Goal: Task Accomplishment & Management: Use online tool/utility

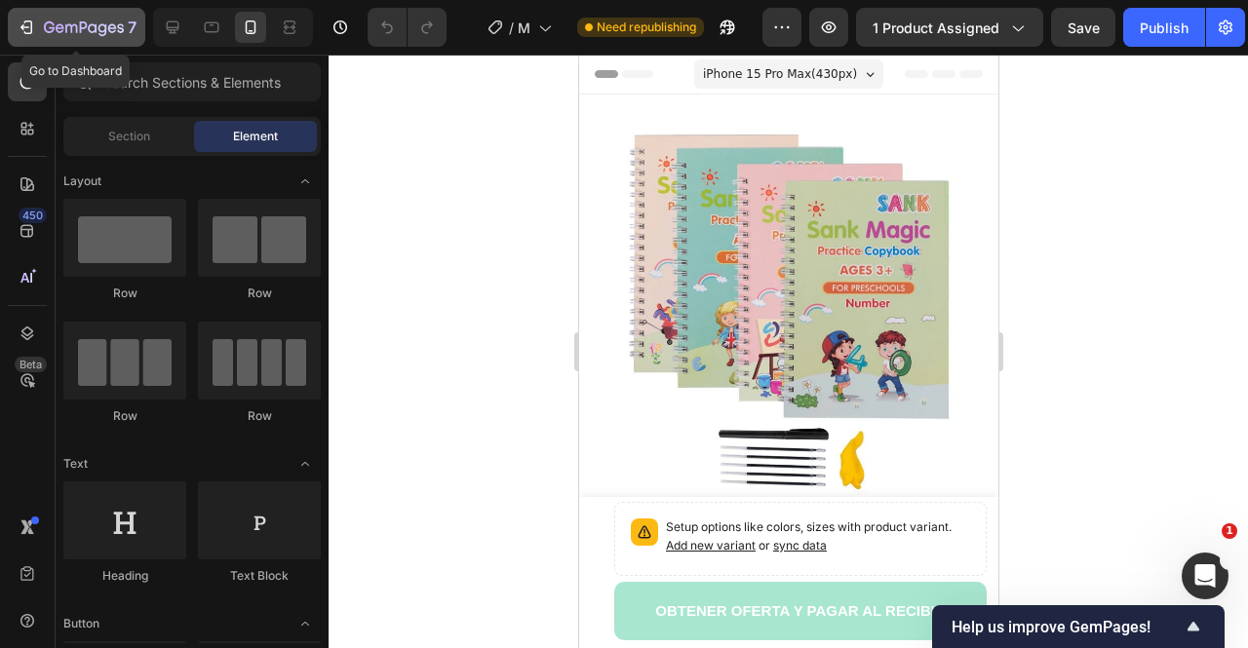
click at [64, 36] on icon "button" at bounding box center [84, 28] width 80 height 17
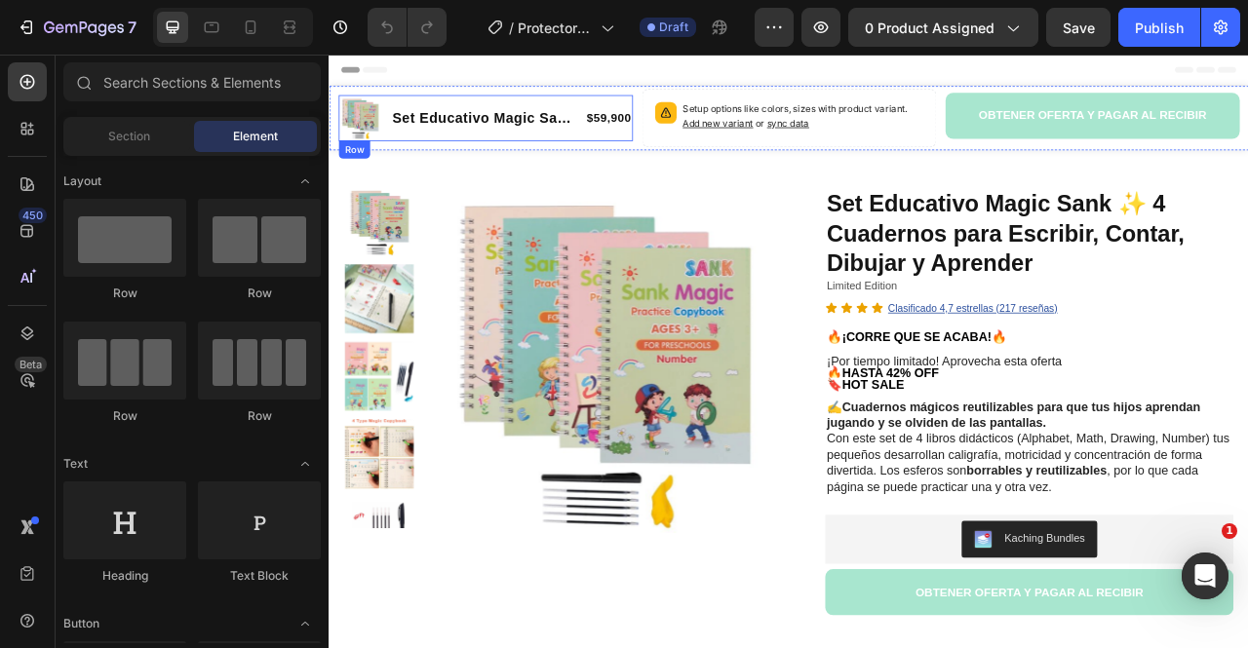
click at [600, 150] on div "Set Educativo Magic Sank ✨ 4 Cuadernos para Escribir, Contar, Dibujar y Aprende…" at bounding box center [525, 135] width 236 height 59
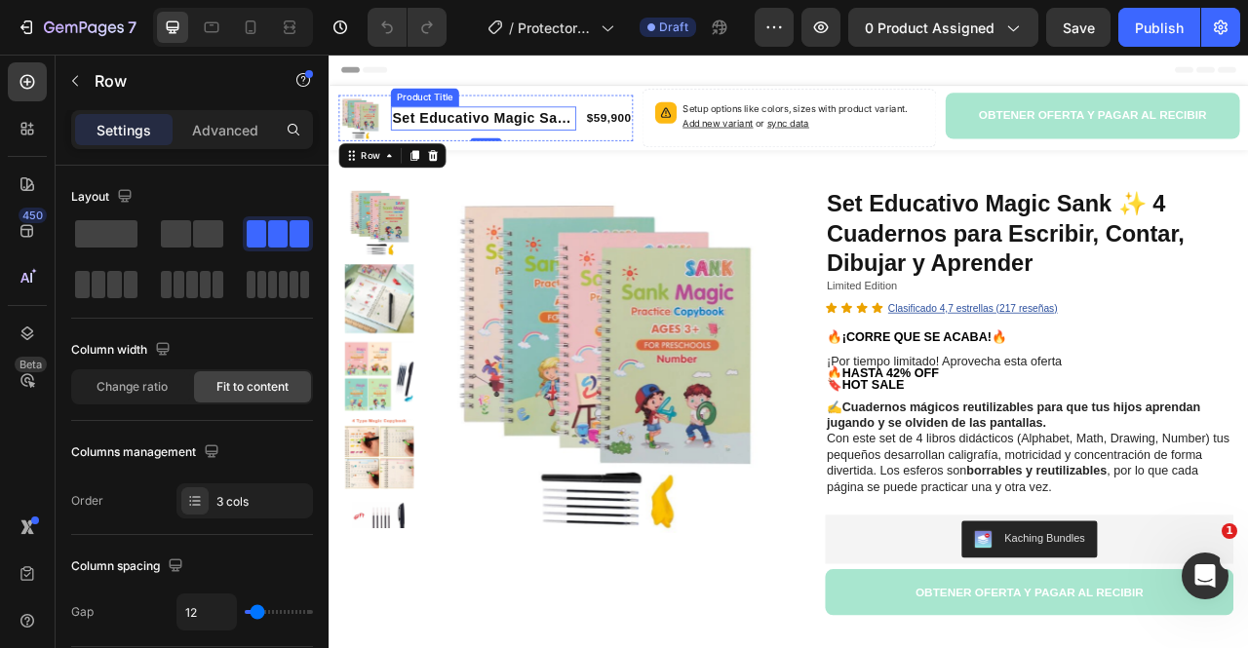
click at [578, 122] on h1 "Set Educativo Magic Sank ✨ 4 Cuadernos para Escribir, Contar, Dibujar y Aprender" at bounding box center [525, 136] width 236 height 30
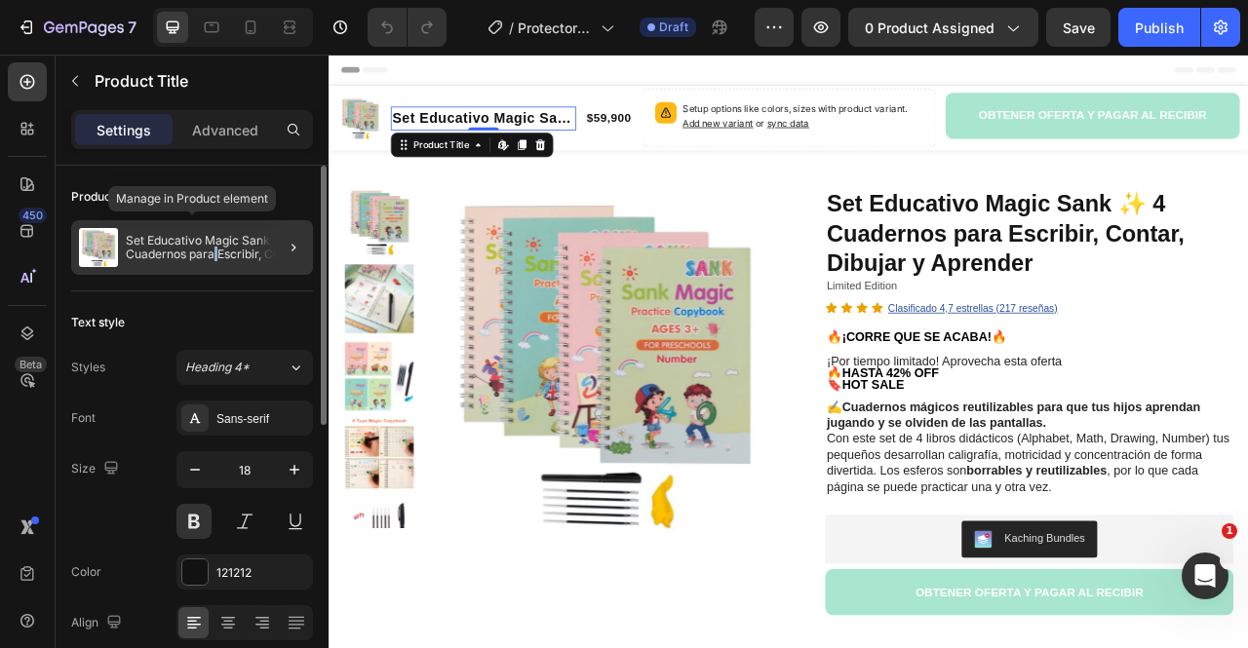
click at [216, 252] on p "Set Educativo Magic Sank ✨ 4 Cuadernos para Escribir, Contar, Dibujar y Aprender" at bounding box center [215, 247] width 179 height 27
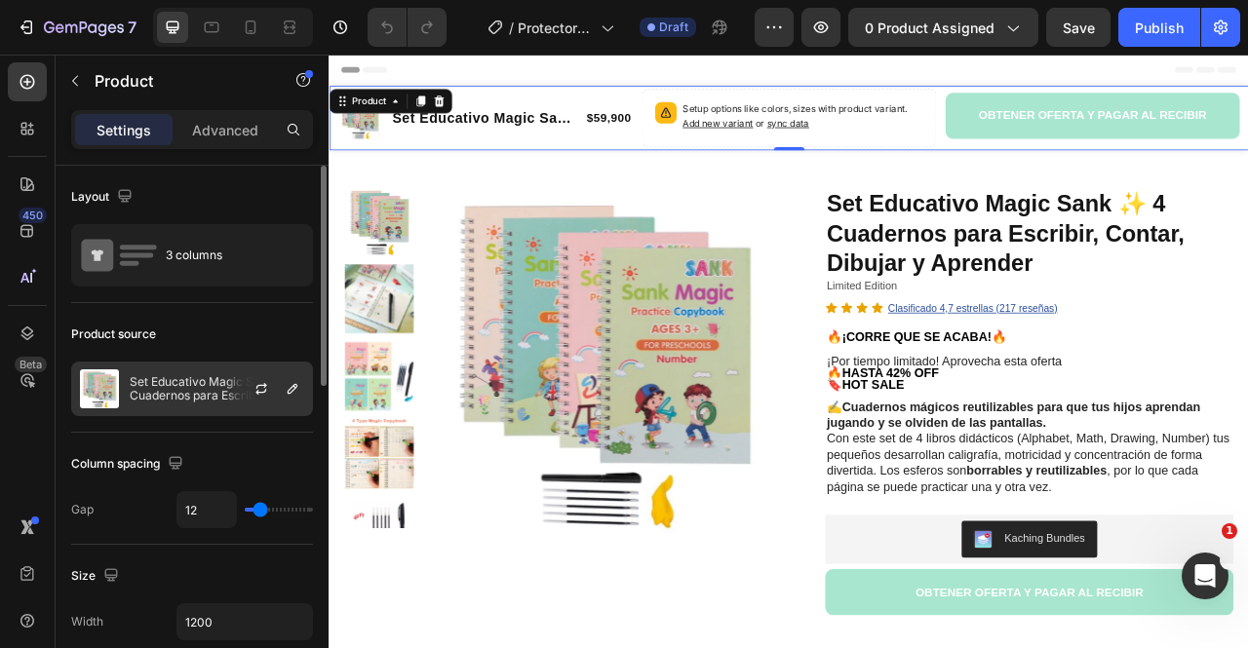
click at [234, 381] on div at bounding box center [269, 389] width 86 height 53
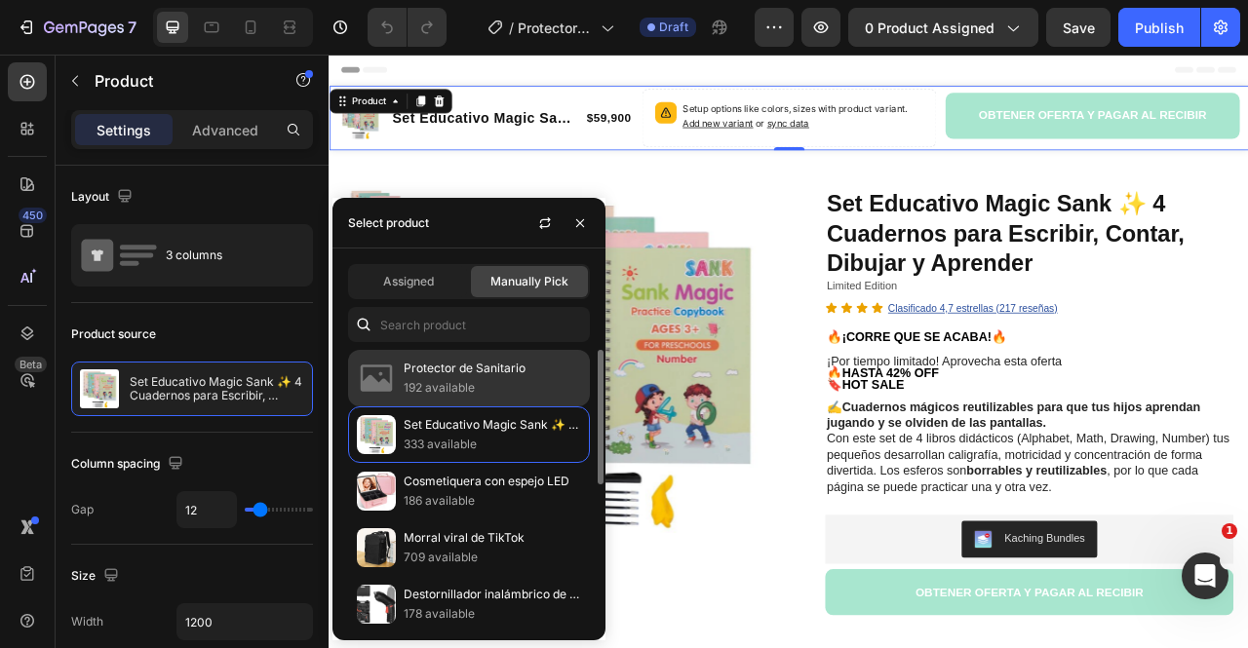
click at [412, 378] on p "192 available" at bounding box center [492, 388] width 177 height 20
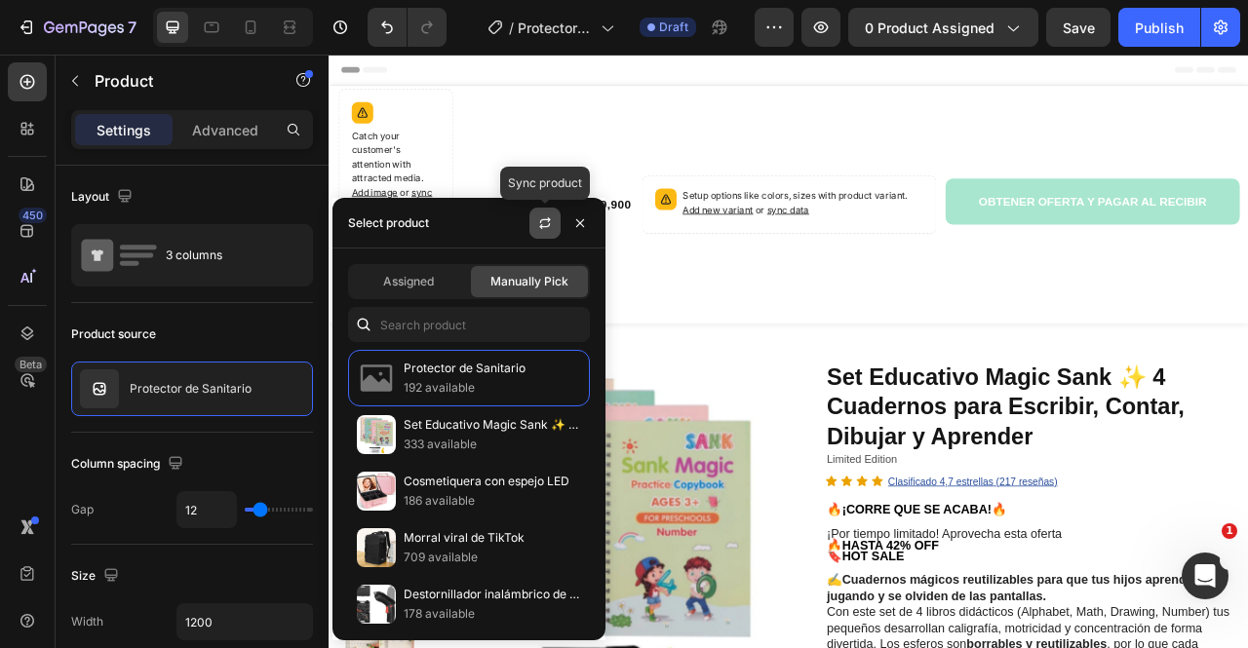
click at [535, 227] on button "button" at bounding box center [544, 223] width 31 height 31
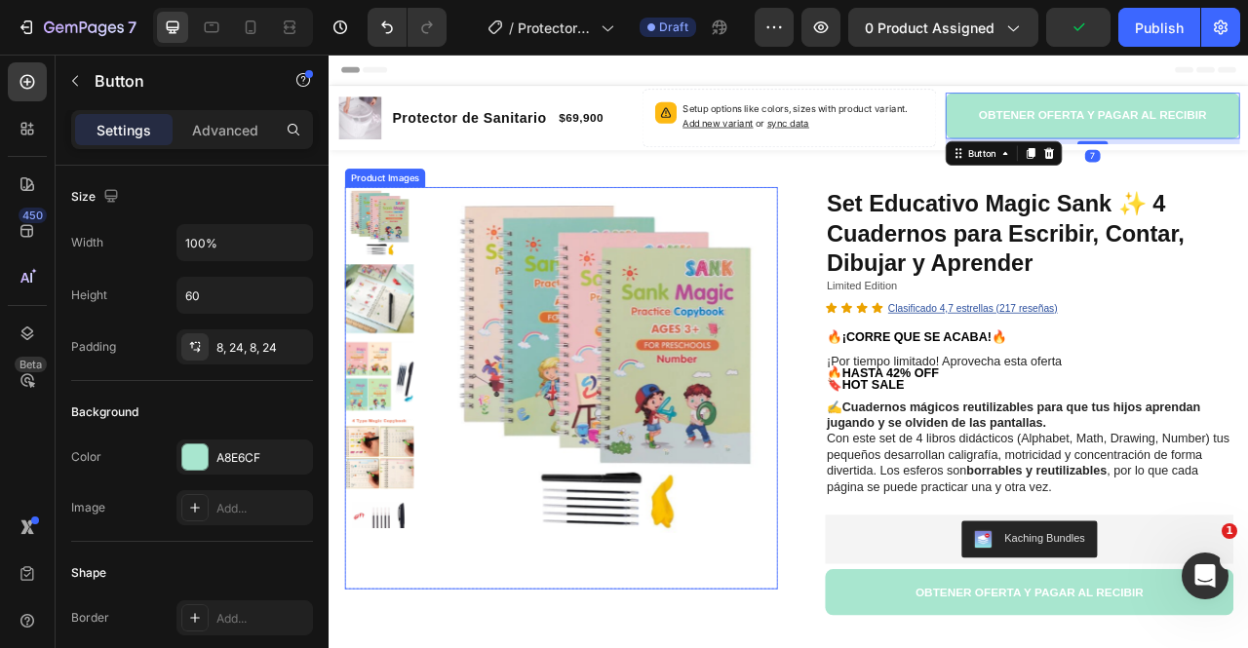
click at [636, 364] on img at bounding box center [679, 443] width 440 height 441
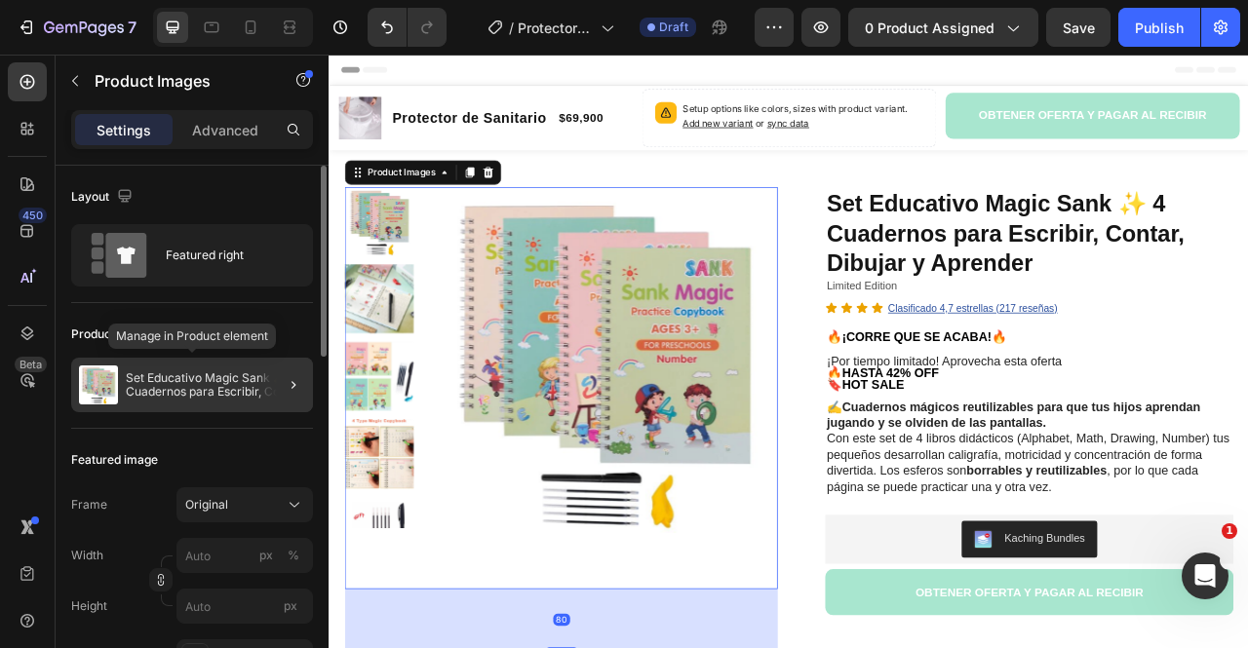
click at [176, 385] on p "Set Educativo Magic Sank ✨ 4 Cuadernos para Escribir, Contar, Dibujar y Aprender" at bounding box center [215, 385] width 179 height 27
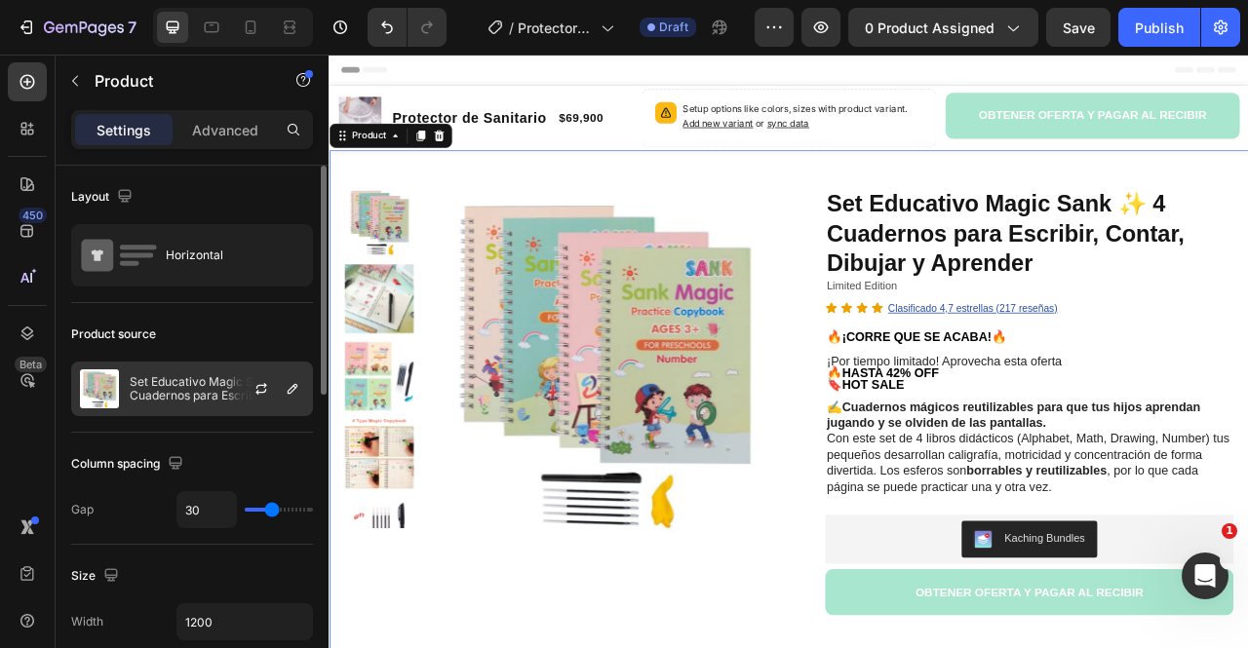
click at [200, 387] on p "Set Educativo Magic Sank ✨ 4 Cuadernos para Escribir, Contar, Dibujar y Aprender" at bounding box center [217, 388] width 175 height 27
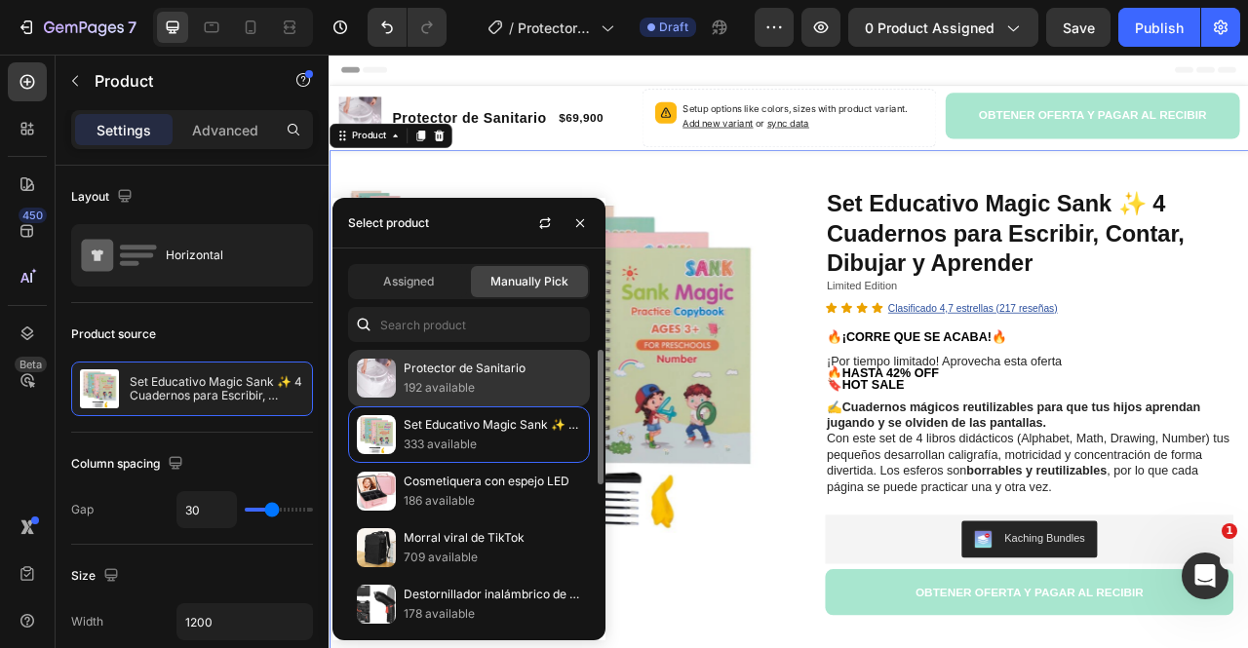
click at [393, 387] on img at bounding box center [376, 378] width 39 height 39
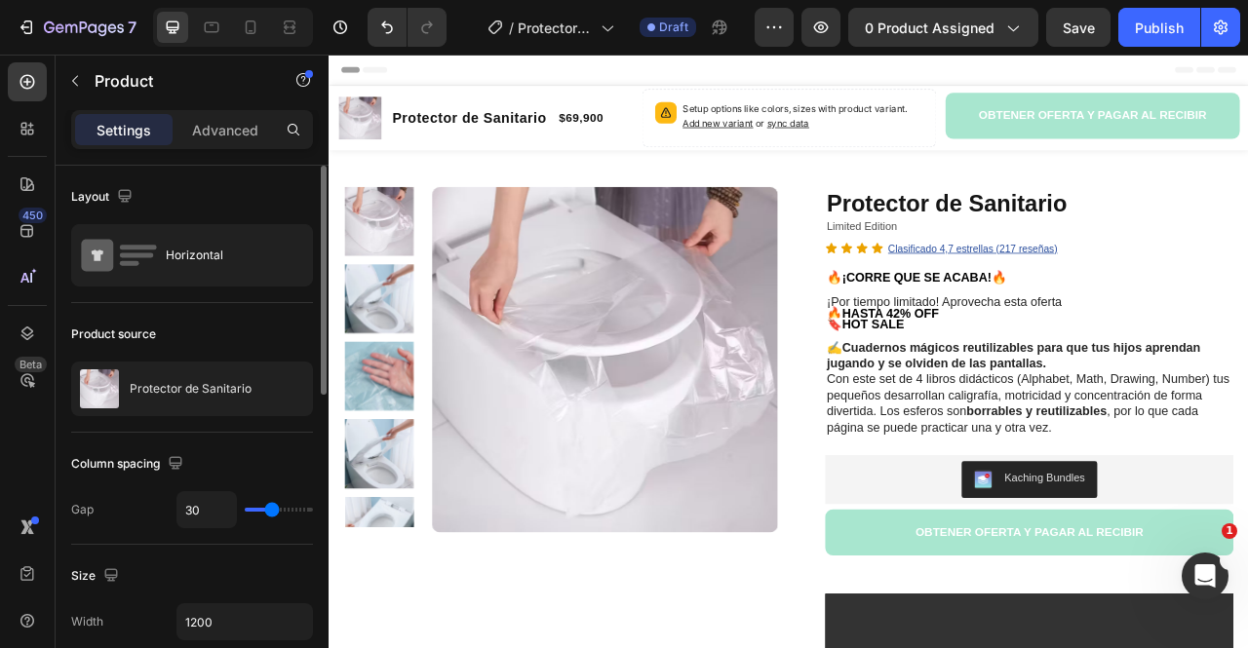
click at [295, 333] on div "Product source" at bounding box center [192, 334] width 242 height 31
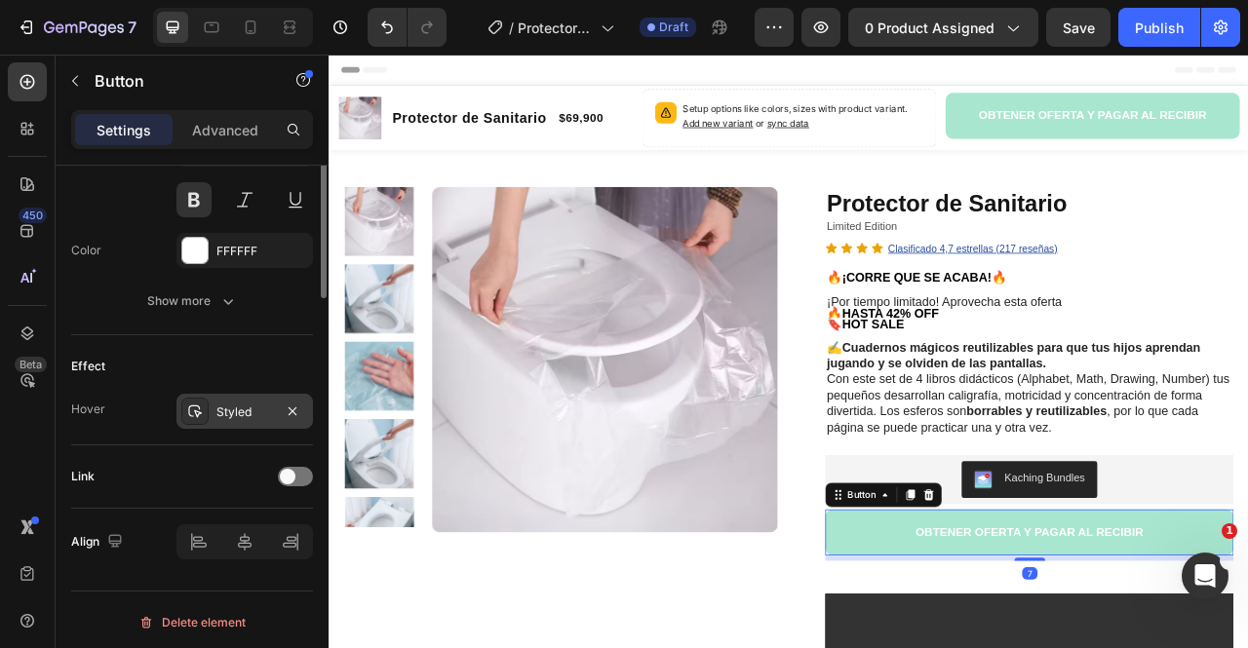
scroll to position [465, 0]
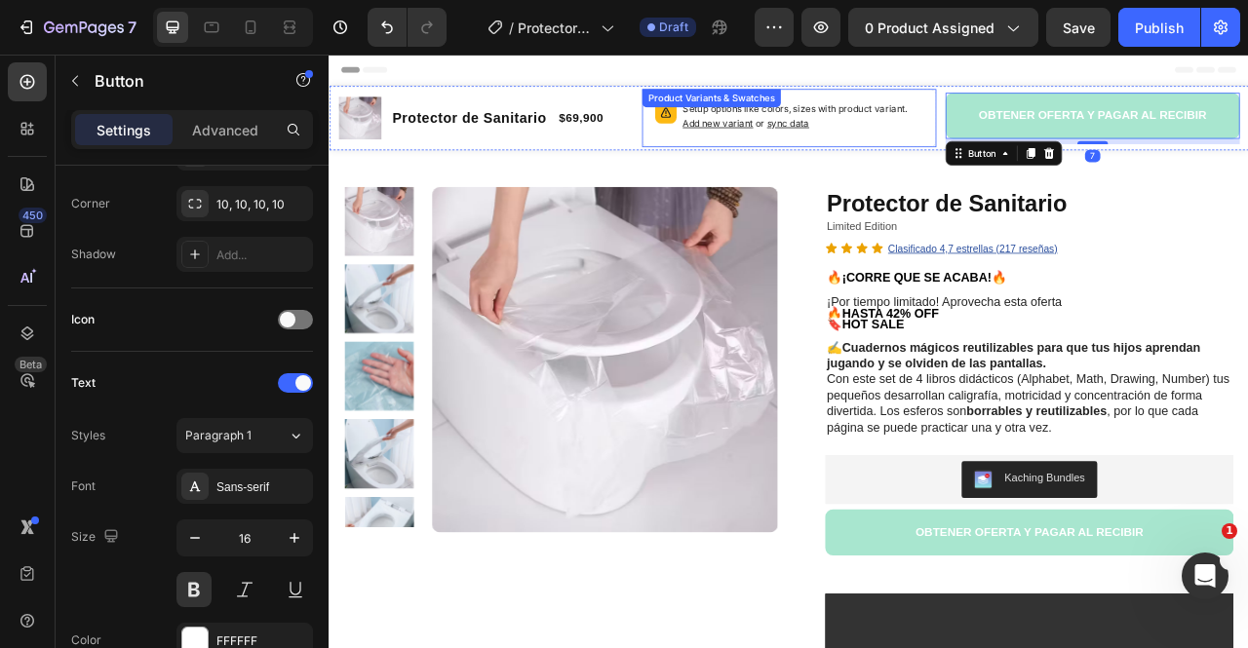
click at [950, 135] on p "Setup options like colors, sizes with product variant. Add new variant or sync …" at bounding box center [931, 133] width 306 height 37
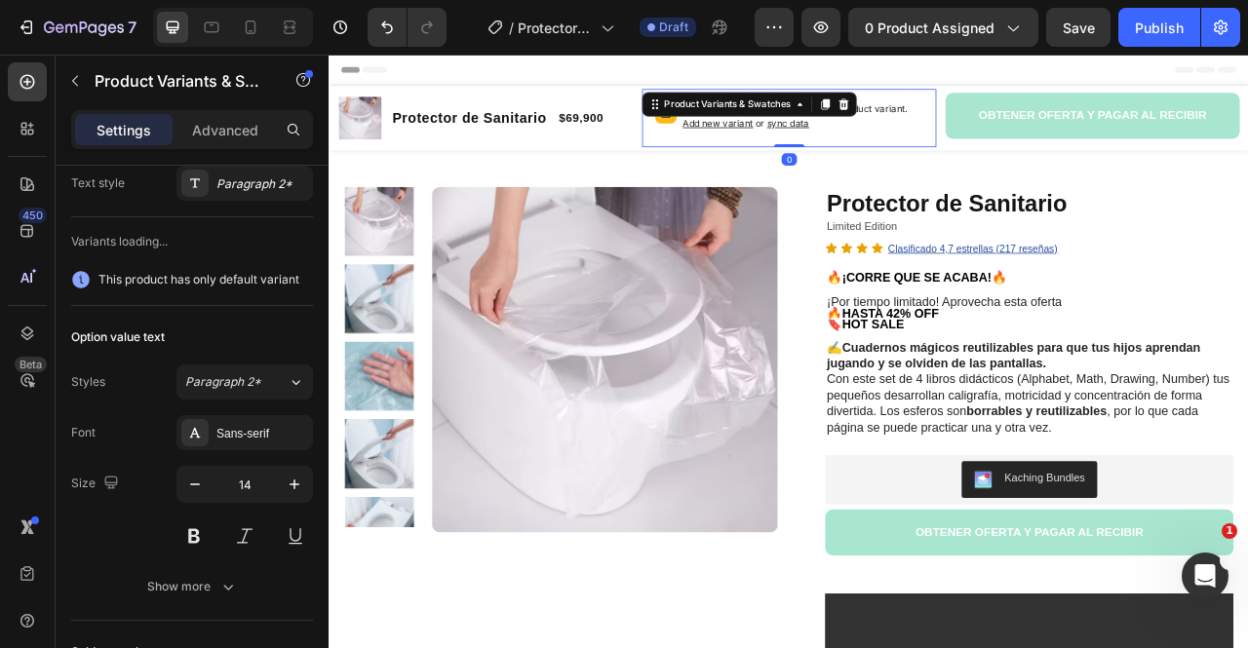
scroll to position [0, 0]
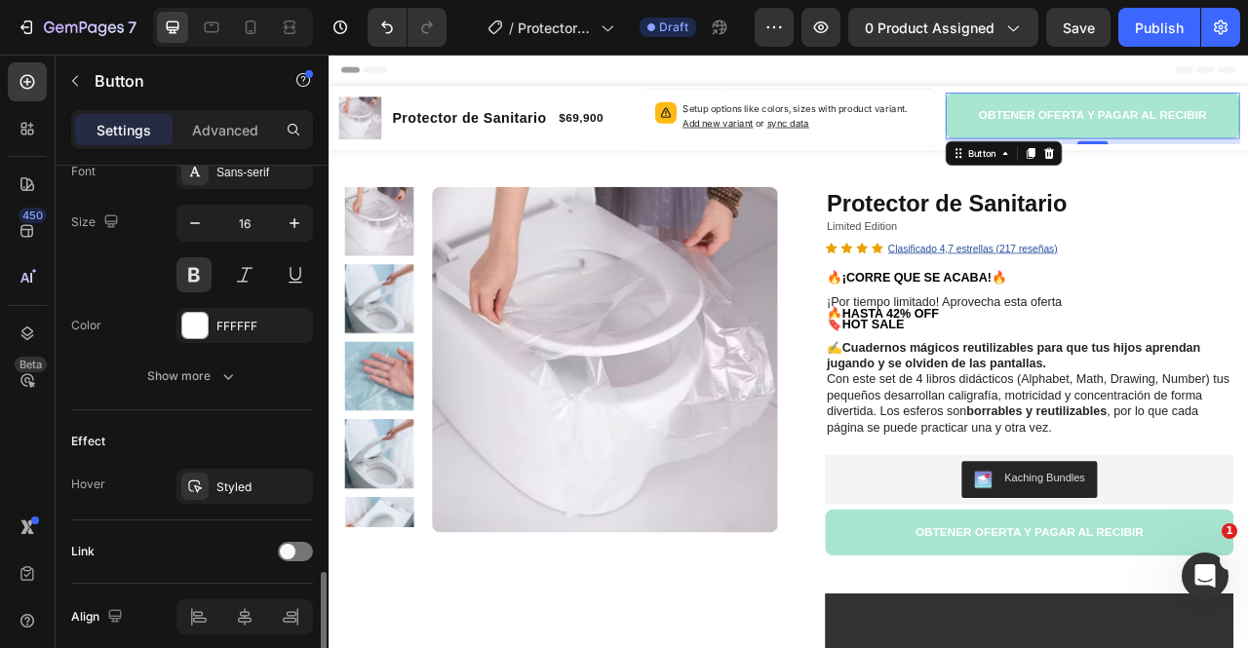
scroll to position [855, 0]
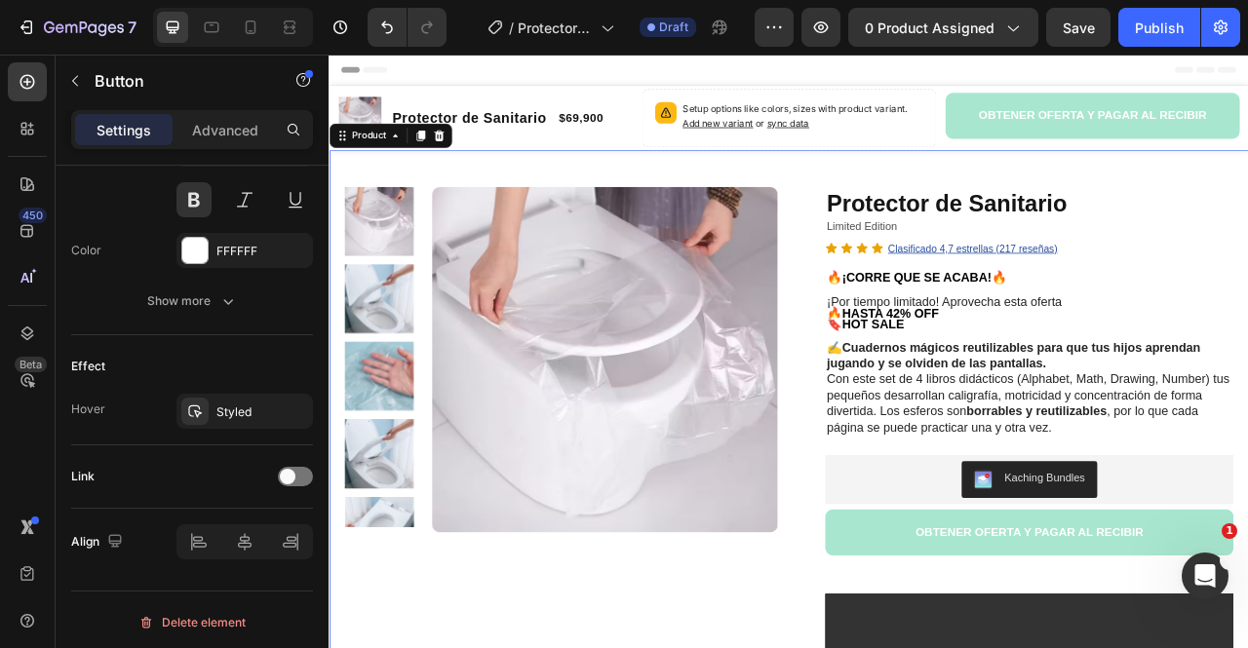
scroll to position [0, 0]
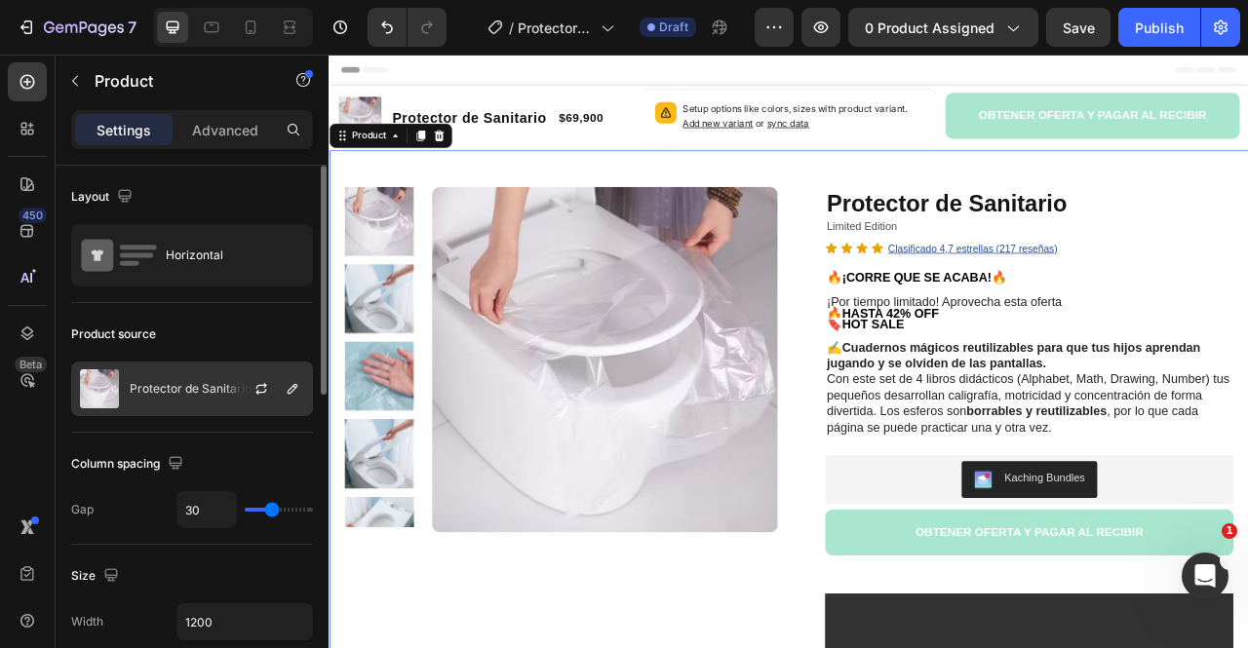
click at [202, 372] on div "Protector de Sanitario" at bounding box center [192, 389] width 242 height 55
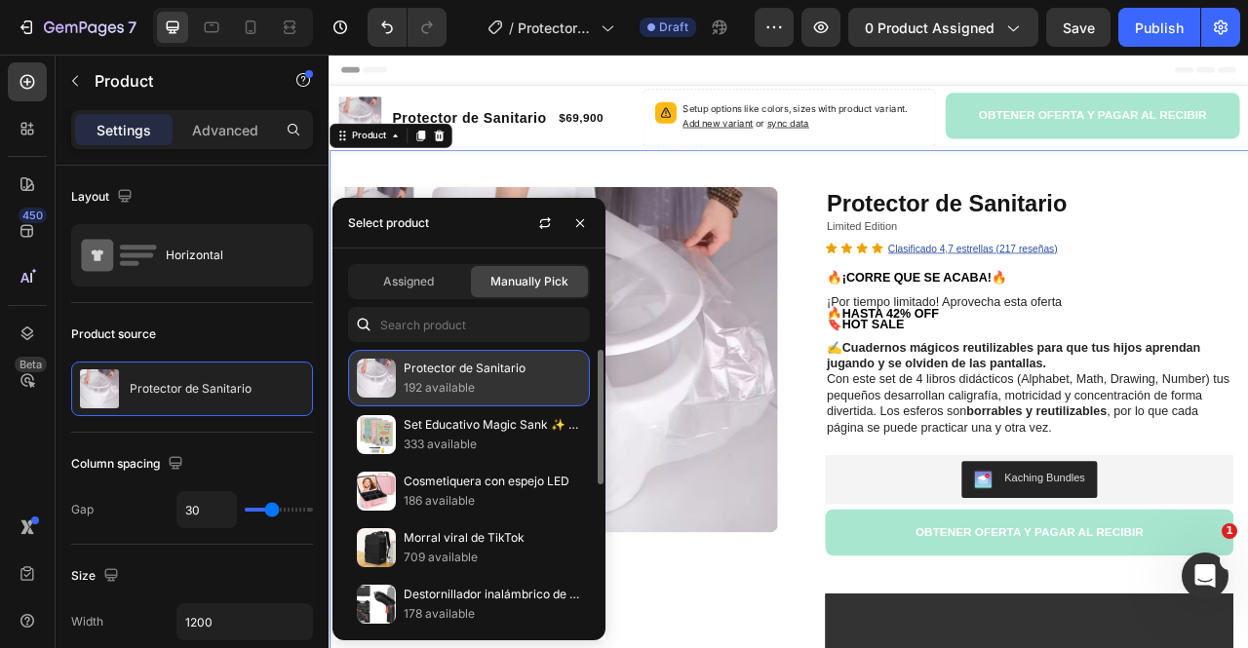
click at [379, 373] on img at bounding box center [376, 378] width 39 height 39
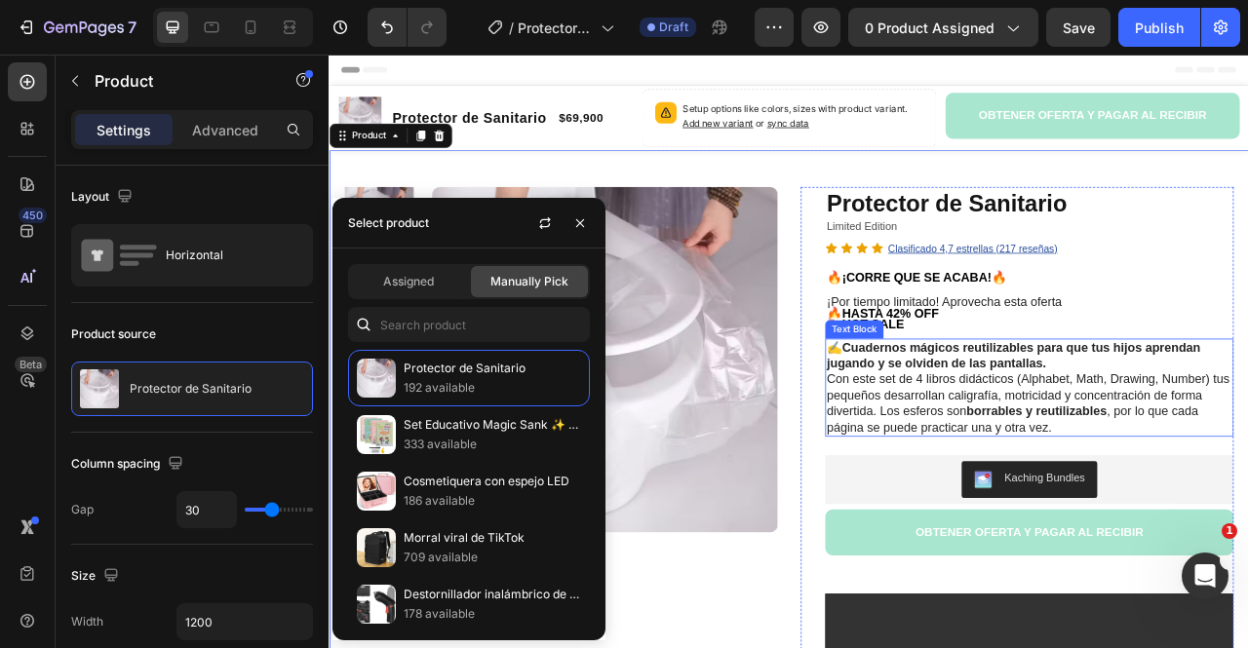
click at [1188, 379] on p "🔥HASTA 42% OFF" at bounding box center [1219, 384] width 516 height 15
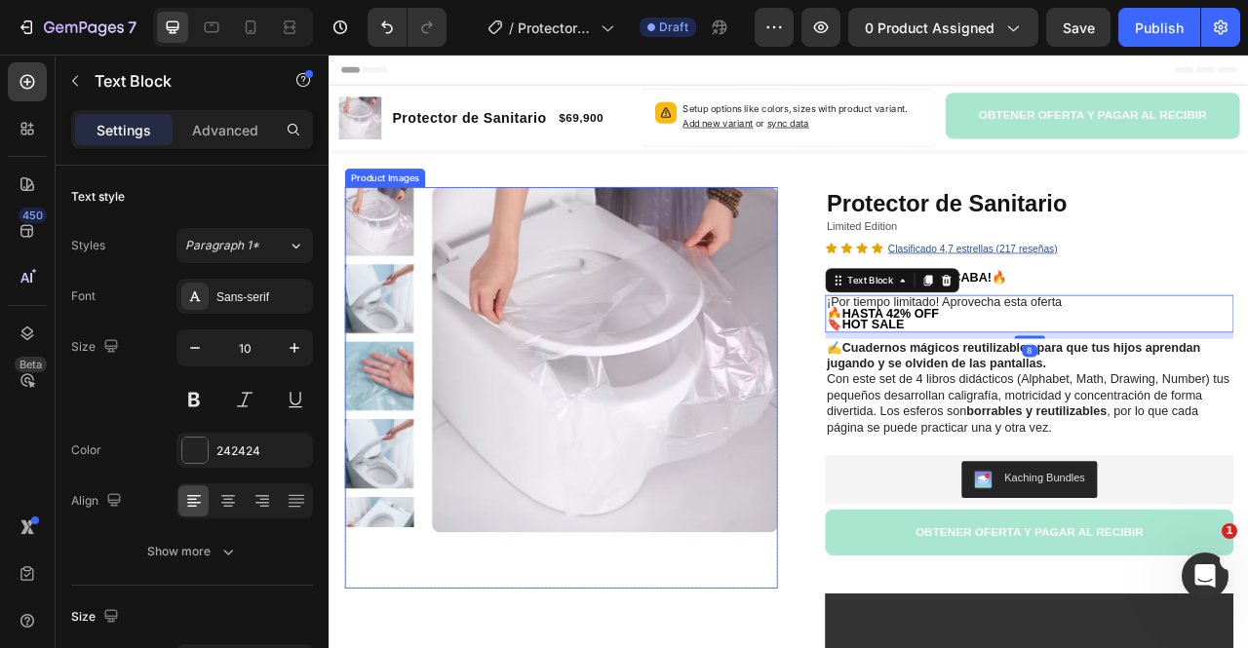
click at [412, 364] on img at bounding box center [392, 366] width 88 height 88
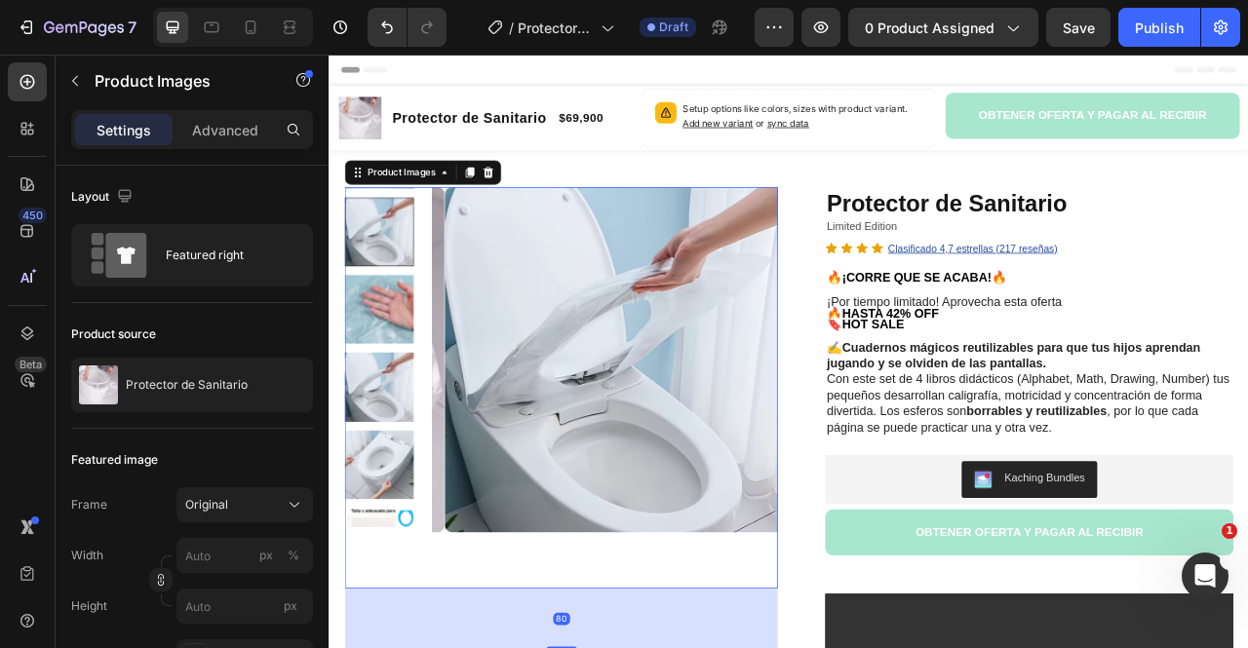
click at [395, 406] on div at bounding box center [392, 439] width 88 height 433
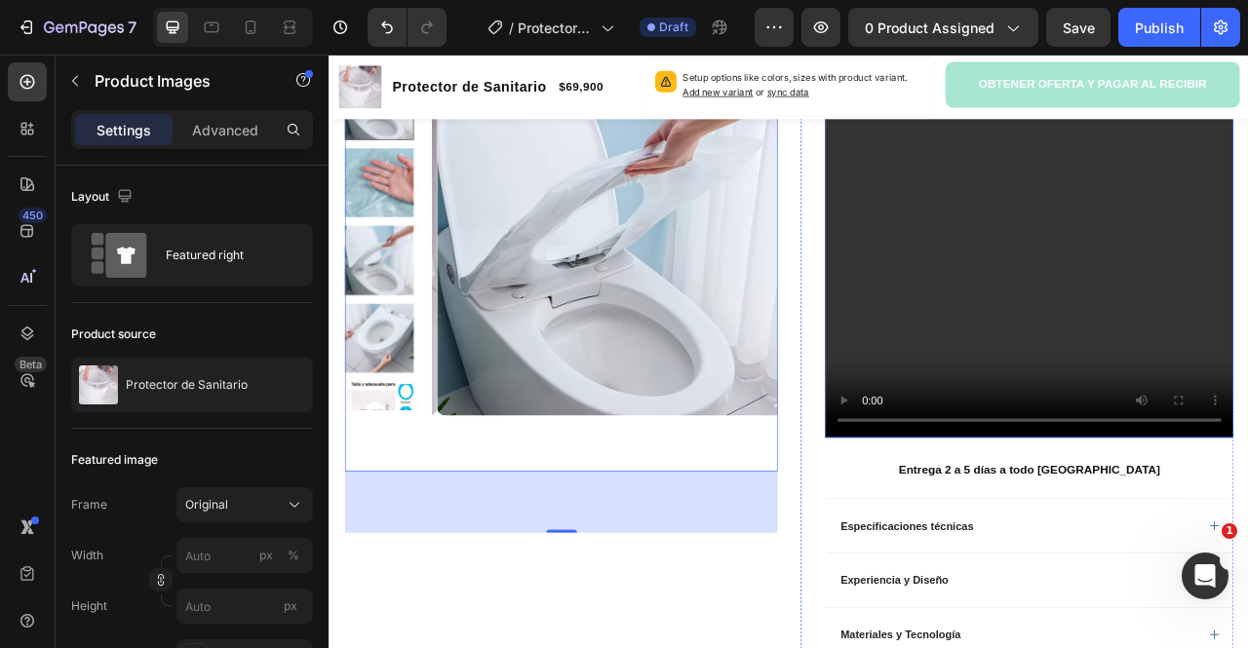
scroll to position [780, 0]
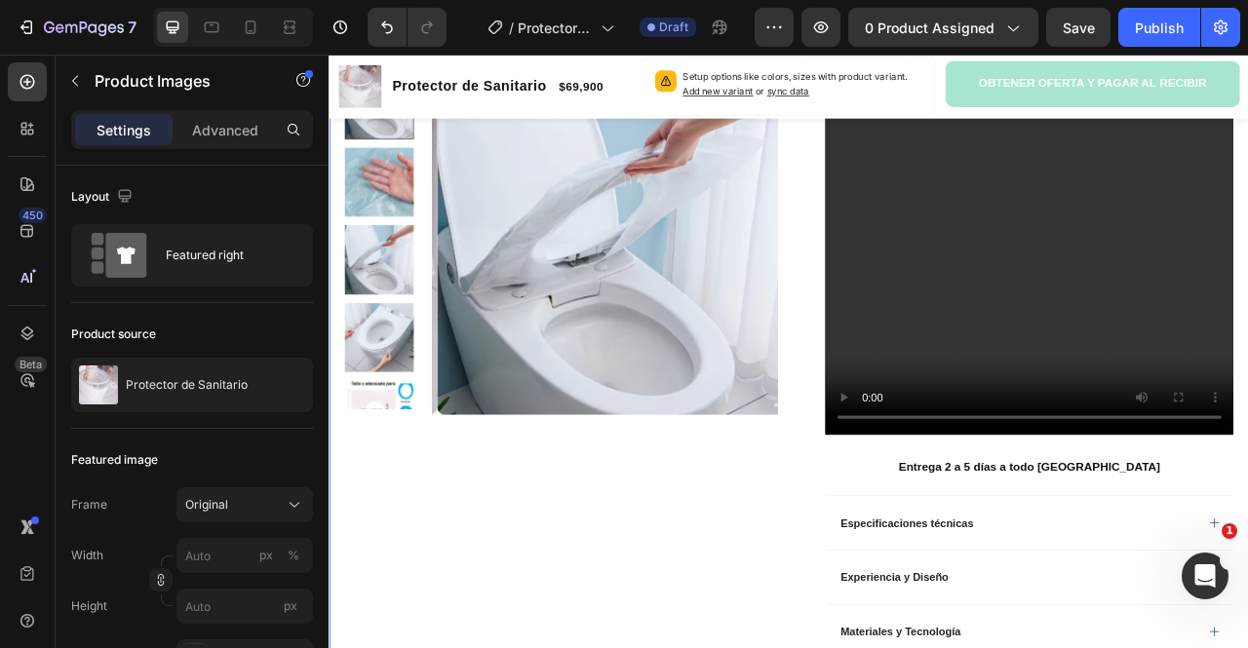
click at [1247, 504] on div "Product Images Row Protector de Sanitario Product Title Limited Edition Text Bl…" at bounding box center [914, 160] width 1170 height 1529
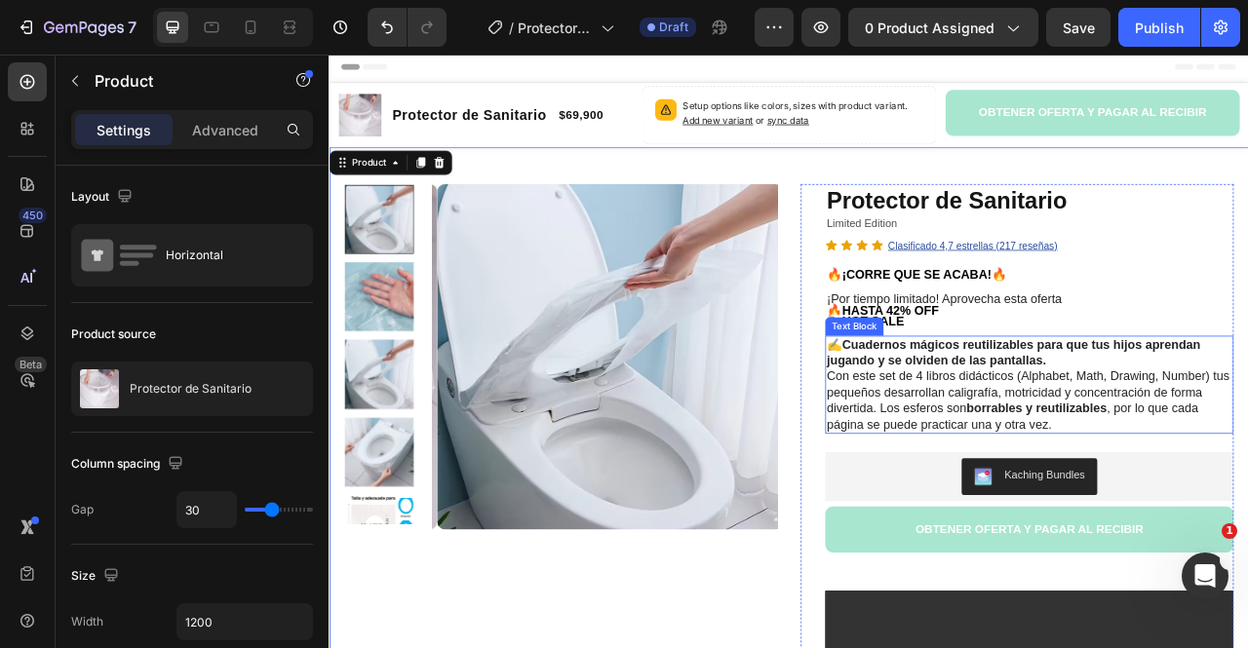
scroll to position [0, 0]
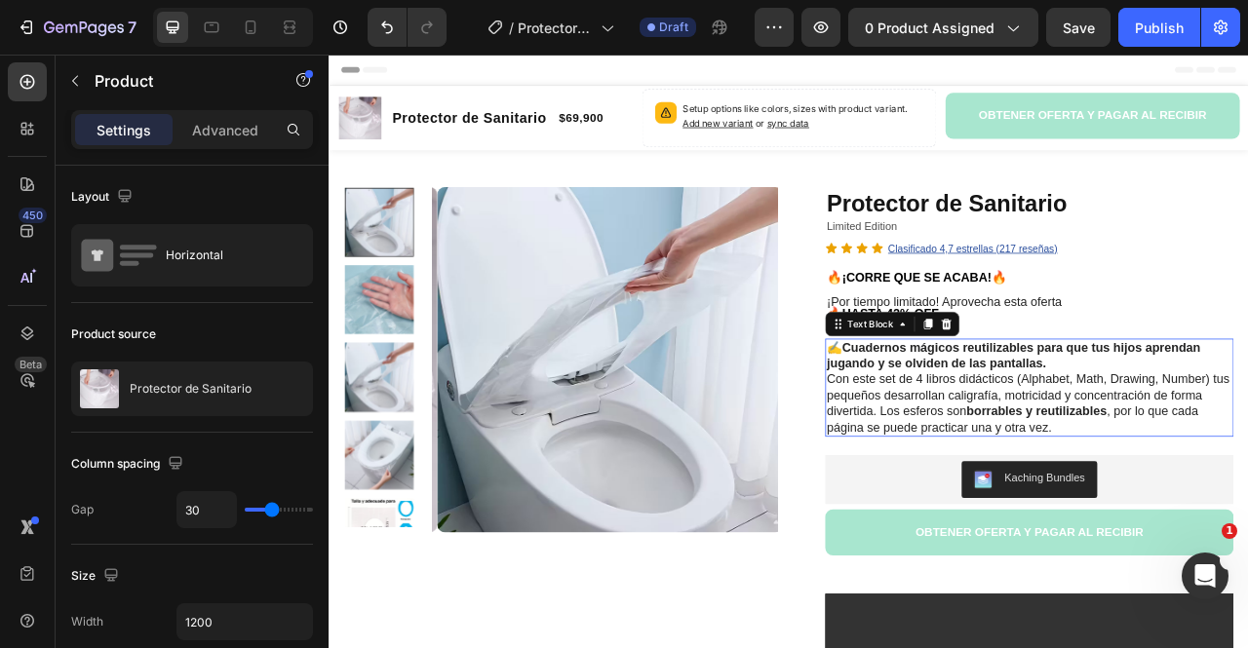
click at [1133, 439] on strong "Cuadernos mágicos reutilizables para que tus hijos aprendan jugando y se olvide…" at bounding box center [1199, 437] width 476 height 37
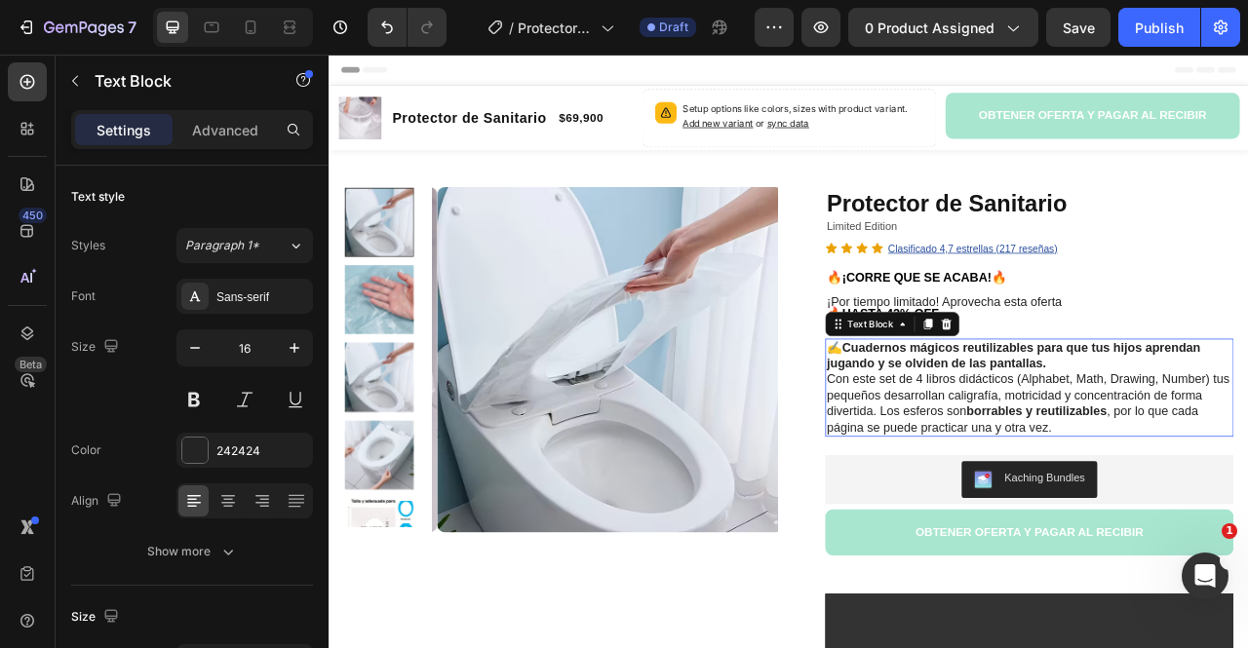
click at [1132, 439] on strong "Cuadernos mágicos reutilizables para que tus hijos aprendan jugando y se olvide…" at bounding box center [1199, 437] width 476 height 37
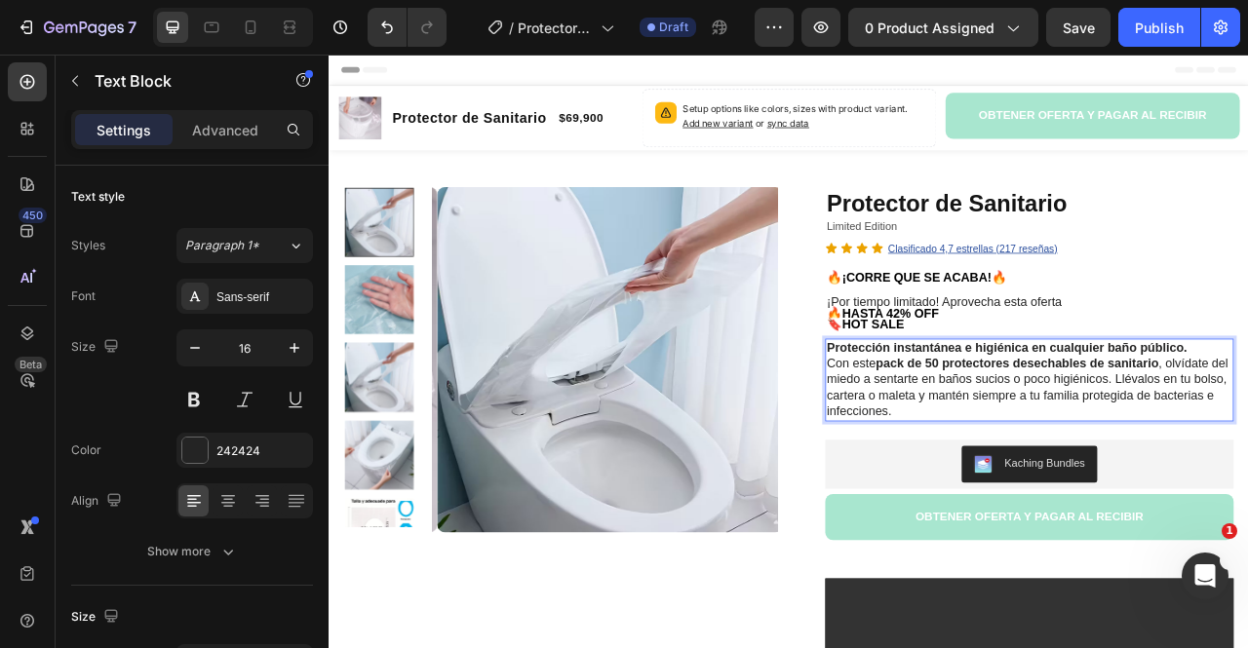
click at [1169, 503] on p "Protección instantánea e higiénica en cualquier baño público. Con este pack de …" at bounding box center [1219, 468] width 516 height 101
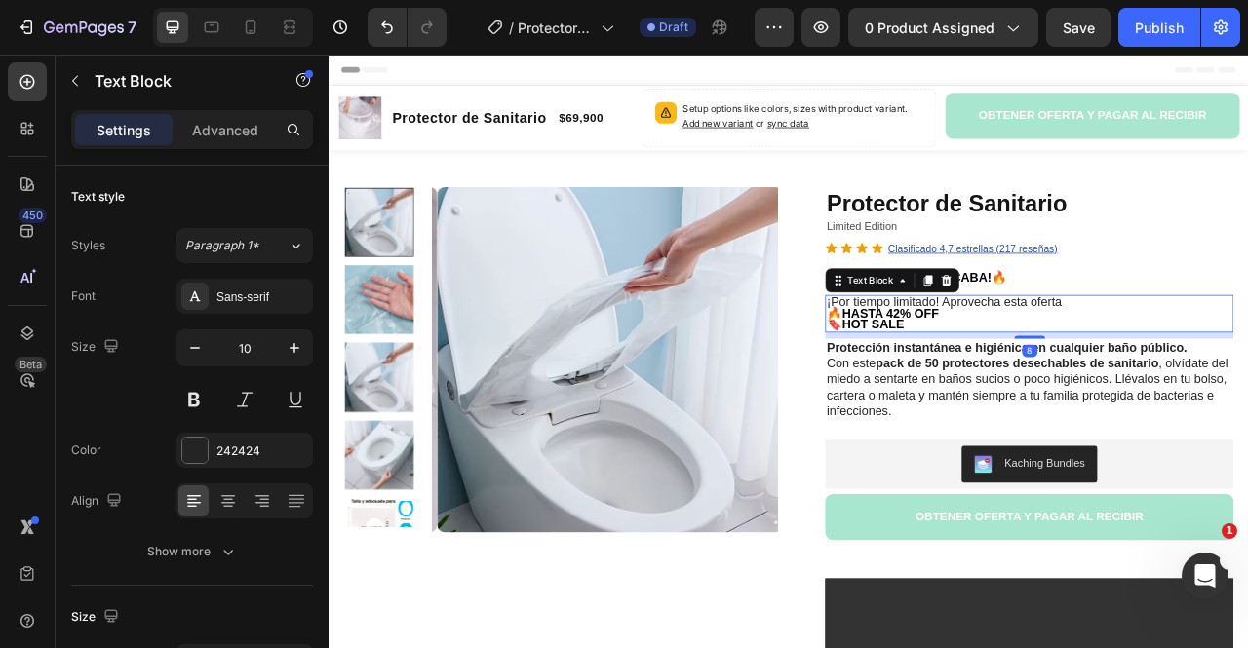
click at [1020, 381] on strong "🔥HASTA 42% OFF" at bounding box center [1032, 383] width 142 height 17
click at [1147, 378] on p "🔥HASTA 42% OFF" at bounding box center [1219, 384] width 516 height 15
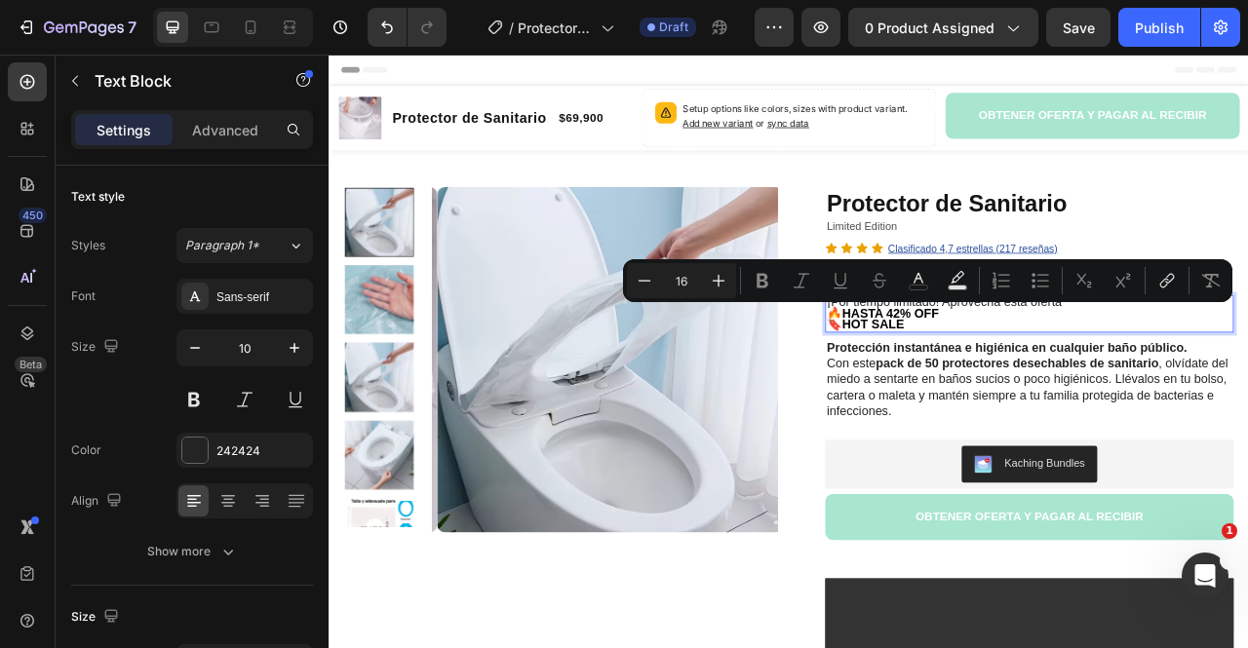
click at [1134, 381] on p "🔥HASTA 42% OFF" at bounding box center [1219, 384] width 516 height 15
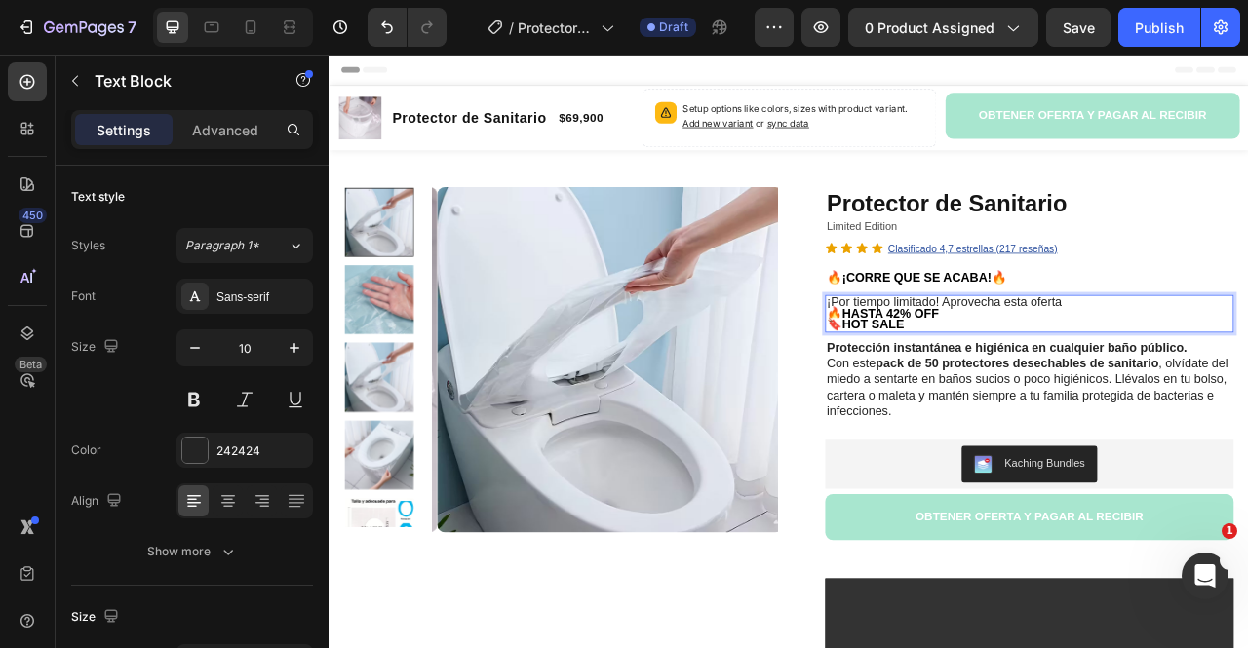
click at [1247, 370] on p "¡Por tiempo limitado! Aprovecha esta oferta" at bounding box center [1219, 370] width 516 height 15
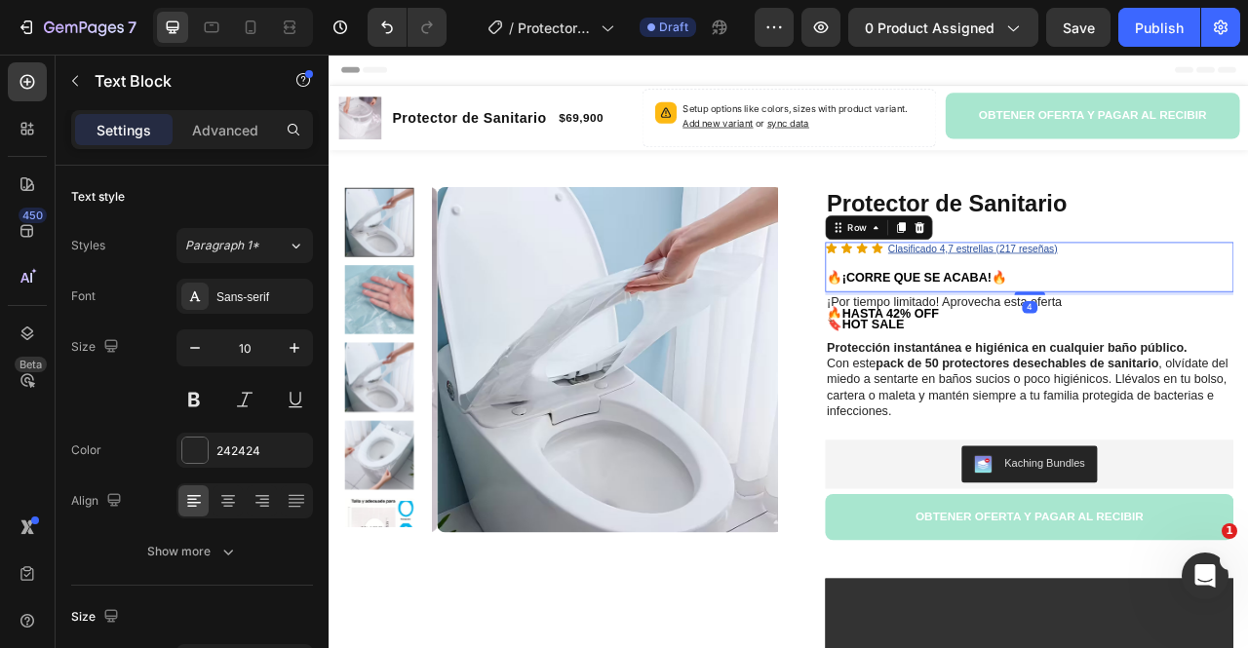
click at [1247, 319] on div "Icon Icon Icon Icon Clasificado 4,7 estrellas (217 reseñas) Text Block Icon Lis…" at bounding box center [1220, 325] width 520 height 63
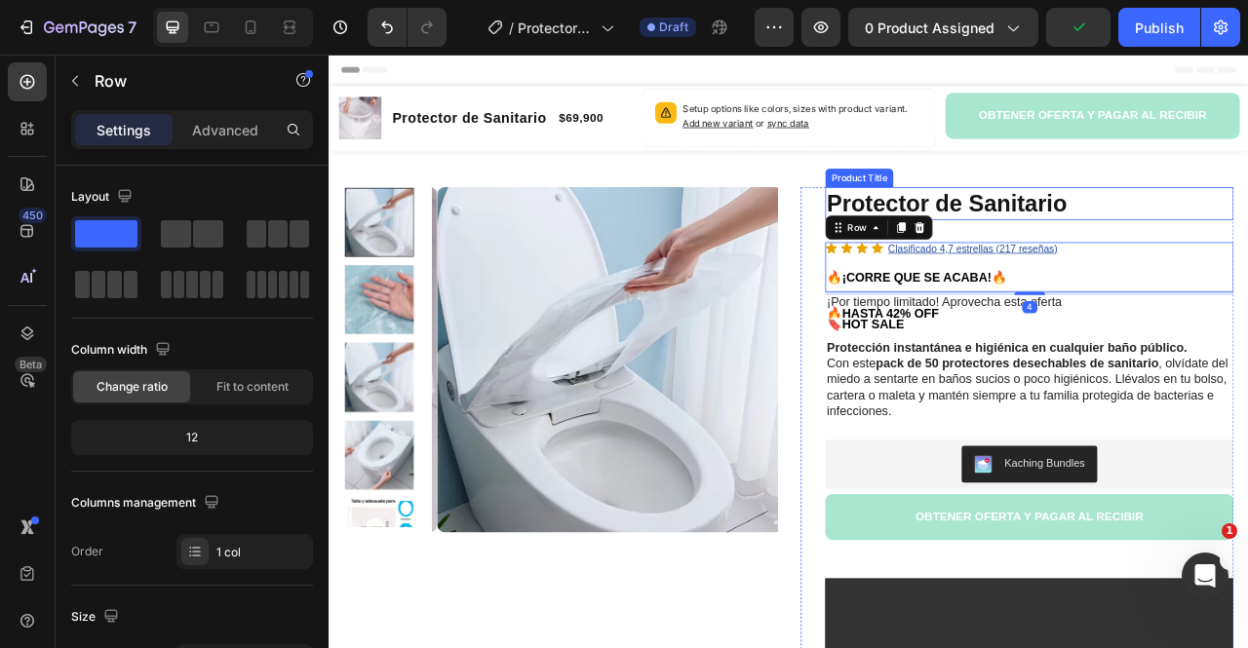
click at [1247, 246] on h1 "Protector de Sanitario" at bounding box center [1220, 244] width 520 height 42
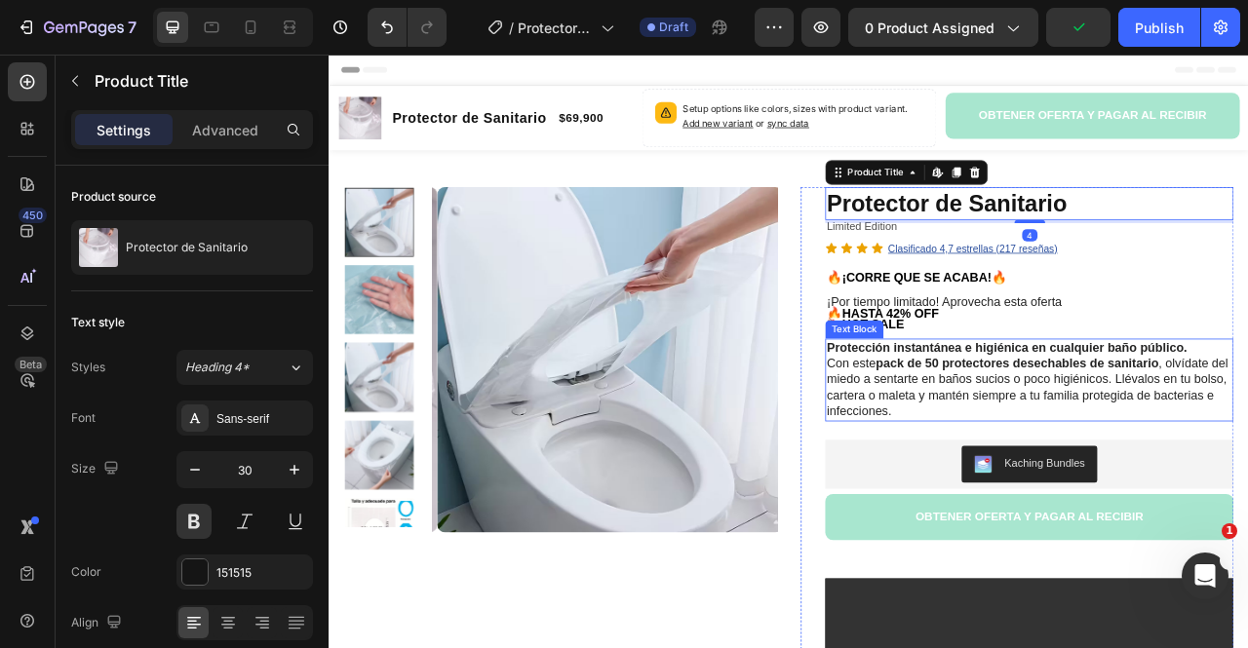
click at [1149, 454] on strong "pack de 50 protectores desechables de sanitario" at bounding box center [1204, 447] width 360 height 17
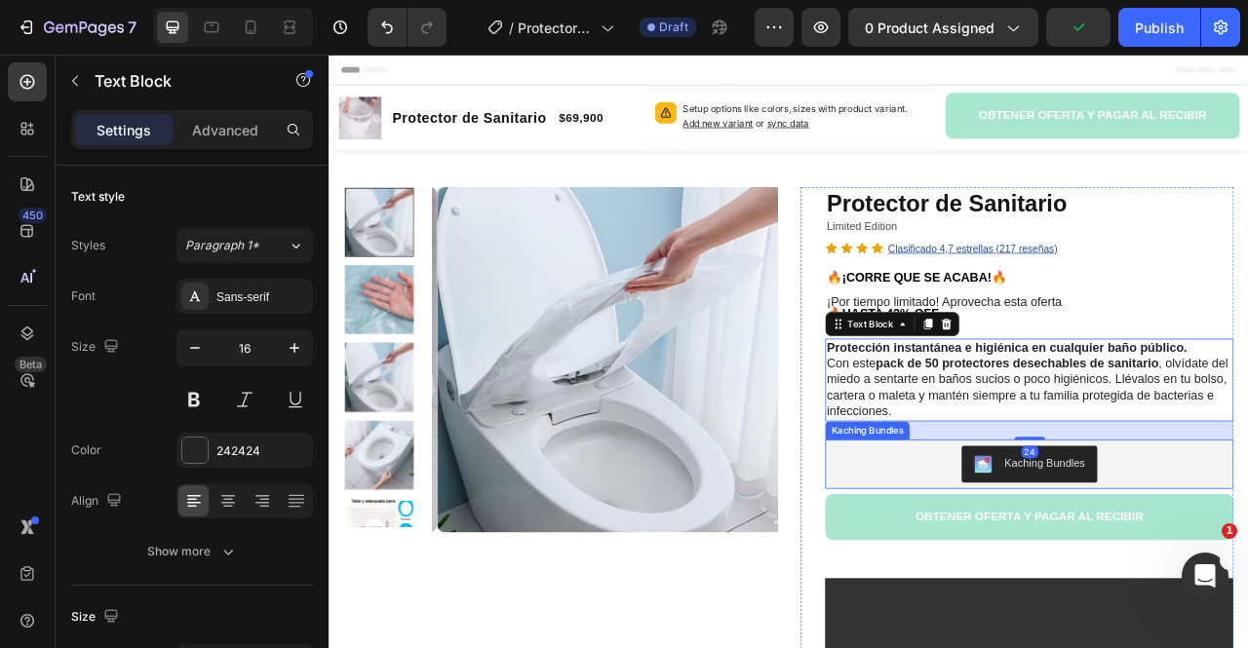
click at [1041, 558] on div "Kaching Bundles" at bounding box center [1219, 576] width 504 height 47
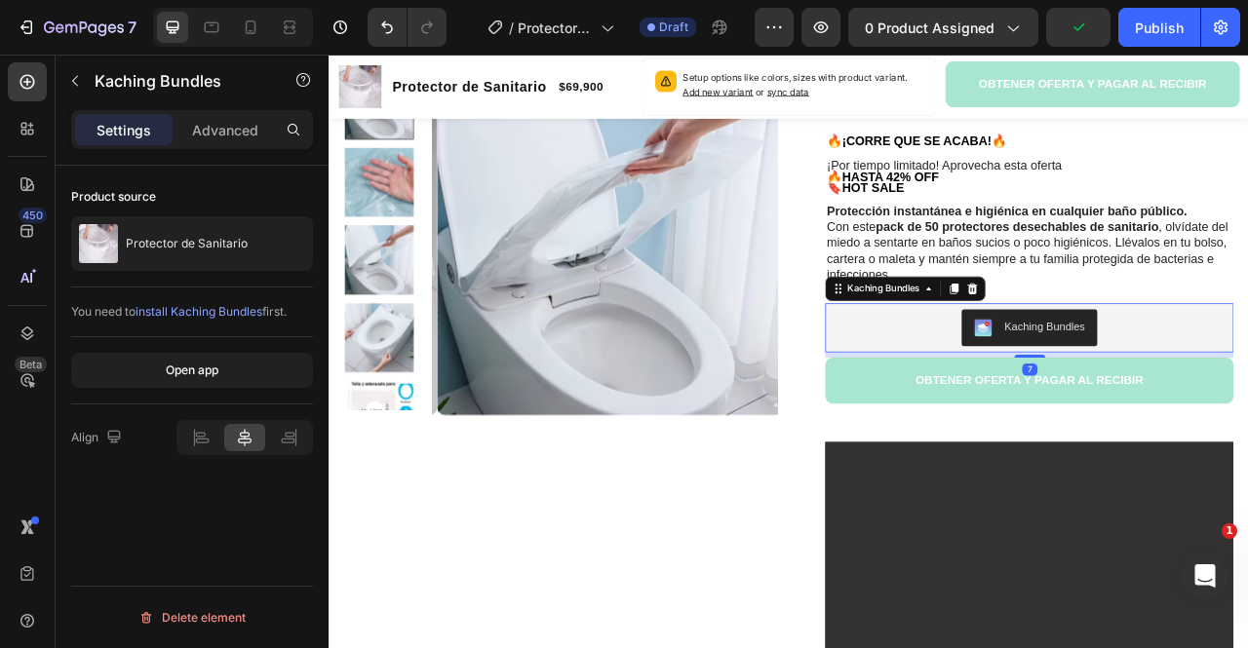
scroll to position [195, 0]
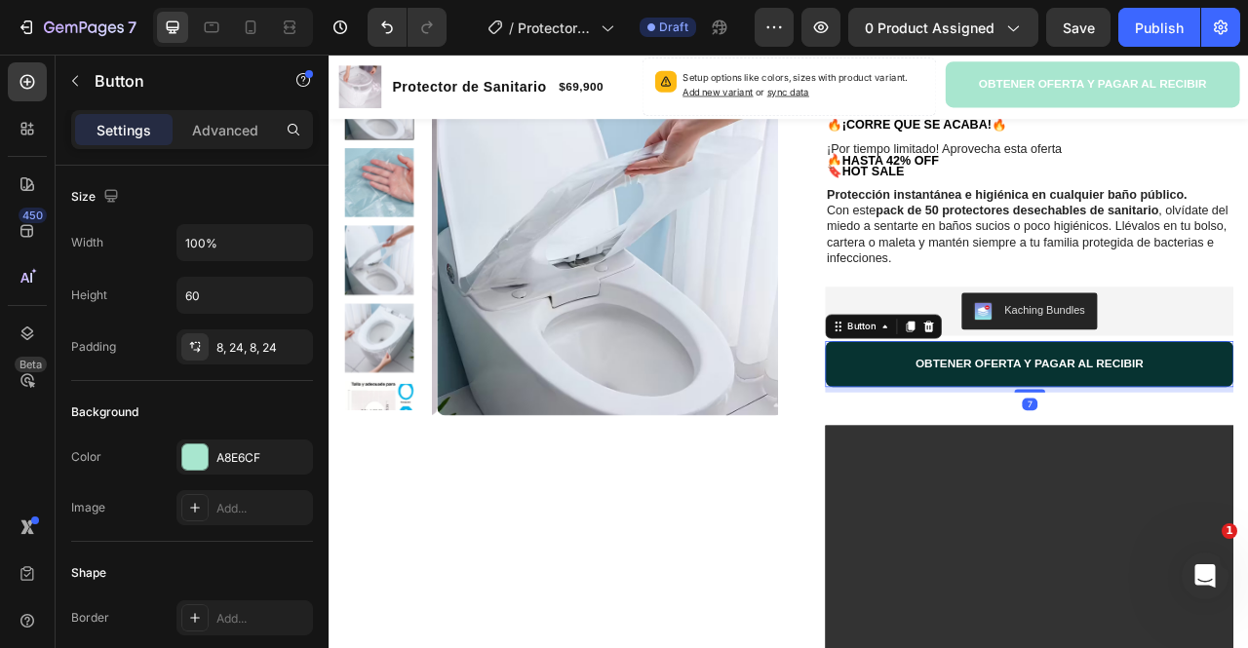
click at [1026, 454] on button "OBTENER OFERTA Y PAGAR AL RECIBIR" at bounding box center [1220, 448] width 520 height 59
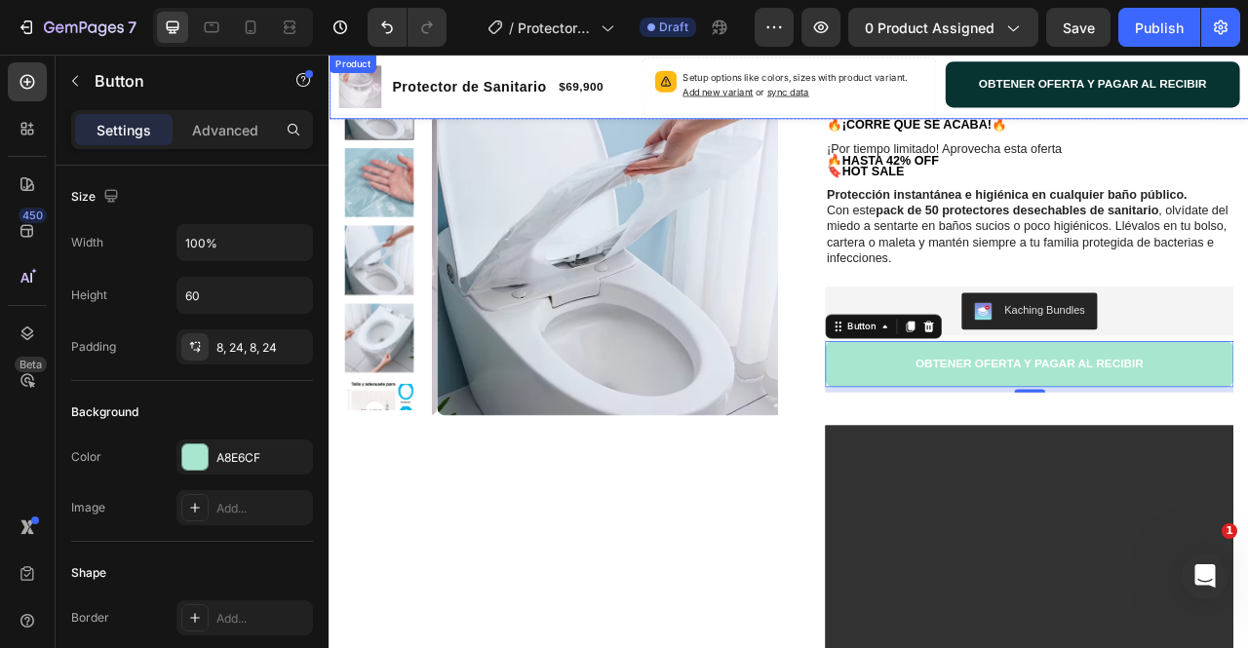
drag, startPoint x: 1156, startPoint y: 61, endPoint x: 1141, endPoint y: 90, distance: 31.8
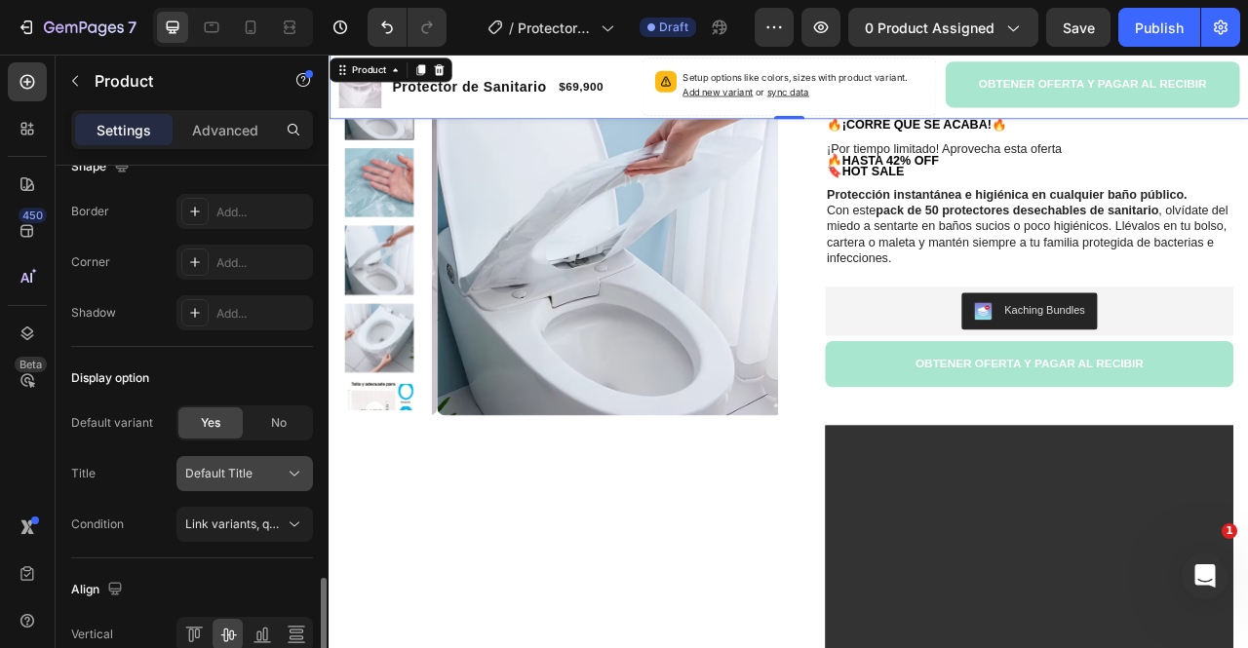
scroll to position [776, 0]
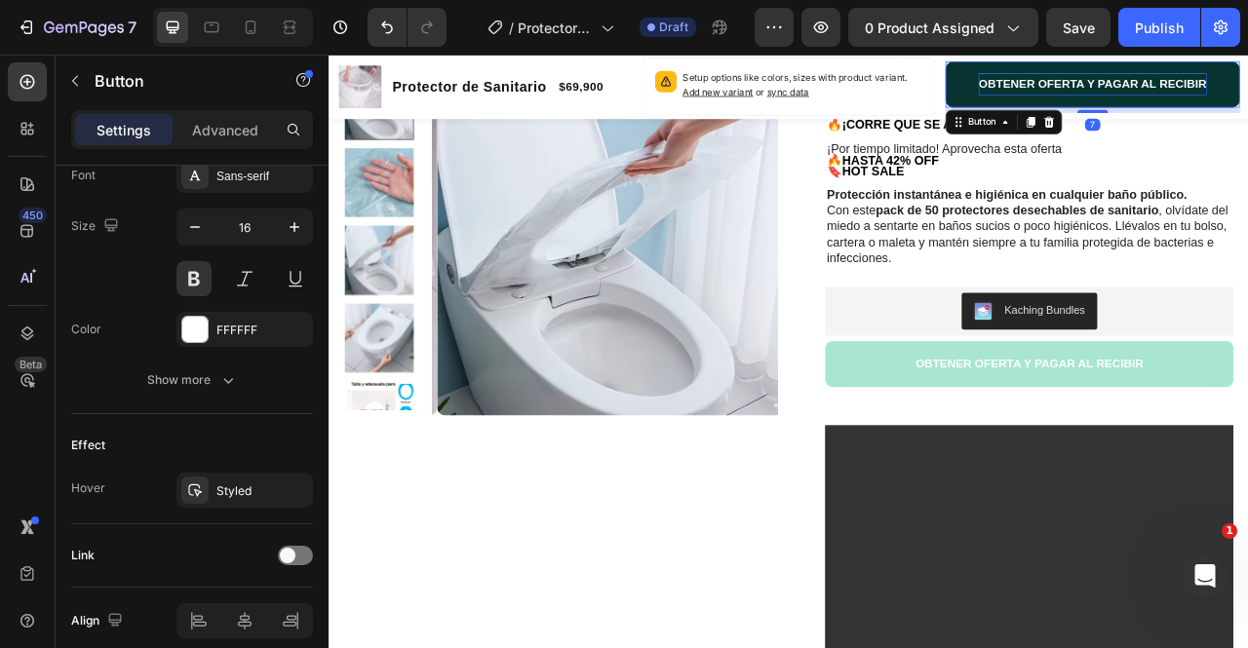
scroll to position [0, 0]
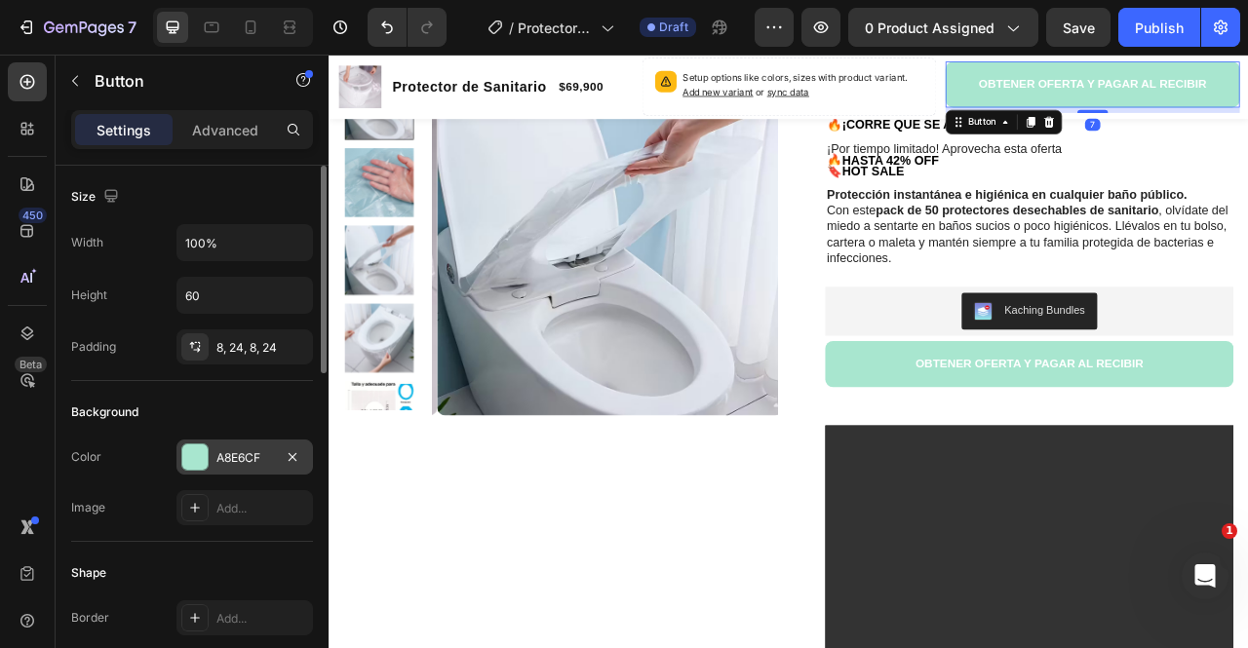
click at [255, 451] on div "A8E6CF" at bounding box center [244, 459] width 57 height 18
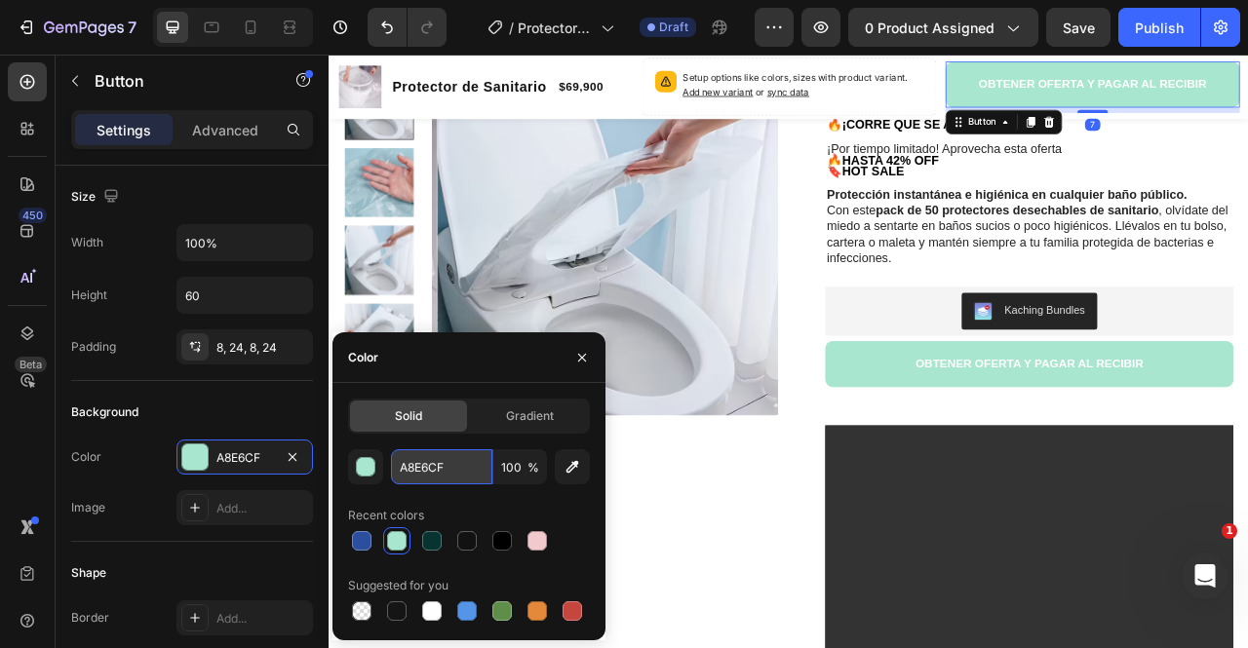
click at [427, 456] on input "A8E6CF" at bounding box center [441, 467] width 101 height 35
paste input "#2D9CDB"
type input "#2D9CDB"
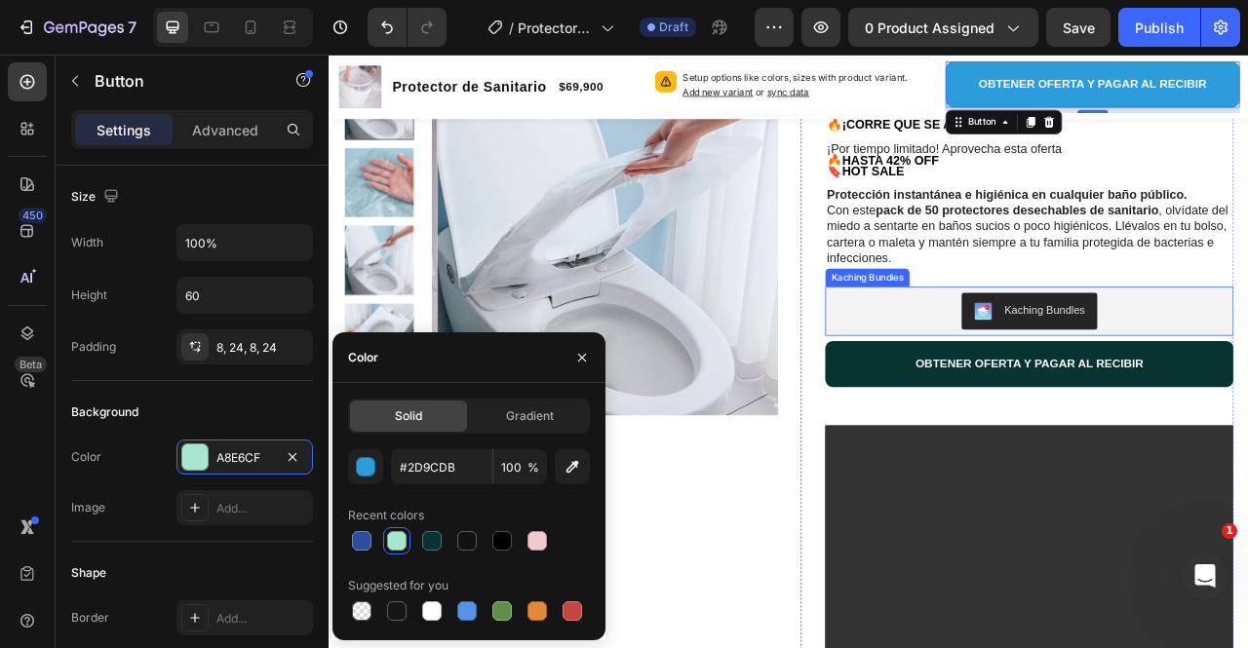
click at [1066, 423] on button "OBTENER OFERTA Y PAGAR AL RECIBIR" at bounding box center [1220, 448] width 520 height 59
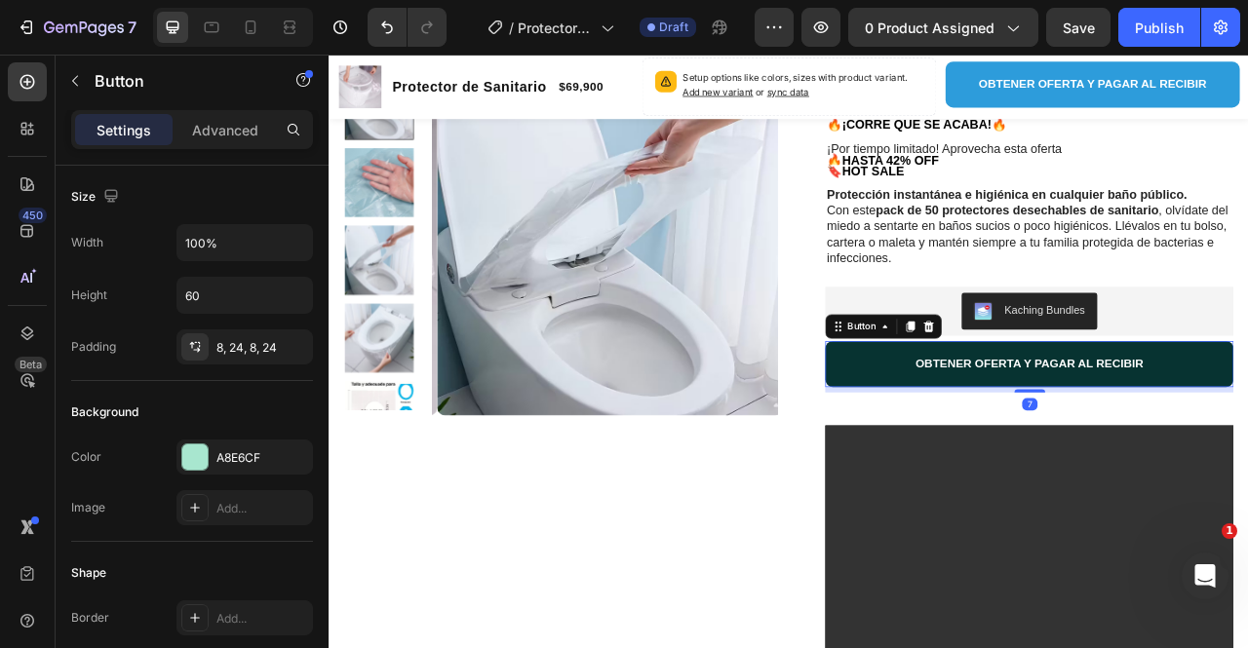
click at [1004, 452] on button "OBTENER OFERTA Y PAGAR AL RECIBIR" at bounding box center [1220, 448] width 520 height 59
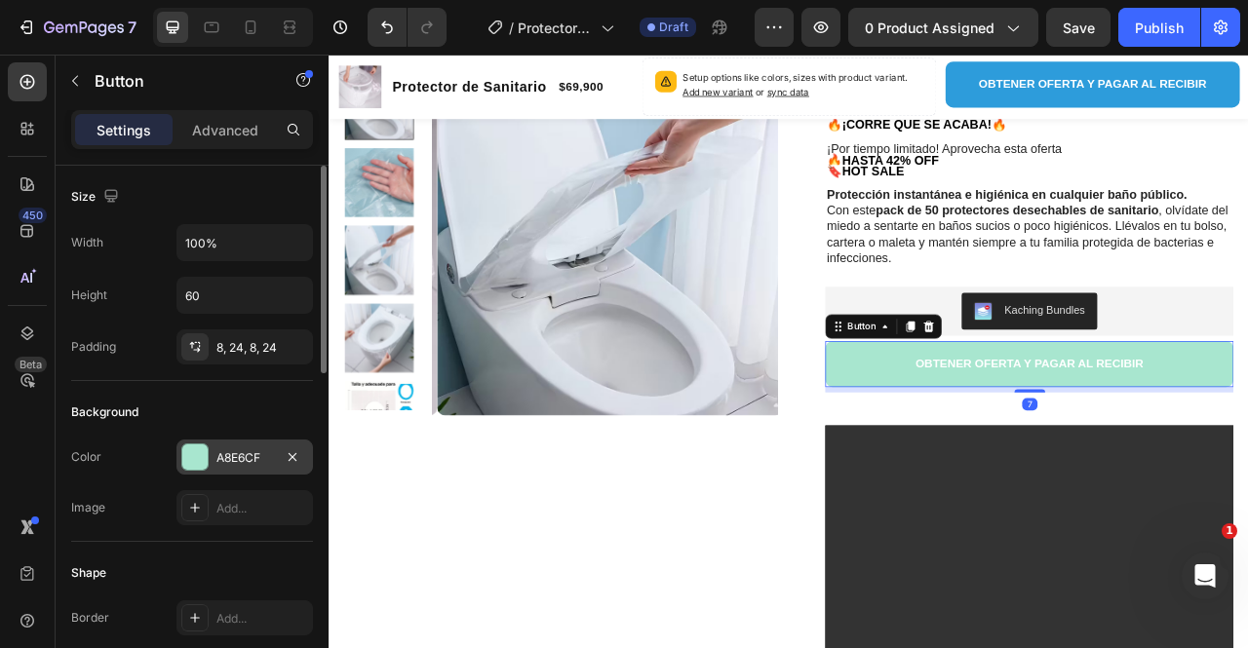
click at [243, 451] on div "A8E6CF" at bounding box center [244, 459] width 57 height 18
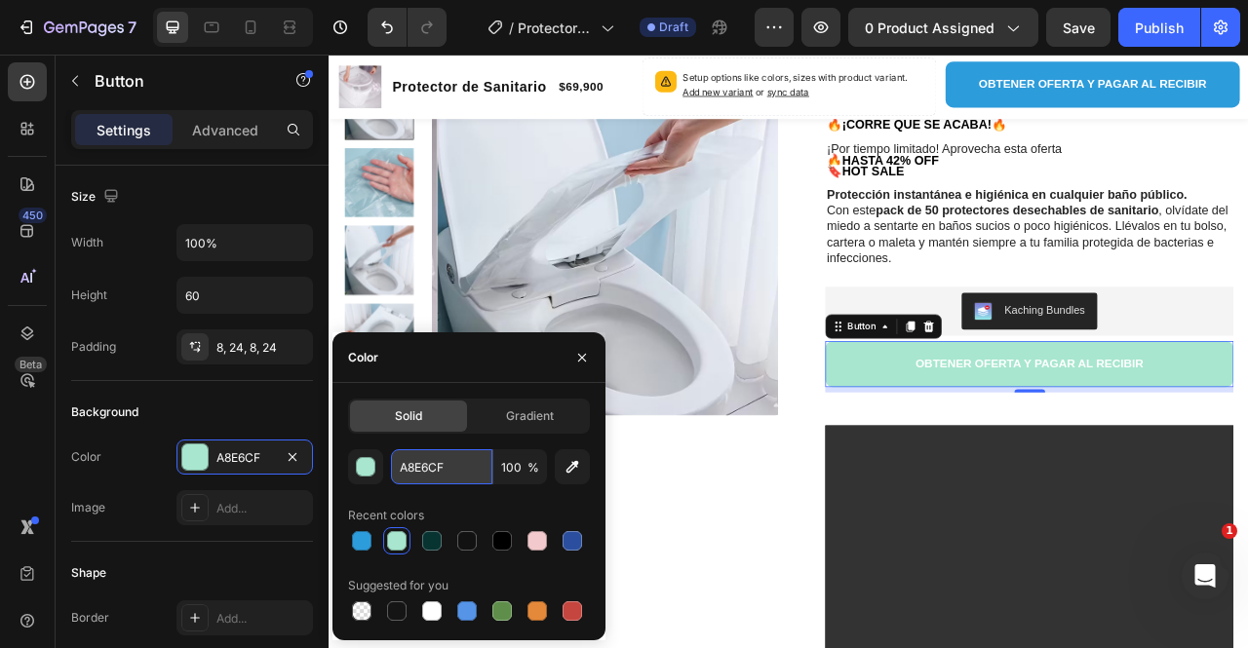
click at [452, 473] on input "A8E6CF" at bounding box center [441, 467] width 101 height 35
paste input "#2D9CDB"
type input "#2D9CDB"
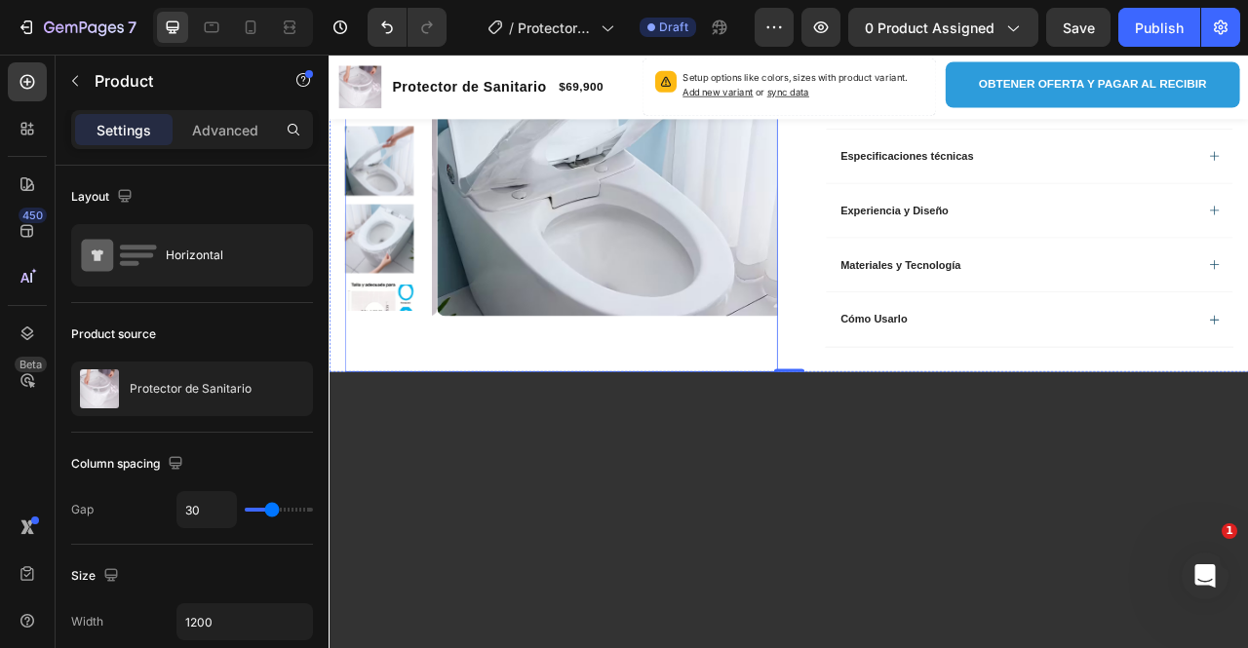
scroll to position [1073, 0]
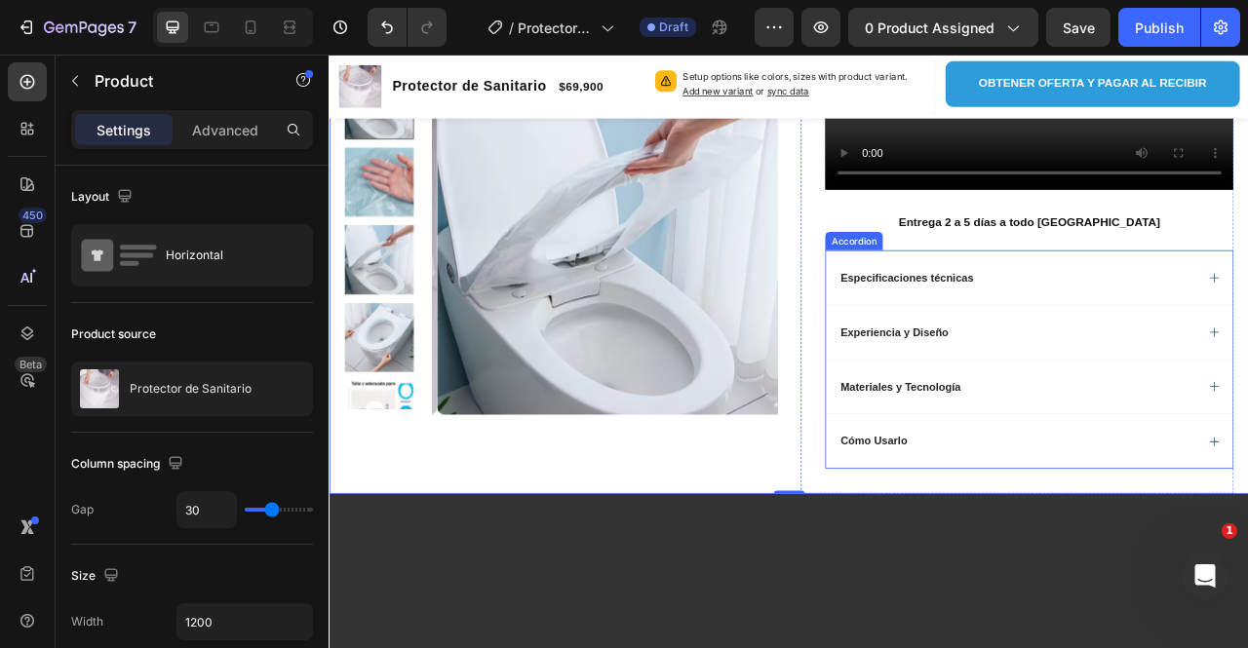
click at [1099, 316] on div "Especificaciones técnicas" at bounding box center [1220, 337] width 518 height 69
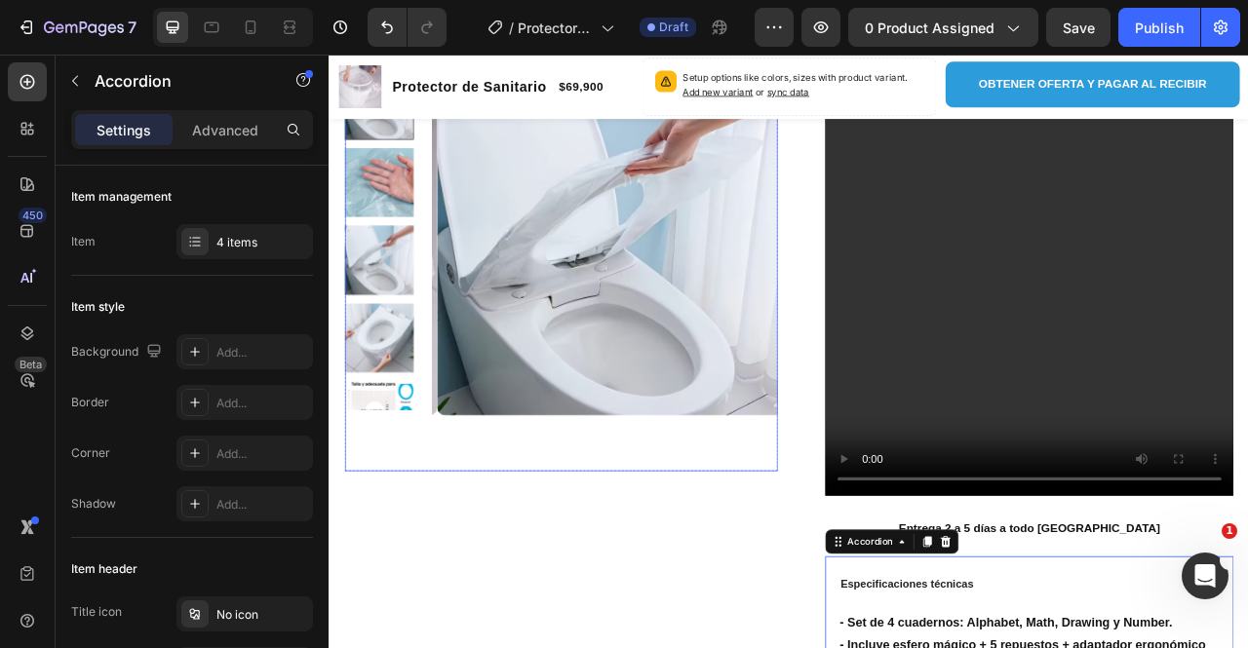
scroll to position [975, 0]
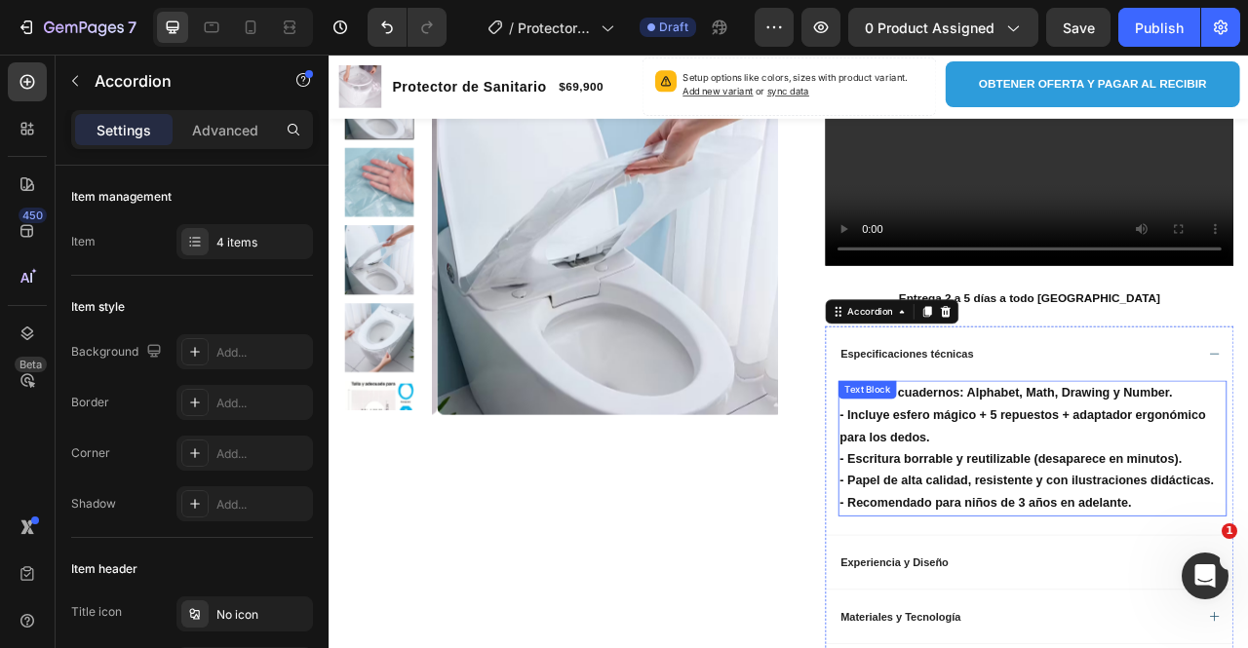
click at [1100, 556] on p "- Escritura borrable y reutilizable (desaparece en minutos)." at bounding box center [1223, 570] width 490 height 28
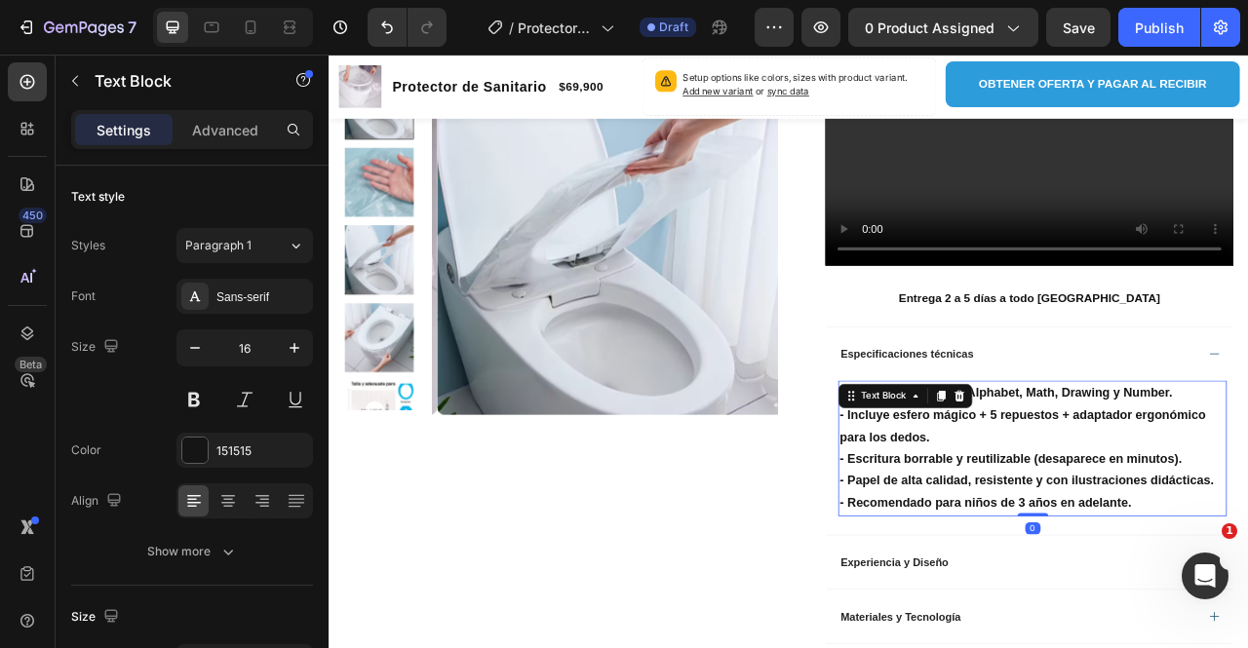
click at [1100, 556] on p "- Escritura borrable y reutilizable (desaparece en minutos)." at bounding box center [1223, 570] width 490 height 28
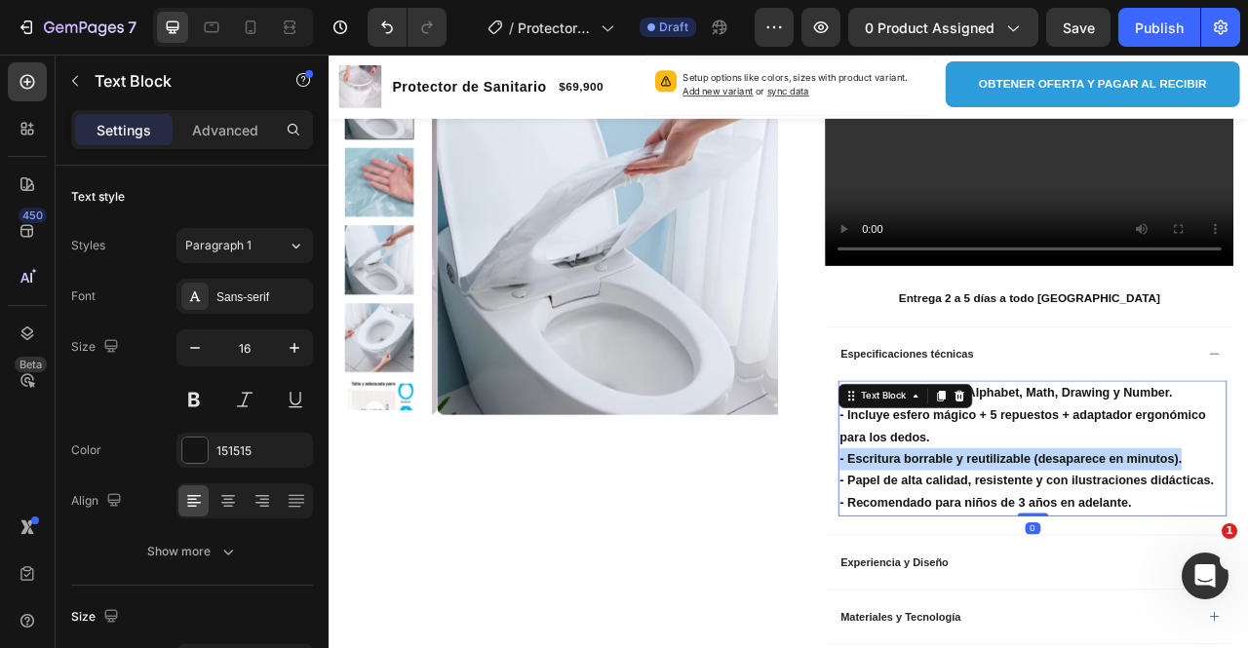
click at [1100, 556] on p "- Escritura borrable y reutilizable (desaparece en minutos)." at bounding box center [1223, 570] width 490 height 28
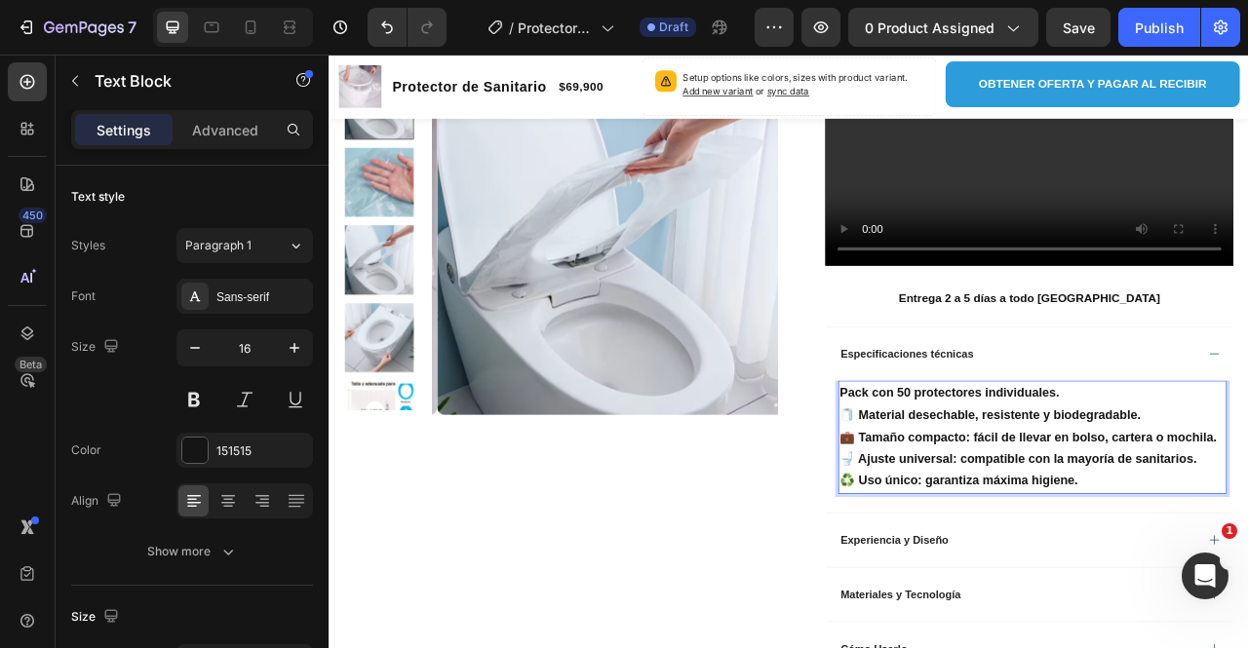
click at [997, 510] on strong "🧻 Material desechable, resistente y biodegradable." at bounding box center [1169, 513] width 383 height 17
click at [991, 480] on strong "Pack con 50 protectores individuales." at bounding box center [1117, 485] width 279 height 17
drag, startPoint x: 1117, startPoint y: 487, endPoint x: 1084, endPoint y: 487, distance: 33.2
click at [1117, 487] on p "Pack con 50 protectores individuales." at bounding box center [1223, 486] width 490 height 28
click at [978, 486] on strong "Pack con 50 protectores individuales." at bounding box center [1117, 485] width 279 height 17
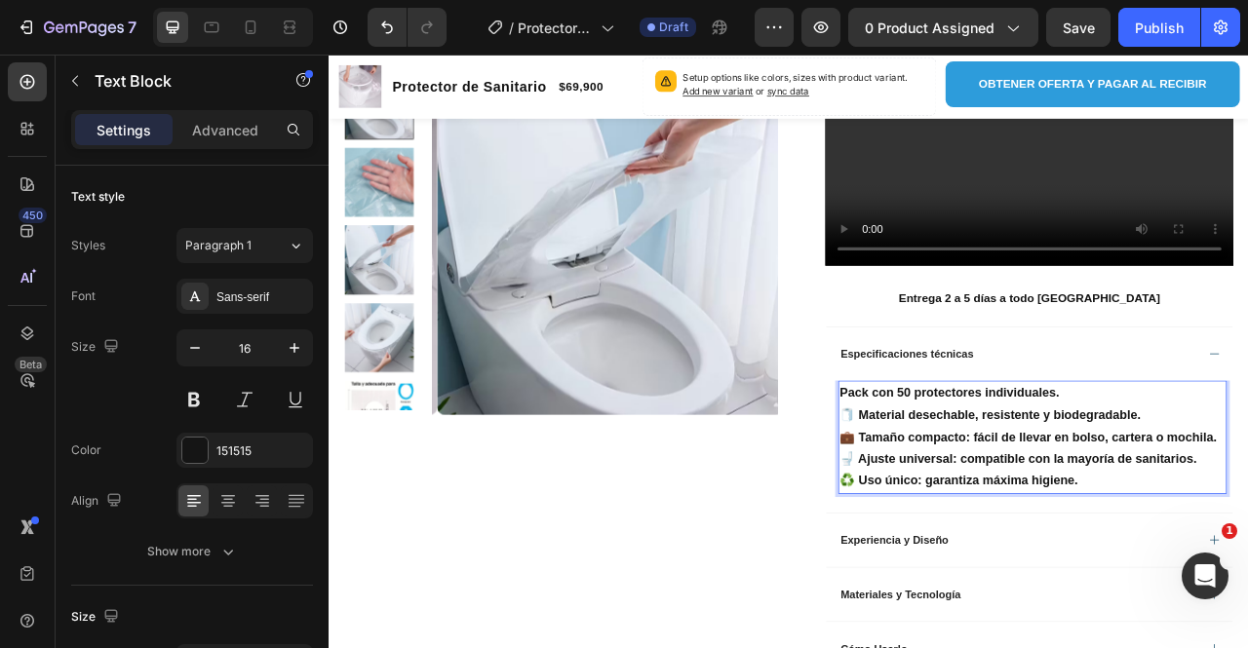
click at [976, 482] on div "Pack con 50 protectores individuales. 🧻 Material desechable, resistente y biode…" at bounding box center [1223, 542] width 494 height 144
click at [997, 511] on strong "🧻 Material desechable, resistente y biodegradable." at bounding box center [1169, 513] width 383 height 17
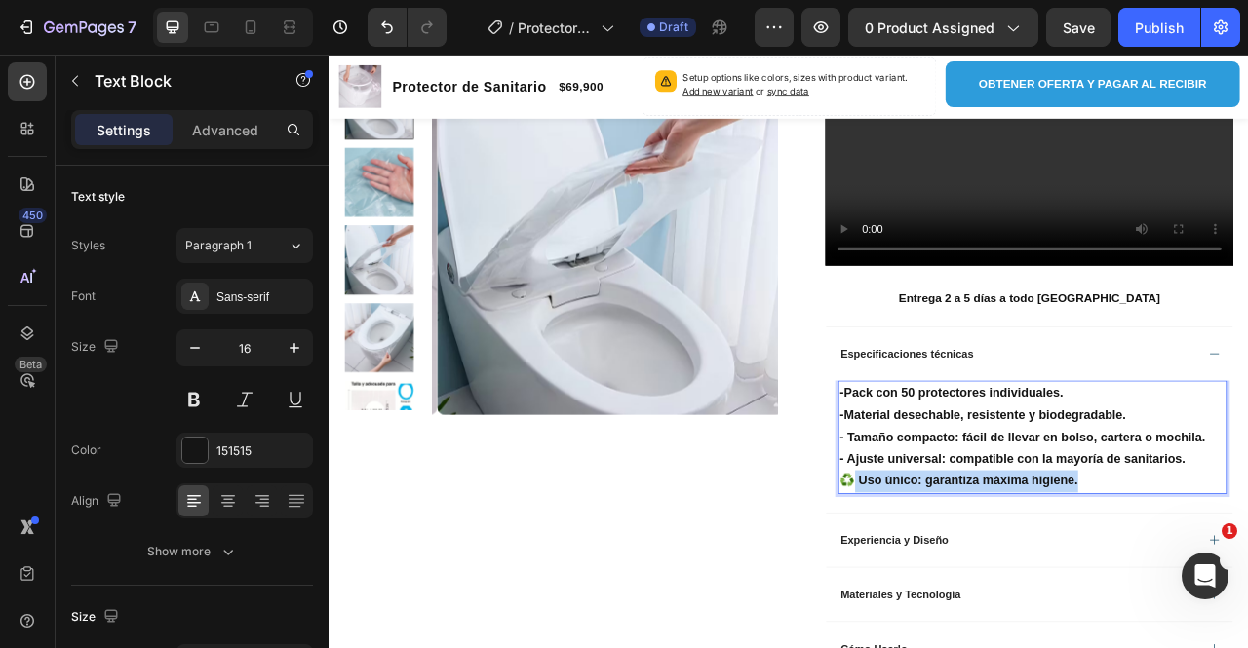
drag, startPoint x: 1249, startPoint y: 590, endPoint x: 991, endPoint y: 608, distance: 259.1
click at [991, 608] on div "-Pack con 50 protectores individuales. -Material desechable, resistente y biode…" at bounding box center [1220, 554] width 518 height 168
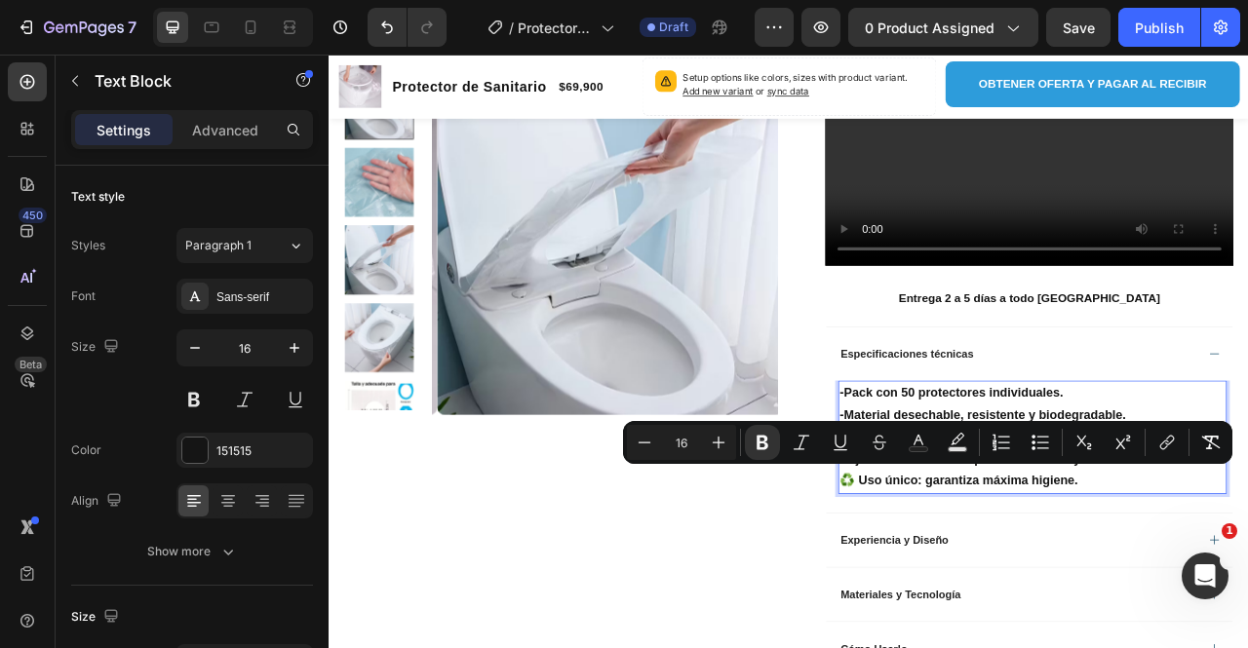
click at [980, 600] on p "♻️ Uso único: garantiza máxima higiene." at bounding box center [1223, 598] width 490 height 28
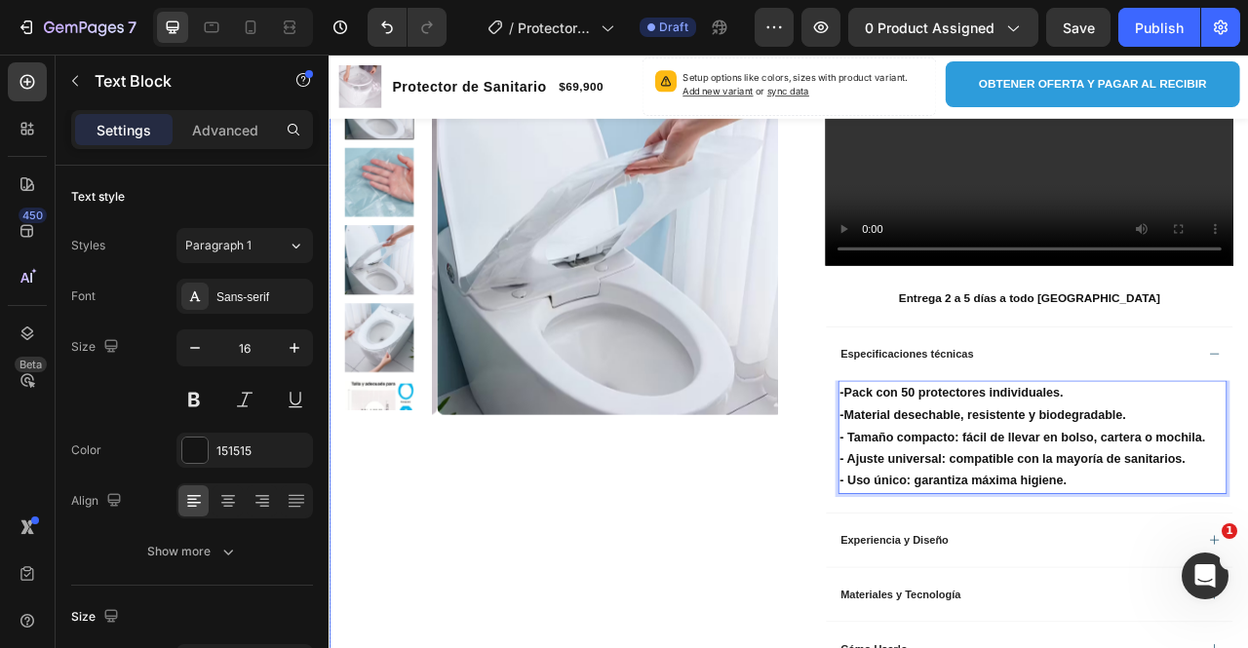
click at [778, 622] on div "Product Images Row" at bounding box center [623, 63] width 551 height 1630
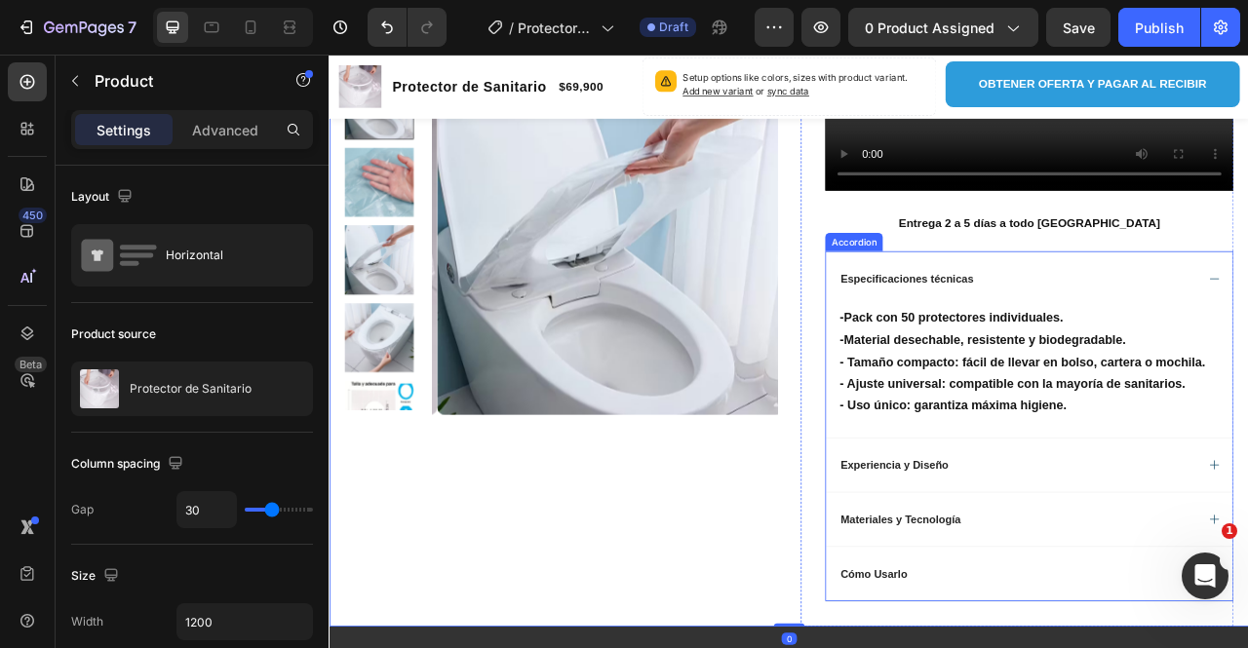
scroll to position [1073, 0]
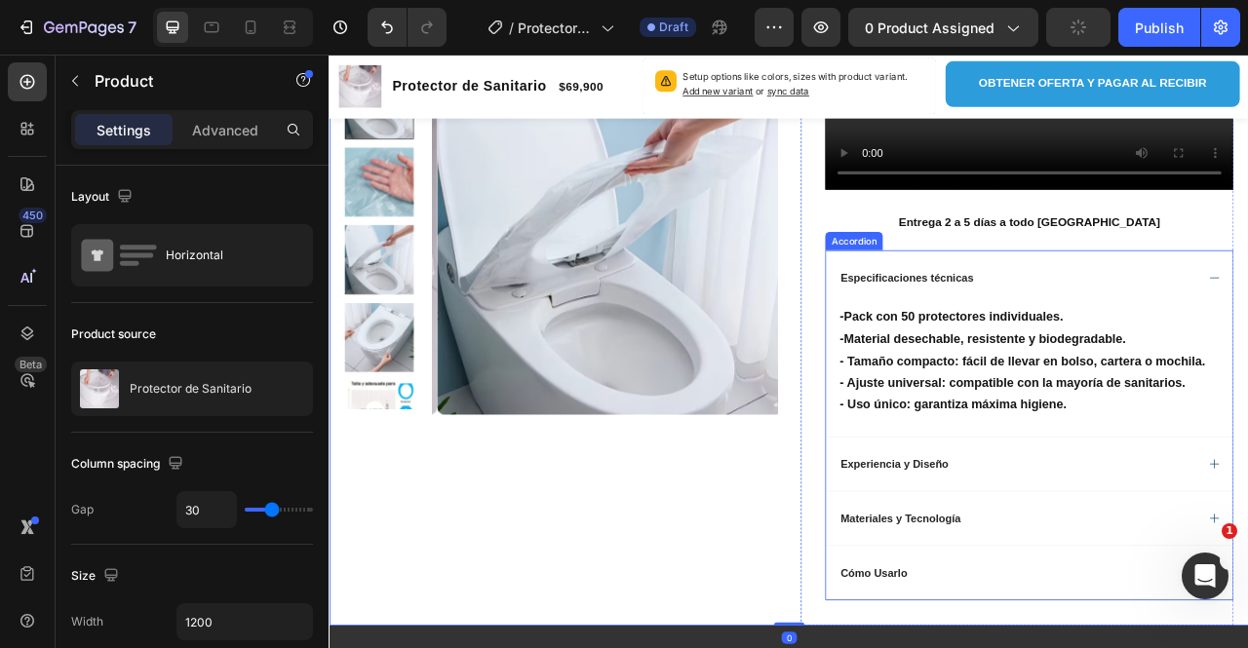
click at [1067, 330] on p "Especificaciones técnicas" at bounding box center [1064, 339] width 170 height 18
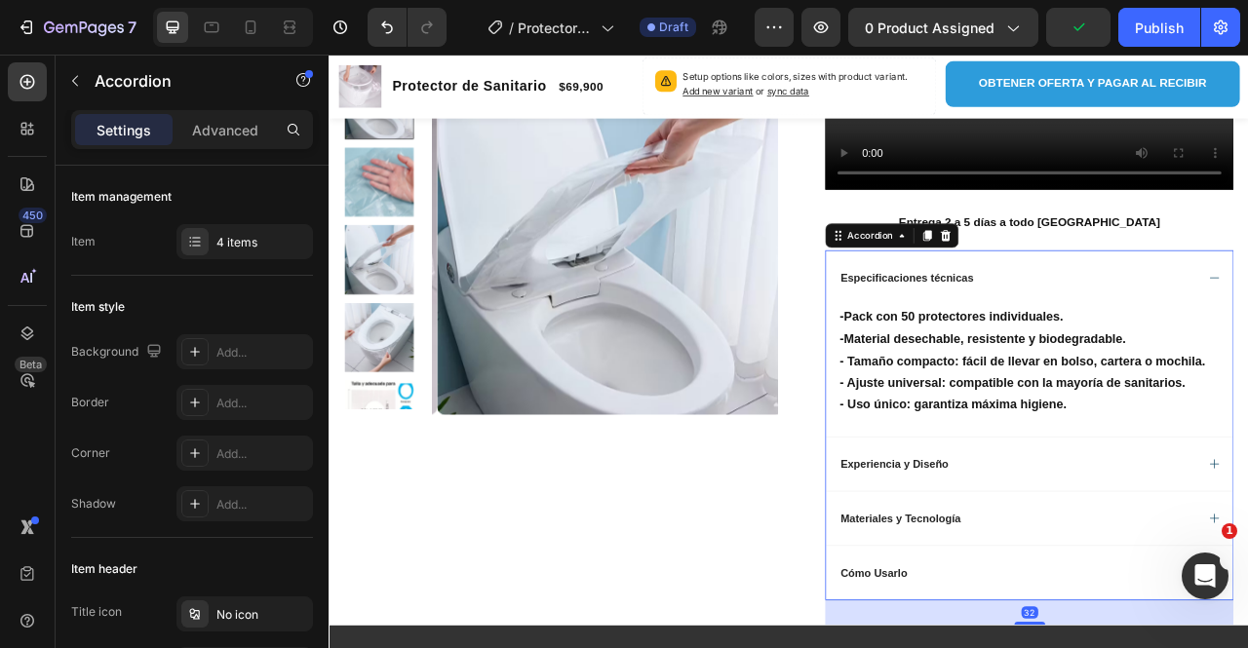
click at [1194, 327] on div "Especificaciones técnicas" at bounding box center [1203, 338] width 455 height 23
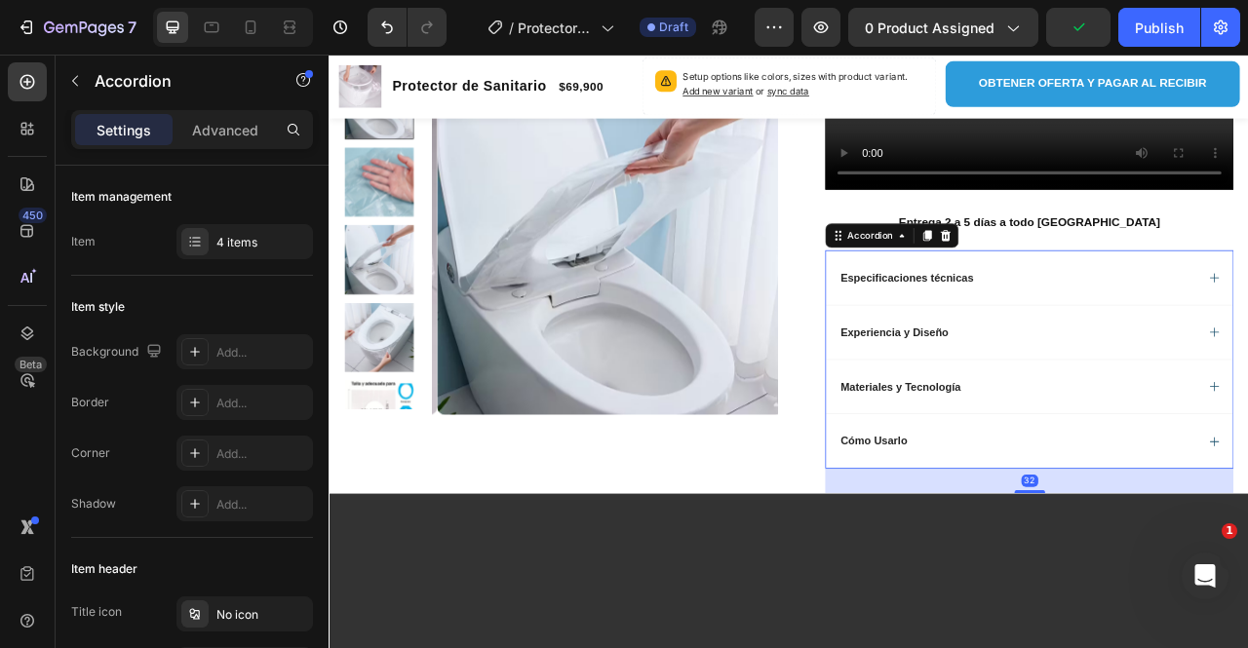
click at [1124, 402] on div "Experiencia y Diseño" at bounding box center [1203, 407] width 455 height 23
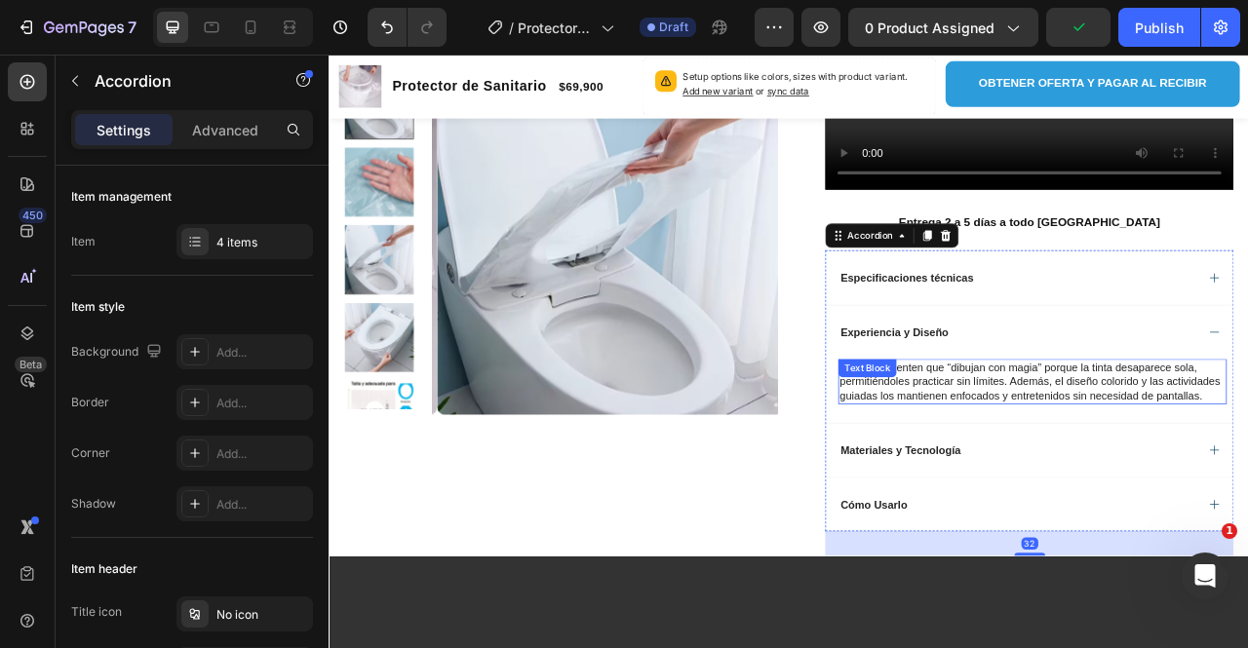
click at [1041, 458] on div "Los niños sienten que “dibujan con magia” porque la tinta desaparece sola, perm…" at bounding box center [1223, 471] width 494 height 58
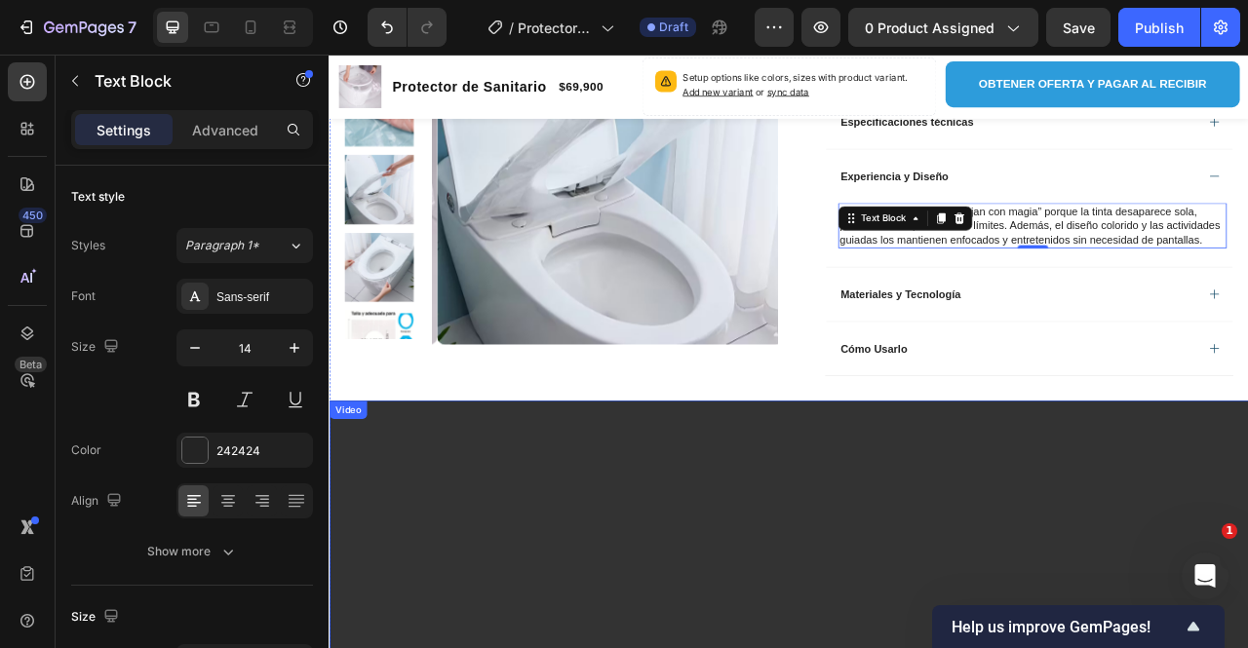
scroll to position [1221, 0]
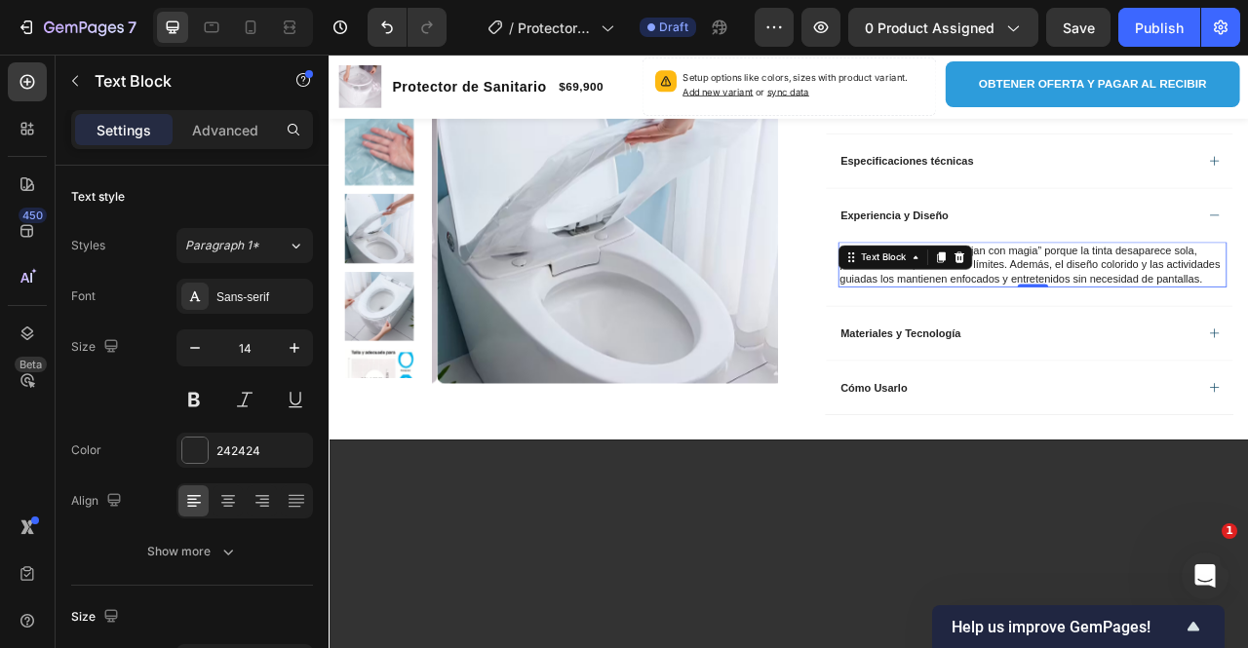
click at [1175, 334] on p "Los niños sienten que “dibujan con magia” porque la tinta desaparece sola, perm…" at bounding box center [1223, 322] width 490 height 54
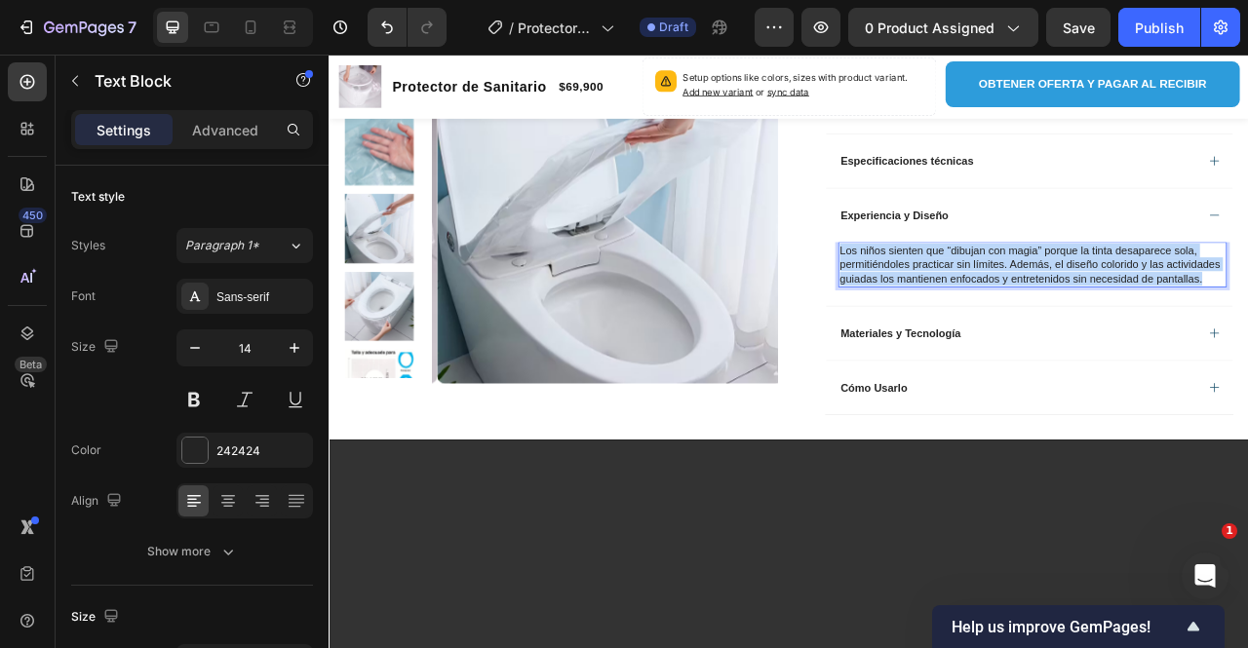
click at [1174, 334] on p "Los niños sienten que “dibujan con magia” porque la tinta desaparece sola, perm…" at bounding box center [1223, 322] width 490 height 54
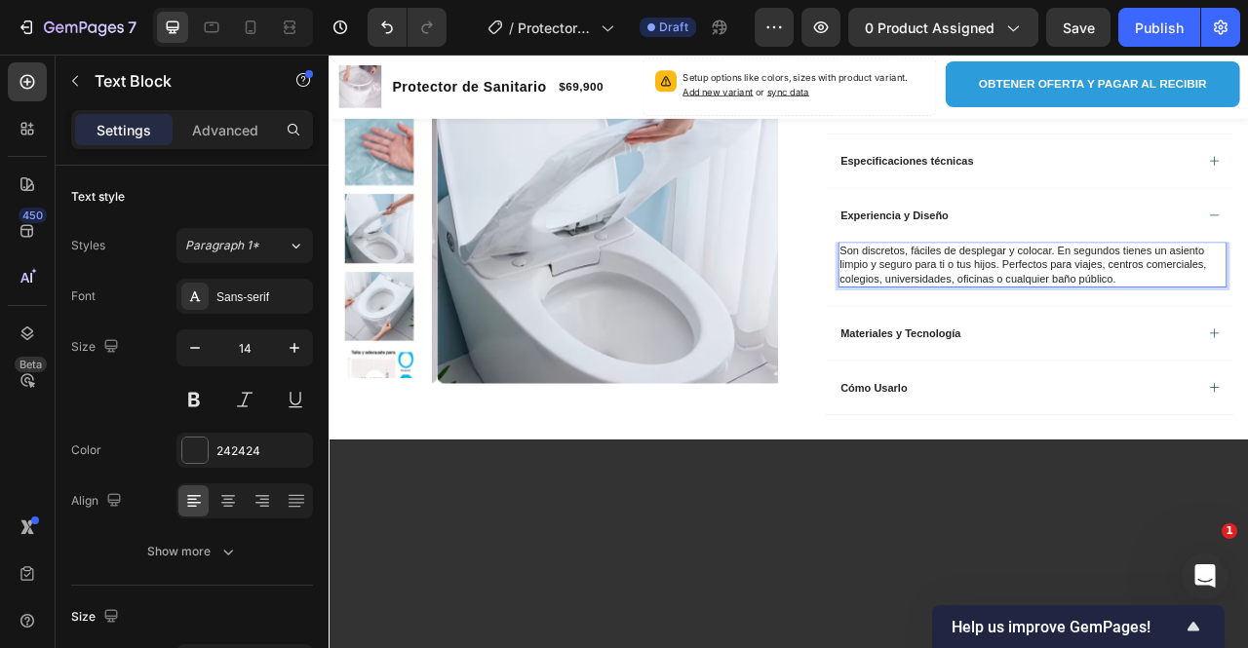
click at [1065, 330] on p "Son discretos, fáciles de desplegar y colocar. En segundos tienes un asiento li…" at bounding box center [1223, 322] width 490 height 54
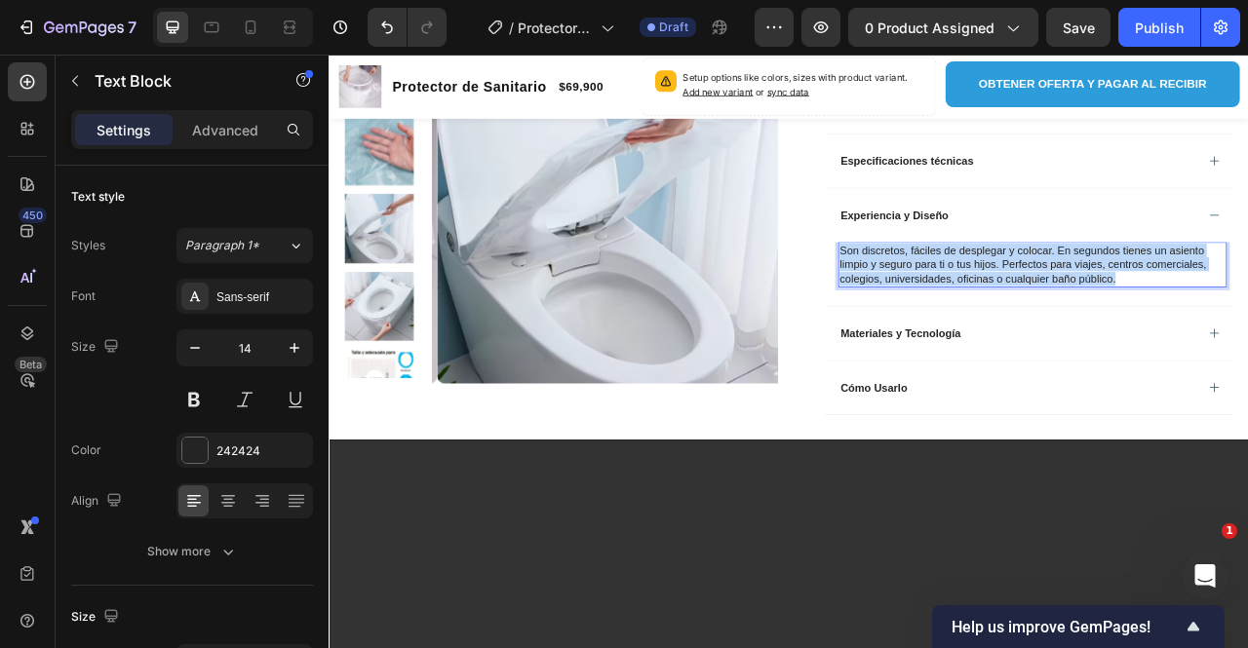
click at [1064, 330] on p "Son discretos, fáciles de desplegar y colocar. En segundos tienes un asiento li…" at bounding box center [1223, 322] width 490 height 54
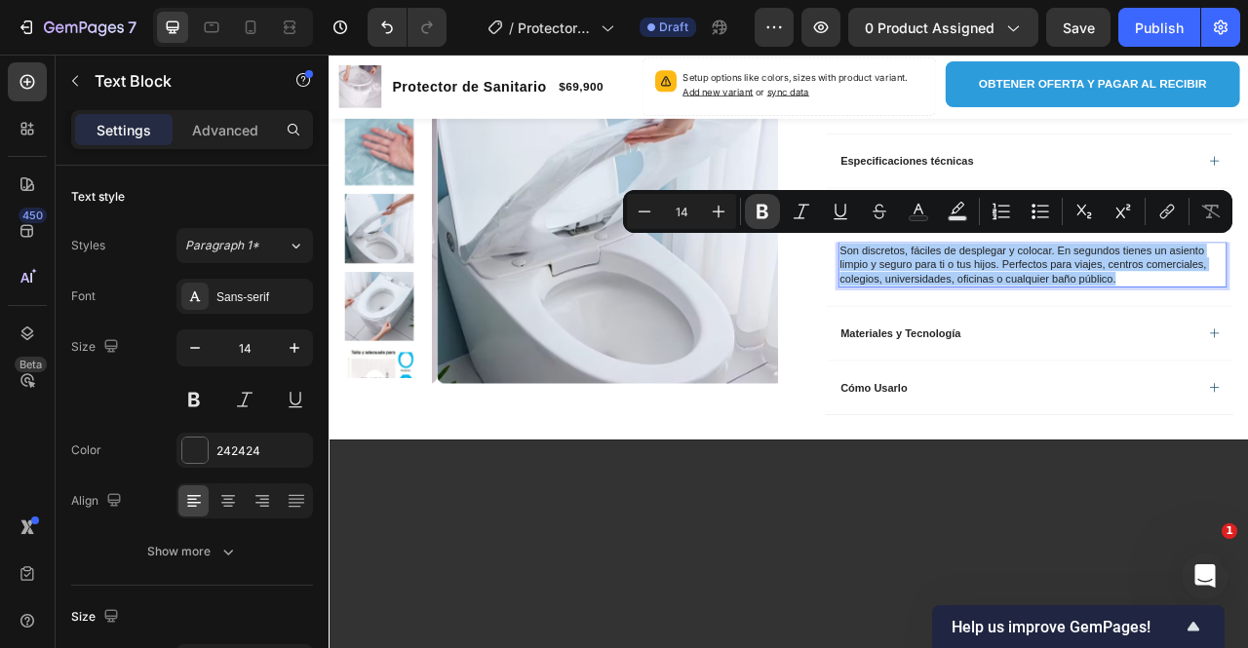
click at [765, 220] on icon "Editor contextual toolbar" at bounding box center [763, 212] width 20 height 20
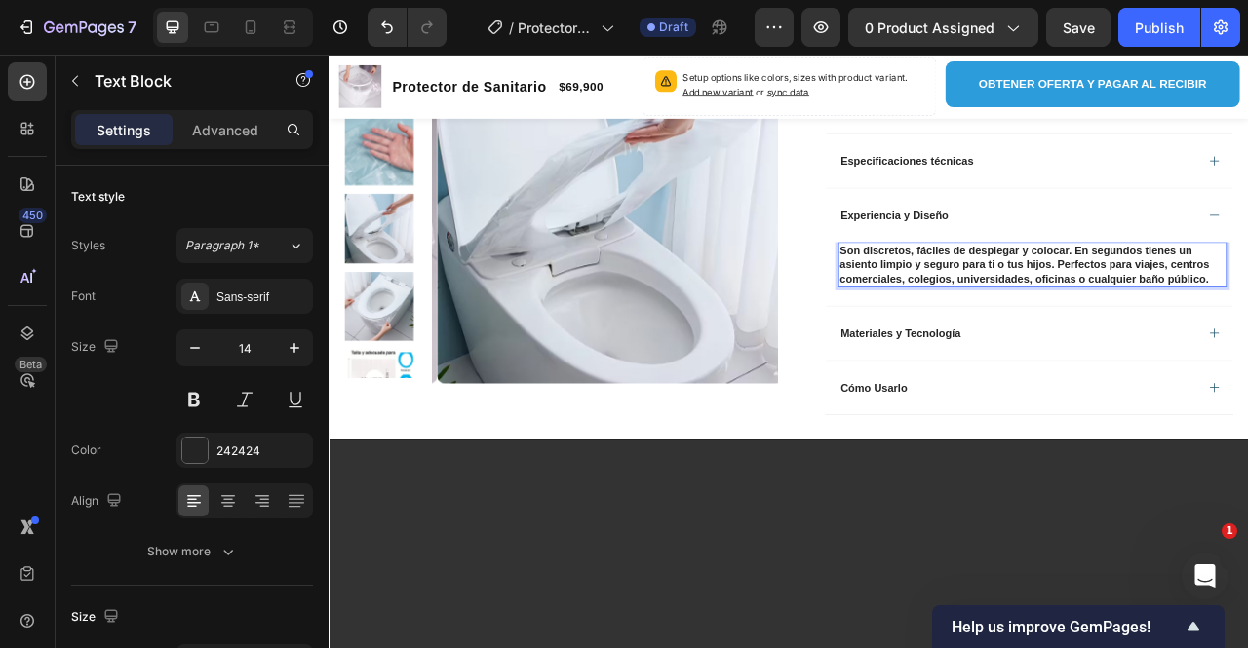
click at [1002, 313] on strong "Son discretos, fáciles de desplegar y colocar. En segundos tienes un asiento li…" at bounding box center [1213, 321] width 470 height 51
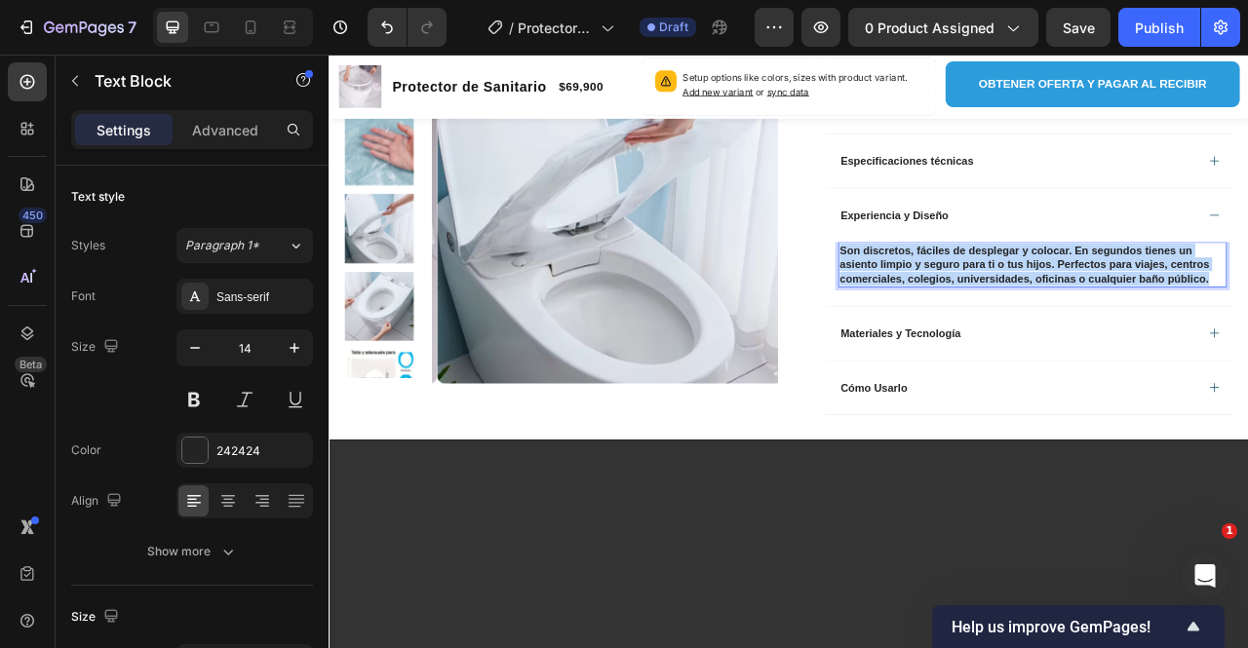
click at [1002, 313] on strong "Son discretos, fáciles de desplegar y colocar. En segundos tienes un asiento li…" at bounding box center [1213, 321] width 470 height 51
click at [1063, 296] on strong "Son discretos, fáciles de desplegar y colocar. En segundos tienes un asiento li…" at bounding box center [1213, 321] width 470 height 51
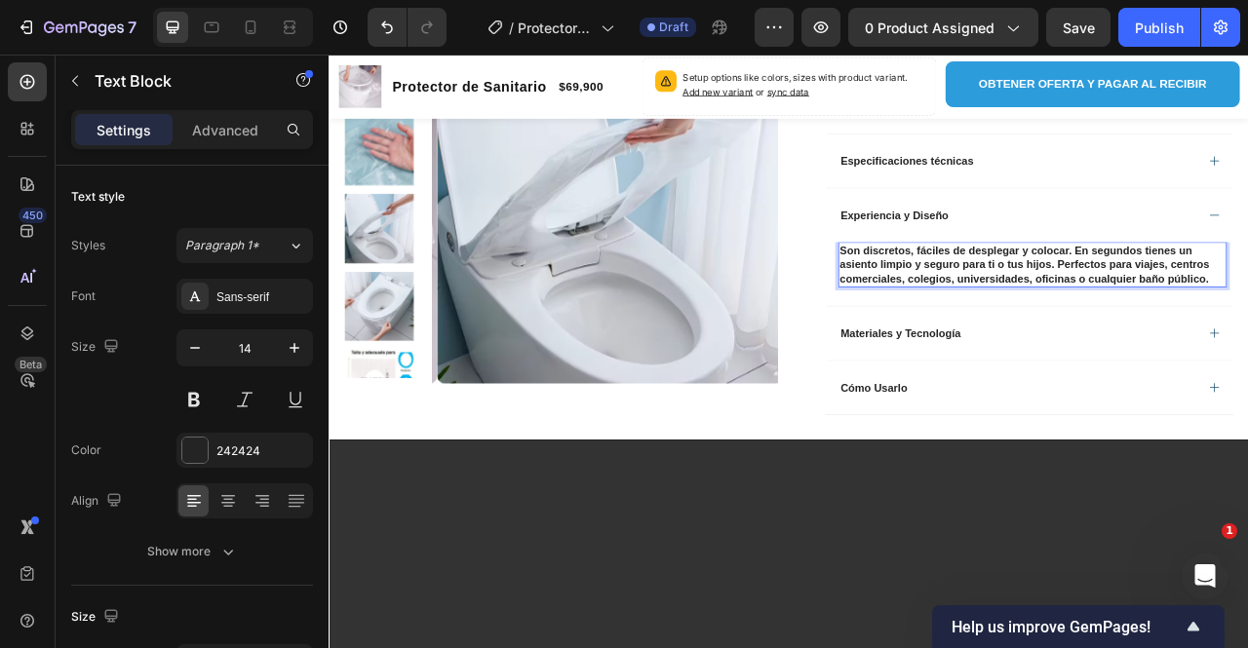
click at [1085, 311] on strong "Son discretos, fáciles de desplegar y colocar. En segundos tienes un asiento li…" at bounding box center [1213, 321] width 470 height 51
drag, startPoint x: 1247, startPoint y: 312, endPoint x: 1276, endPoint y: 313, distance: 29.3
click at [1247, 313] on strong "Son discretos, fáciles de desplegar y colocar. En segundos tienes un asiento li…" at bounding box center [1213, 321] width 470 height 51
click at [1247, 333] on strong "Son discretos, fáciles de desplegar y colocar. En segundos tienes un asiento li…" at bounding box center [1213, 321] width 470 height 51
click at [1247, 300] on strong "Son discretos, fáciles de desplegar y colocar. En segundos tienes un asiento li…" at bounding box center [1213, 321] width 470 height 51
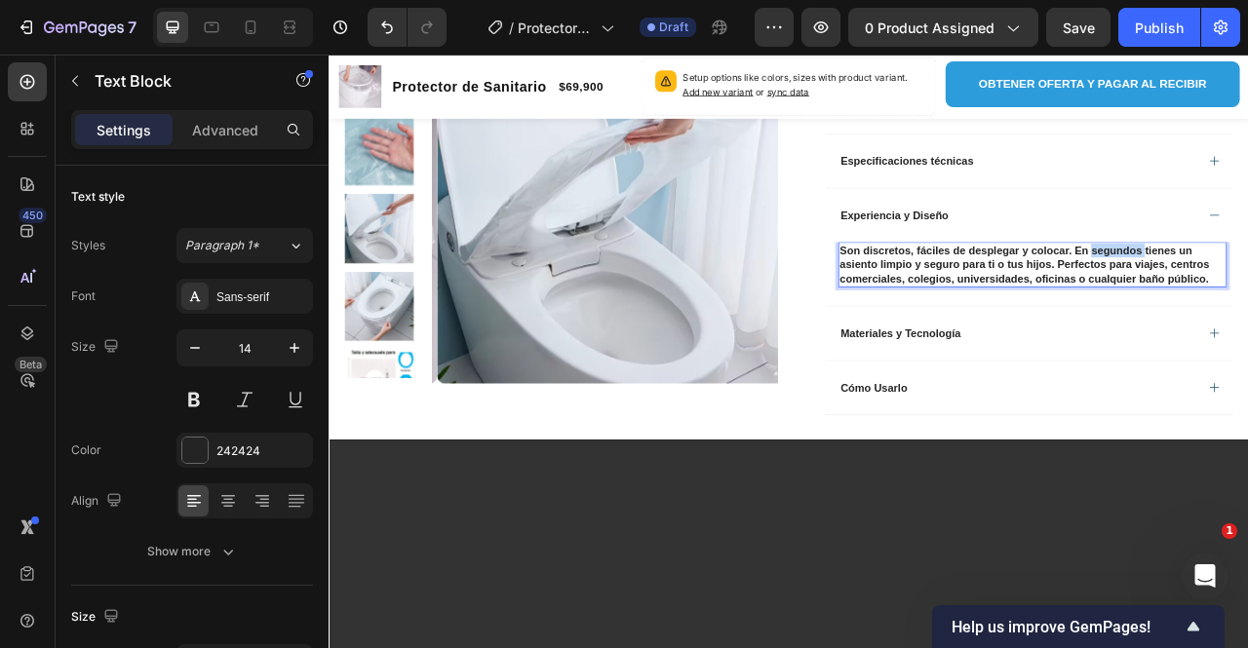
click at [1247, 300] on strong "Son discretos, fáciles de desplegar y colocar. En segundos tienes un asiento li…" at bounding box center [1213, 321] width 470 height 51
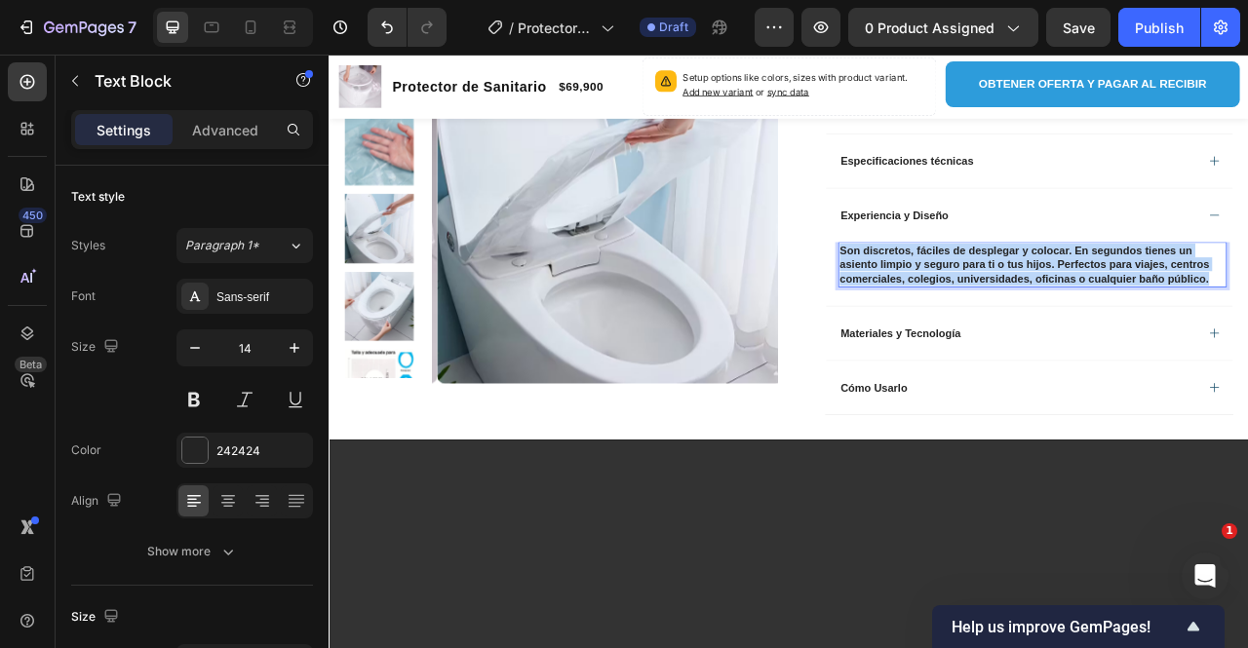
click at [1247, 300] on strong "Son discretos, fáciles de desplegar y colocar. En segundos tienes un asiento li…" at bounding box center [1213, 321] width 470 height 51
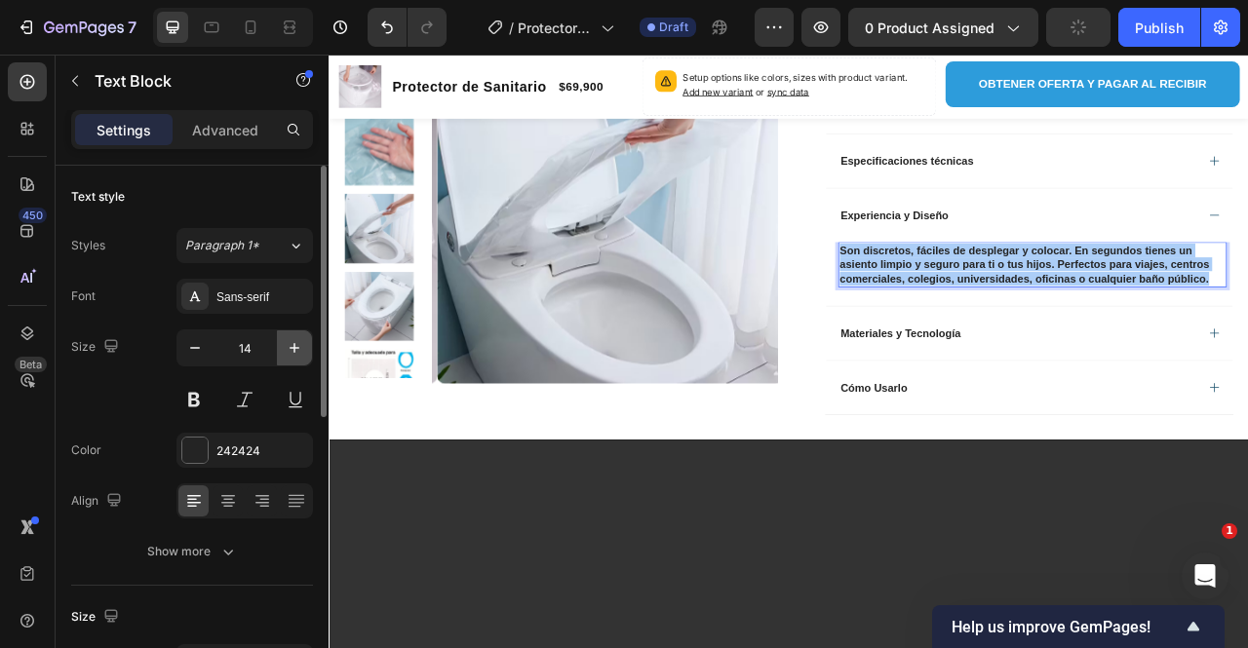
click at [302, 344] on icon "button" at bounding box center [295, 348] width 20 height 20
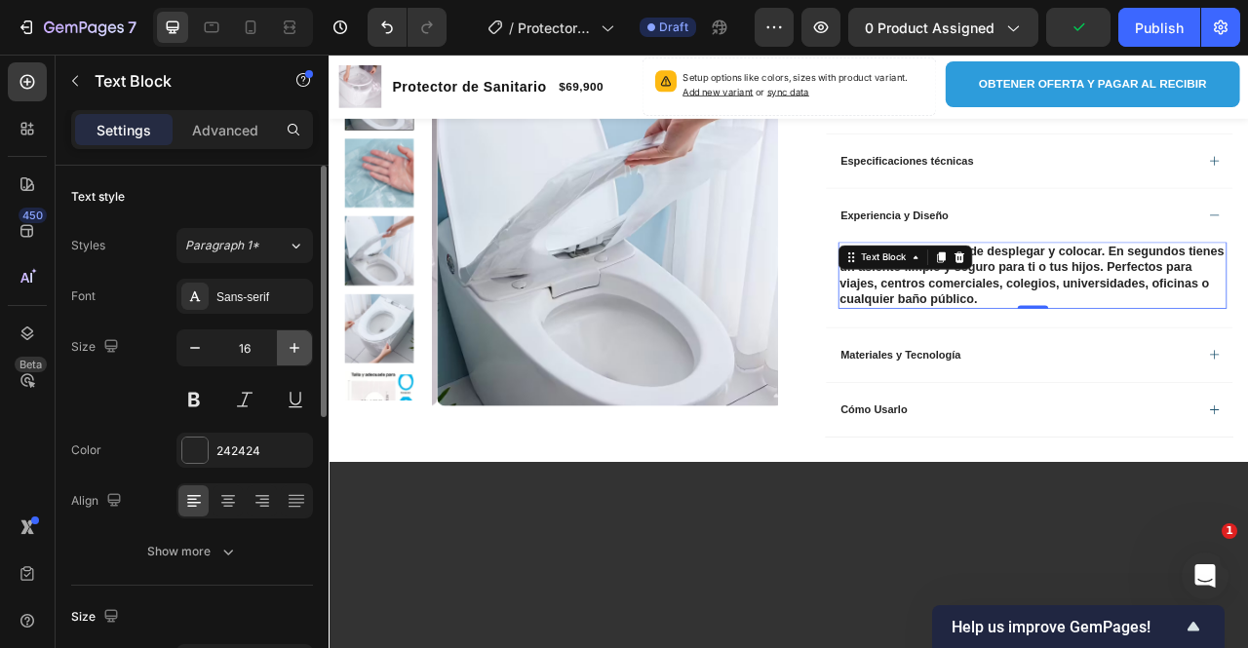
click at [302, 344] on icon "button" at bounding box center [295, 348] width 20 height 20
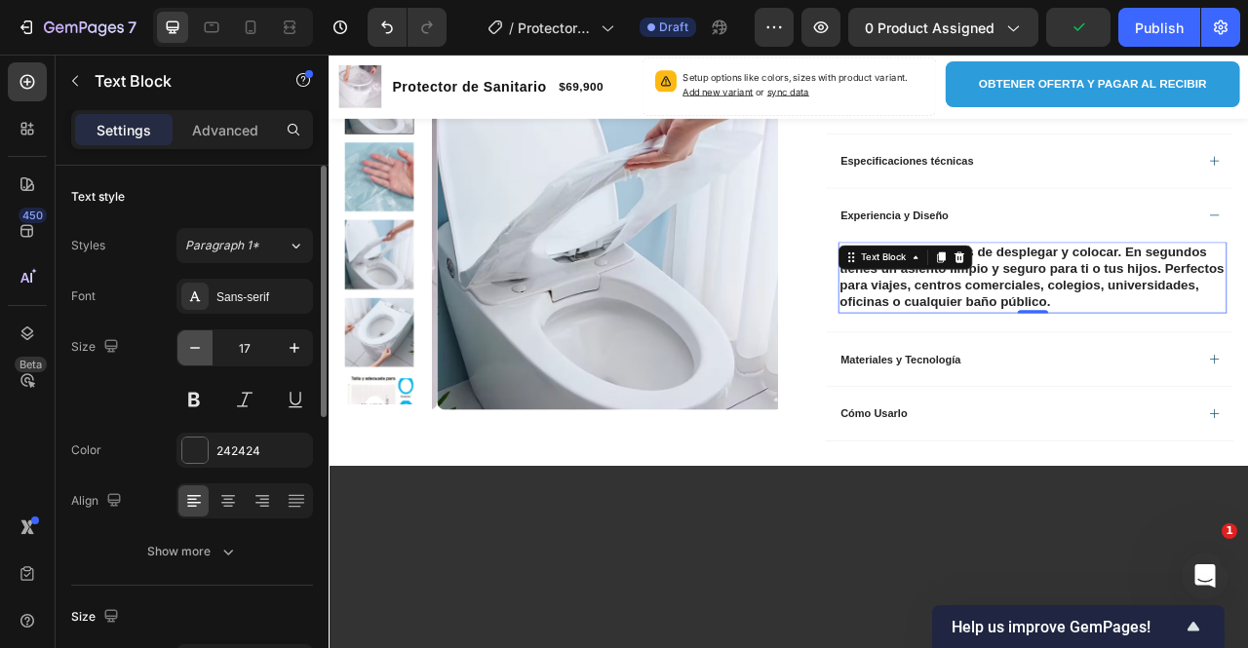
click at [203, 352] on icon "button" at bounding box center [195, 348] width 20 height 20
type input "16"
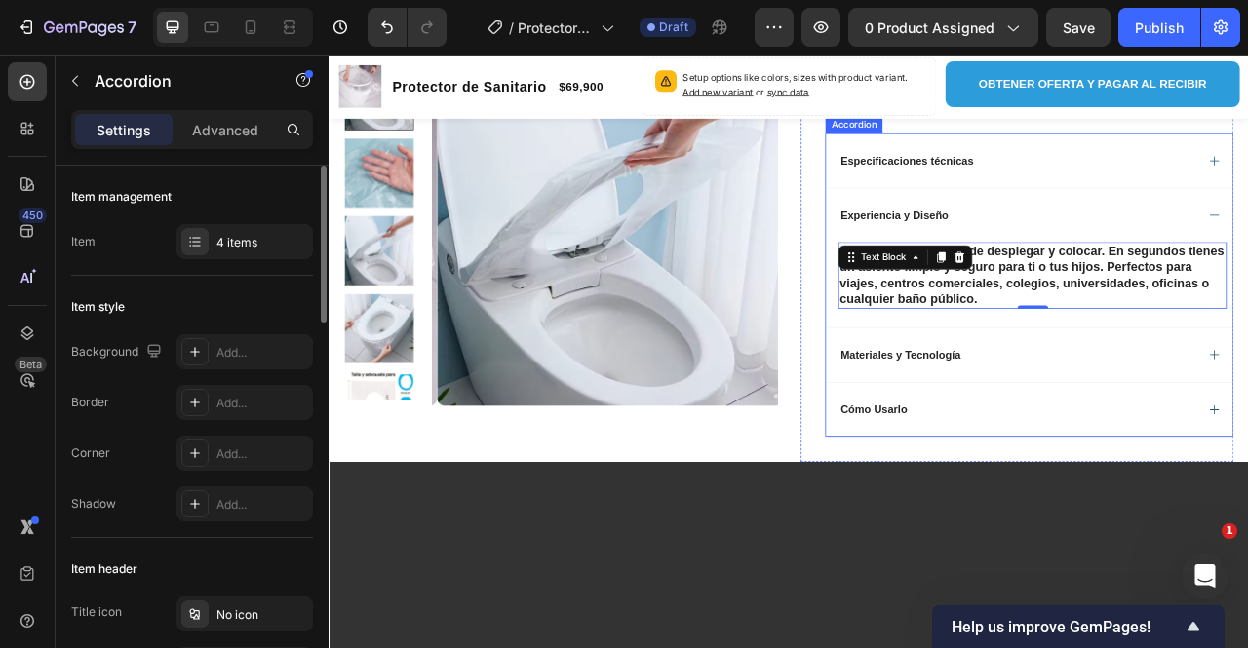
click at [1029, 383] on div "Son discretos, fáciles de desplegar y colocar. En segundos tienes un asiento li…" at bounding box center [1220, 348] width 518 height 108
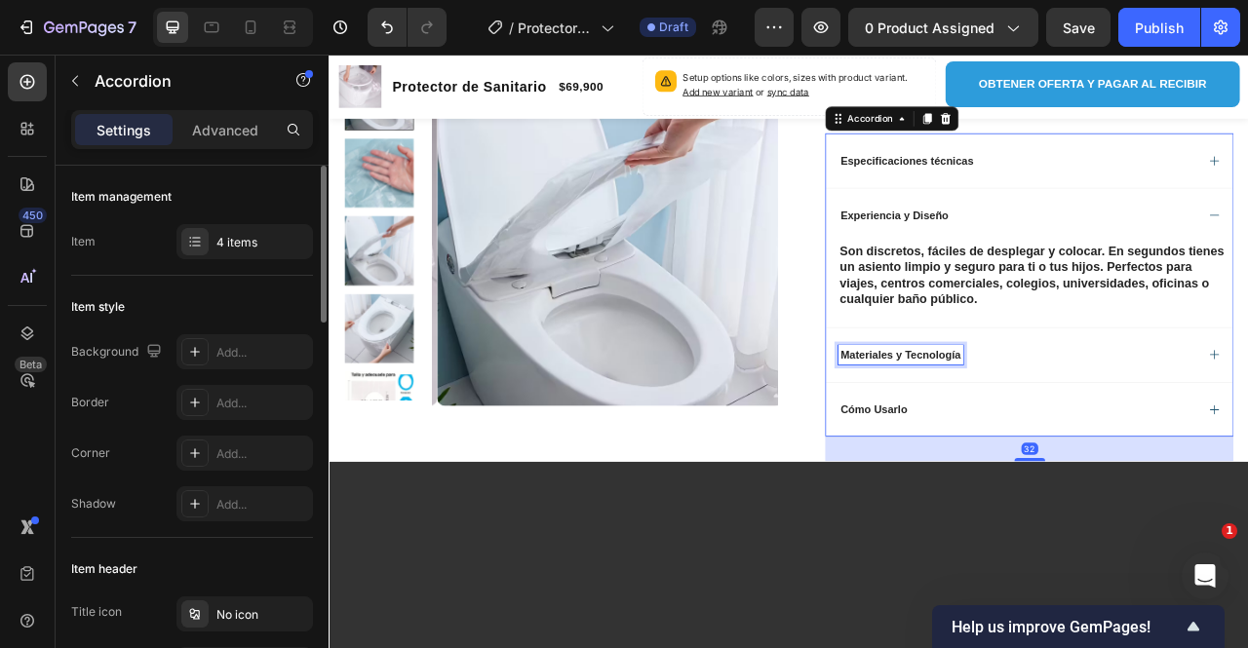
click at [1046, 428] on p "Materiales y Tecnología" at bounding box center [1055, 437] width 153 height 18
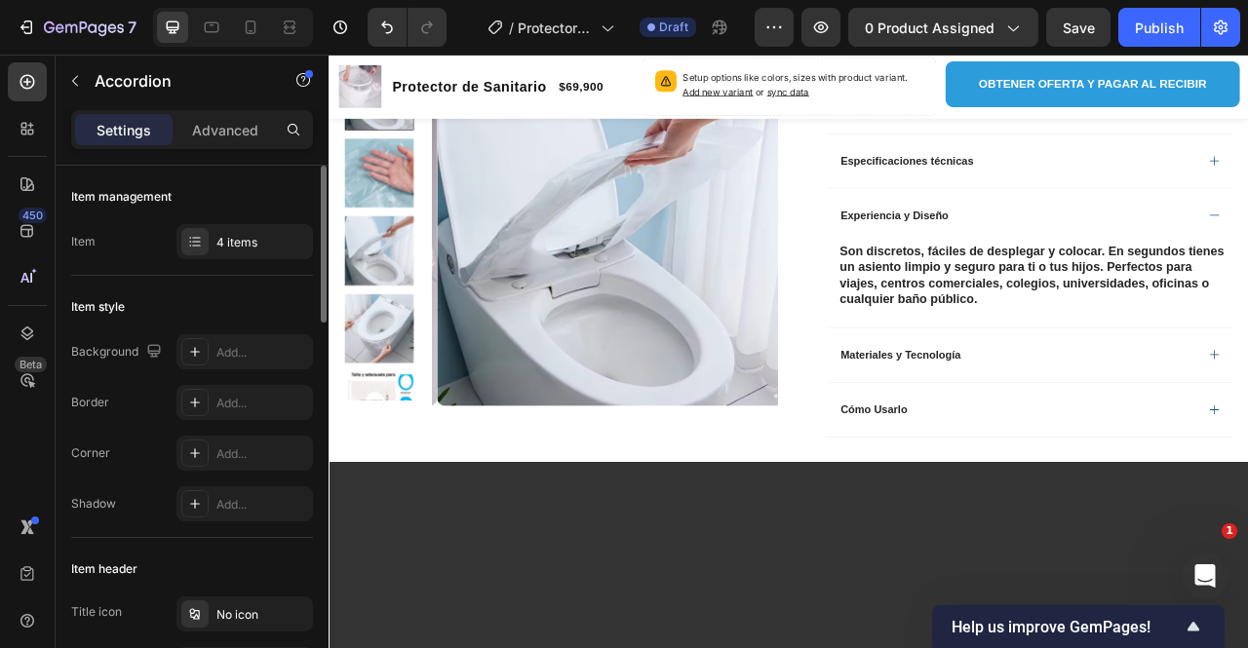
click at [1220, 425] on div "Materiales y Tecnología" at bounding box center [1203, 436] width 455 height 23
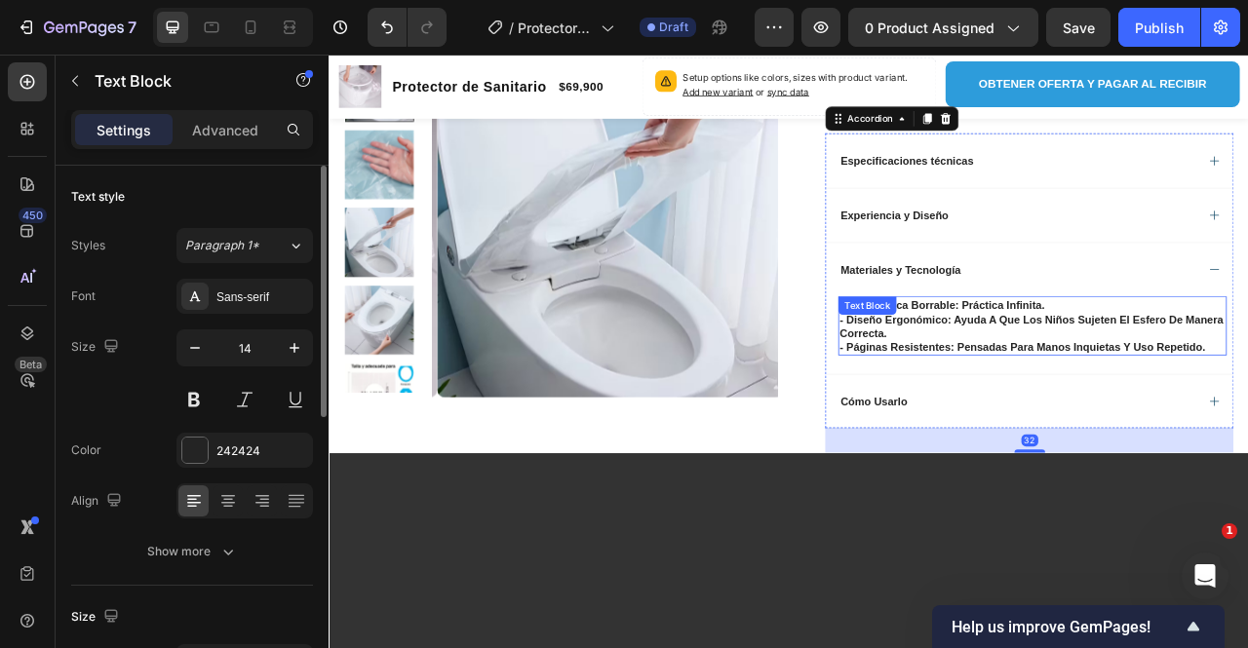
click at [1083, 393] on p "-tinta mágica borrable: práctica infinita. - diseño ergonómico: ayuda a que los…" at bounding box center [1223, 400] width 490 height 71
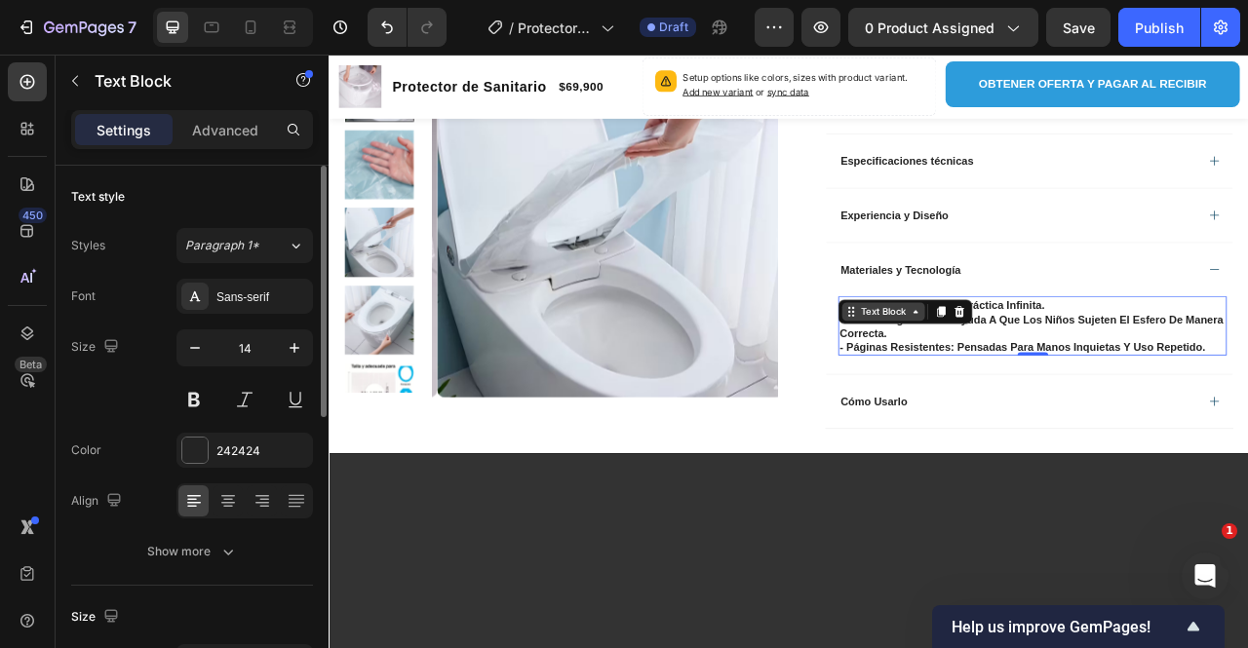
click at [1064, 378] on div "Text Block" at bounding box center [1033, 382] width 105 height 23
click at [1043, 384] on div "Text Block Accordion Row 1 col Product" at bounding box center [1061, 382] width 171 height 31
click at [1045, 373] on div "Text Block" at bounding box center [1033, 382] width 66 height 18
click at [1247, 368] on p "-tinta mágica borrable: práctica infinita. - diseño ergonómico: ayuda a que los…" at bounding box center [1223, 400] width 490 height 71
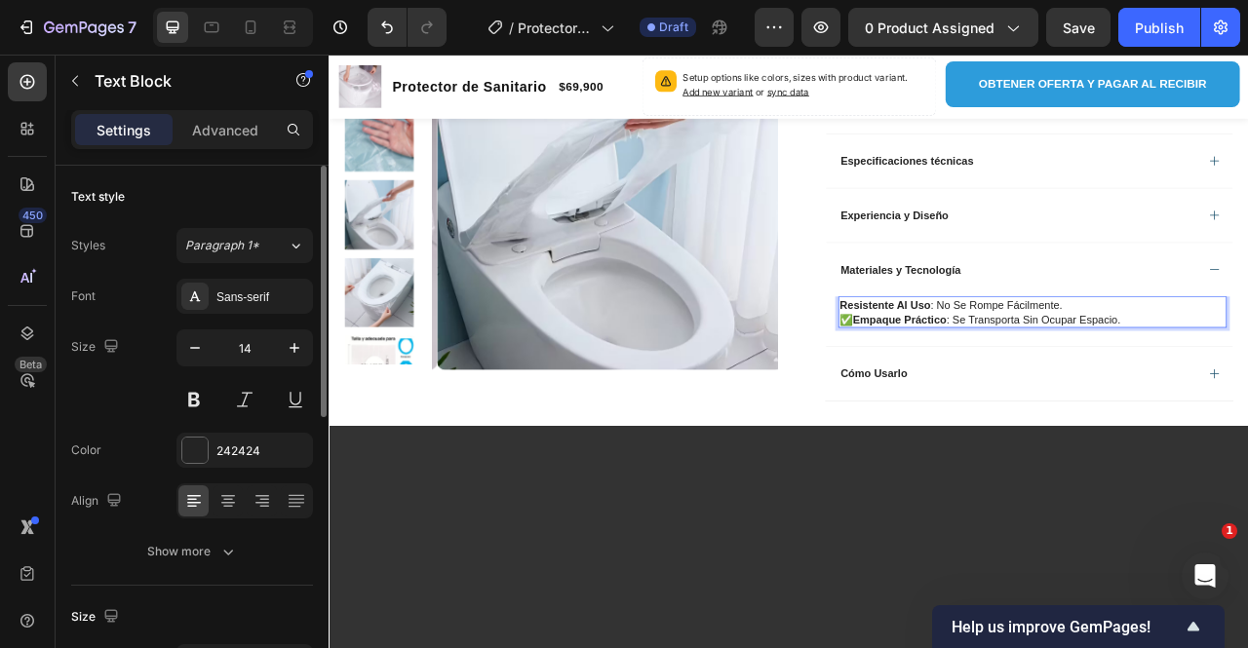
click at [1008, 366] on strong "Resistente al uso" at bounding box center [1036, 374] width 116 height 16
click at [1116, 368] on p "Resistente al uso : no se rompe fácilmente. ✅ Empaque práctico : se transporta …" at bounding box center [1223, 382] width 490 height 35
click at [978, 366] on strong "Resistente al uso" at bounding box center [1036, 374] width 116 height 16
click at [976, 365] on div "Resistente al uso : no se rompe fácilmente. ✅ Empaque práctico : se transporta …" at bounding box center [1223, 382] width 494 height 39
click at [993, 366] on strong "plasticoResistente al uso" at bounding box center [1062, 374] width 168 height 16
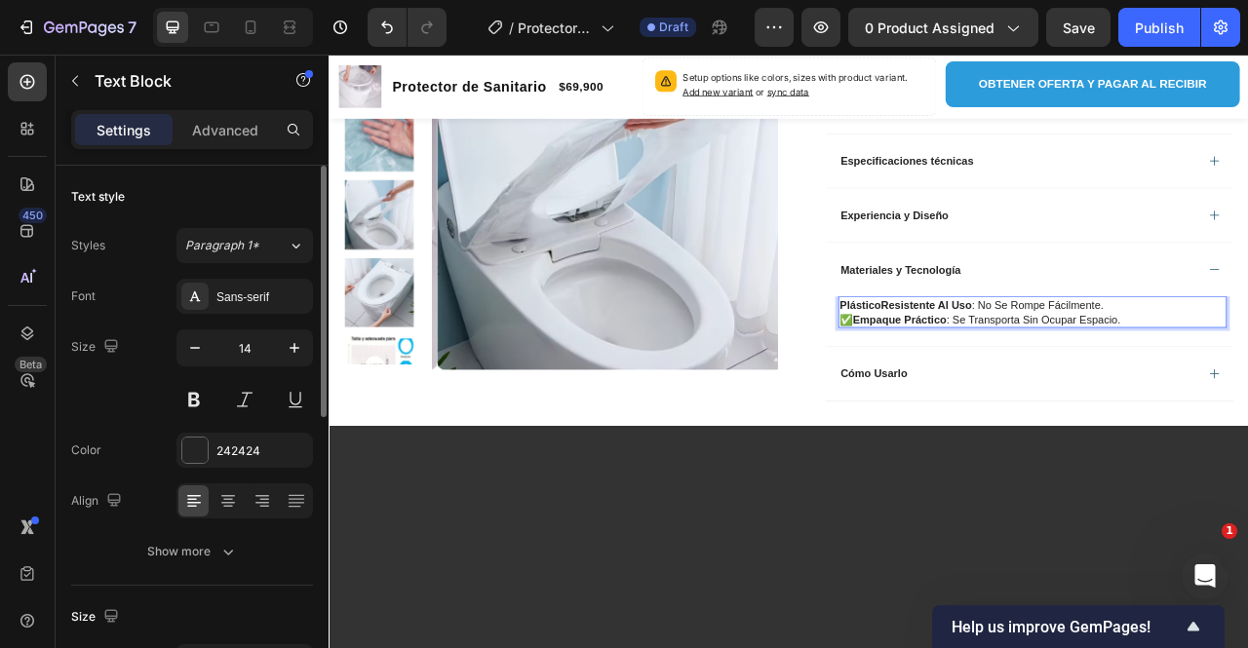
click at [1014, 366] on strong "plásticoResistente al uso" at bounding box center [1062, 374] width 168 height 16
click at [1022, 366] on strong "plásticoResistente al uso" at bounding box center [1062, 374] width 168 height 16
click at [1113, 366] on strong "plástico Resistente al uso" at bounding box center [1064, 374] width 172 height 16
click at [1247, 384] on p "plástico Resistente al uso : no se rompe fácilmente. ✅ Empaque práctico : se tr…" at bounding box center [1223, 382] width 490 height 35
click at [1247, 366] on p "plástico Resistente al uso : no se rompe fácilmente. ✅ Empaque práctico : se tr…" at bounding box center [1223, 382] width 490 height 35
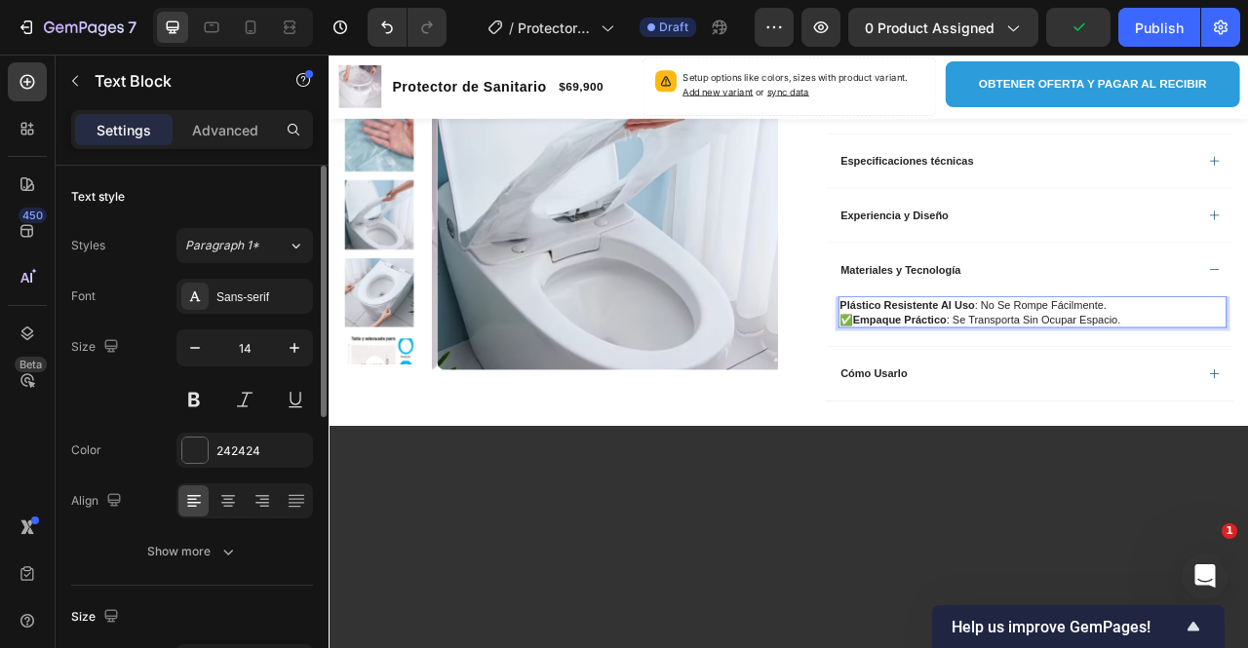
click at [1247, 372] on p "plástico Resistente al uso : no se rompe fácilmente. ✅ Empaque práctico : se tr…" at bounding box center [1223, 382] width 490 height 35
click at [995, 384] on strong "Empaque práctico" at bounding box center [1054, 392] width 119 height 16
click at [1241, 319] on div "Materiales y Tecnología" at bounding box center [1203, 328] width 455 height 23
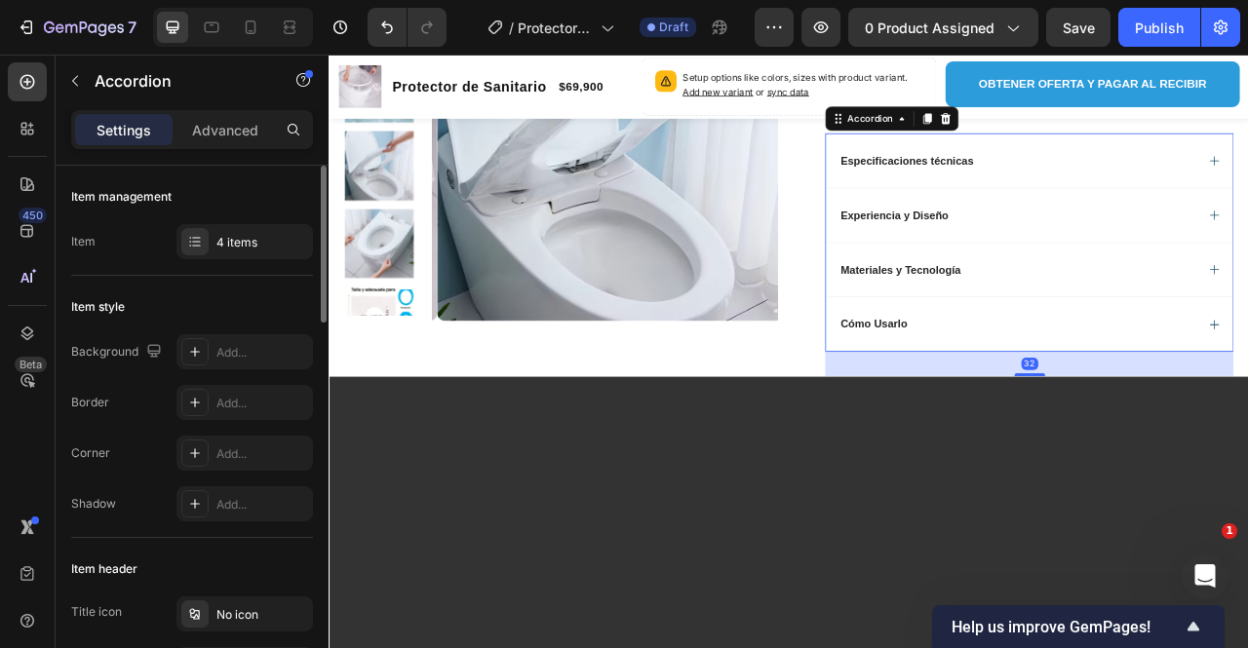
click at [1138, 395] on div "Cómo Usarlo" at bounding box center [1203, 397] width 455 height 23
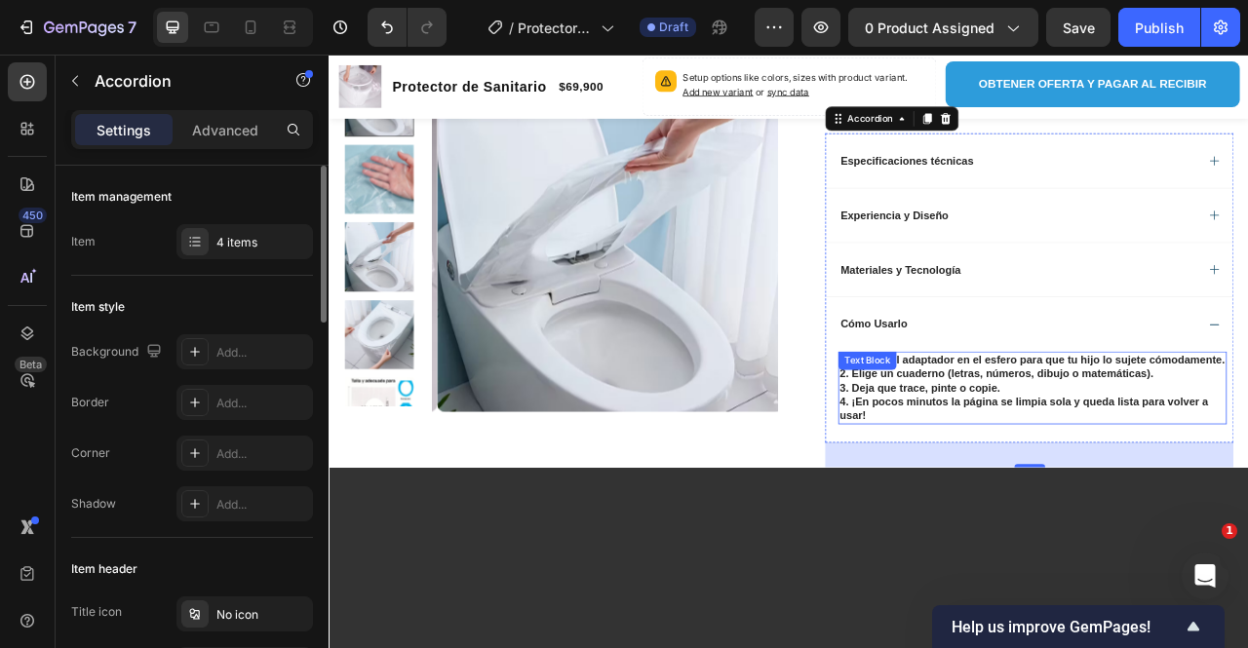
click at [1020, 518] on p "4. ¡En pocos minutos la página se limpia sola y queda lista para volver a usar!" at bounding box center [1223, 505] width 490 height 35
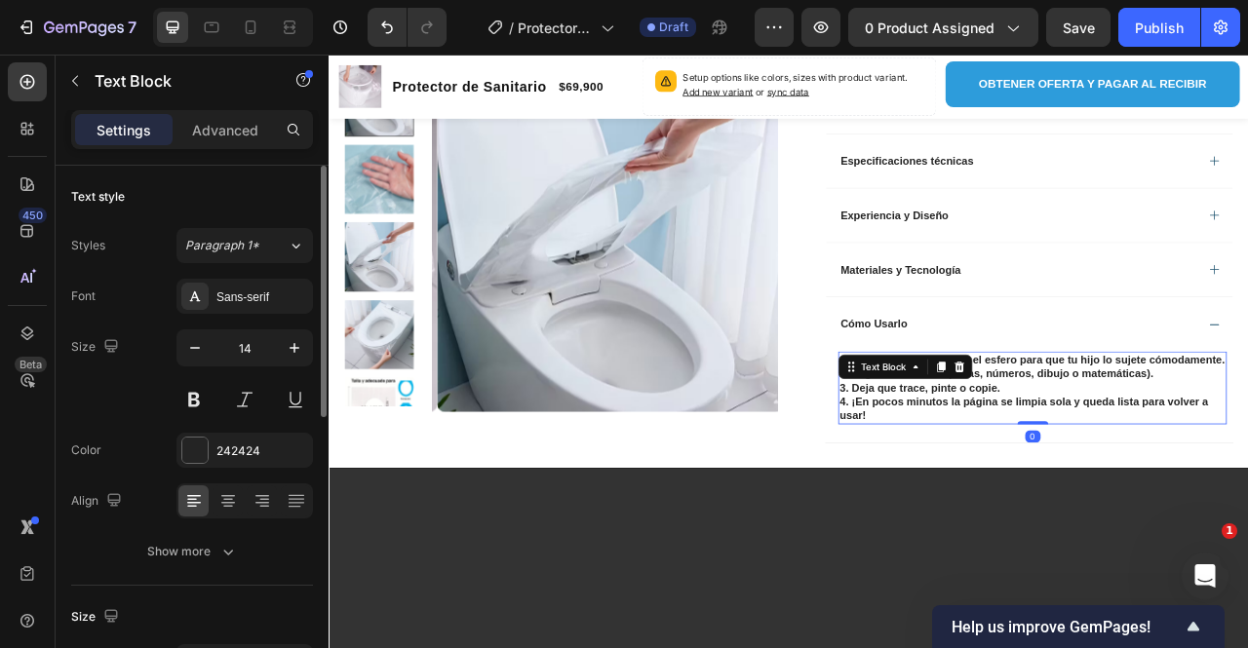
click at [1019, 518] on p "4. ¡En pocos minutos la página se limpia sola y queda lista para volver a usar!" at bounding box center [1223, 505] width 490 height 35
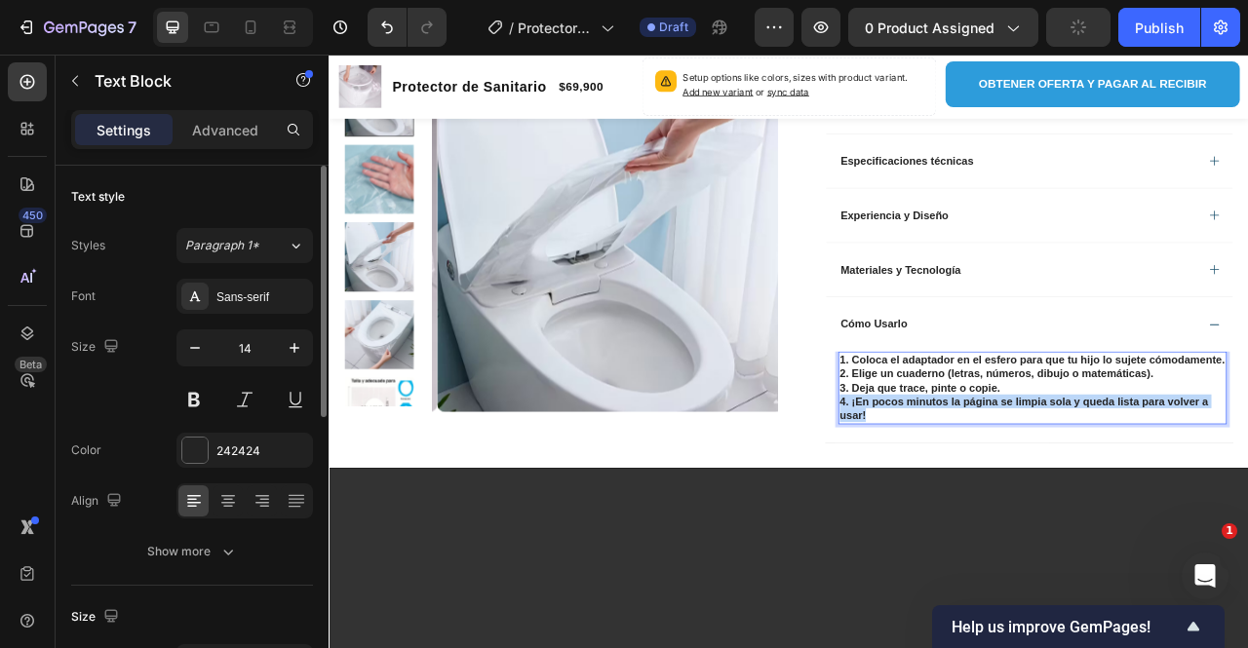
click at [1019, 518] on p "4. ¡En pocos minutos la página se limpia sola y queda lista para volver a usar!" at bounding box center [1223, 505] width 490 height 35
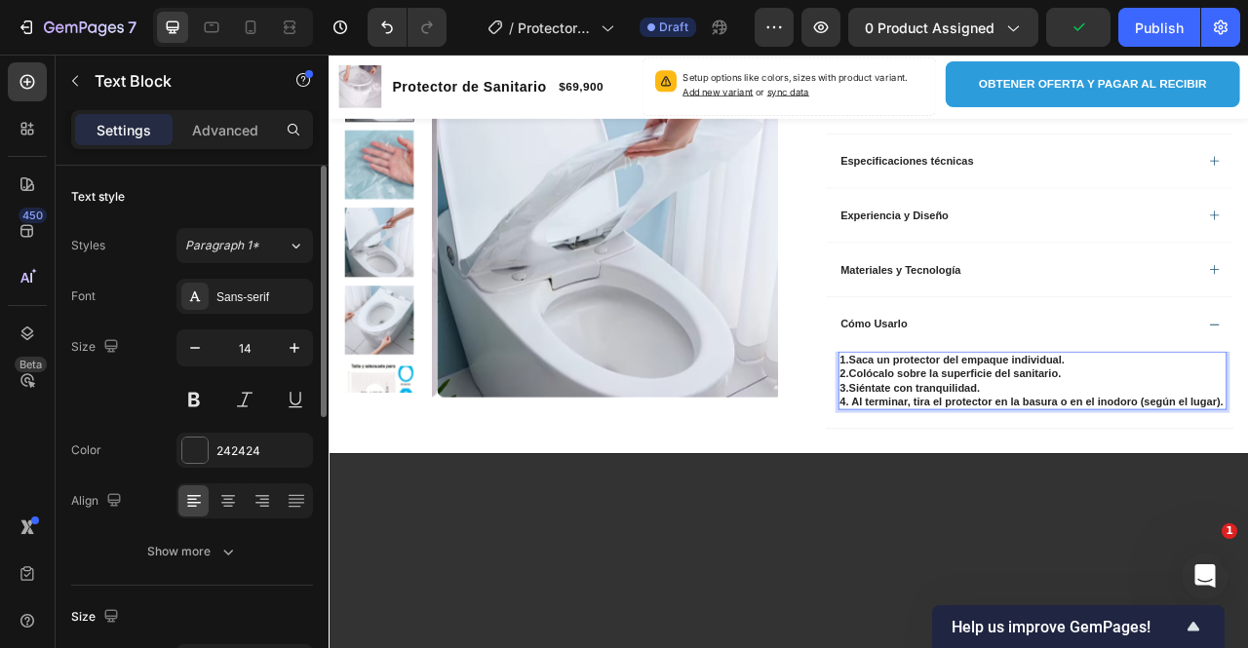
click at [1159, 470] on p "3.Siéntate con tranquilidad." at bounding box center [1223, 479] width 490 height 18
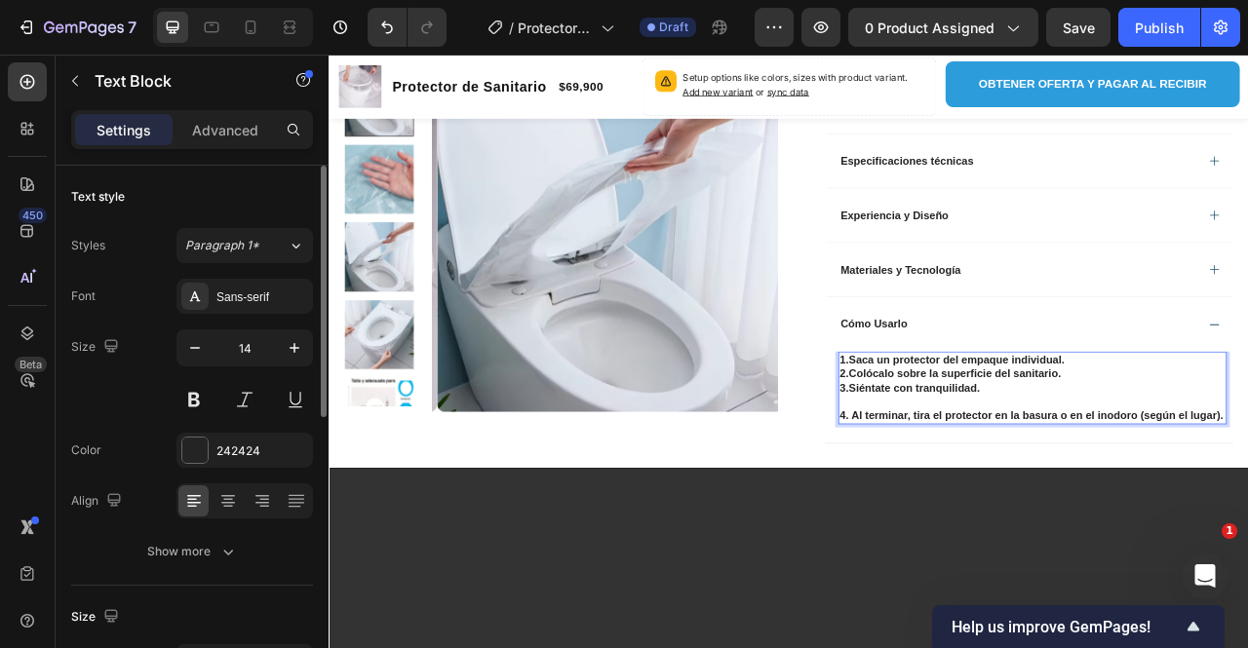
click at [1247, 452] on p "2.Colócalo sobre la superficie del sanitario." at bounding box center [1223, 461] width 490 height 18
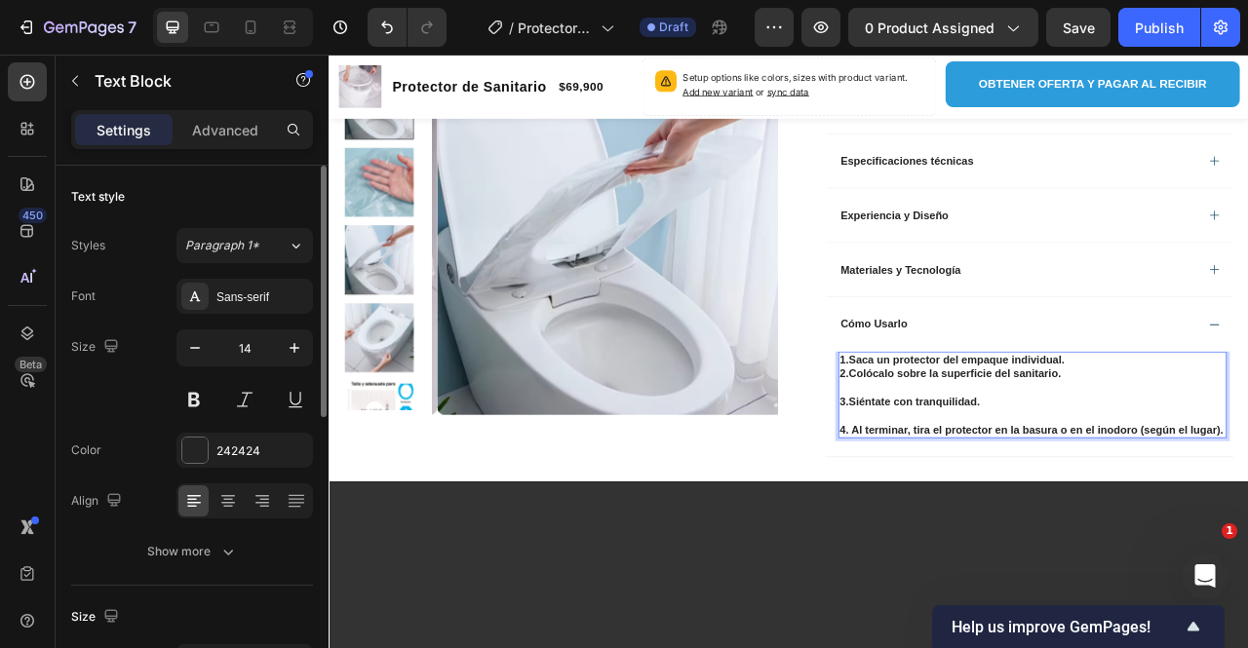
click at [1247, 435] on p "1.Saca un protector del empaque individual." at bounding box center [1223, 444] width 490 height 18
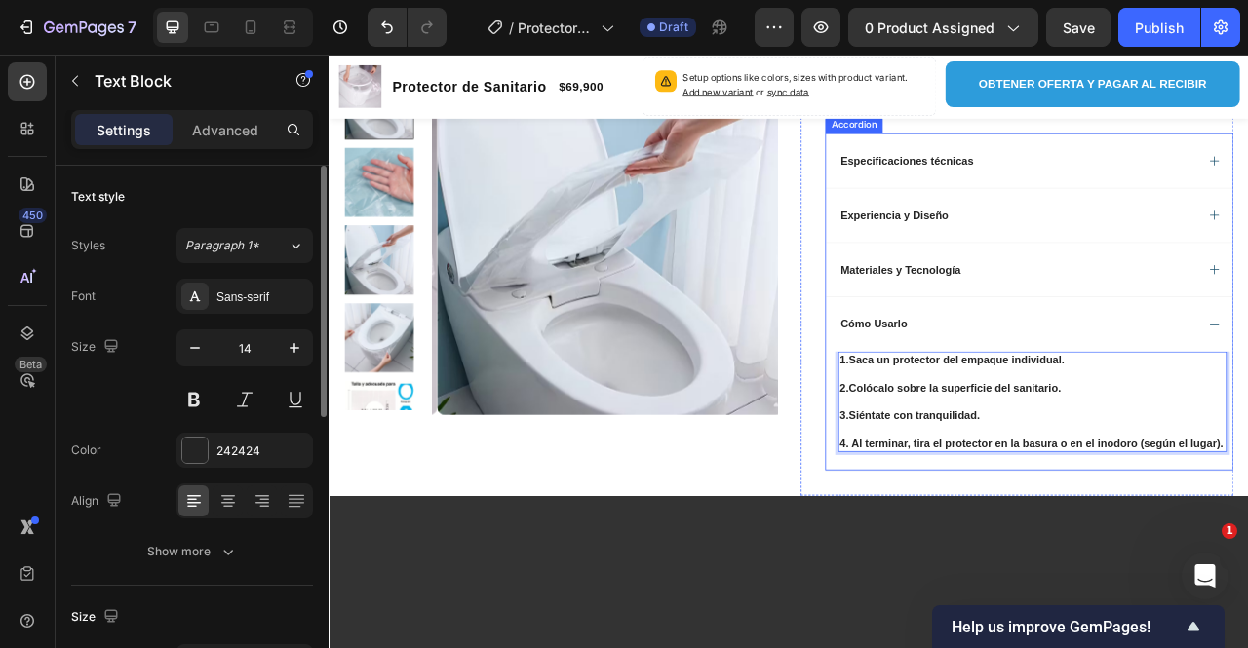
click at [1247, 394] on div "Cómo Usarlo" at bounding box center [1203, 397] width 455 height 23
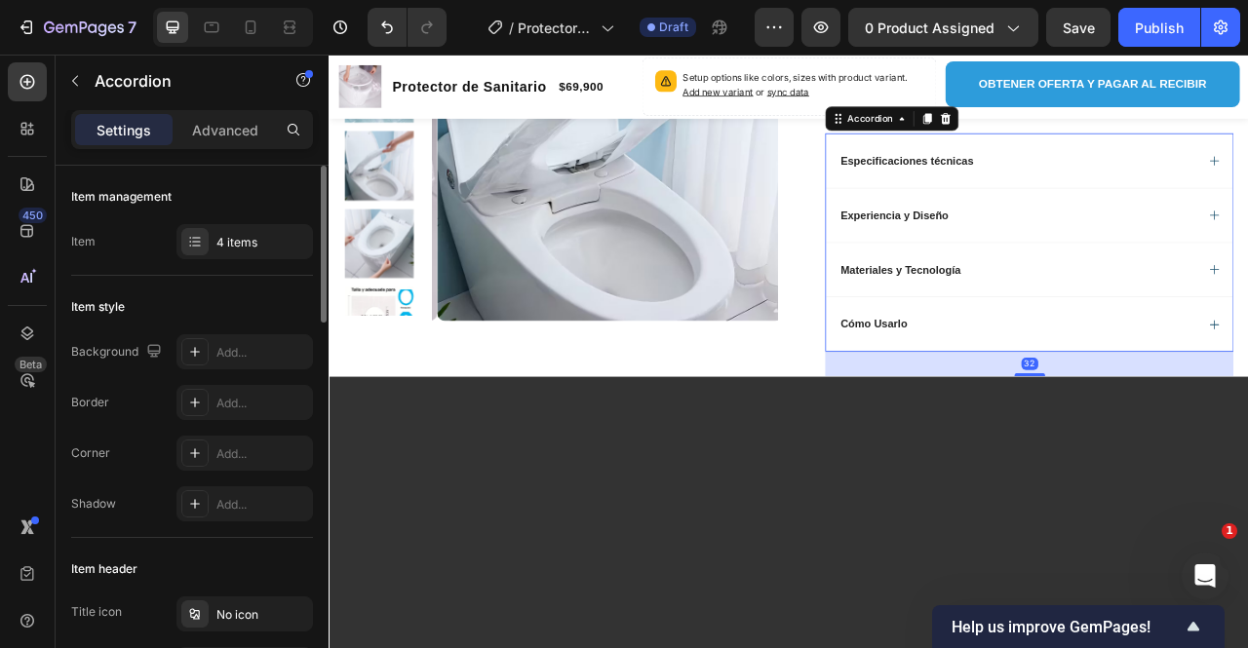
click at [1213, 388] on div "Cómo Usarlo" at bounding box center [1203, 397] width 455 height 23
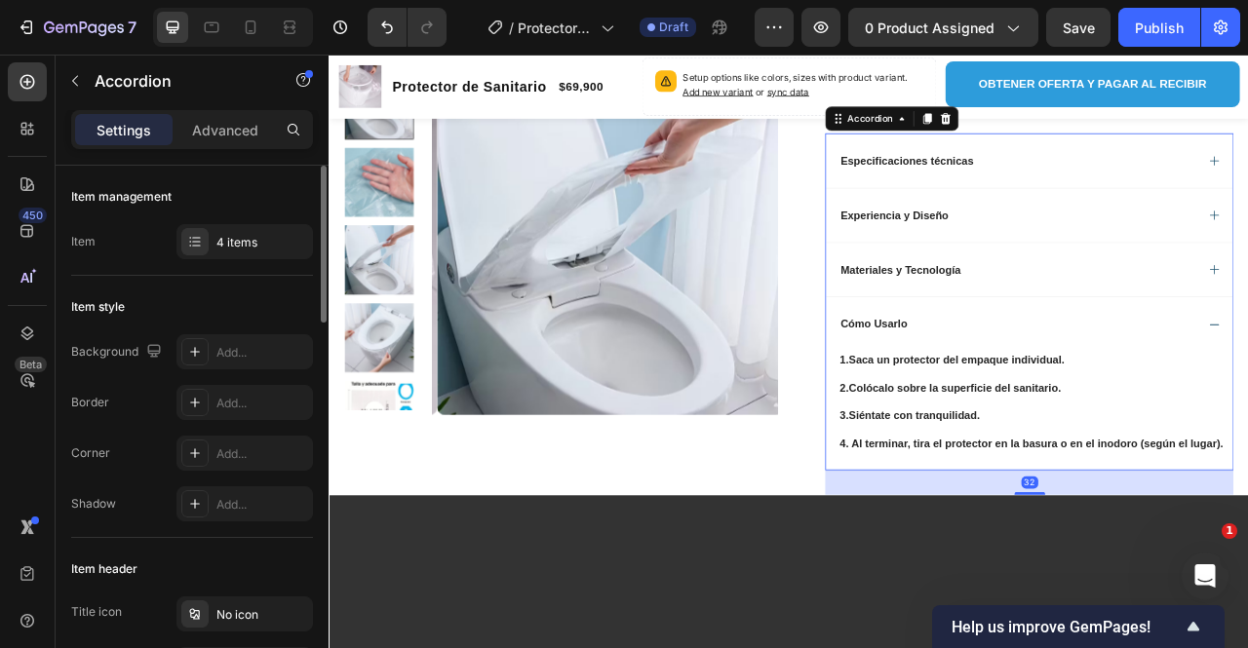
click at [1222, 386] on div "Cómo Usarlo" at bounding box center [1203, 397] width 455 height 23
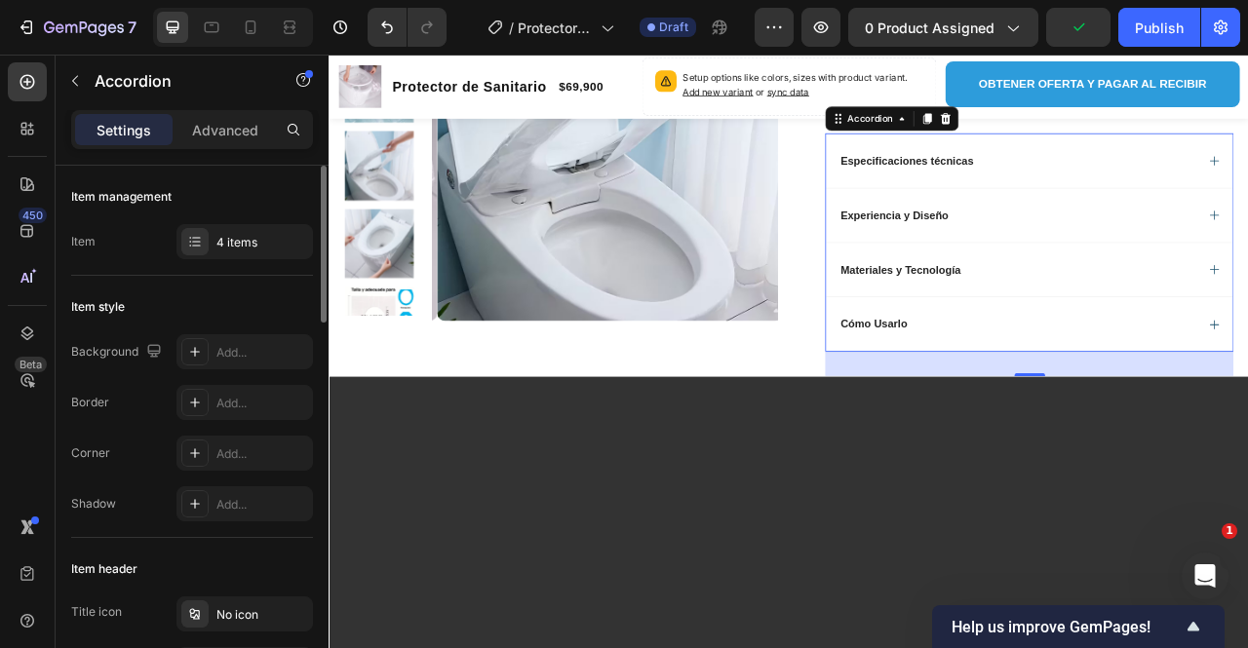
click at [1178, 365] on div "Cómo Usarlo" at bounding box center [1220, 397] width 518 height 69
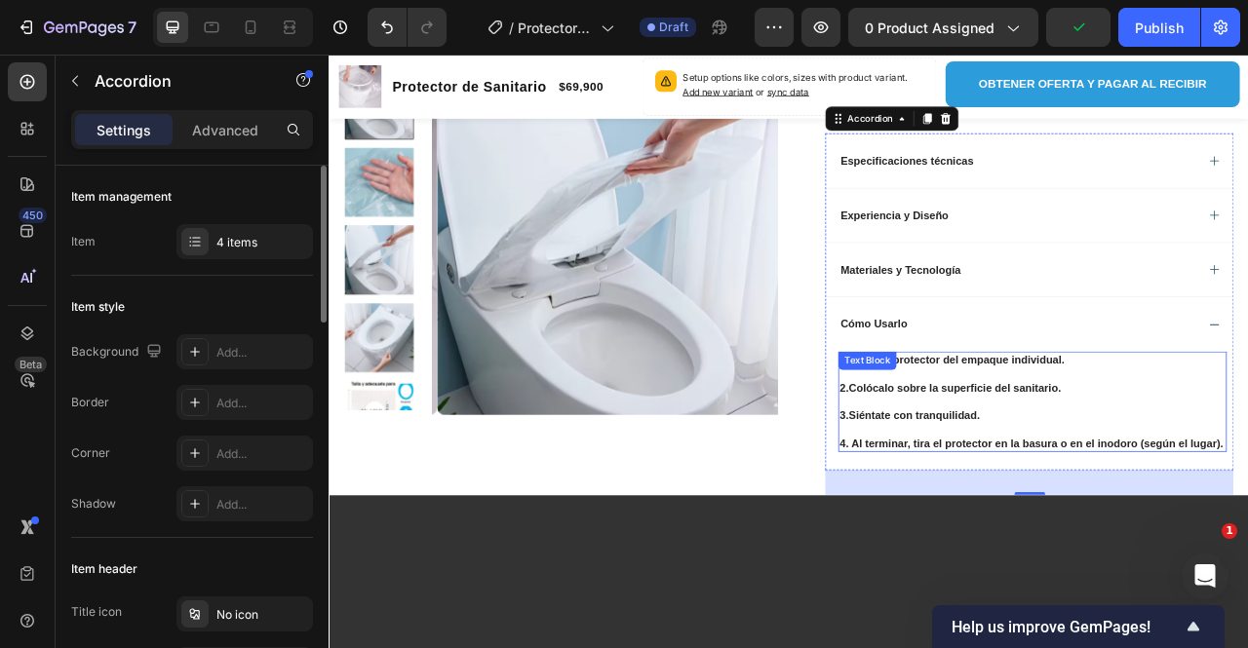
click at [1078, 488] on p at bounding box center [1223, 497] width 490 height 18
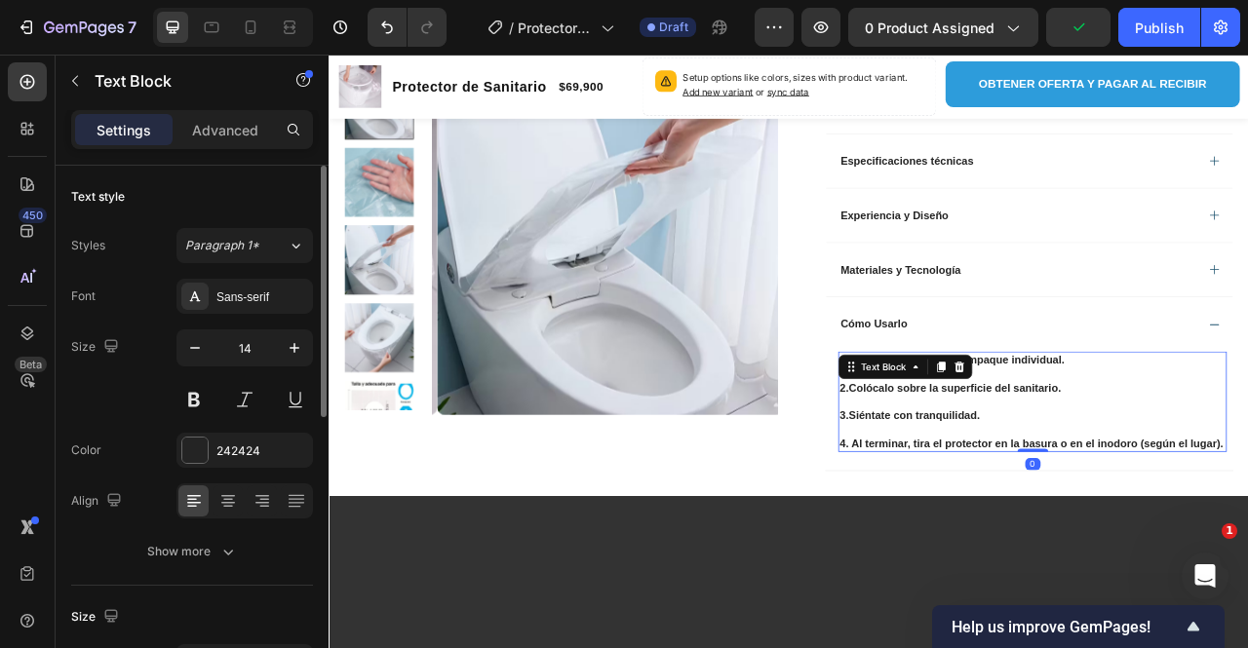
click at [1014, 471] on strong "2.Colócalo sobre la superficie del sanitario." at bounding box center [1119, 479] width 282 height 16
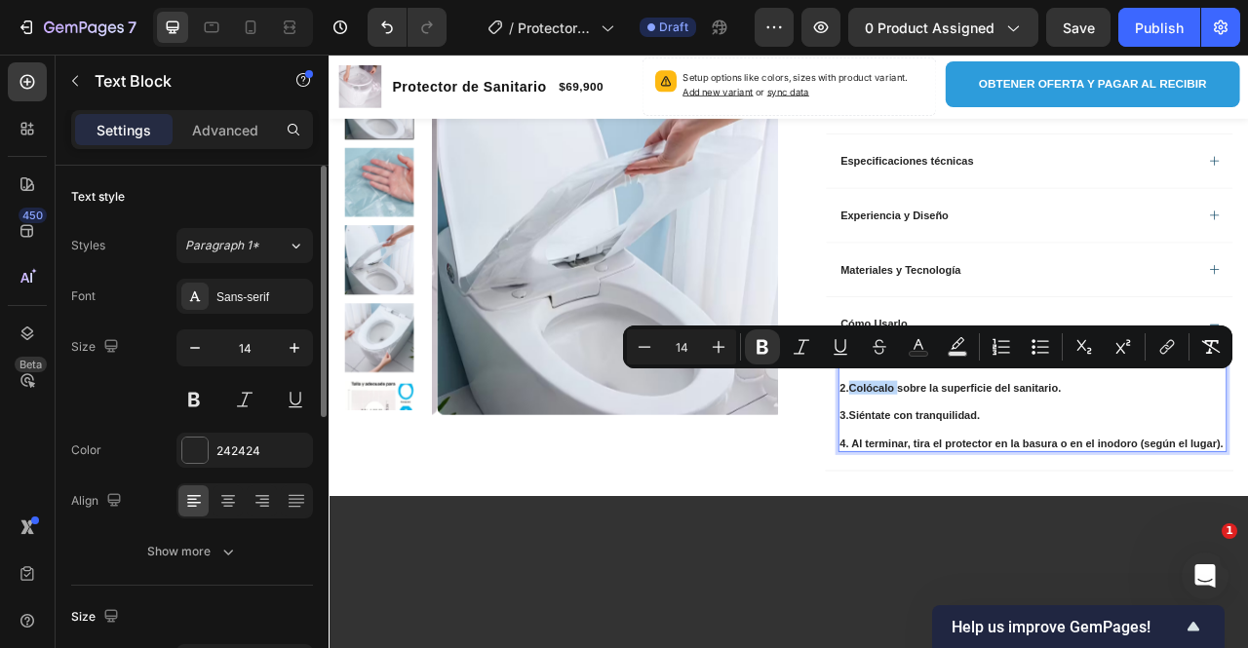
click at [985, 471] on strong "2.Colócalo sobre la superficie del sanitario." at bounding box center [1119, 479] width 282 height 16
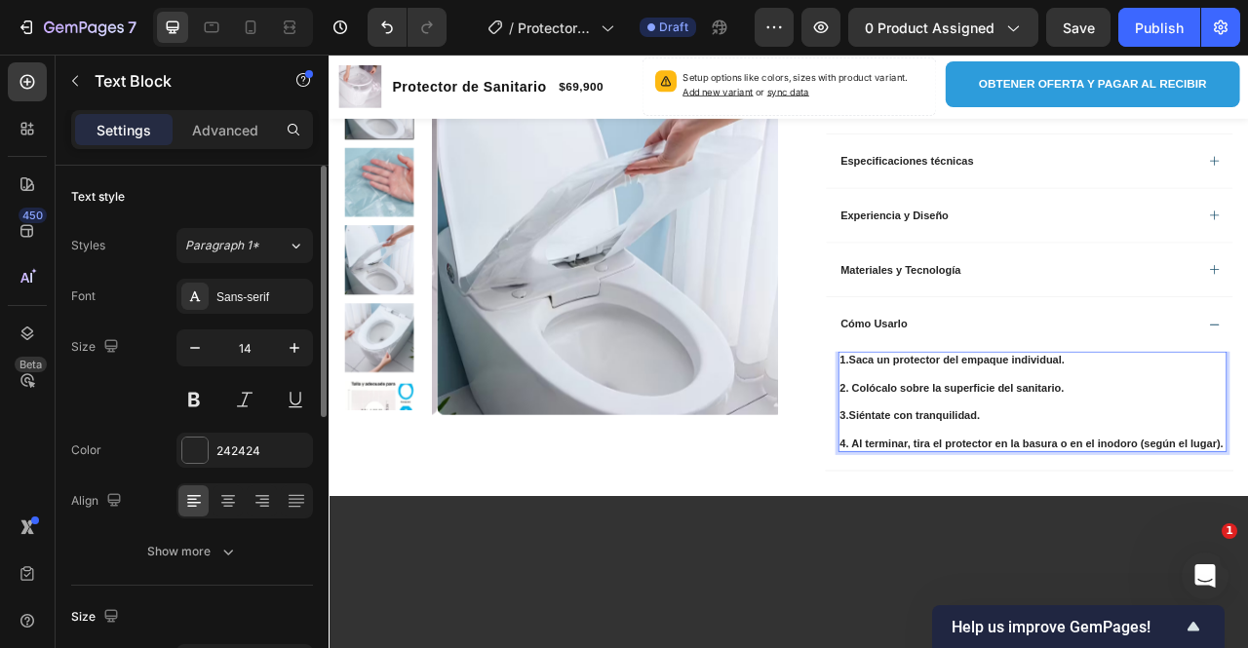
click at [982, 436] on strong "1.Saca un protector del empaque individual." at bounding box center [1121, 444] width 286 height 16
click at [982, 506] on strong "3.Siéntate con tranquilidad." at bounding box center [1067, 514] width 178 height 16
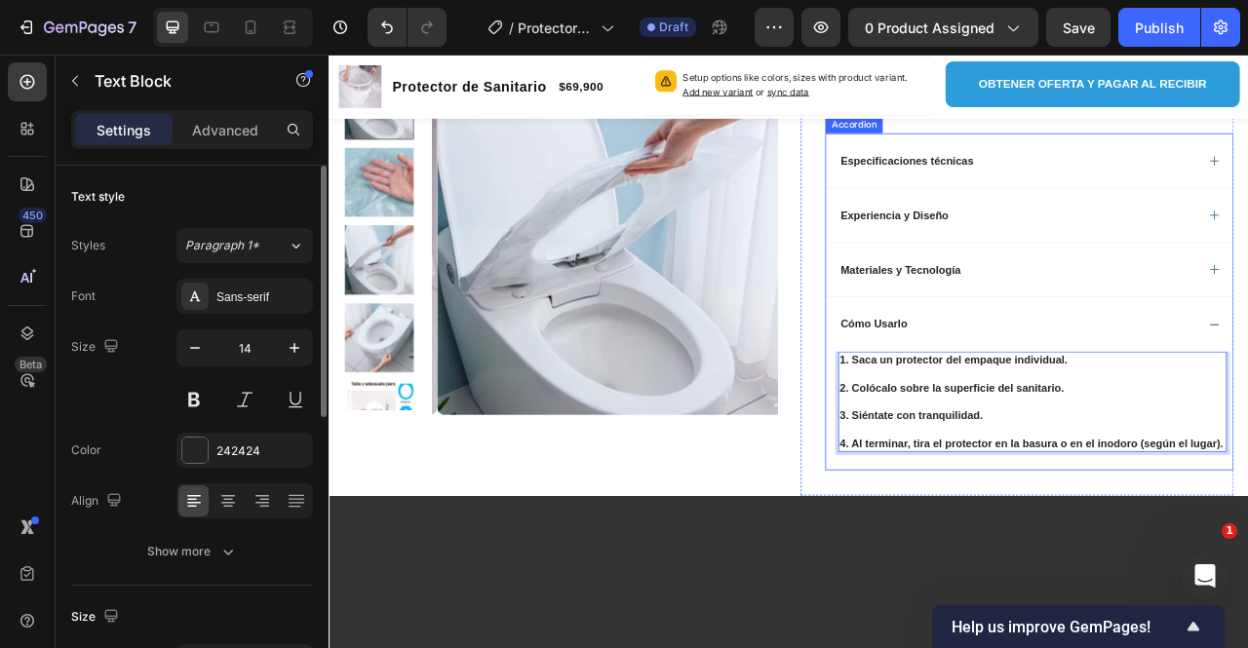
click at [1247, 386] on div "Cómo Usarlo" at bounding box center [1203, 397] width 455 height 23
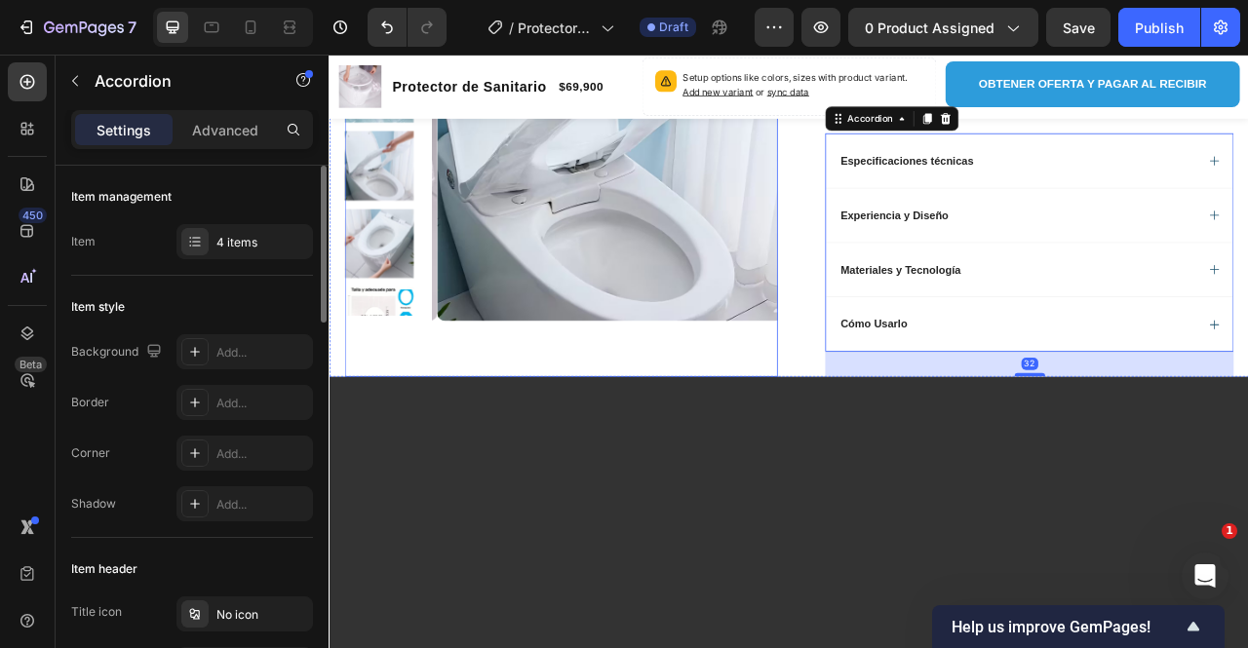
click at [815, 433] on div "Product Images" at bounding box center [623, 209] width 551 height 511
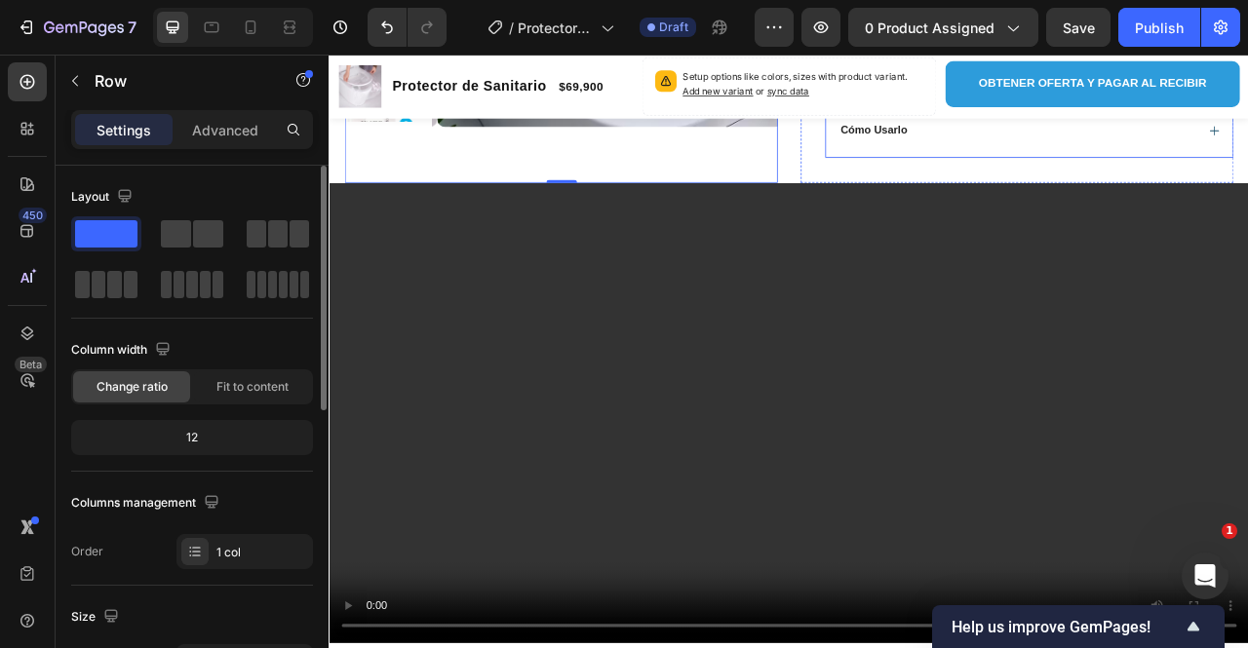
scroll to position [1806, 0]
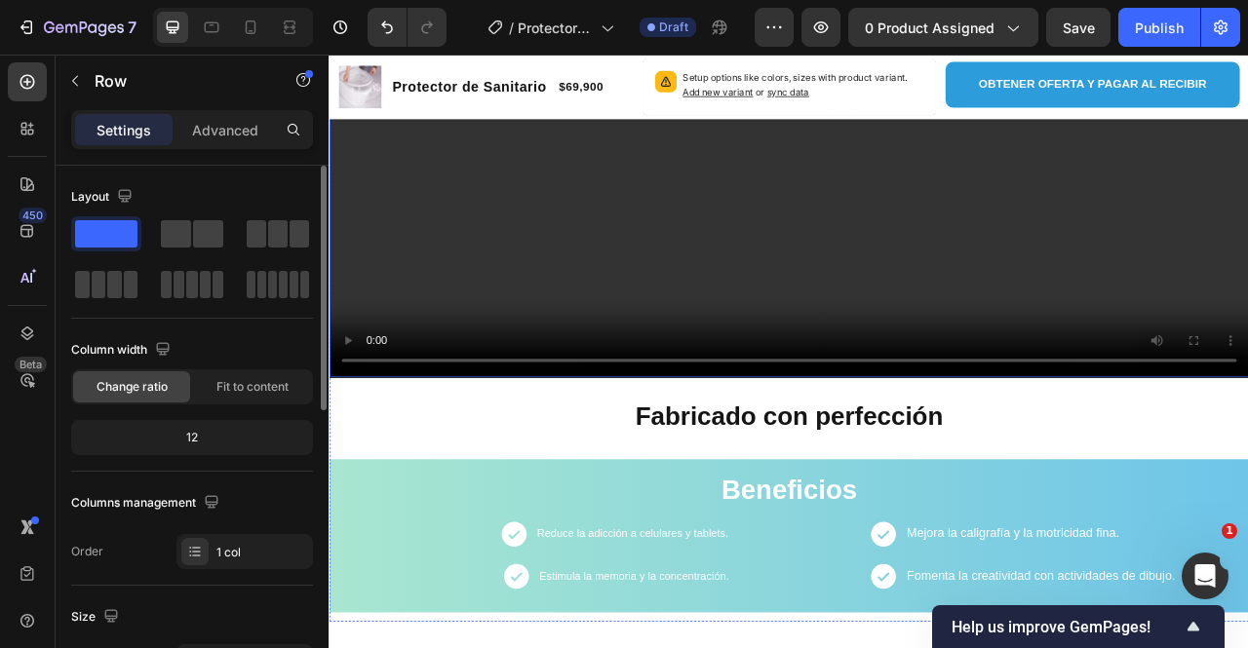
click at [976, 372] on video at bounding box center [914, 172] width 1170 height 585
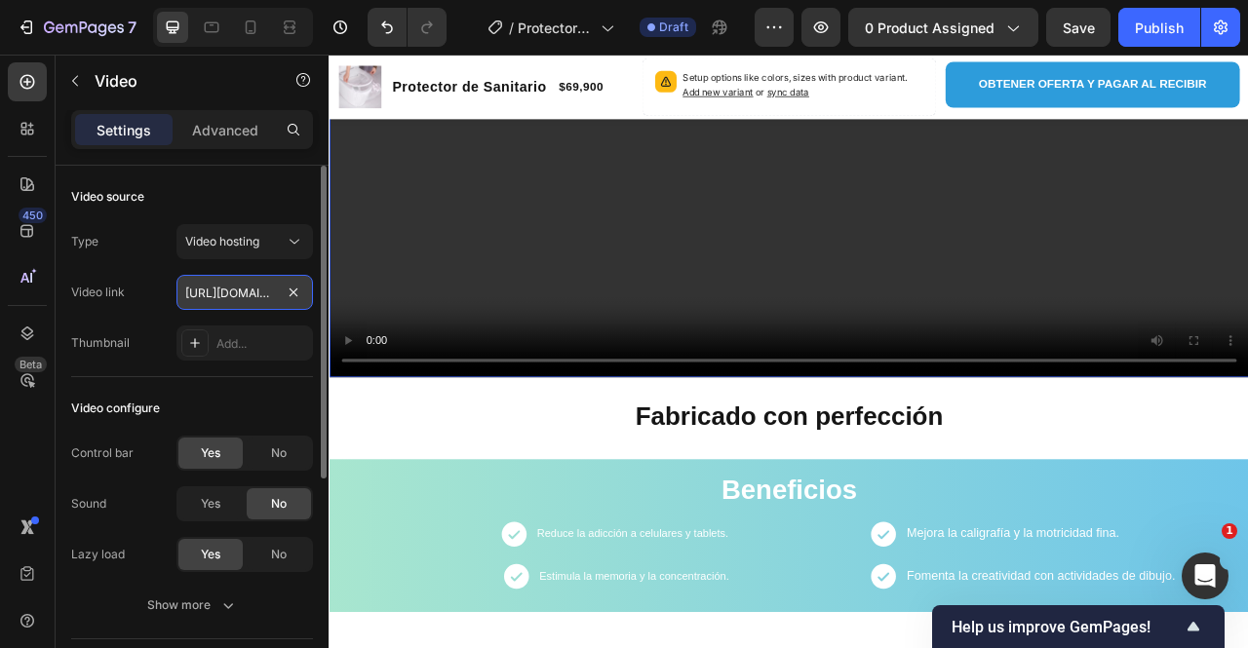
click at [214, 297] on input "https://cdn.shopify.com/videos/c/o/v/fcf34c1bff5443ebb4073220a3290574.mp4" at bounding box center [244, 292] width 137 height 35
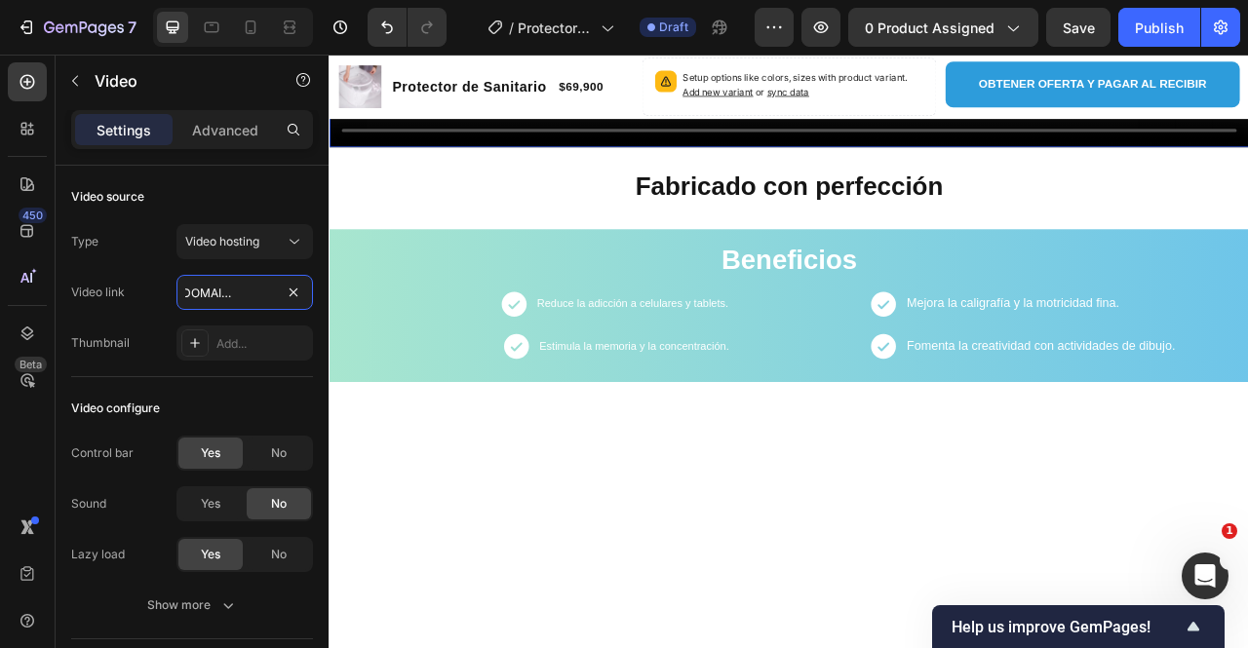
scroll to position [2489, 0]
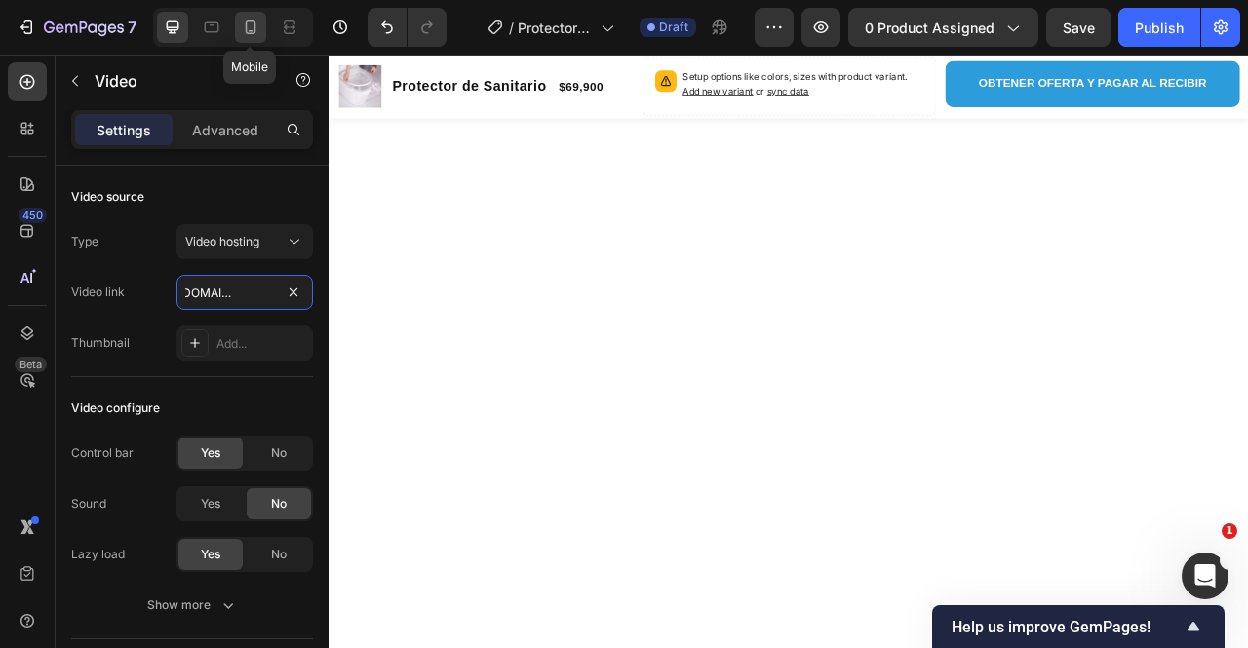
type input "https://cdn.shopify.com/videos/c/o/v/e2506fdf13dd439d8100117c286c5d18.mp4"
click at [241, 30] on icon at bounding box center [251, 28] width 20 height 20
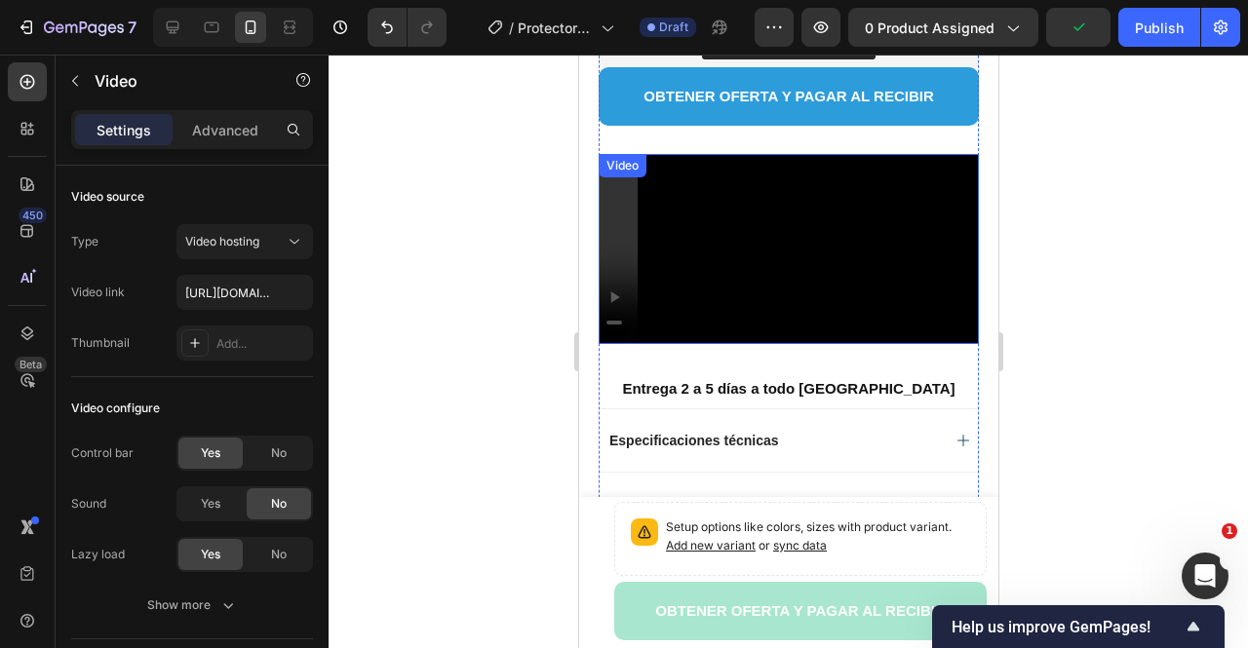
scroll to position [1041, 0]
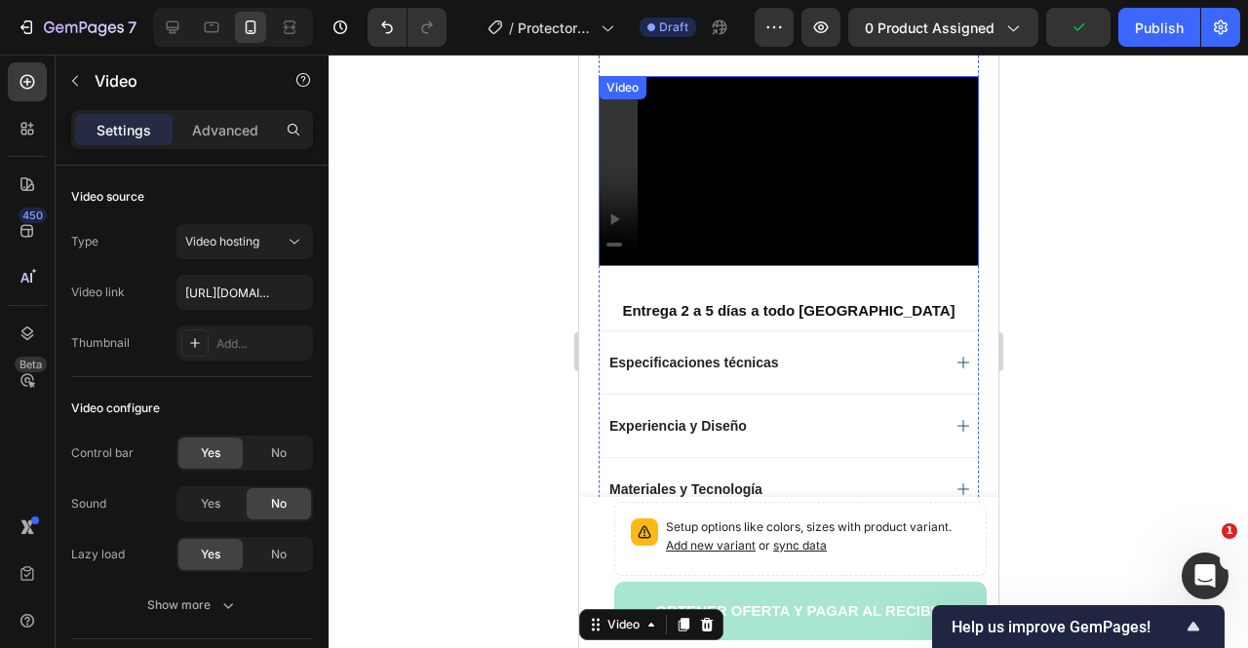
click at [719, 266] on video at bounding box center [788, 171] width 380 height 190
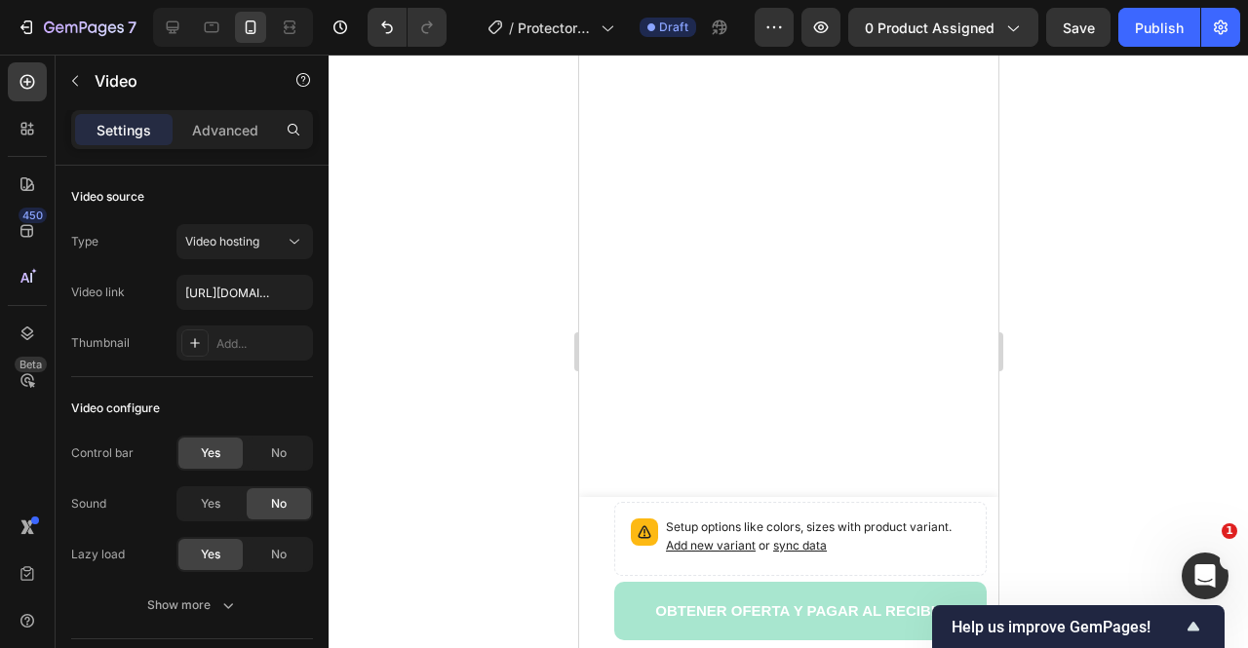
scroll to position [2407, 0]
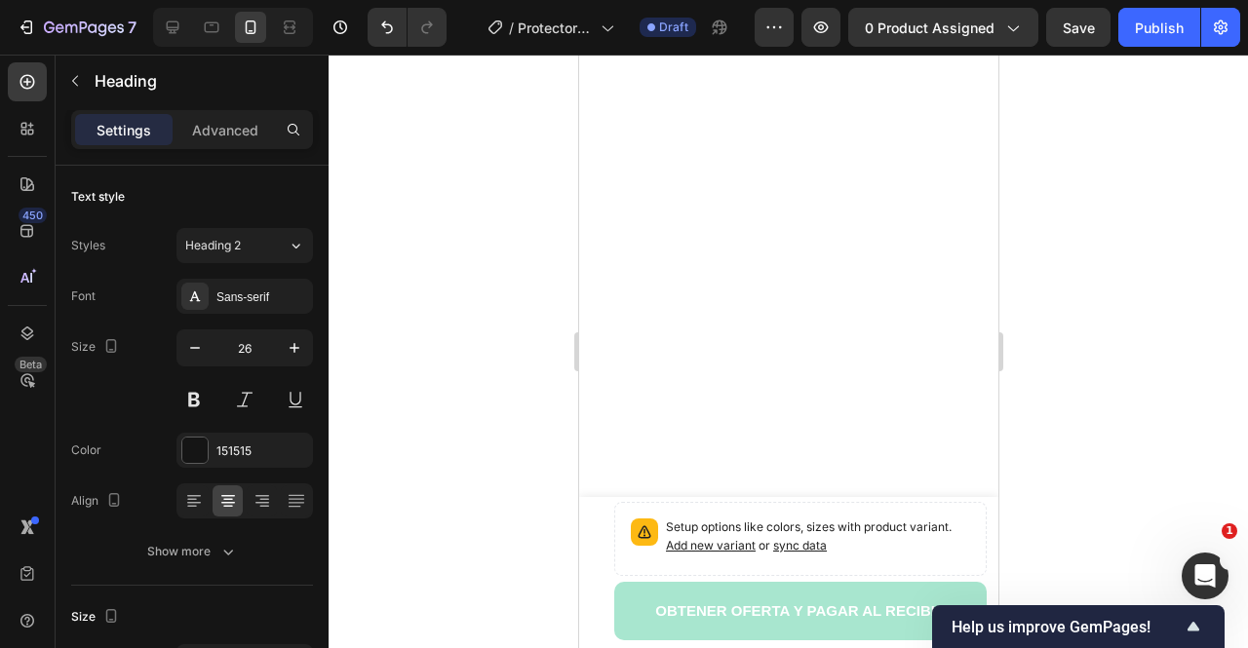
scroll to position [2797, 0]
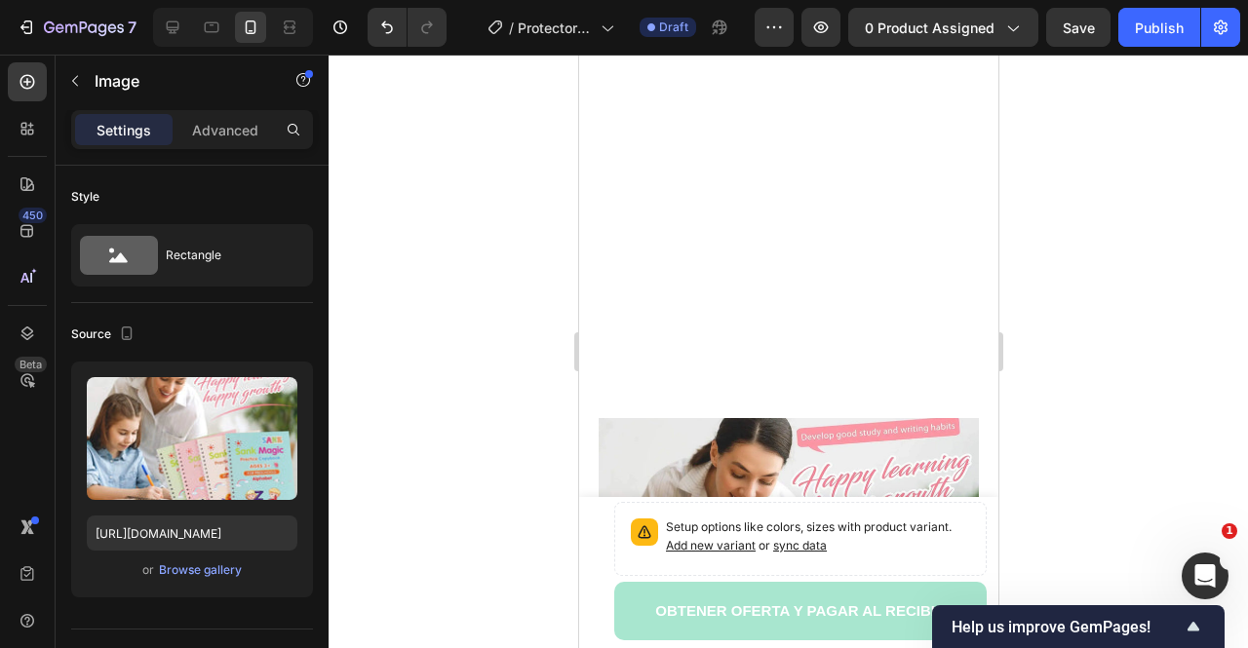
scroll to position [2407, 0]
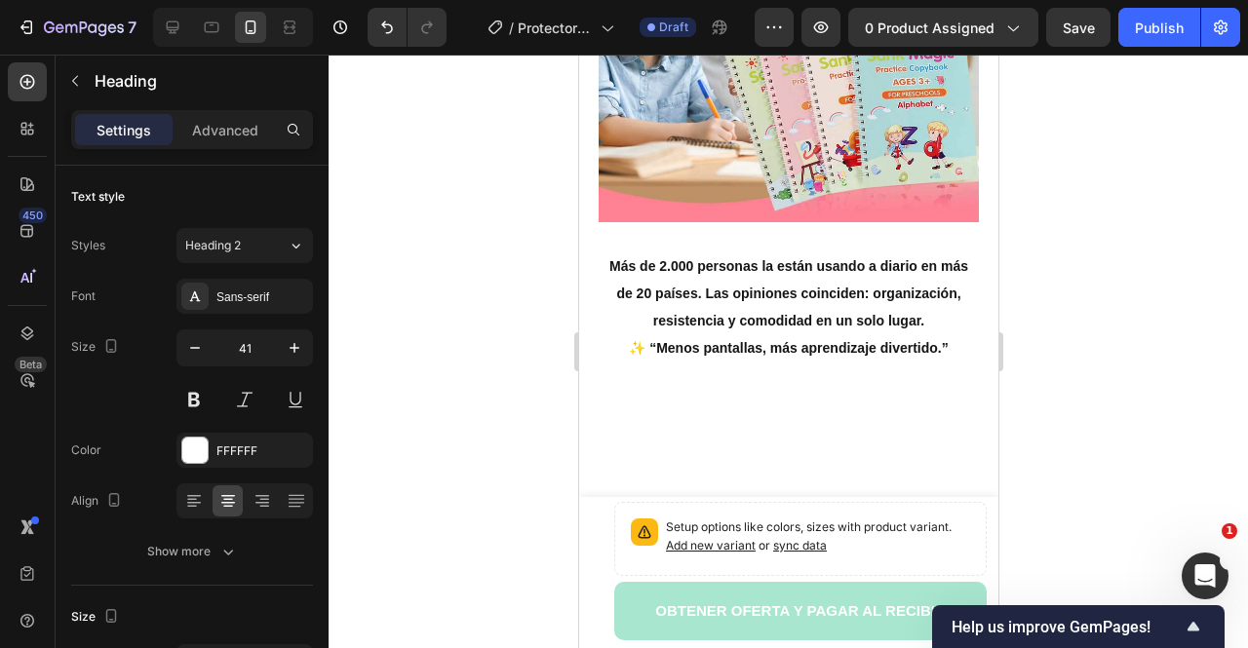
scroll to position [2309, 0]
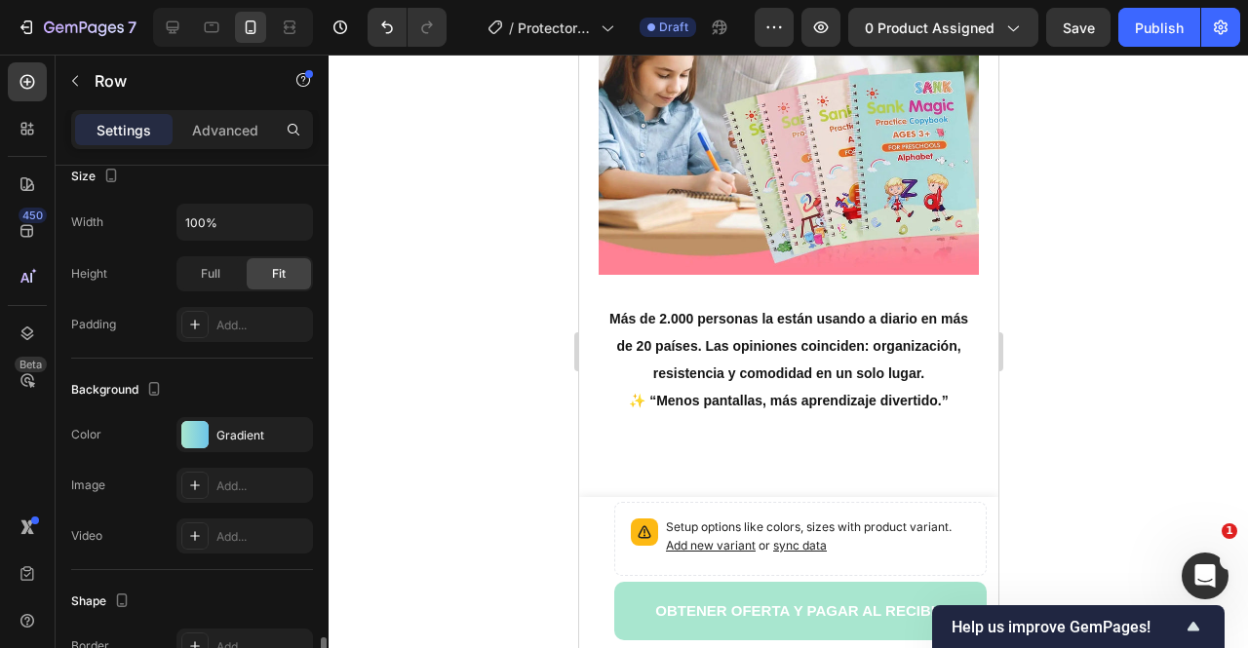
scroll to position [585, 0]
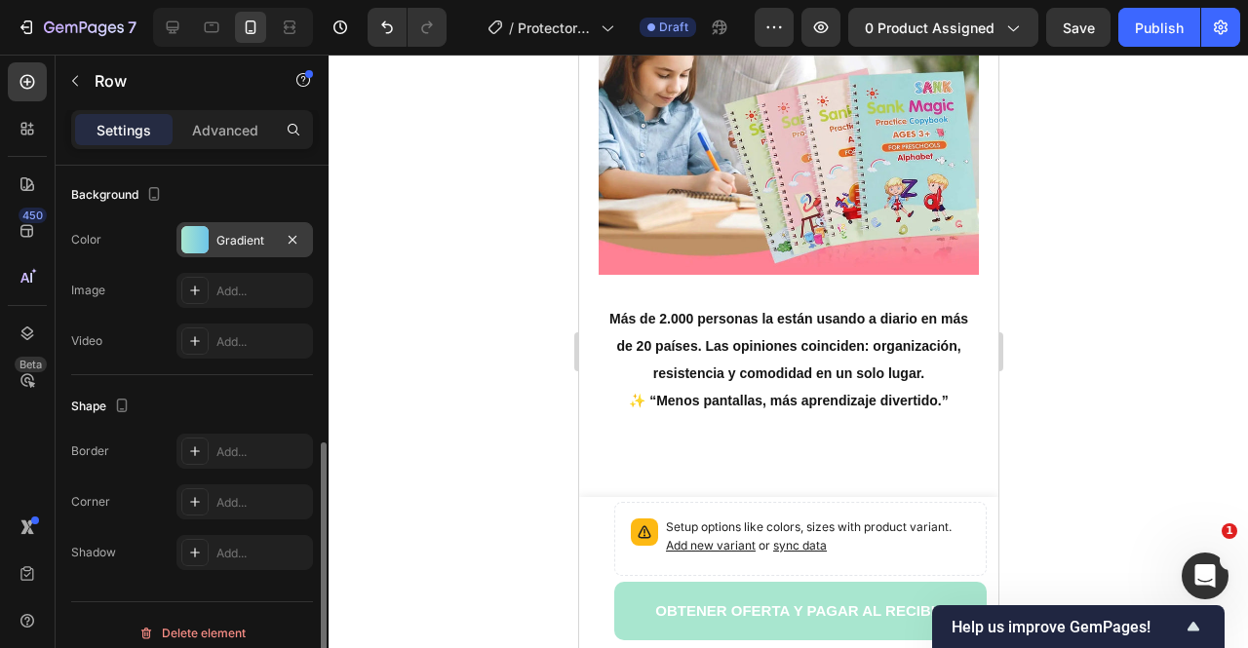
click at [185, 237] on div at bounding box center [194, 239] width 27 height 27
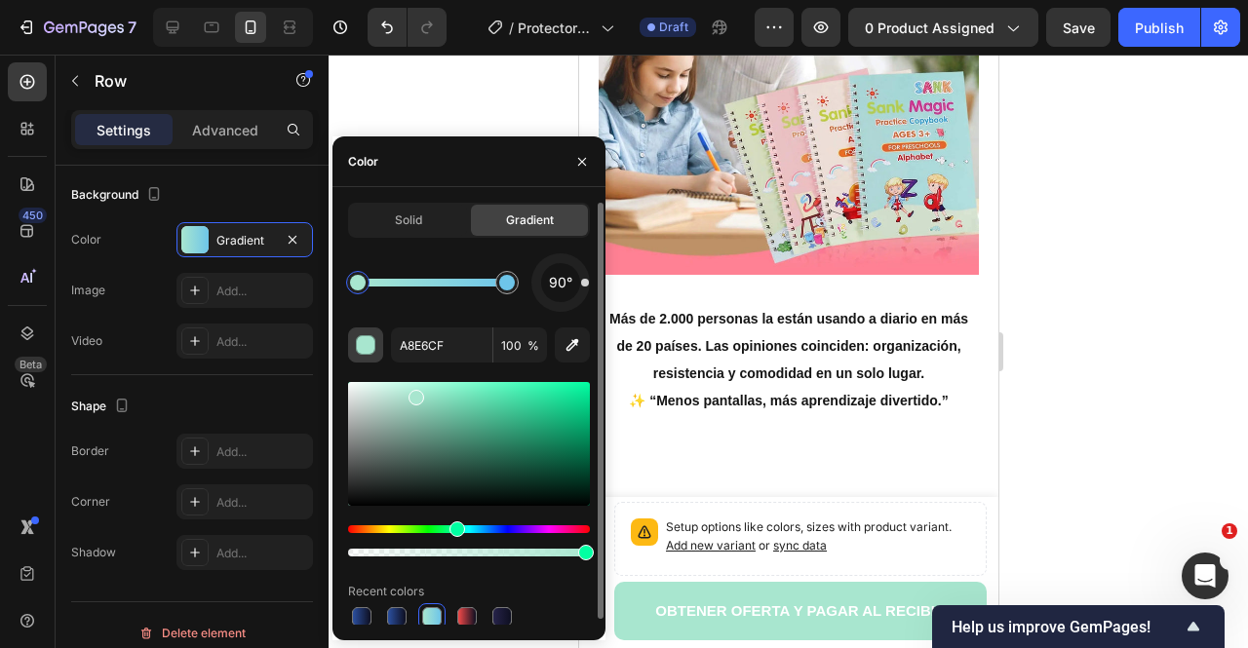
click at [363, 342] on div "button" at bounding box center [367, 346] width 20 height 20
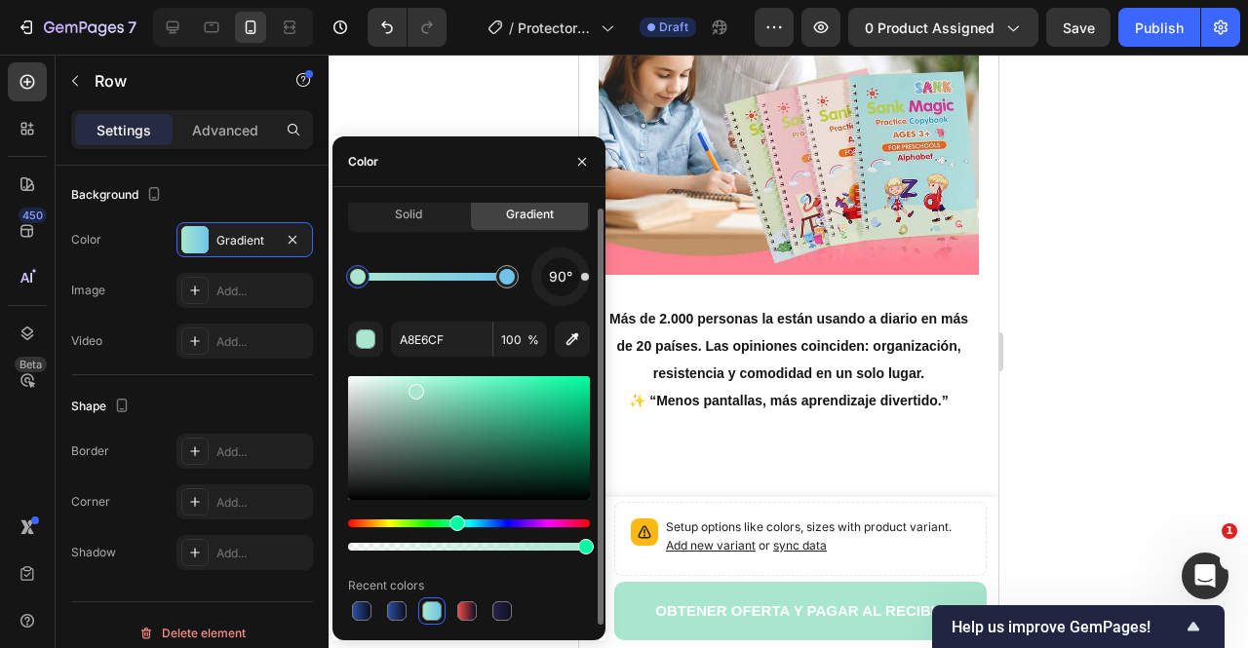
scroll to position [0, 0]
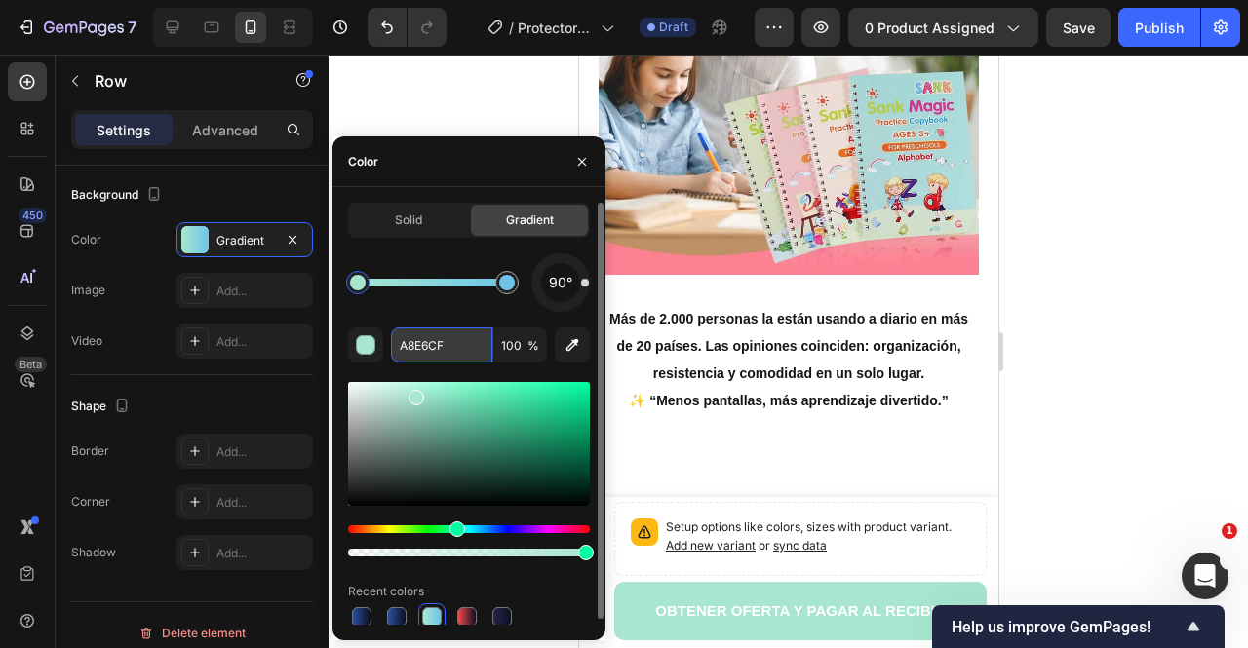
click at [470, 341] on input "A8E6CF" at bounding box center [441, 345] width 101 height 35
paste input "#F2F2F2"
type input "#F2F2F2"
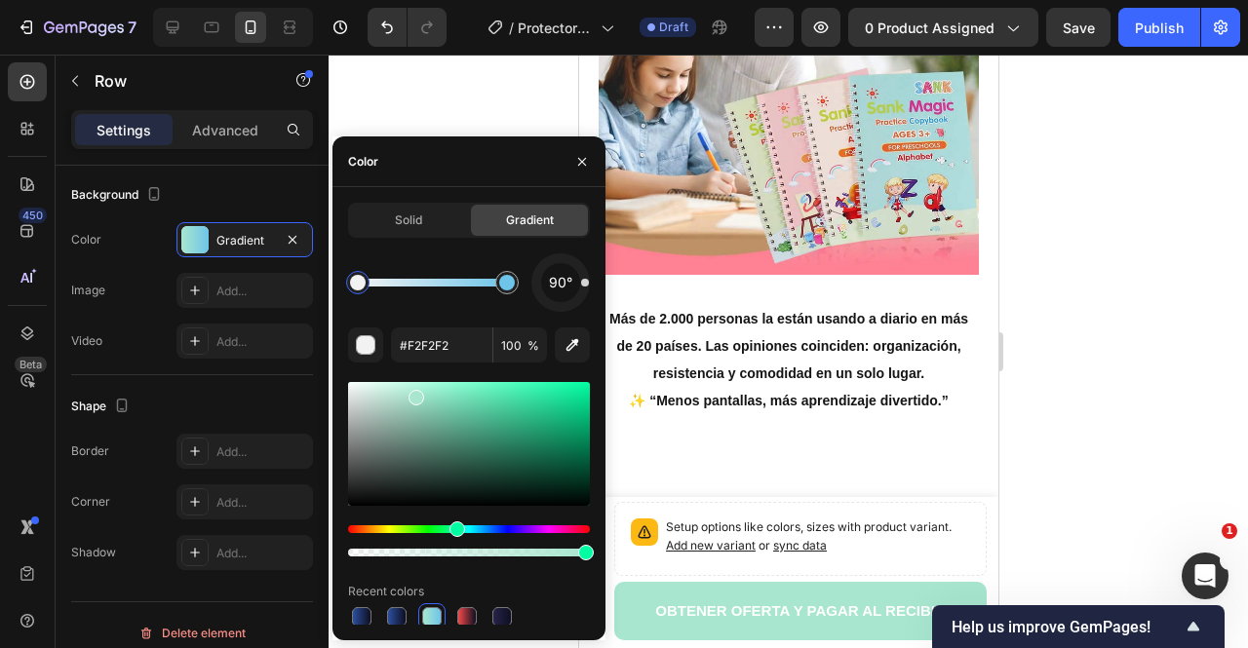
click at [1093, 259] on div at bounding box center [789, 352] width 920 height 594
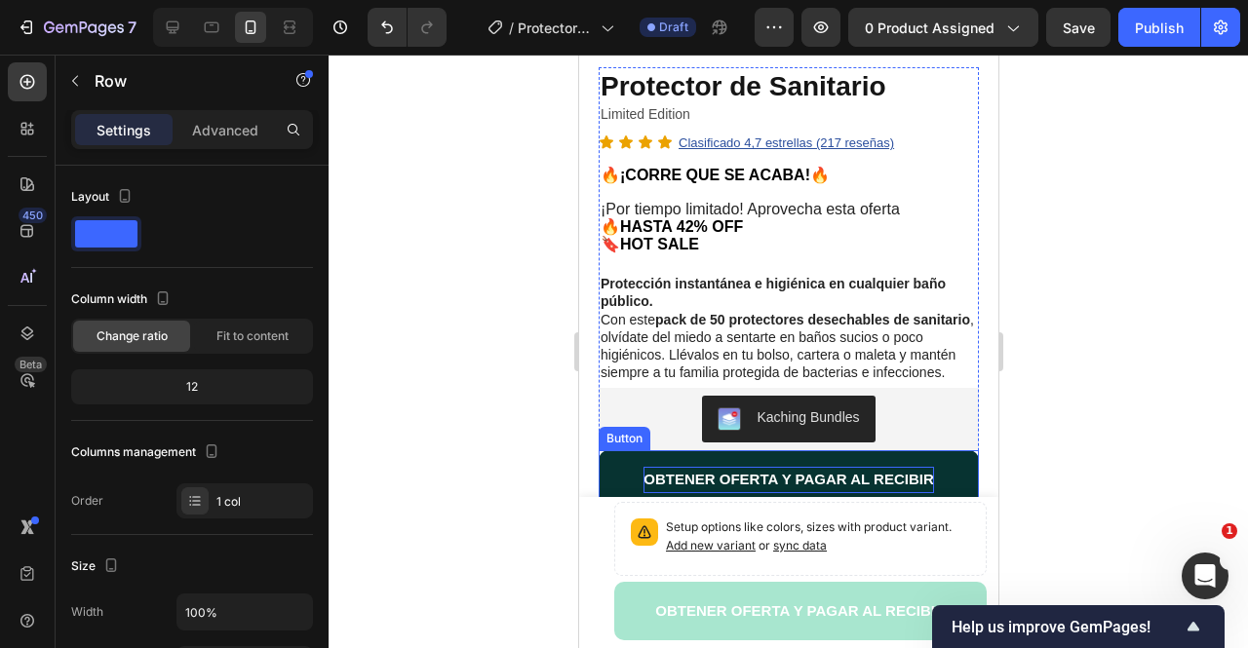
scroll to position [749, 0]
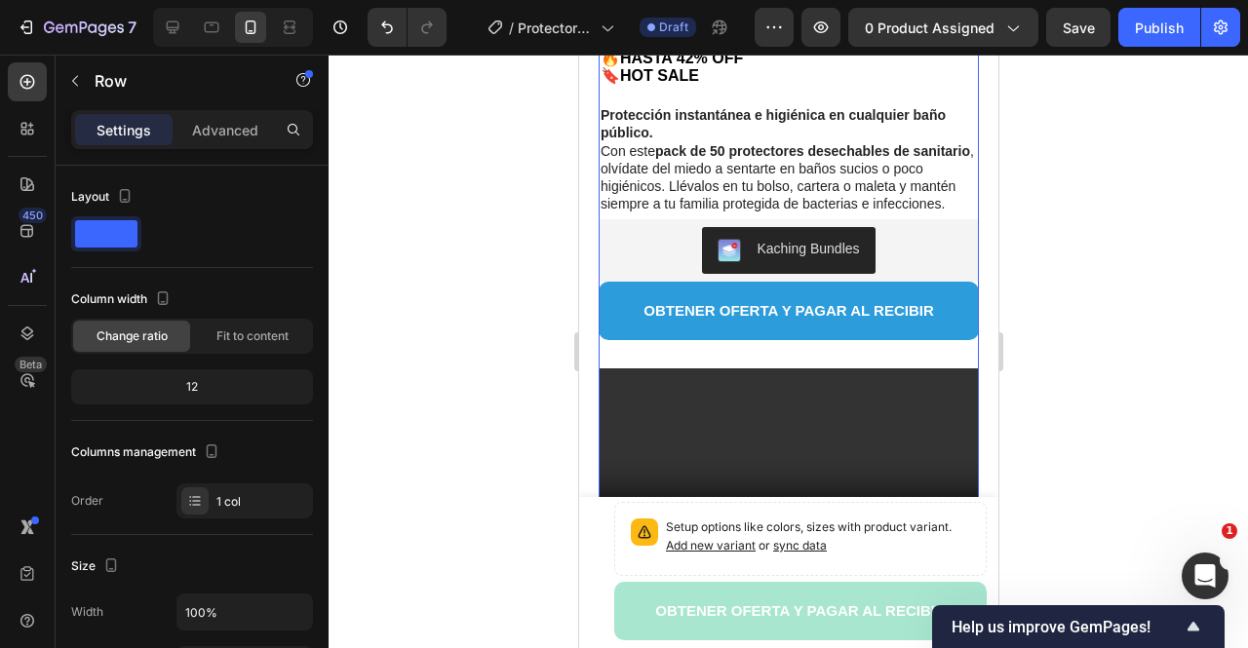
click at [657, 347] on div "Protector de Sanitario Product Title Limited Edition Text Block Icon Icon Icon …" at bounding box center [788, 399] width 380 height 1000
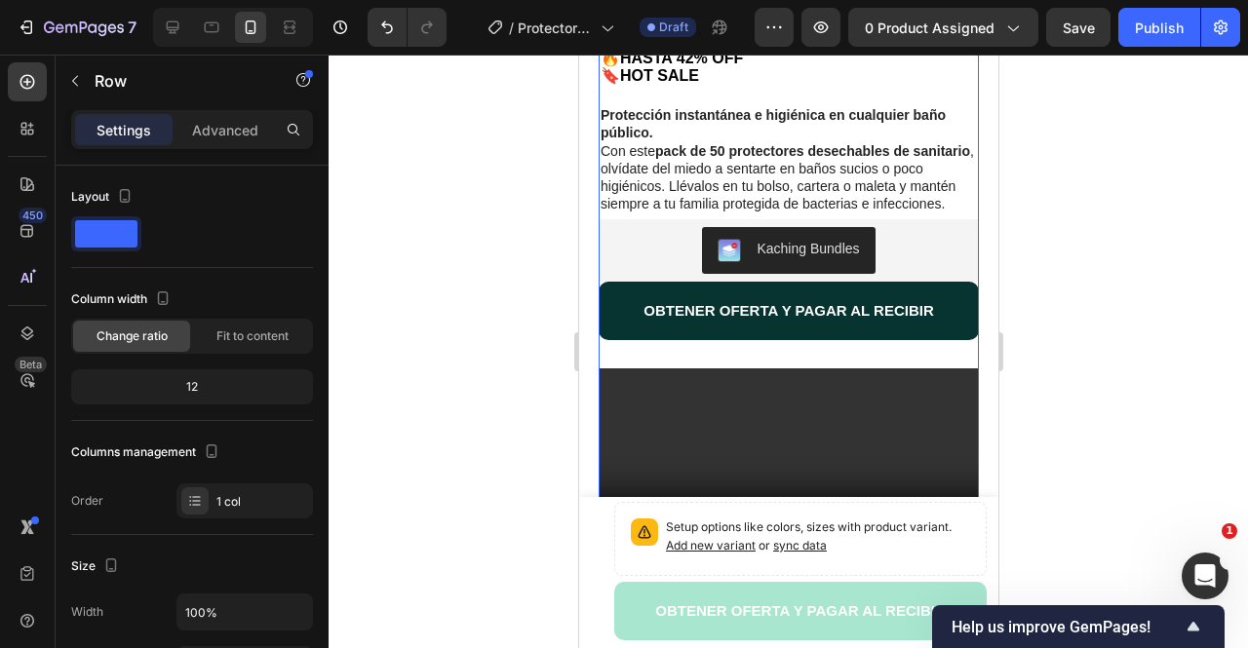
scroll to position [585, 0]
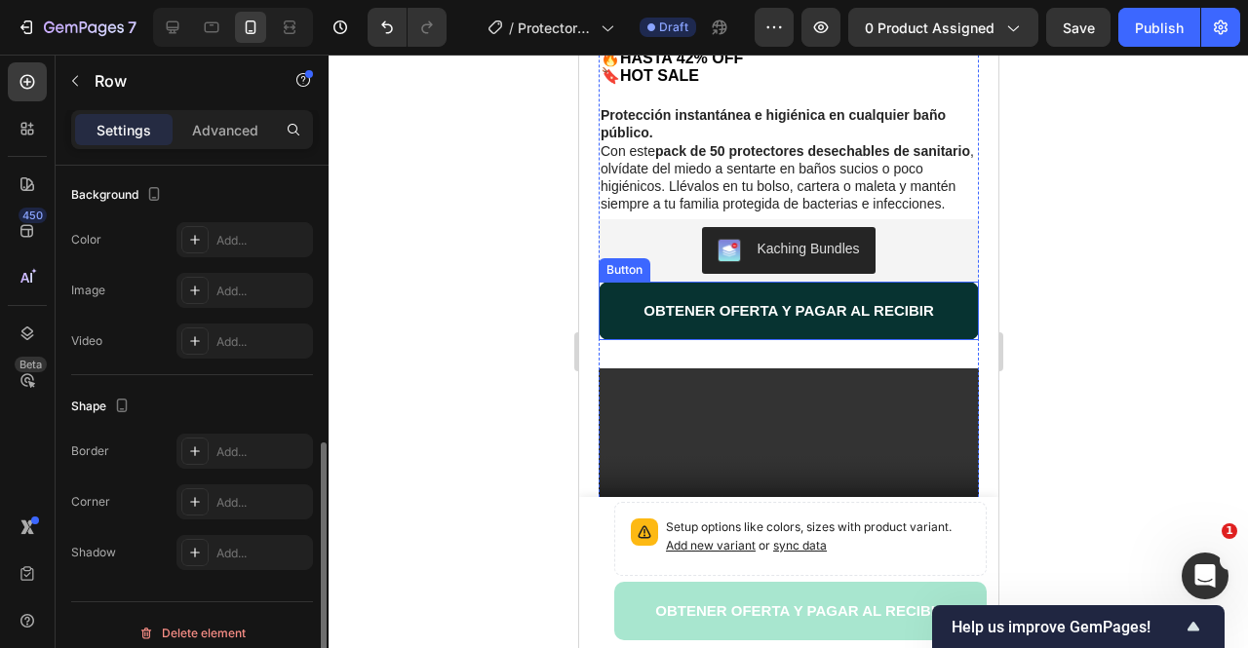
click at [635, 338] on button "OBTENER OFERTA Y PAGAR AL RECIBIR" at bounding box center [788, 311] width 380 height 59
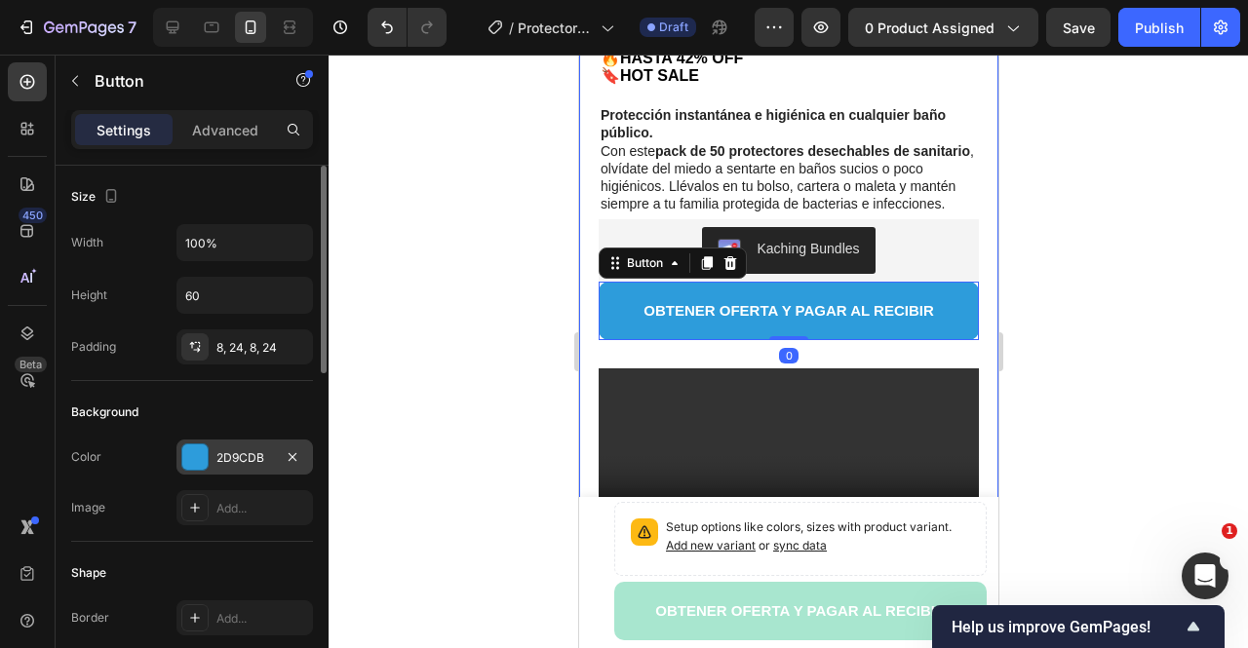
click at [237, 452] on div "2D9CDB" at bounding box center [244, 459] width 57 height 18
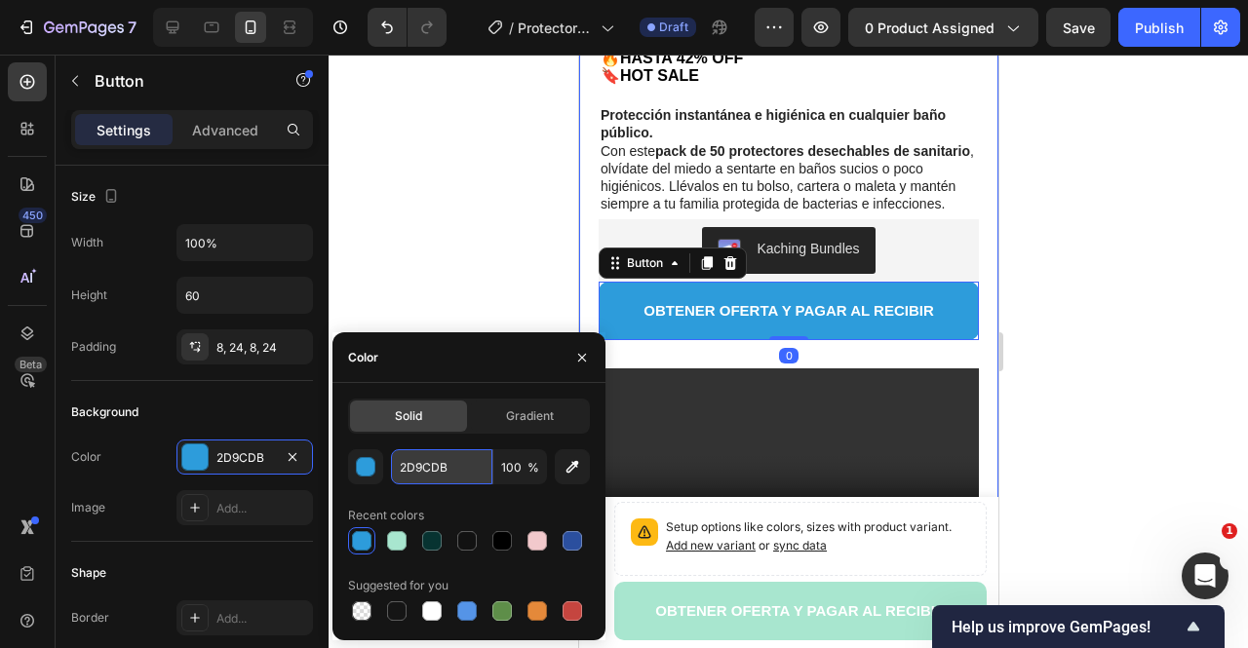
click at [409, 465] on input "2D9CDB" at bounding box center [441, 467] width 101 height 35
click at [432, 232] on div at bounding box center [789, 352] width 920 height 594
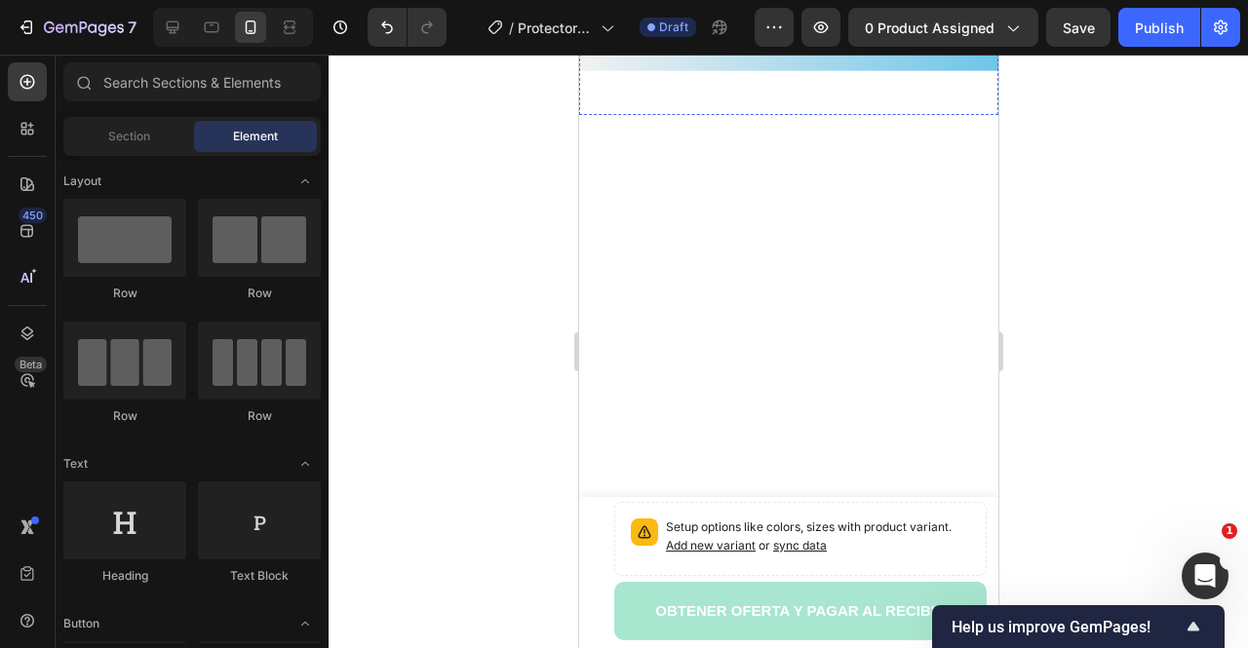
scroll to position [2407, 0]
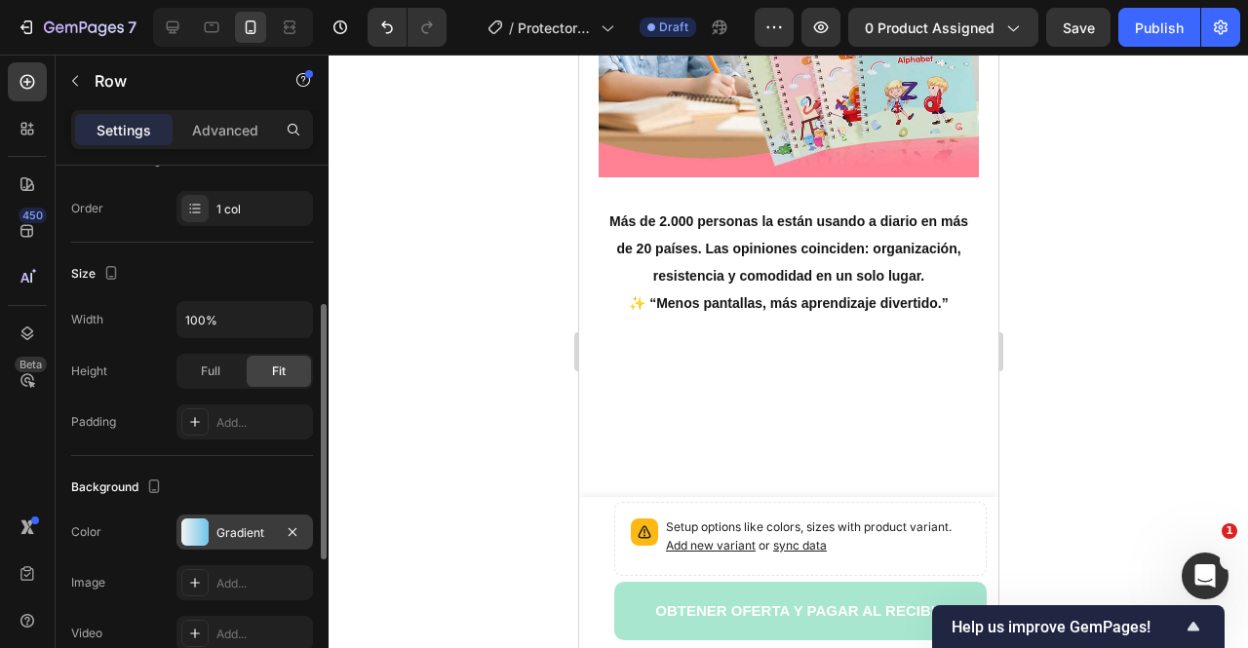
scroll to position [390, 0]
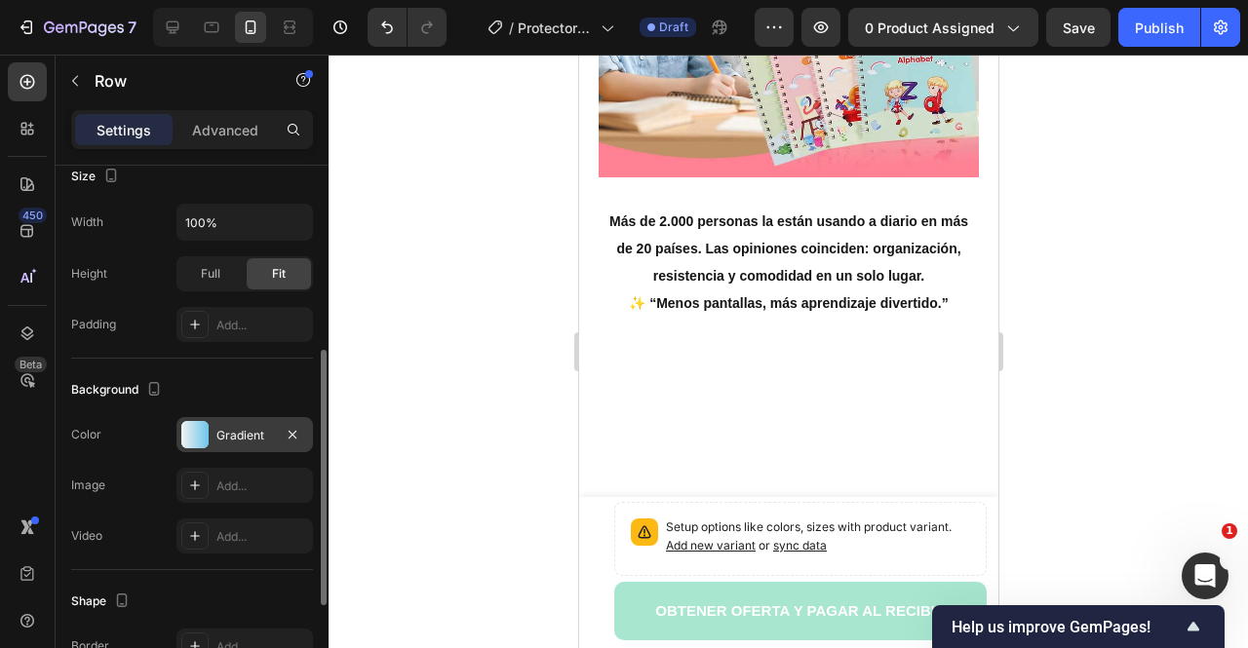
click at [244, 421] on div "Gradient" at bounding box center [244, 434] width 137 height 35
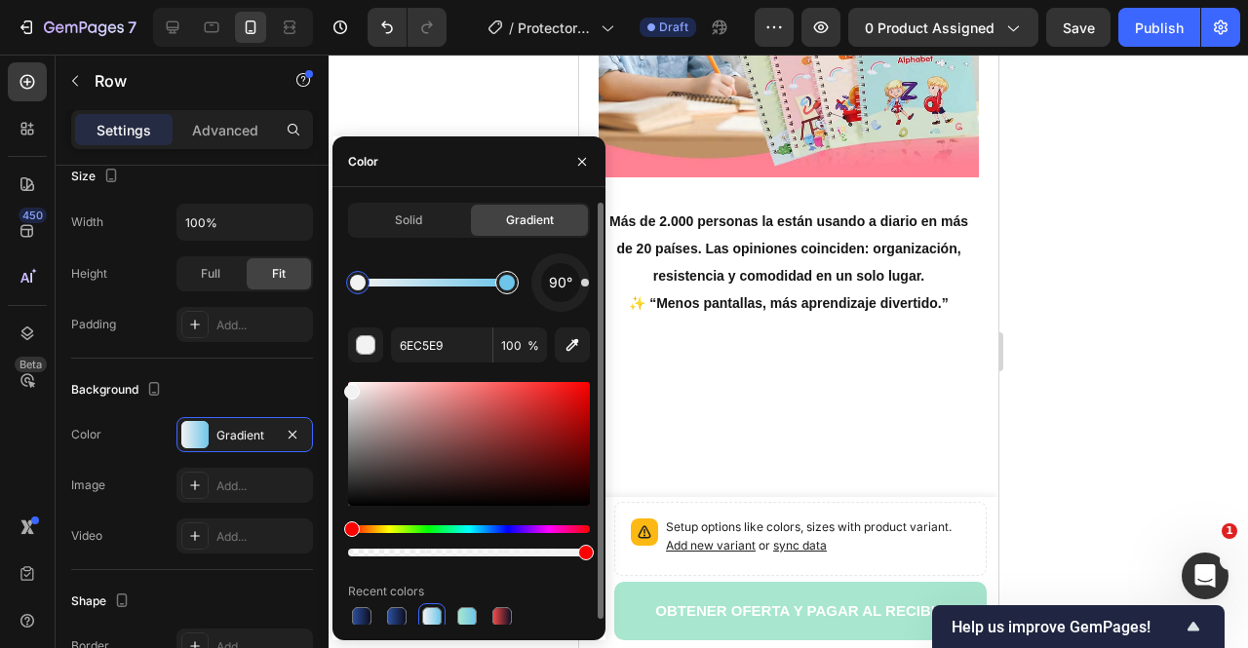
click at [504, 290] on div at bounding box center [507, 283] width 16 height 16
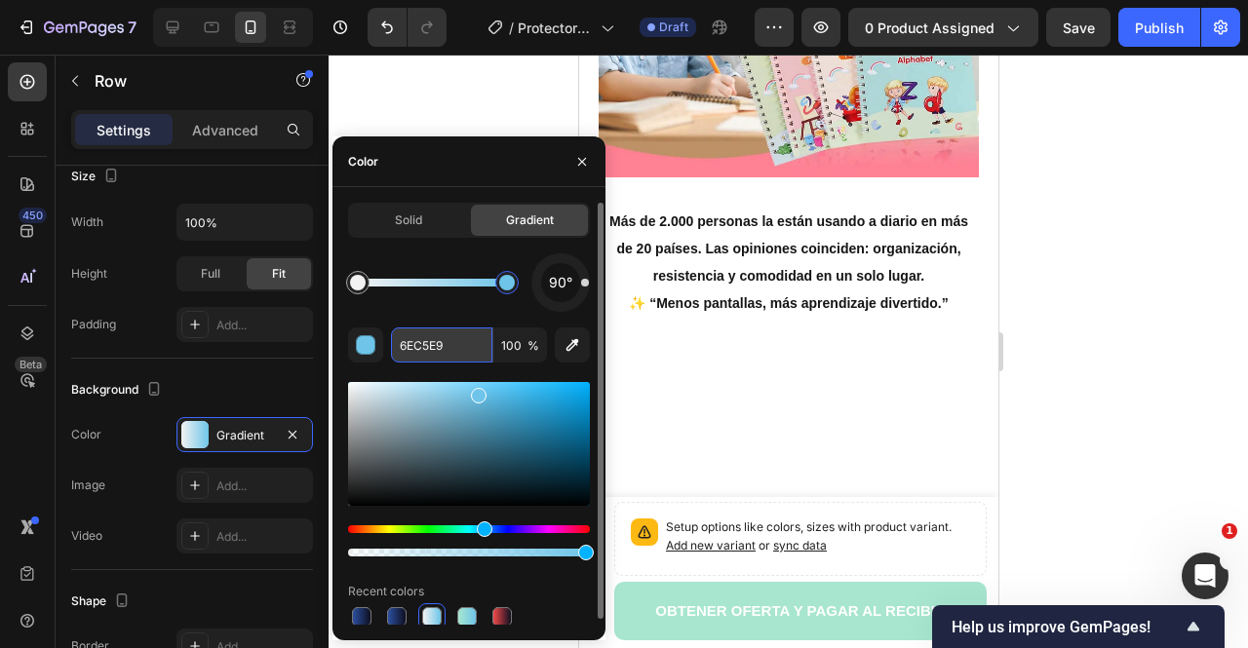
click at [433, 354] on input "6EC5E9" at bounding box center [441, 345] width 101 height 35
paste input "2D9CDB"
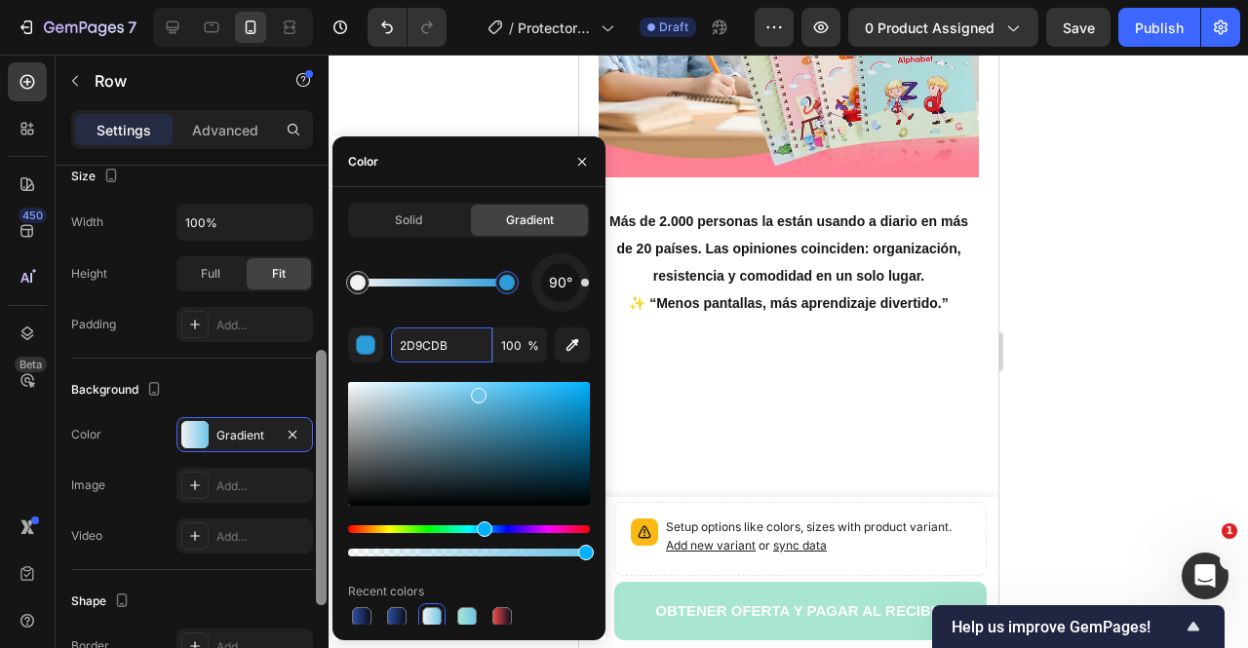
drag, startPoint x: 457, startPoint y: 339, endPoint x: 315, endPoint y: 350, distance: 142.8
click at [315, 350] on div "450 Beta Sections(18) Elements(84) Section Element Hero Section Product Detail …" at bounding box center [164, 352] width 329 height 594
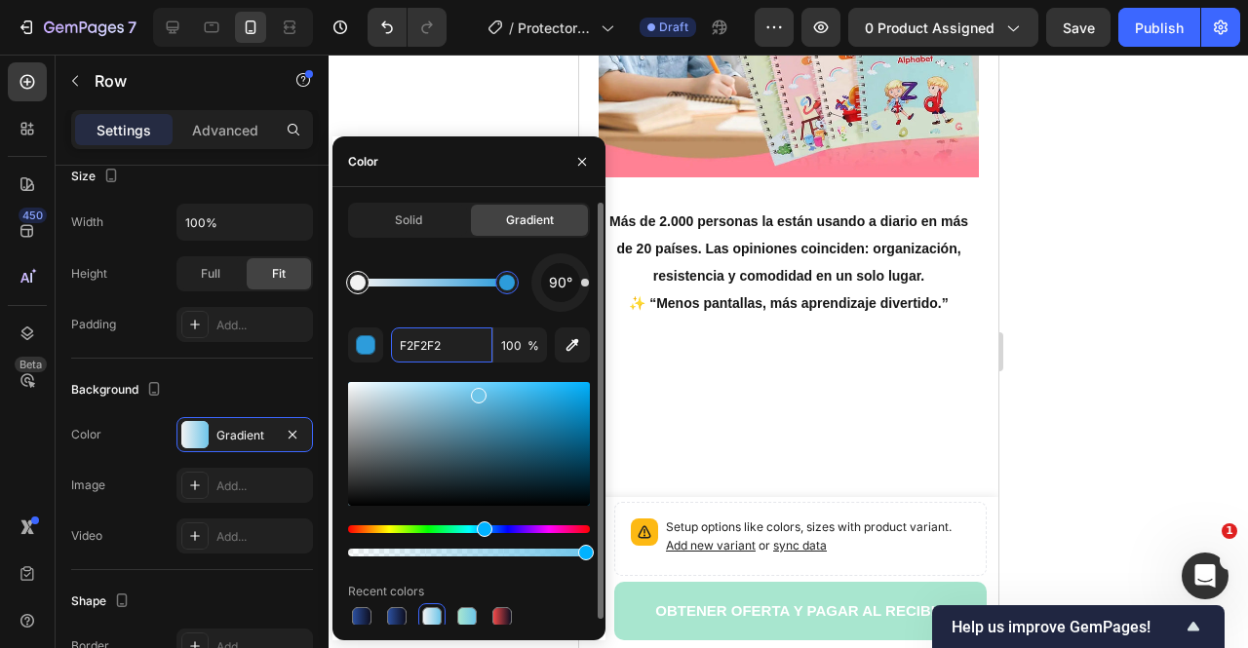
click at [350, 275] on div at bounding box center [357, 282] width 23 height 23
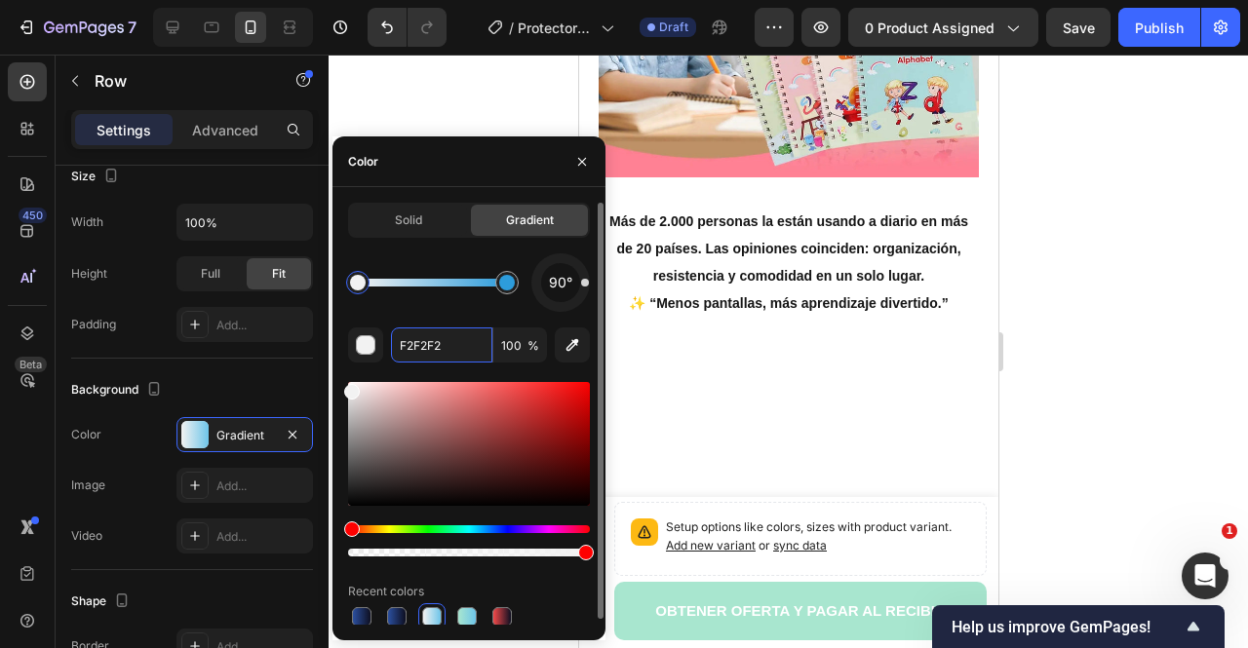
click at [359, 296] on div at bounding box center [357, 282] width 35 height 35
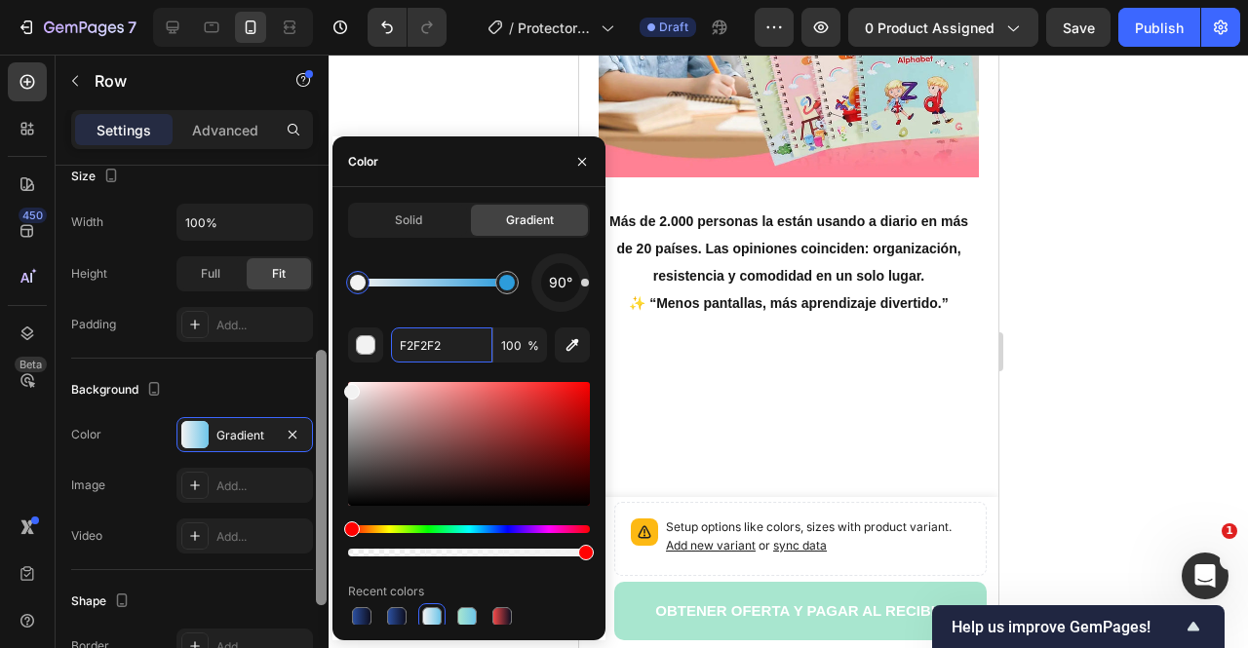
drag, startPoint x: 451, startPoint y: 348, endPoint x: 316, endPoint y: 350, distance: 134.6
click at [316, 350] on div "450 Beta Sections(18) Elements(84) Section Element Hero Section Product Detail …" at bounding box center [164, 352] width 329 height 594
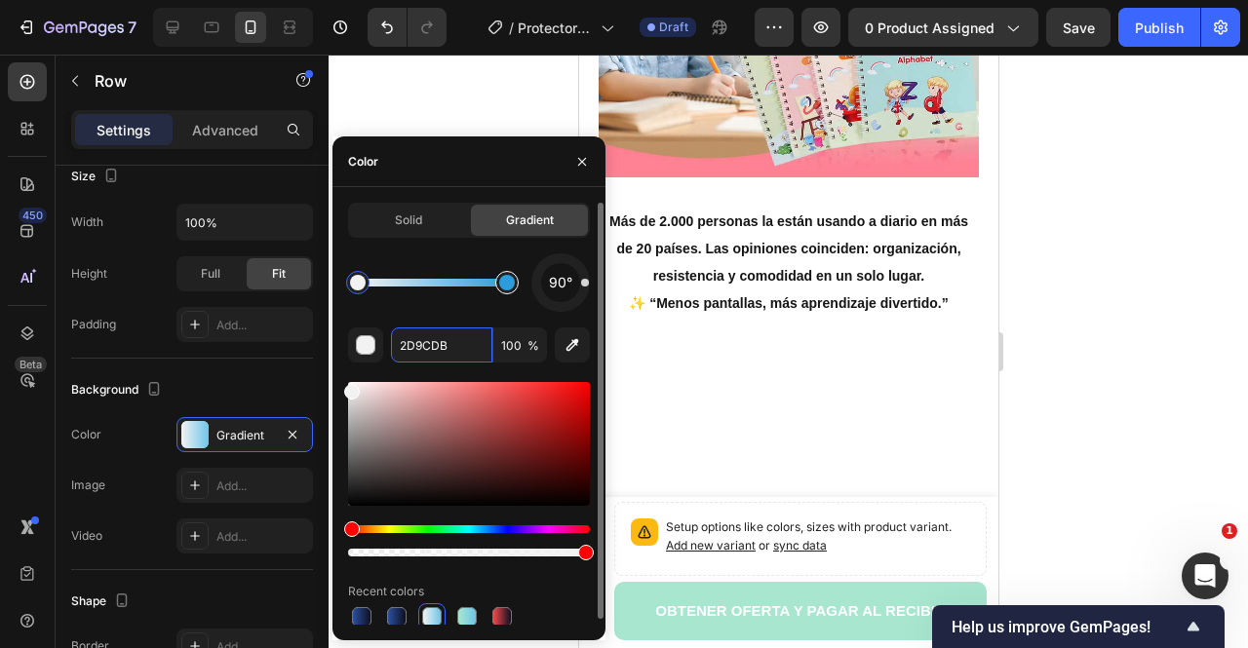
click at [509, 286] on div at bounding box center [507, 283] width 16 height 16
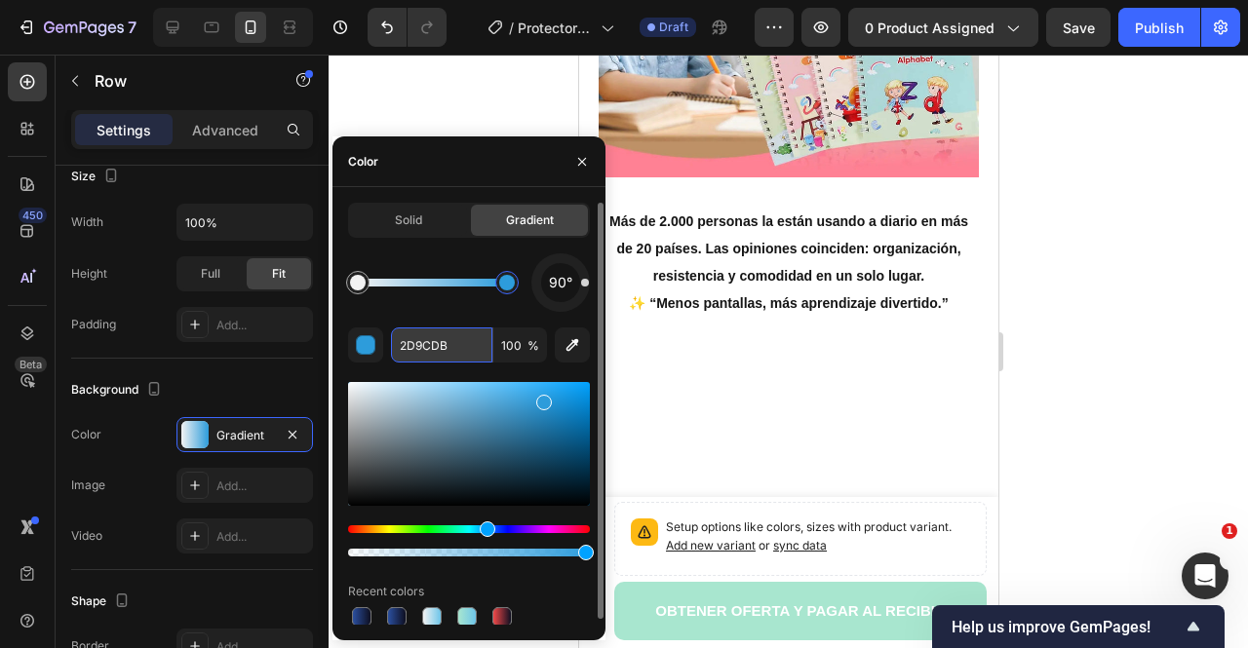
click at [425, 345] on input "2D9CDB" at bounding box center [441, 345] width 101 height 35
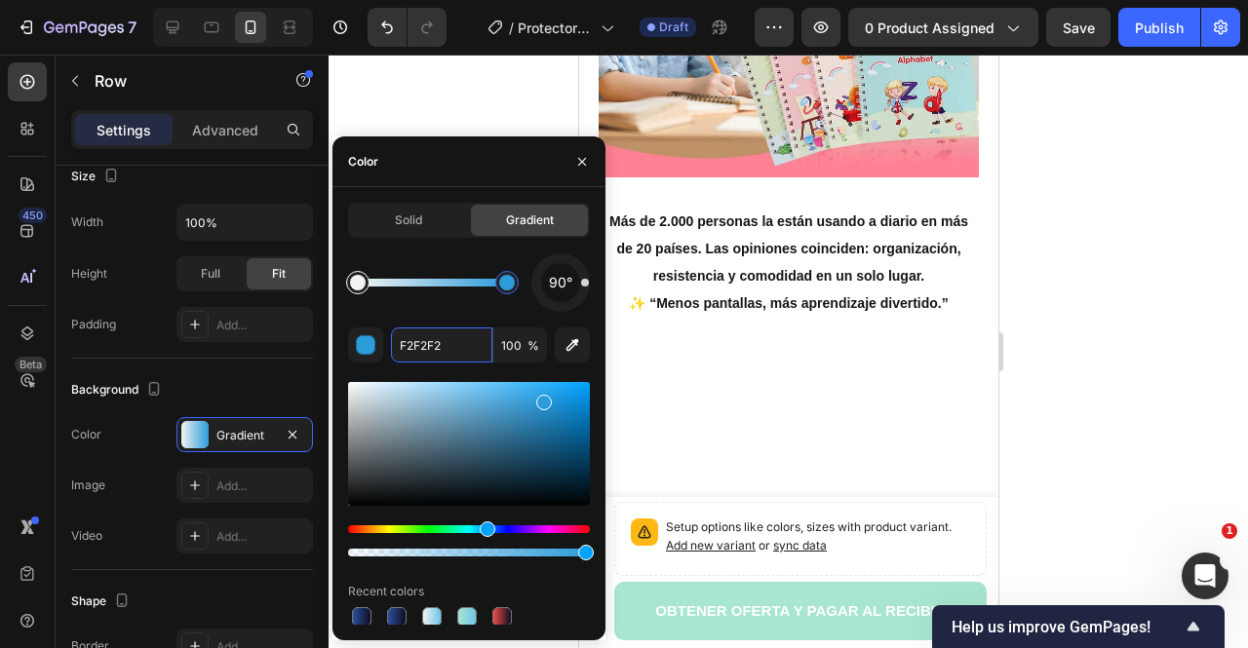
click at [345, 289] on div at bounding box center [357, 282] width 35 height 35
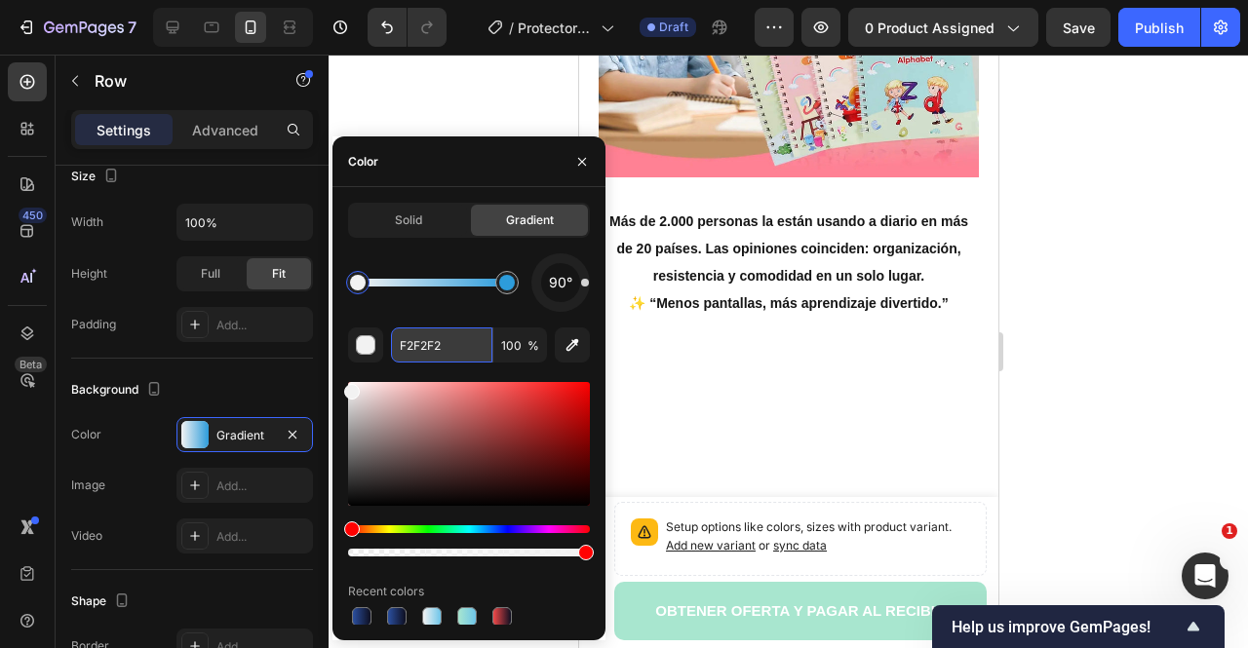
click at [409, 346] on input "F2F2F2" at bounding box center [441, 345] width 101 height 35
click at [409, 344] on input "F2F2F2" at bounding box center [441, 345] width 101 height 35
paste input "2D9CDB"
click at [511, 291] on div at bounding box center [506, 282] width 23 height 23
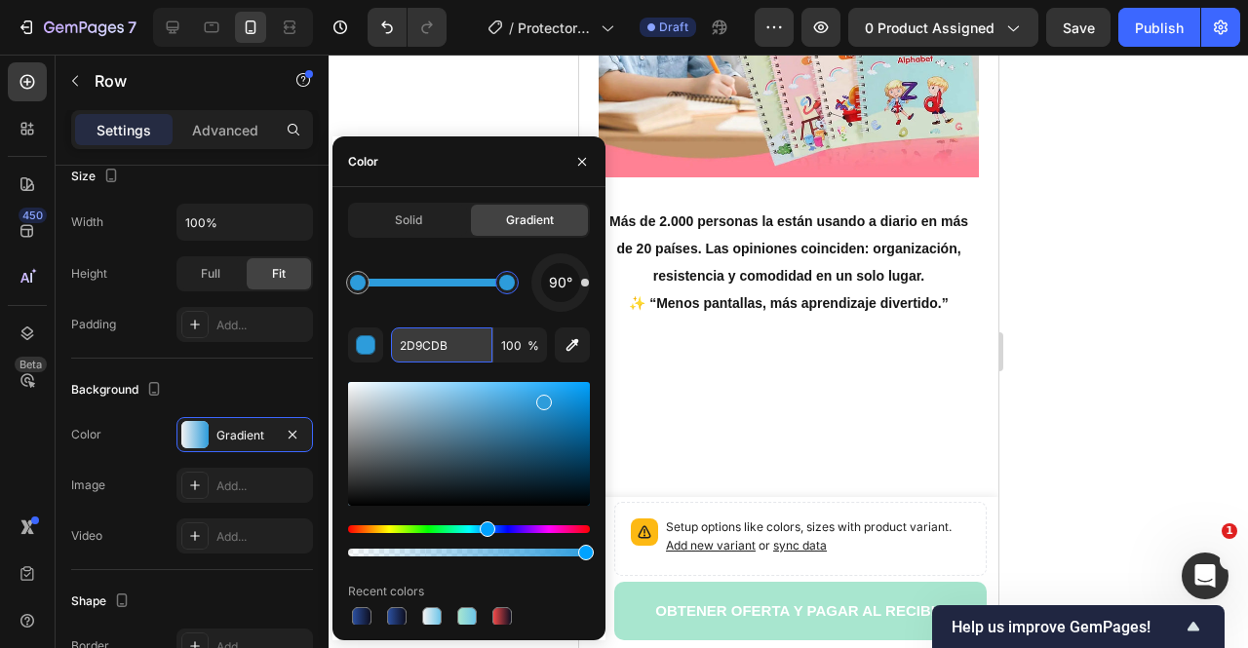
click at [452, 338] on input "2D9CDB" at bounding box center [441, 345] width 101 height 35
paste input "F2F2F2"
type input "F2F2F2"
click at [452, 254] on div "90°" at bounding box center [469, 283] width 242 height 59
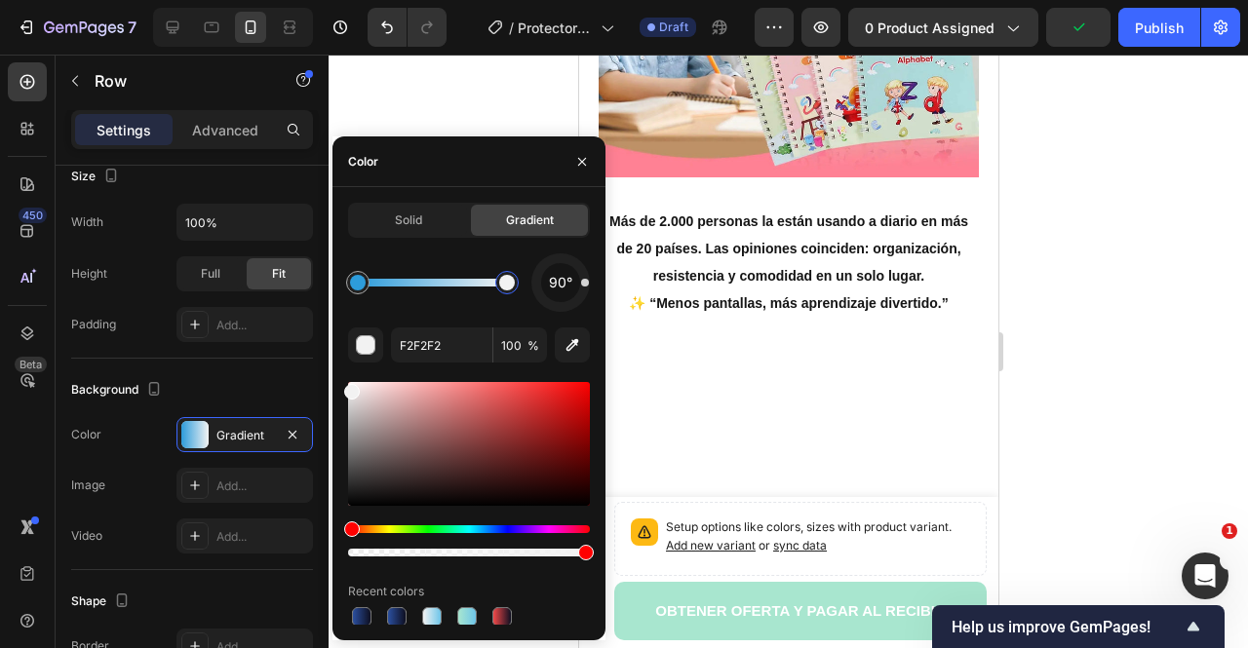
click at [1157, 277] on div at bounding box center [789, 352] width 920 height 594
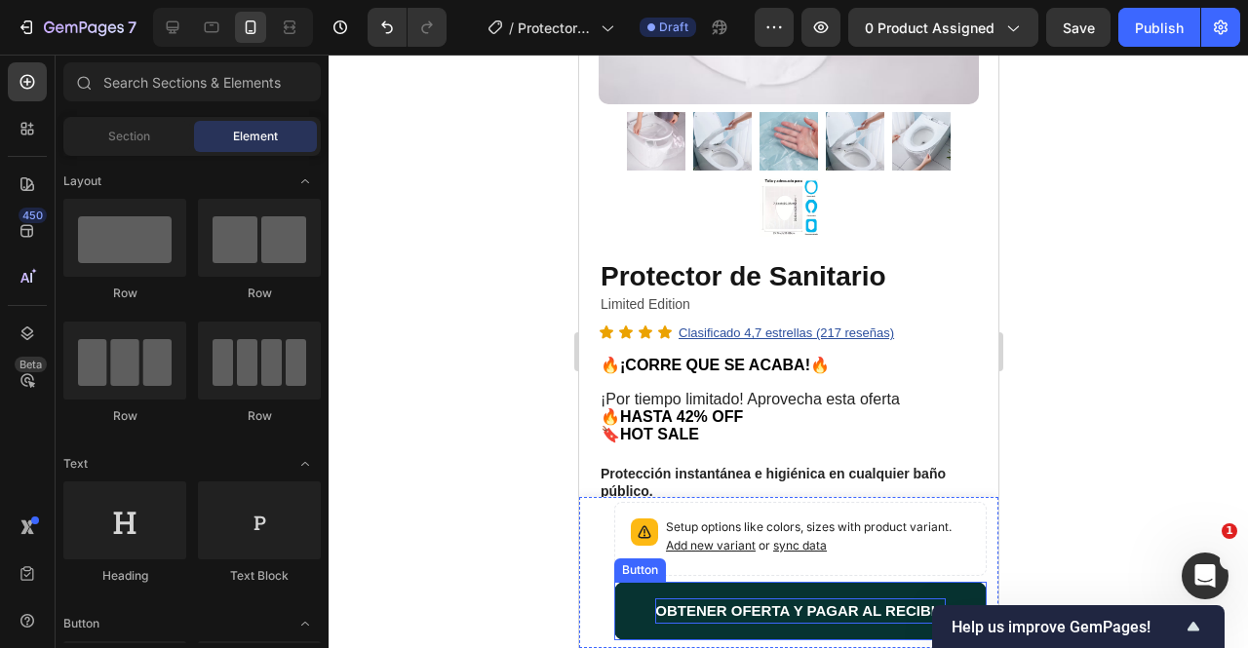
click at [685, 606] on span "OBTENER OFERTA Y PAGAR AL RECIBIR" at bounding box center [799, 611] width 291 height 17
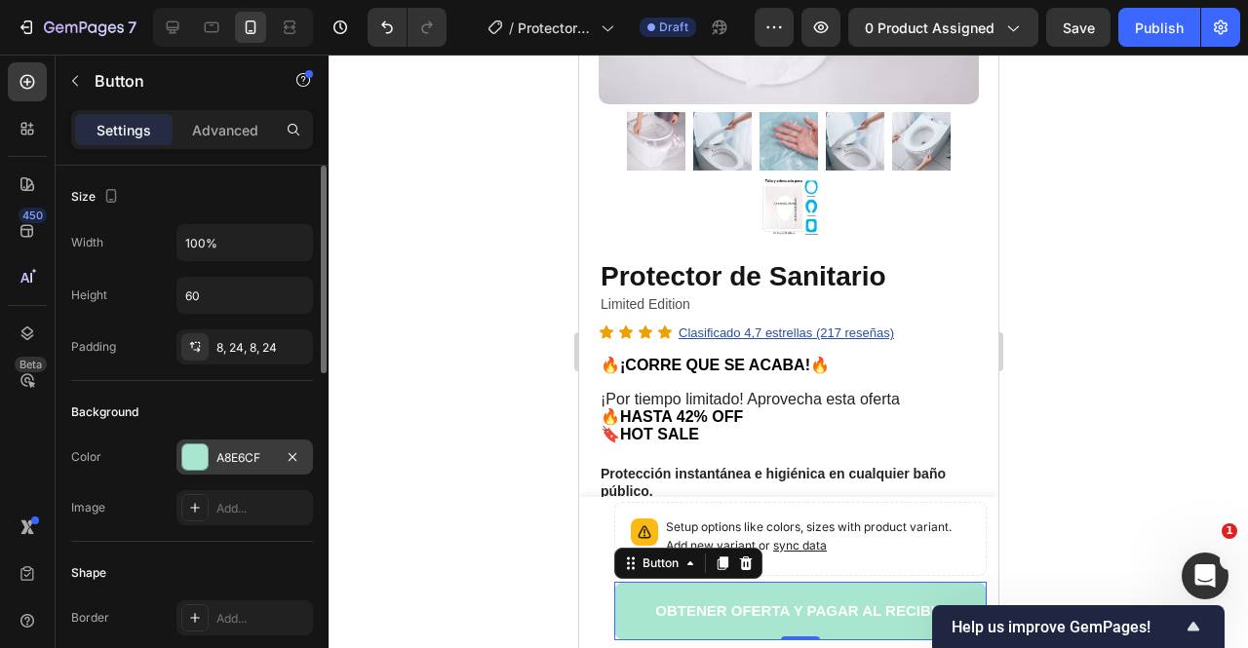
click at [268, 462] on div "A8E6CF" at bounding box center [244, 457] width 137 height 35
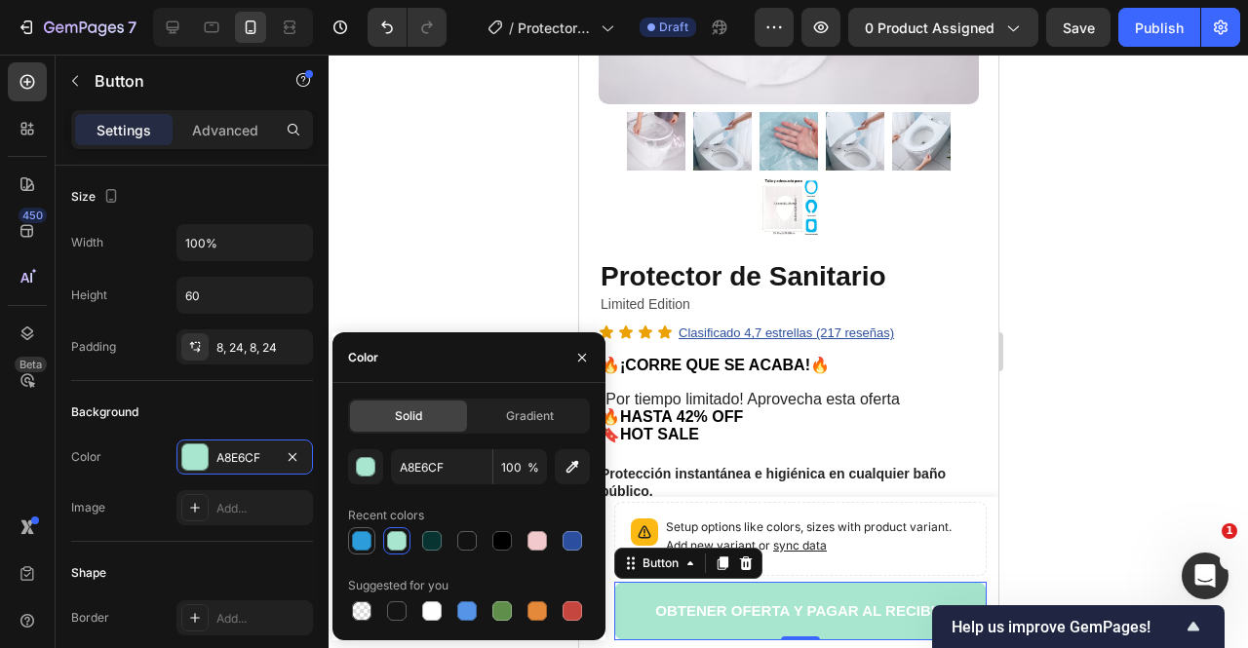
click at [370, 528] on div at bounding box center [361, 541] width 27 height 27
type input "2D9CDB"
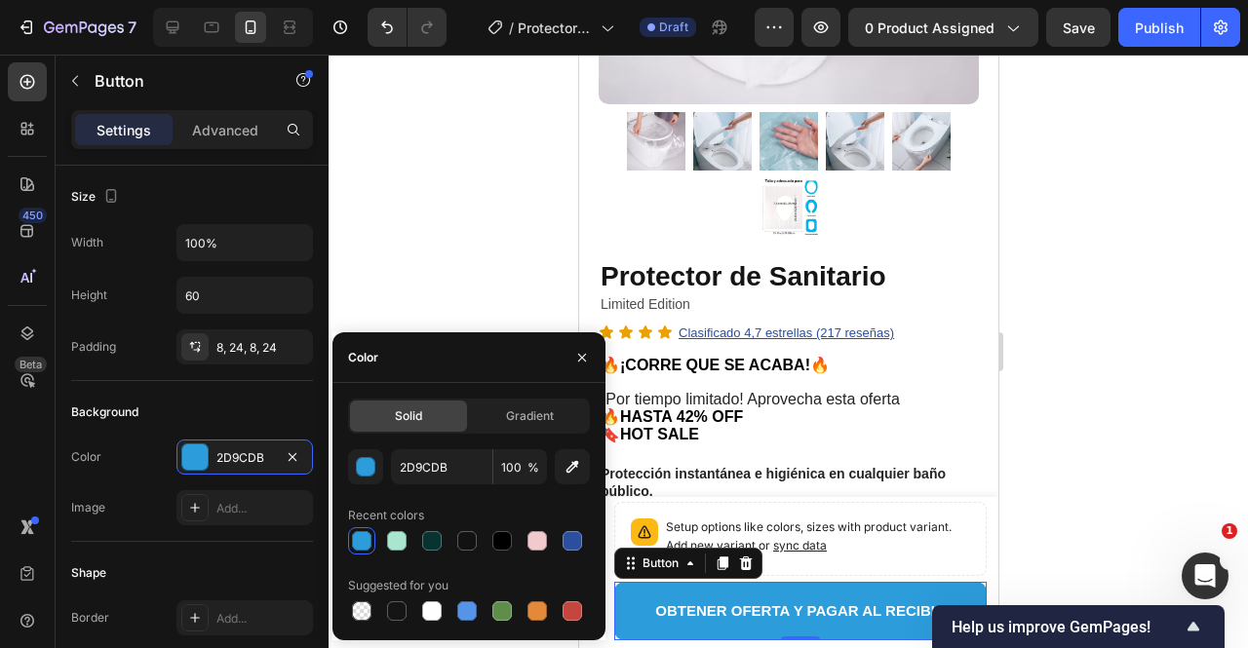
click at [427, 243] on div at bounding box center [789, 352] width 920 height 594
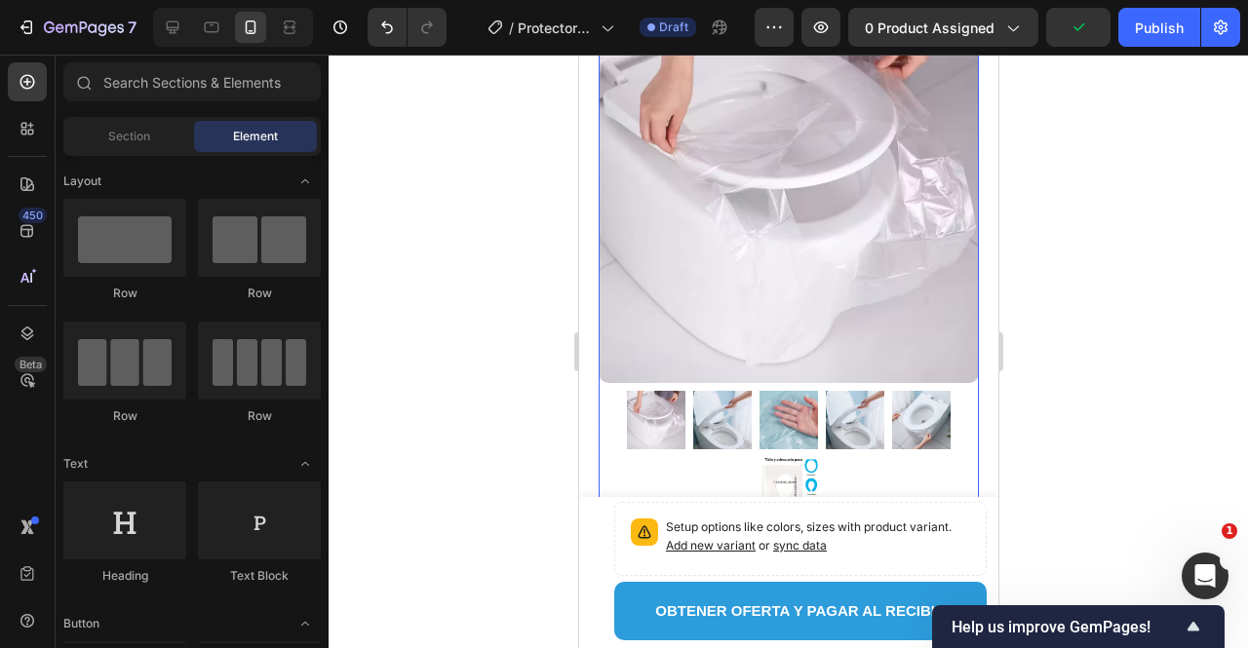
scroll to position [195, 0]
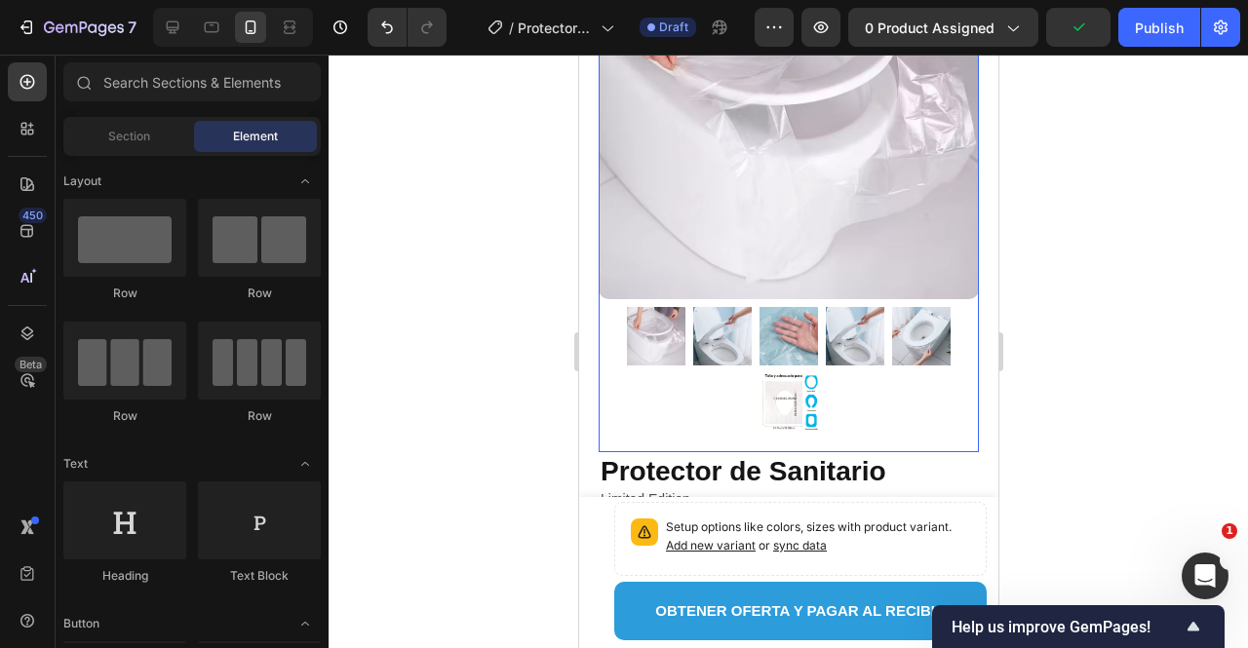
click at [786, 326] on img at bounding box center [788, 336] width 59 height 59
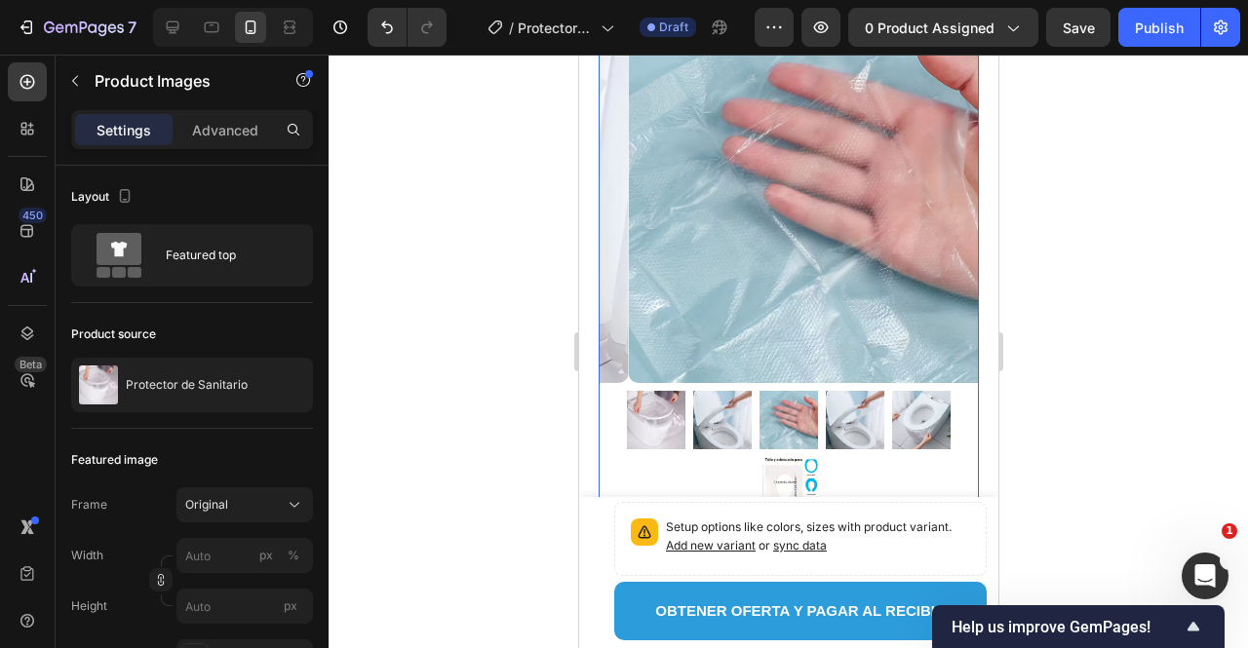
scroll to position [0, 0]
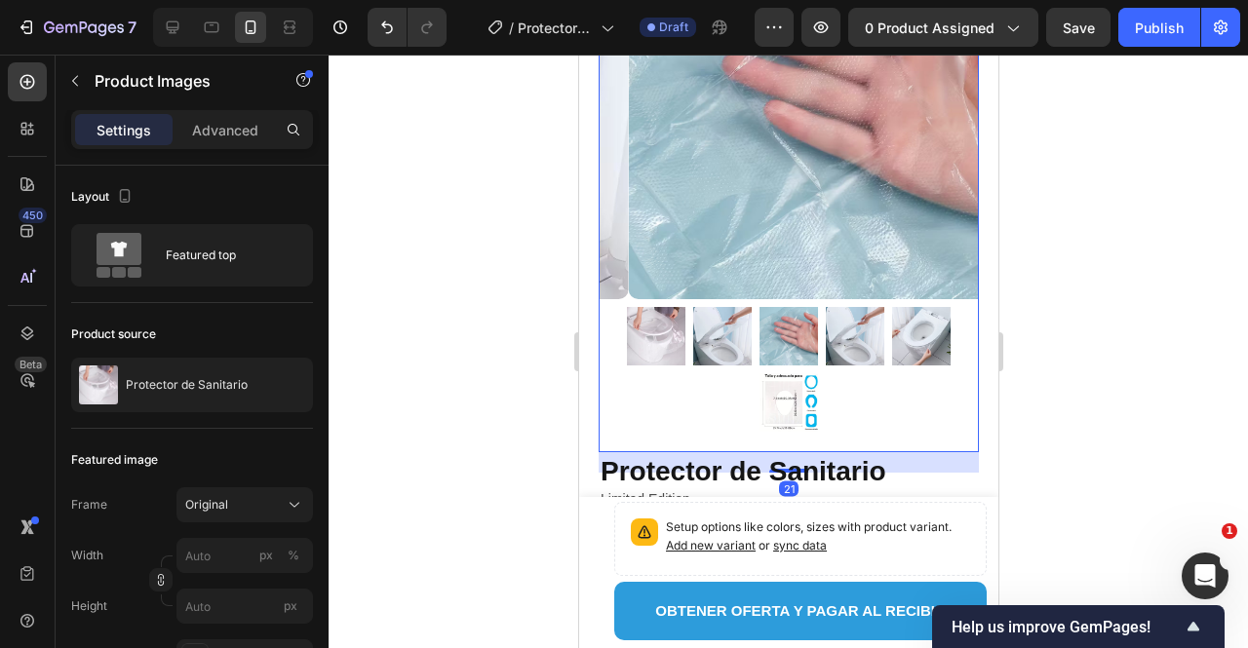
click at [827, 311] on img at bounding box center [854, 336] width 59 height 59
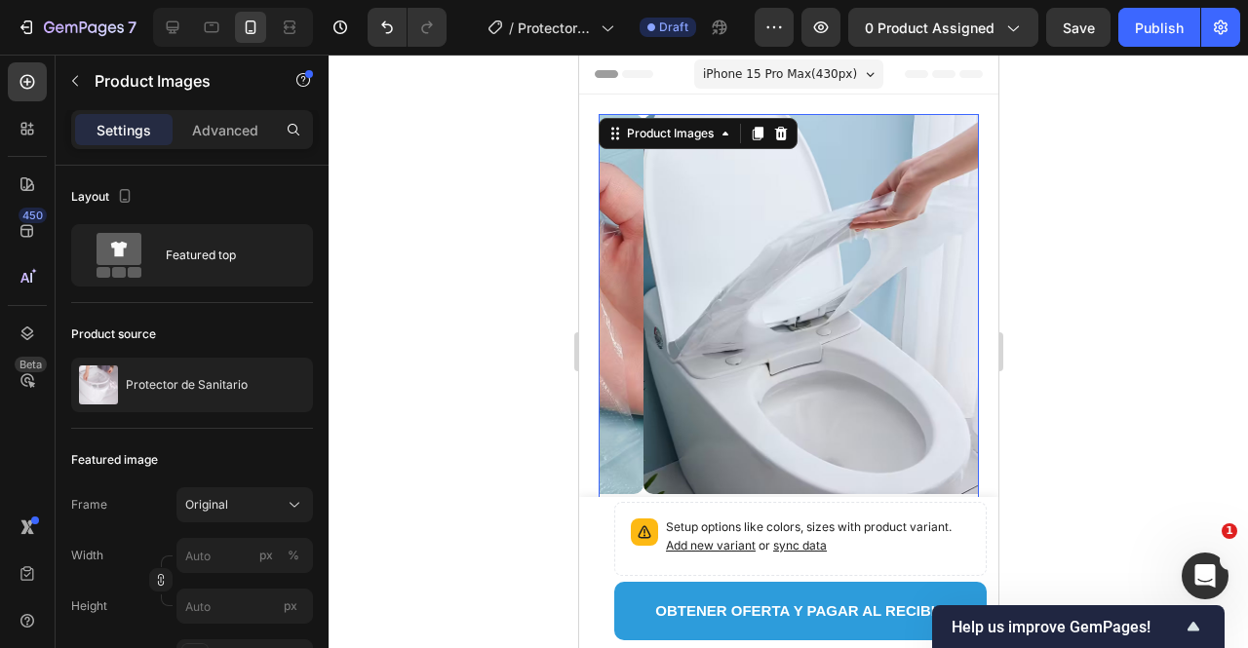
scroll to position [293, 0]
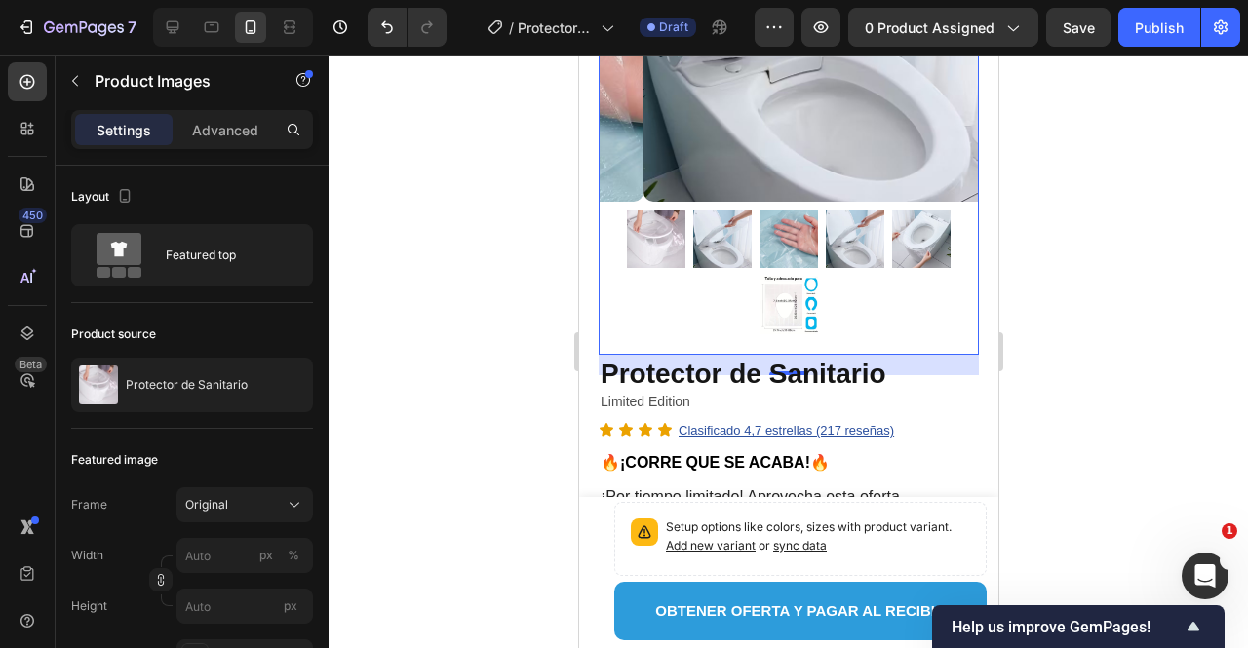
click at [911, 231] on img at bounding box center [920, 239] width 59 height 59
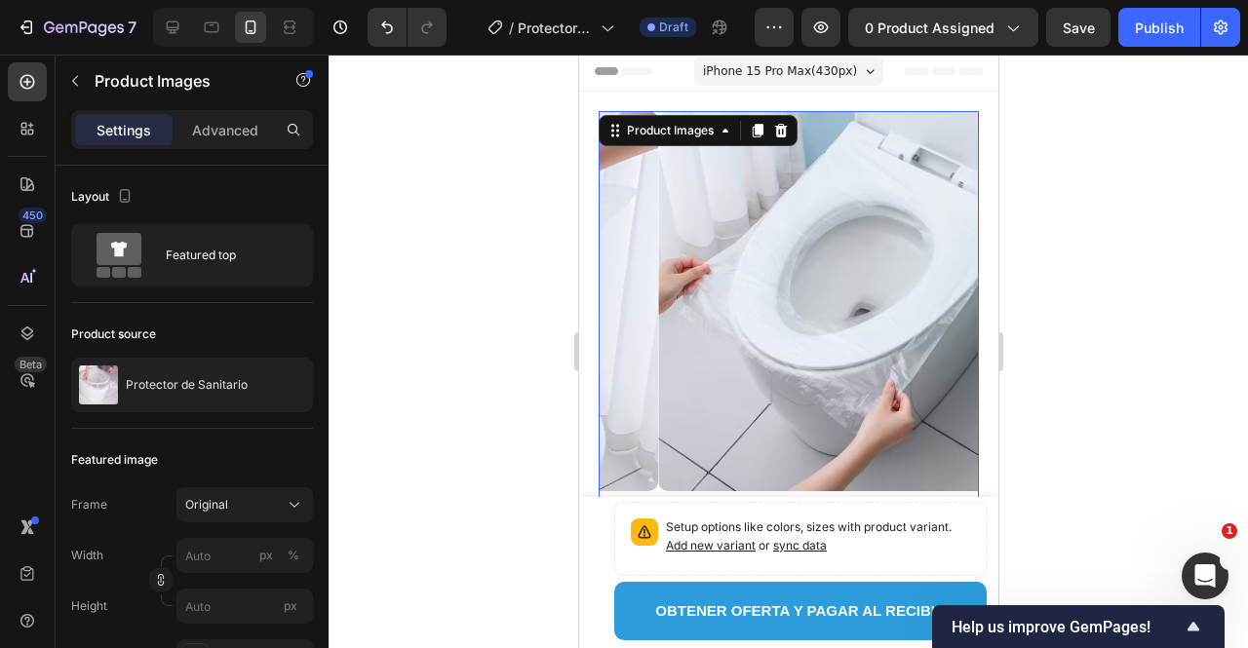
scroll to position [0, 0]
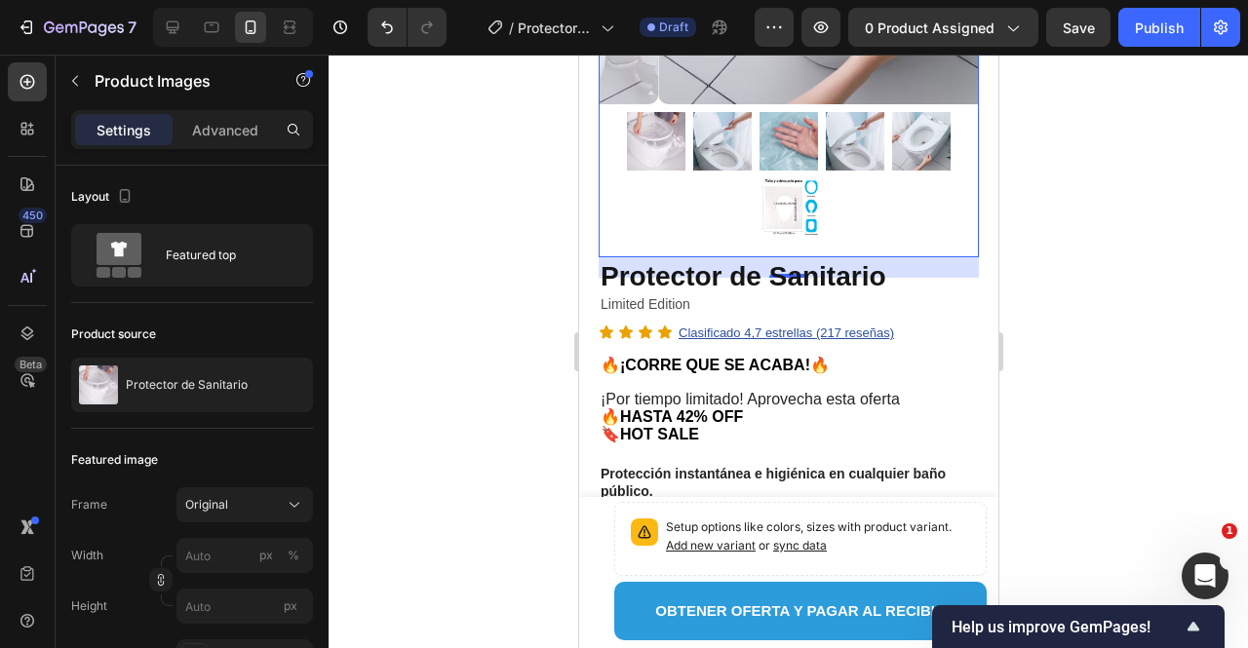
click at [786, 188] on img at bounding box center [788, 207] width 59 height 59
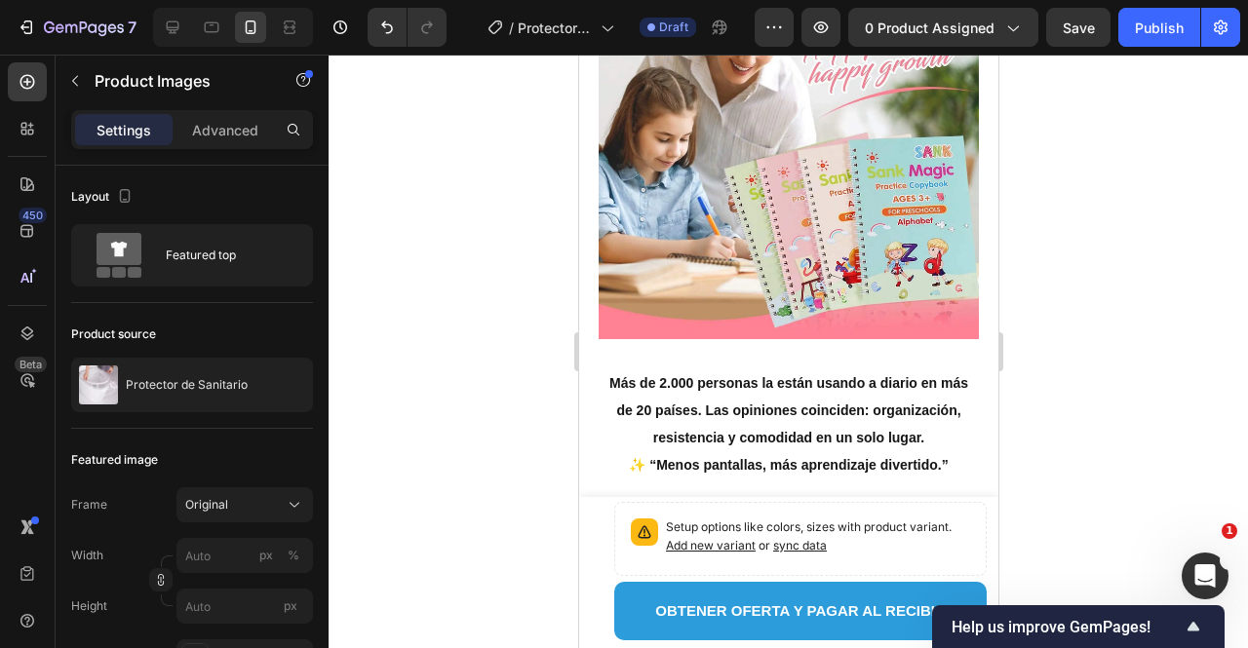
scroll to position [2243, 0]
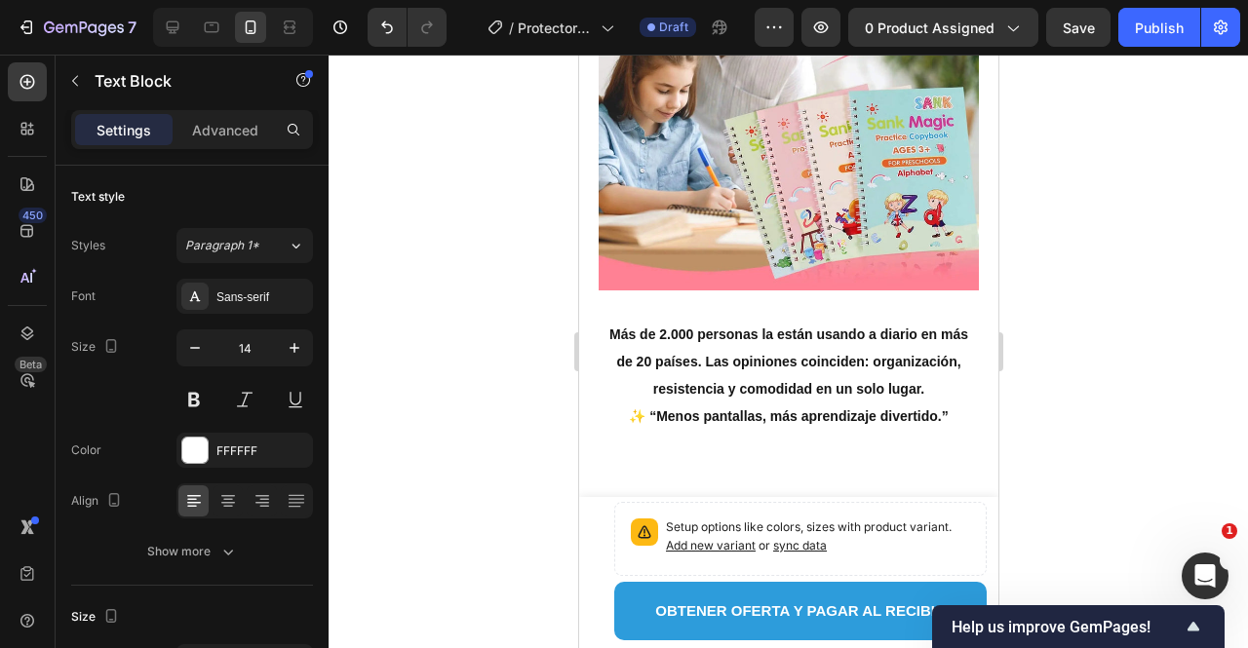
scroll to position [2340, 0]
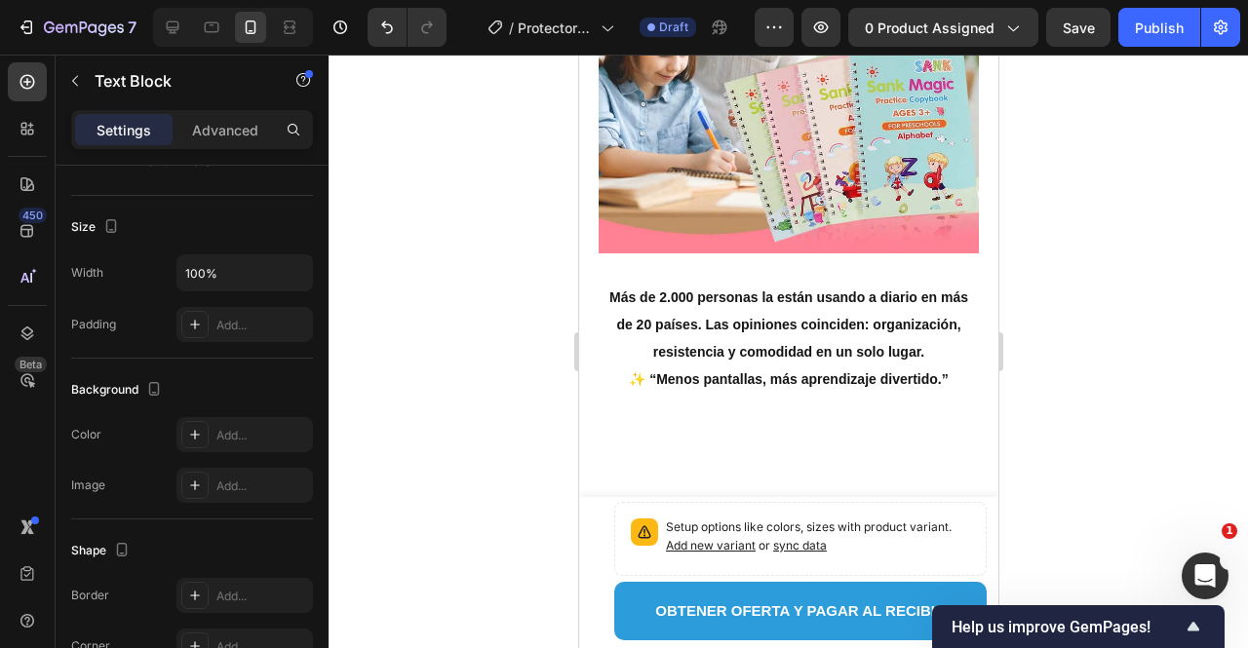
scroll to position [2340, 0]
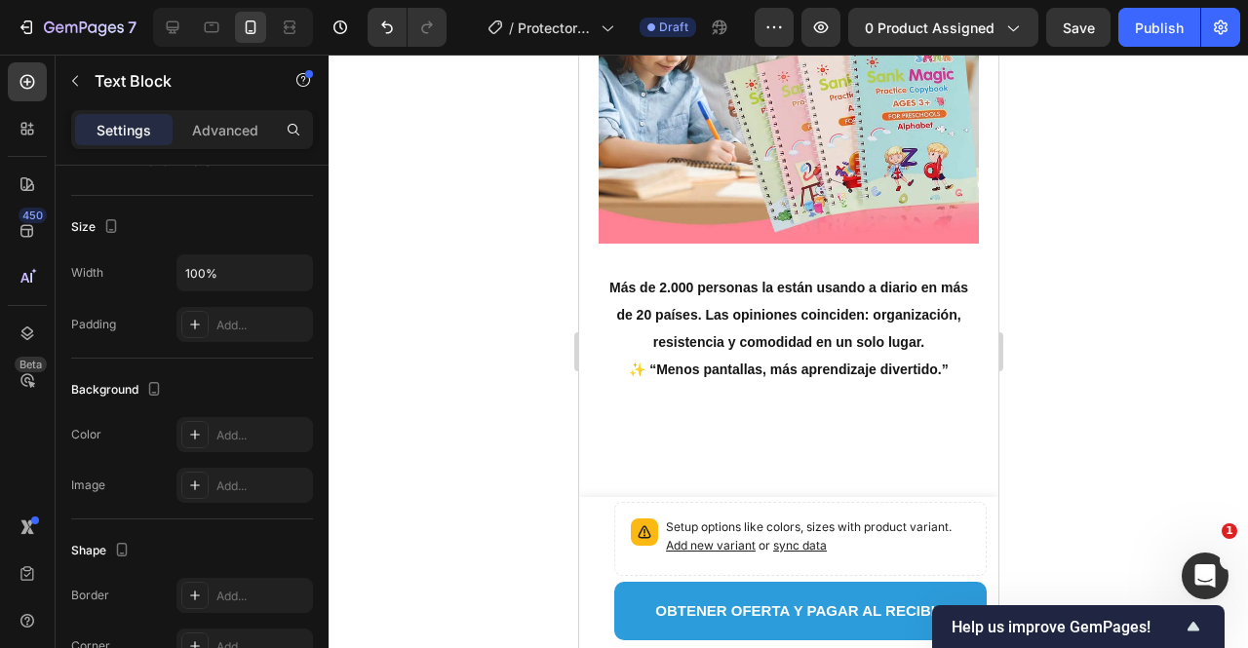
click at [1114, 367] on div at bounding box center [789, 352] width 920 height 594
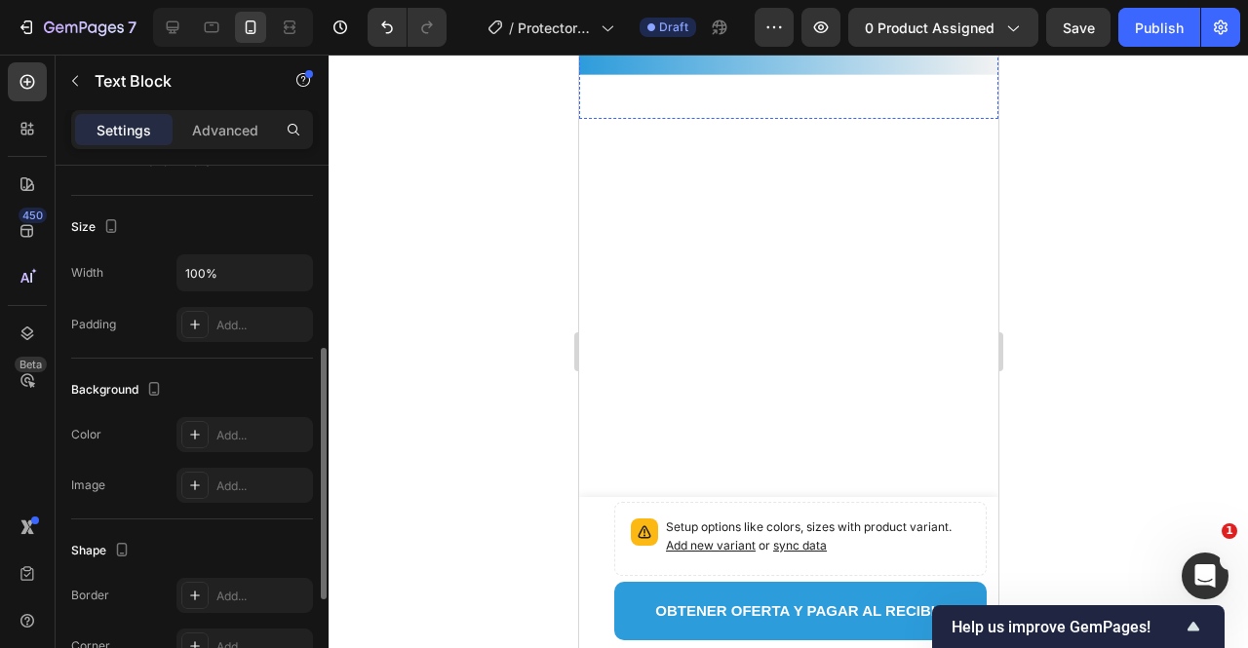
scroll to position [2243, 0]
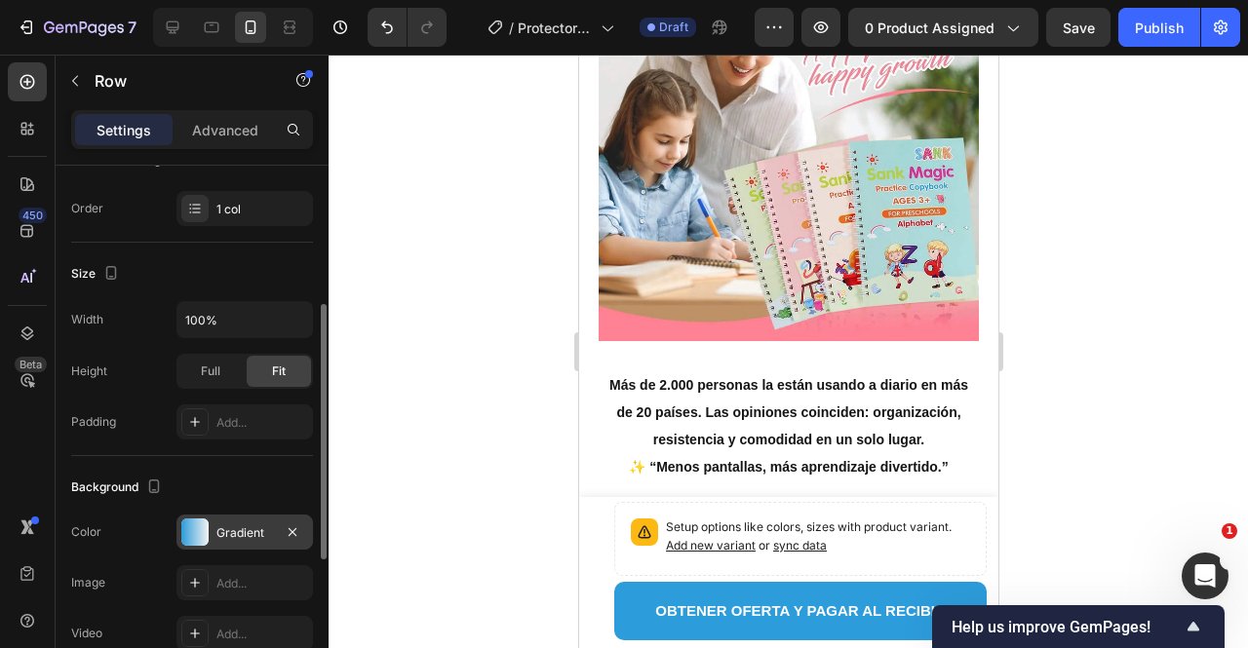
click at [252, 544] on div "Gradient" at bounding box center [244, 532] width 137 height 35
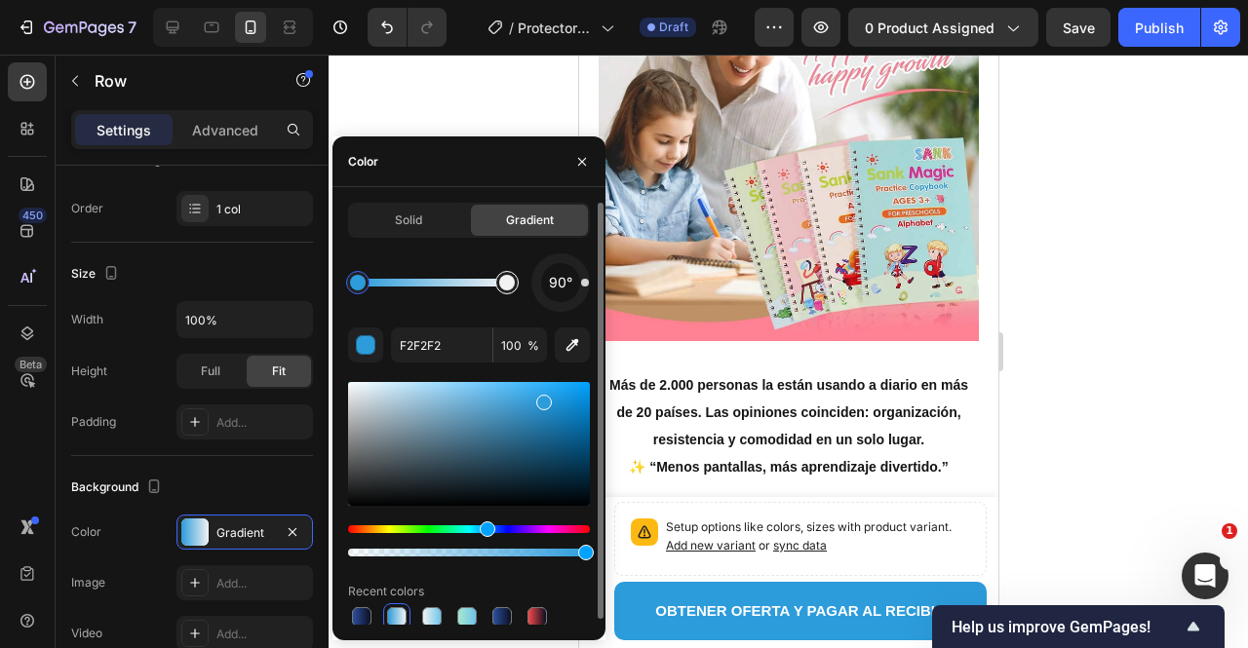
click at [513, 295] on div at bounding box center [507, 282] width 35 height 35
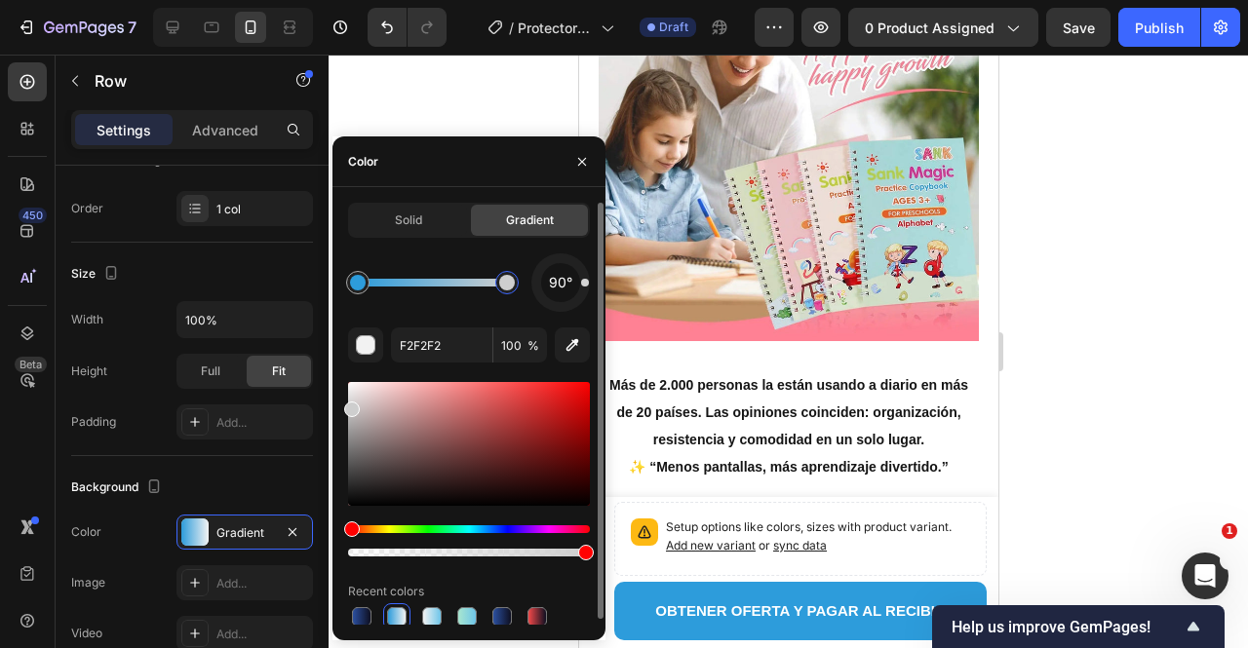
drag, startPoint x: 353, startPoint y: 397, endPoint x: 339, endPoint y: 405, distance: 15.7
click at [339, 405] on div "Solid Gradient 90° F2F2F2 100 % Recent colors" at bounding box center [469, 417] width 273 height 428
type input "CECECE"
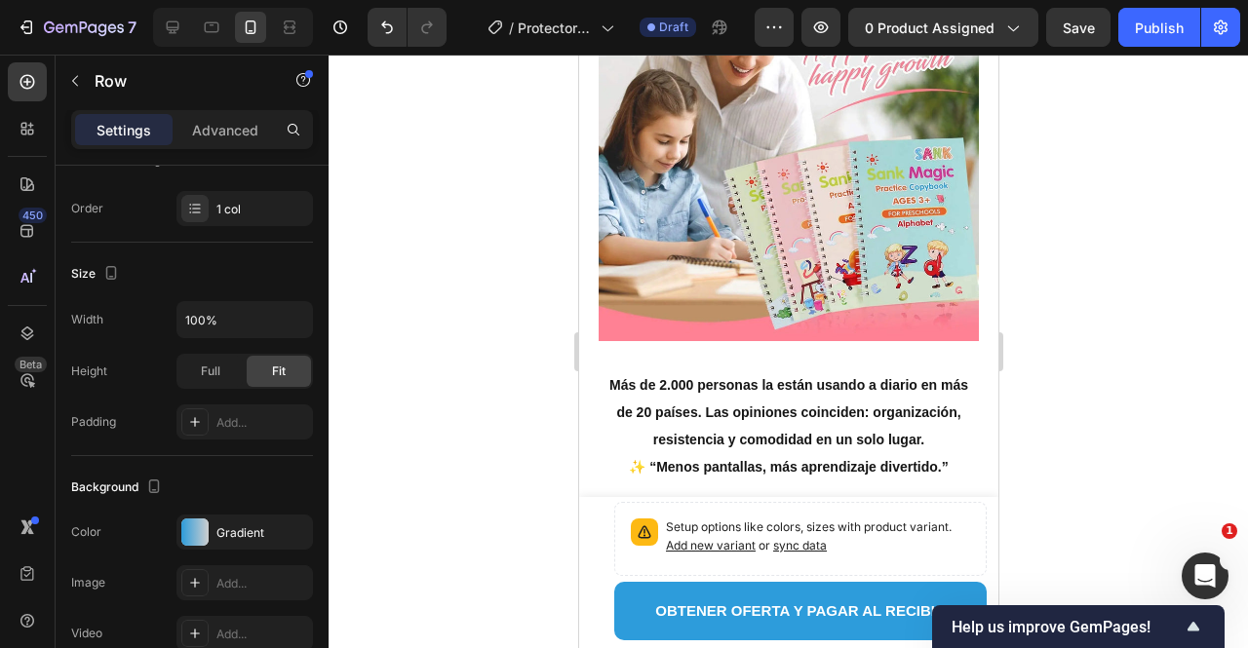
click at [1121, 249] on div at bounding box center [789, 352] width 920 height 594
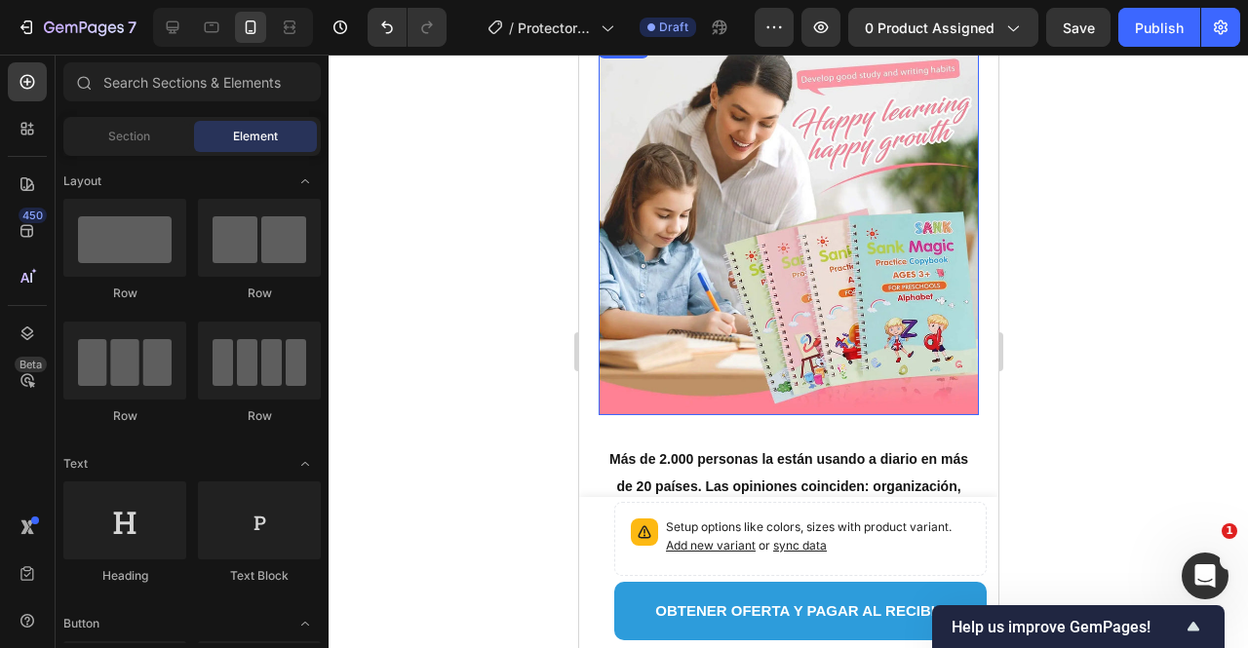
scroll to position [2925, 0]
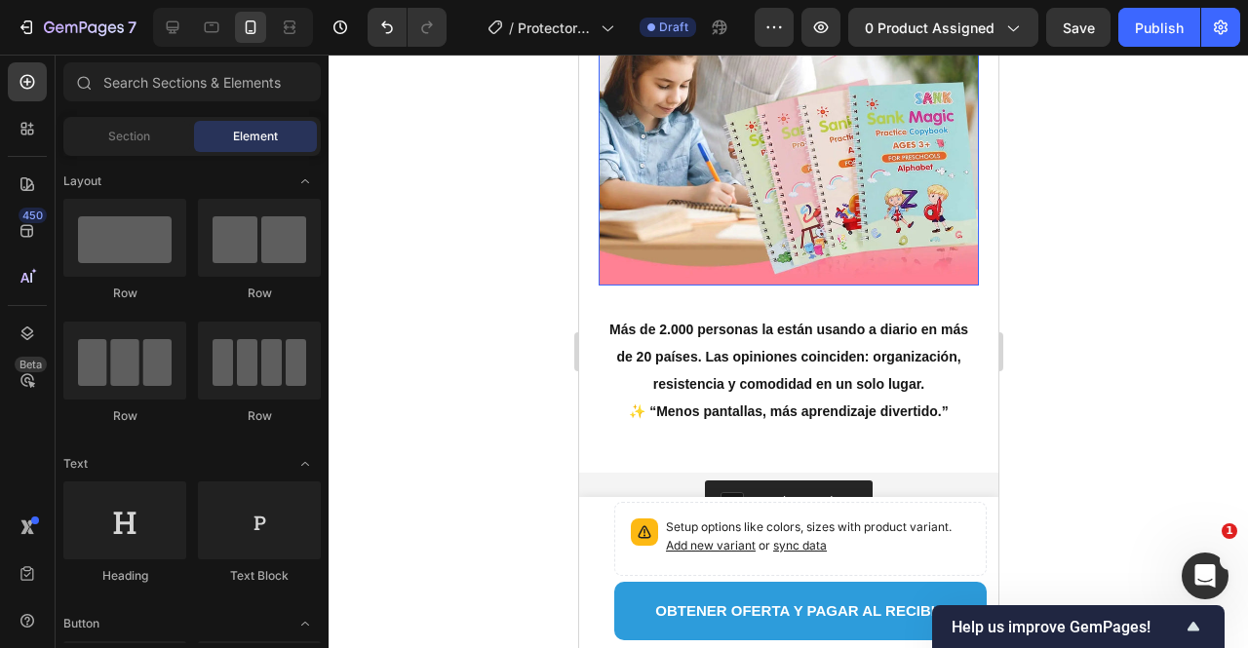
click at [839, 189] on img at bounding box center [788, 95] width 380 height 380
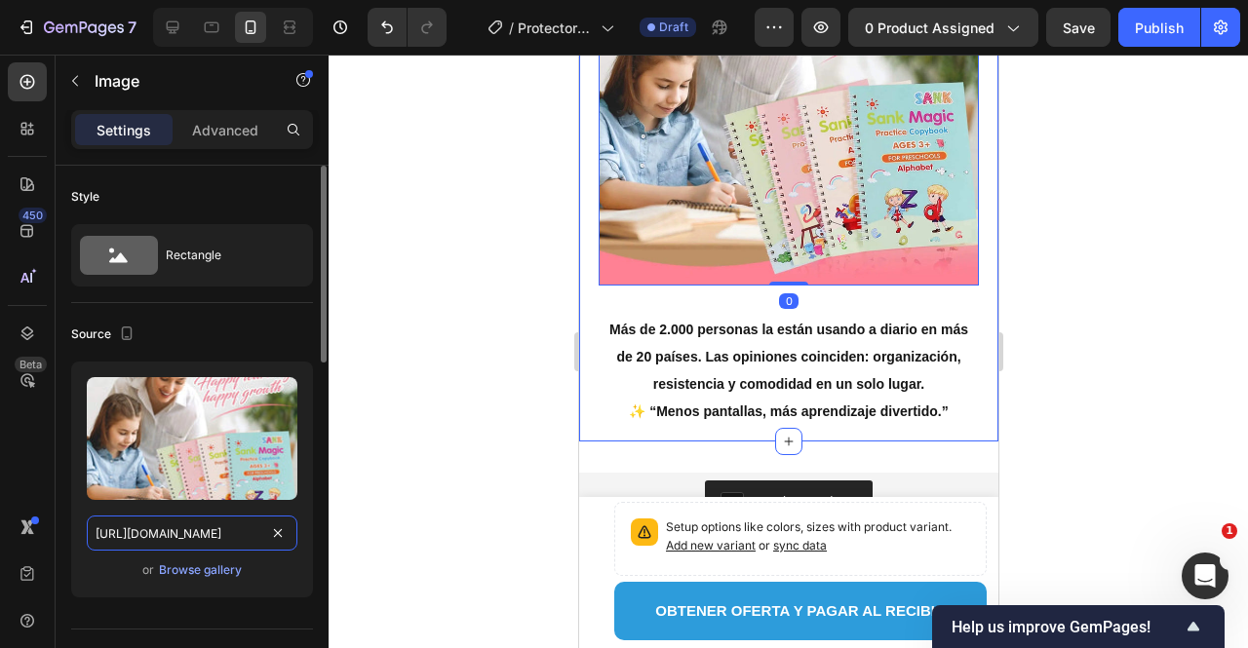
click at [212, 536] on input "https://cdn.shopify.com/s/files/1/0667/5673/9252/files/description-image-8.webp…" at bounding box center [192, 533] width 211 height 35
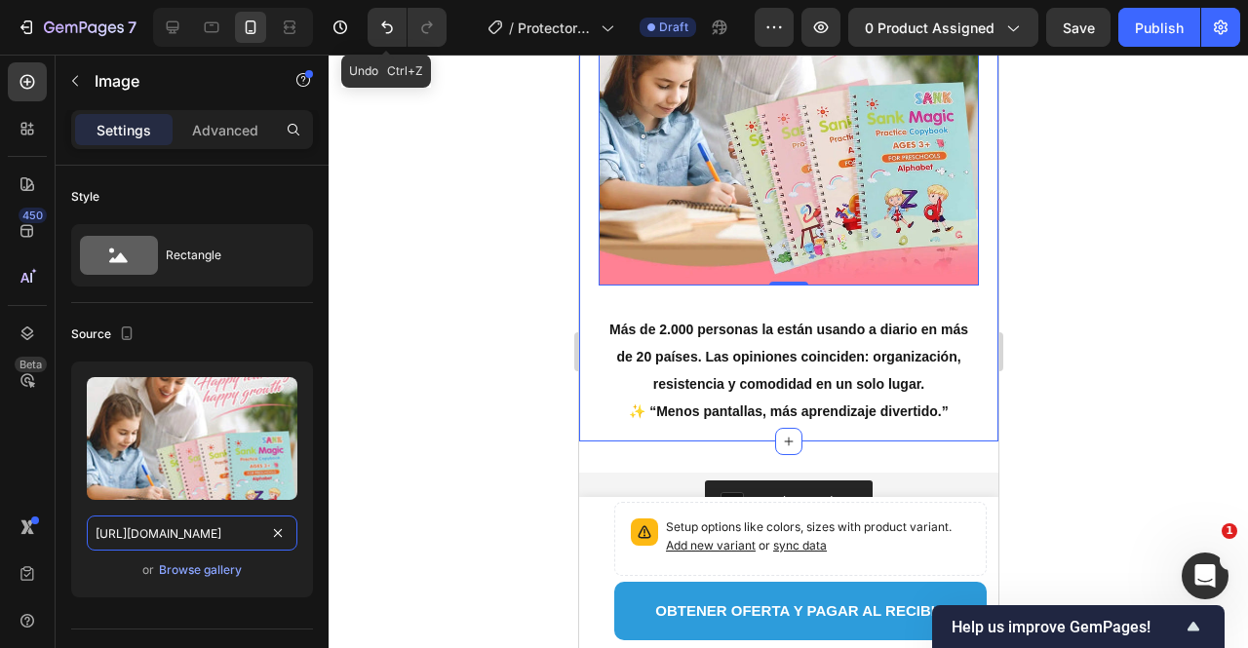
paste input "Ideal para viajes, trabajo y salidas."
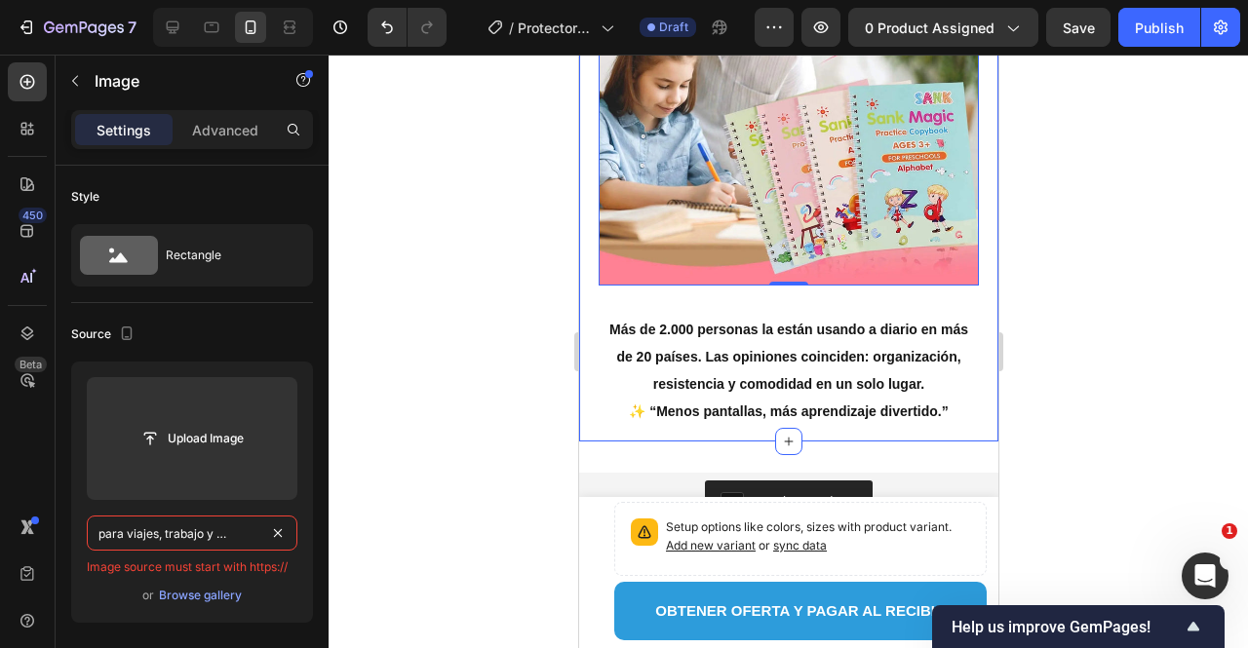
type input "Ideal para viajes, trabajo y salidas."
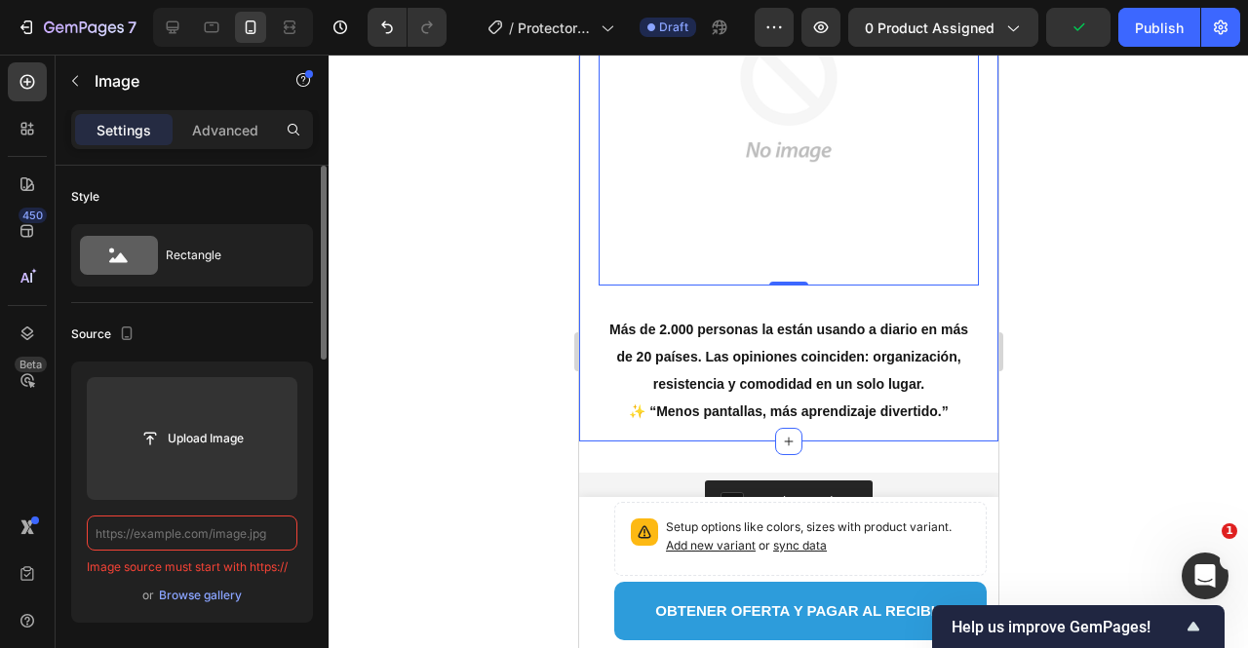
click at [238, 531] on input "text" at bounding box center [192, 533] width 211 height 35
paste input "https://cdn.shopify.com/s/files/1/0667/5673/9252/files/Bano_6.avif?v=1758993324"
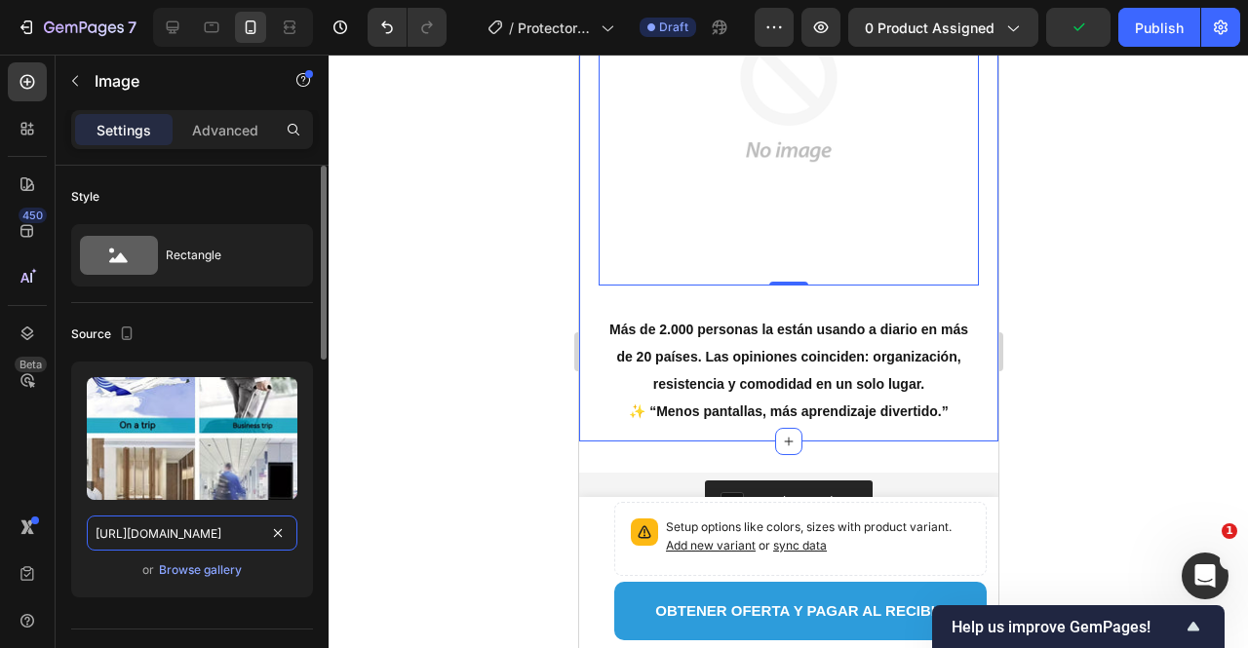
scroll to position [0, 296]
type input "https://cdn.shopify.com/s/files/1/0667/5673/9252/files/Bano_6.avif?v=1758993324"
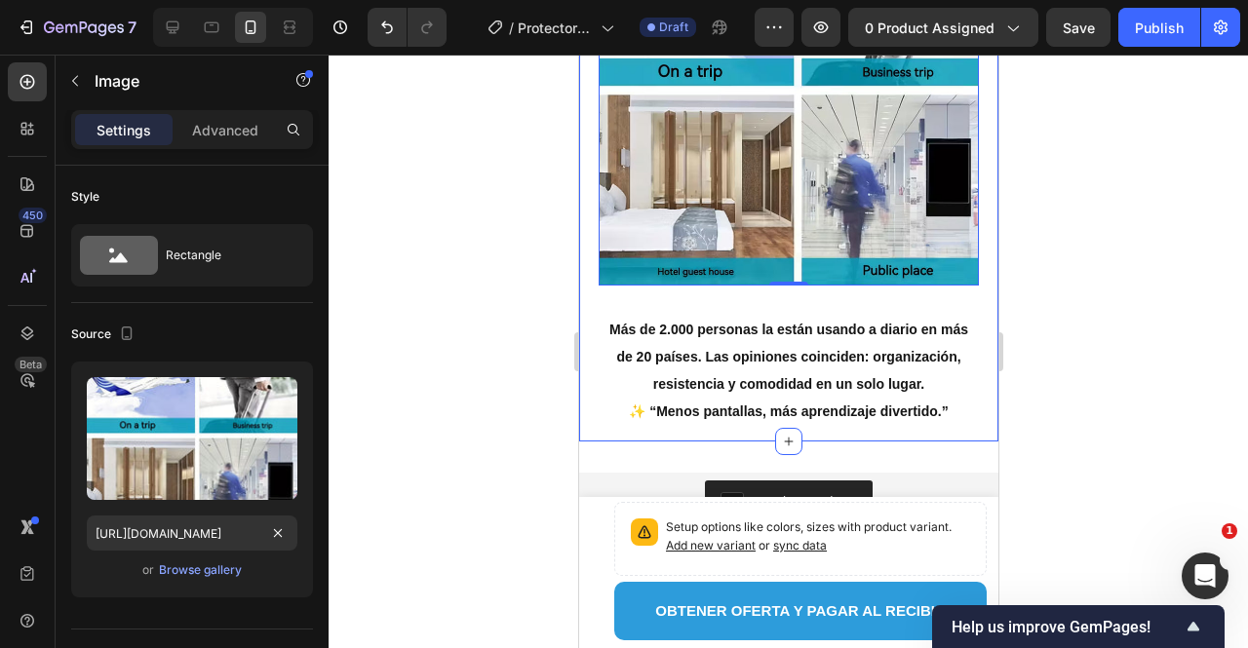
click at [430, 401] on div at bounding box center [789, 352] width 920 height 594
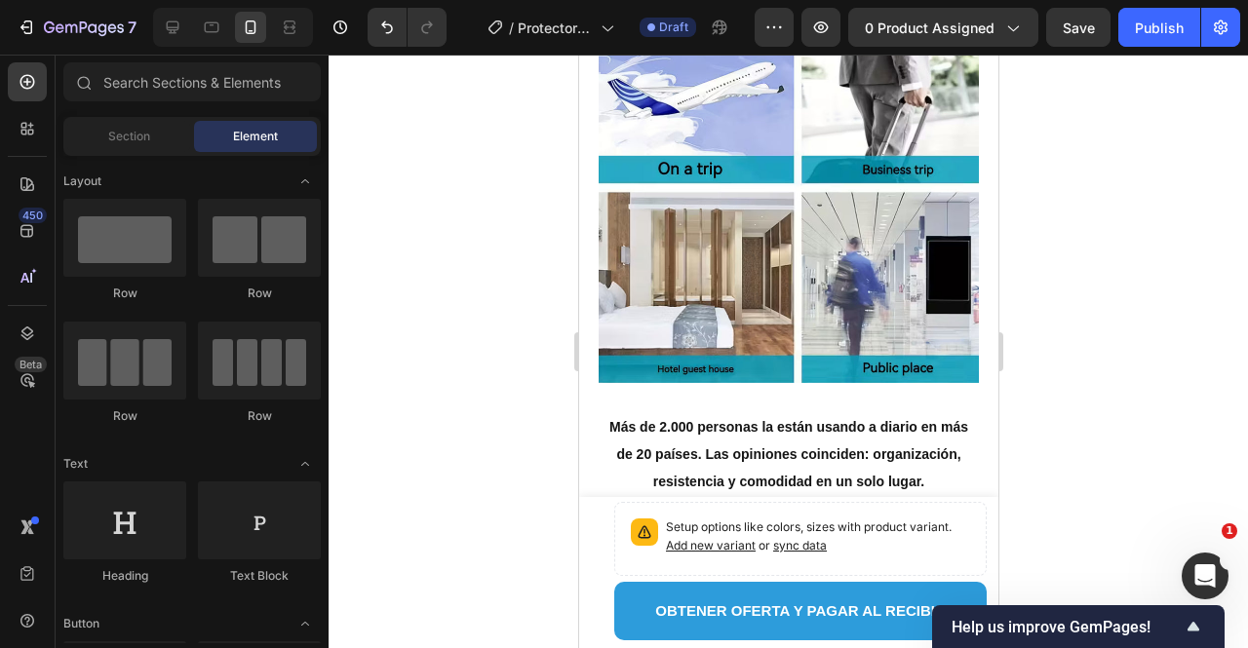
scroll to position [3120, 0]
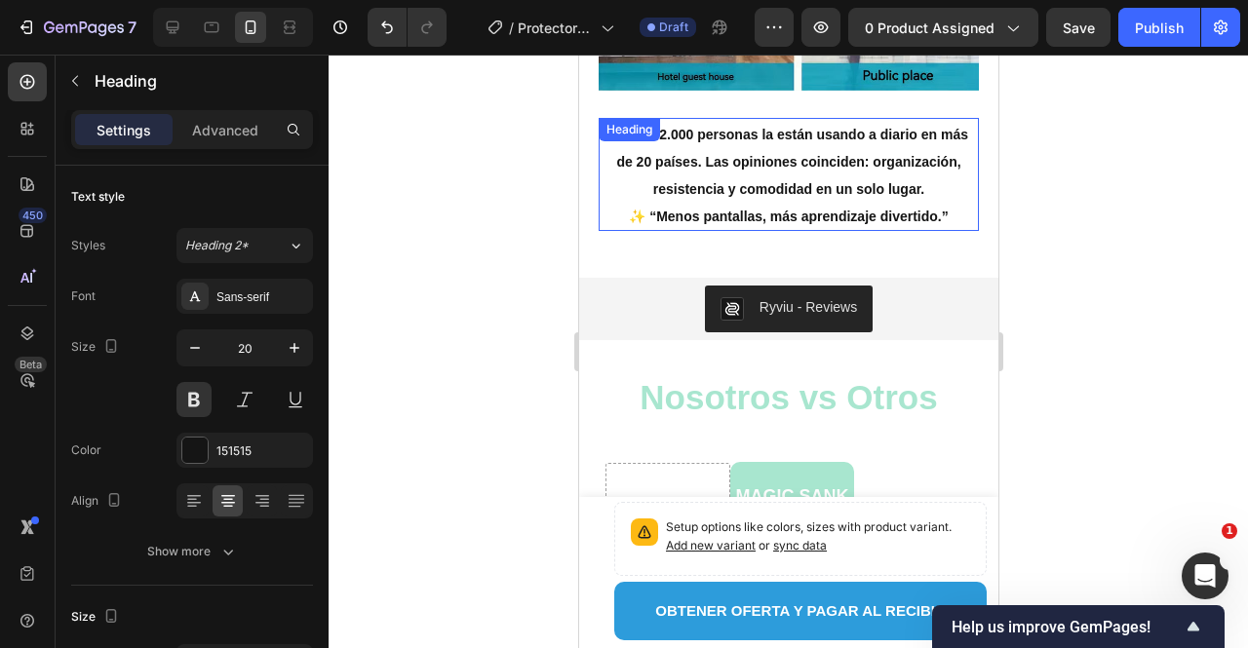
click at [704, 169] on strong "Más de 2.000 personas la están usando a diario en más de 20 países. Las opinion…" at bounding box center [787, 162] width 359 height 70
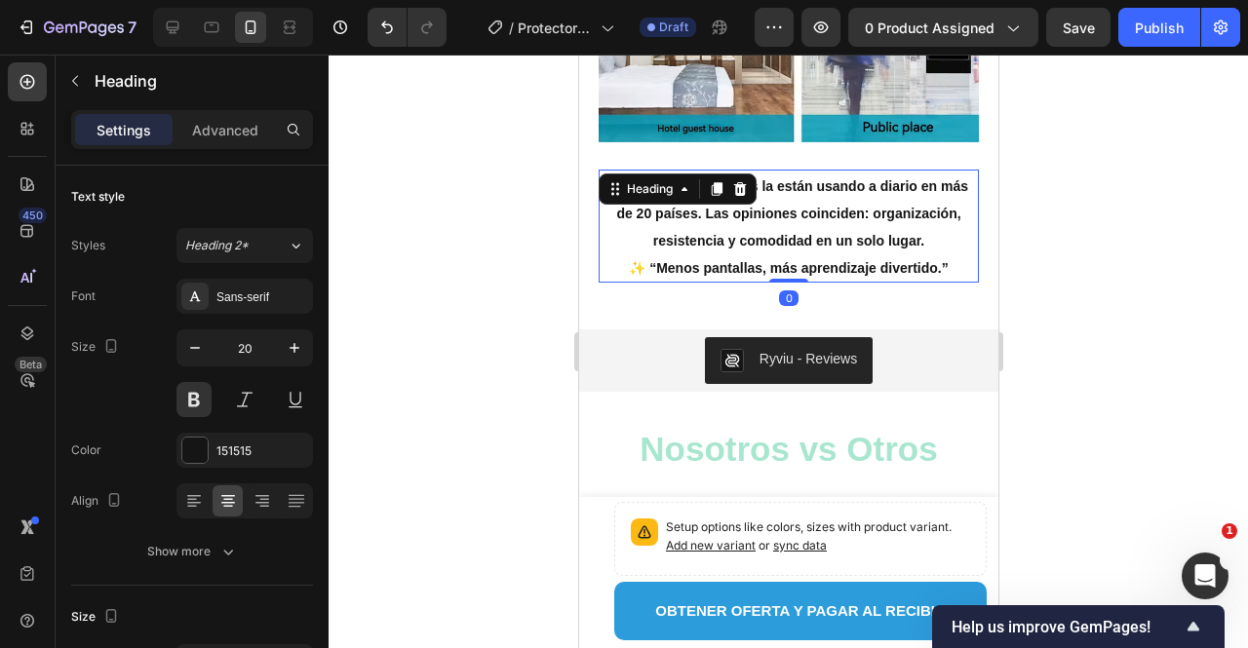
scroll to position [3023, 0]
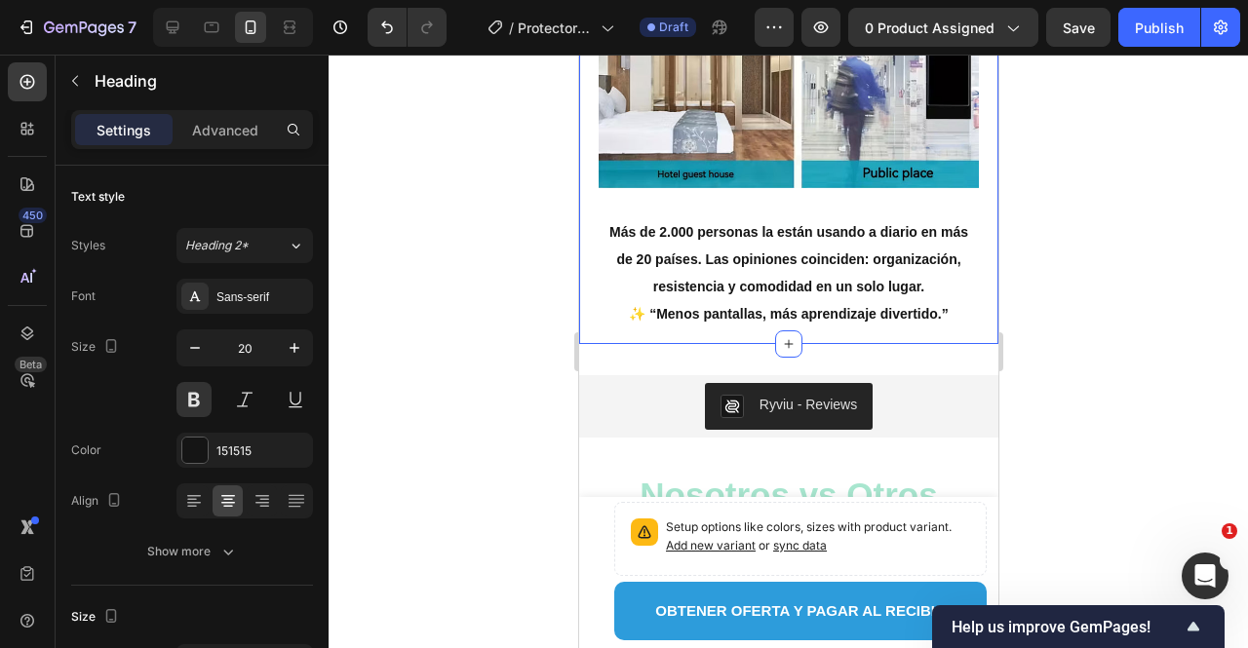
click at [601, 325] on div "Image Row Más de 2.000 personas la están usando a diario en más de 20 países. L…" at bounding box center [787, 88] width 419 height 511
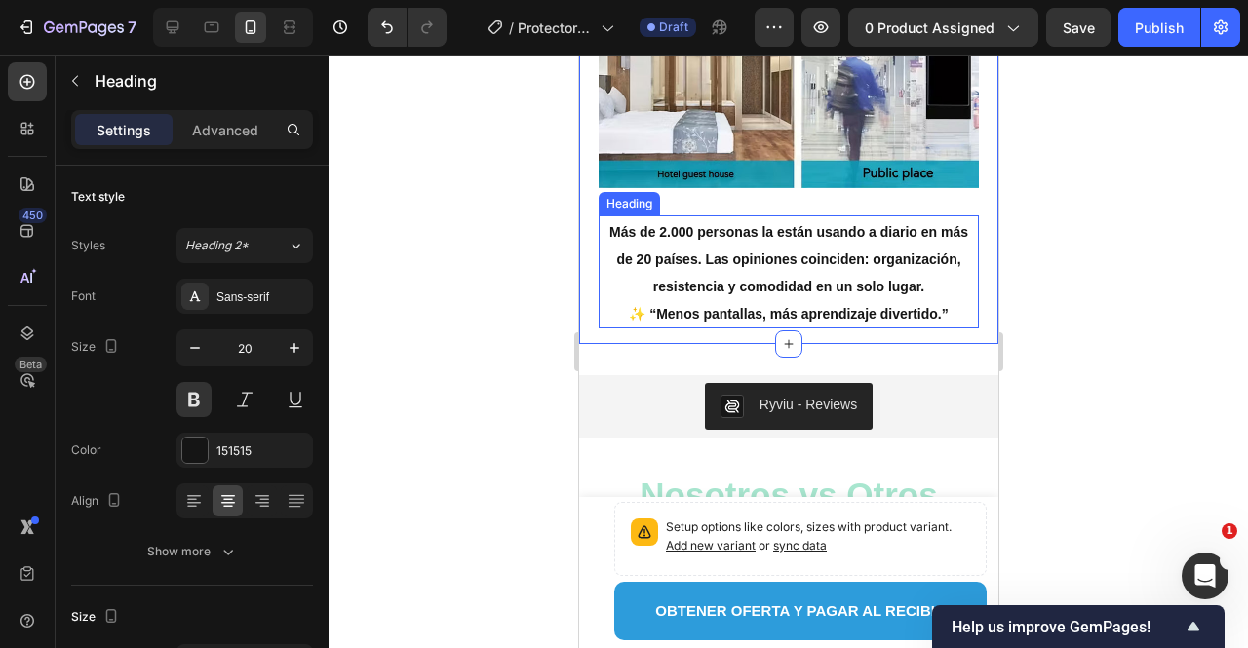
click at [666, 306] on strong "✨ “Menos pantallas, más aprendizaje divertido.”" at bounding box center [787, 314] width 319 height 16
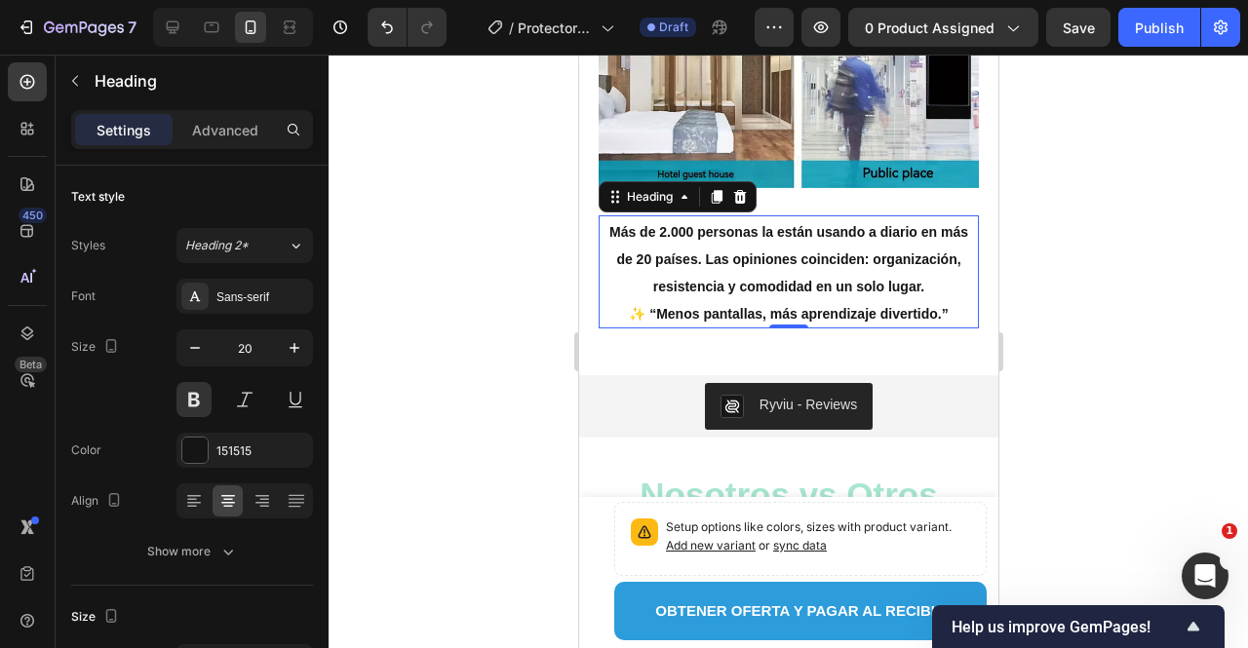
click at [718, 286] on h2 "Más de 2.000 personas la están usando a diario en más de 20 países. Las opinion…" at bounding box center [788, 272] width 380 height 113
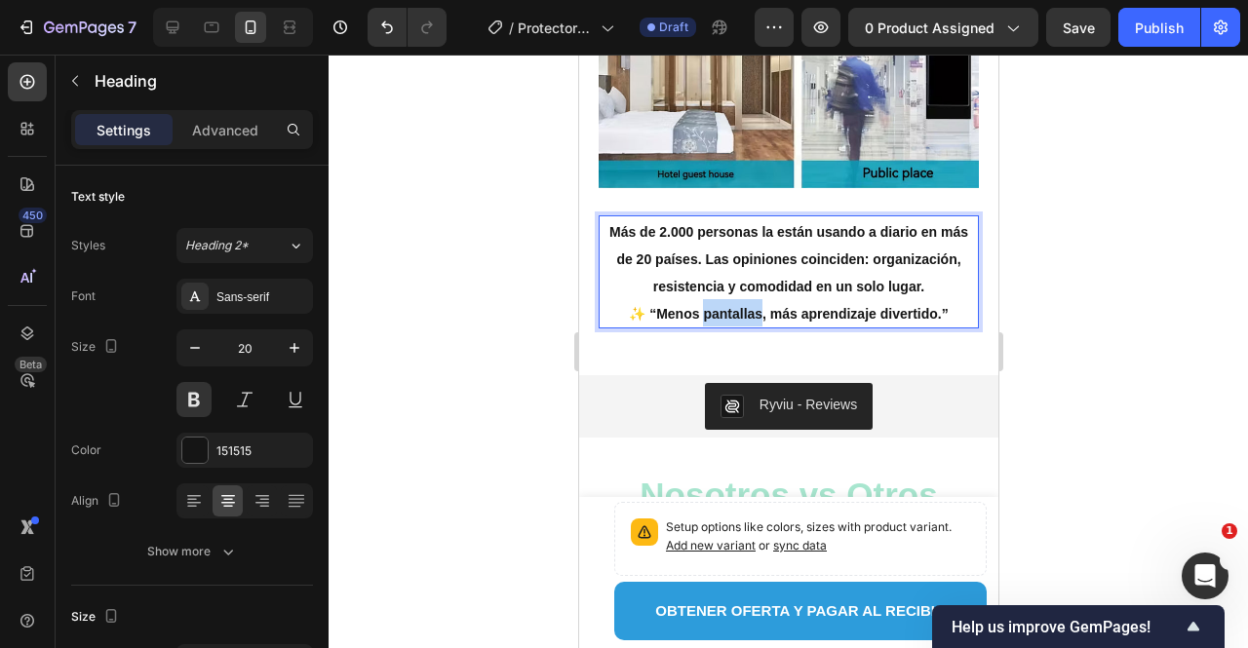
click at [717, 286] on p "Más de 2.000 personas la están usando a diario en más de 20 países. Las opinion…" at bounding box center [788, 271] width 376 height 109
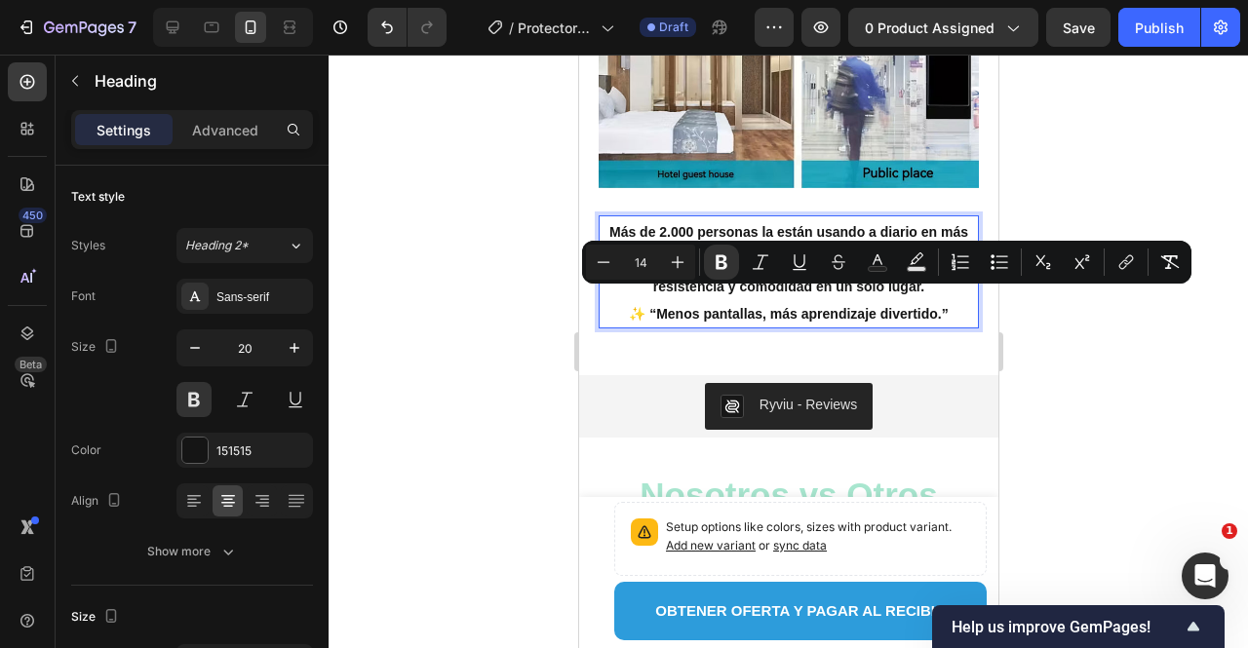
click at [932, 306] on strong "✨ “Menos pantallas, más aprendizaje divertido.”" at bounding box center [787, 314] width 319 height 16
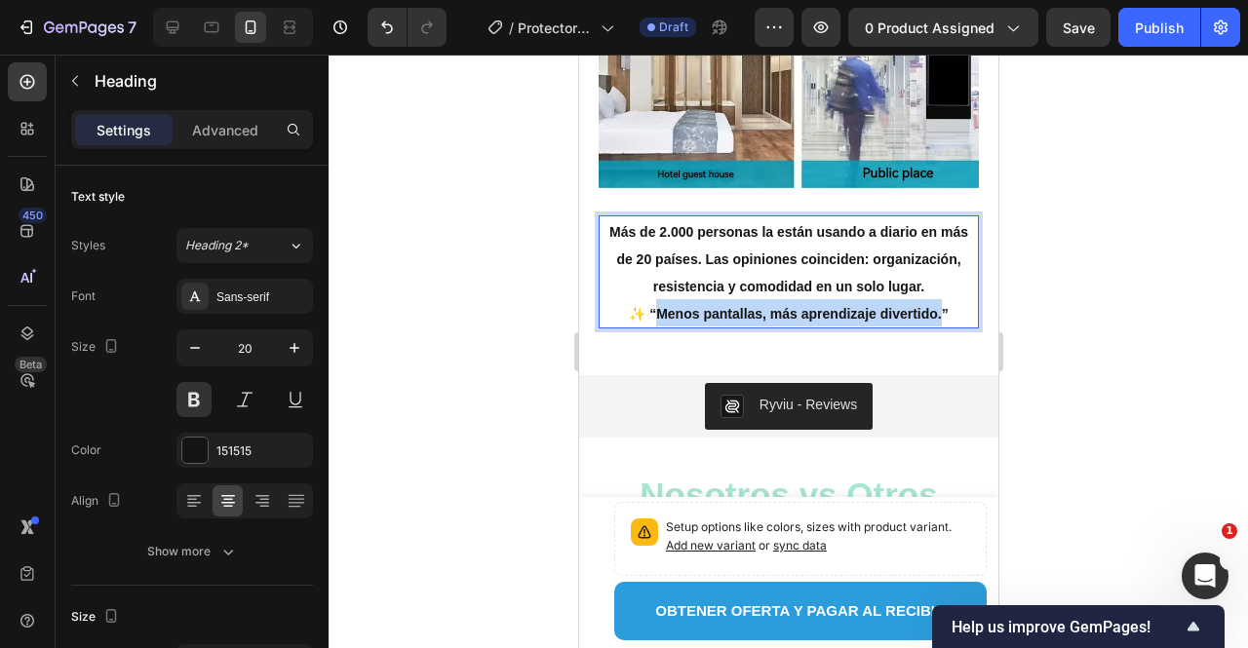
drag, startPoint x: 934, startPoint y: 297, endPoint x: 649, endPoint y: 295, distance: 284.7
click at [649, 306] on strong "✨ “Menos pantallas, más aprendizaje divertido.”" at bounding box center [787, 314] width 319 height 16
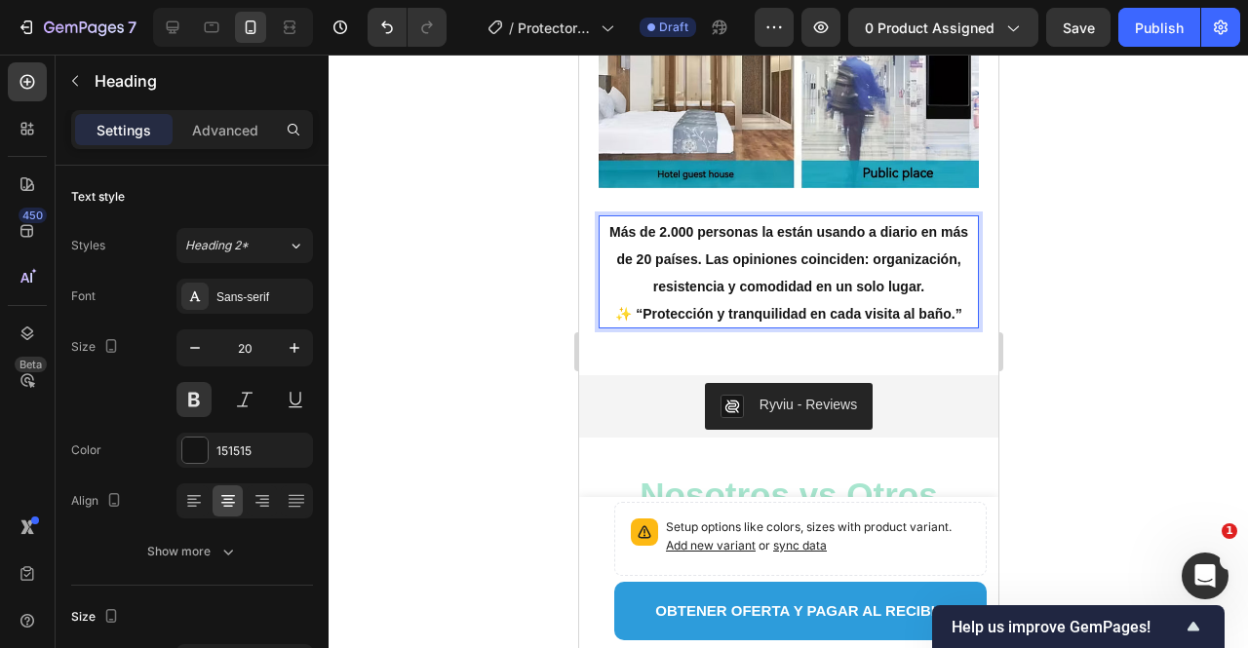
click at [665, 258] on p "Más de 2.000 personas la están usando a diario en más de 20 países. Las opinion…" at bounding box center [788, 271] width 376 height 109
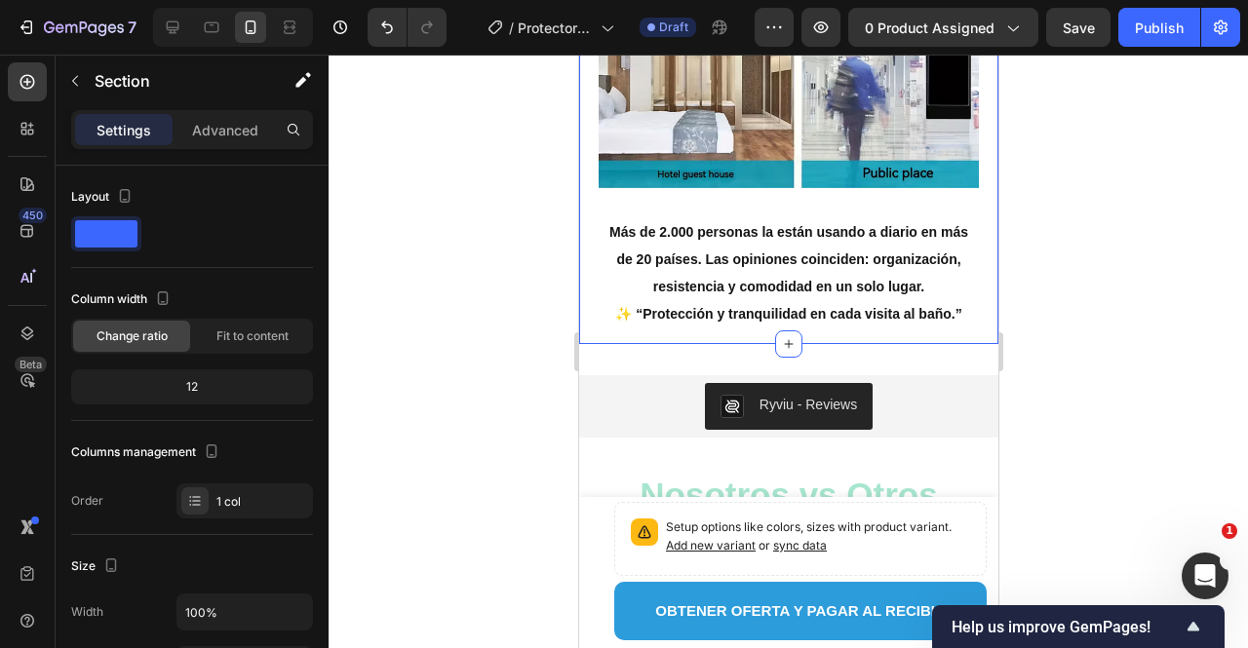
click at [975, 291] on div "Image Row ⁠⁠⁠⁠⁠⁠⁠ Más de 2.000 personas la están usando a diario en más de 20 p…" at bounding box center [787, 88] width 419 height 511
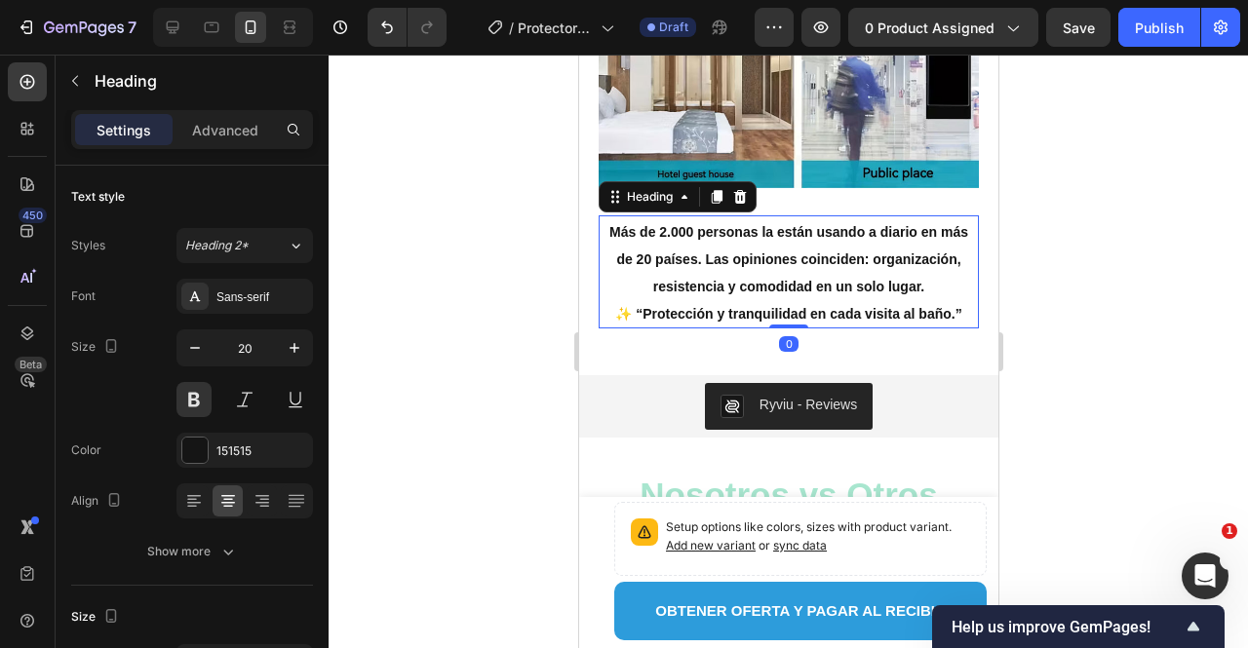
click at [675, 273] on strong "Más de 2.000 personas la están usando a diario en más de 20 países. Las opinion…" at bounding box center [787, 259] width 359 height 70
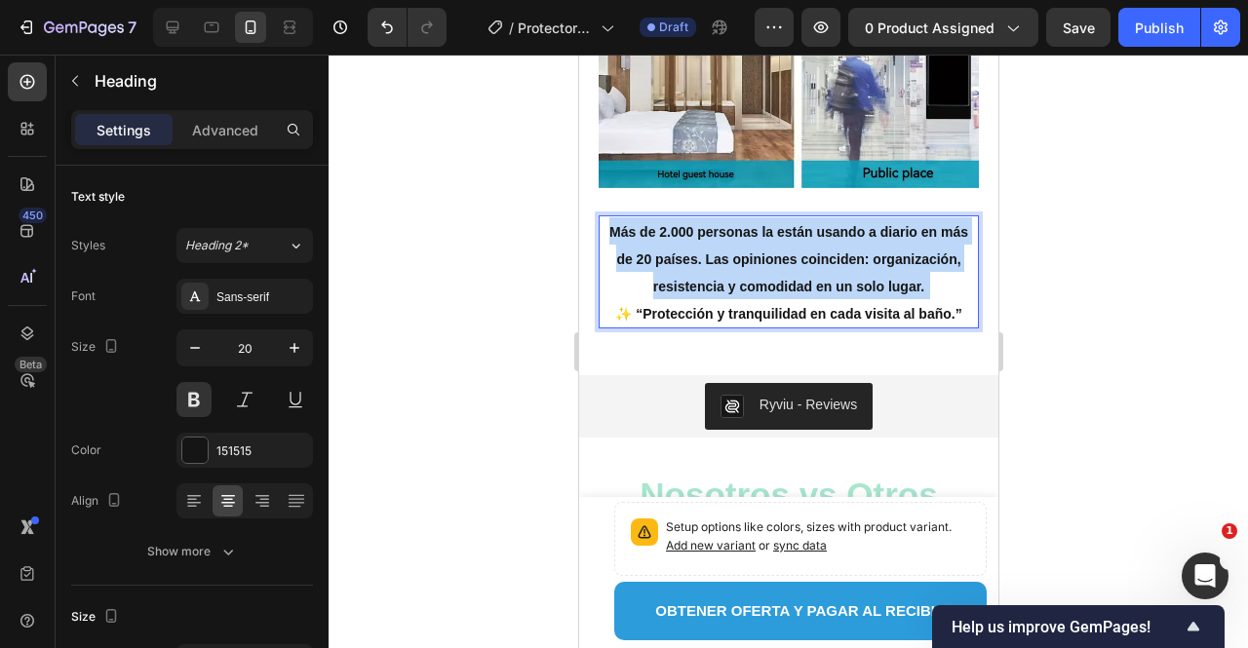
click at [675, 273] on strong "Más de 2.000 personas la están usando a diario en más de 20 países. Las opinion…" at bounding box center [787, 259] width 359 height 70
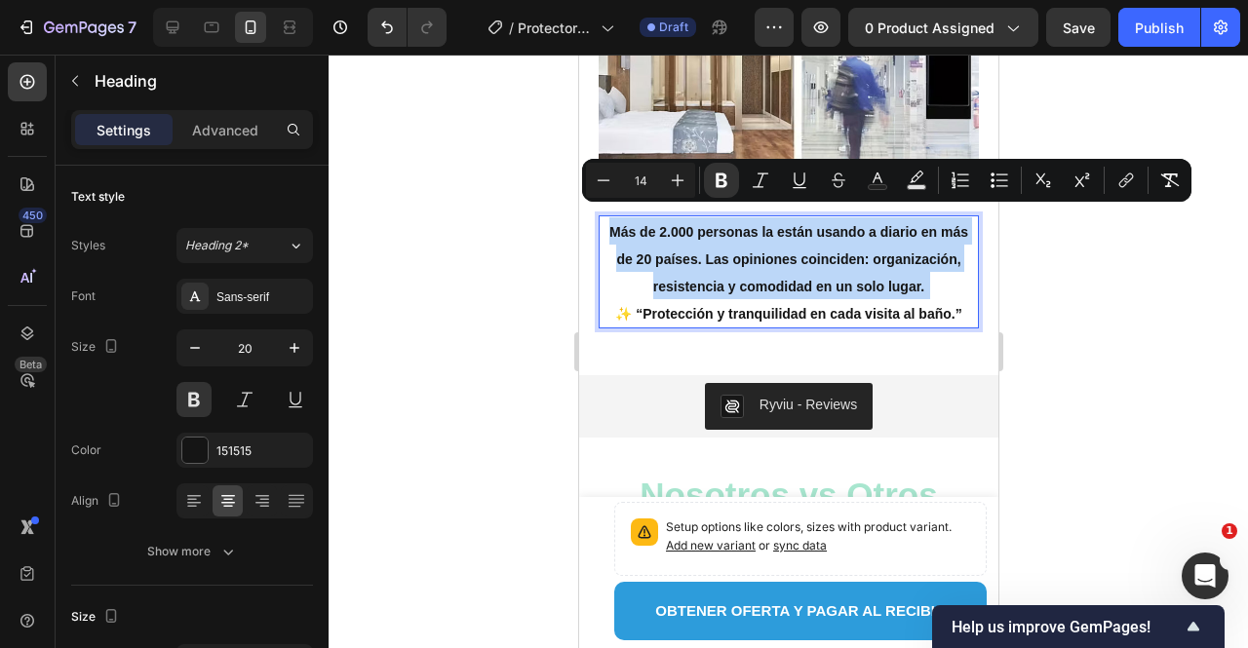
click at [726, 258] on p "Más de 2.000 personas la están usando a diario en más de 20 países. Las opinion…" at bounding box center [788, 271] width 376 height 109
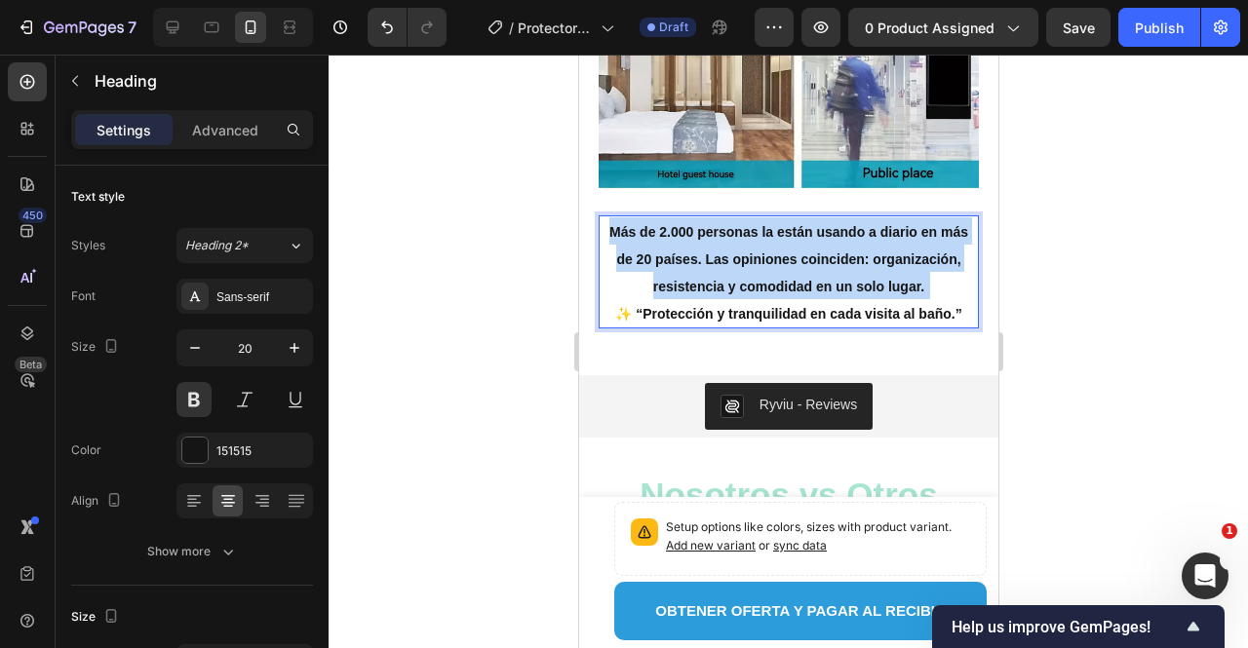
drag, startPoint x: 935, startPoint y: 280, endPoint x: 868, endPoint y: 255, distance: 71.9
click at [868, 255] on p "Más de 2.000 personas la están usando a diario en más de 20 países. Las opinion…" at bounding box center [788, 271] width 376 height 109
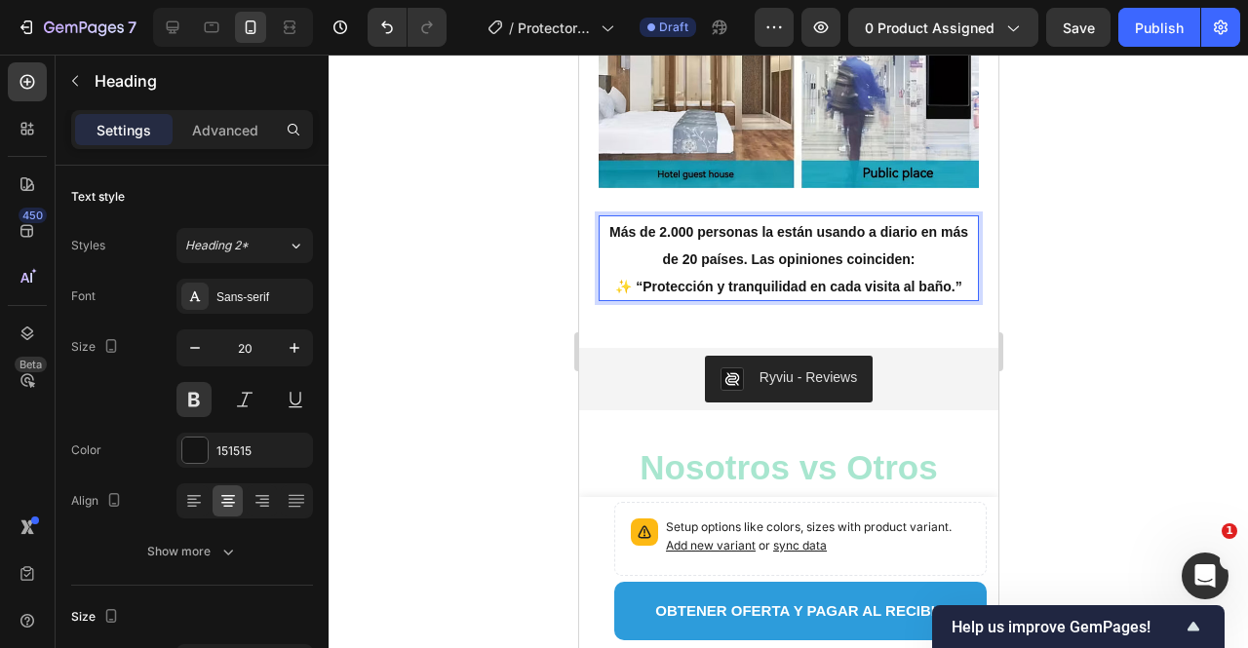
click at [636, 224] on strong "Más de 2.000 personas la están usando a diario en más de 20 países. Las opinion…" at bounding box center [787, 245] width 359 height 43
click at [1163, 272] on div at bounding box center [789, 352] width 920 height 594
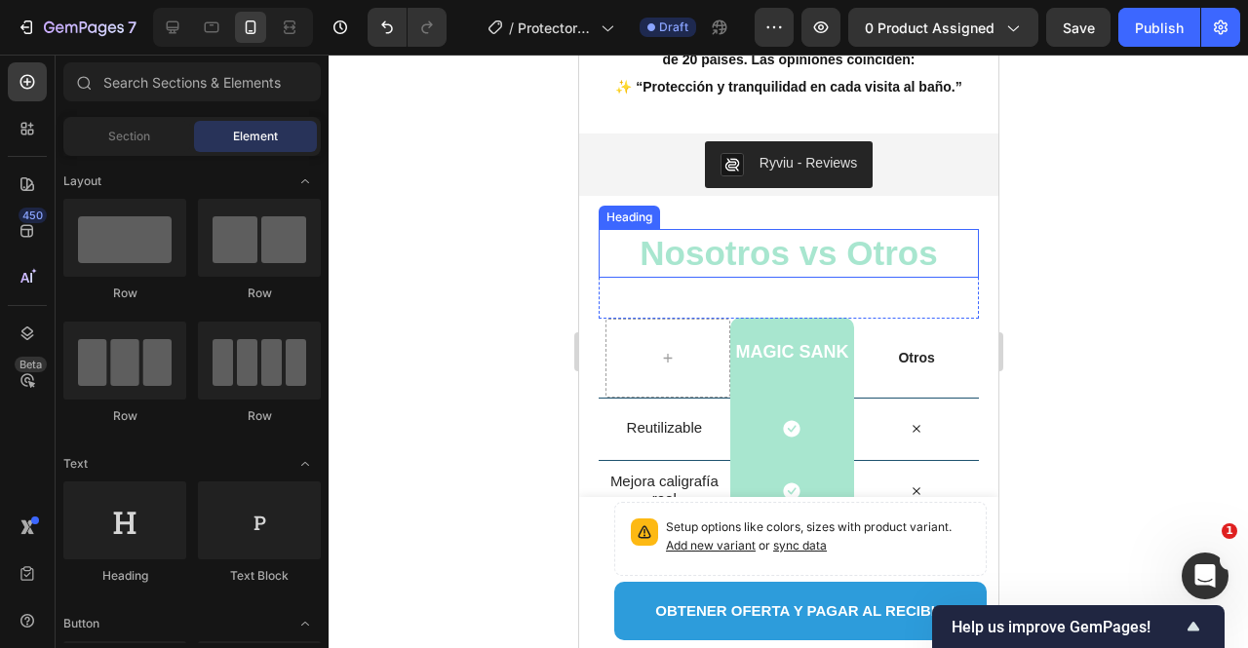
scroll to position [3218, 0]
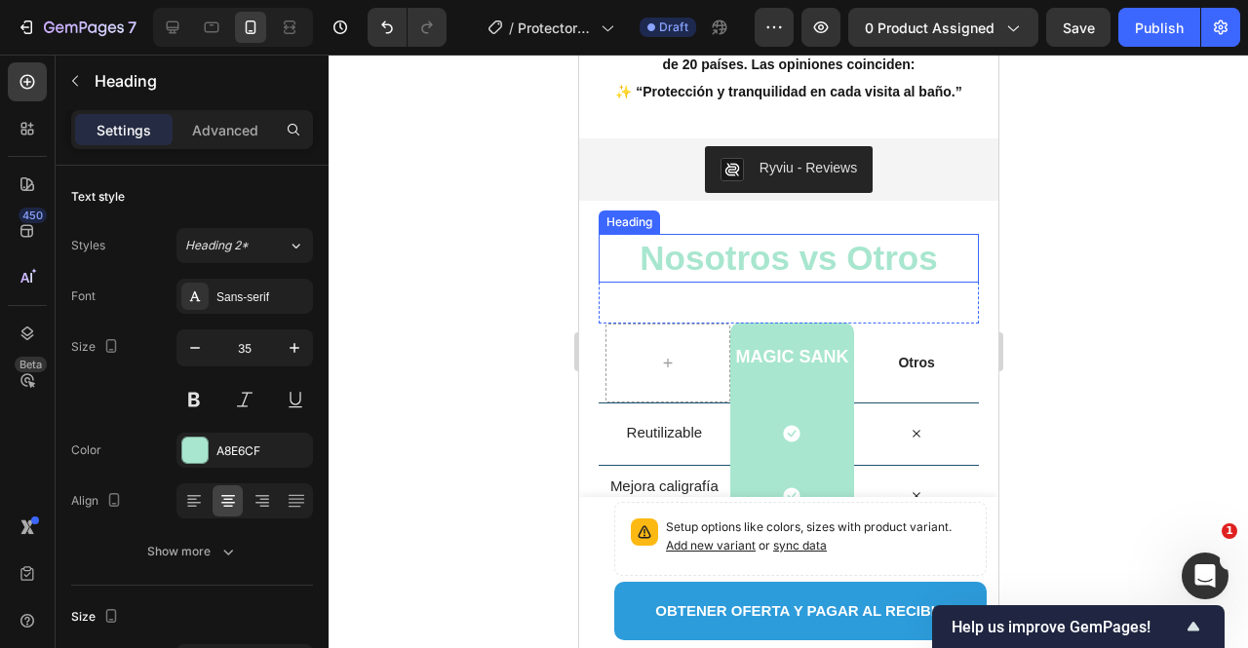
click at [733, 260] on strong "Nosotros vs Otros" at bounding box center [787, 258] width 297 height 38
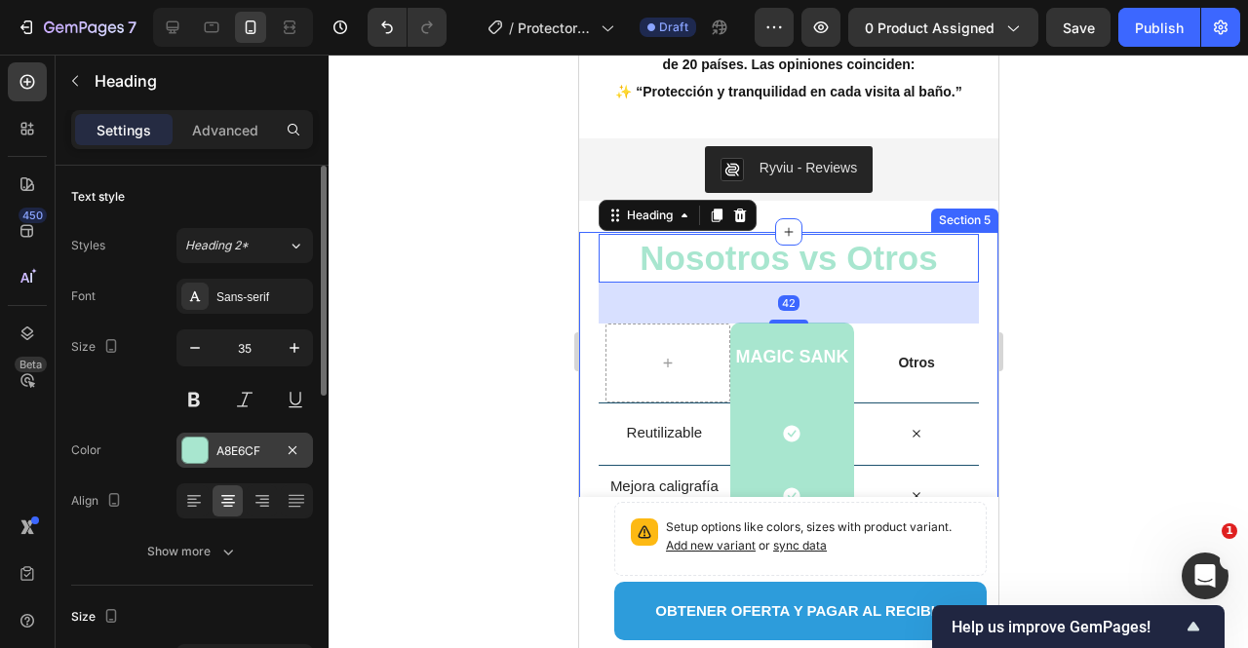
click at [247, 452] on div "A8E6CF" at bounding box center [244, 452] width 57 height 18
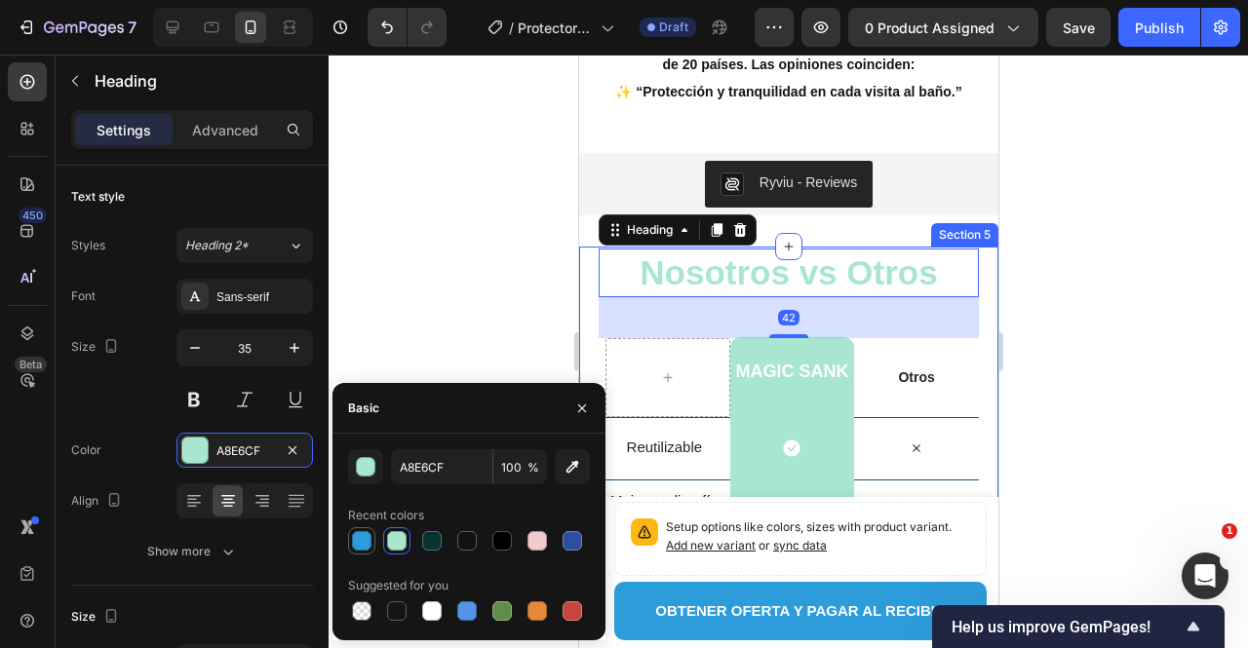
click at [369, 531] on div at bounding box center [361, 540] width 23 height 23
type input "2D9CDB"
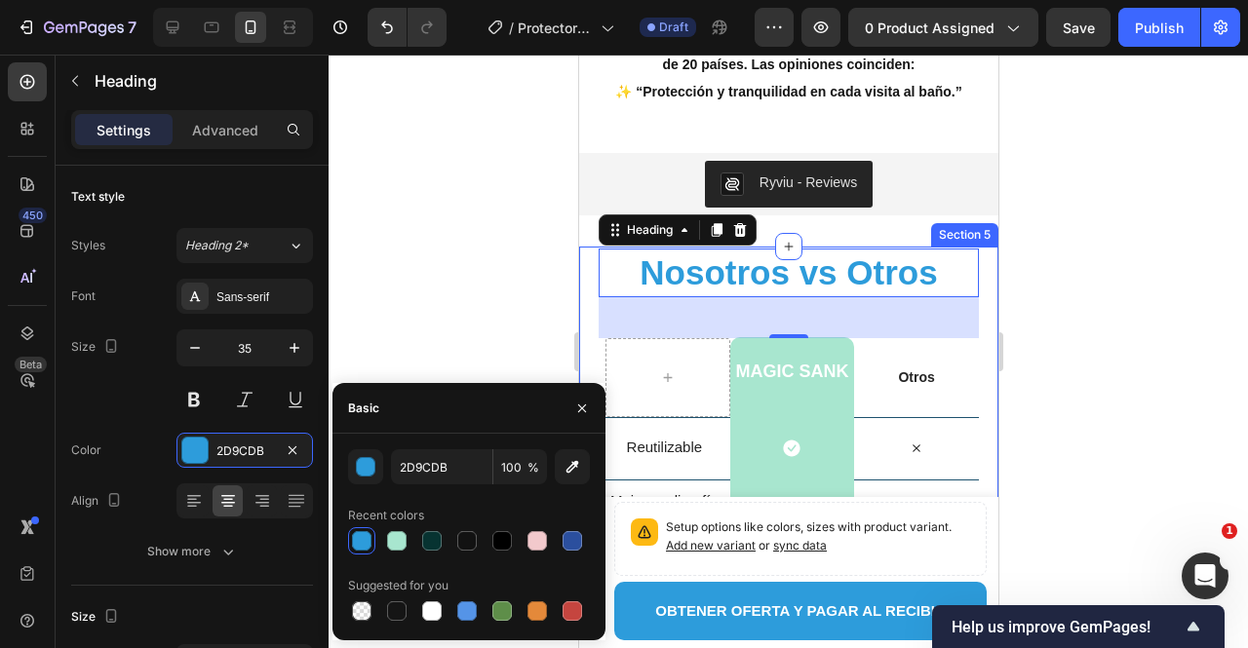
click at [445, 337] on div at bounding box center [789, 352] width 920 height 594
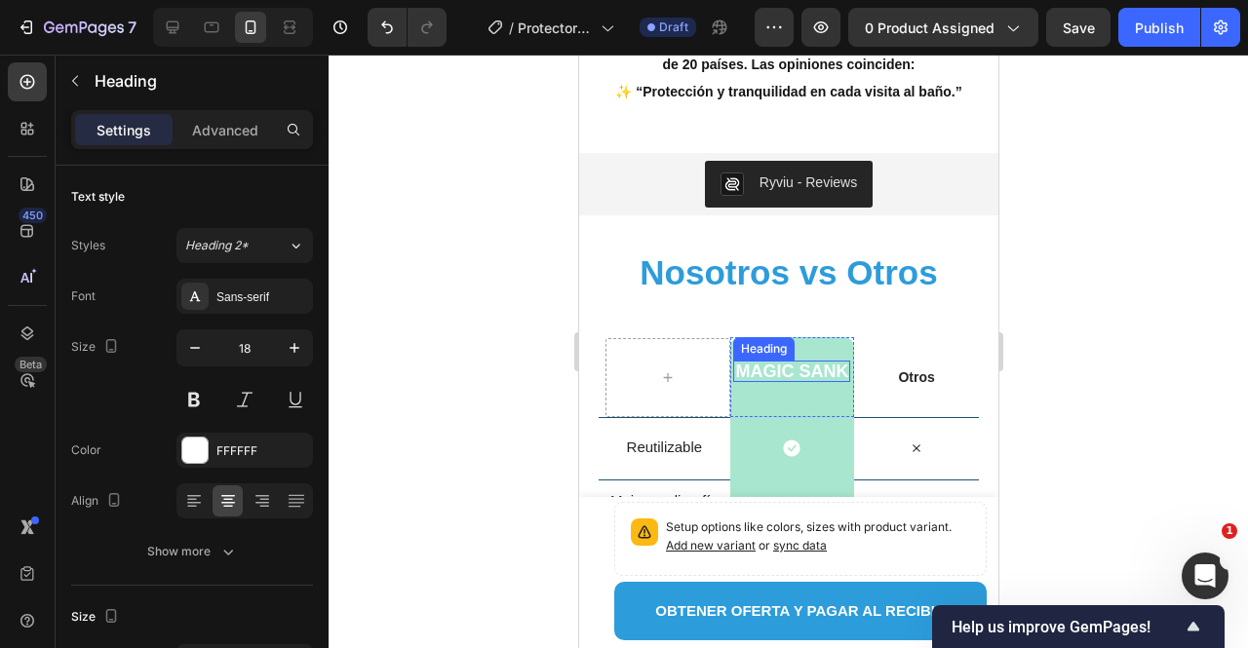
click at [774, 361] on h2 "Magic Sank" at bounding box center [790, 371] width 117 height 21
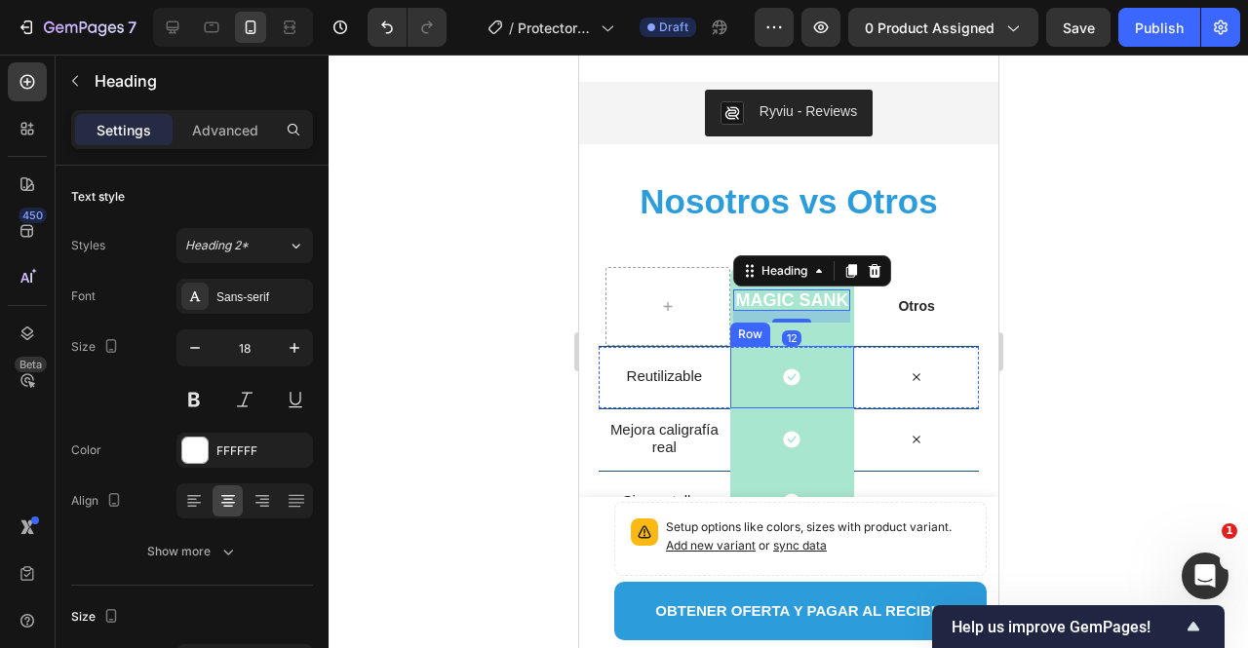
scroll to position [3315, 0]
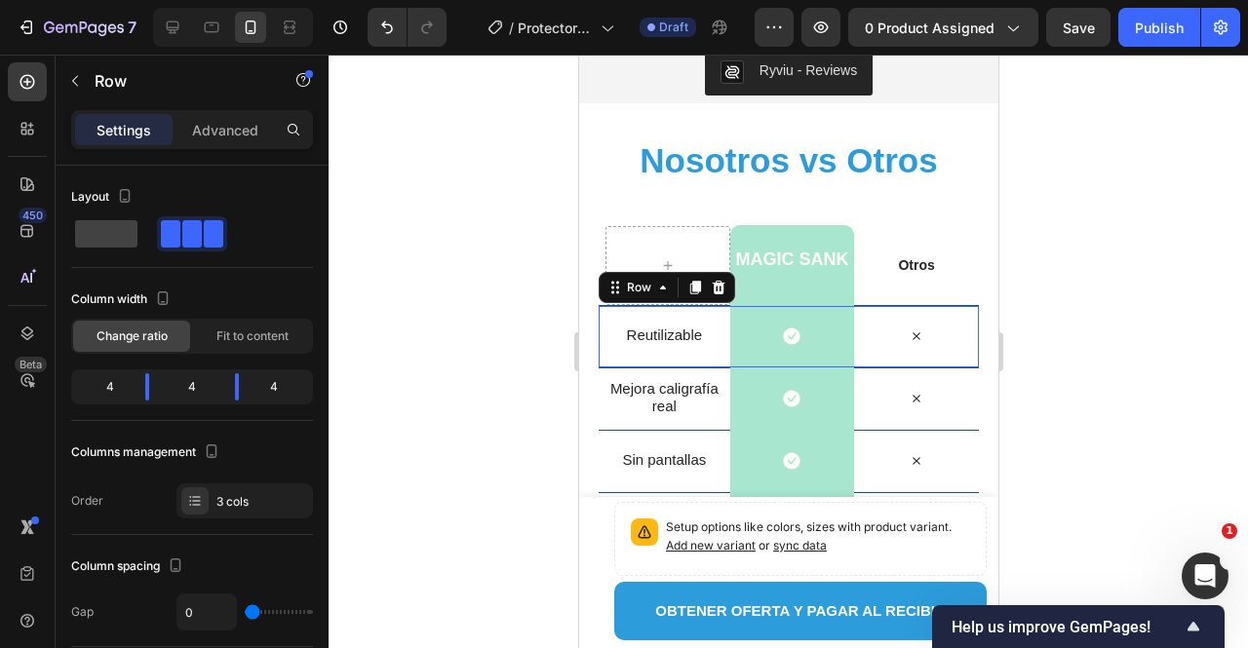
click at [911, 360] on div "Icon" at bounding box center [915, 336] width 125 height 61
click at [809, 288] on div "Magic Sank Heading Row" at bounding box center [791, 265] width 125 height 80
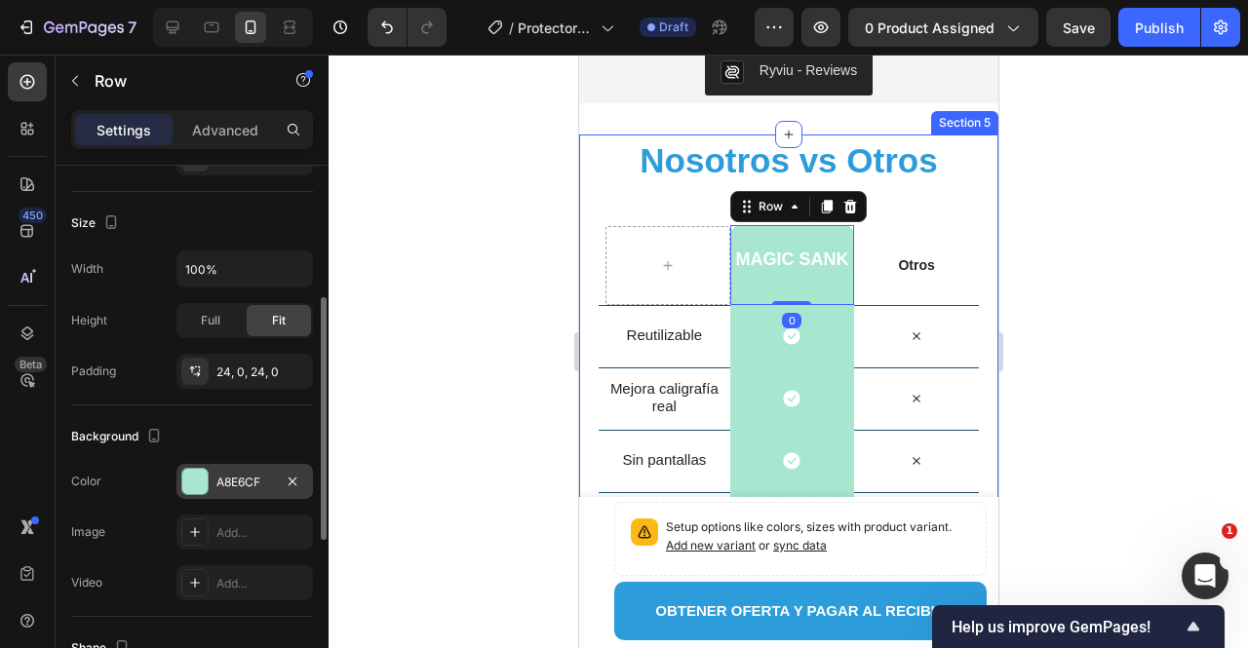
click at [216, 479] on div "A8E6CF" at bounding box center [244, 483] width 57 height 18
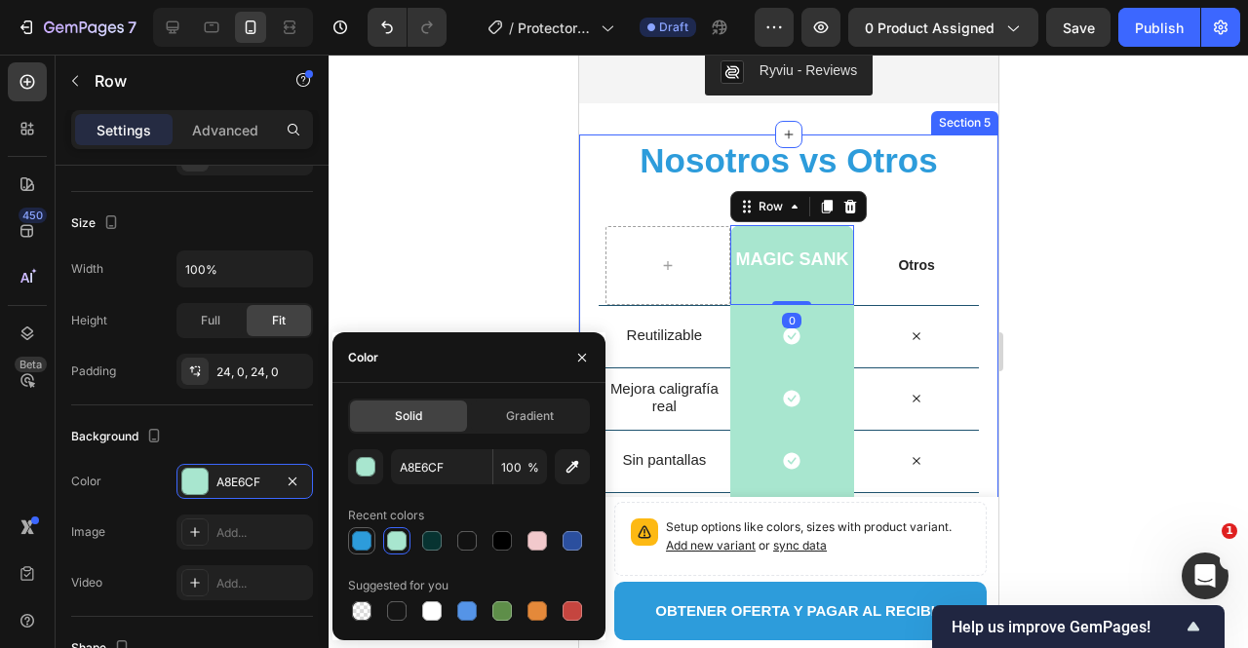
drag, startPoint x: 359, startPoint y: 536, endPoint x: 61, endPoint y: 336, distance: 358.4
click at [359, 536] on div at bounding box center [362, 541] width 20 height 20
type input "2D9CDB"
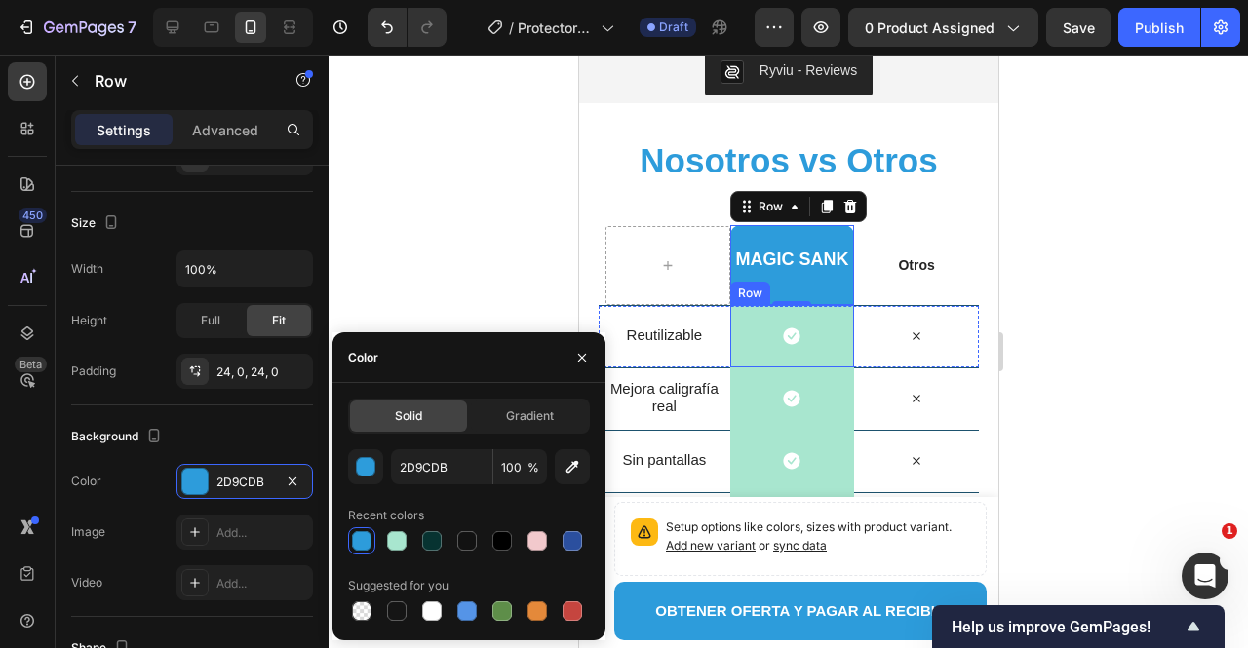
click at [759, 335] on div "Icon Row" at bounding box center [791, 336] width 125 height 62
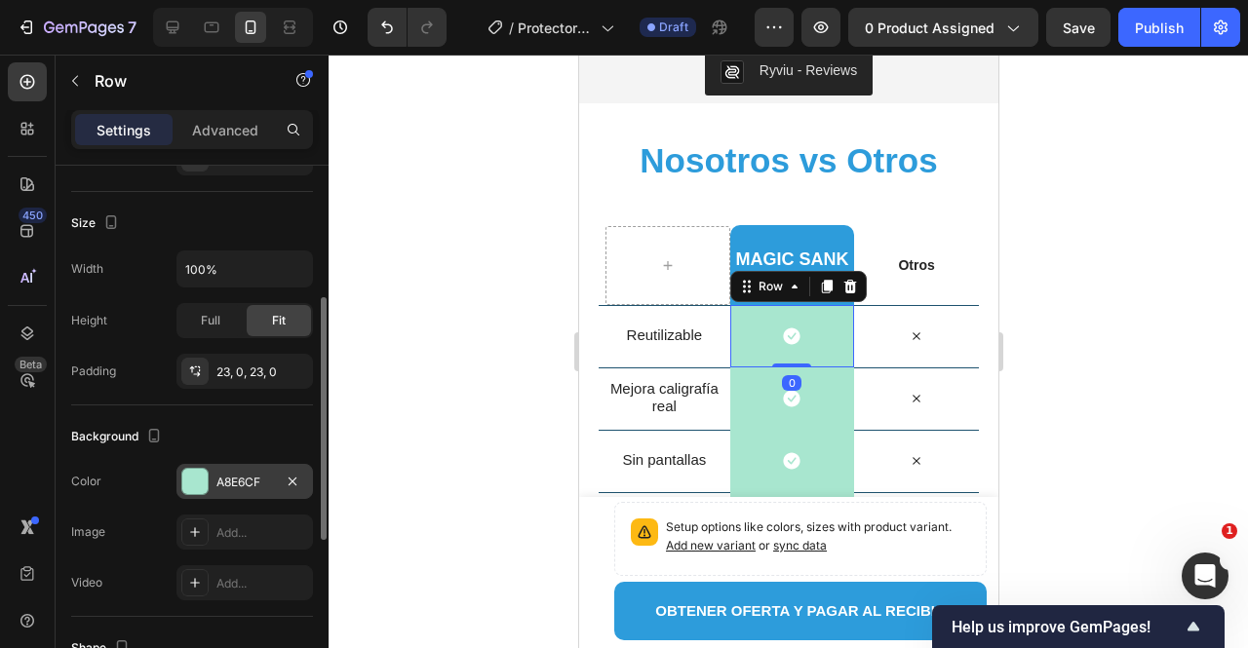
click at [261, 481] on div "A8E6CF" at bounding box center [244, 483] width 57 height 18
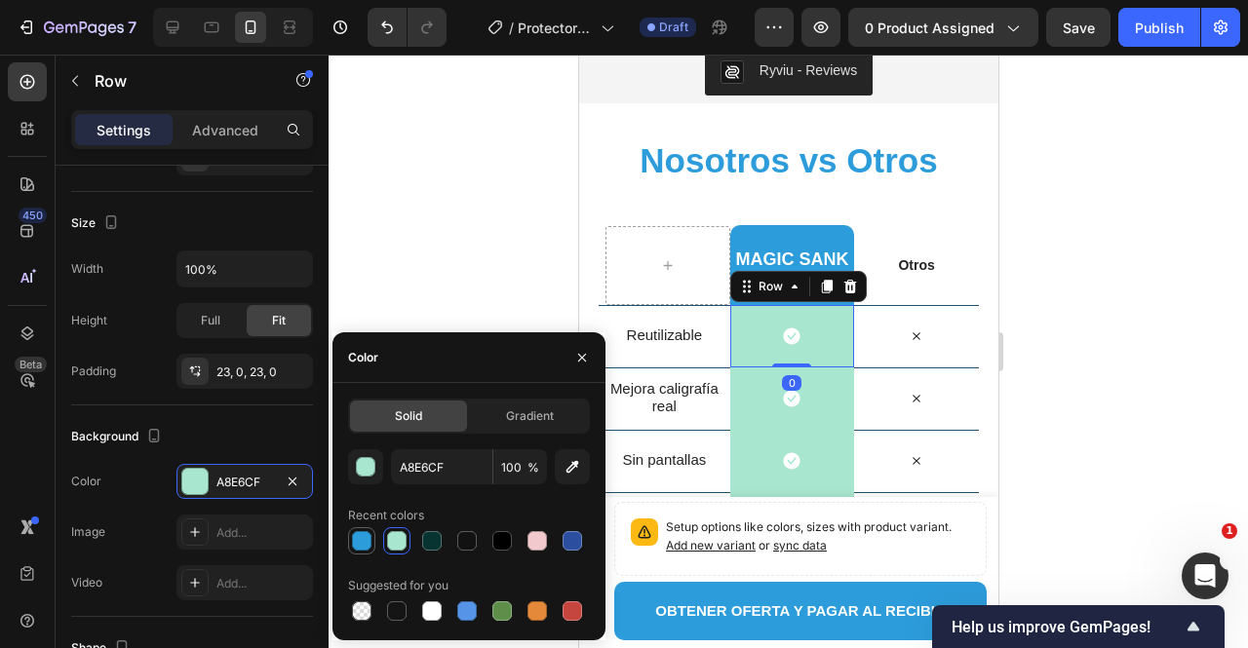
click at [358, 537] on div at bounding box center [362, 541] width 20 height 20
type input "2D9CDB"
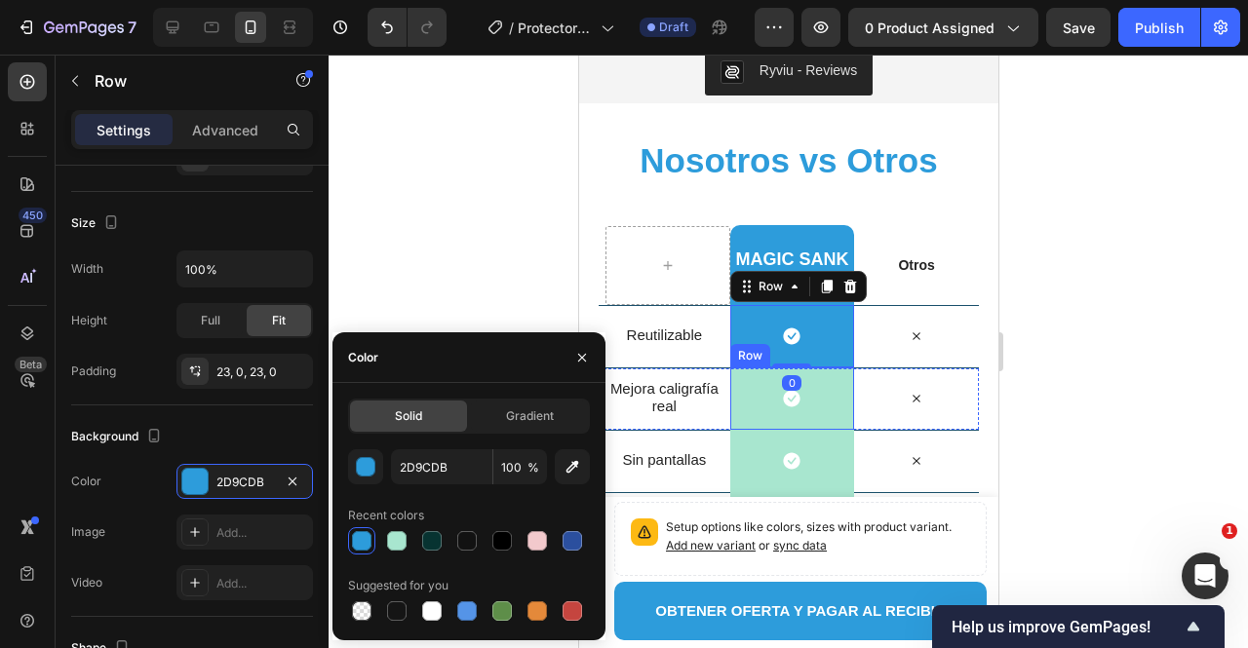
drag, startPoint x: 761, startPoint y: 411, endPoint x: 744, endPoint y: 410, distance: 16.6
click at [760, 411] on div "Icon Row" at bounding box center [791, 399] width 125 height 62
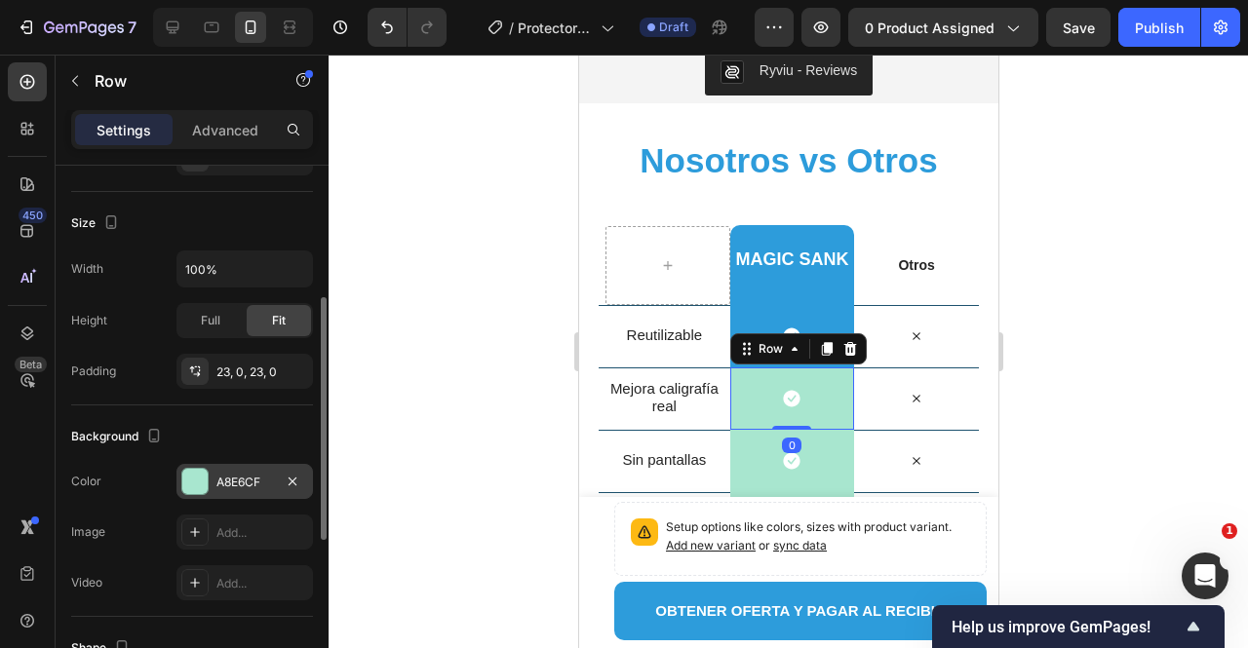
click at [261, 469] on div "A8E6CF" at bounding box center [244, 481] width 137 height 35
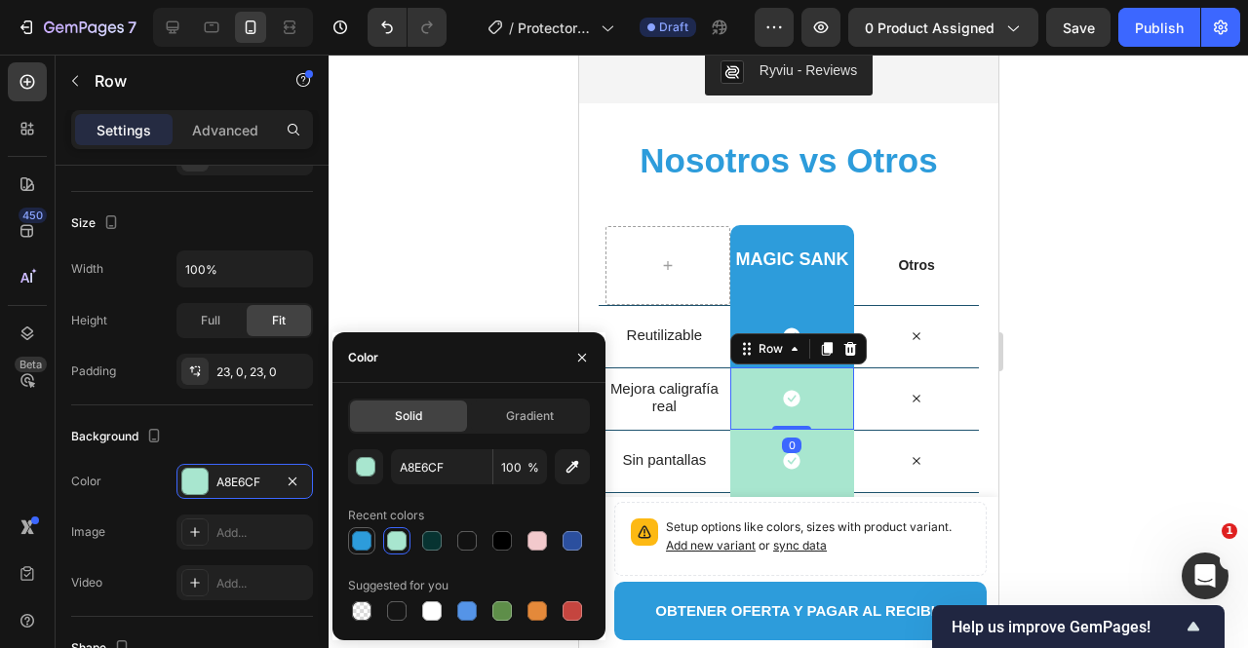
click at [365, 533] on div at bounding box center [362, 541] width 20 height 20
type input "2D9CDB"
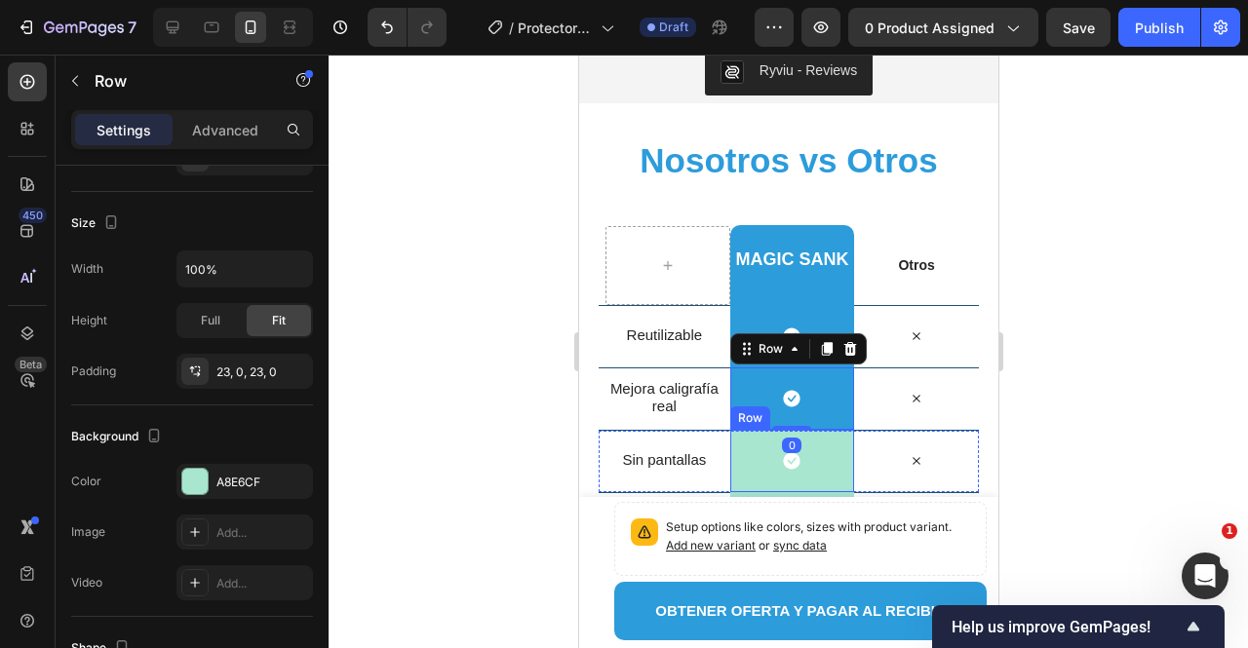
click at [765, 462] on div "Icon Row" at bounding box center [791, 461] width 125 height 62
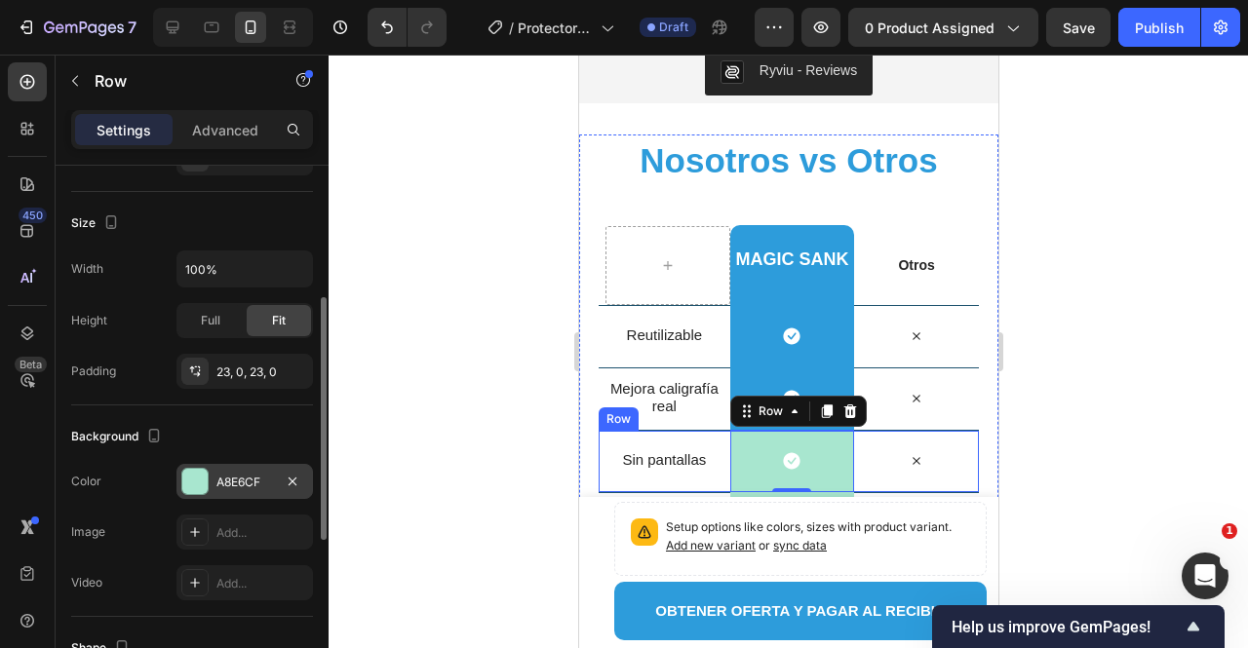
click at [245, 474] on div "A8E6CF" at bounding box center [244, 483] width 57 height 18
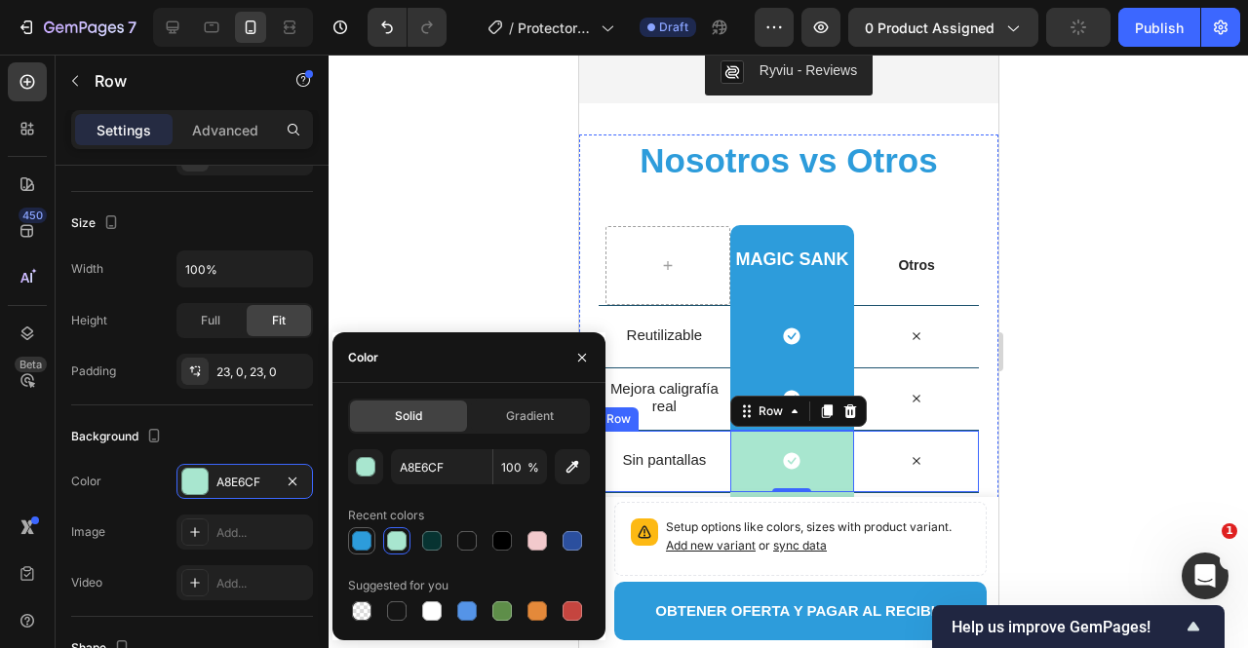
click at [355, 538] on div at bounding box center [362, 541] width 20 height 20
type input "2D9CDB"
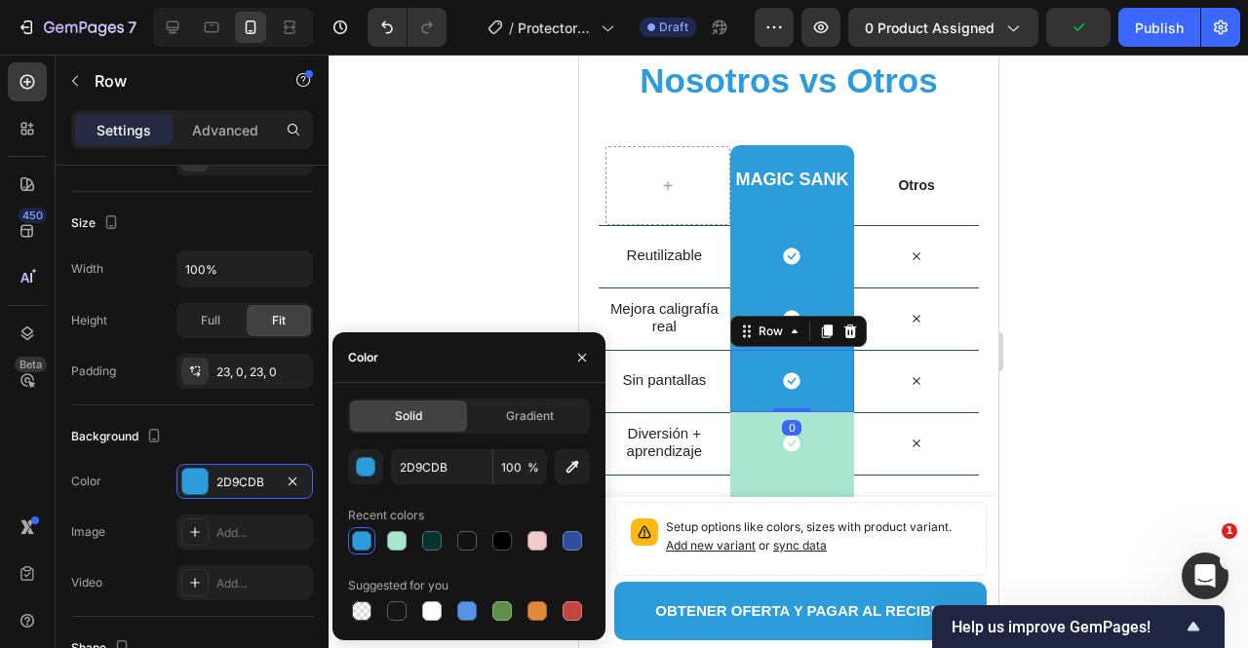
scroll to position [3510, 0]
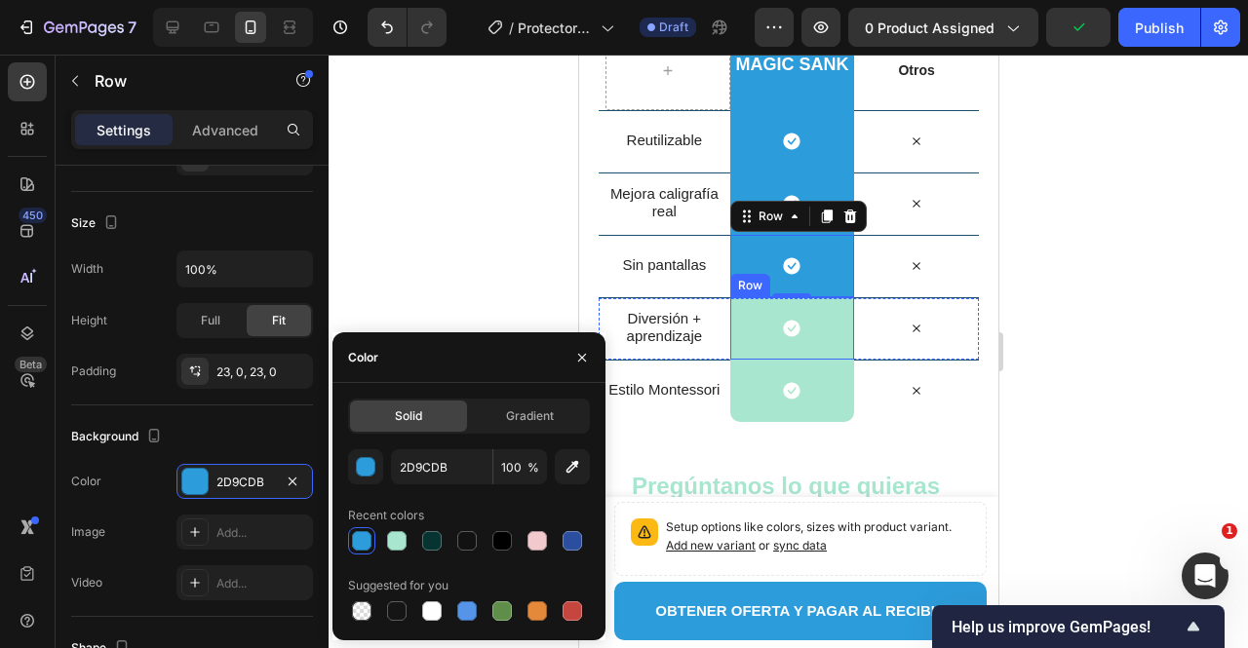
click at [729, 324] on div "Icon Row" at bounding box center [791, 328] width 125 height 62
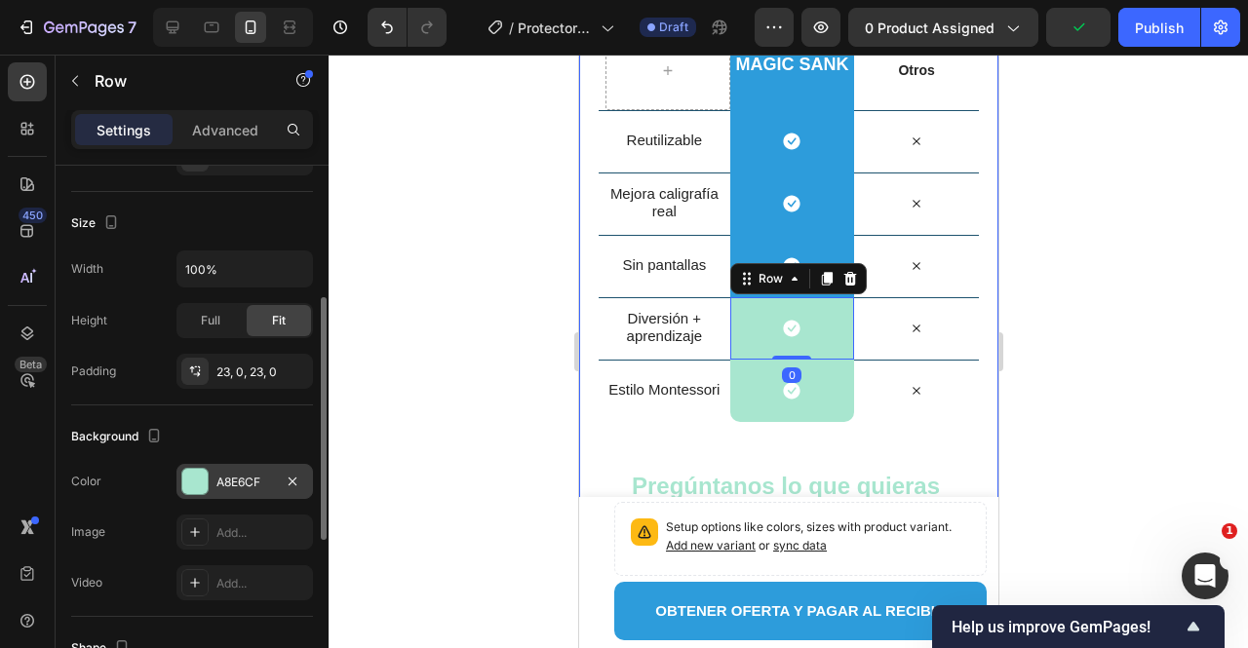
click at [242, 466] on div "A8E6CF" at bounding box center [244, 481] width 137 height 35
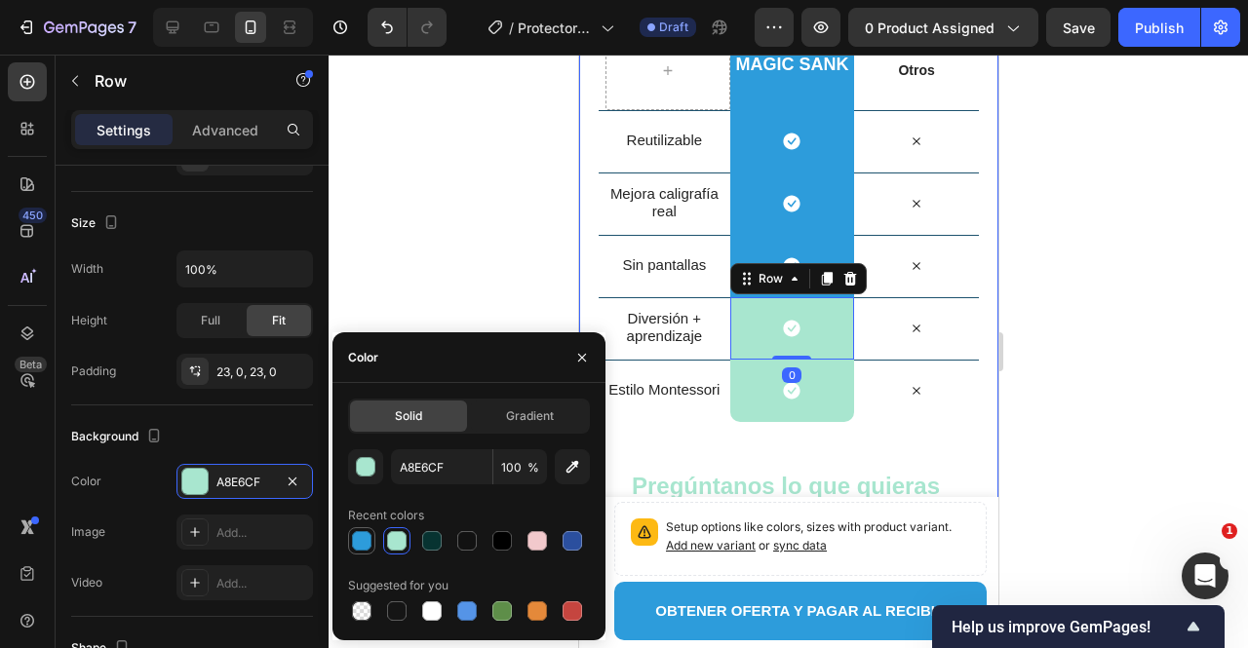
click at [372, 545] on div at bounding box center [361, 540] width 23 height 23
type input "2D9CDB"
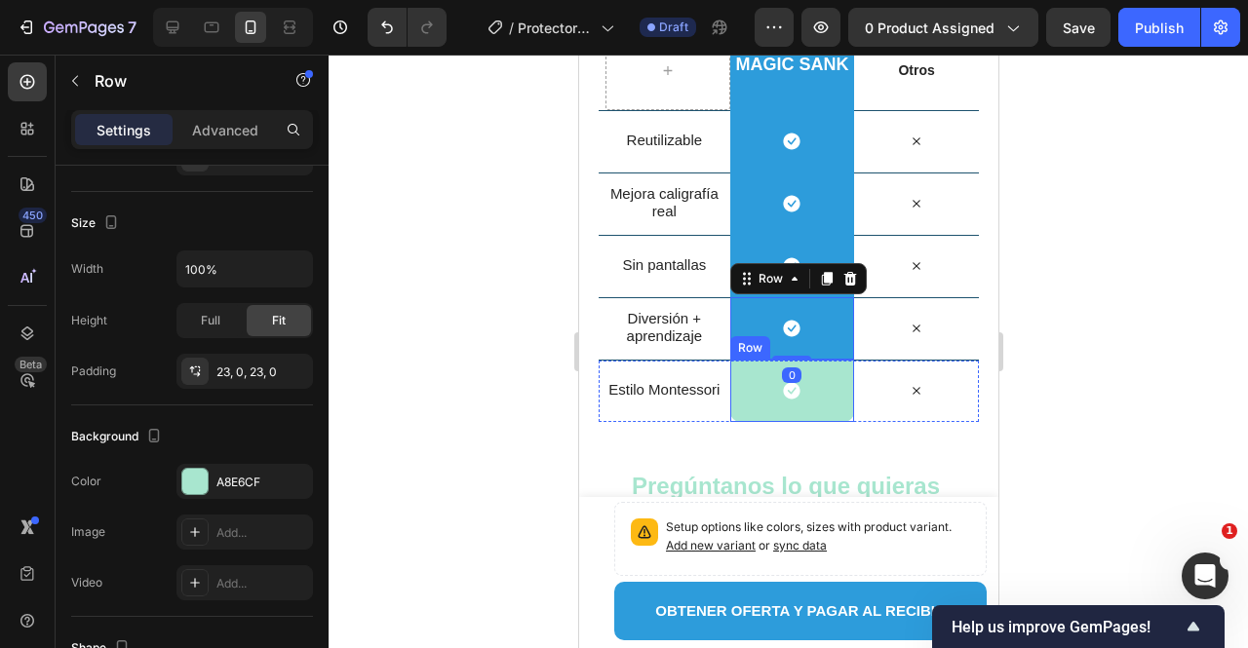
drag, startPoint x: 748, startPoint y: 397, endPoint x: 588, endPoint y: 419, distance: 161.5
click at [745, 397] on div "Icon Row" at bounding box center [791, 391] width 125 height 62
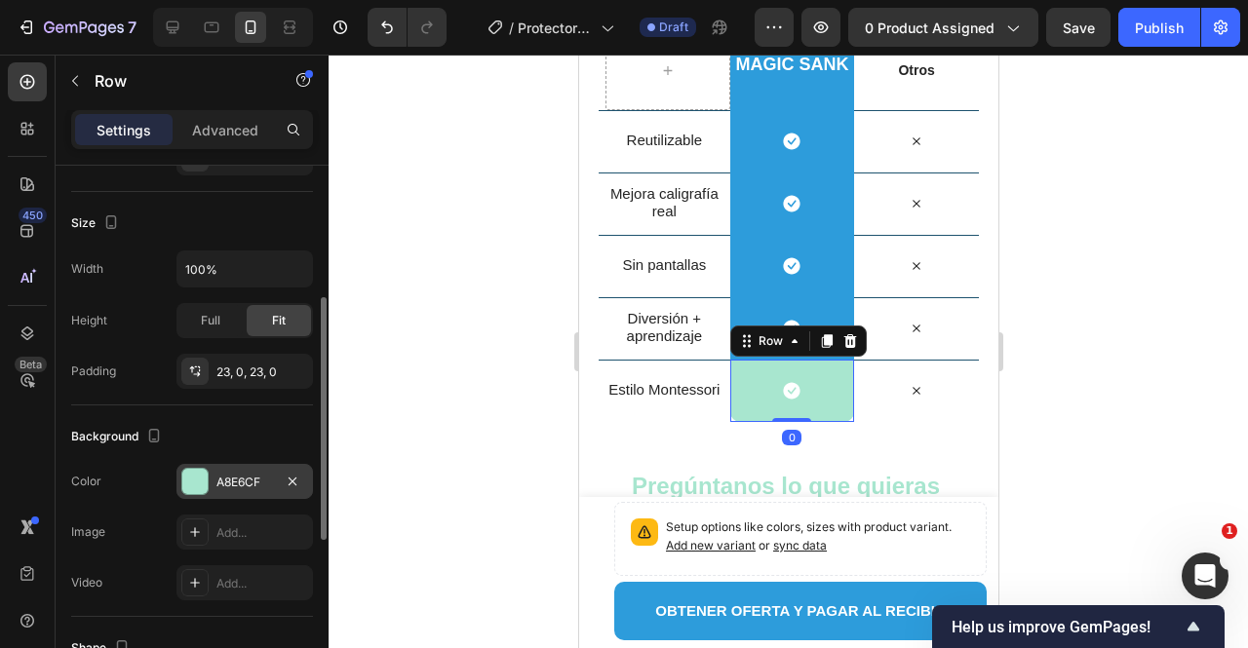
click at [218, 484] on div "A8E6CF" at bounding box center [244, 483] width 57 height 18
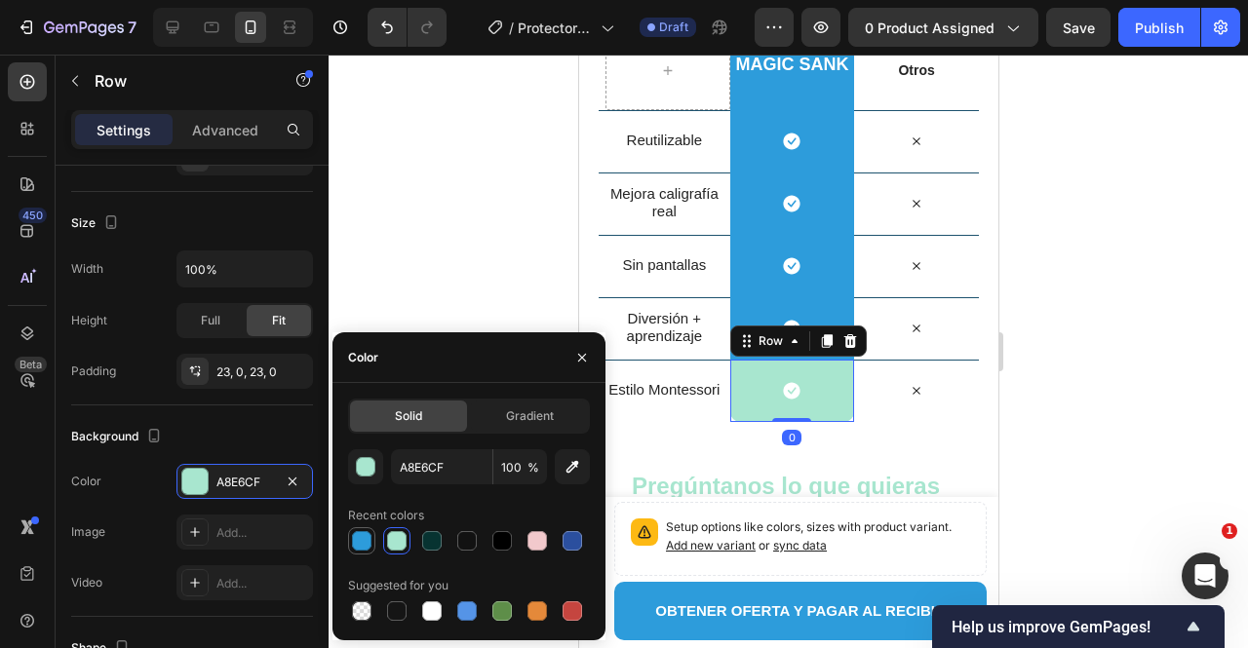
drag, startPoint x: 340, startPoint y: 541, endPoint x: 356, endPoint y: 541, distance: 15.6
click at [343, 541] on div "Solid Gradient A8E6CF 100 % Recent colors Suggested for you" at bounding box center [469, 512] width 273 height 226
click at [357, 541] on div at bounding box center [362, 541] width 20 height 20
type input "2D9CDB"
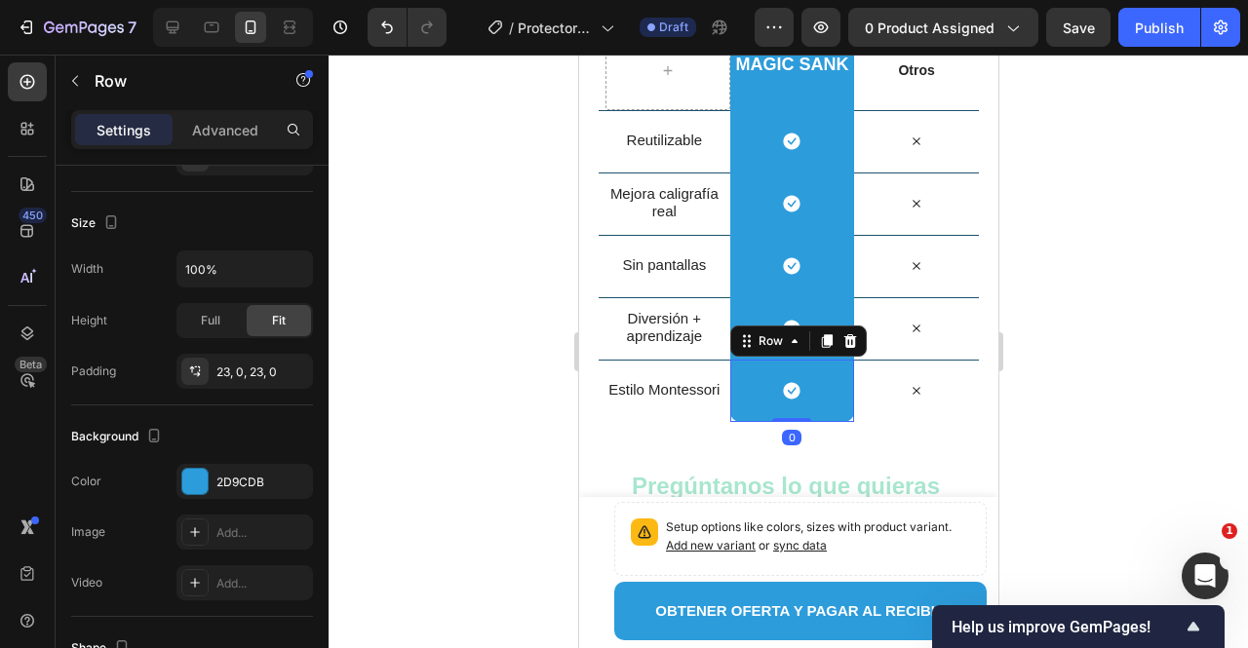
click at [506, 243] on div at bounding box center [789, 352] width 920 height 594
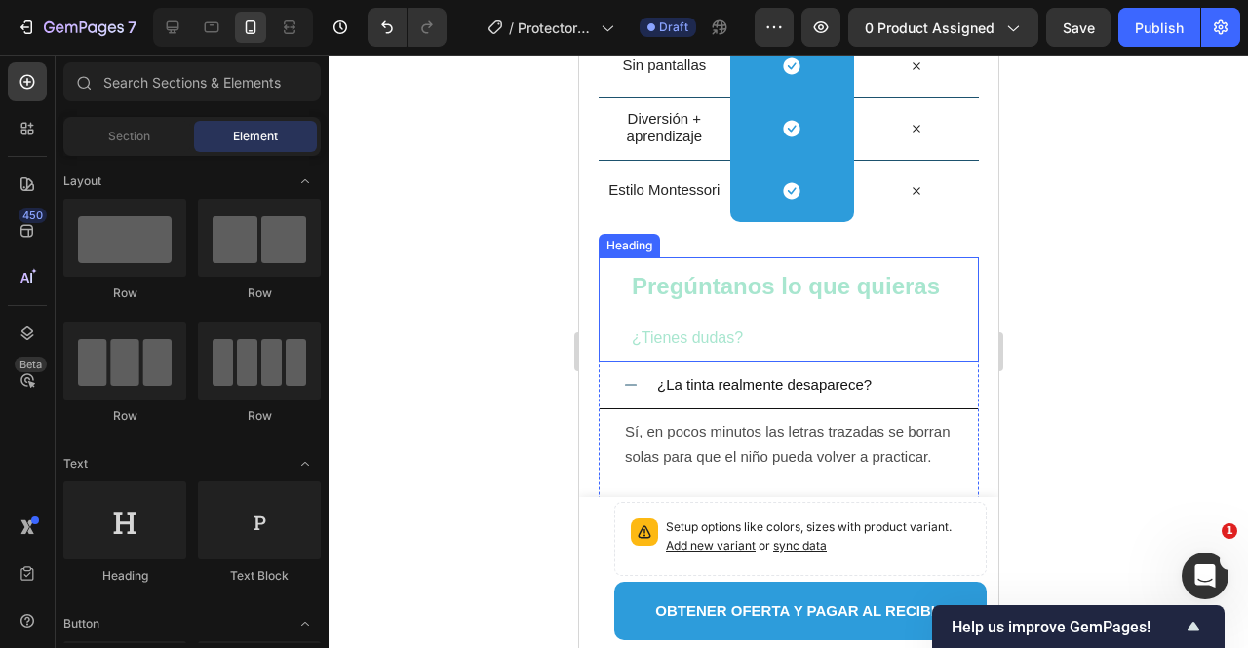
scroll to position [3901, 0]
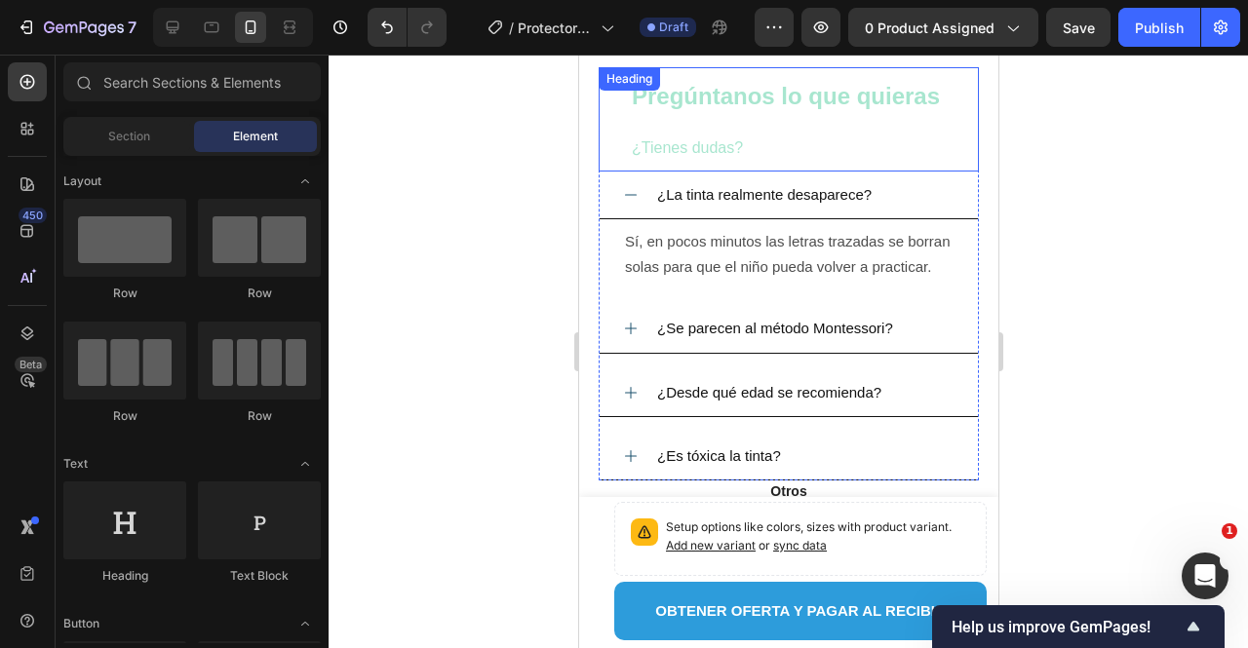
click at [761, 113] on h2 "Pregúntanos lo que quieras ¿Tienes dudas?" at bounding box center [803, 119] width 349 height 104
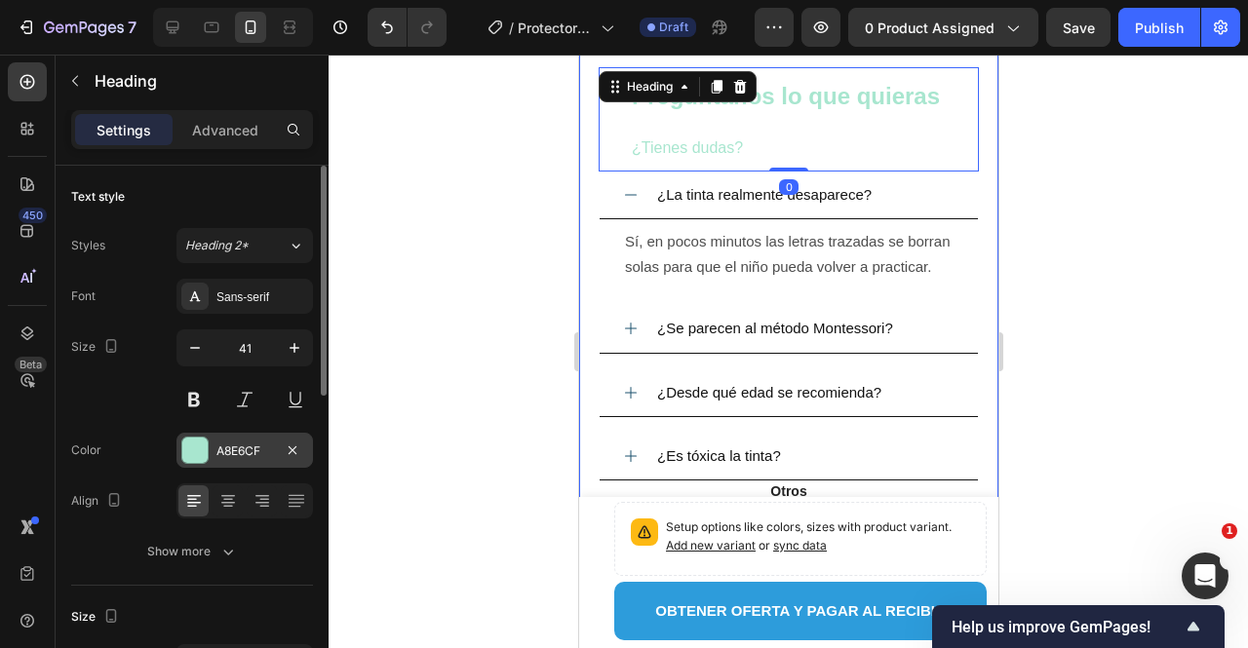
click at [216, 443] on div "A8E6CF" at bounding box center [244, 452] width 57 height 18
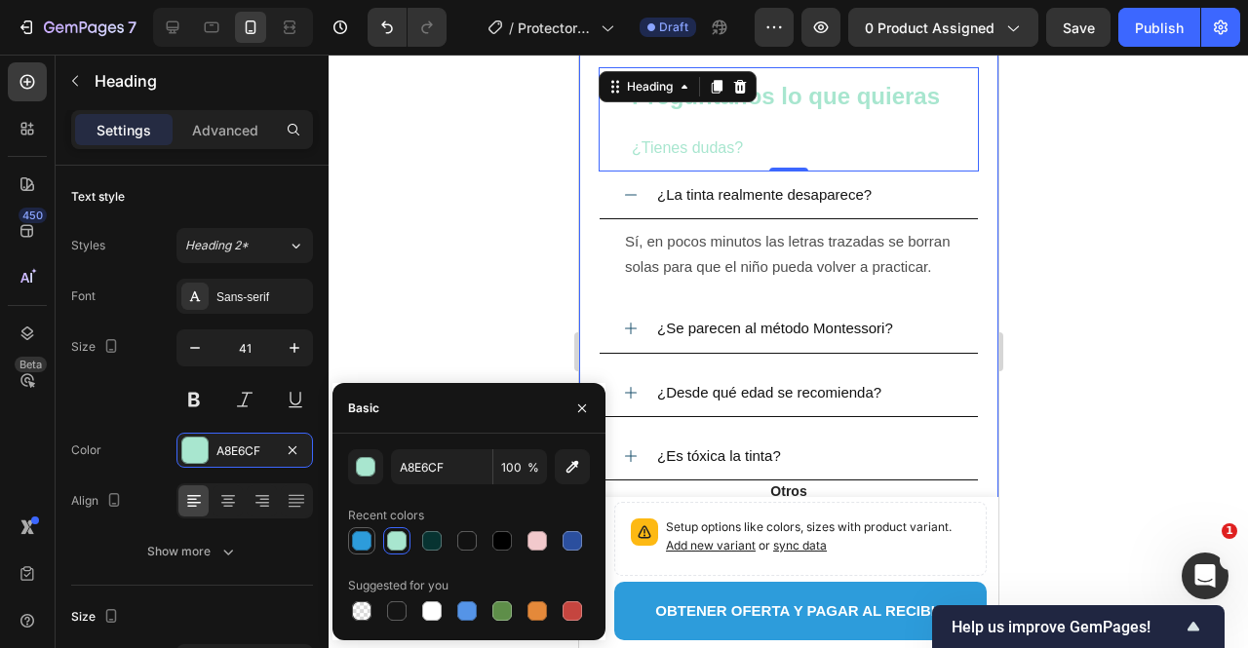
click at [372, 535] on div at bounding box center [361, 540] width 23 height 23
type input "2D9CDB"
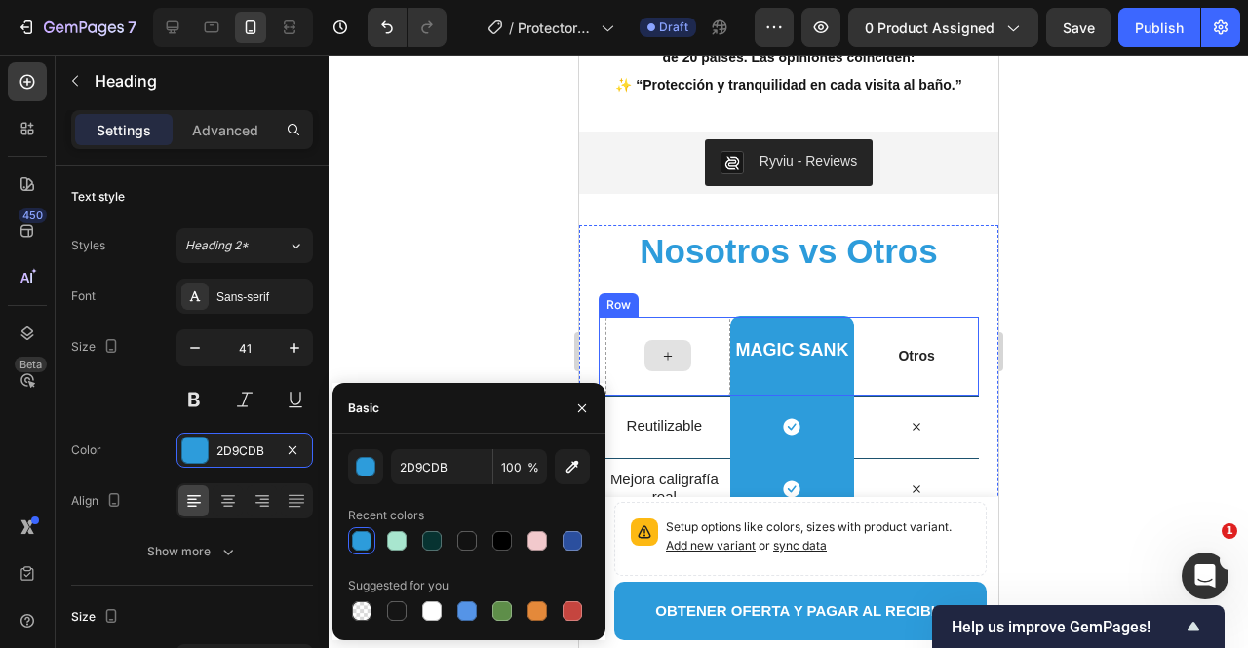
scroll to position [3384, 0]
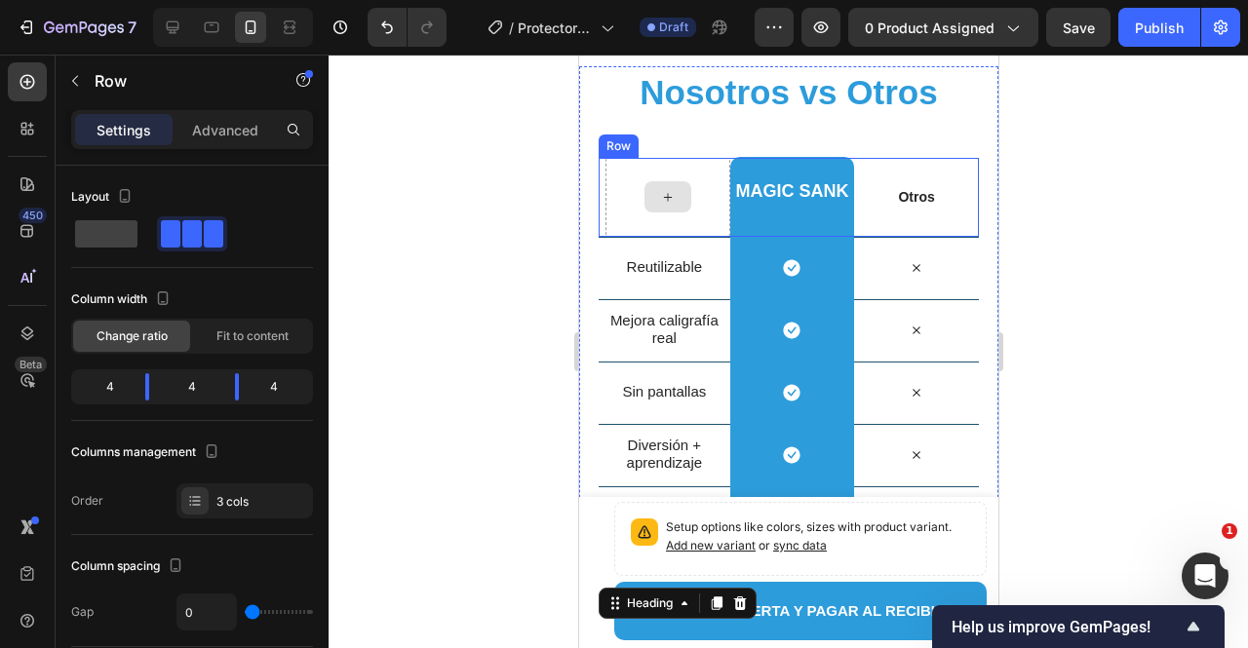
click at [649, 214] on div at bounding box center [667, 197] width 125 height 79
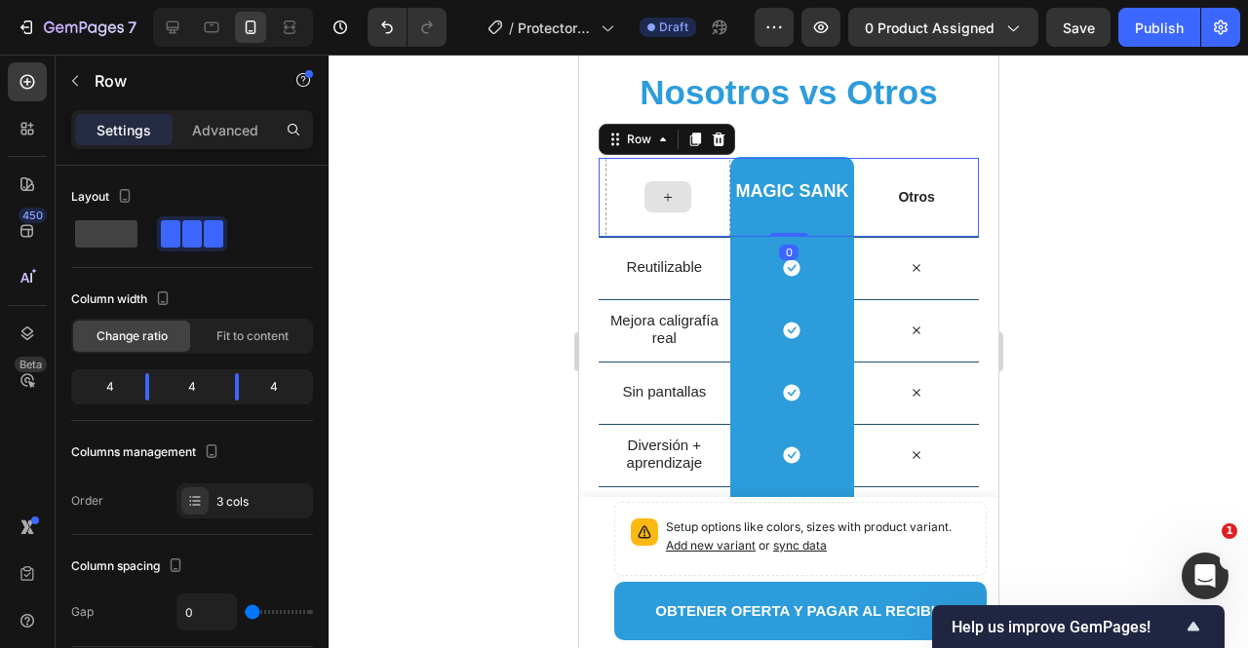
click at [659, 197] on icon at bounding box center [667, 197] width 16 height 17
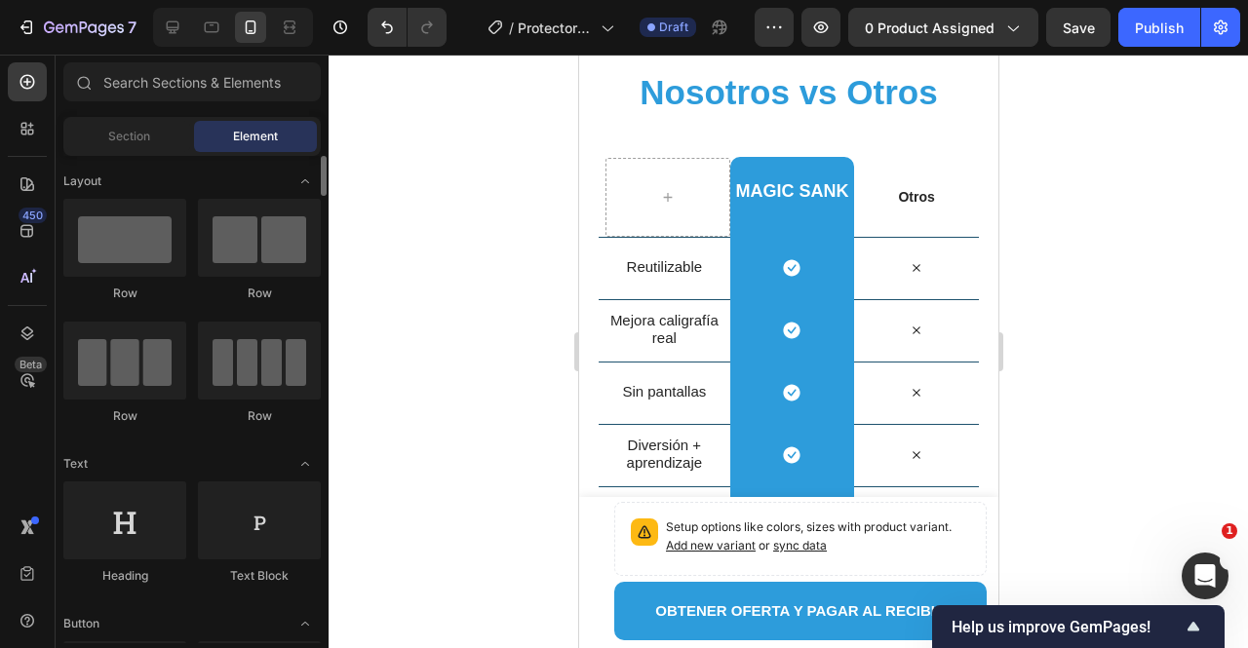
scroll to position [98, 0]
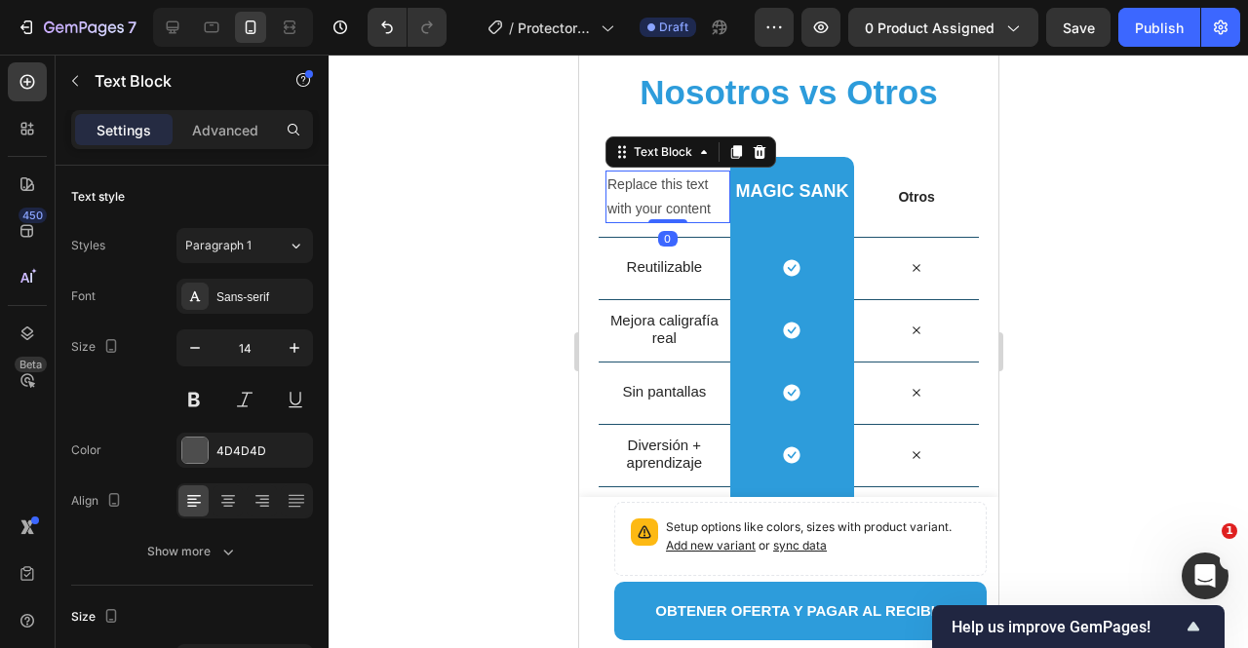
click at [503, 255] on div at bounding box center [789, 352] width 920 height 594
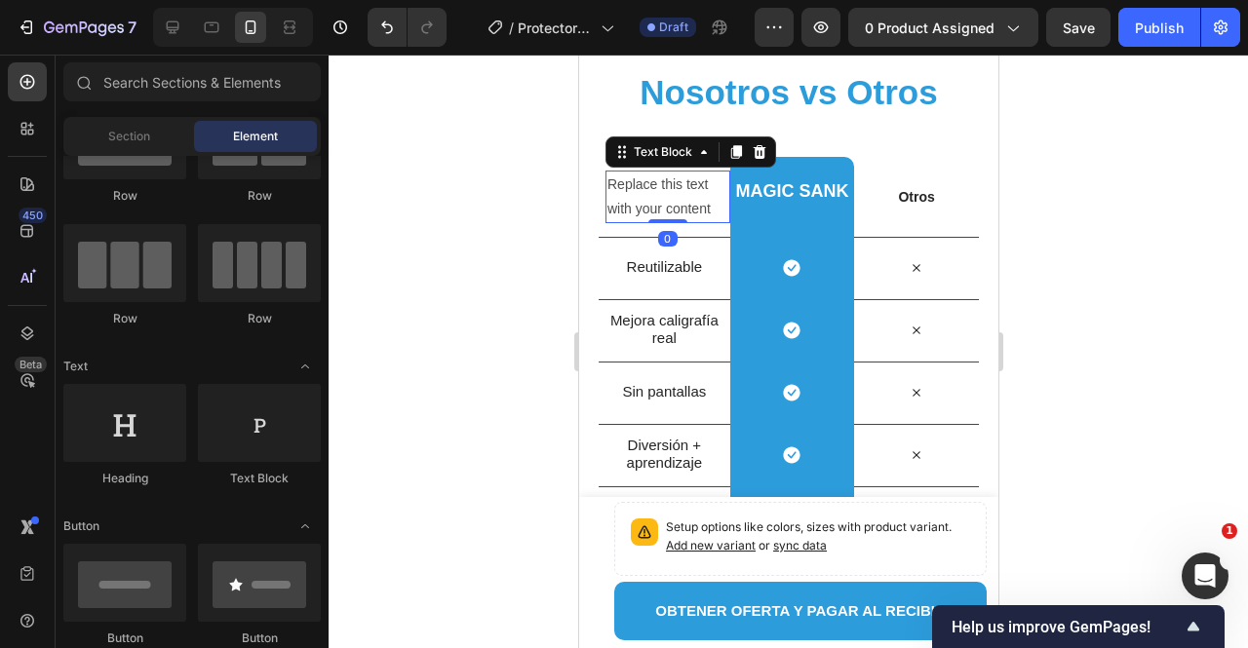
click at [700, 202] on div "Replace this text with your content" at bounding box center [667, 197] width 125 height 53
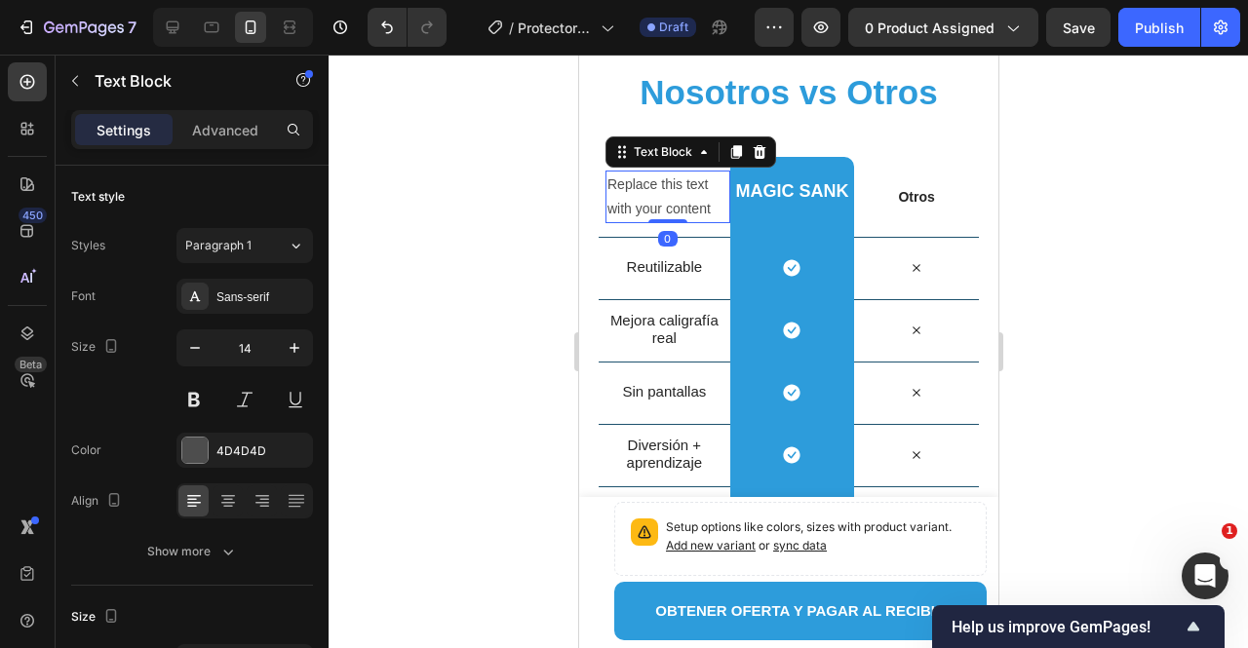
click at [700, 202] on div "Replace this text with your content" at bounding box center [667, 197] width 125 height 53
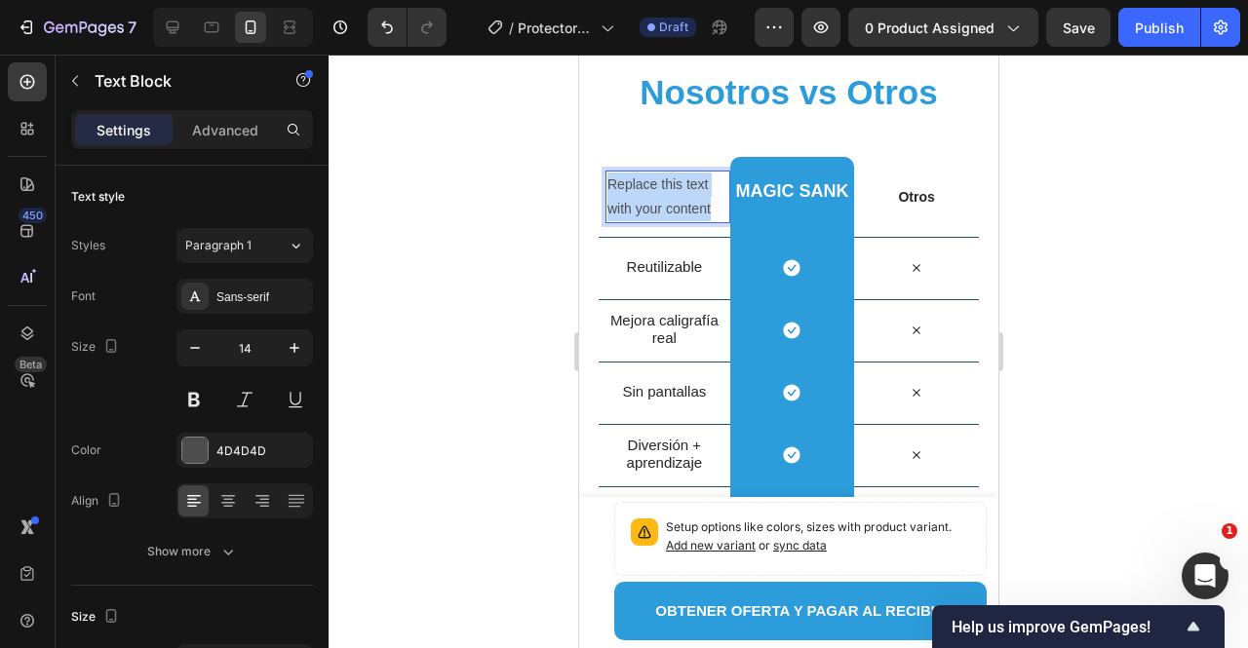
click at [700, 202] on p "Replace this text with your content" at bounding box center [667, 197] width 121 height 49
click at [628, 197] on div "Rich Text Editor. Editing area: main" at bounding box center [667, 196] width 125 height 28
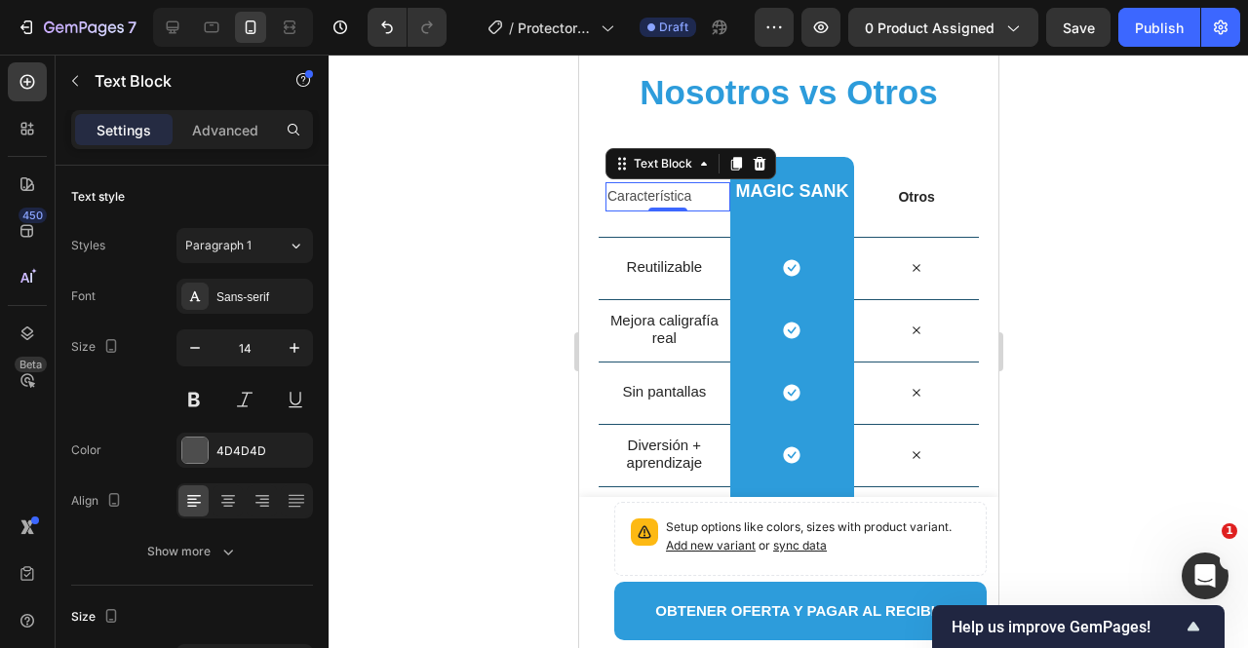
click at [487, 260] on div at bounding box center [789, 352] width 920 height 594
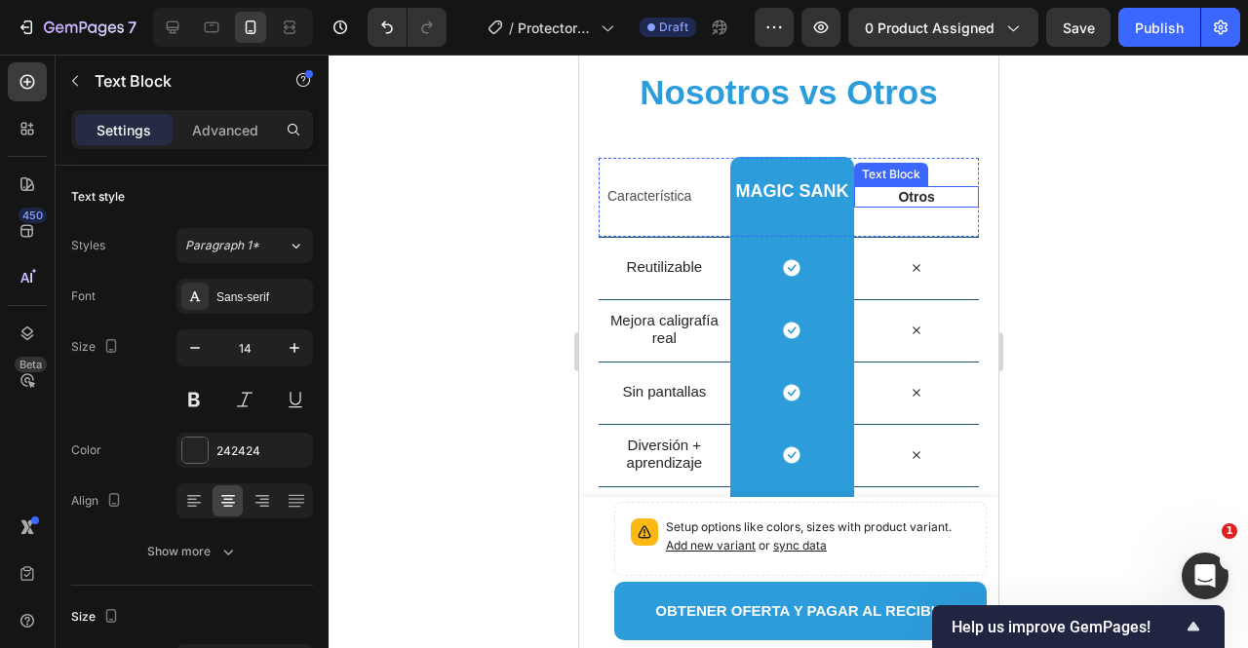
click at [911, 199] on p "Otros" at bounding box center [915, 197] width 121 height 18
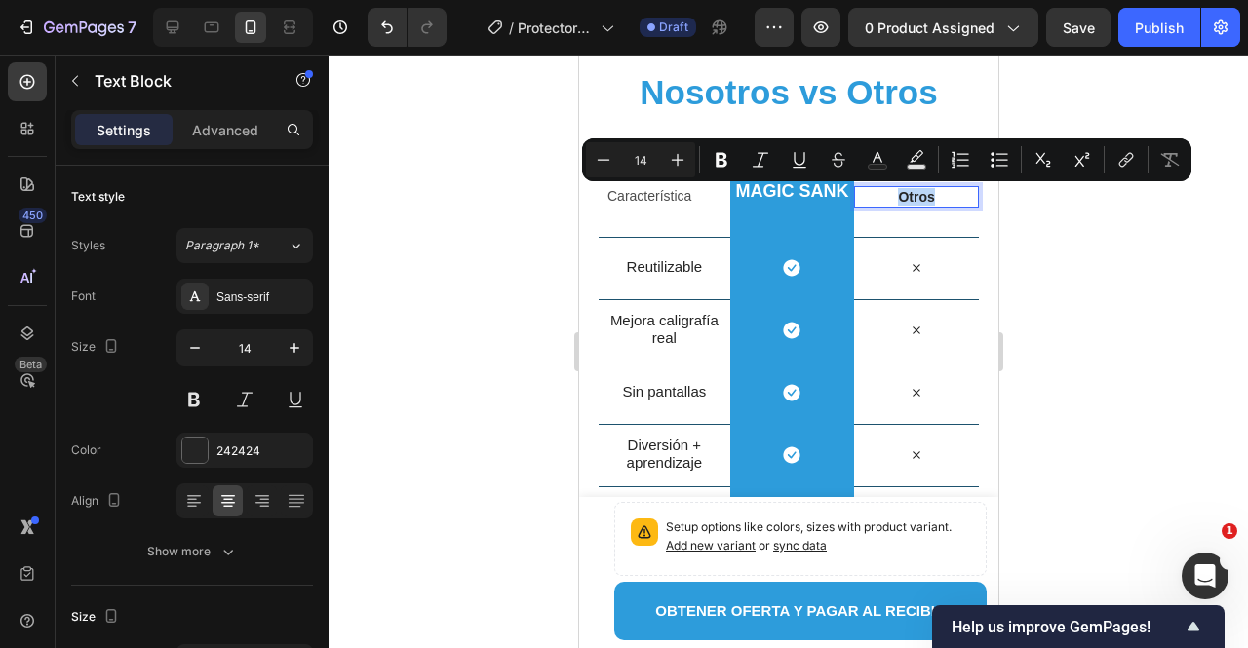
click at [911, 199] on p "Otros" at bounding box center [915, 197] width 121 height 18
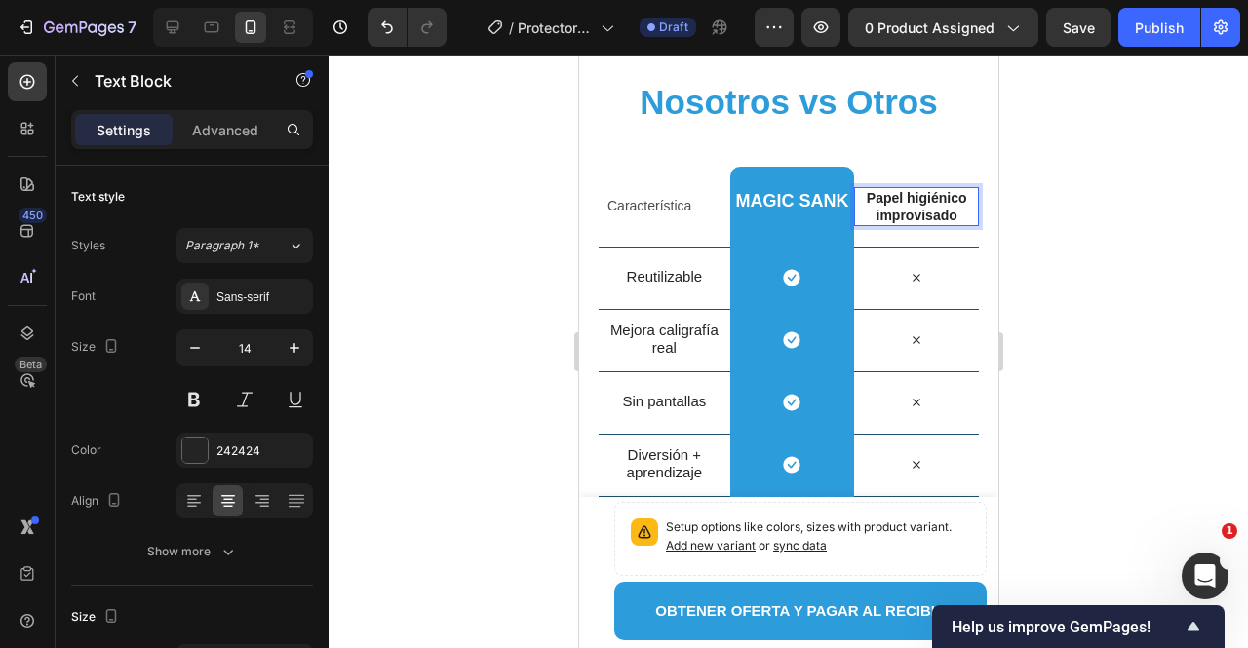
drag, startPoint x: 1078, startPoint y: 204, endPoint x: 1068, endPoint y: 205, distance: 9.8
click at [1076, 204] on div at bounding box center [789, 352] width 920 height 594
click at [791, 194] on h2 "Magic Sank" at bounding box center [790, 200] width 117 height 21
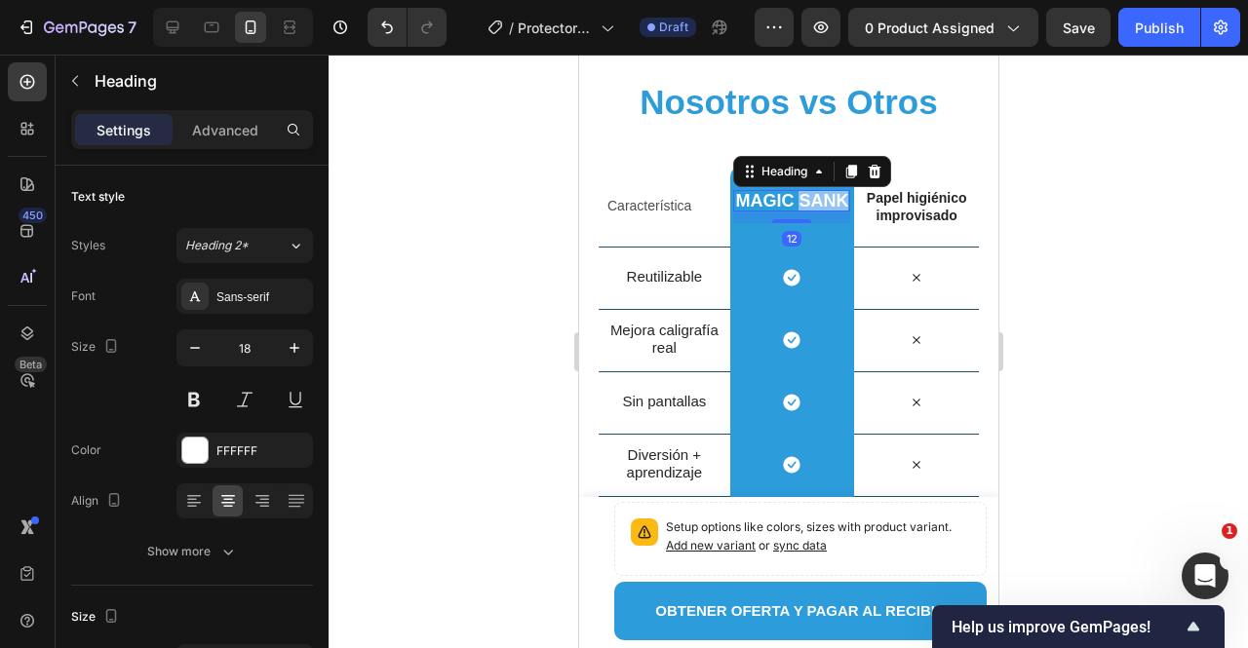
click at [791, 194] on h2 "Magic Sank" at bounding box center [790, 200] width 117 height 21
click at [791, 194] on p "Magic Sank" at bounding box center [790, 201] width 113 height 18
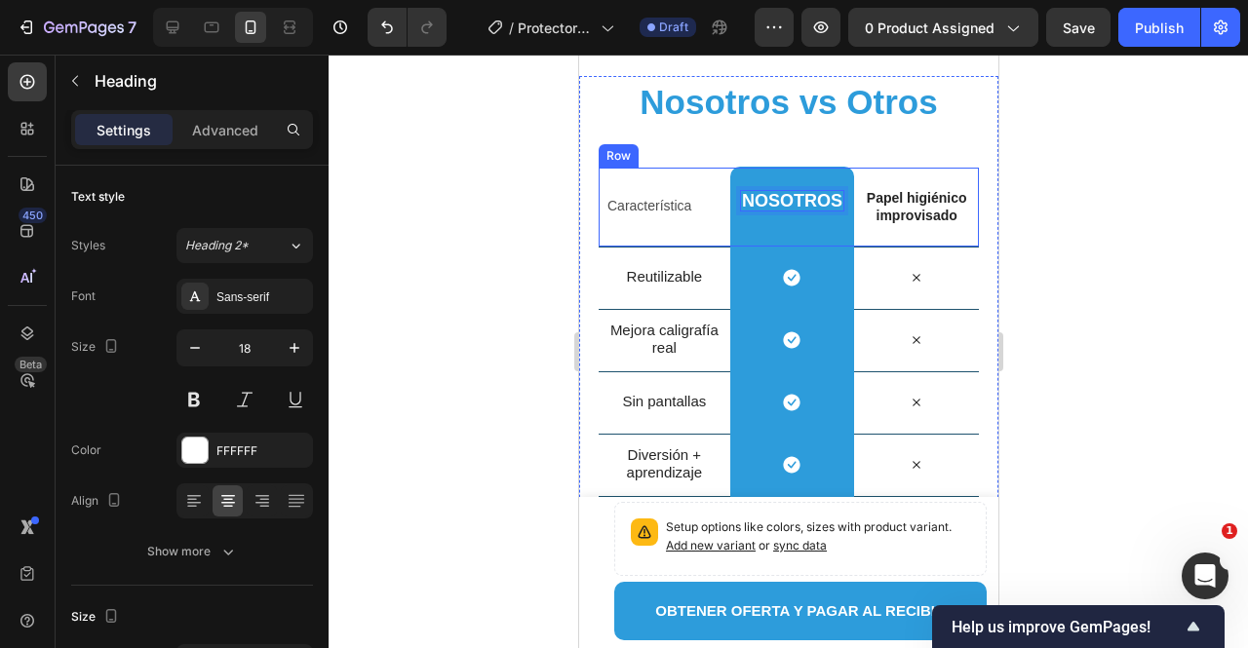
click at [479, 227] on div at bounding box center [789, 352] width 920 height 594
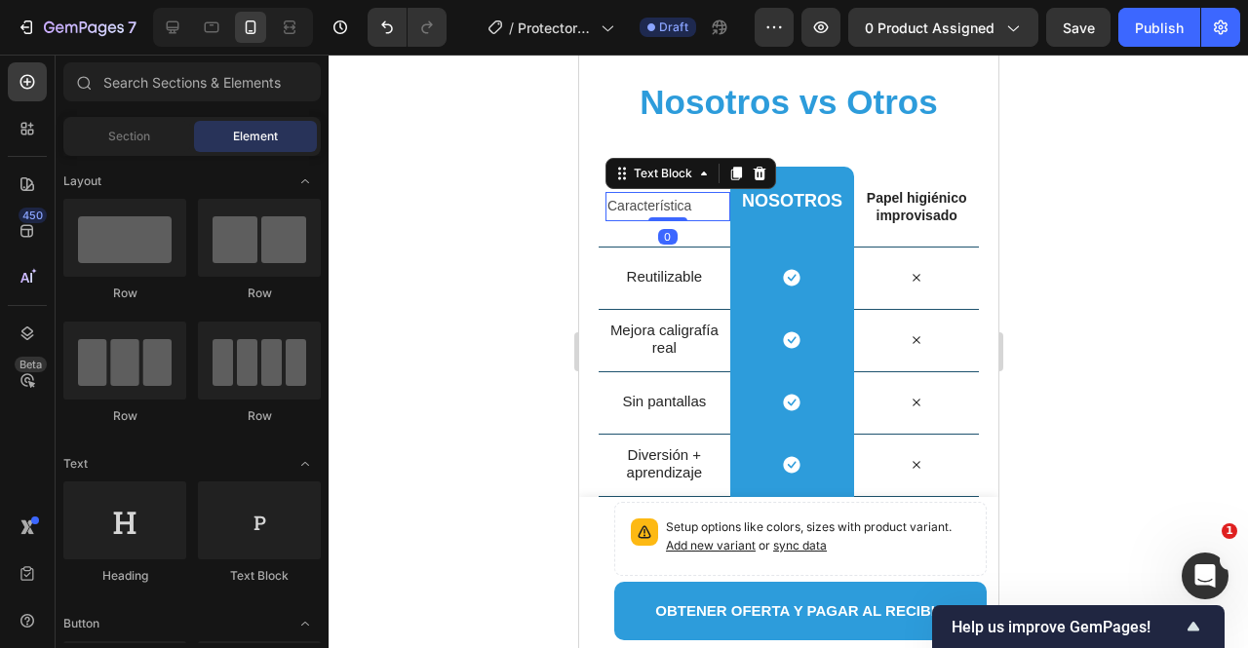
click at [616, 208] on p "Característica" at bounding box center [667, 206] width 121 height 24
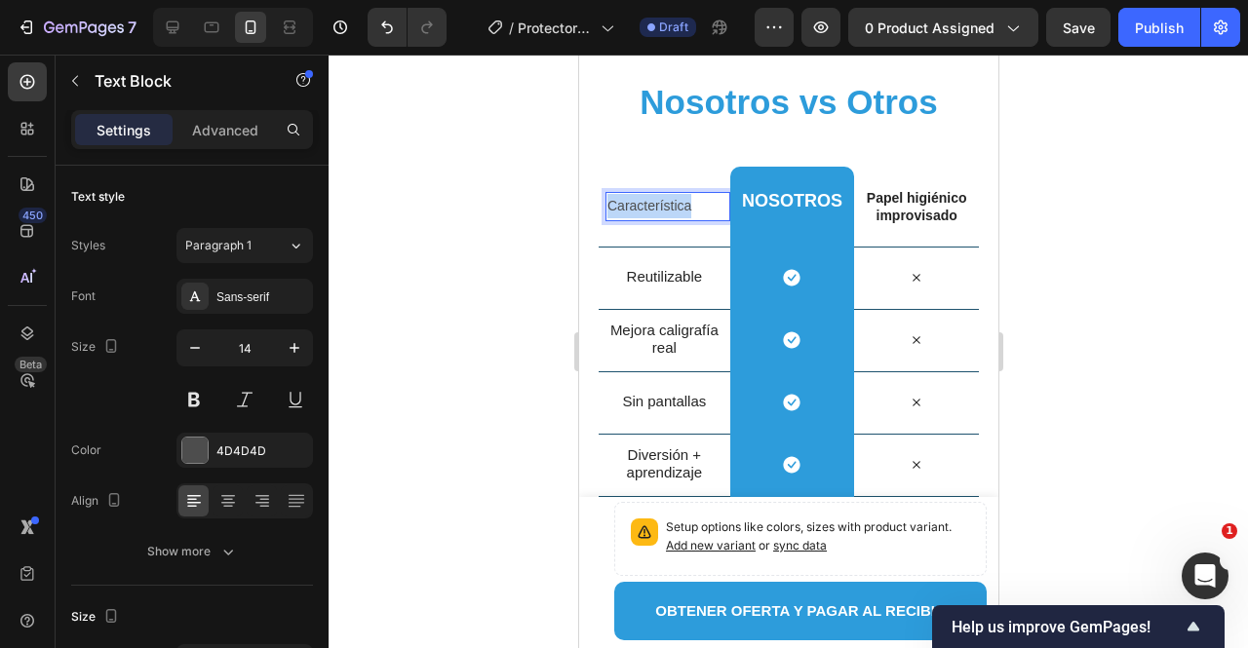
click at [616, 208] on p "Característica" at bounding box center [667, 206] width 121 height 24
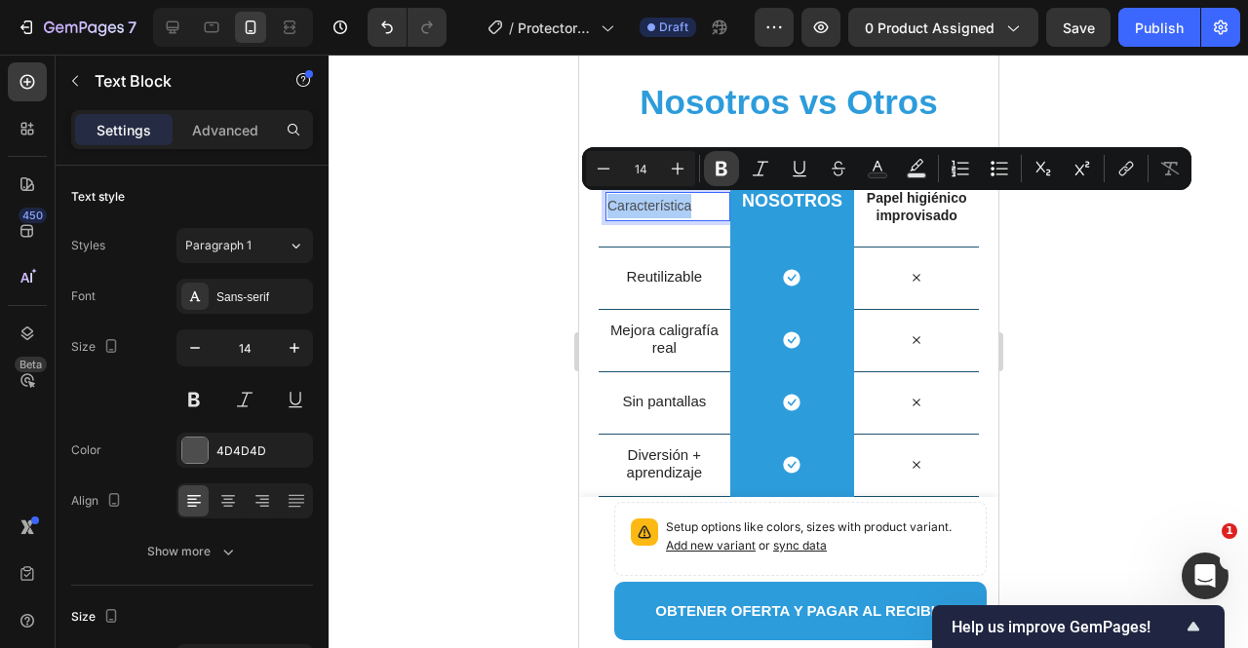
click at [719, 176] on icon "Editor contextual toolbar" at bounding box center [722, 169] width 20 height 20
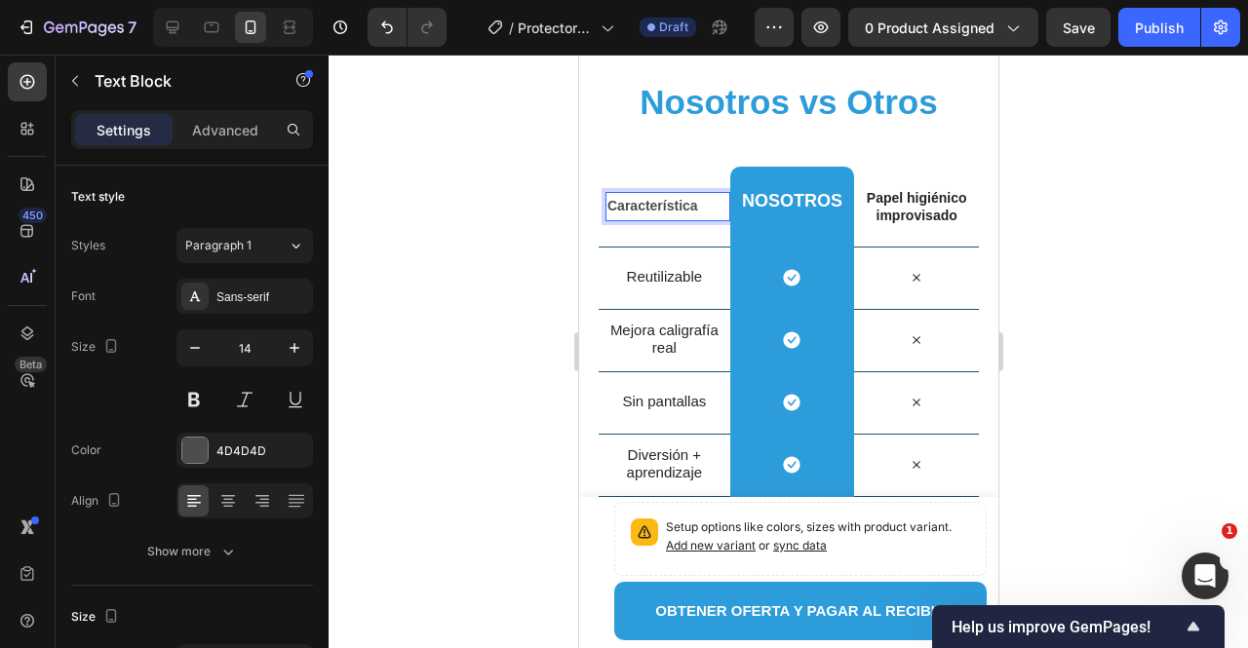
click at [672, 204] on strong "Característica" at bounding box center [652, 206] width 91 height 16
click at [673, 204] on strong "Característica" at bounding box center [652, 206] width 91 height 16
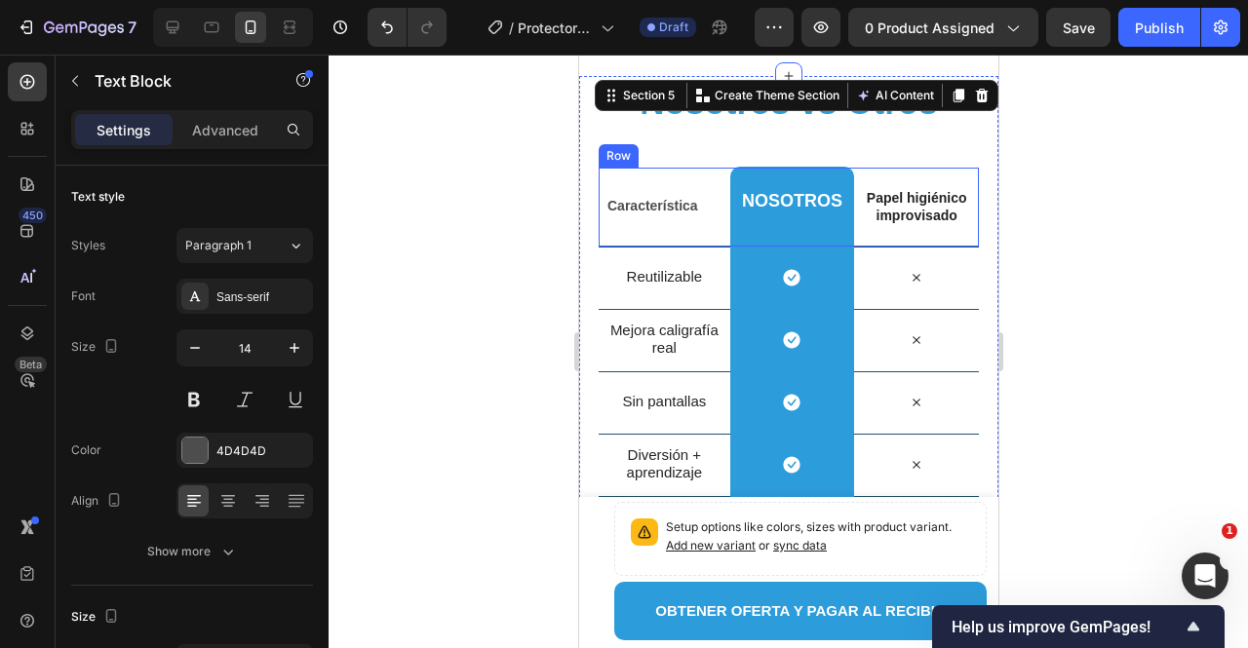
drag, startPoint x: 640, startPoint y: 209, endPoint x: 598, endPoint y: 205, distance: 42.1
click at [598, 205] on div "Nosotros vs Otros Heading Row Característica Text Block Nosotros Heading Row Pa…" at bounding box center [787, 572] width 419 height 992
click at [632, 206] on strong "Característica" at bounding box center [652, 206] width 91 height 16
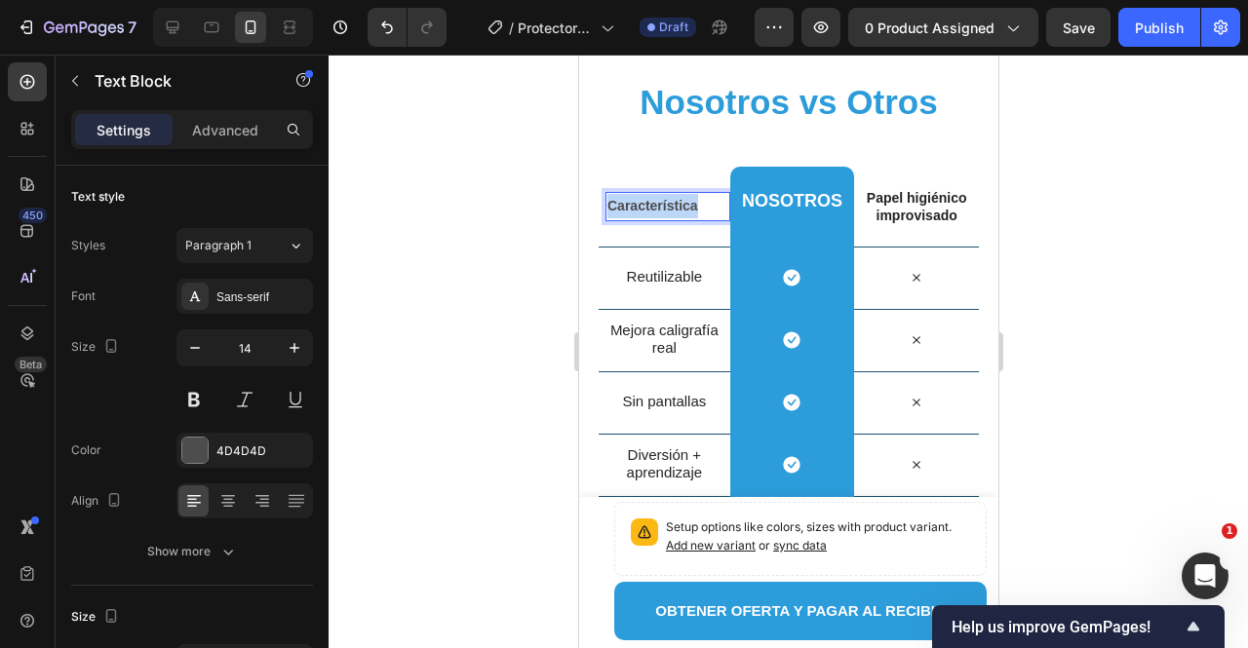
click at [632, 206] on strong "Característica" at bounding box center [652, 206] width 91 height 16
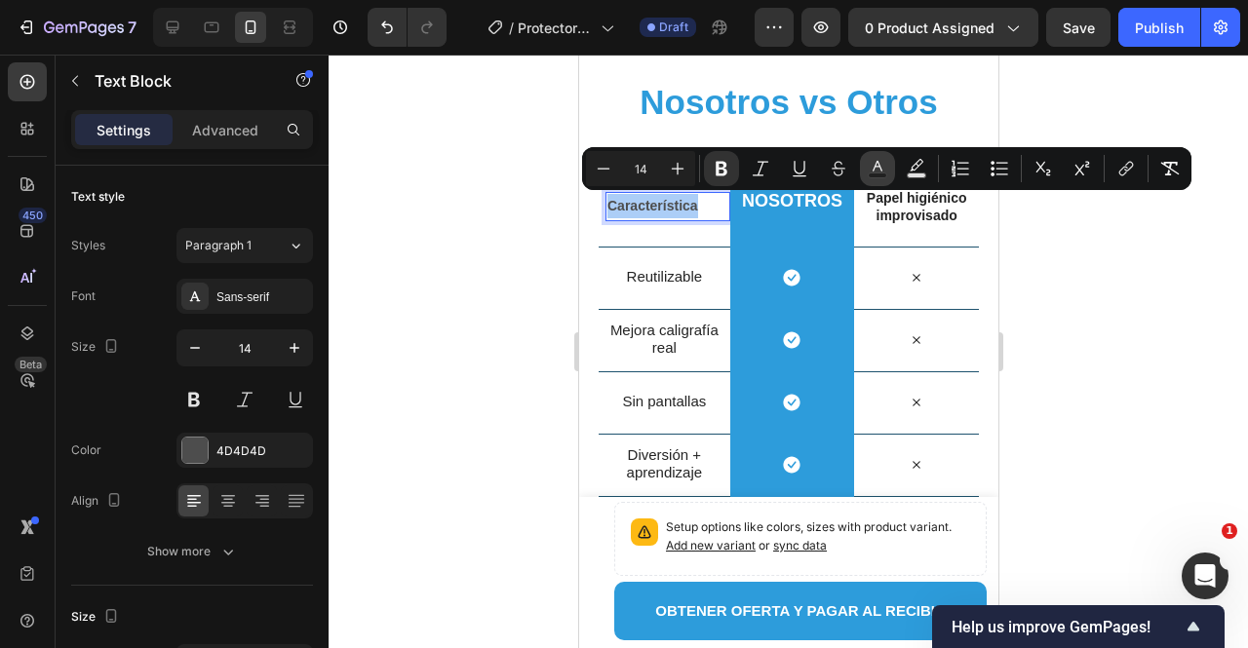
click at [880, 169] on icon "Editor contextual toolbar" at bounding box center [878, 169] width 20 height 20
type input "4D4D4D"
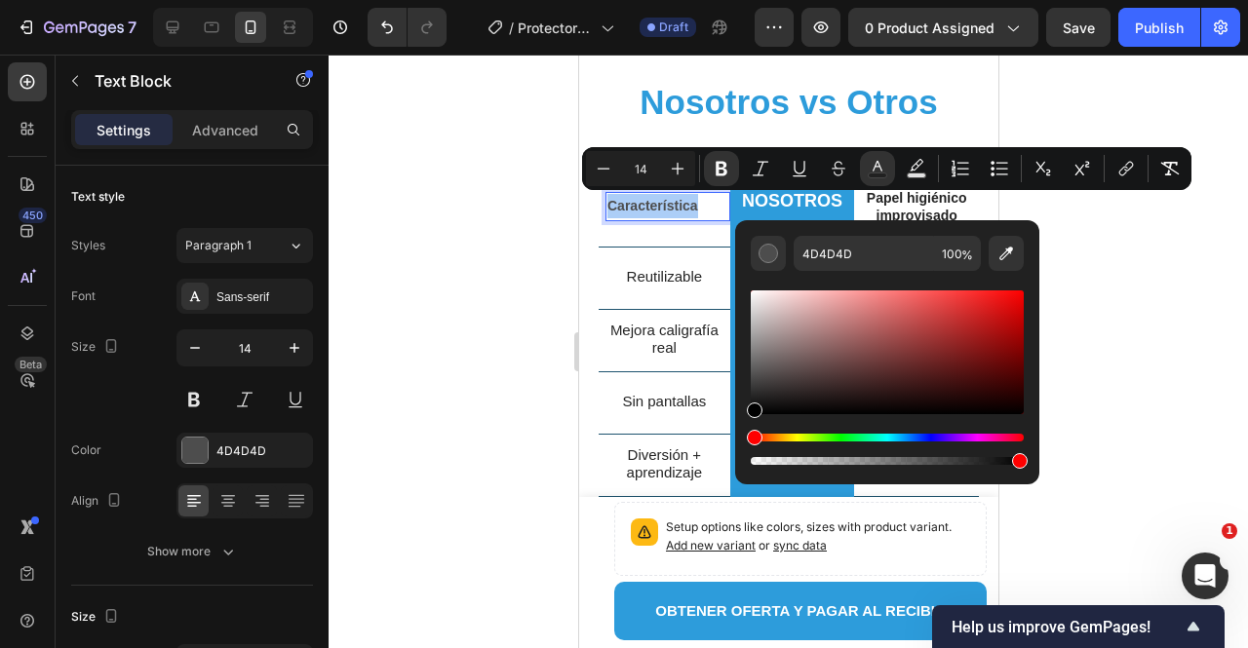
drag, startPoint x: 1328, startPoint y: 473, endPoint x: 731, endPoint y: 439, distance: 597.8
type input "000000"
click at [446, 383] on div at bounding box center [789, 352] width 920 height 594
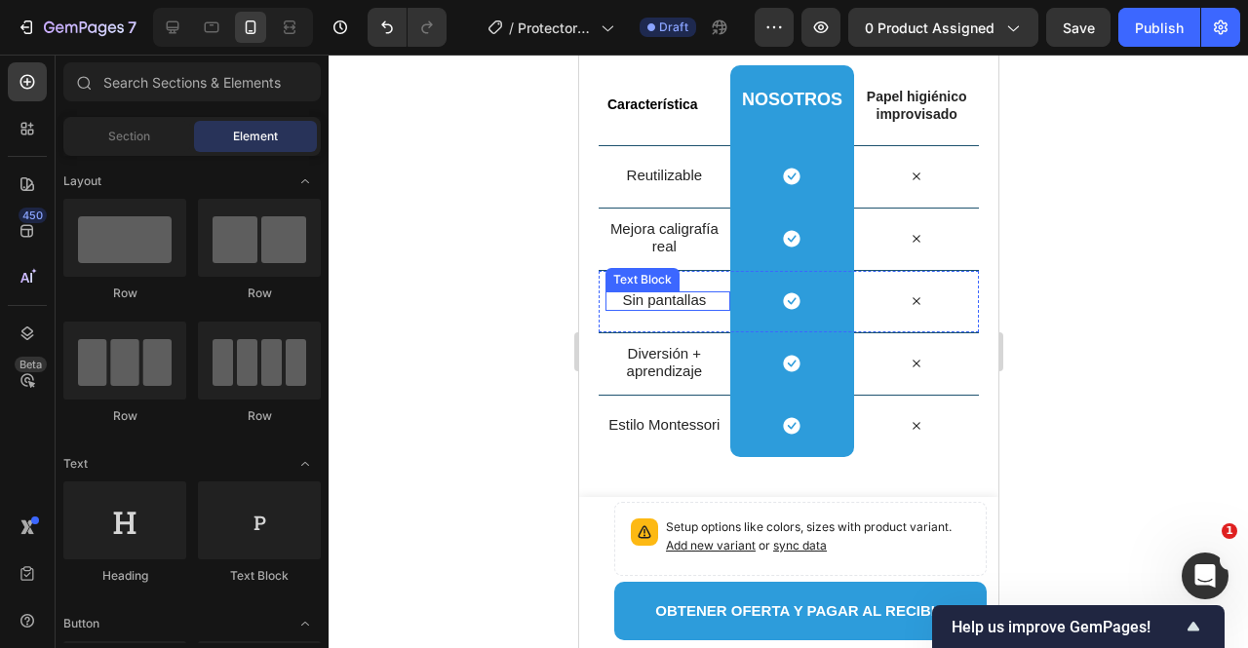
scroll to position [3471, 0]
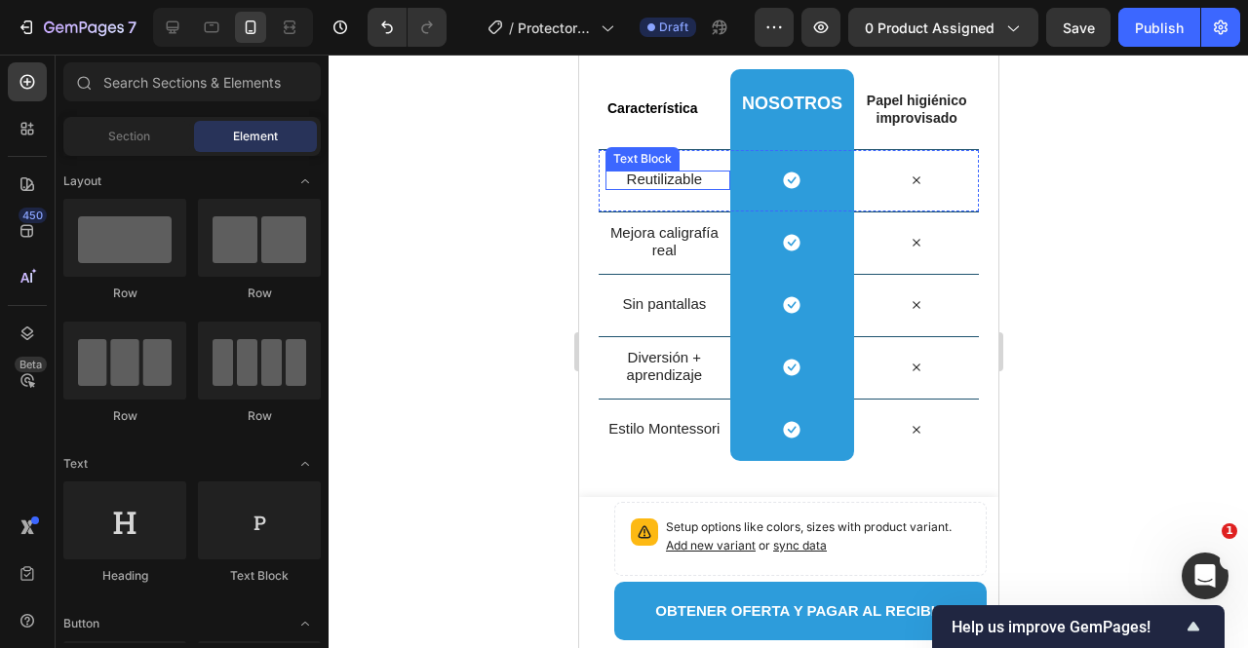
click at [628, 174] on span "Reutilizable" at bounding box center [664, 179] width 76 height 17
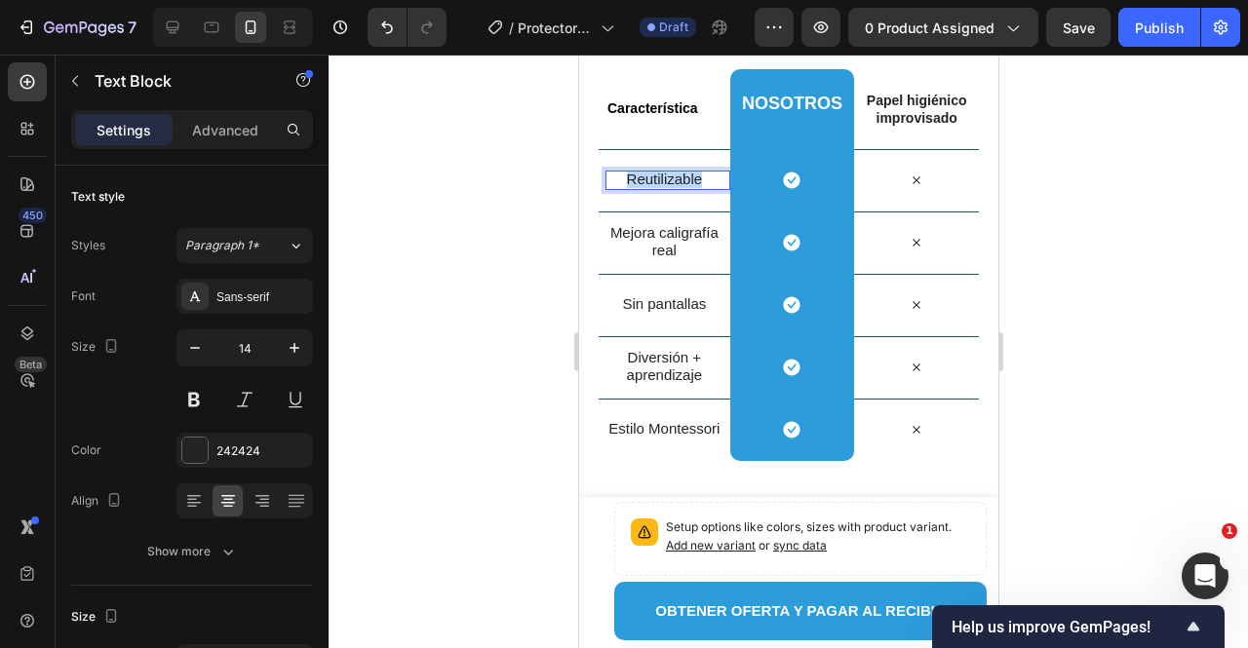
click at [628, 174] on span "Reutilizable" at bounding box center [664, 179] width 76 height 17
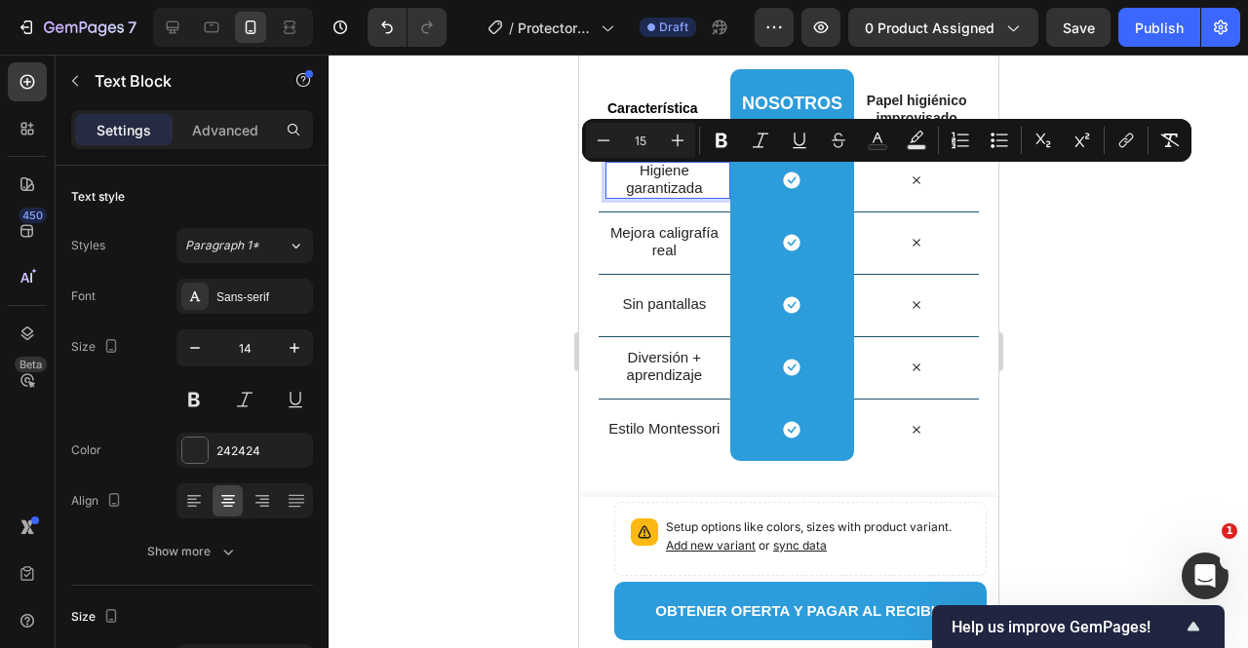
scroll to position [3463, 0]
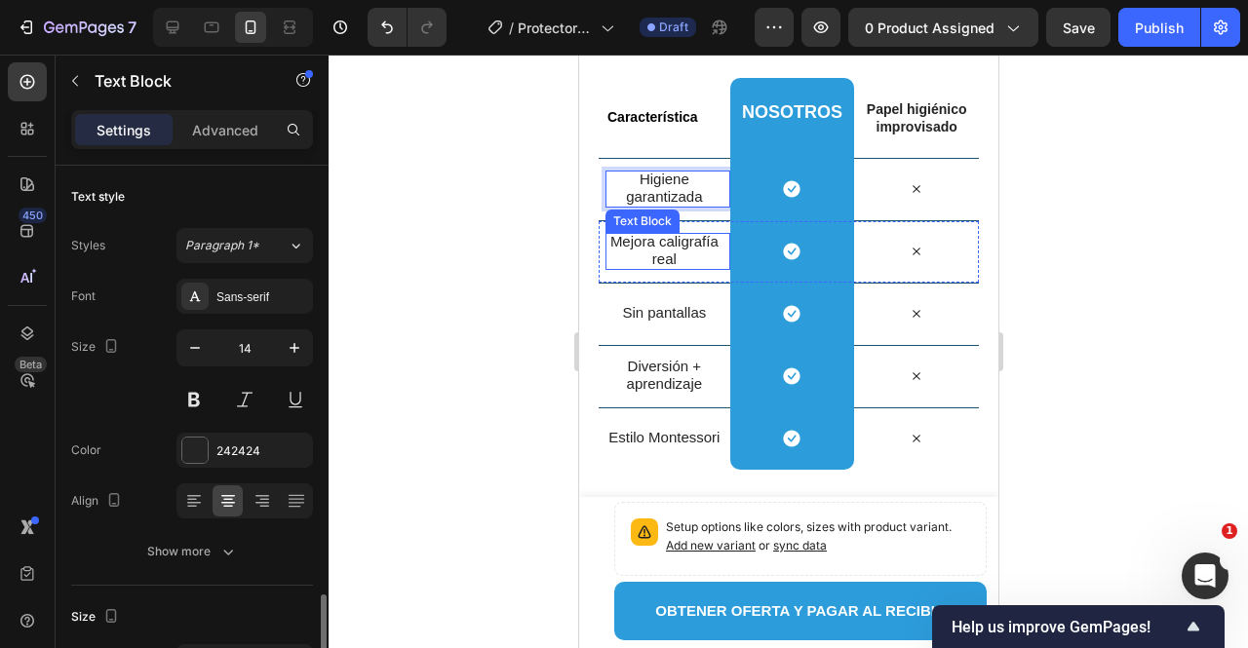
click at [653, 243] on span "Mejora caligrafía real" at bounding box center [663, 250] width 108 height 34
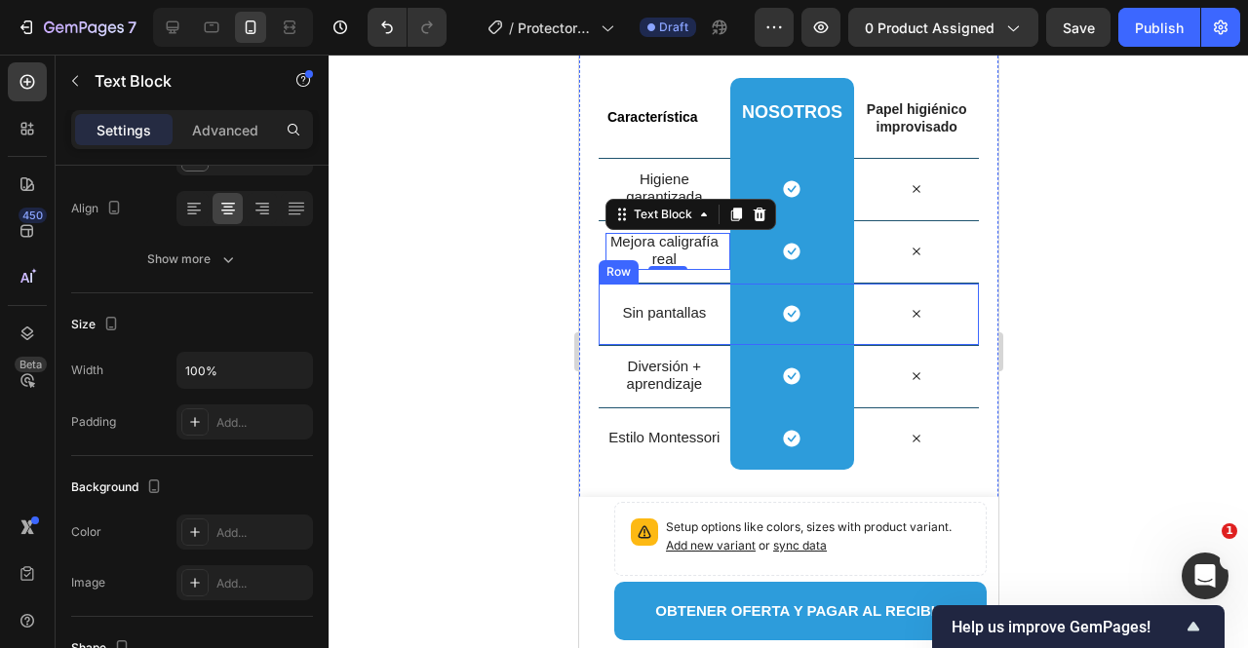
click at [636, 327] on div "Sin pantallas Text Block" at bounding box center [667, 314] width 125 height 61
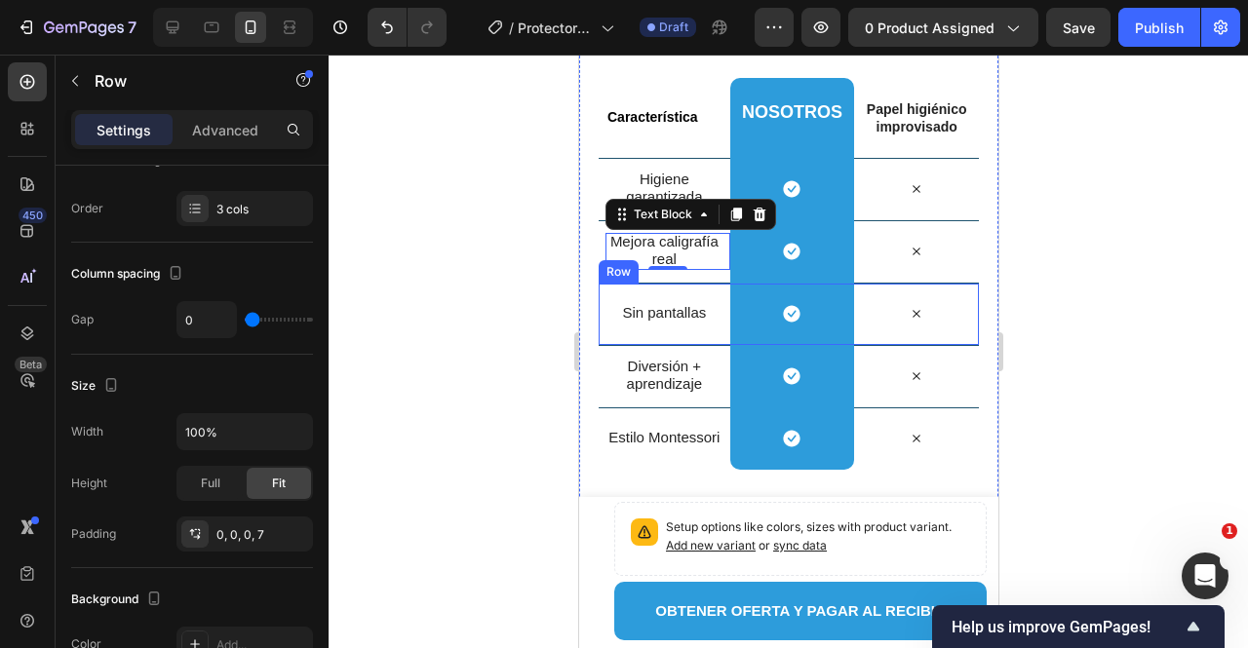
scroll to position [0, 0]
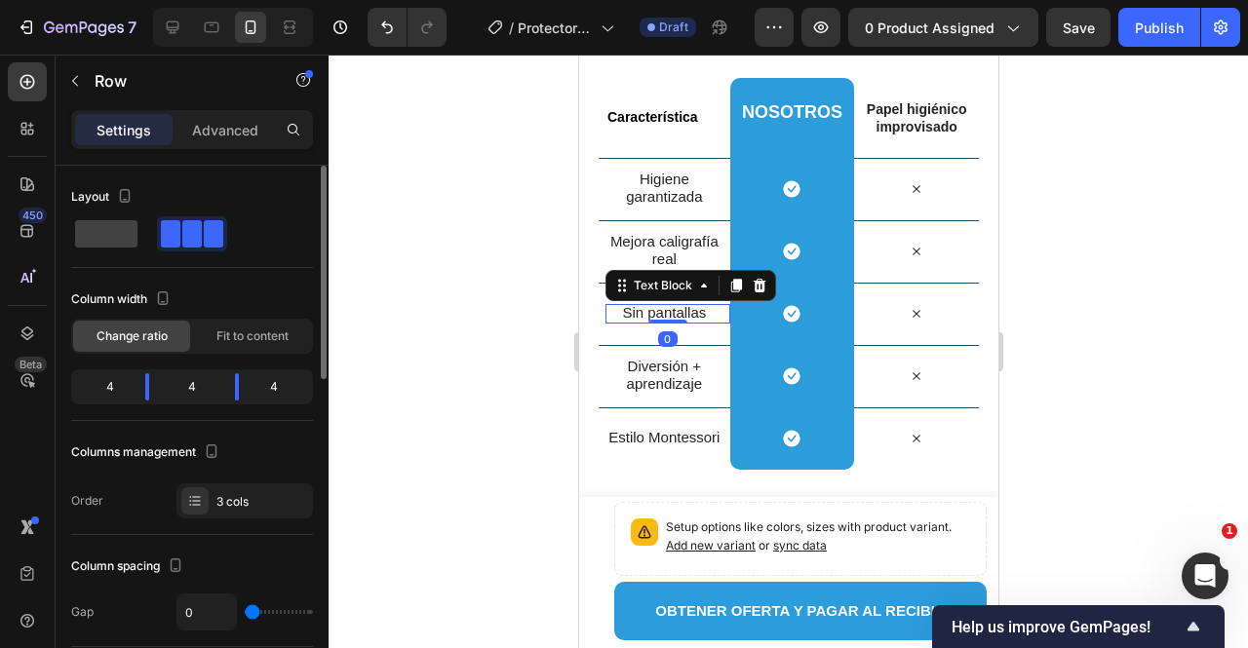
click at [637, 318] on span "Sin pantallas" at bounding box center [663, 312] width 84 height 17
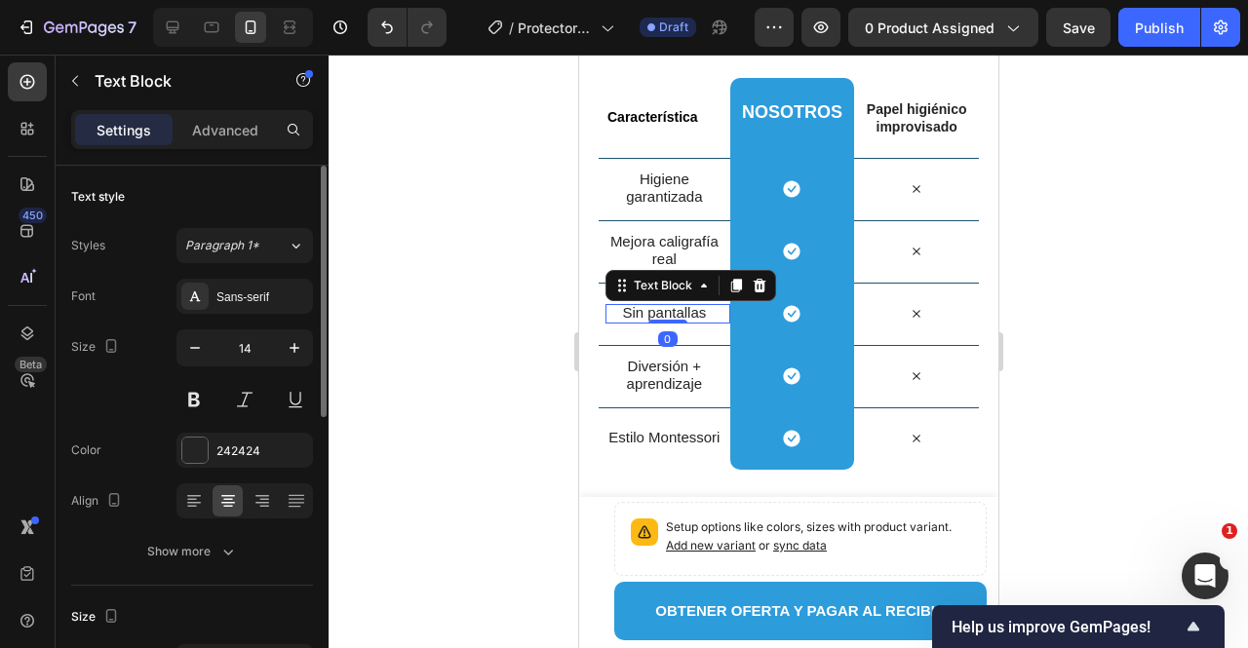
click at [637, 318] on span "Sin pantallas" at bounding box center [663, 312] width 84 height 17
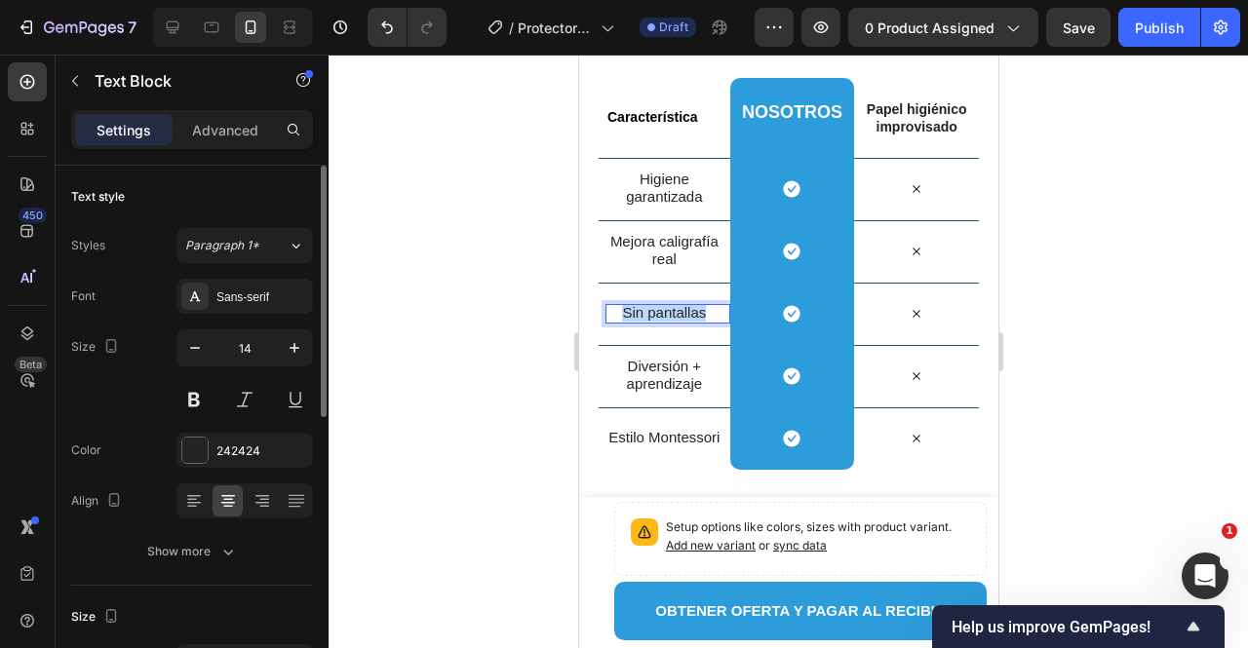
click at [637, 318] on span "Sin pantallas" at bounding box center [663, 312] width 84 height 17
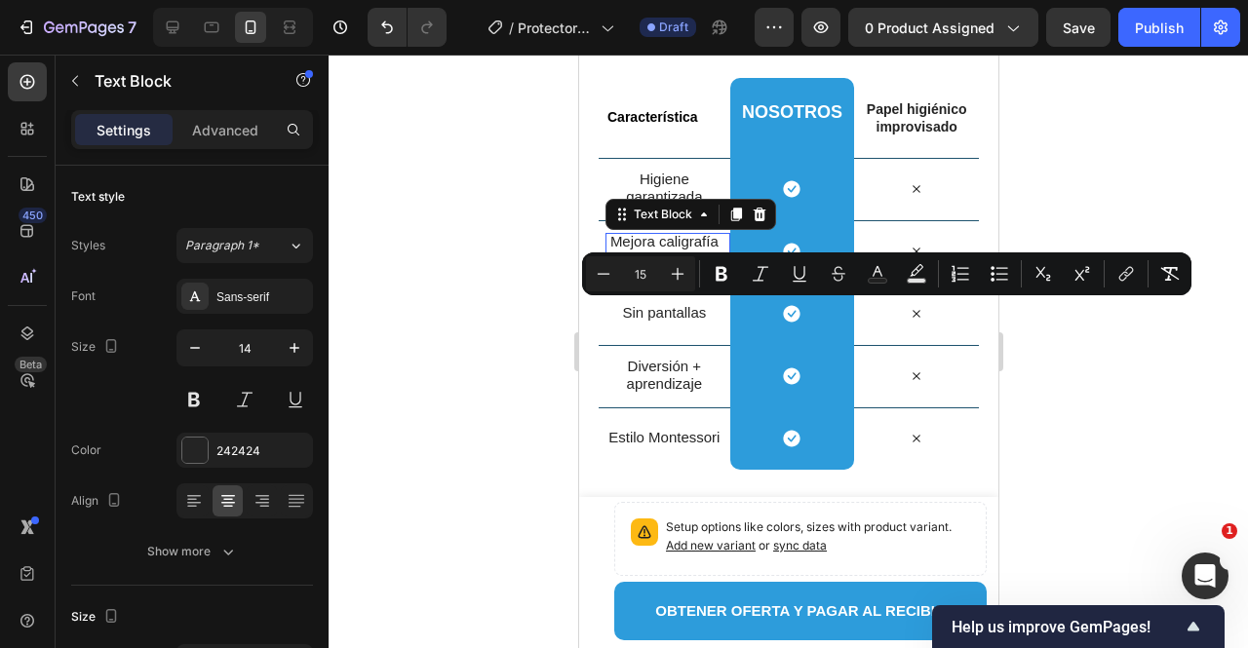
click at [643, 241] on span "Mejora caligrafía real" at bounding box center [663, 250] width 108 height 34
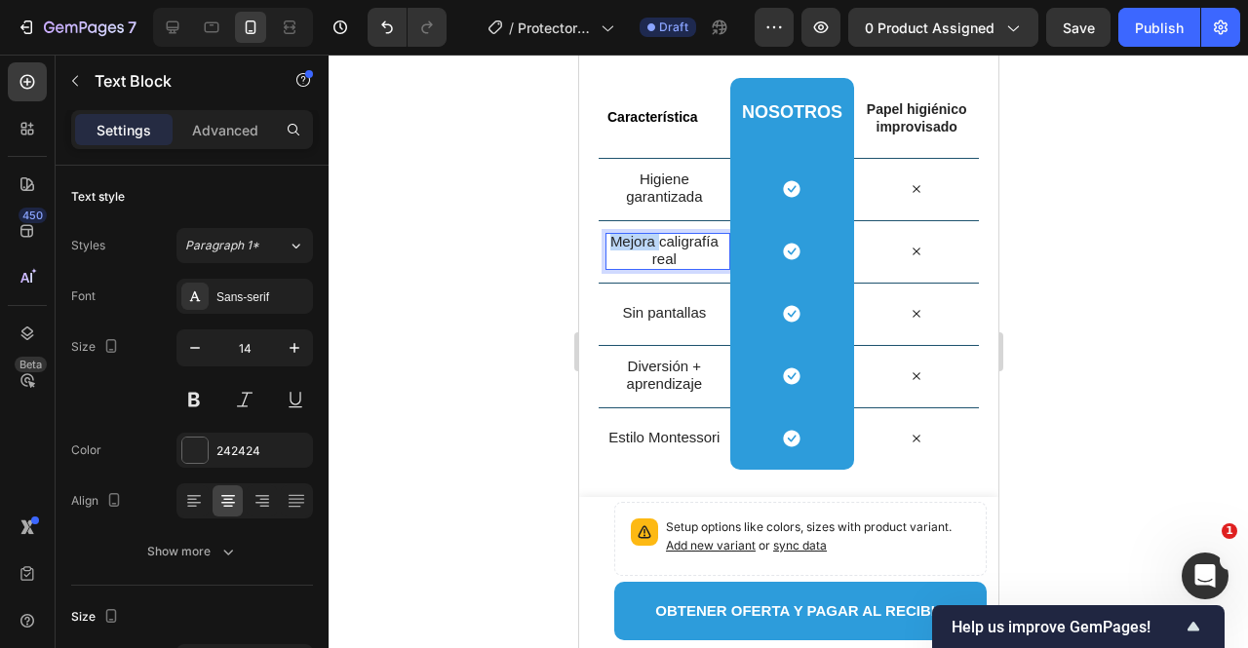
click at [643, 241] on span "Mejora caligrafía real" at bounding box center [663, 250] width 108 height 34
click at [630, 370] on span "Diversión + aprendizaje" at bounding box center [664, 375] width 76 height 34
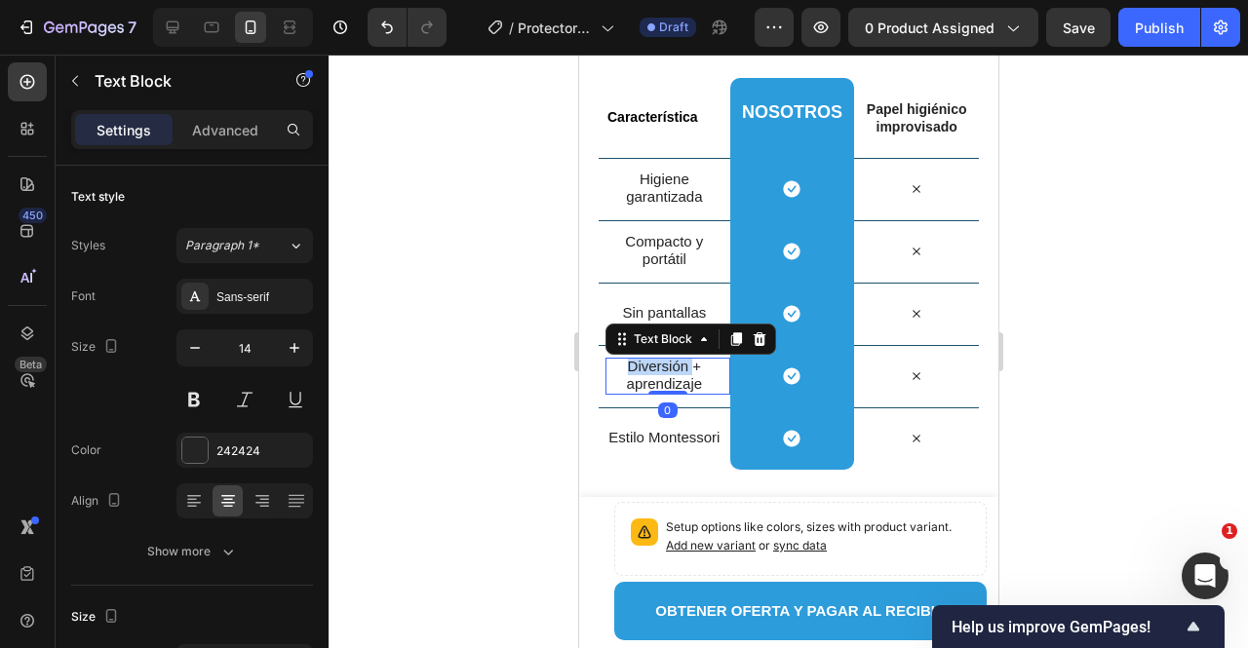
click at [630, 370] on span "Diversión + aprendizaje" at bounding box center [664, 375] width 76 height 34
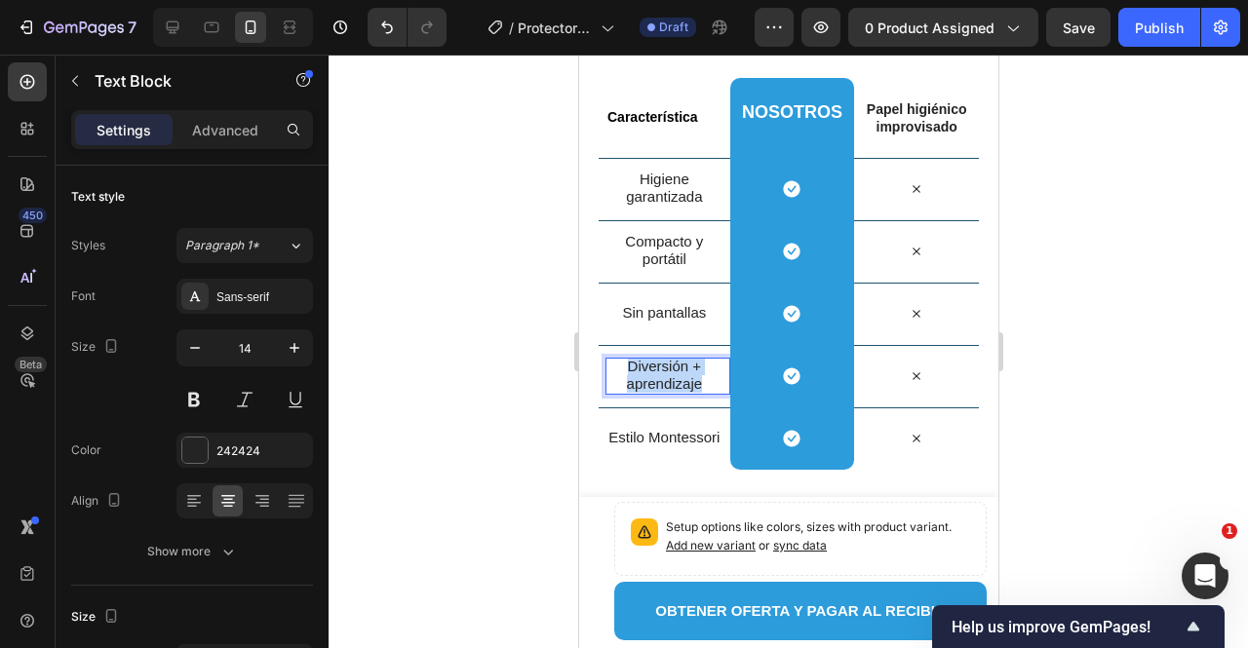
click at [630, 370] on span "Diversión + aprendizaje" at bounding box center [664, 375] width 76 height 34
click at [627, 434] on p "Estilo Montessori" at bounding box center [664, 438] width 114 height 18
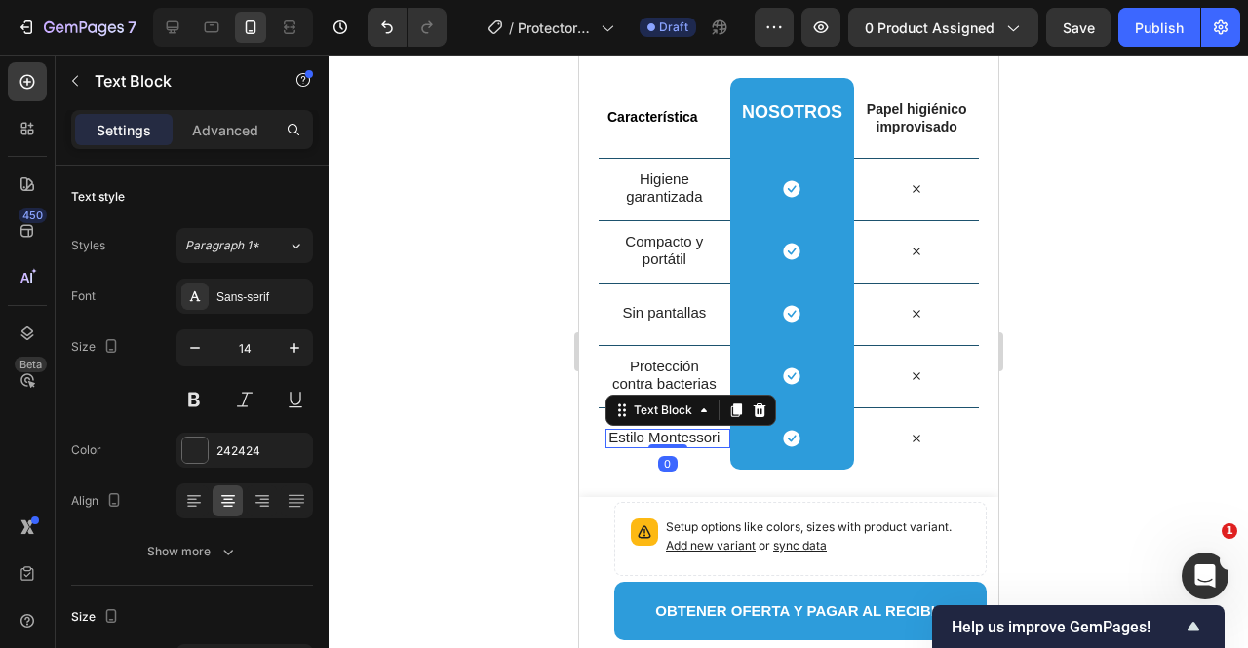
click at [627, 434] on p "Estilo Montessori" at bounding box center [664, 438] width 114 height 18
click at [624, 437] on p "Estilo Montessori" at bounding box center [664, 438] width 114 height 18
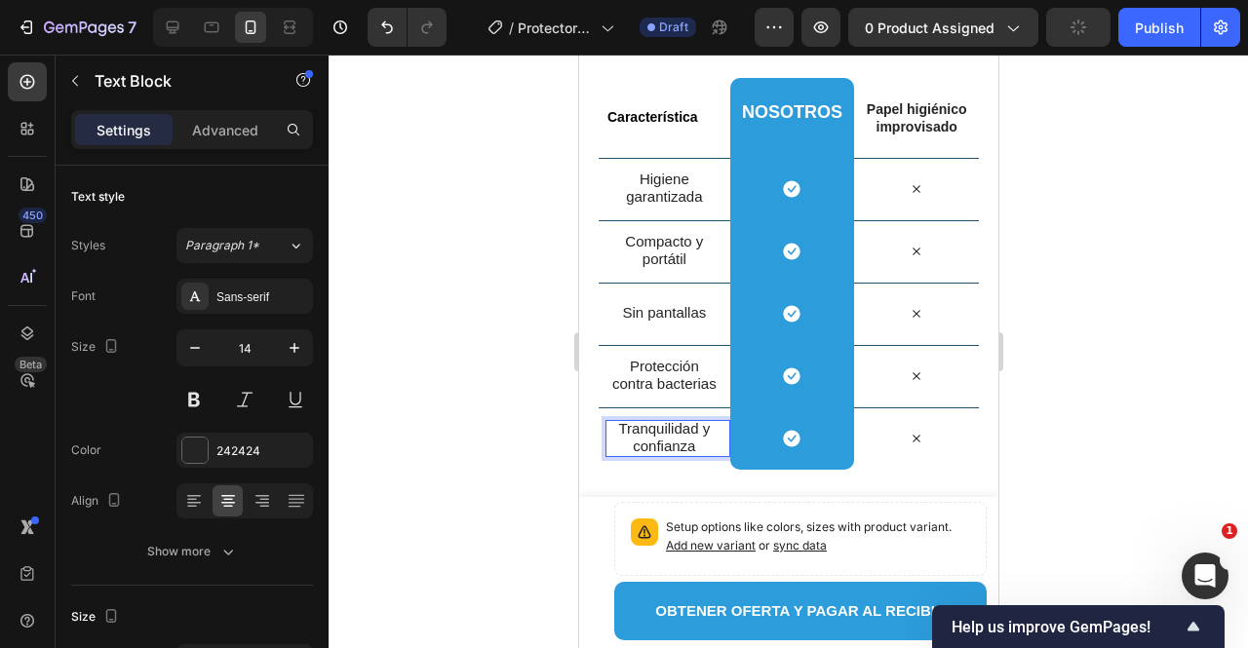
click at [517, 410] on div at bounding box center [789, 352] width 920 height 594
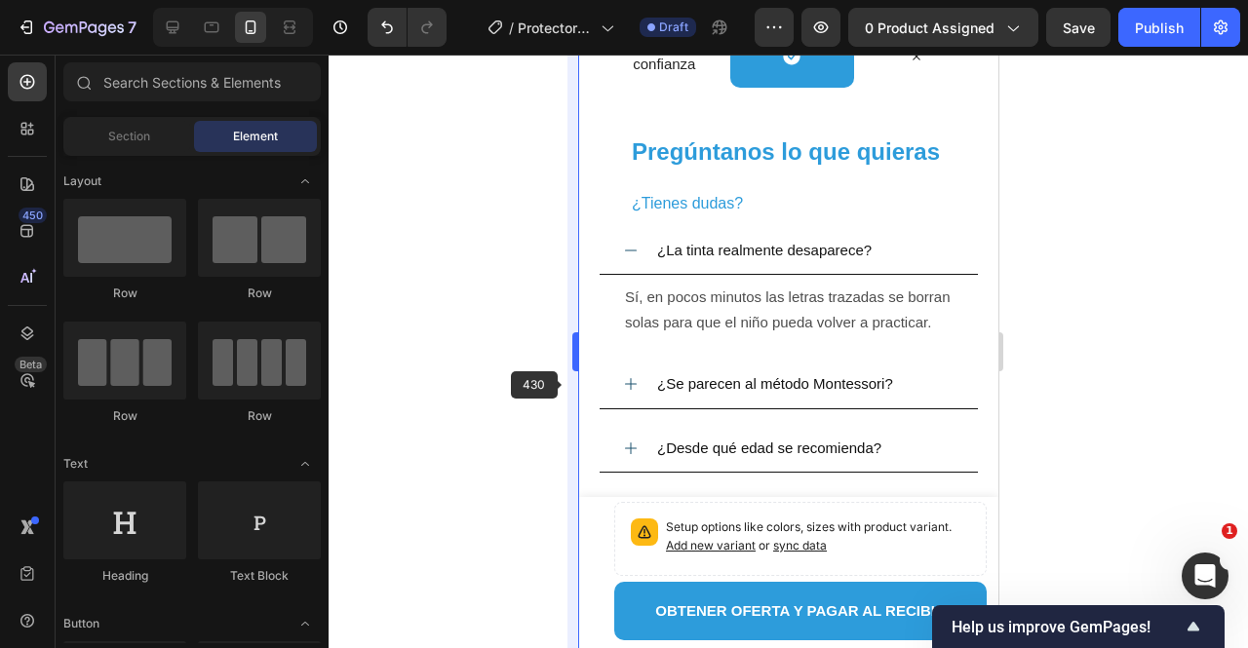
scroll to position [3853, 0]
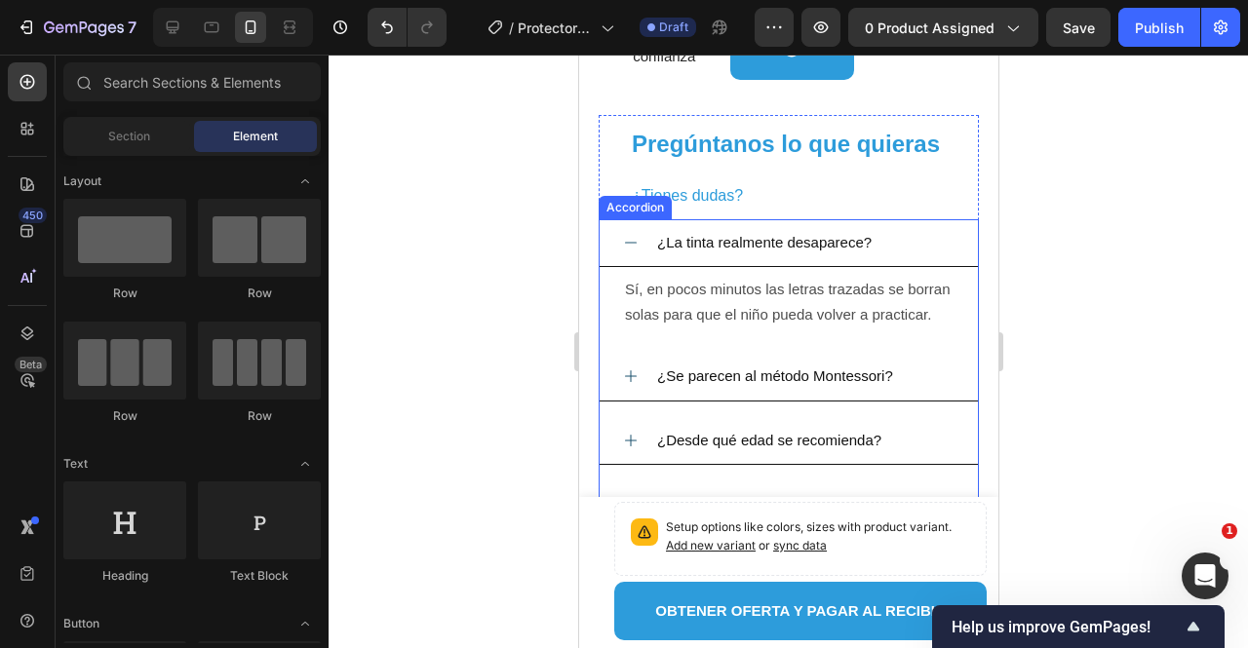
click at [704, 243] on span "¿La tinta realmente desaparece?" at bounding box center [763, 242] width 215 height 17
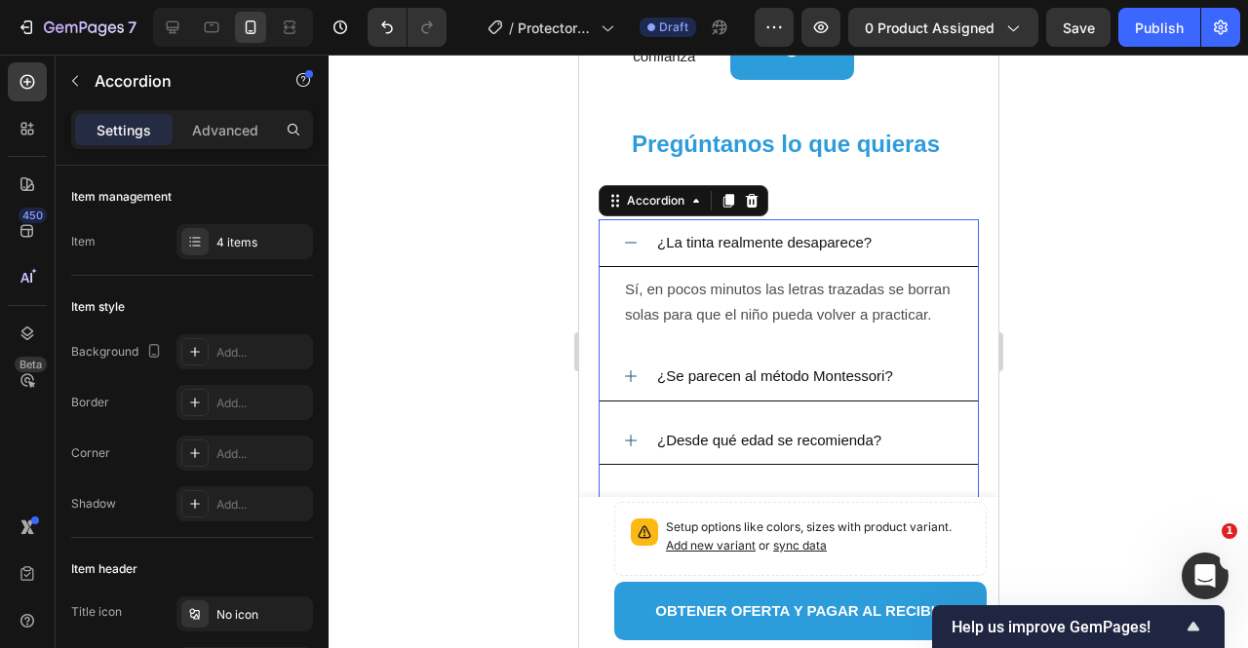
click at [704, 243] on span "¿La tinta realmente desaparece?" at bounding box center [763, 242] width 215 height 17
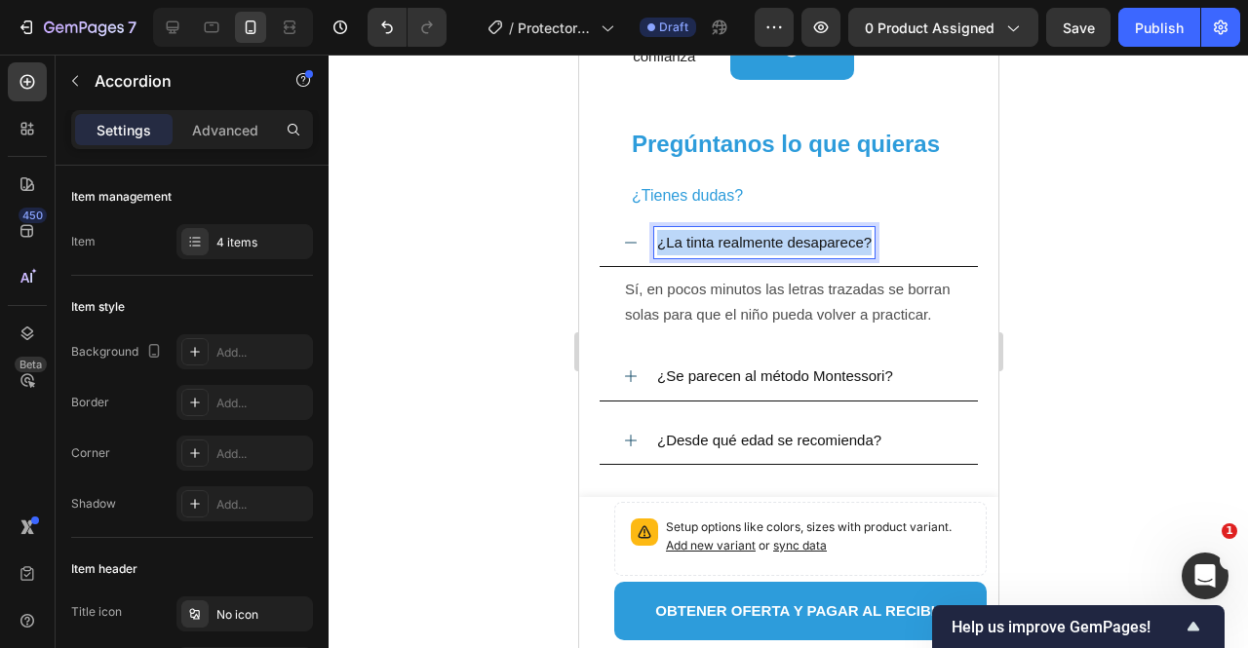
click at [704, 243] on span "¿La tinta realmente desaparece?" at bounding box center [763, 242] width 215 height 17
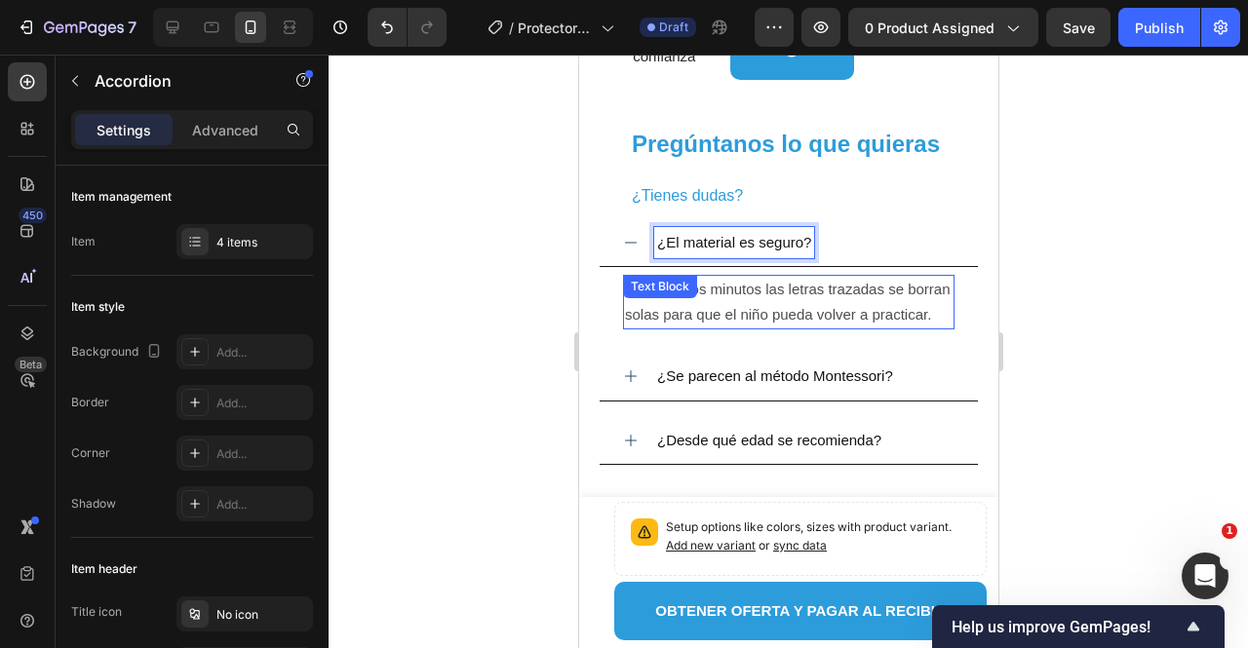
click at [702, 304] on div "Sí, en pocos minutos las letras trazadas se borran solas para que el niño pueda…" at bounding box center [788, 302] width 332 height 55
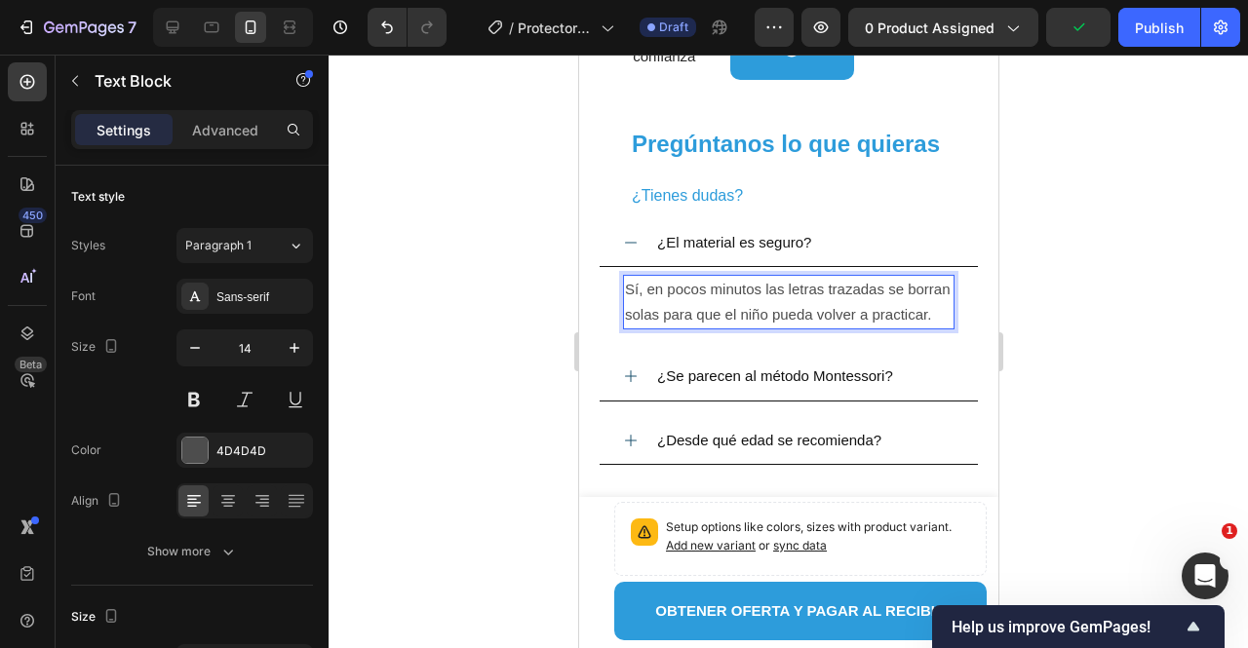
click at [696, 317] on span "Sí, en pocos minutos las letras trazadas se borran solas para que el niño pueda…" at bounding box center [787, 302] width 326 height 42
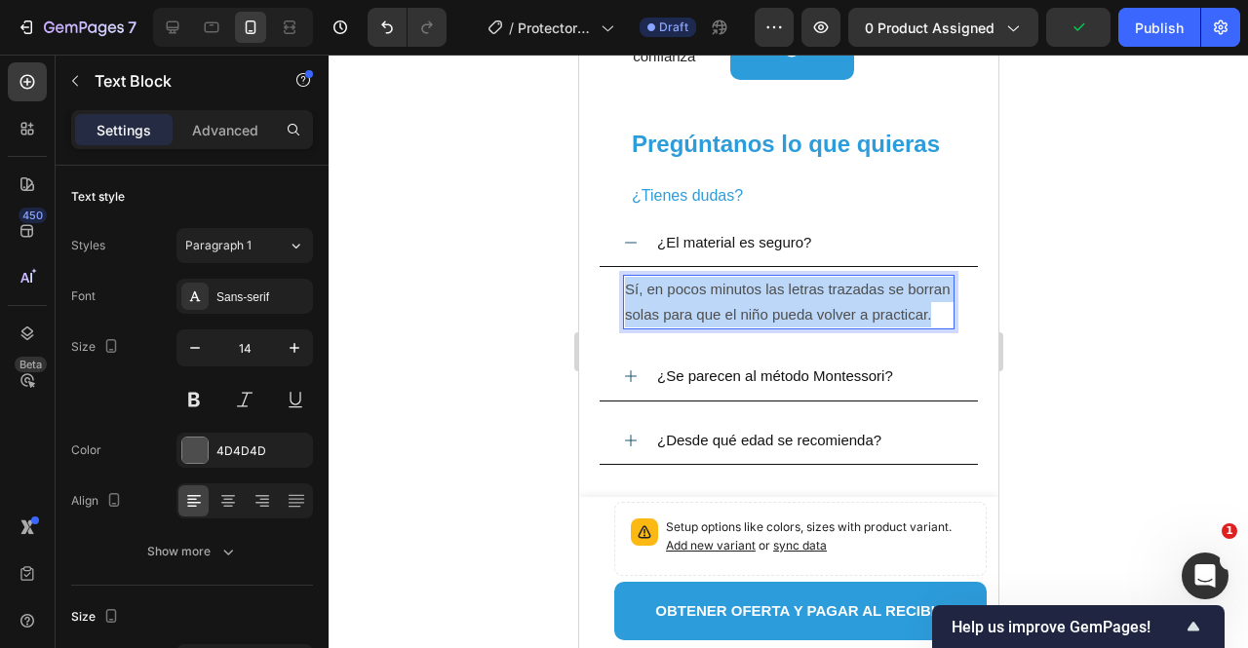
click at [696, 317] on span "Sí, en pocos minutos las letras trazadas se borran solas para que el niño pueda…" at bounding box center [787, 302] width 326 height 42
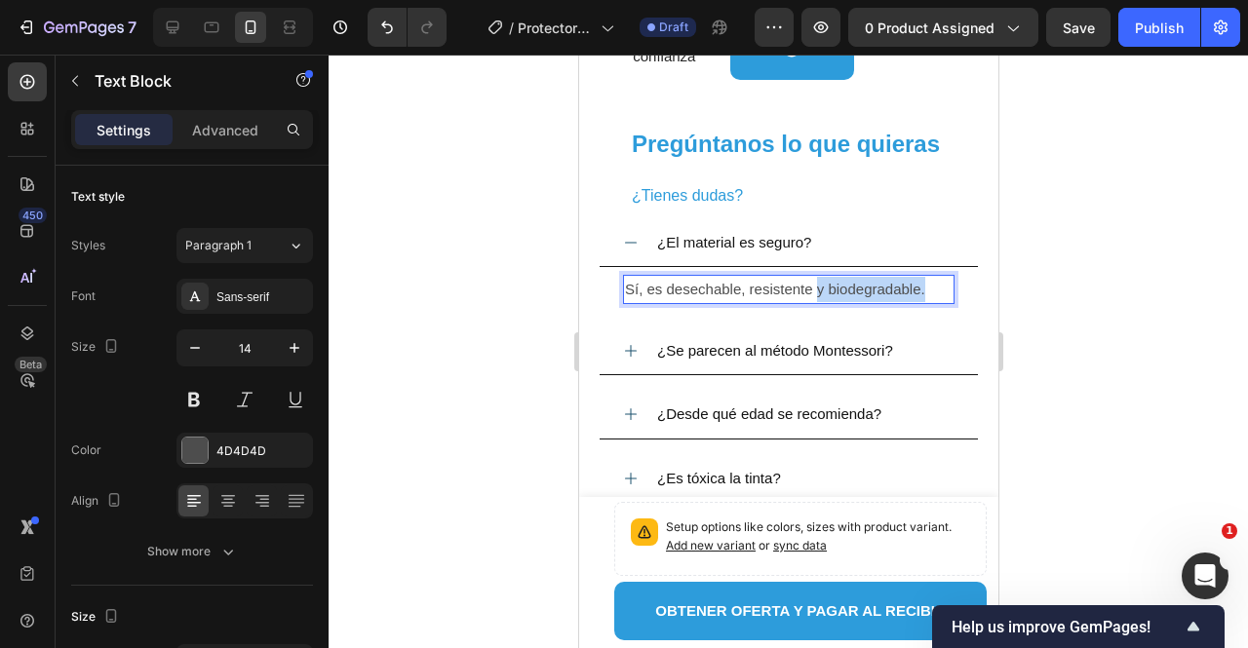
drag, startPoint x: 923, startPoint y: 286, endPoint x: 815, endPoint y: 290, distance: 108.3
click at [816, 290] on span "Sí, es desechable, resistente y biodegradable." at bounding box center [774, 289] width 300 height 17
click at [745, 284] on span "Sí, es desechable, resistente" at bounding box center [718, 289] width 188 height 17
click at [966, 291] on div "Nosotros vs Otros Heading Row Característica Text Block Nosotros Heading Row Pa…" at bounding box center [787, 80] width 419 height 966
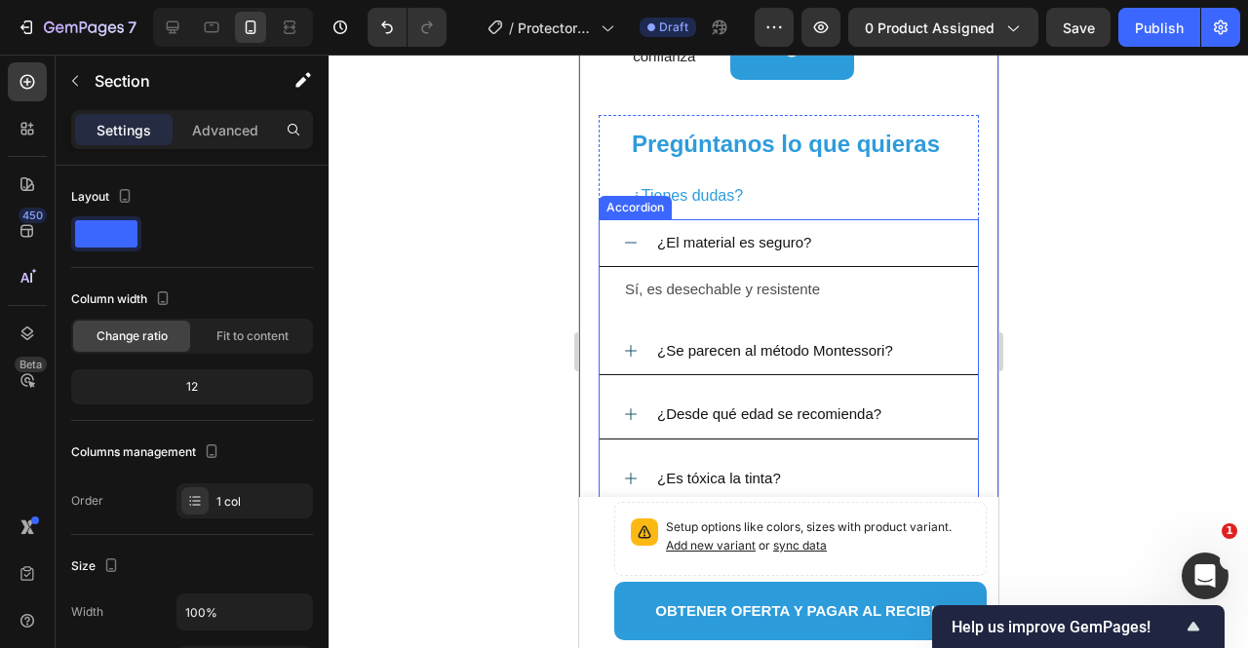
click at [720, 235] on span "¿El material es seguro?" at bounding box center [733, 242] width 154 height 17
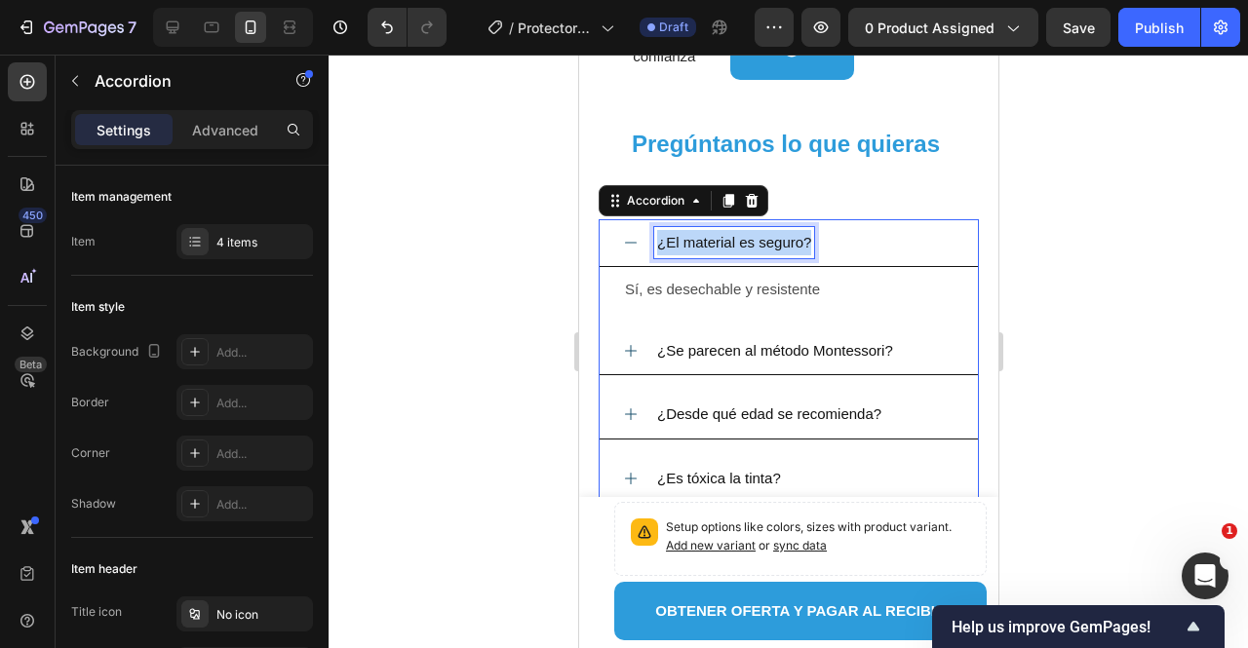
click at [720, 235] on span "¿El material es seguro?" at bounding box center [733, 242] width 154 height 17
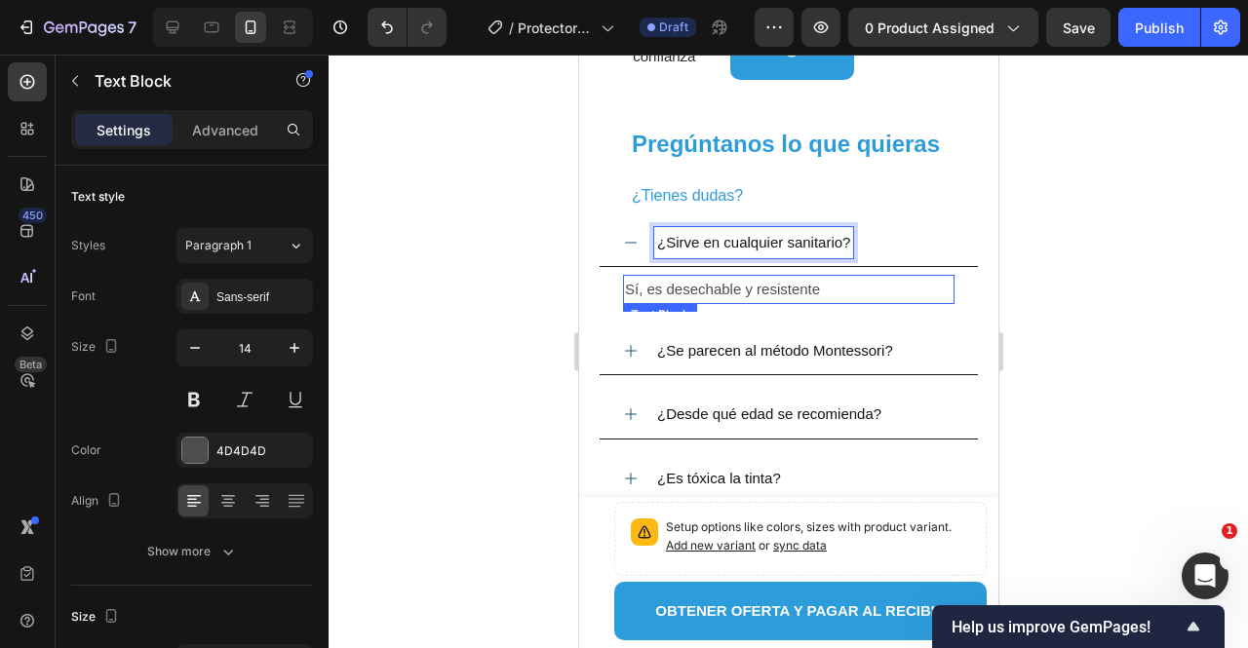
click at [734, 277] on p "Sí, es desechable y resistente" at bounding box center [788, 289] width 328 height 25
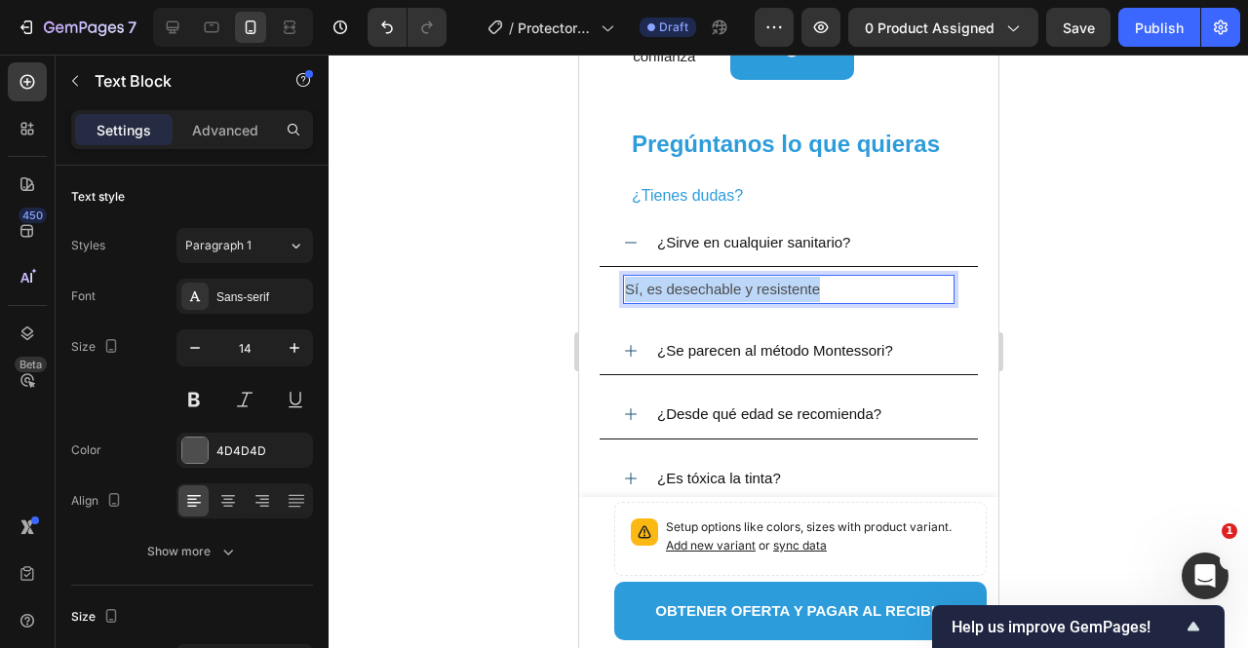
click at [734, 277] on p "Sí, es desechable y resistente" at bounding box center [788, 289] width 328 height 25
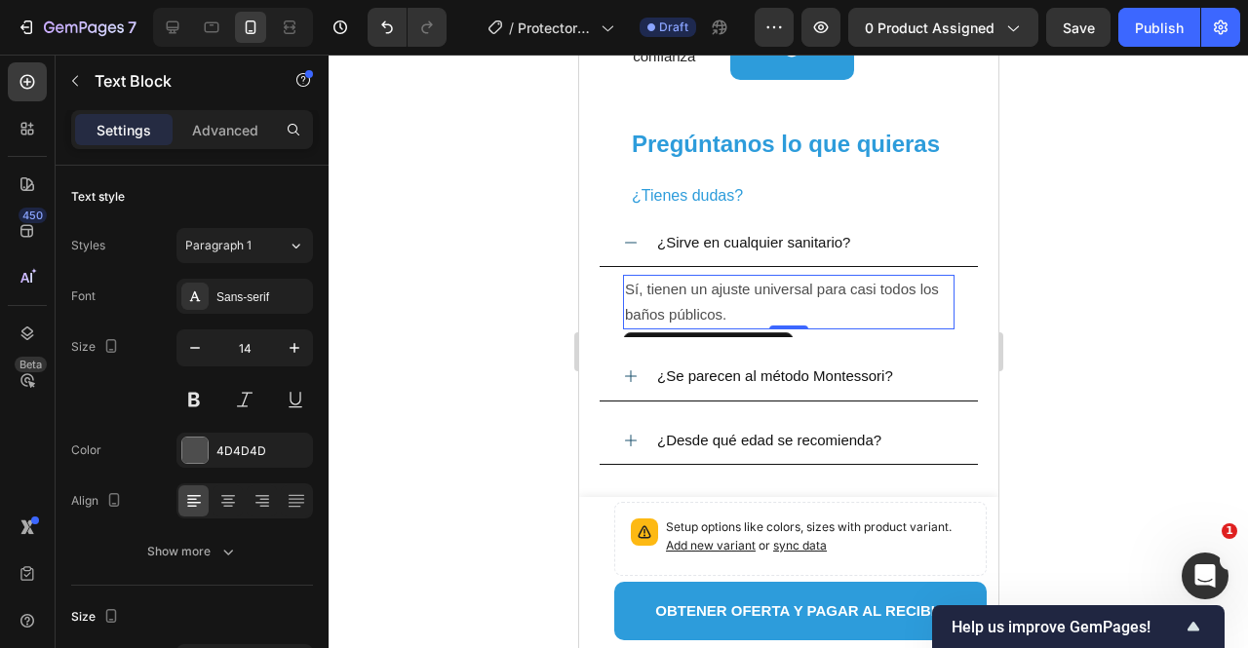
click at [522, 316] on div at bounding box center [789, 352] width 920 height 594
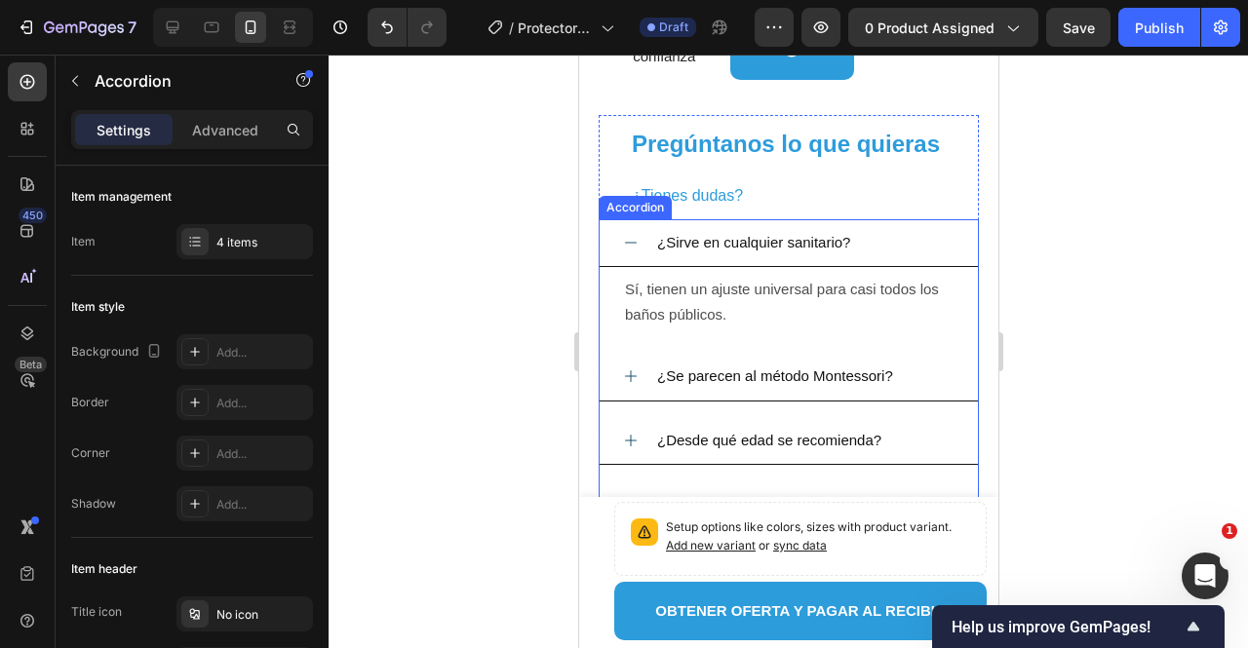
click at [685, 370] on span "¿Se parecen al método Montessori?" at bounding box center [774, 376] width 236 height 17
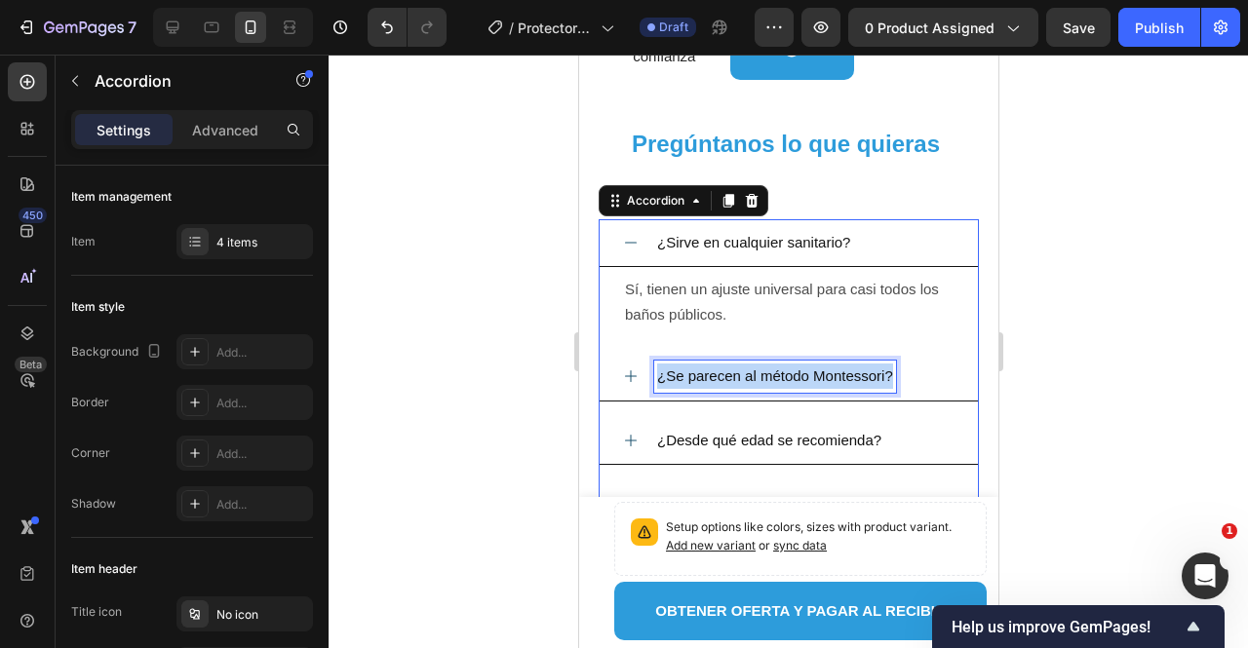
click at [685, 370] on span "¿Se parecen al método Montessori?" at bounding box center [774, 376] width 236 height 17
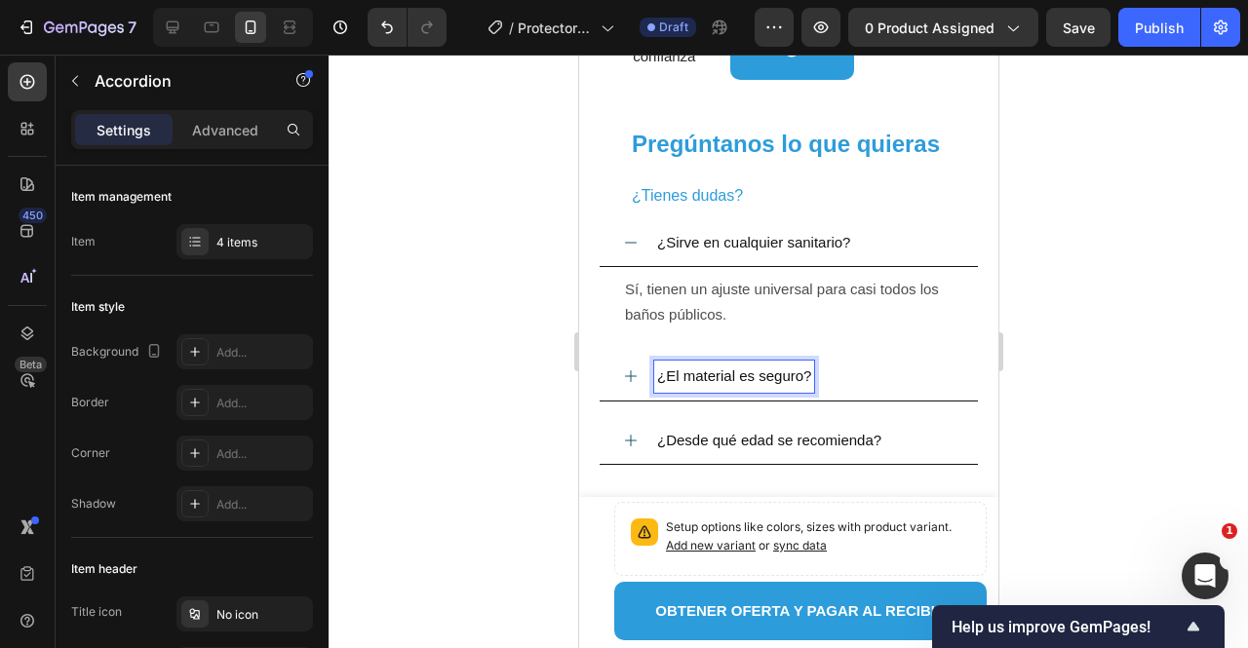
click at [620, 368] on div "¿El material es seguro?" at bounding box center [788, 377] width 378 height 48
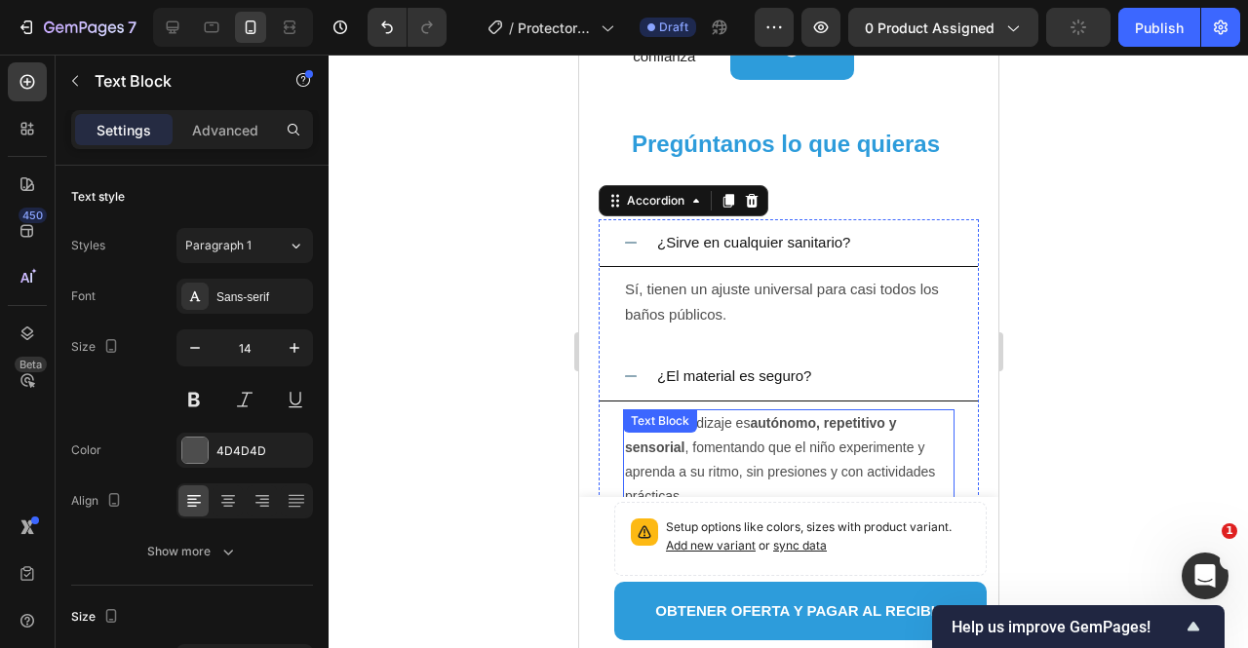
click at [670, 427] on div "Sí. El aprendizaje es autónomo, repetitivo y sensorial , fomentando que el niño…" at bounding box center [788, 461] width 332 height 102
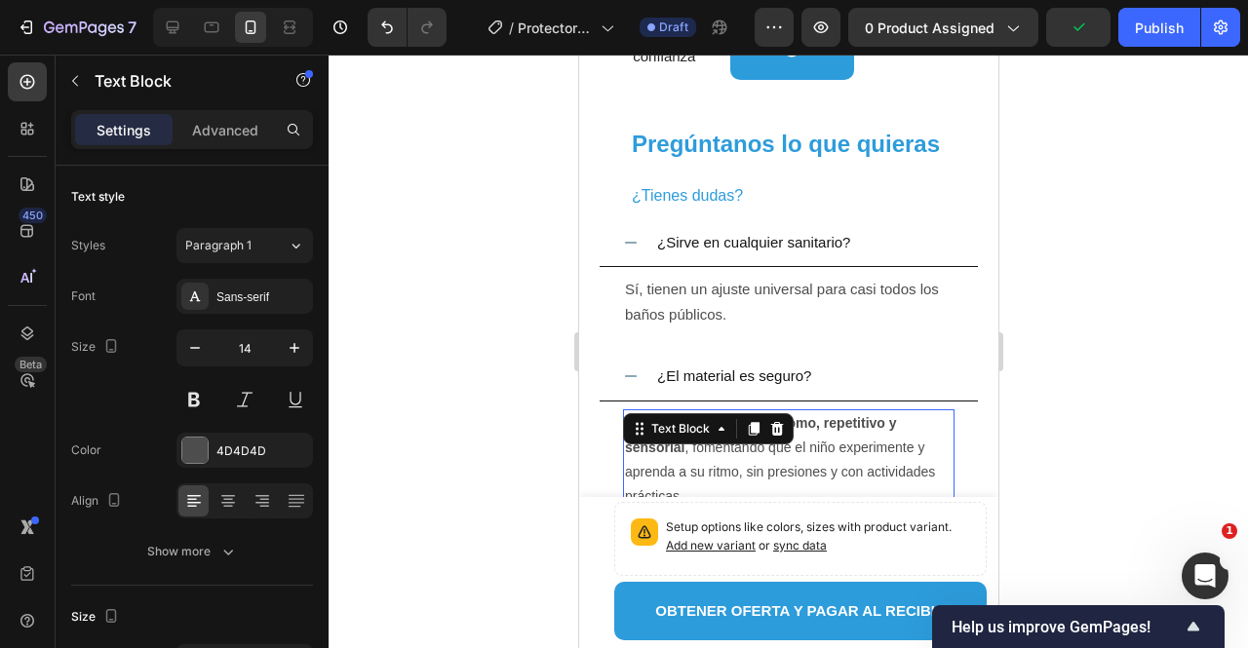
click at [670, 427] on div "Text Block" at bounding box center [680, 429] width 66 height 18
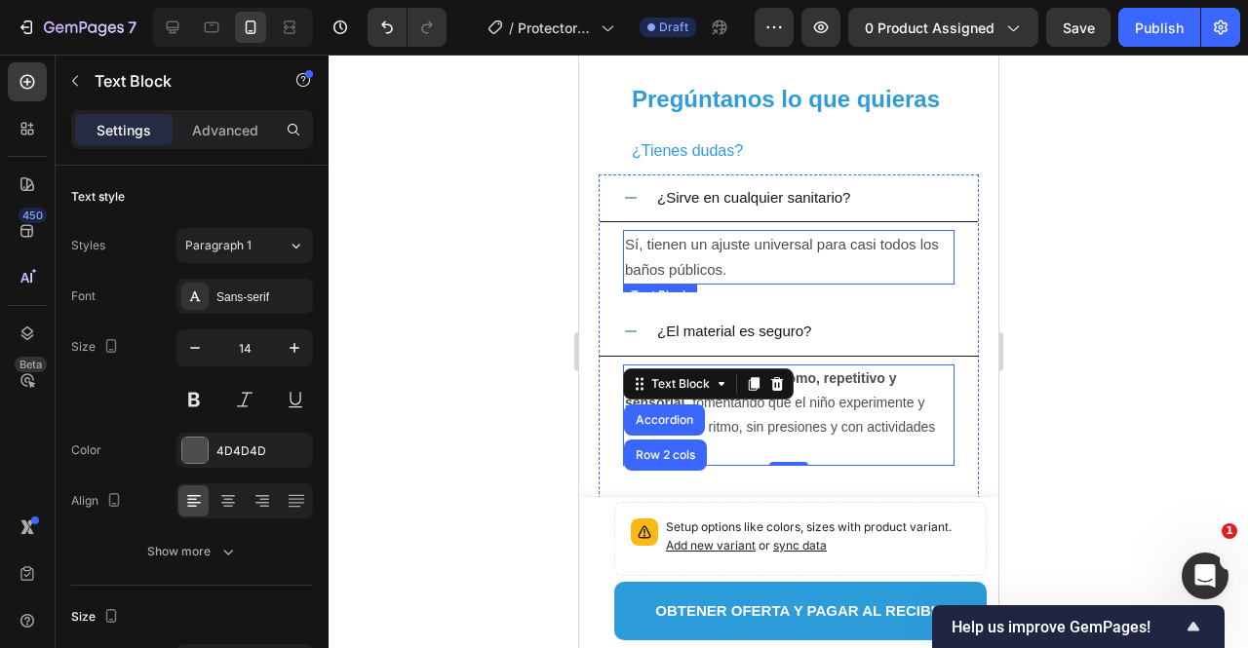
scroll to position [4048, 0]
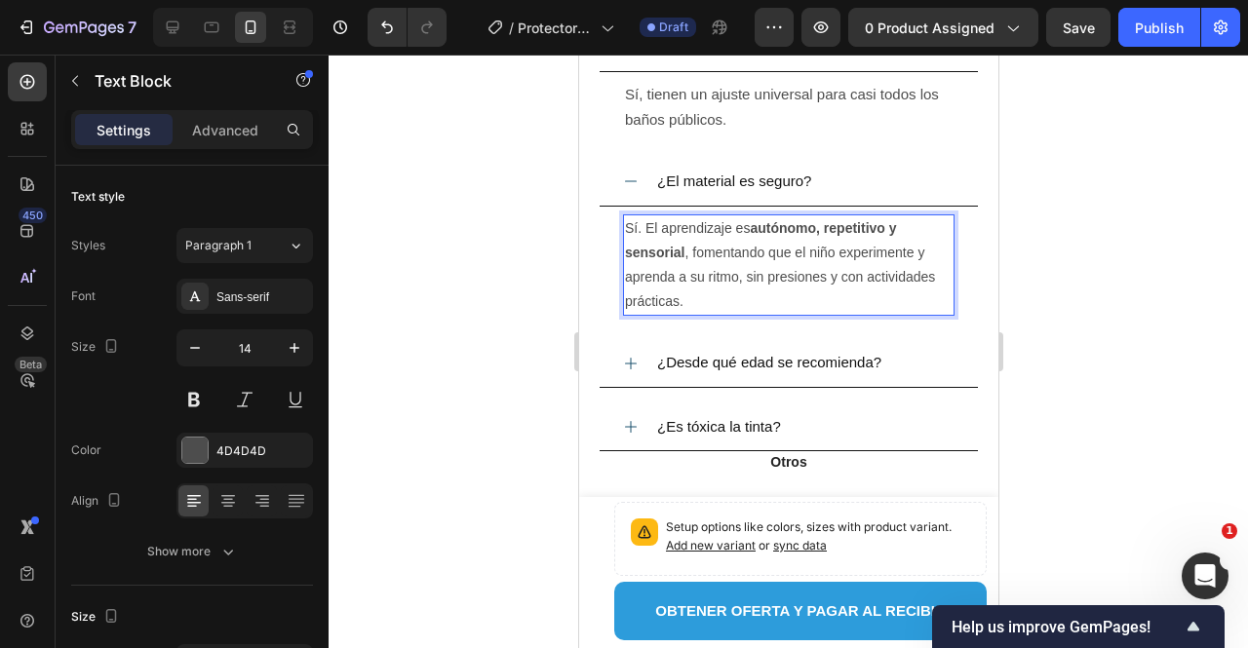
click at [783, 282] on p "Sí. El aprendizaje es autónomo, repetitivo y sensorial , fomentando que el niño…" at bounding box center [788, 265] width 328 height 98
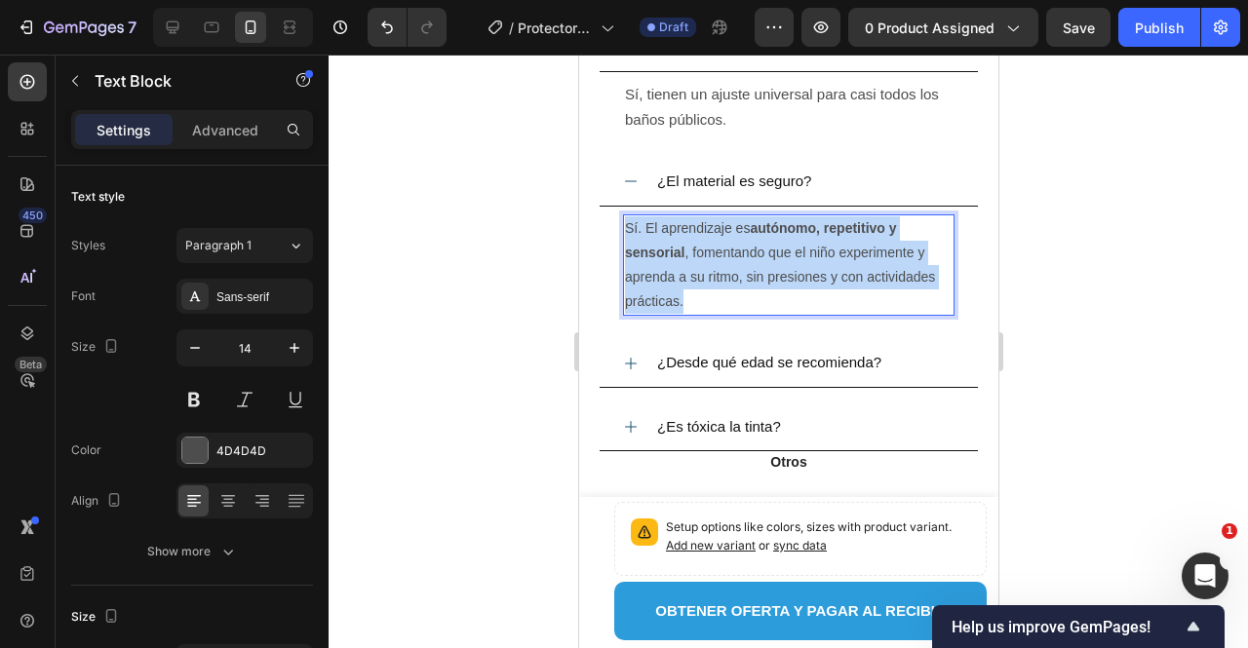
click at [783, 282] on p "Sí. El aprendizaje es autónomo, repetitivo y sensorial , fomentando que el niño…" at bounding box center [788, 265] width 328 height 98
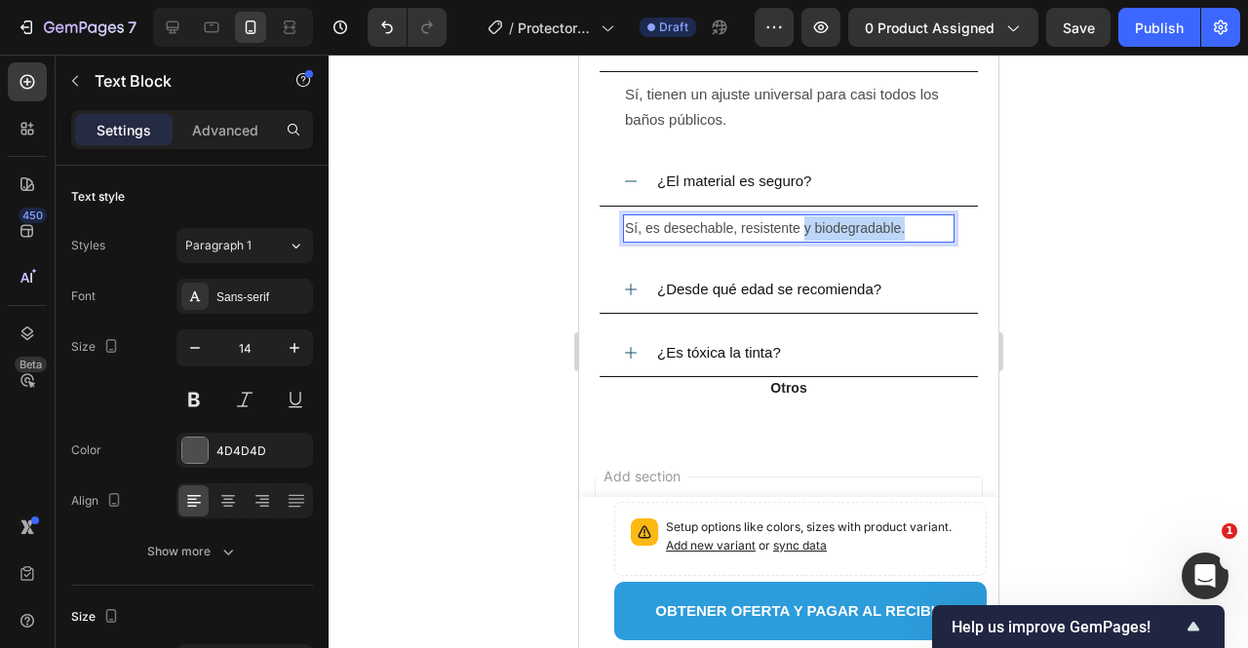
drag, startPoint x: 905, startPoint y: 223, endPoint x: 803, endPoint y: 225, distance: 102.4
click at [803, 225] on p "Sí, es desechable, resistente y biodegradable." at bounding box center [788, 228] width 328 height 24
click at [857, 207] on div "Sí, es desechable y resistente Text Block Accordion Row 2 cols Section 0" at bounding box center [788, 229] width 378 height 44
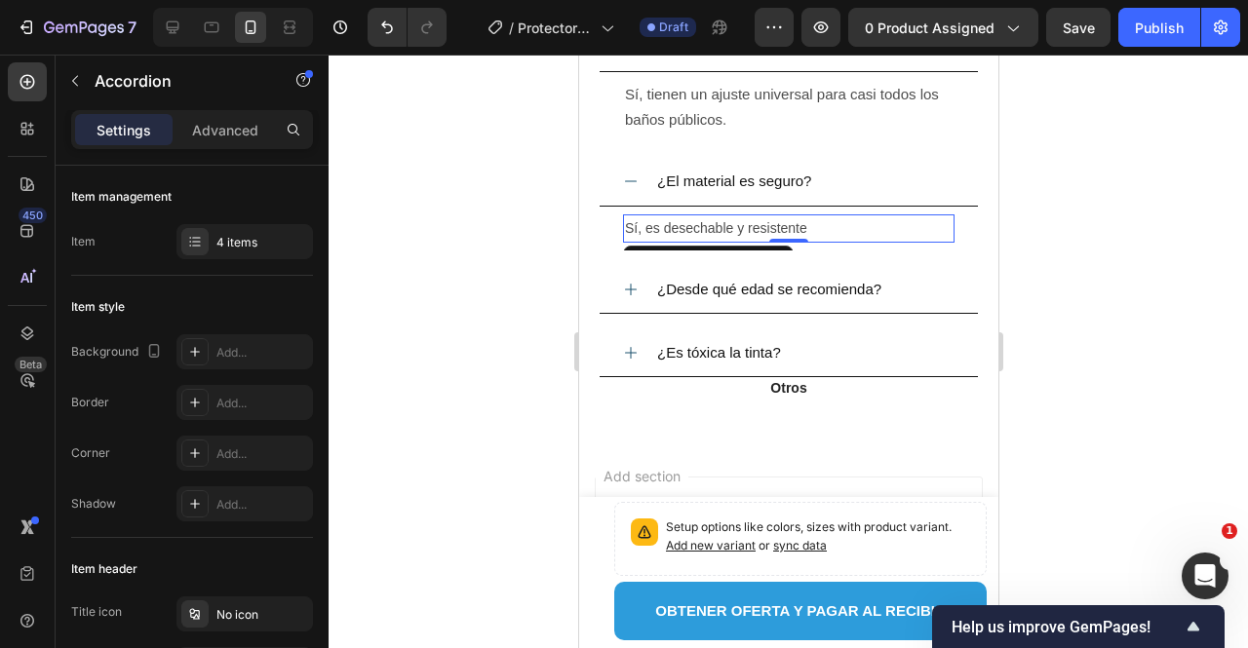
click at [840, 217] on p "Sí, es desechable y resistente" at bounding box center [788, 228] width 328 height 24
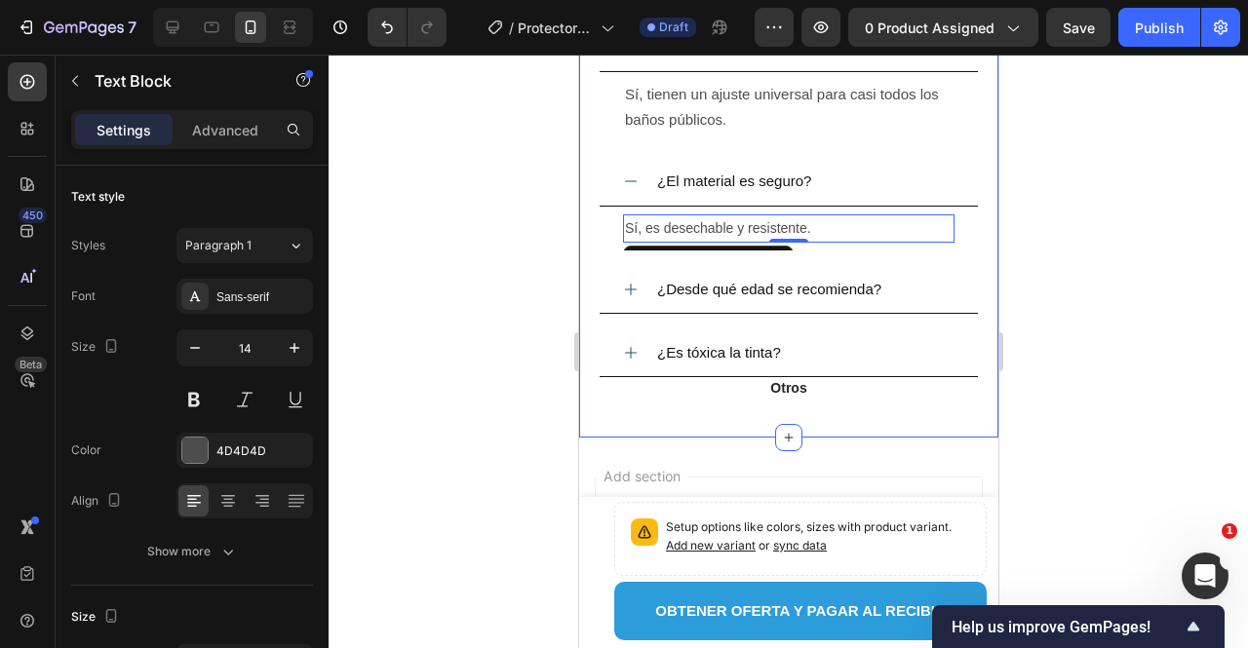
click at [520, 294] on div at bounding box center [789, 352] width 920 height 594
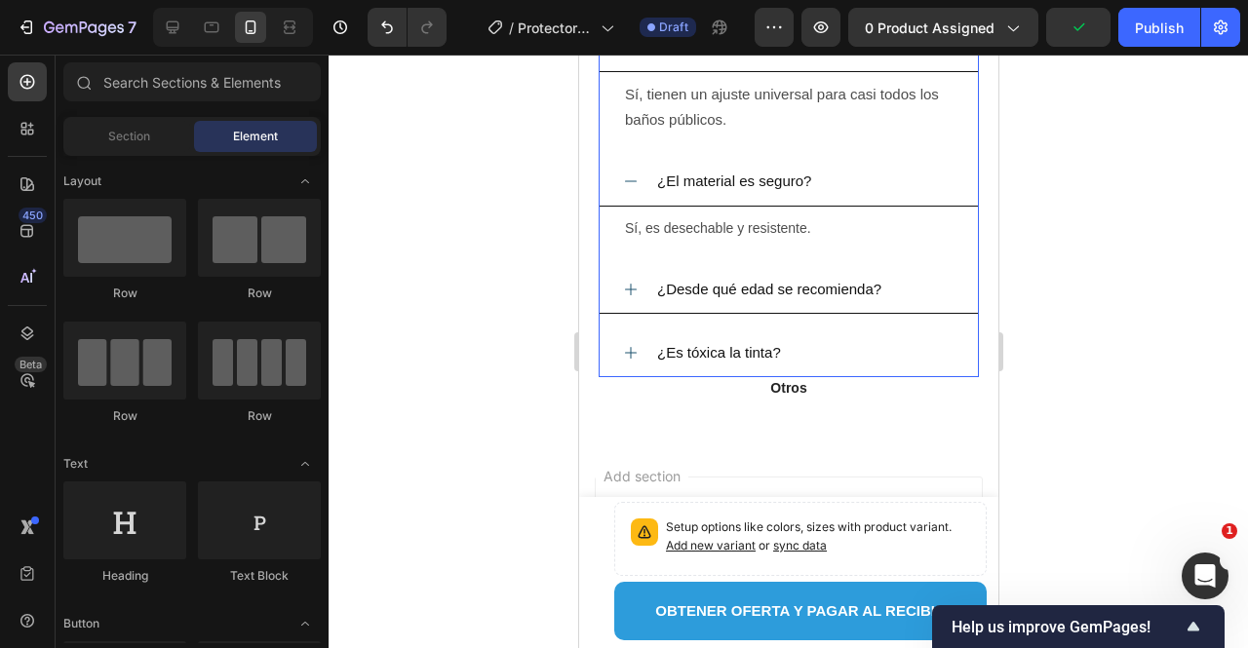
click at [670, 286] on span "¿Desde qué edad se recomienda?" at bounding box center [768, 289] width 224 height 17
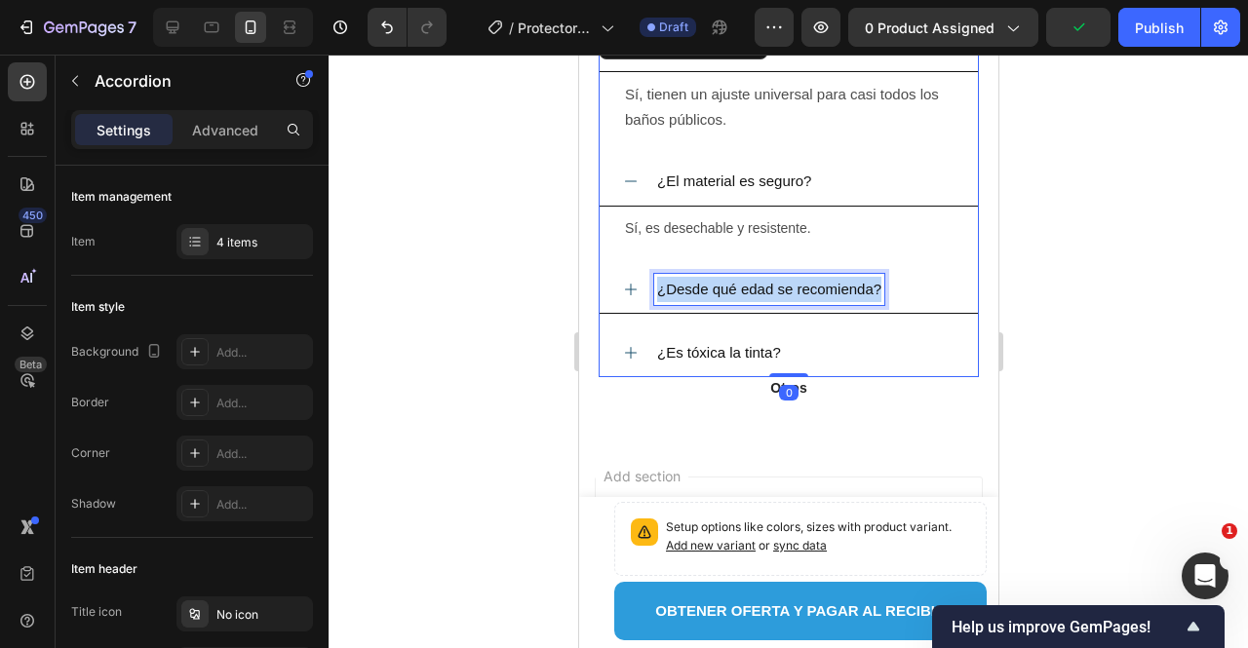
click at [670, 286] on span "¿Desde qué edad se recomienda?" at bounding box center [768, 289] width 224 height 17
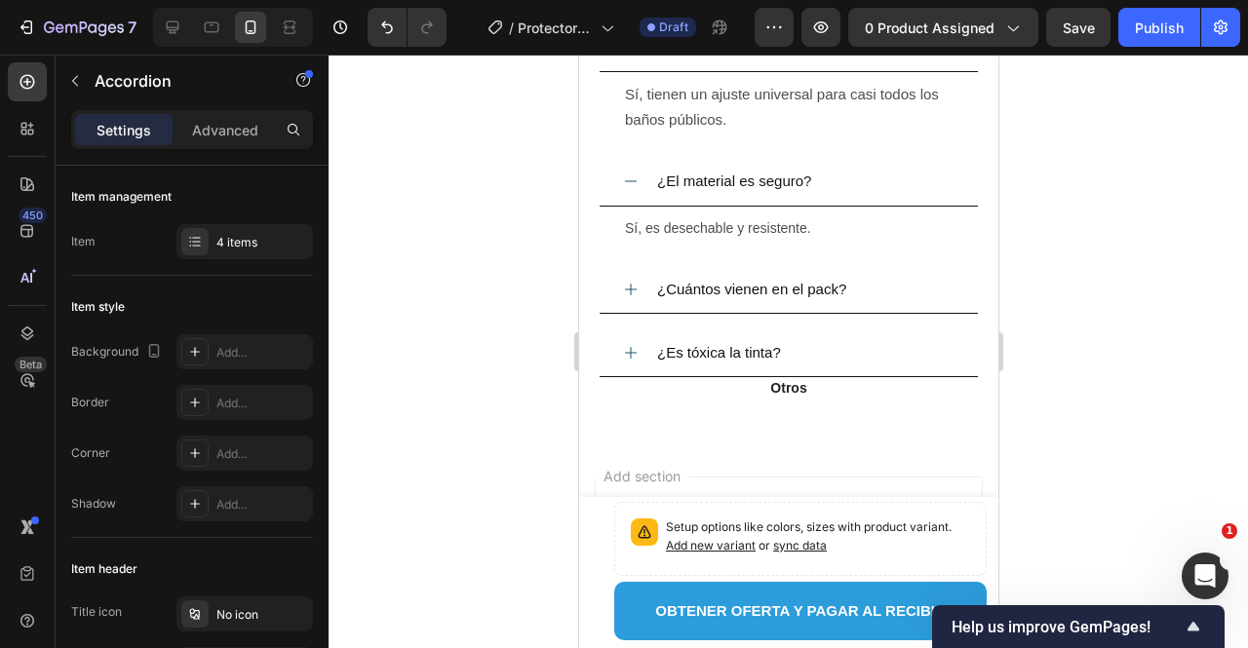
click at [884, 274] on div "¿Cuántos vienen en el pack?" at bounding box center [803, 289] width 300 height 31
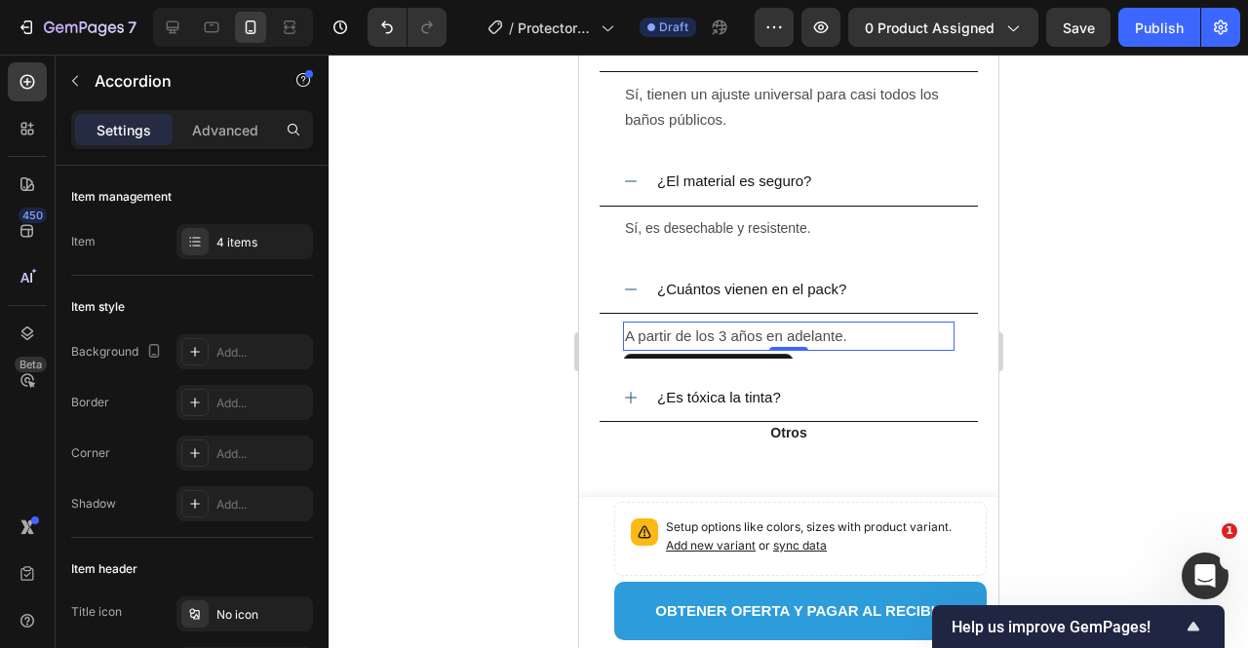
click at [732, 328] on span "A partir de los 3 años en adelante." at bounding box center [735, 336] width 222 height 17
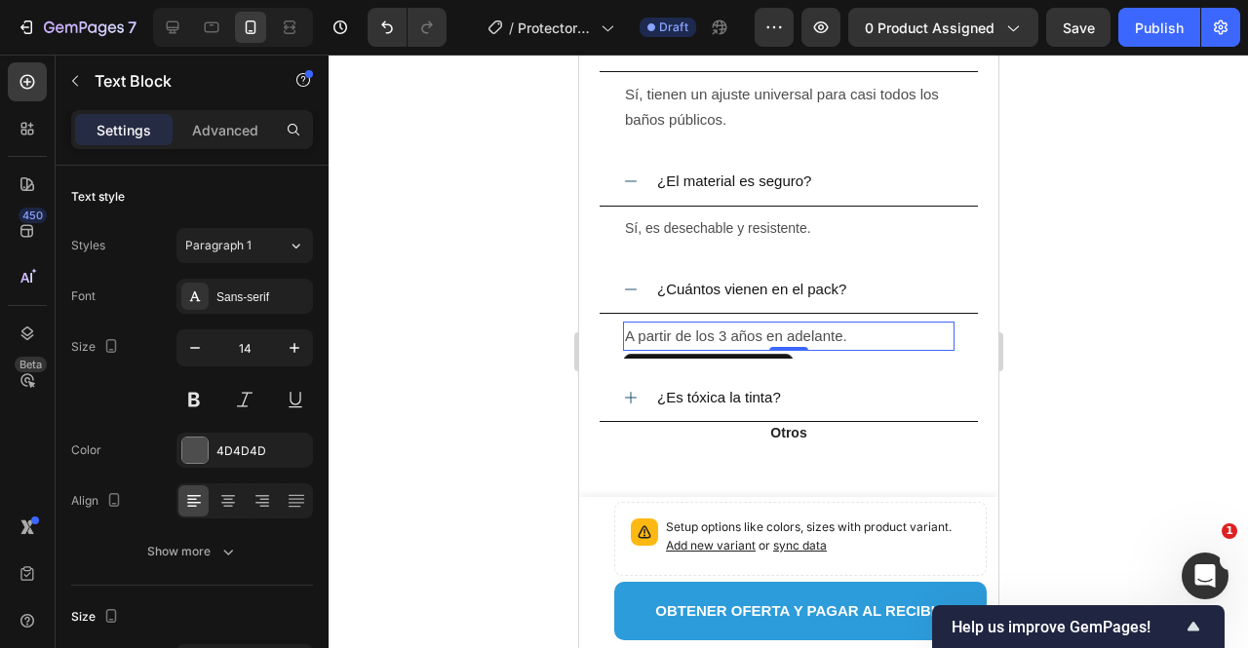
click at [732, 328] on span "A partir de los 3 años en adelante." at bounding box center [735, 336] width 222 height 17
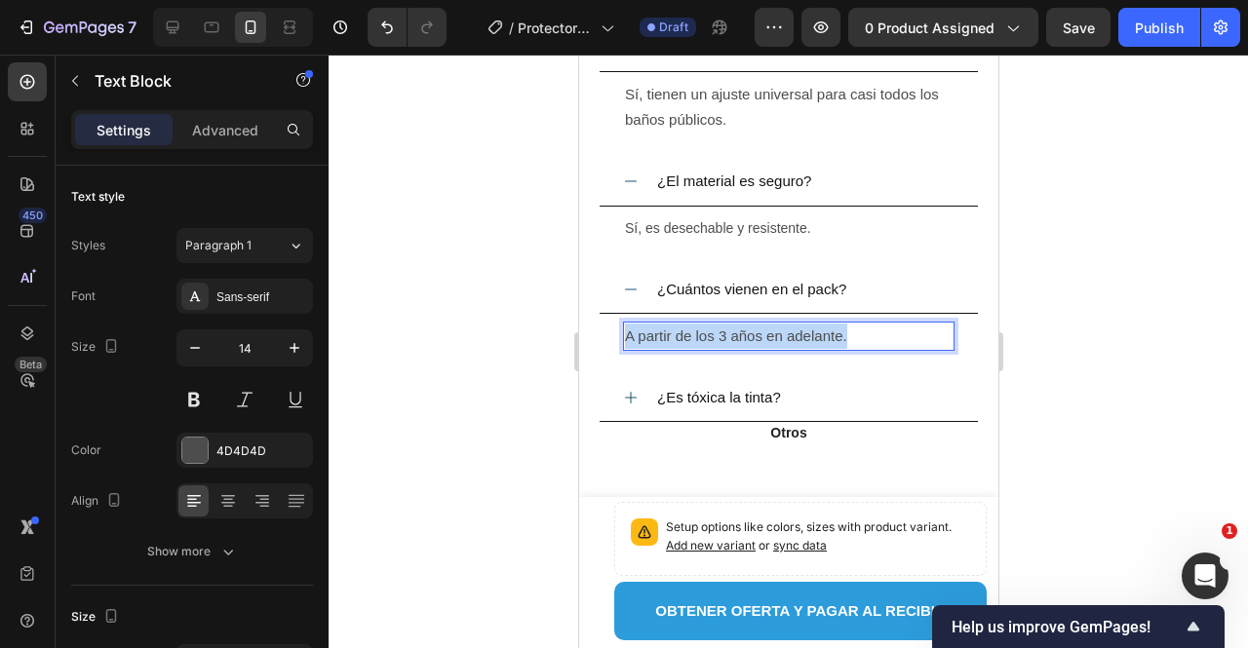
click at [732, 328] on span "A partir de los 3 años en adelante." at bounding box center [735, 336] width 222 height 17
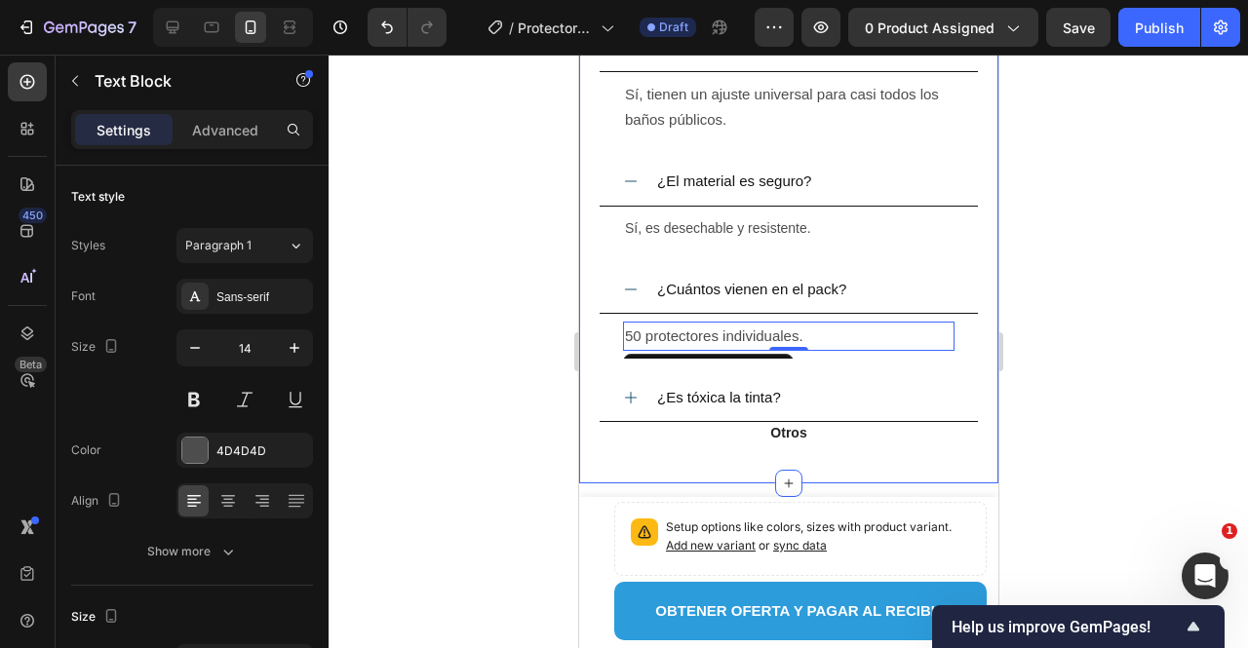
click at [527, 326] on div at bounding box center [789, 352] width 920 height 594
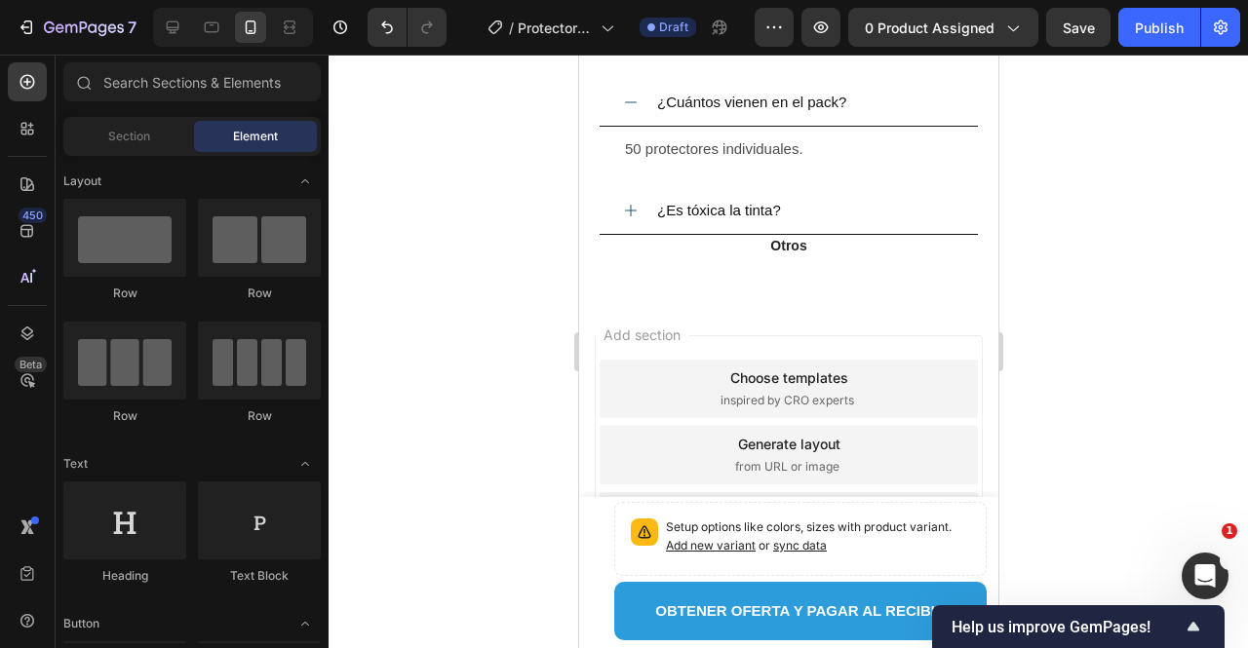
scroll to position [4236, 0]
click at [677, 201] on span "¿Es tóxica la tinta?" at bounding box center [718, 209] width 124 height 17
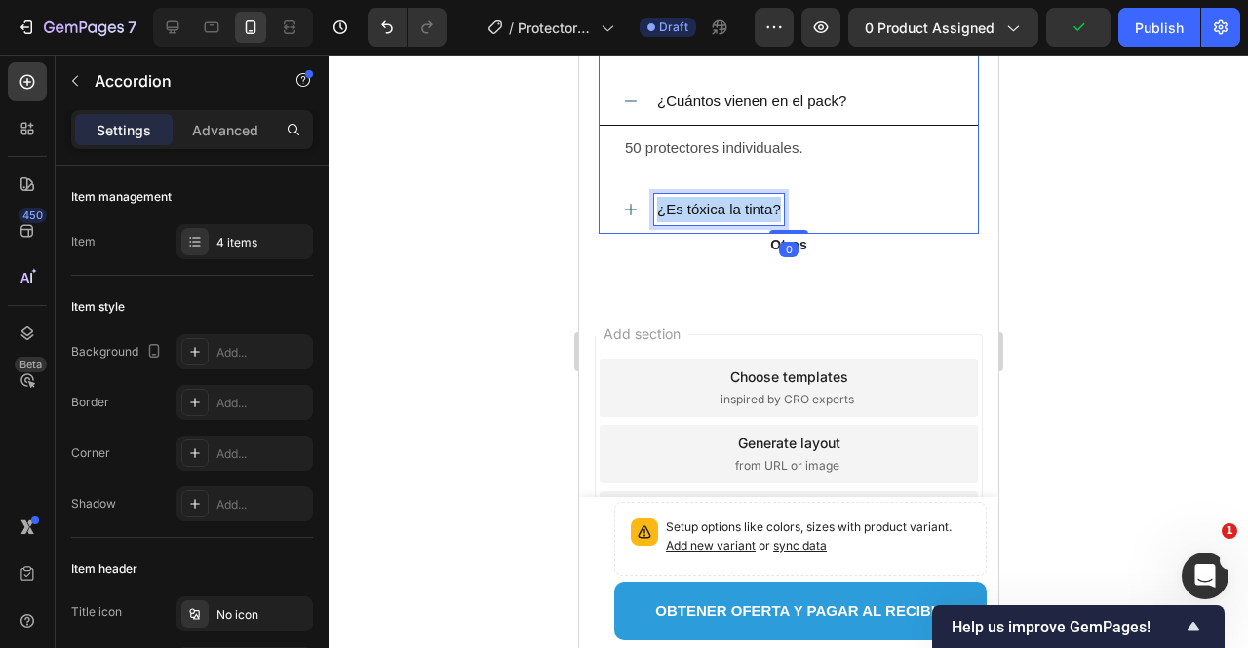
click at [677, 201] on span "¿Es tóxica la tinta?" at bounding box center [718, 209] width 124 height 17
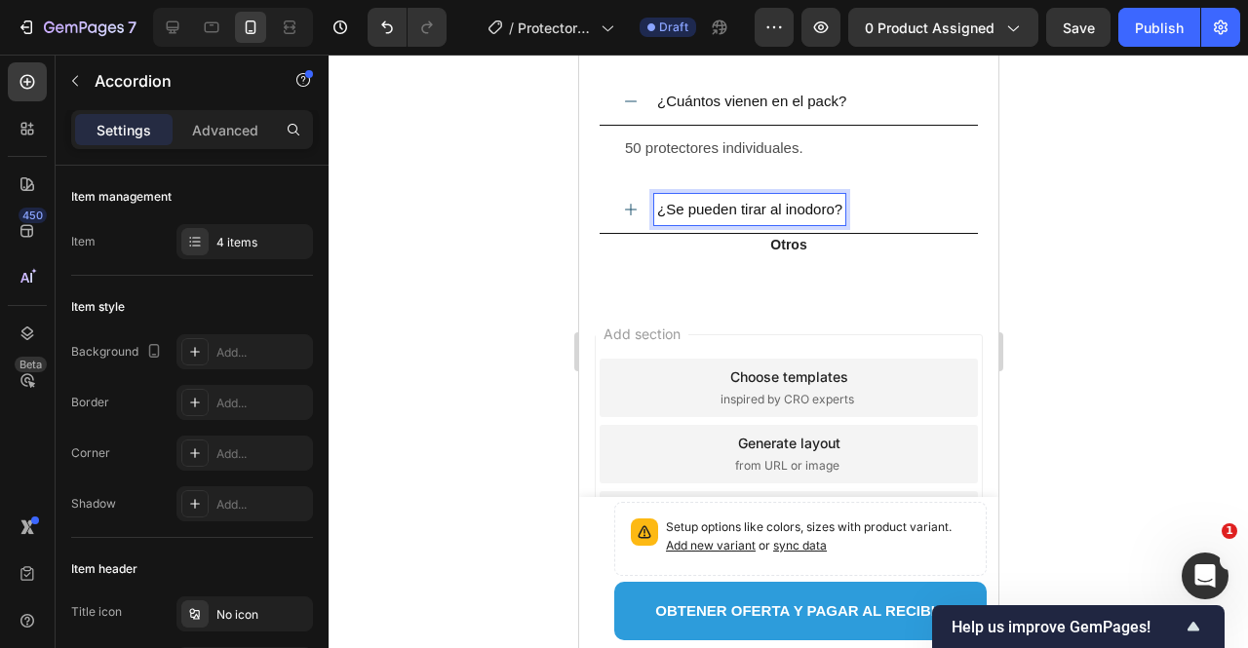
click at [882, 200] on div "¿Se pueden tirar al inodoro?" at bounding box center [803, 209] width 300 height 31
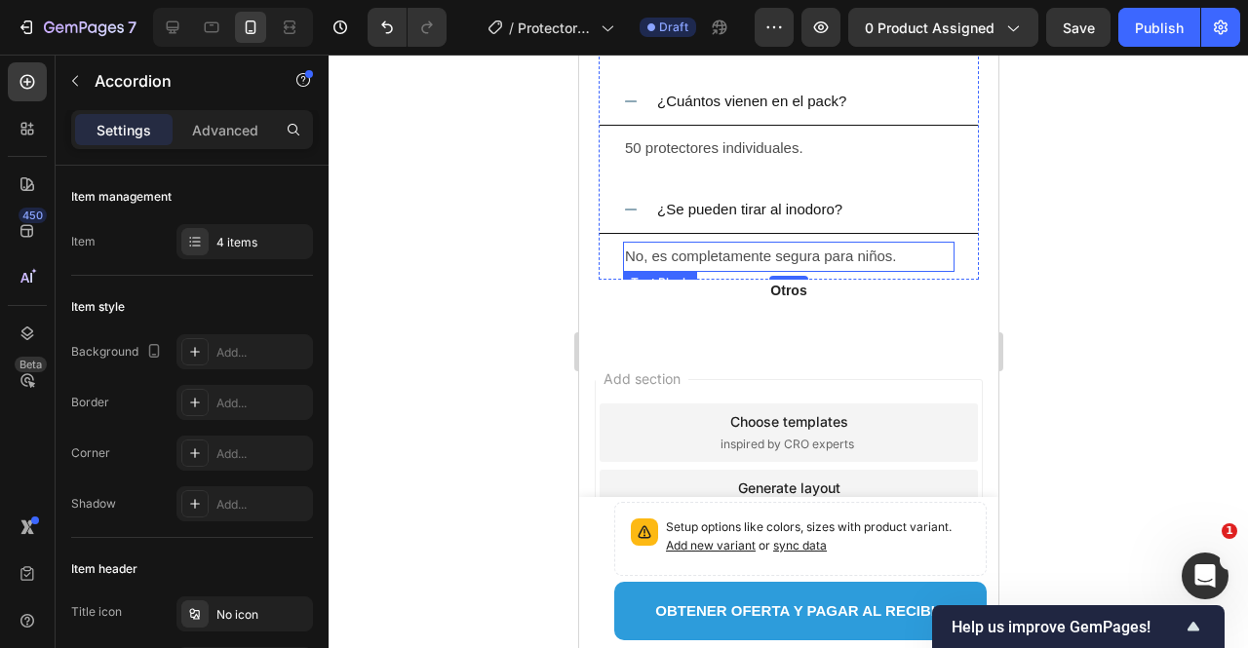
click at [692, 242] on div "No, es completamente segura para niños." at bounding box center [788, 256] width 332 height 29
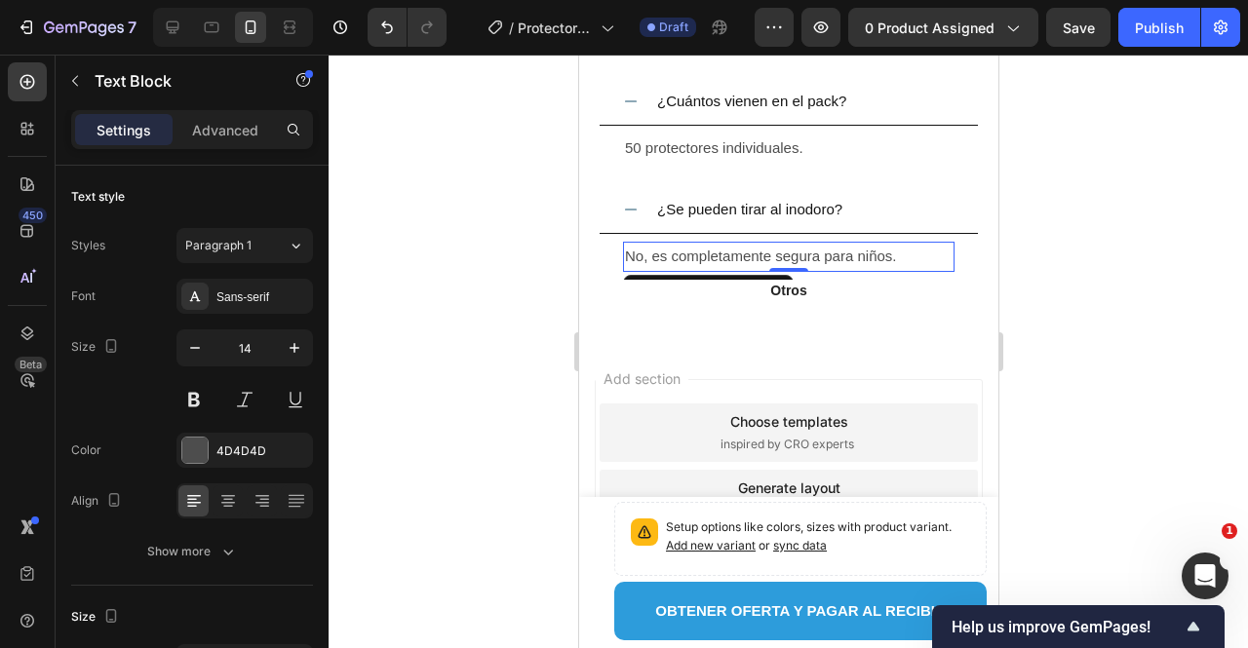
click at [690, 248] on span "No, es completamente segura para niños." at bounding box center [760, 256] width 272 height 17
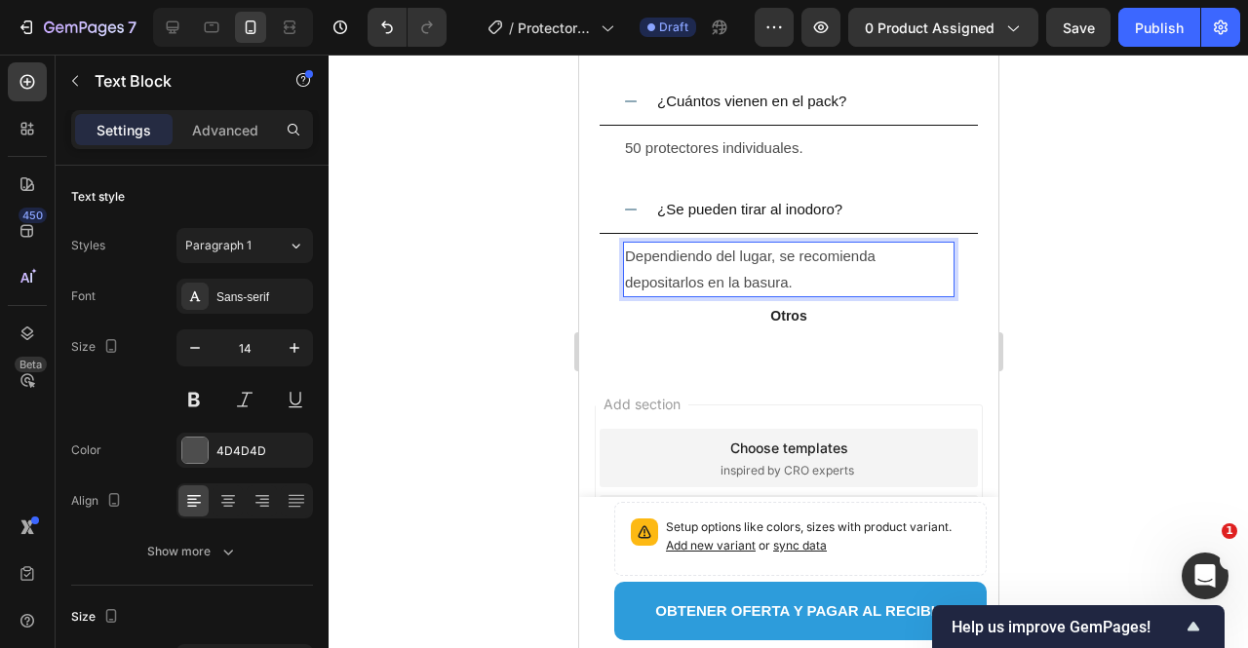
click at [774, 248] on span "Dependiendo del lugar, se recomienda depositarlos en la basura." at bounding box center [749, 269] width 251 height 42
click at [782, 248] on span "Dependiendo del lugar, se recomienda depositarlos en la basura." at bounding box center [749, 269] width 251 height 42
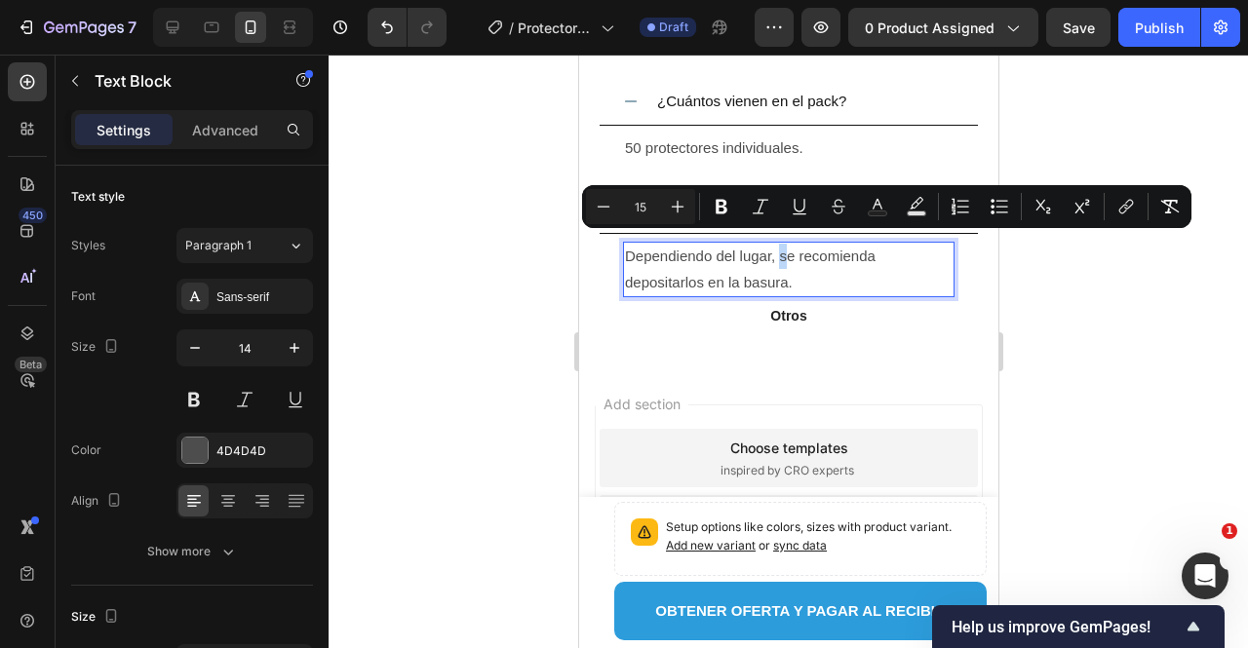
click at [782, 248] on span "Dependiendo del lugar, se recomienda depositarlos en la basura." at bounding box center [749, 269] width 251 height 42
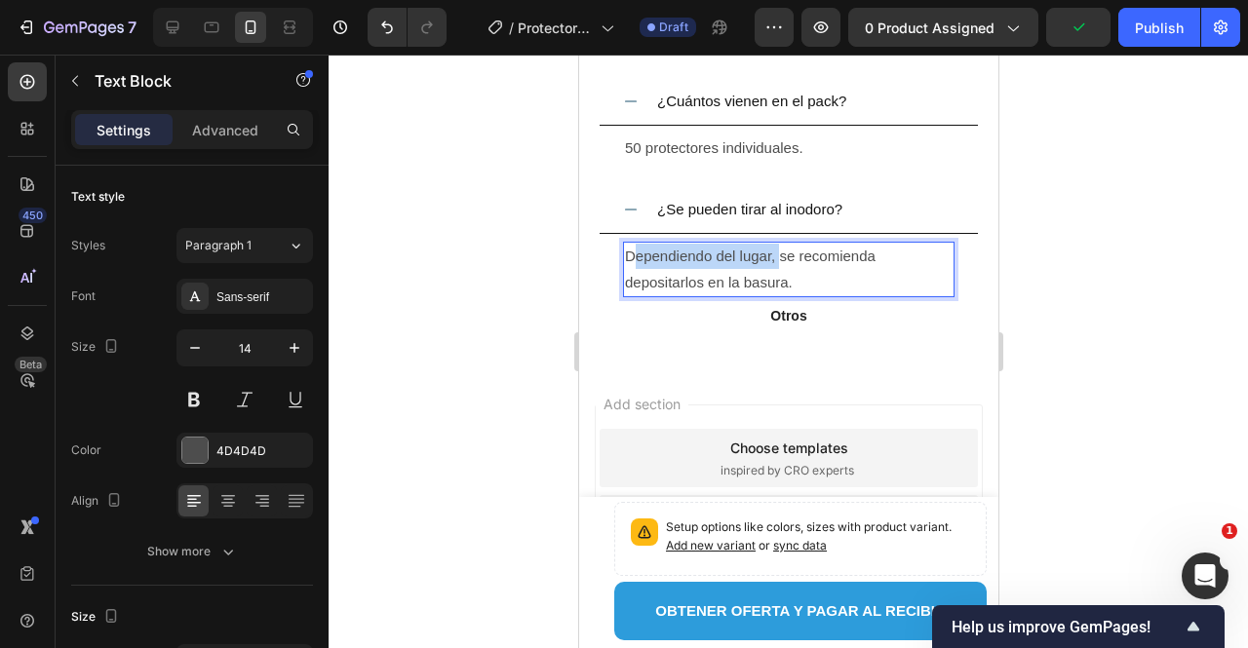
drag, startPoint x: 780, startPoint y: 245, endPoint x: 618, endPoint y: 253, distance: 162.1
click at [620, 253] on div "Dependiendo del lugar, se recomienda depositarlos en la basura. Text Block 0" at bounding box center [788, 269] width 378 height 70
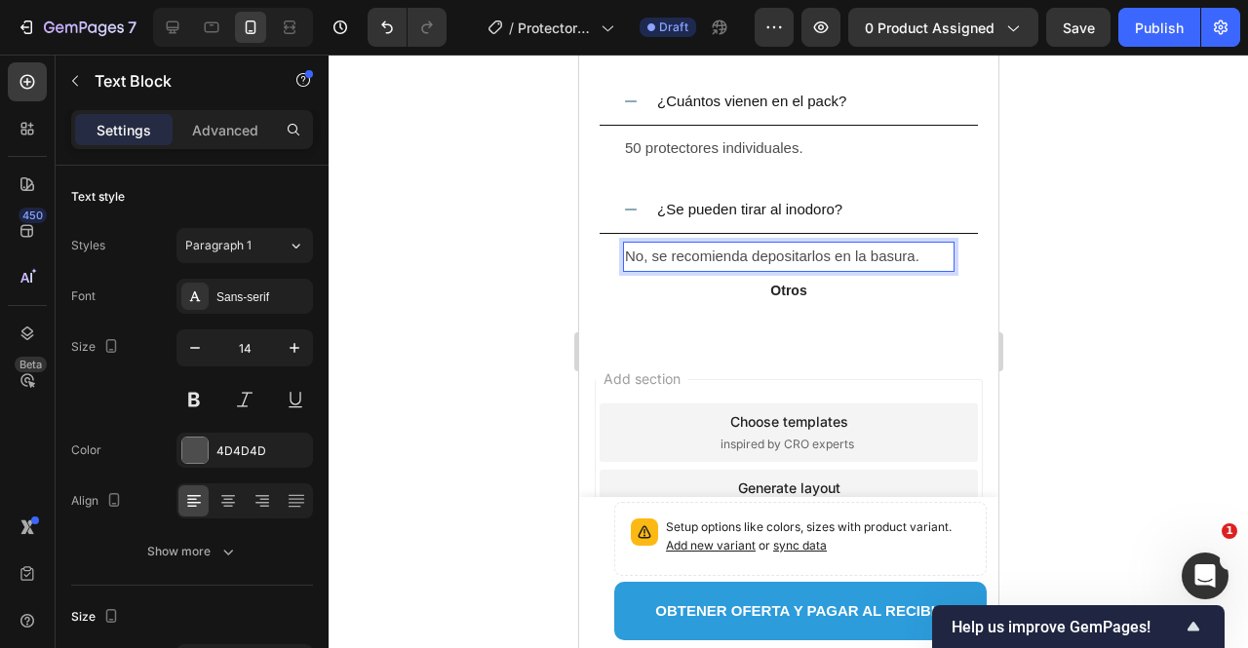
click at [1121, 258] on div at bounding box center [789, 352] width 920 height 594
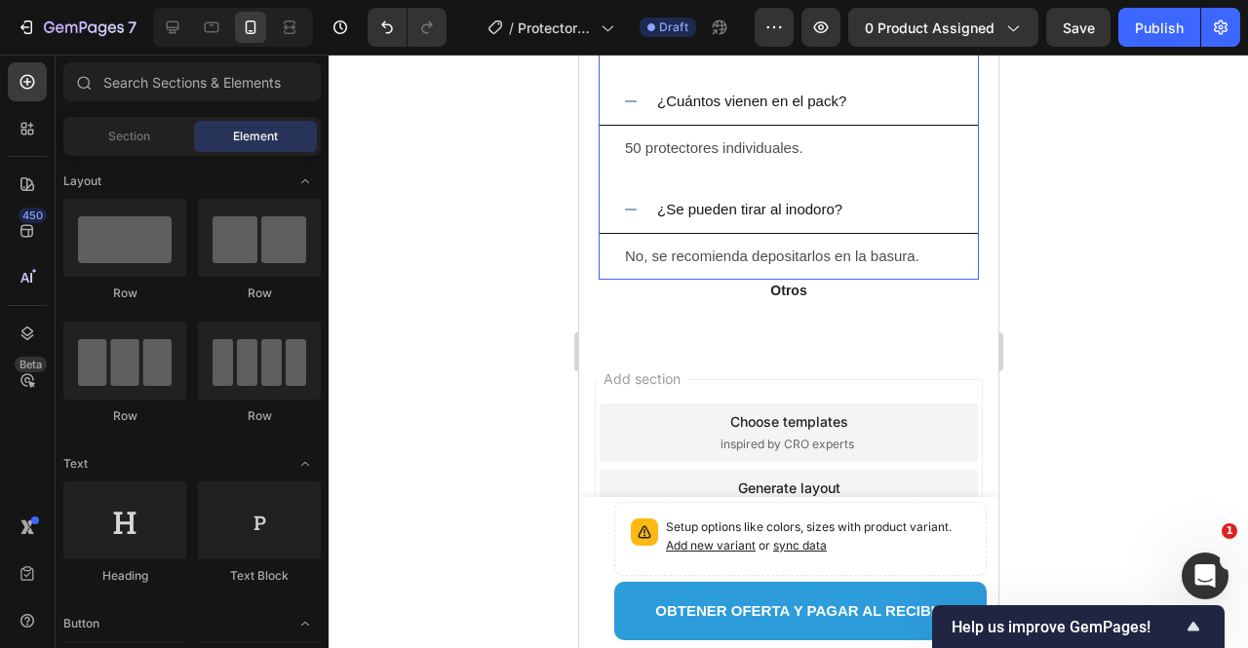
click at [860, 198] on div "¿Se pueden tirar al inodoro?" at bounding box center [803, 209] width 300 height 31
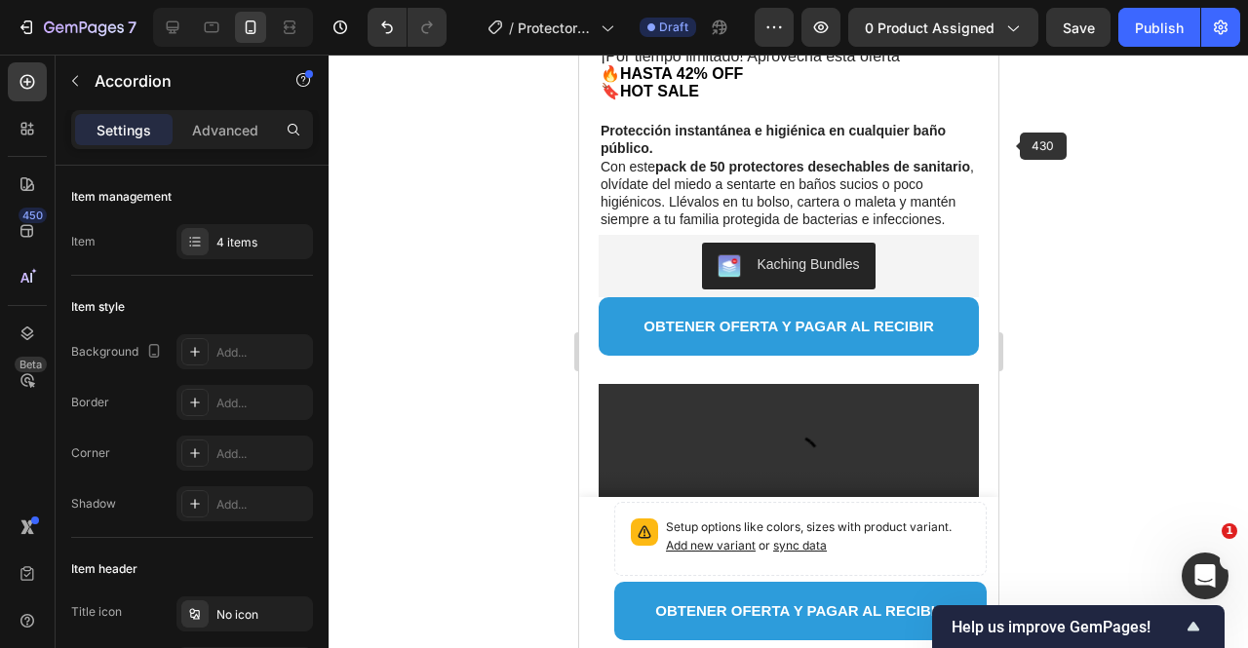
scroll to position [727, 0]
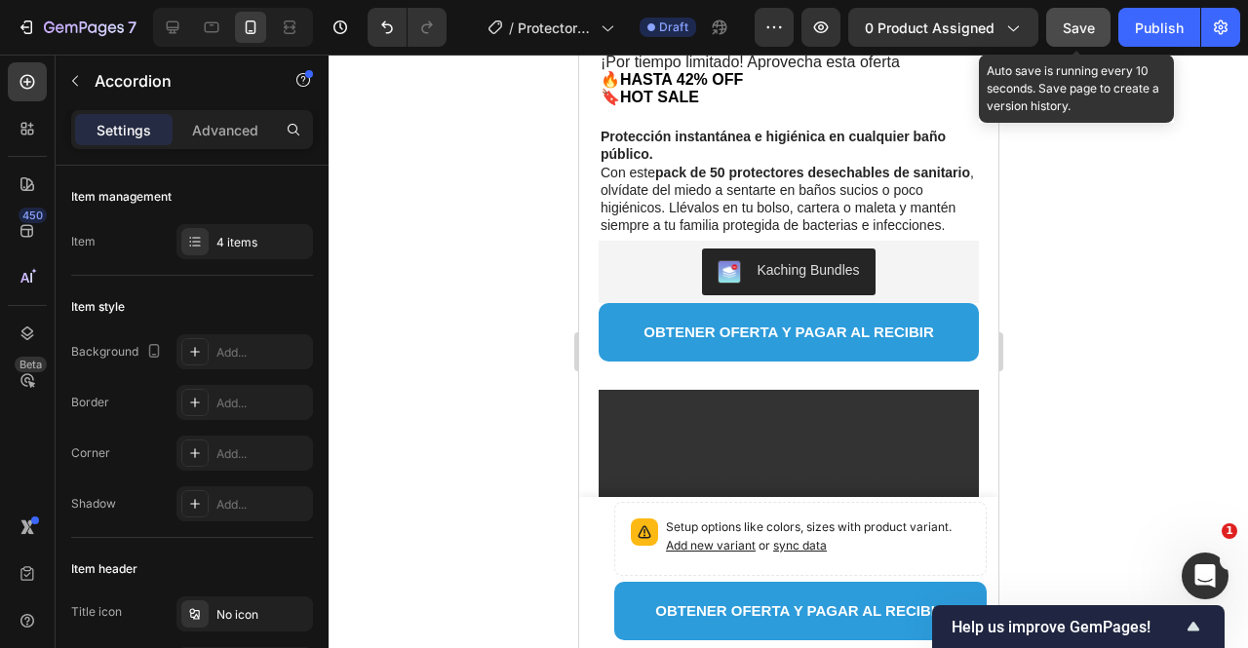
click at [1075, 34] on span "Save" at bounding box center [1079, 28] width 32 height 17
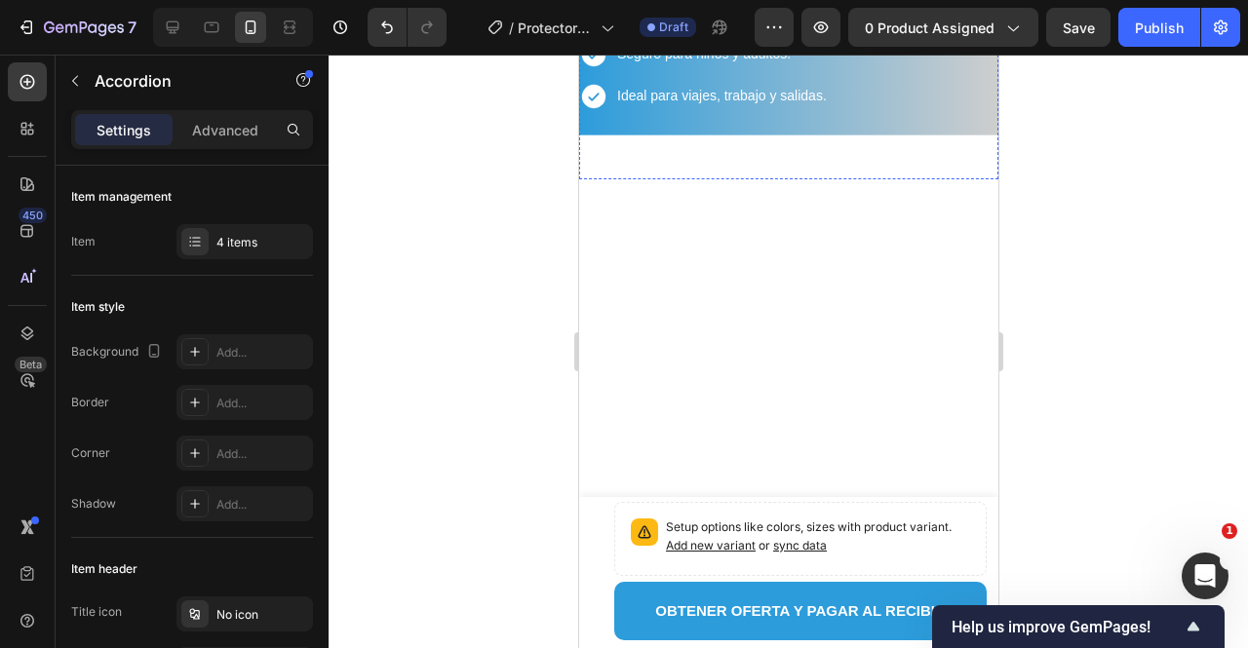
scroll to position [1950, 0]
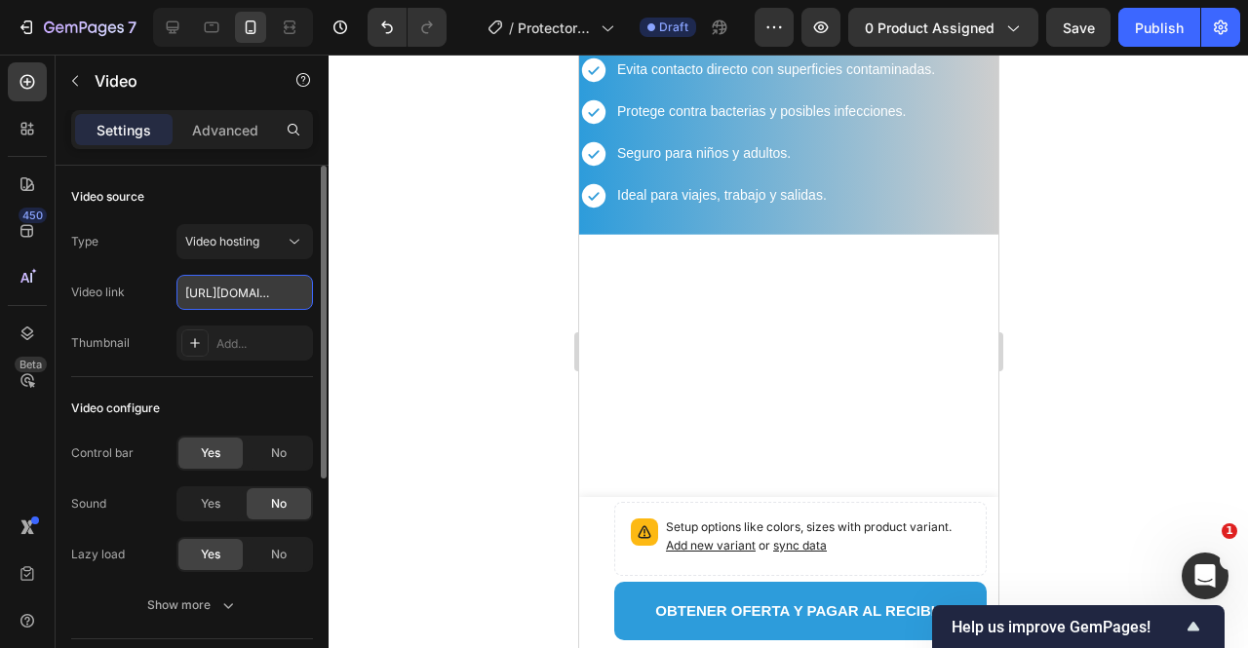
click at [207, 294] on input "https://cdn.shopify.com/videos/c/o/v/e2506fdf13dd439d8100117c286c5d18.mp4" at bounding box center [244, 292] width 137 height 35
type input "https://cdn.shopify.com/videos/c/o/v/c471609c484e403385ae961ad053002c.mp4"
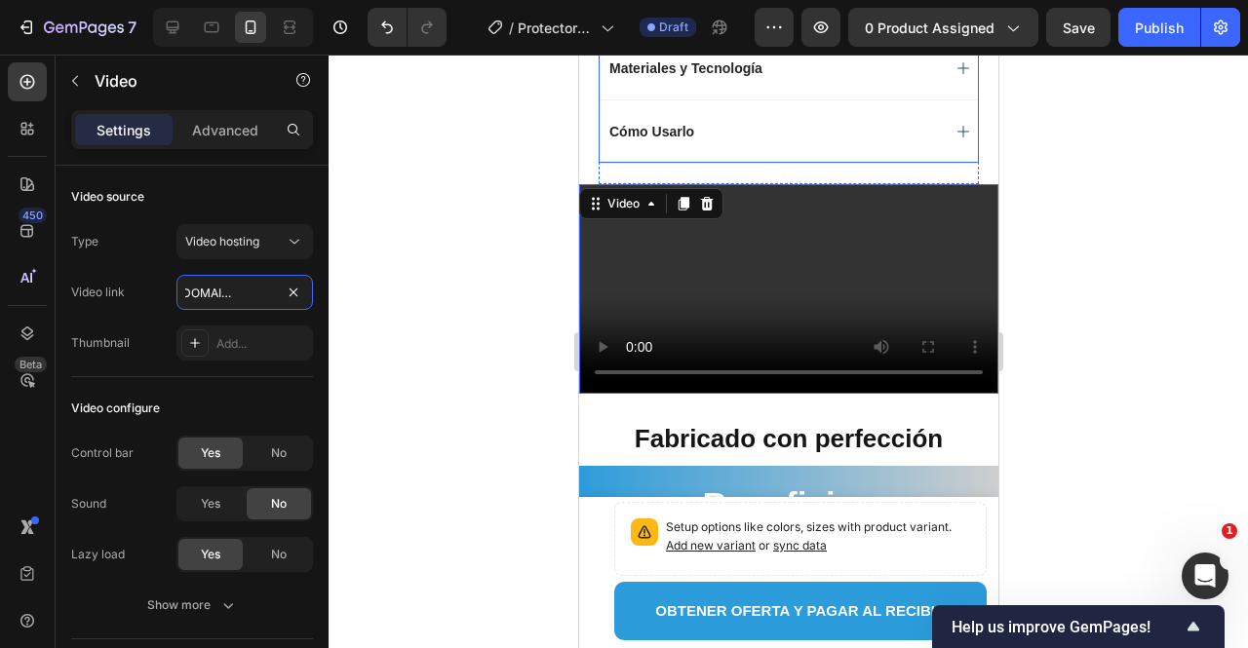
scroll to position [1170, 0]
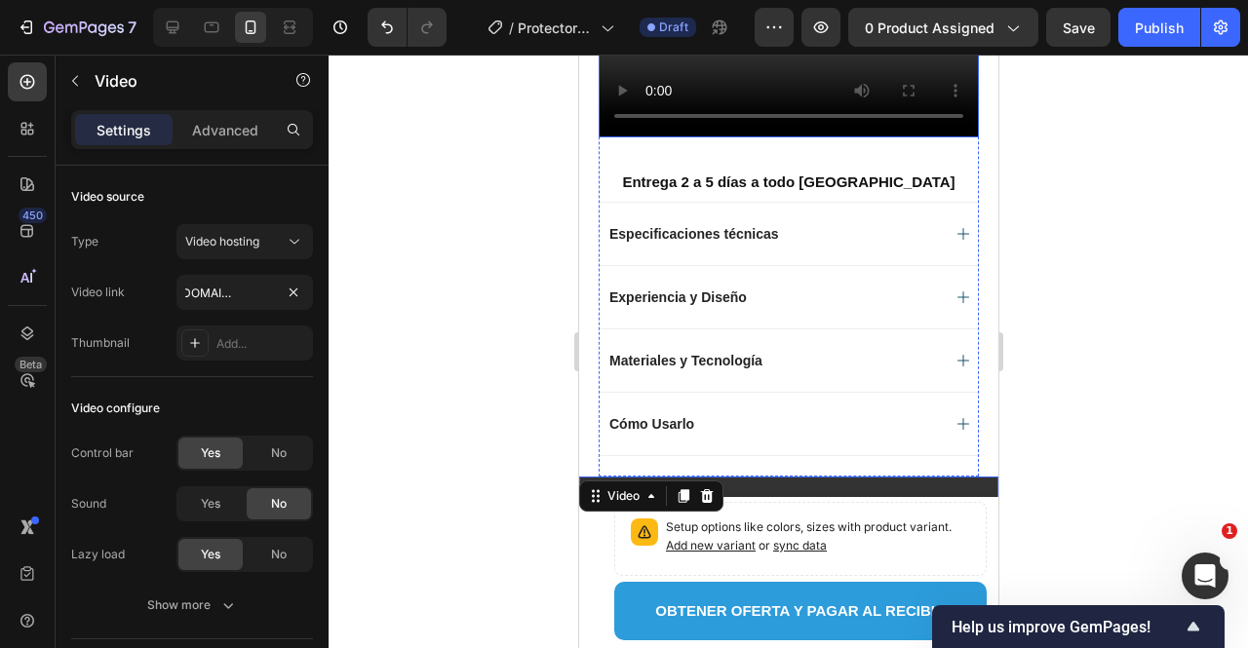
click at [815, 137] on video at bounding box center [788, 42] width 380 height 190
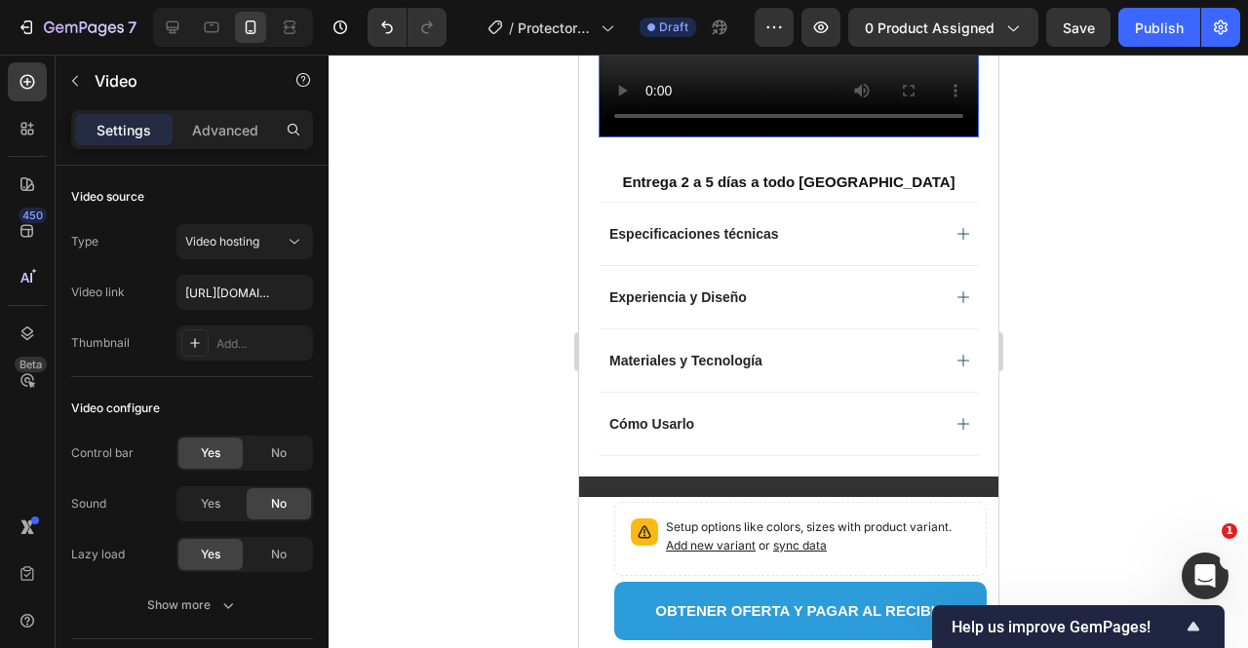
click at [727, 137] on video at bounding box center [788, 42] width 380 height 190
click at [766, 137] on video at bounding box center [788, 42] width 380 height 190
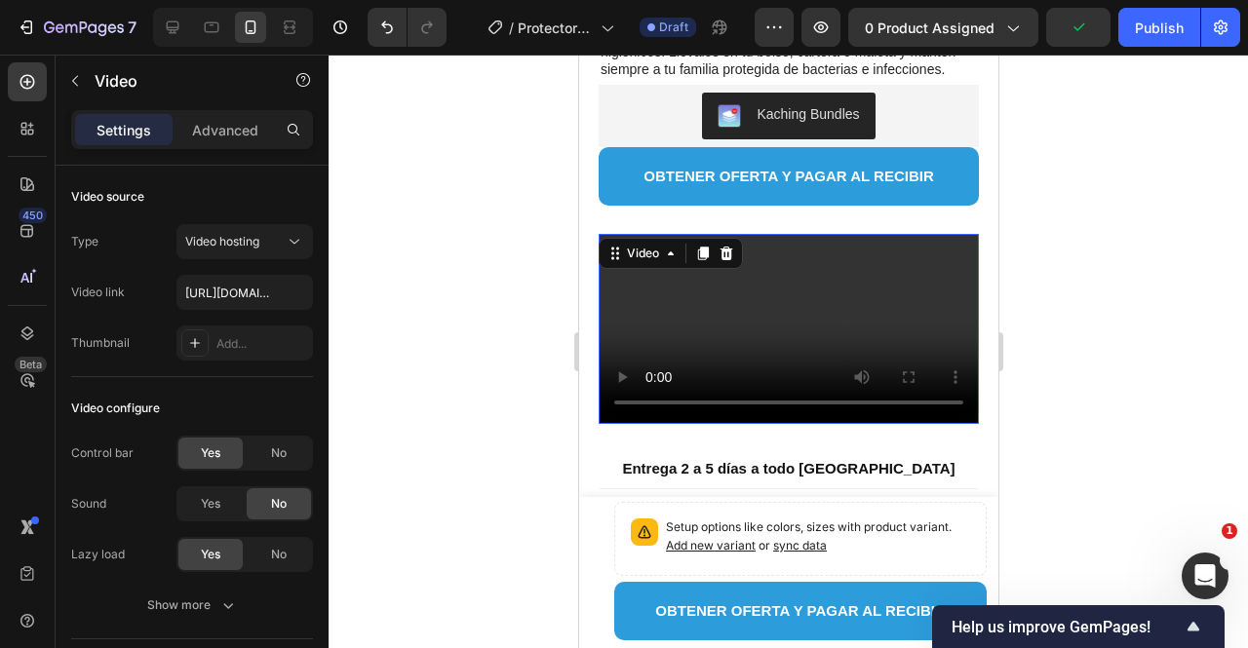
scroll to position [878, 0]
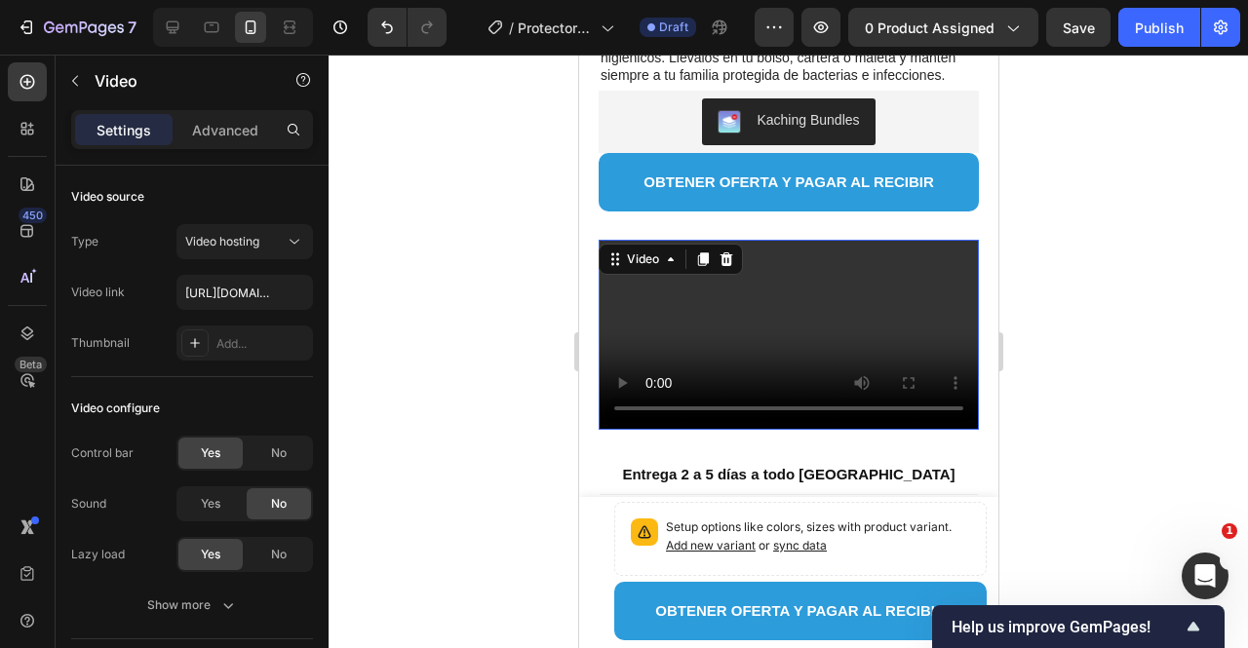
click at [737, 380] on video at bounding box center [788, 335] width 380 height 190
click at [770, 367] on video at bounding box center [788, 335] width 380 height 190
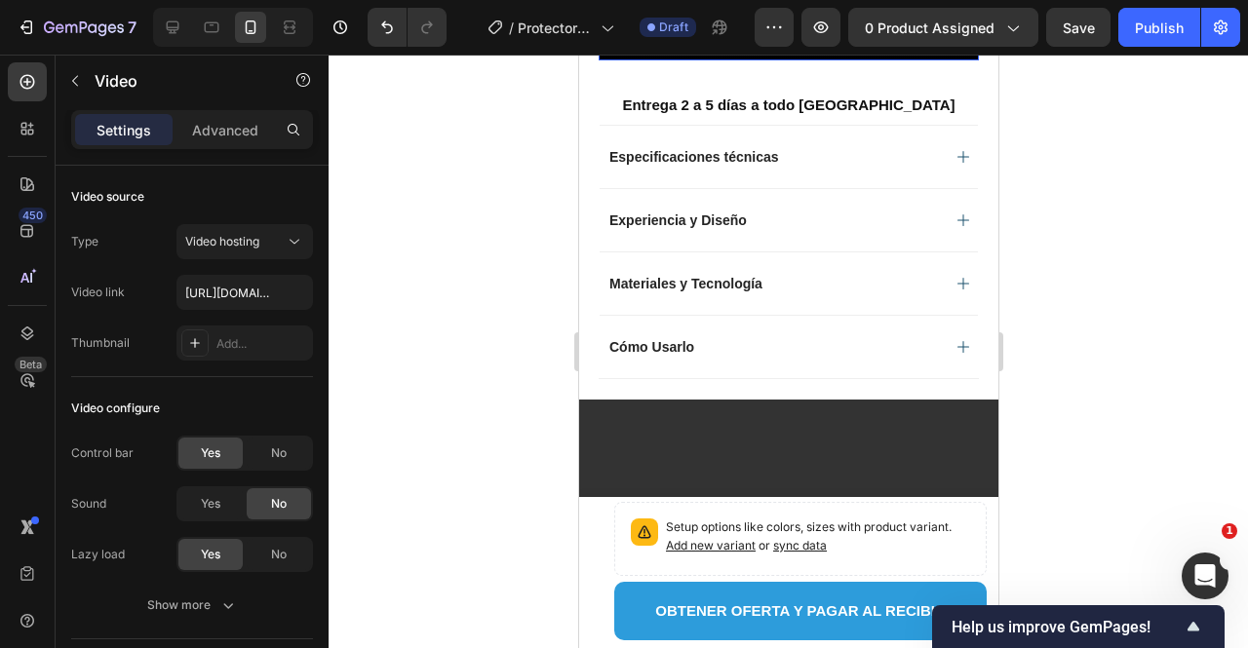
scroll to position [1268, 0]
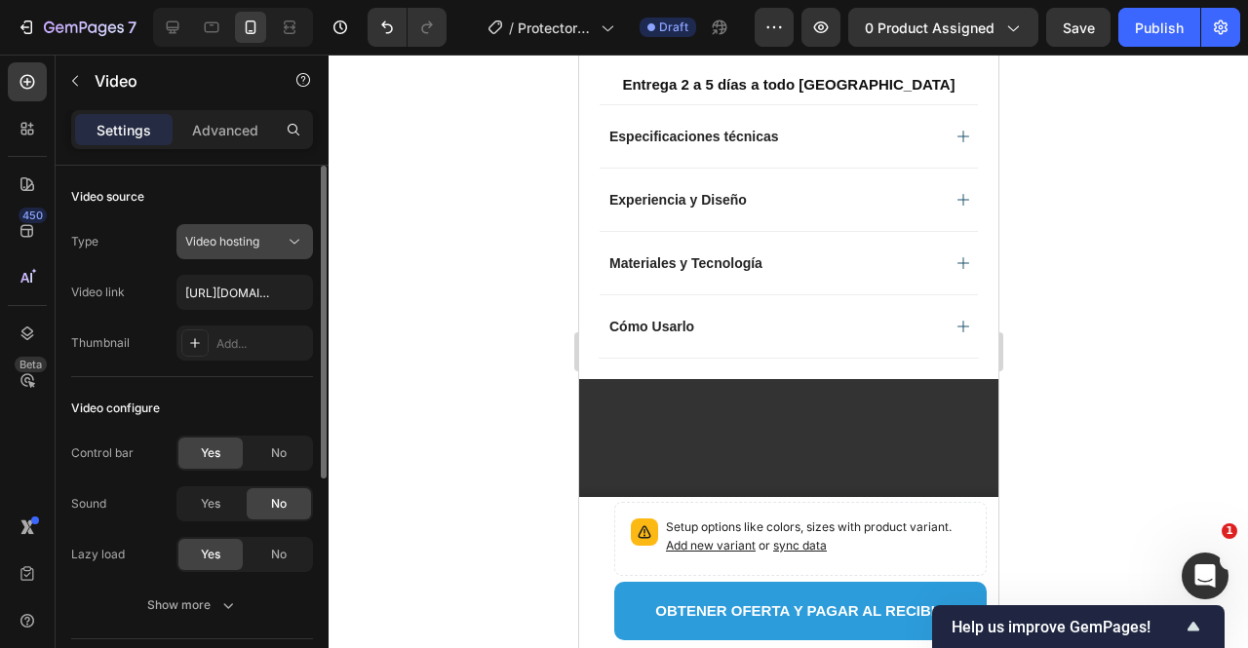
click at [248, 240] on span "Video hosting" at bounding box center [222, 241] width 74 height 15
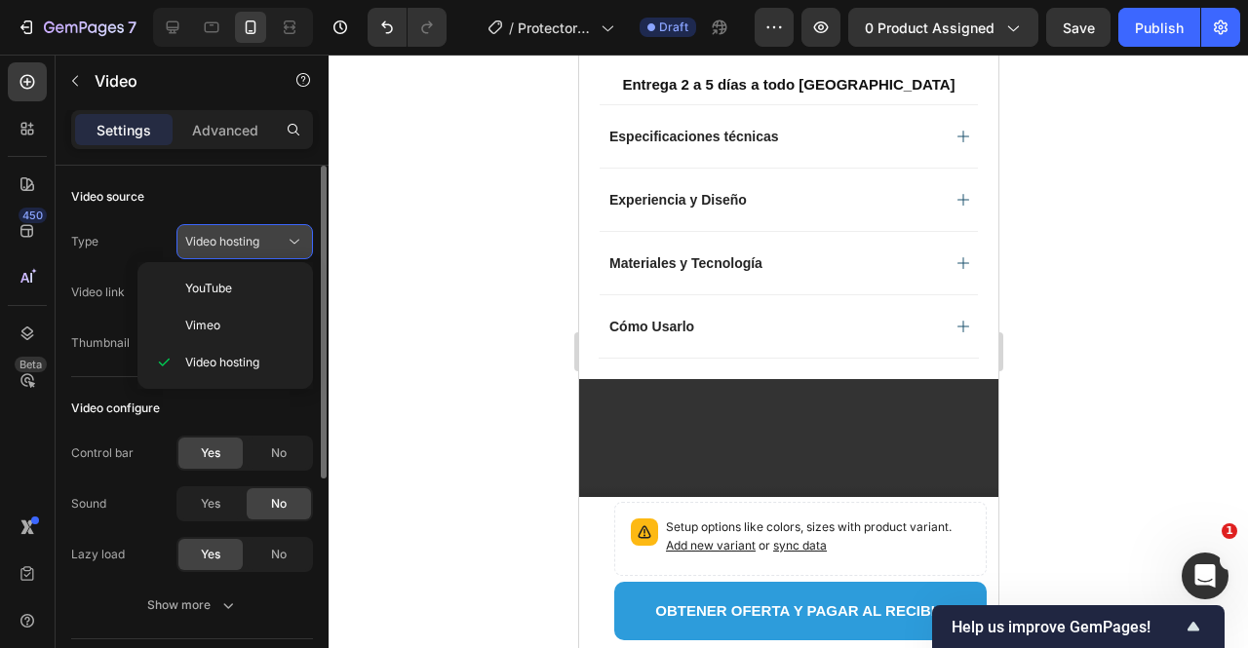
click at [243, 243] on span "Video hosting" at bounding box center [222, 241] width 74 height 15
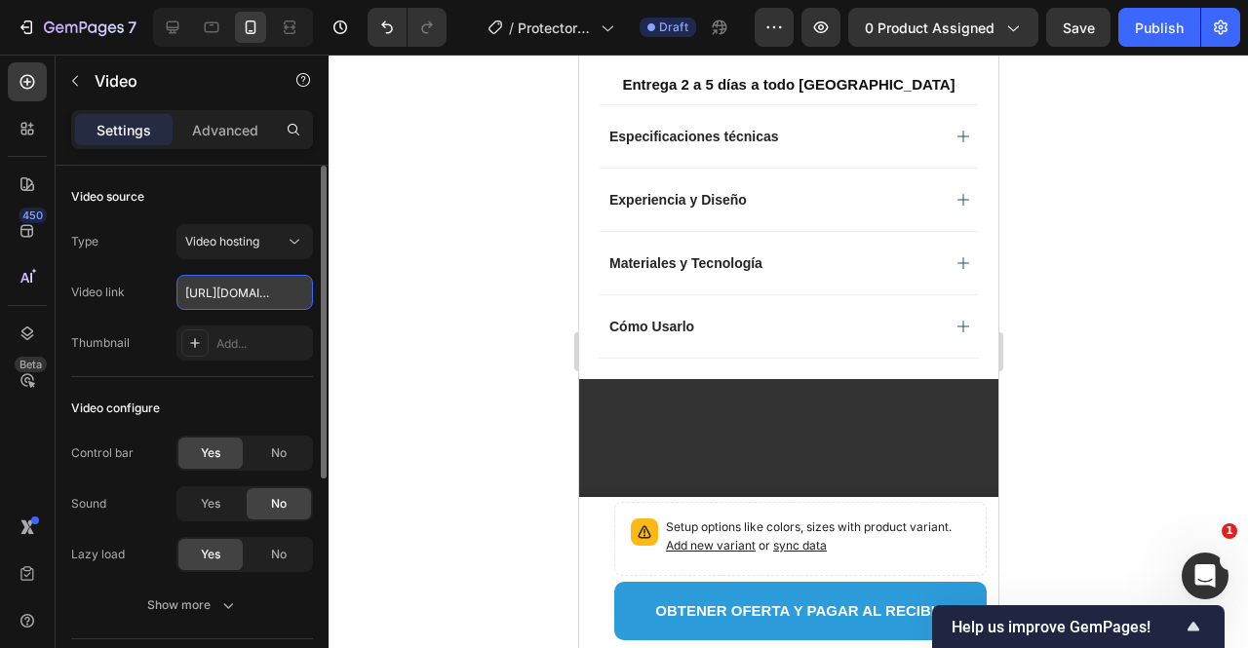
click at [248, 297] on input "https://cdn.shopify.com/videos/c/o/v/d560ae5af8eb4d5886af6e5e86bf9194.mp4" at bounding box center [244, 292] width 137 height 35
paste input "088f535c18a3495b92616bc0362c24a5"
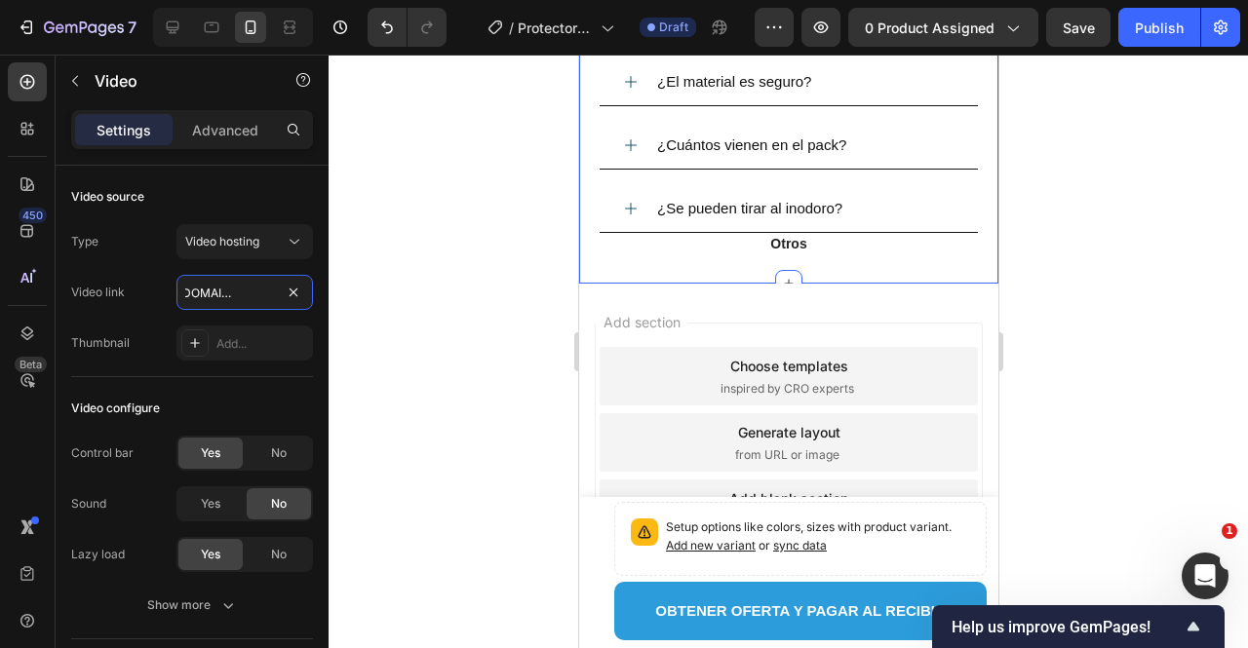
scroll to position [3840, 0]
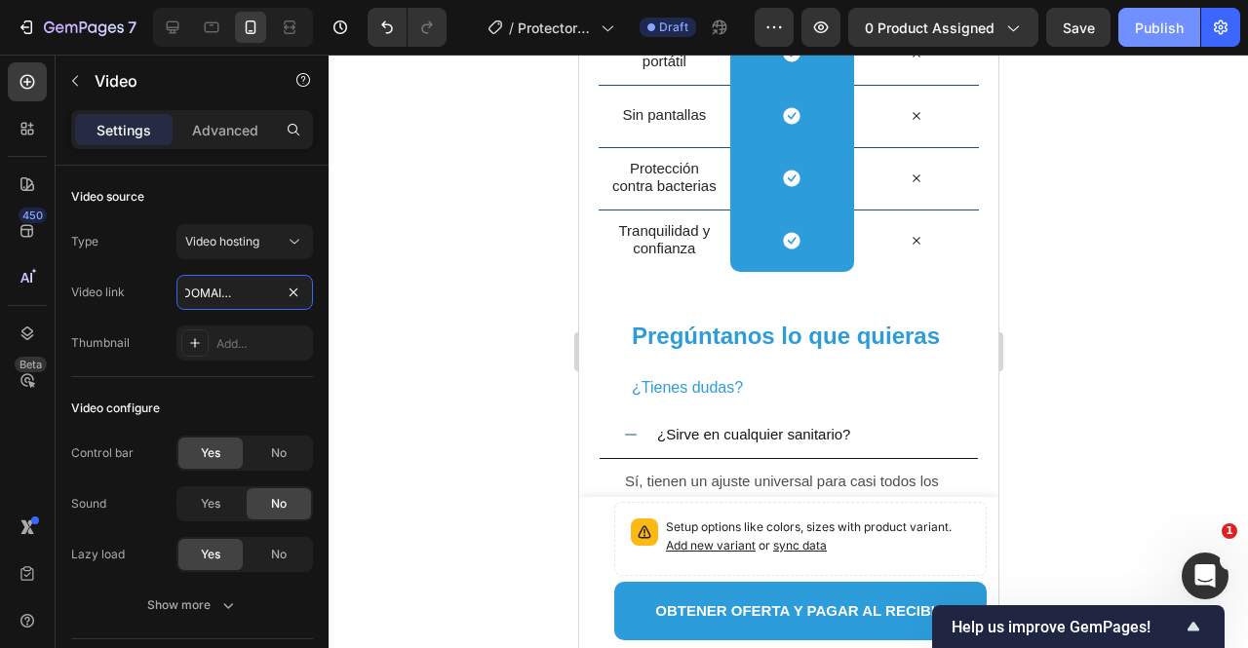
type input "https://cdn.shopify.com/videos/c/o/v/088f535c18a3495b92616bc0362c24a5.mp4"
click at [1177, 19] on div "Publish" at bounding box center [1159, 28] width 49 height 20
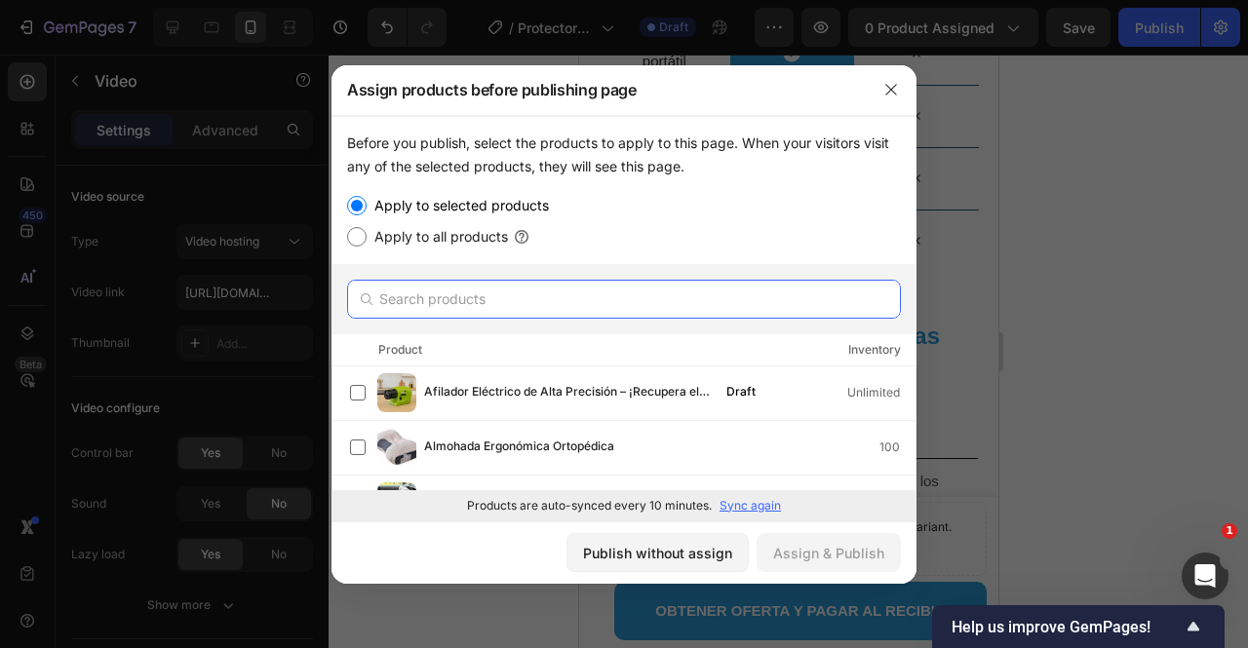
click at [464, 298] on input "text" at bounding box center [624, 299] width 554 height 39
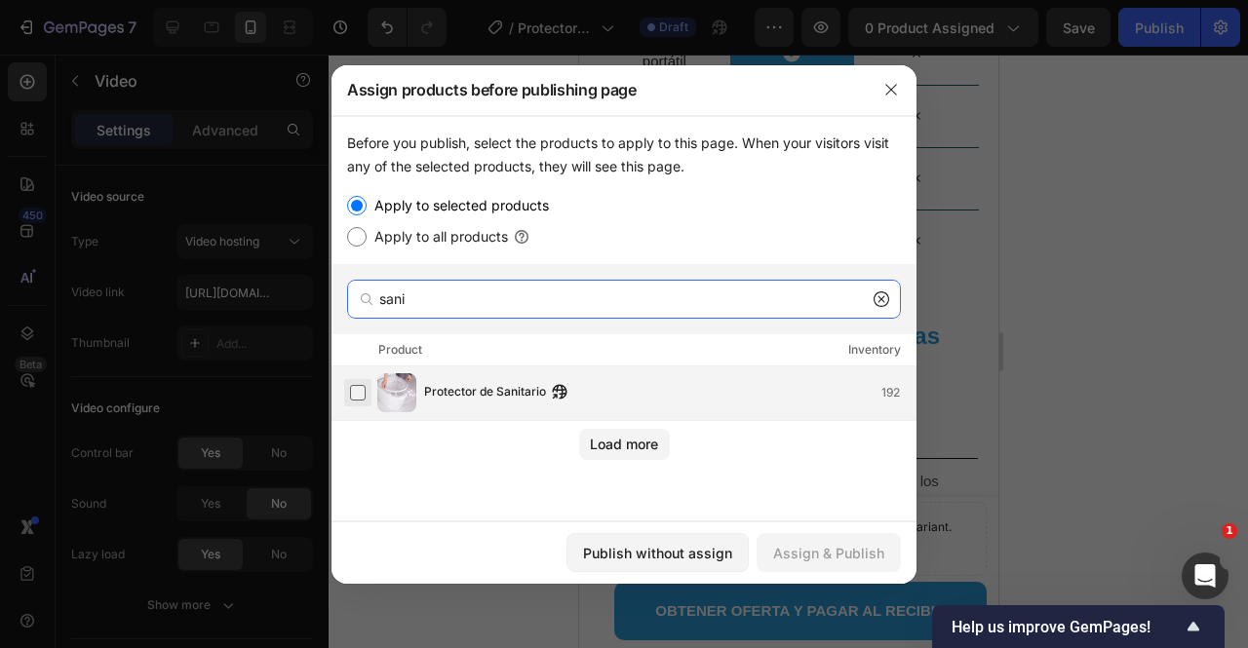
type input "sani"
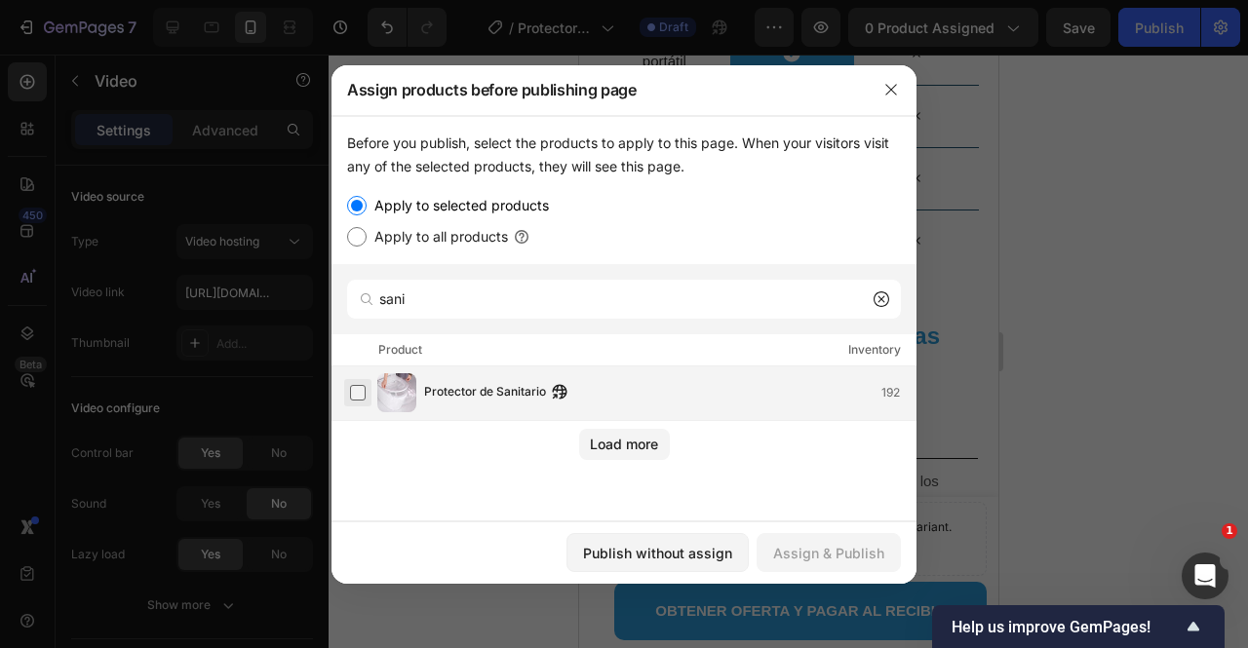
click at [362, 390] on label at bounding box center [358, 393] width 16 height 16
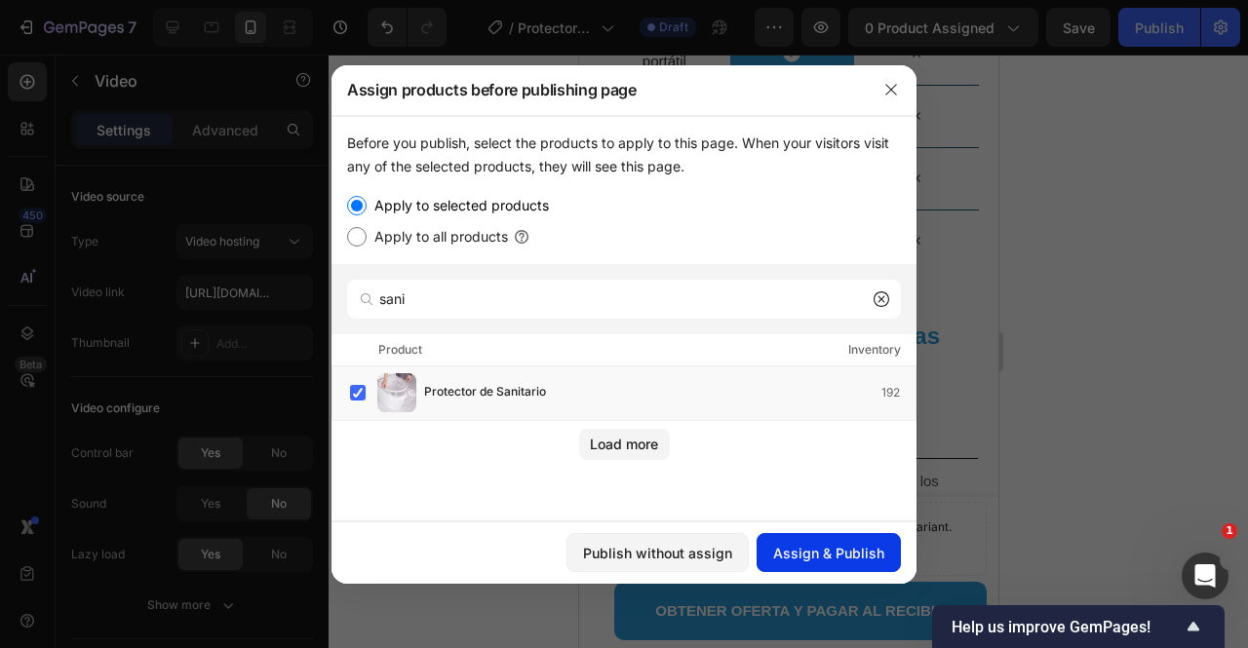
click at [804, 566] on button "Assign & Publish" at bounding box center [829, 552] width 144 height 39
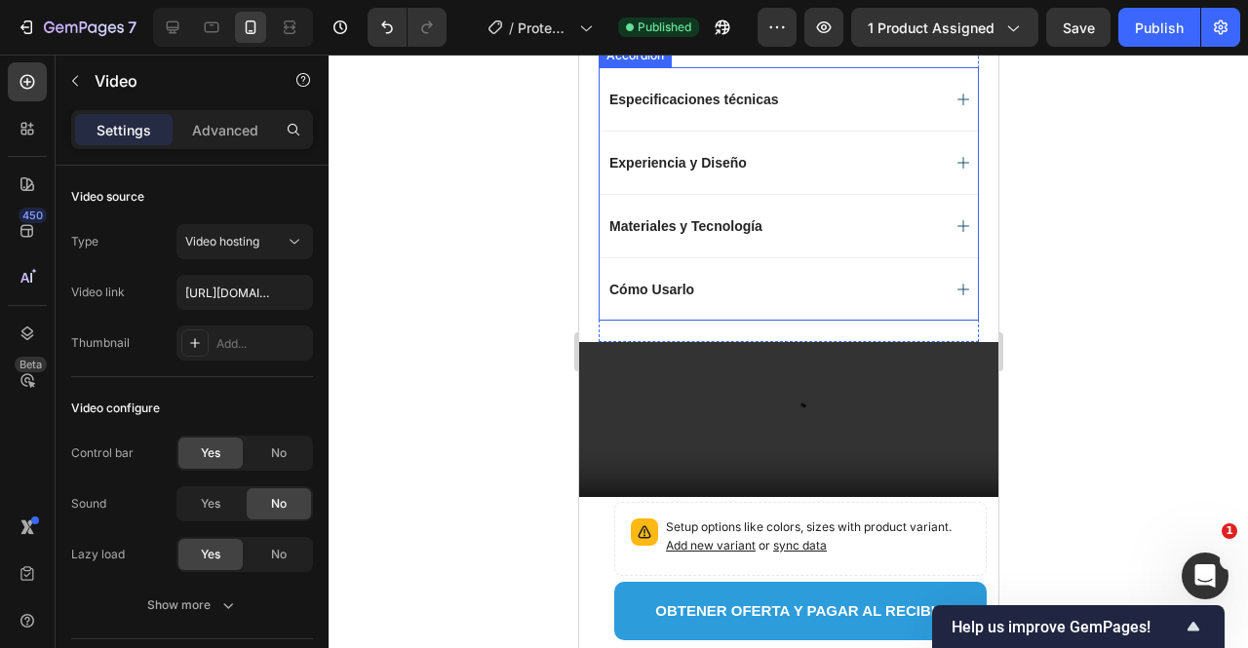
scroll to position [1207, 0]
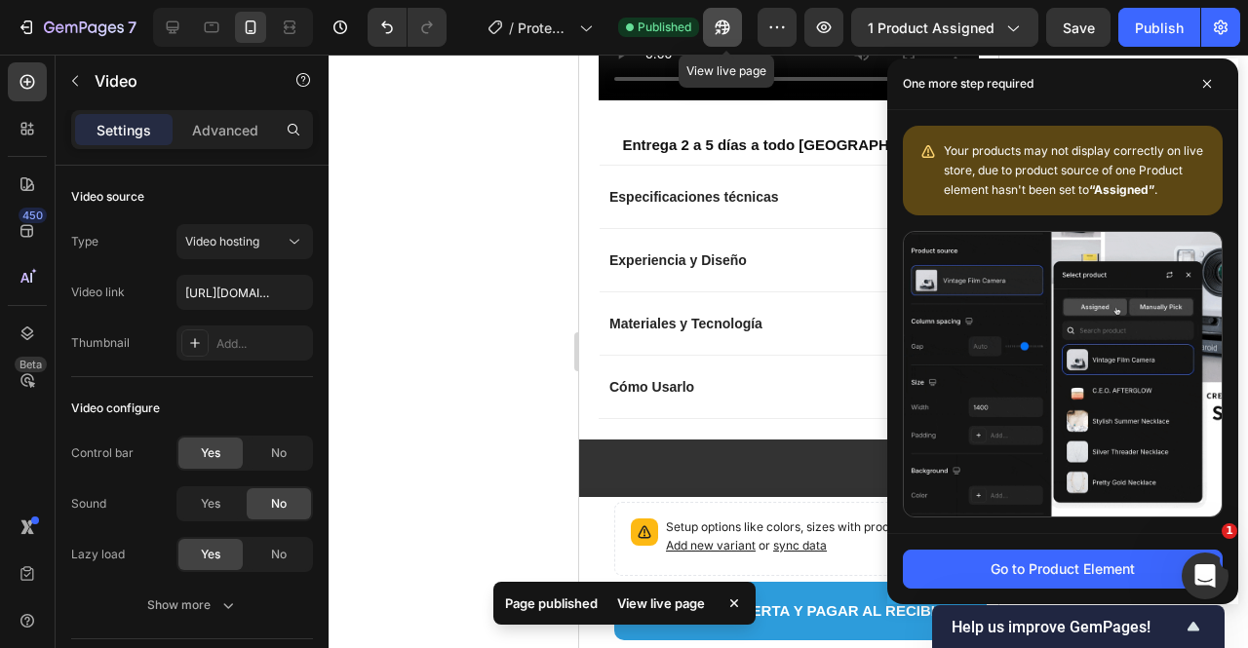
click at [730, 30] on icon "button" at bounding box center [723, 28] width 20 height 20
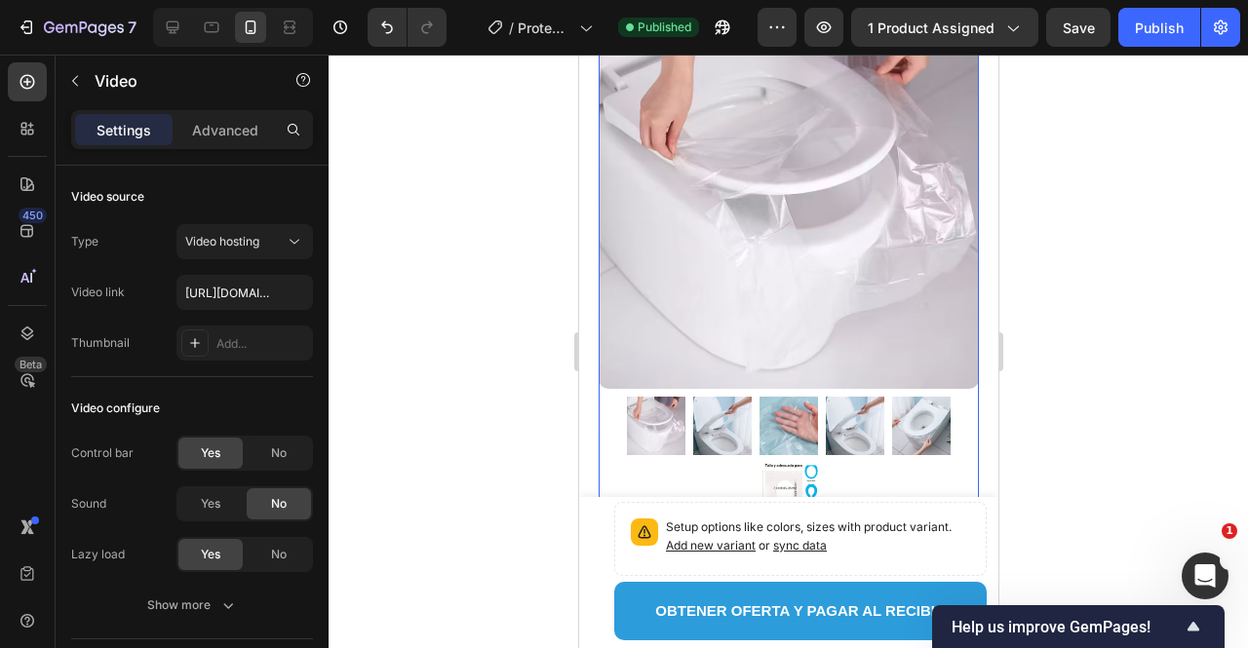
scroll to position [0, 0]
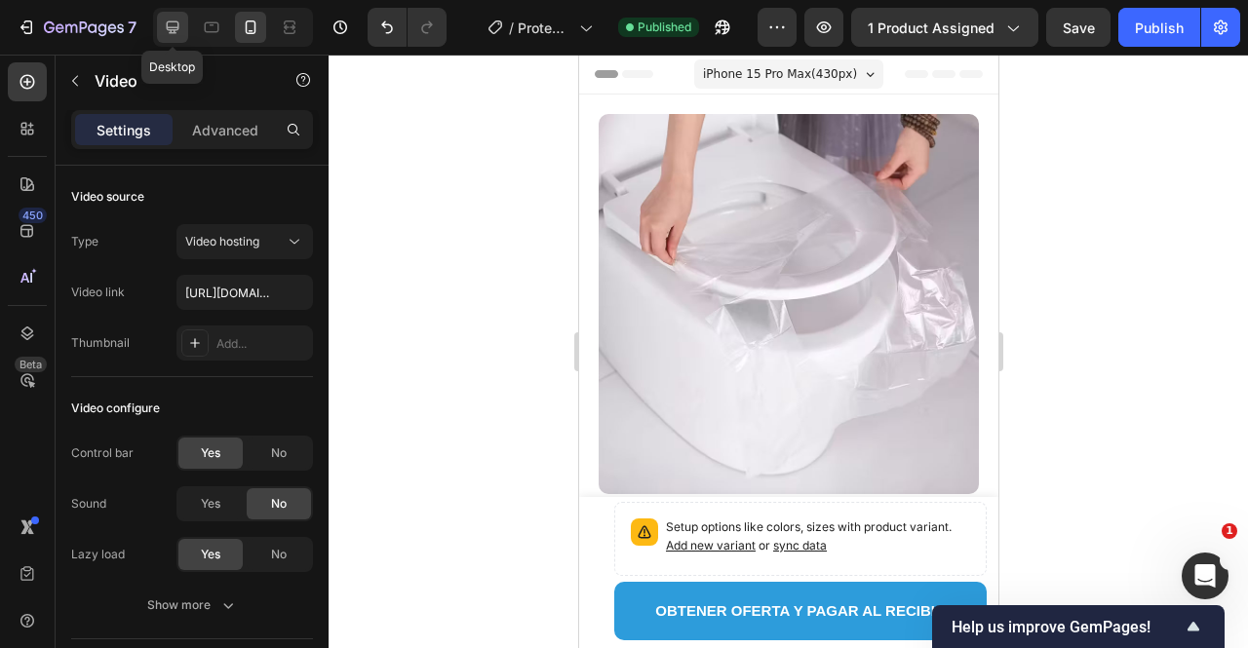
click at [169, 28] on icon at bounding box center [173, 28] width 20 height 20
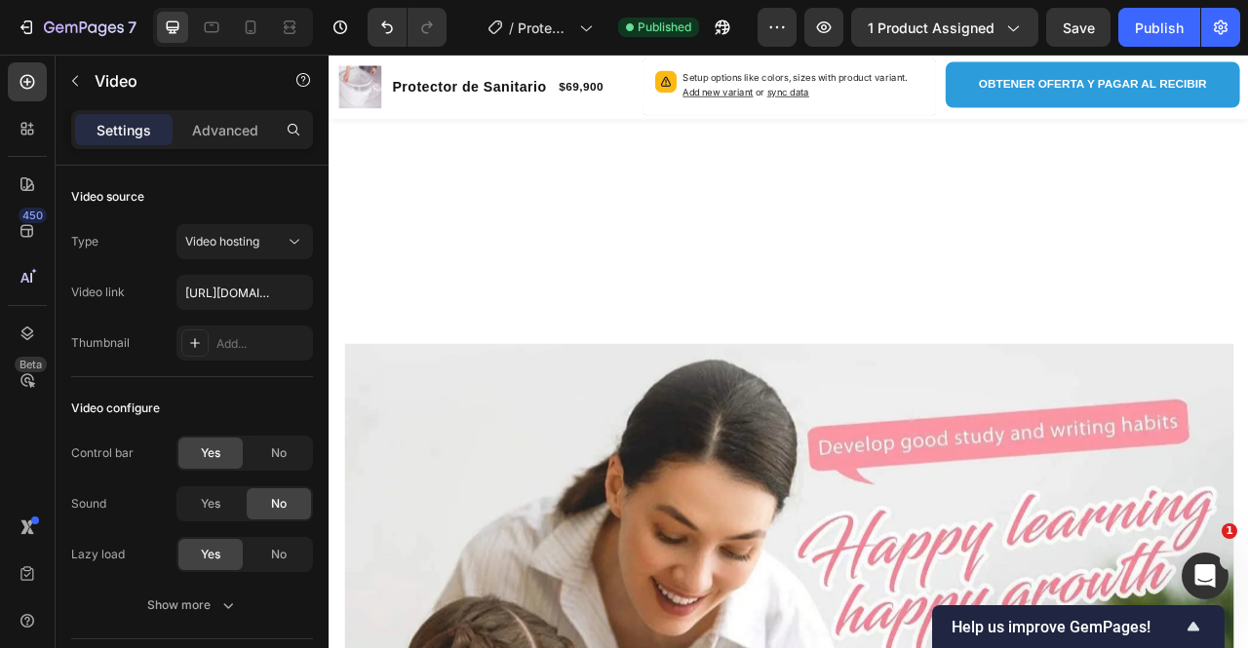
scroll to position [3427, 0]
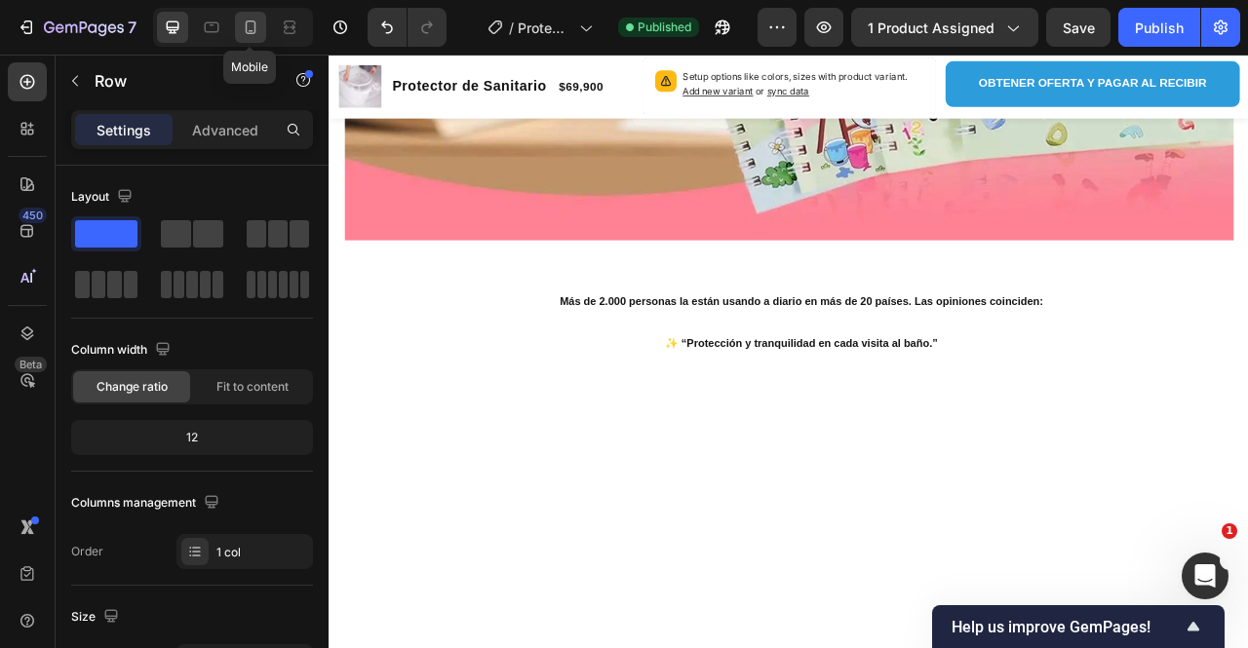
click at [259, 22] on div at bounding box center [250, 27] width 31 height 31
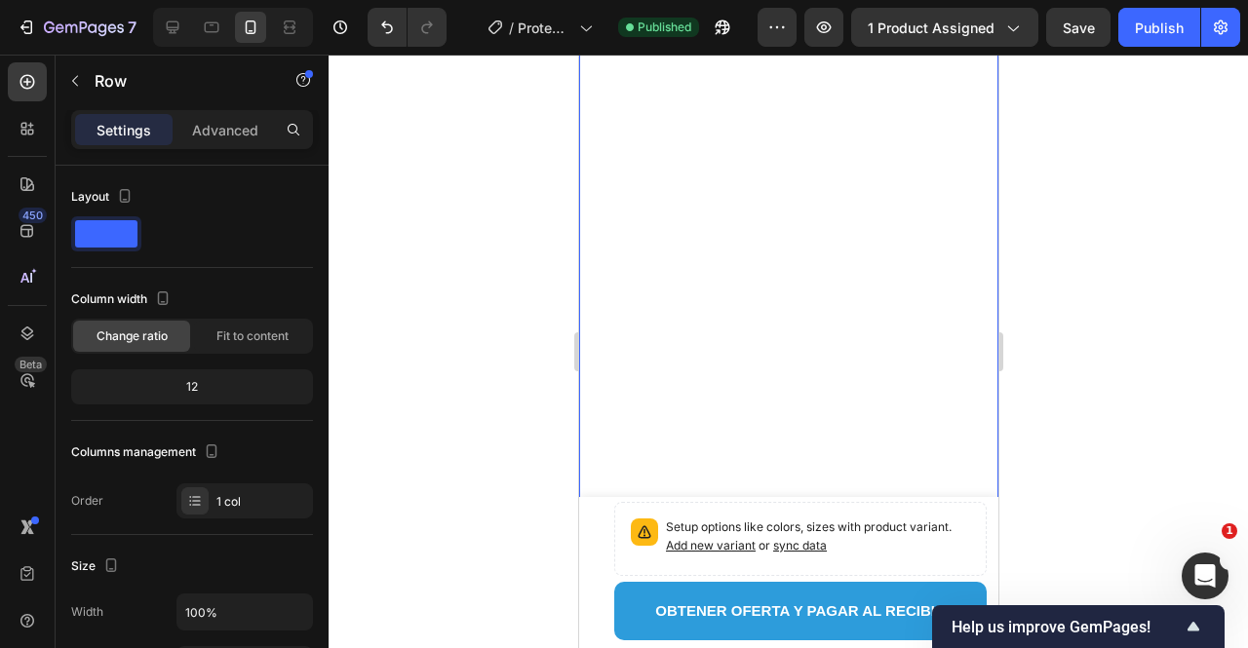
scroll to position [2586, 0]
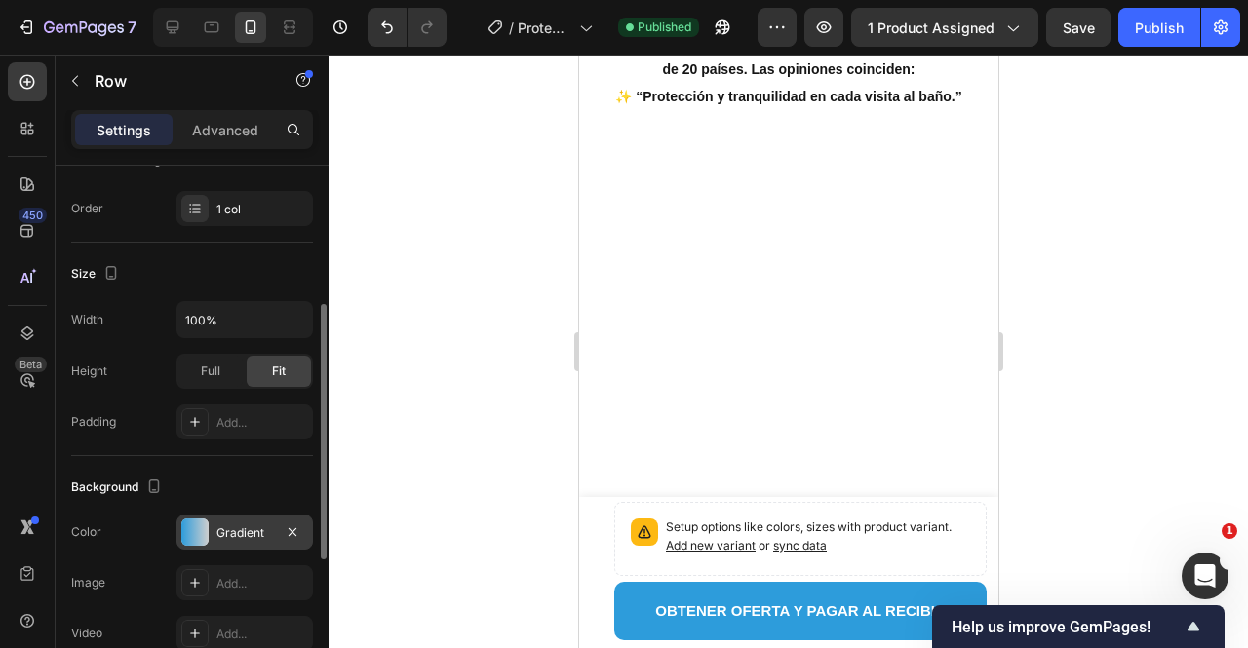
click at [208, 524] on div at bounding box center [194, 532] width 27 height 27
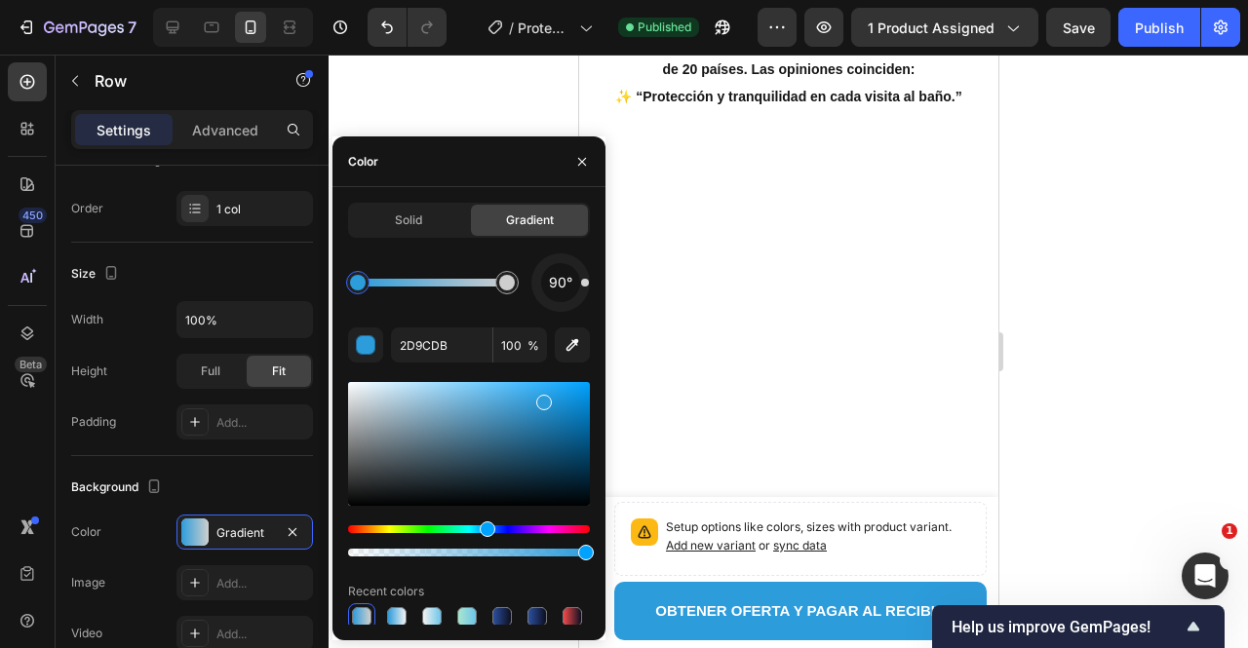
click at [444, 108] on div at bounding box center [789, 352] width 920 height 594
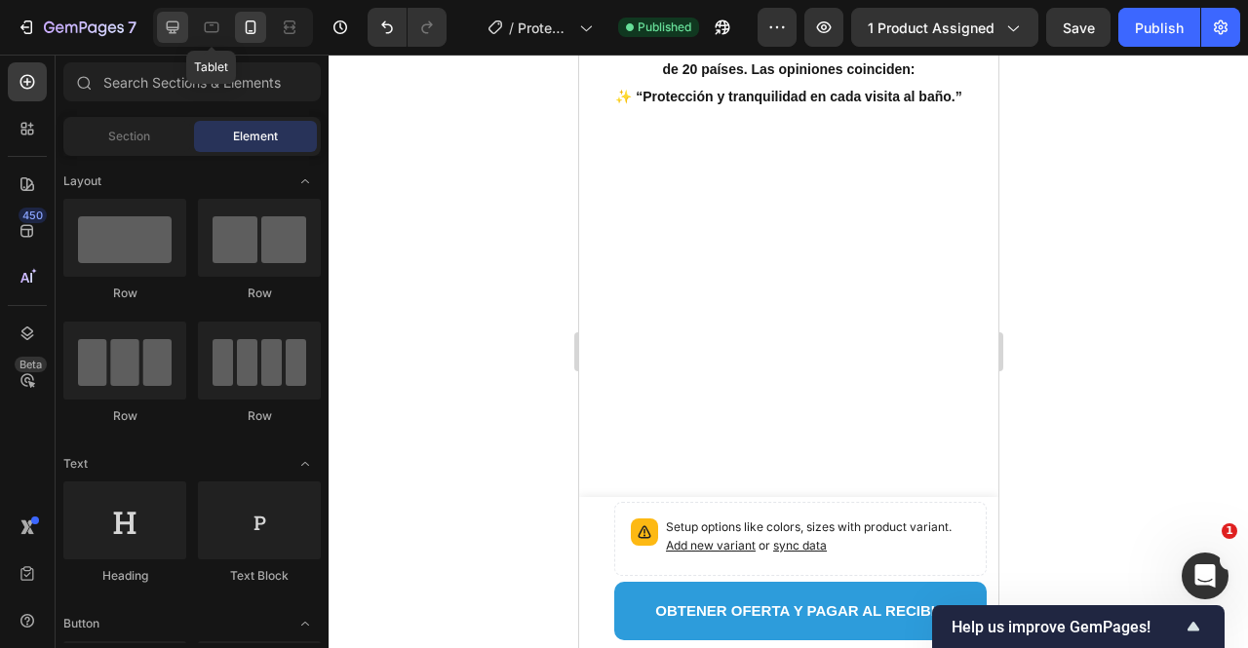
click at [172, 34] on icon at bounding box center [173, 28] width 20 height 20
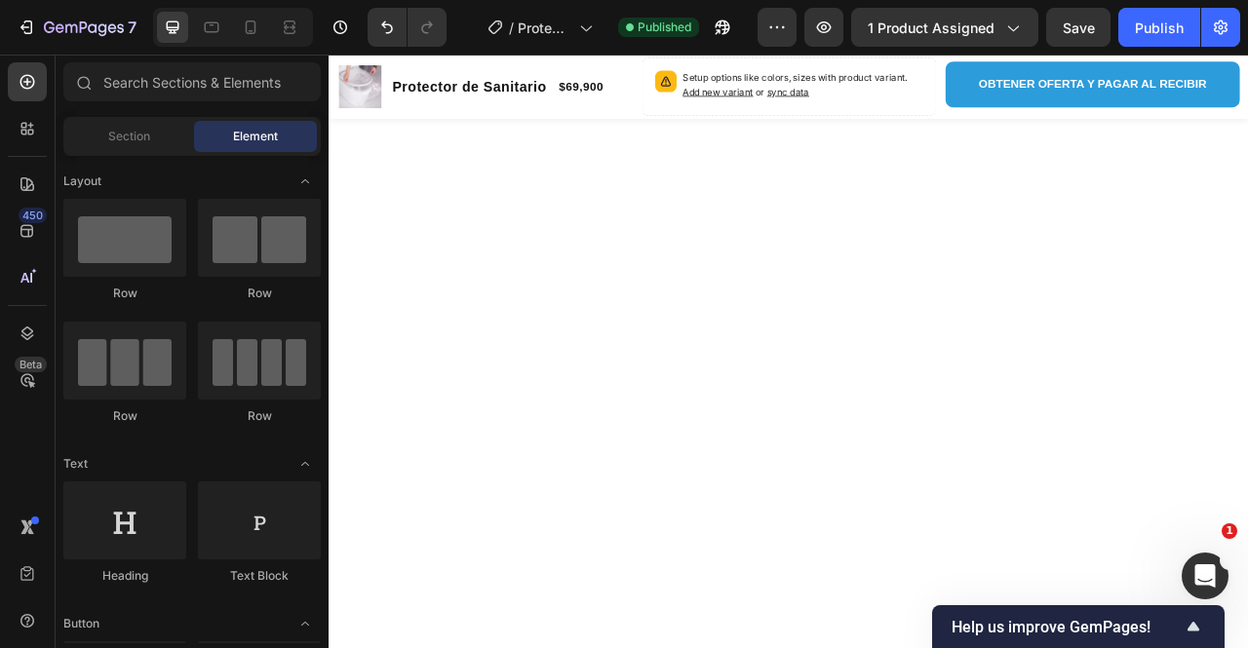
scroll to position [3707, 0]
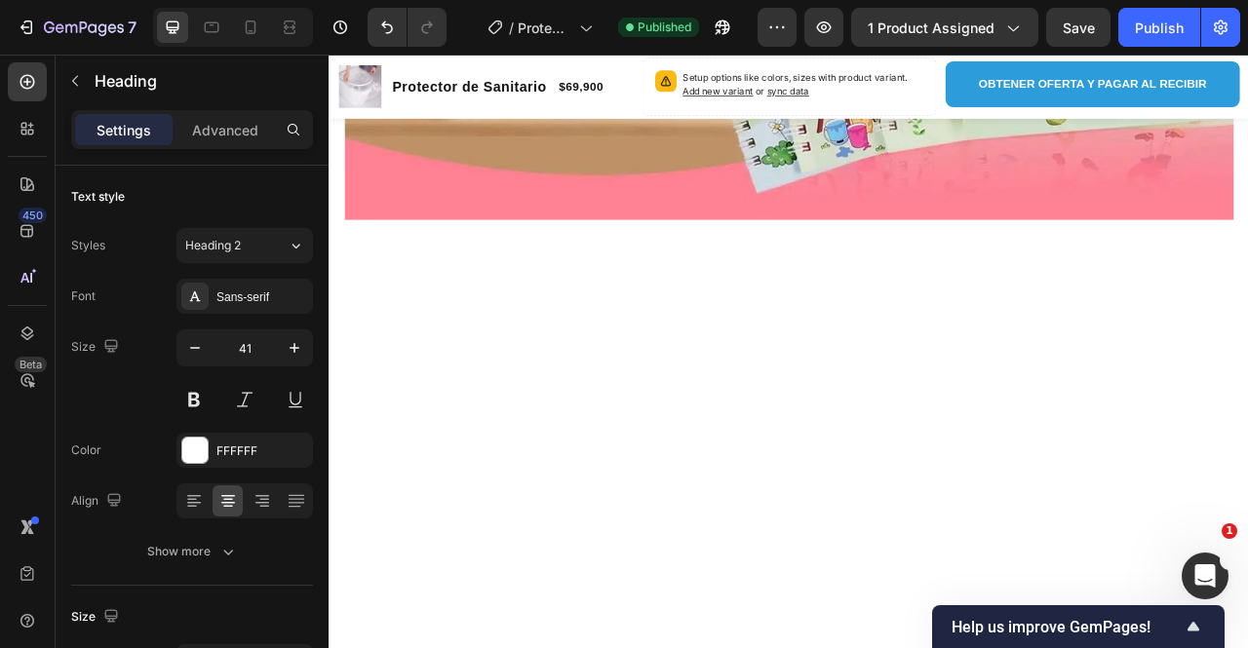
scroll to position [3415, 0]
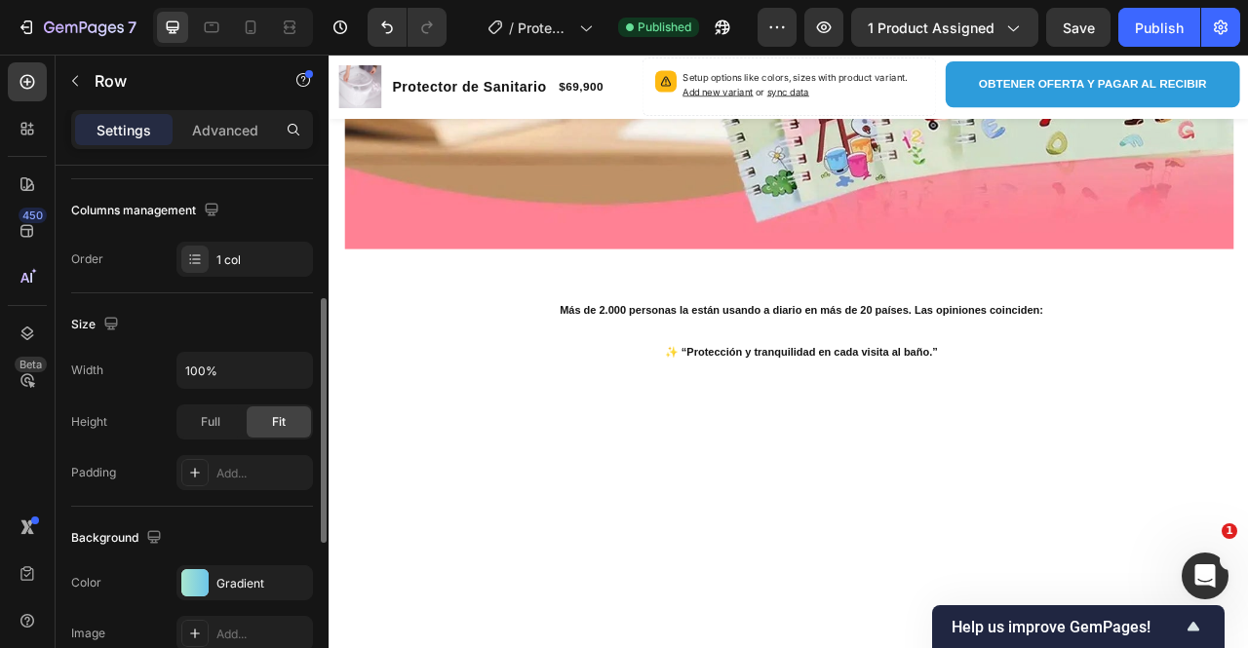
scroll to position [390, 0]
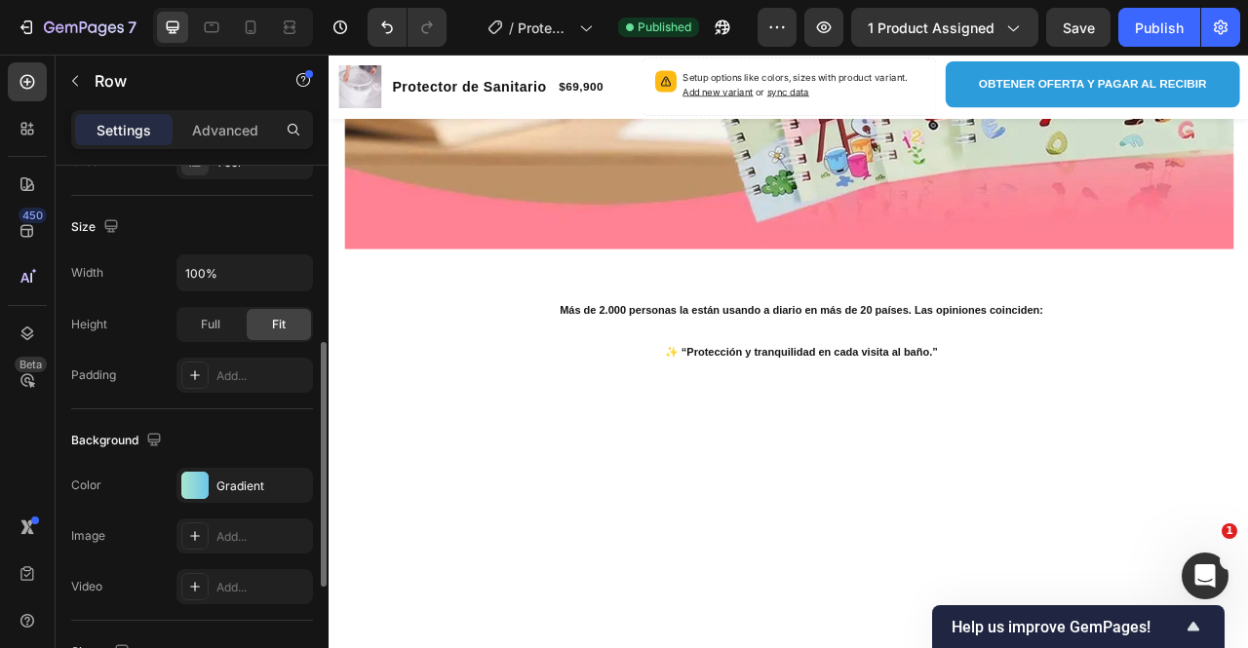
click at [226, 506] on div "The changes might be hidden by the video. Color Gradient Image Add... Video Add…" at bounding box center [192, 536] width 242 height 137
click at [216, 496] on div "Gradient" at bounding box center [244, 485] width 137 height 35
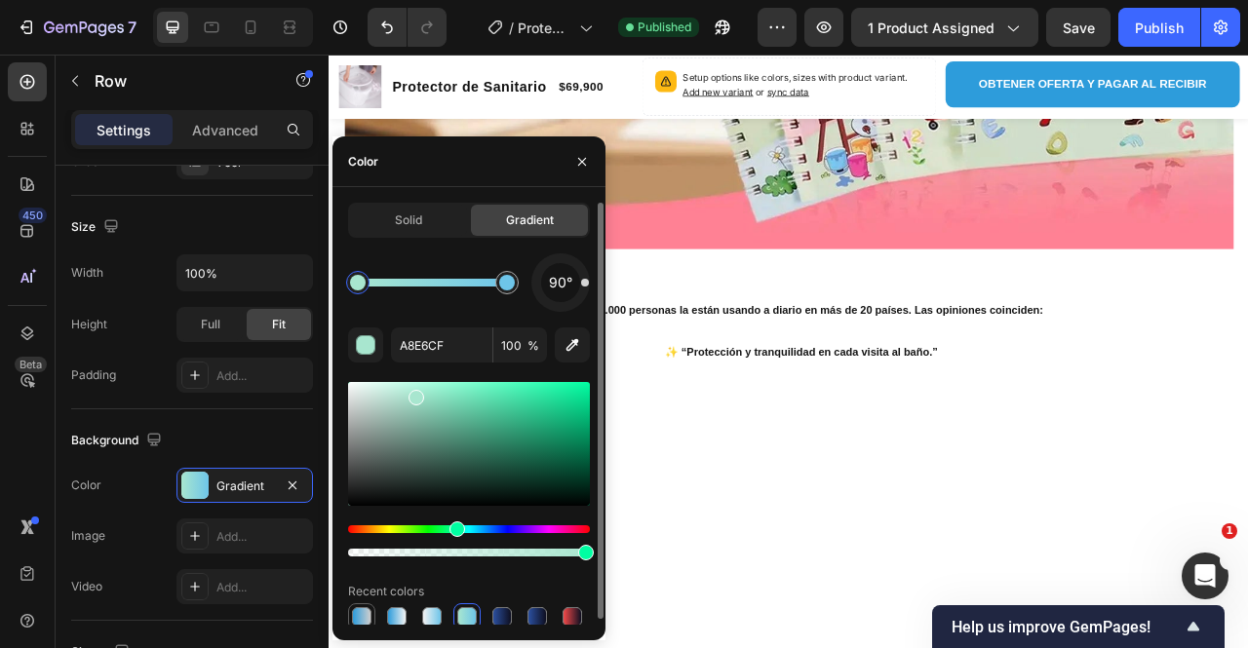
click at [369, 616] on div at bounding box center [362, 618] width 20 height 20
type input "2D9CDB"
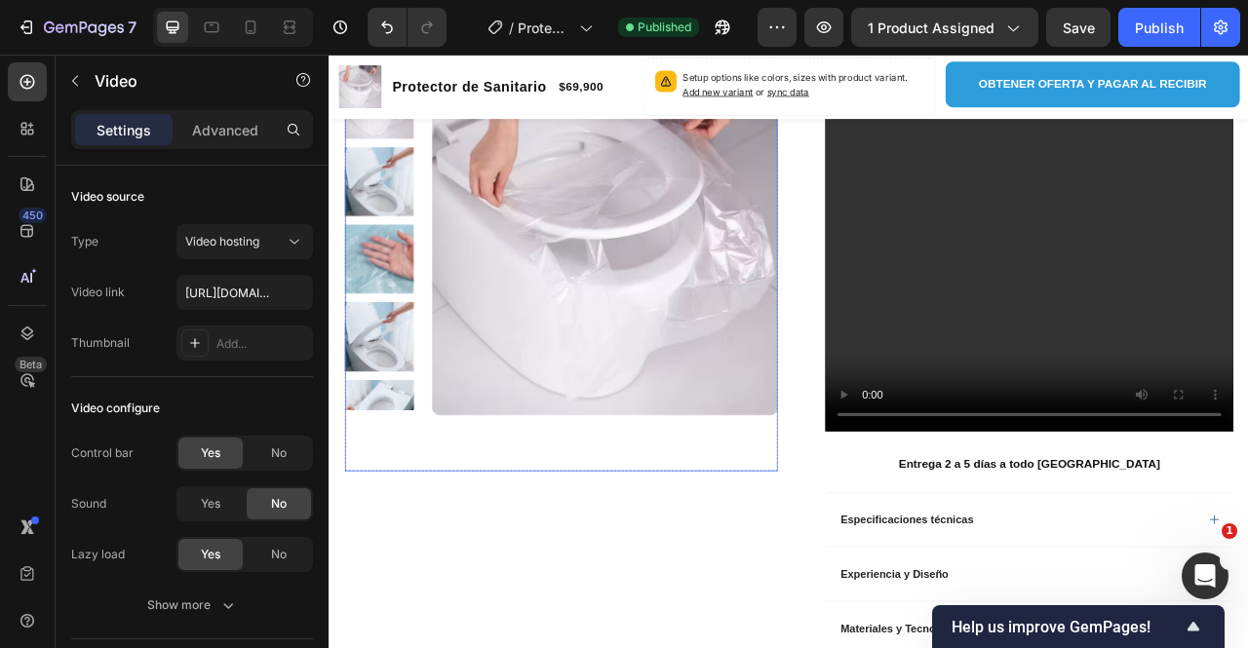
scroll to position [490, 0]
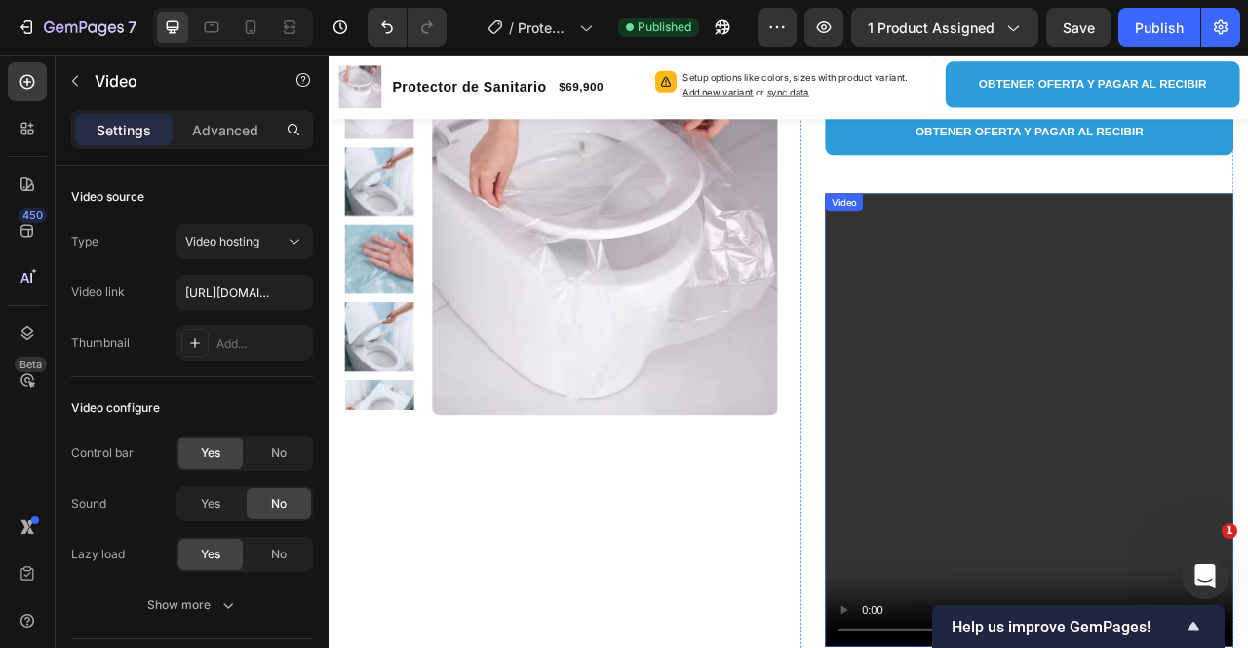
click at [1157, 330] on video at bounding box center [1220, 520] width 520 height 577
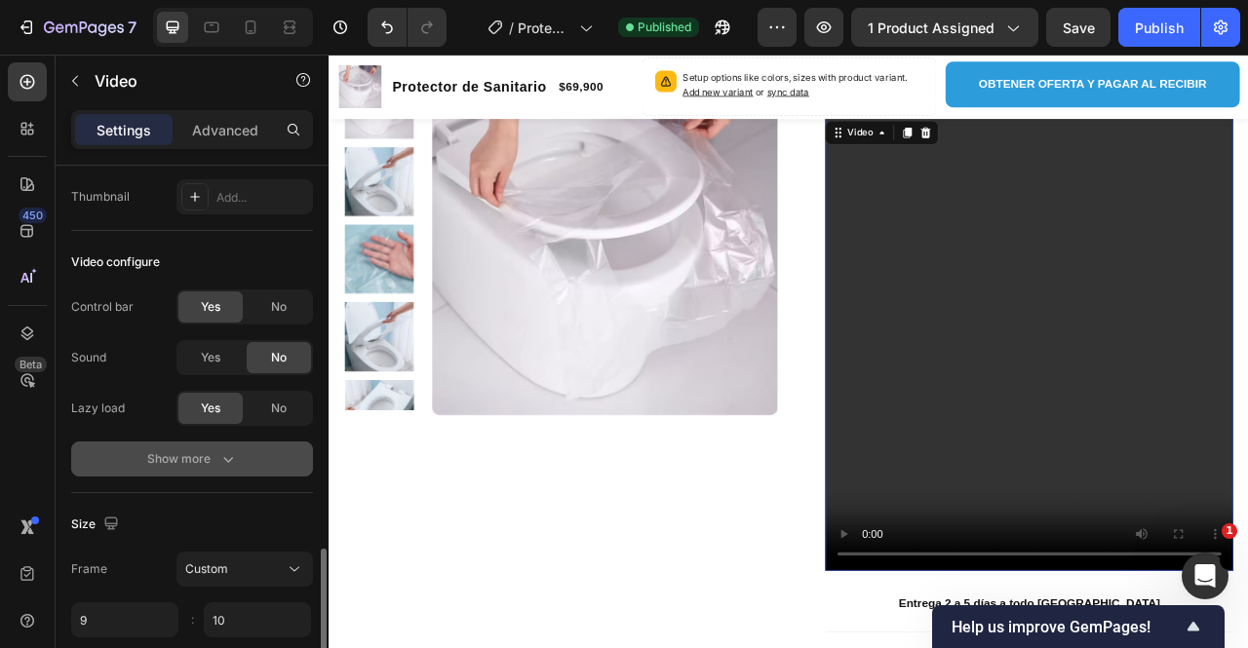
scroll to position [341, 0]
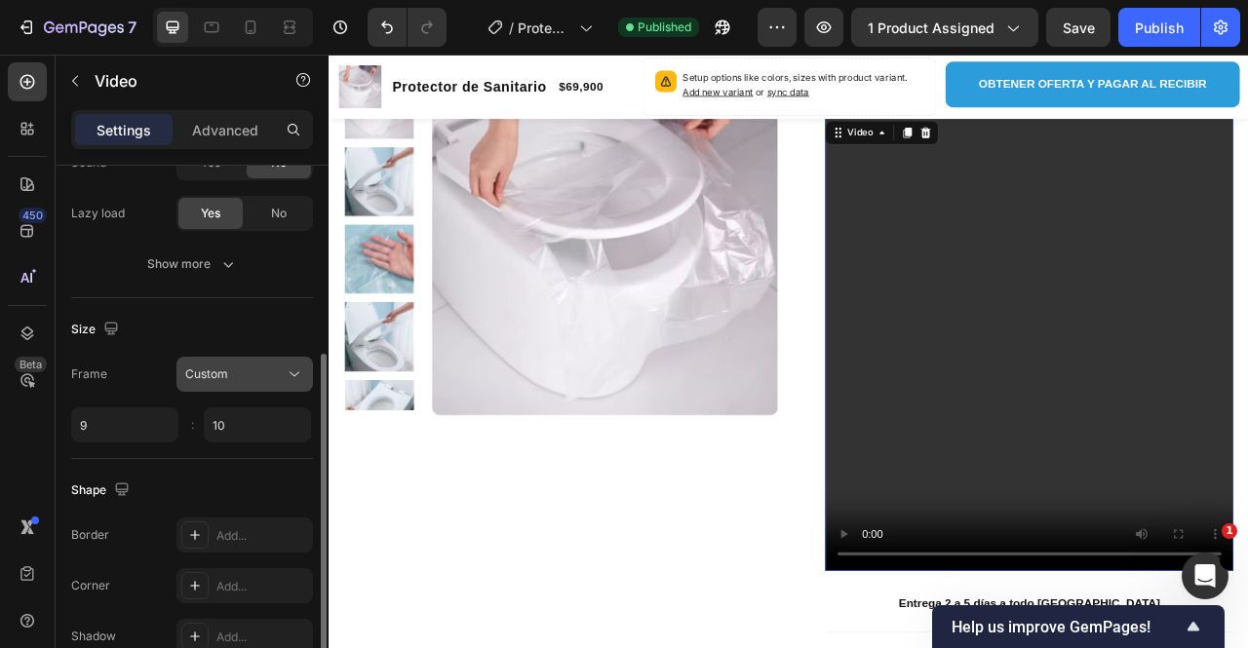
click at [242, 382] on button "Custom" at bounding box center [244, 374] width 137 height 35
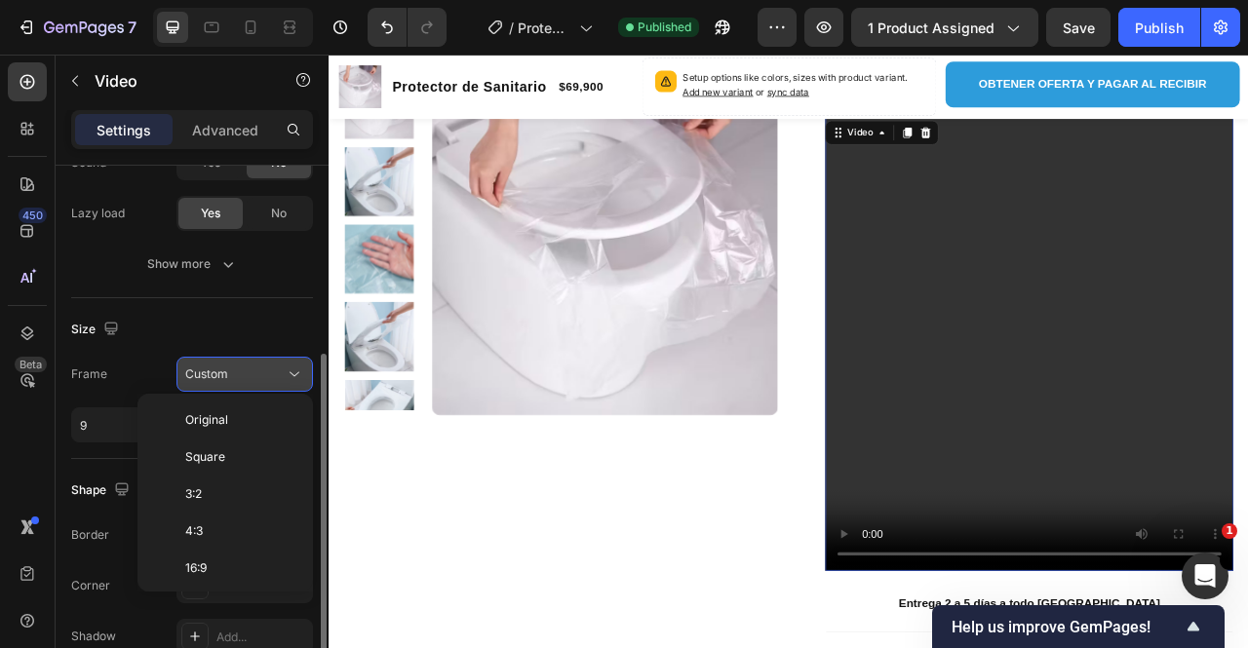
scroll to position [181, 0]
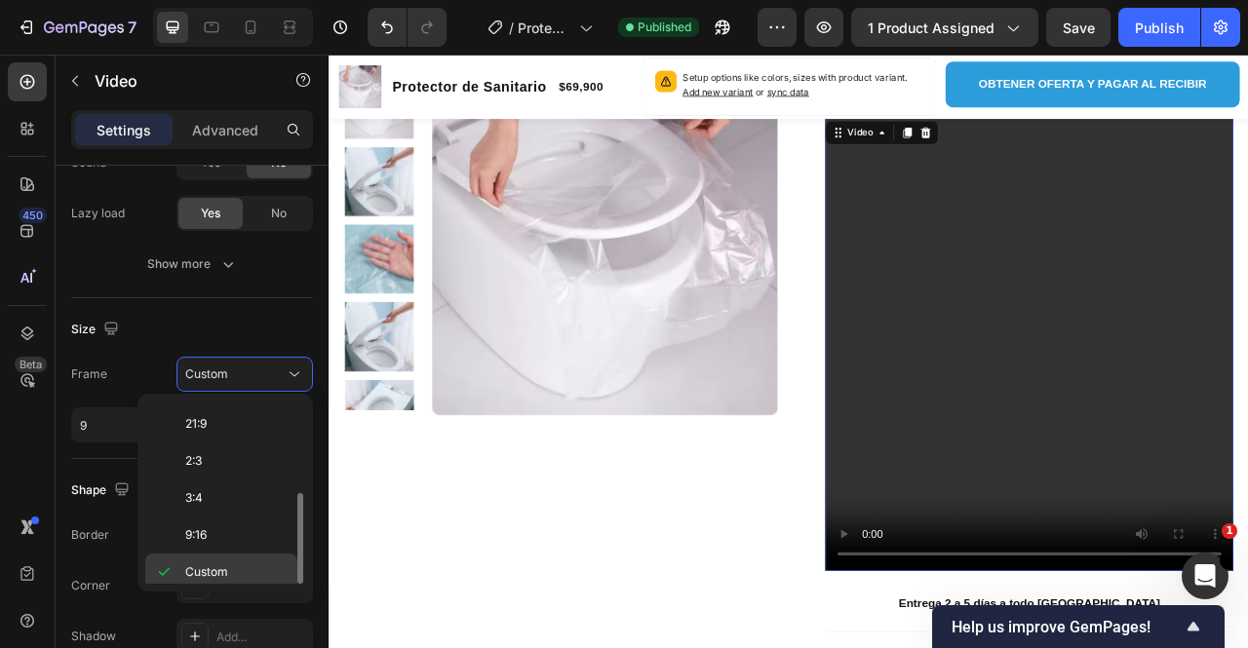
click at [228, 565] on p "Custom" at bounding box center [236, 573] width 103 height 18
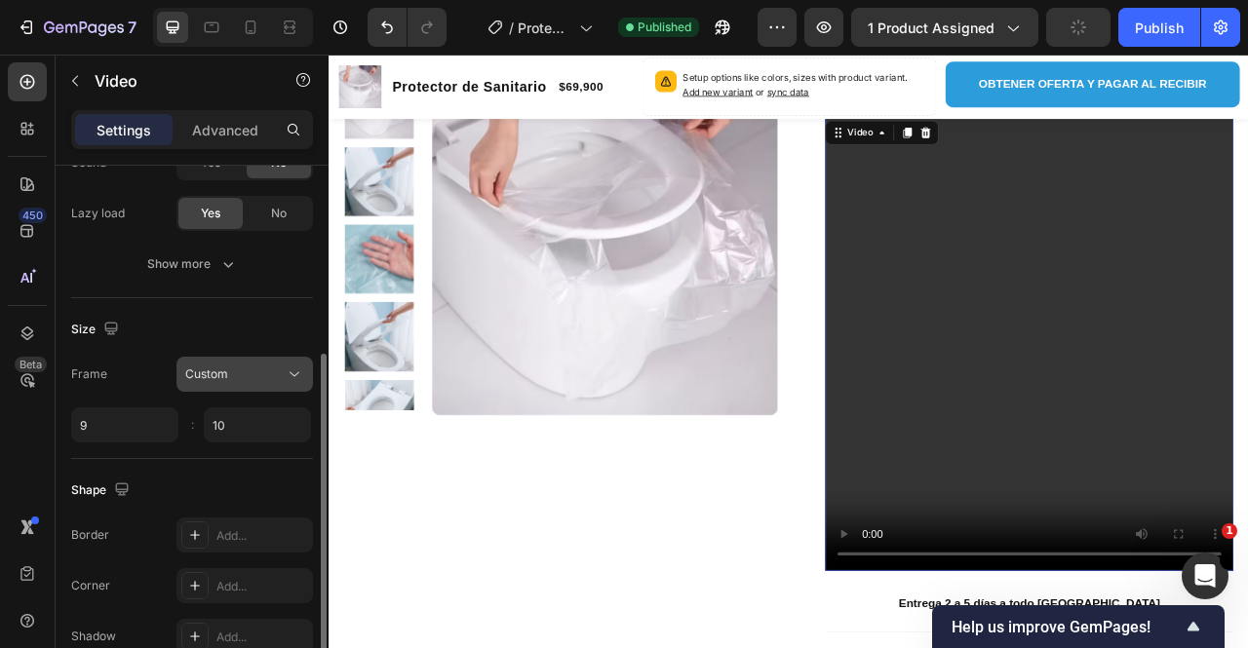
click at [255, 378] on div "Custom" at bounding box center [234, 375] width 99 height 18
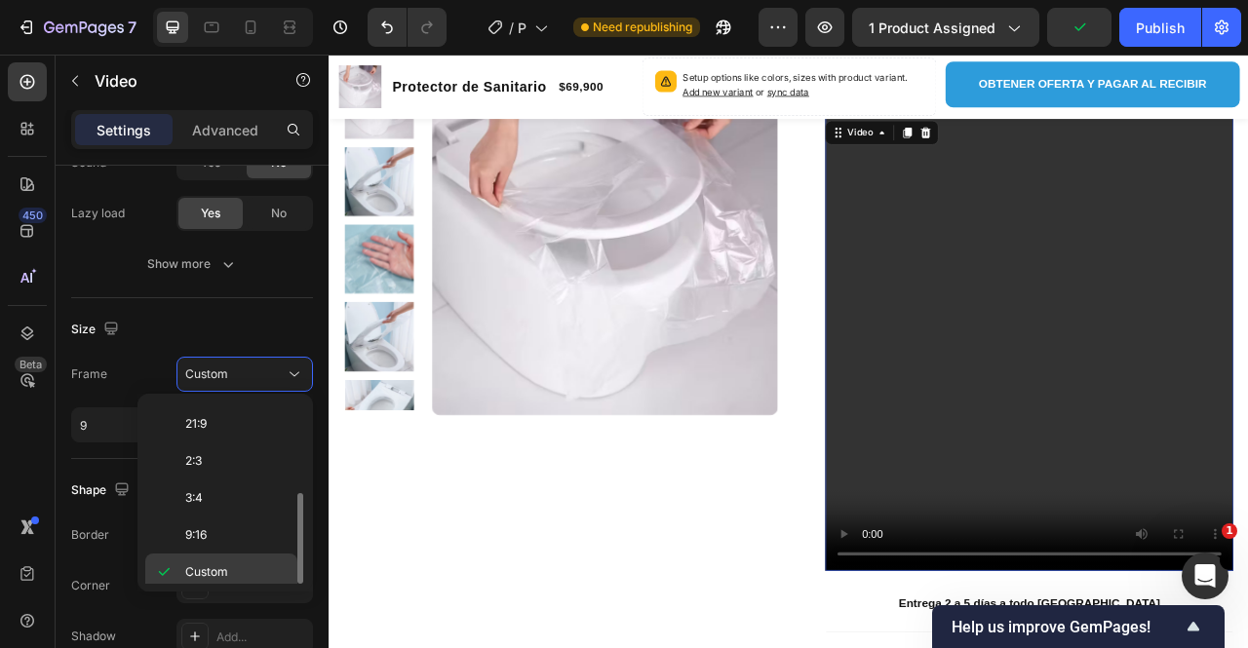
click at [241, 567] on p "Custom" at bounding box center [236, 573] width 103 height 18
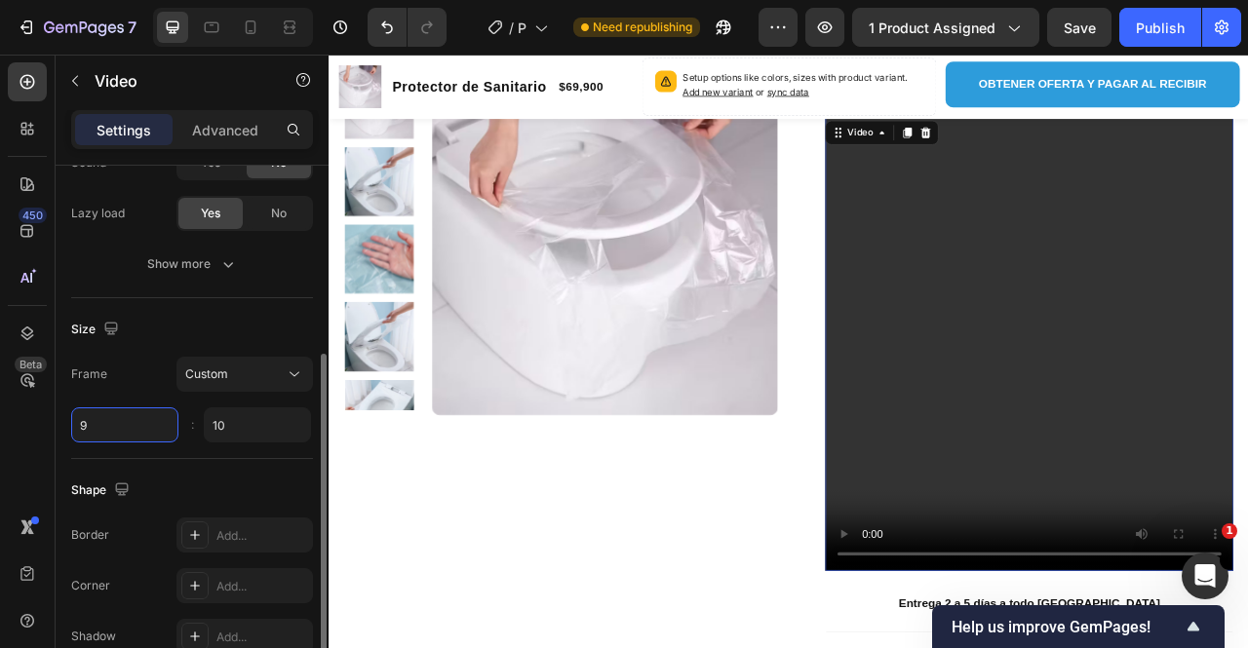
click at [132, 424] on input "9" at bounding box center [124, 425] width 107 height 35
click at [125, 431] on input "9" at bounding box center [124, 425] width 107 height 35
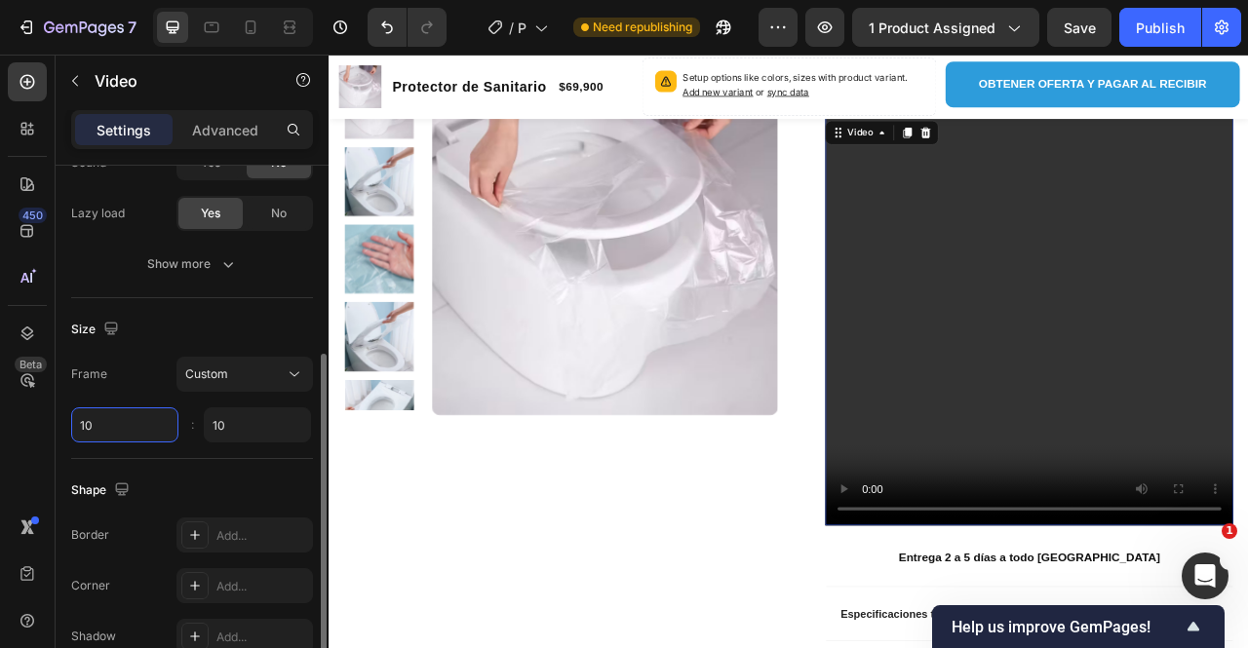
type input "1"
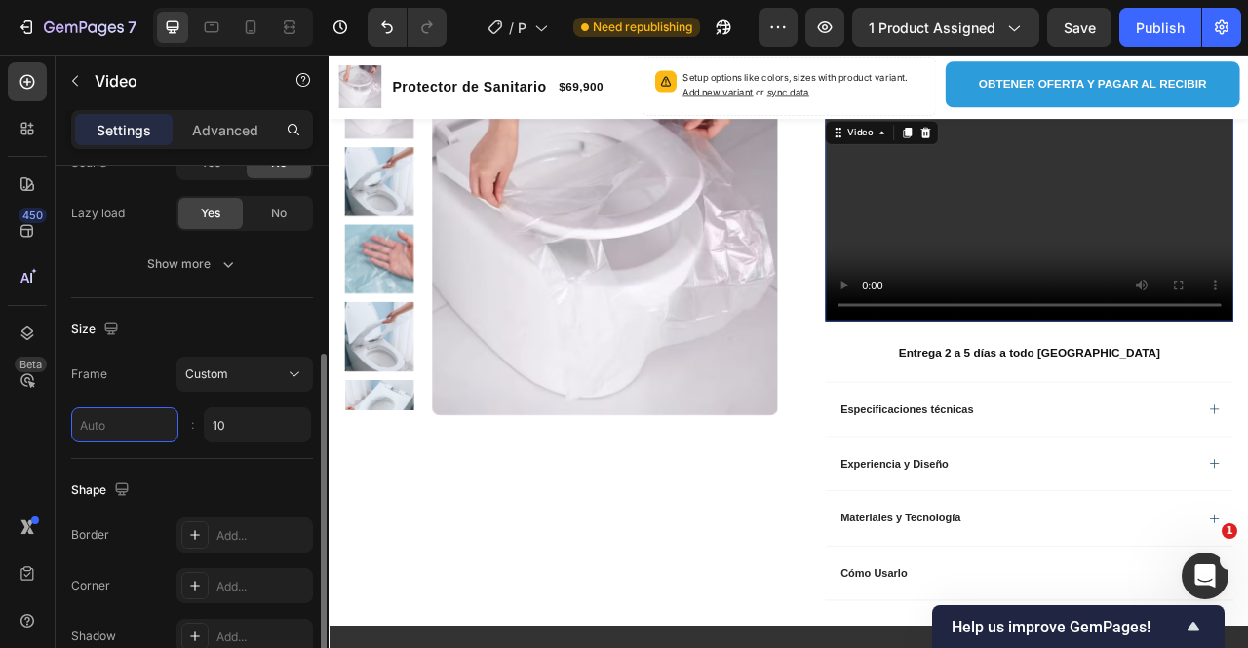
type input "7"
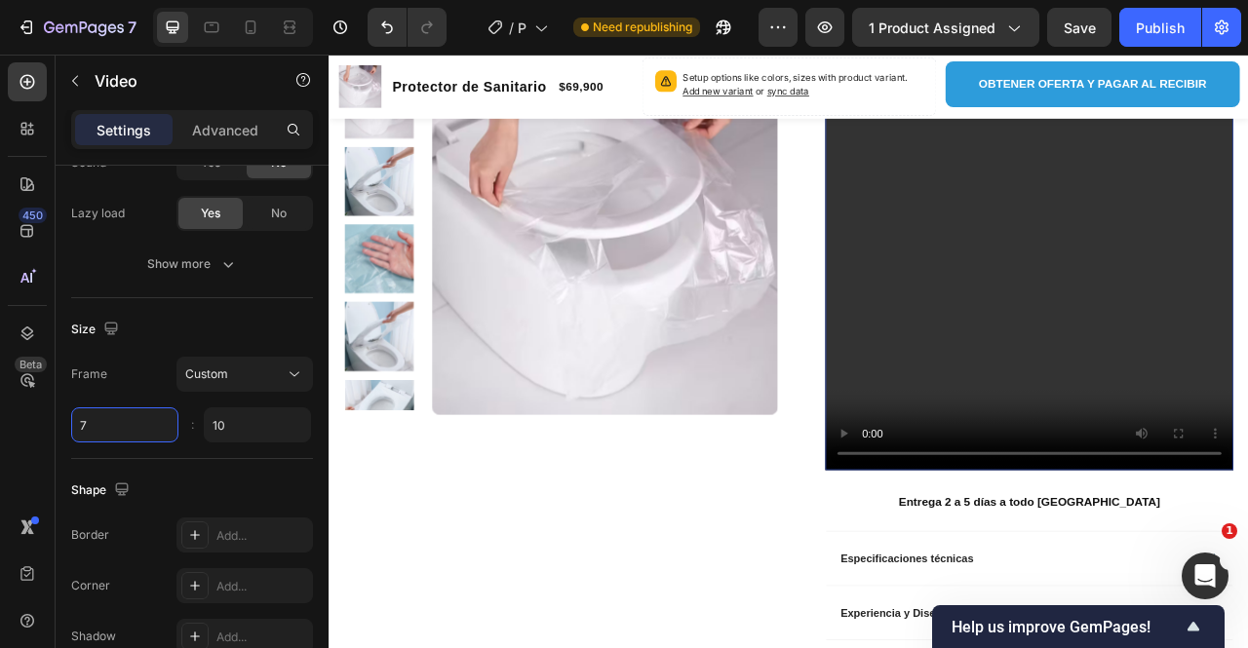
scroll to position [782, 0]
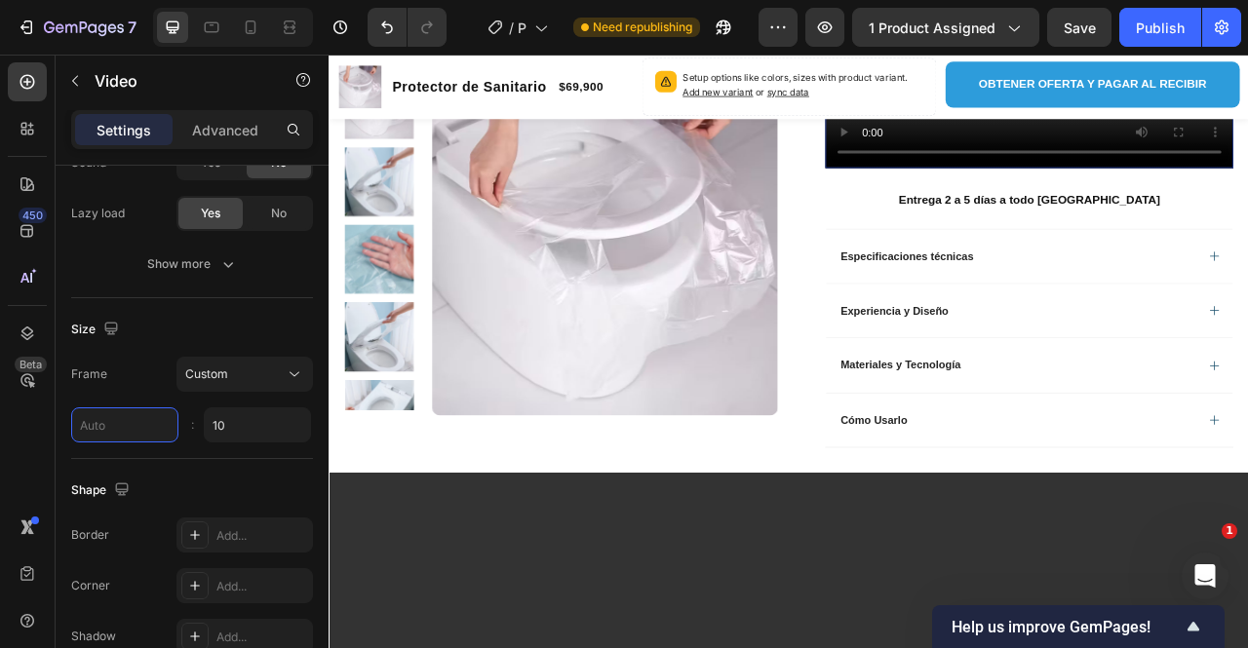
type input "8"
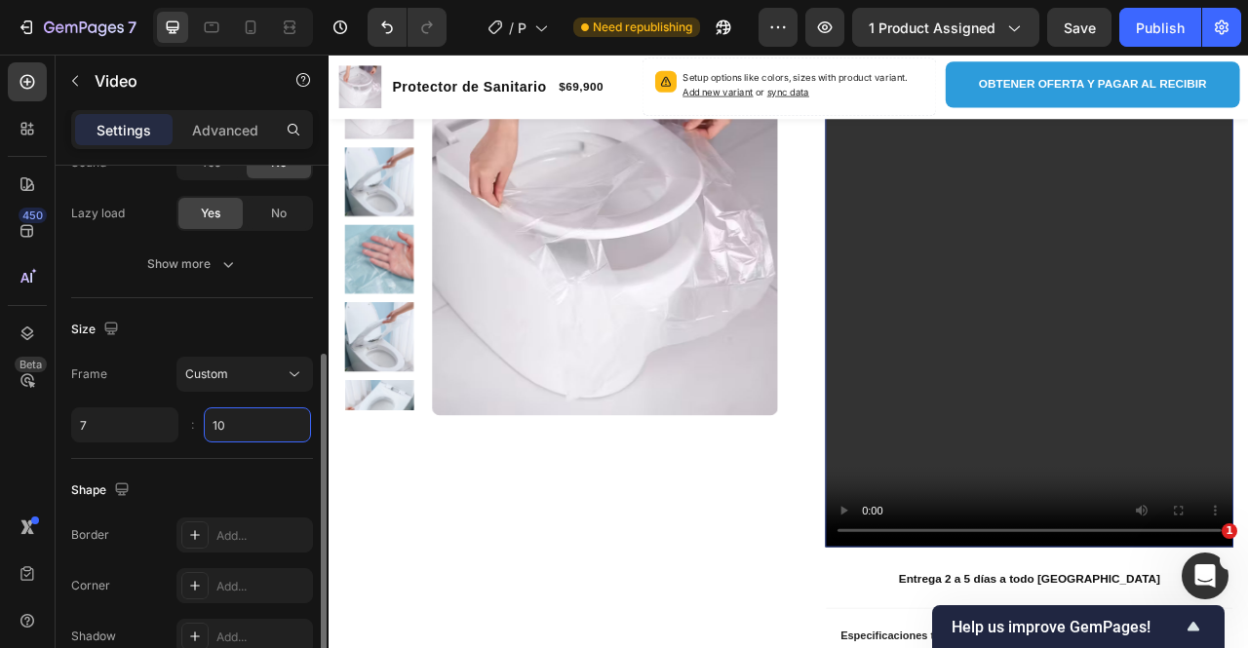
click at [261, 416] on input "10" at bounding box center [257, 425] width 107 height 35
type input "7"
type input "9"
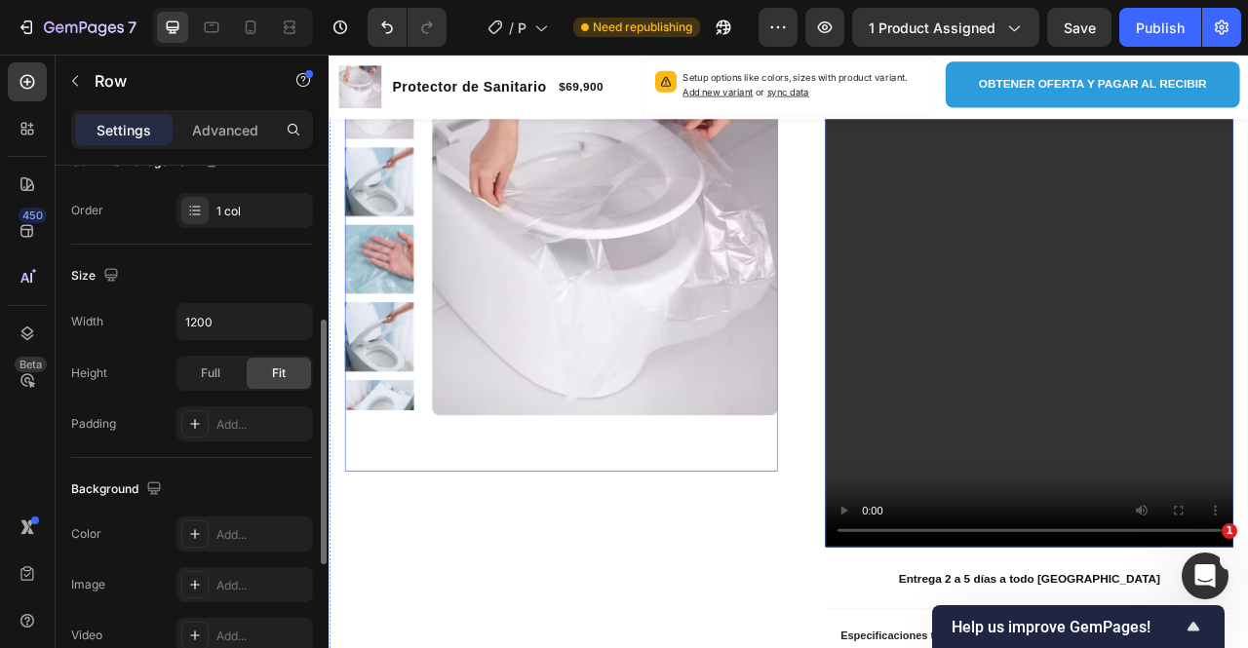
click at [435, 570] on div "Product Images" at bounding box center [623, 329] width 551 height 511
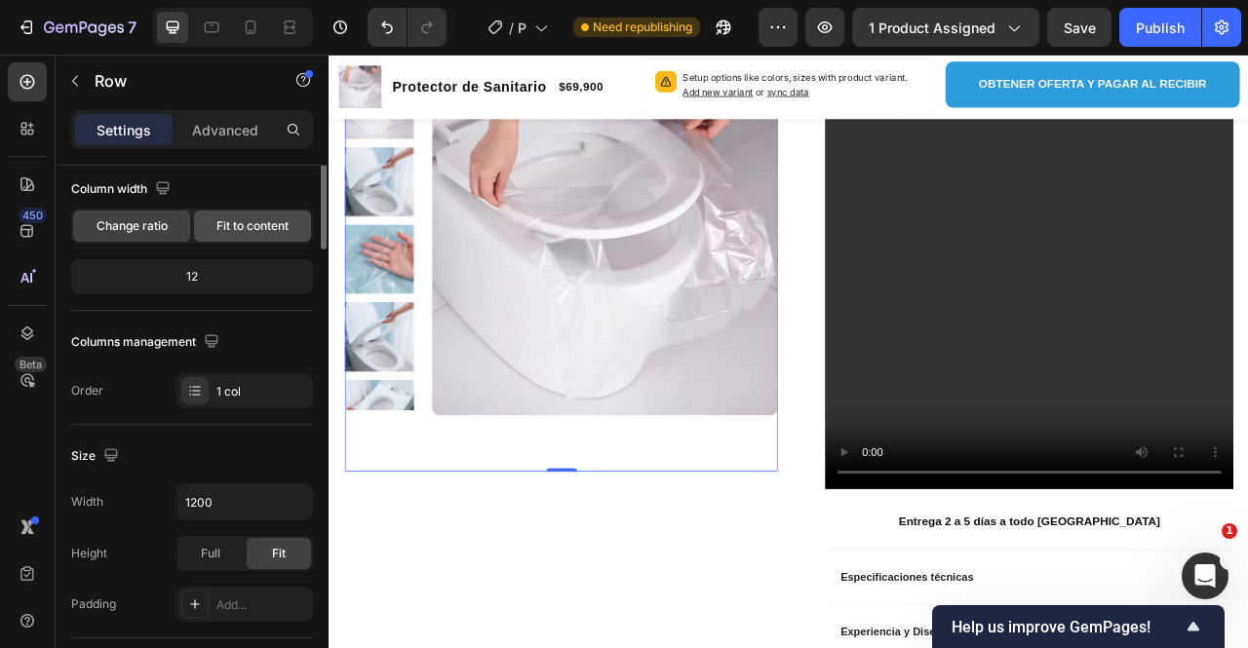
scroll to position [0, 0]
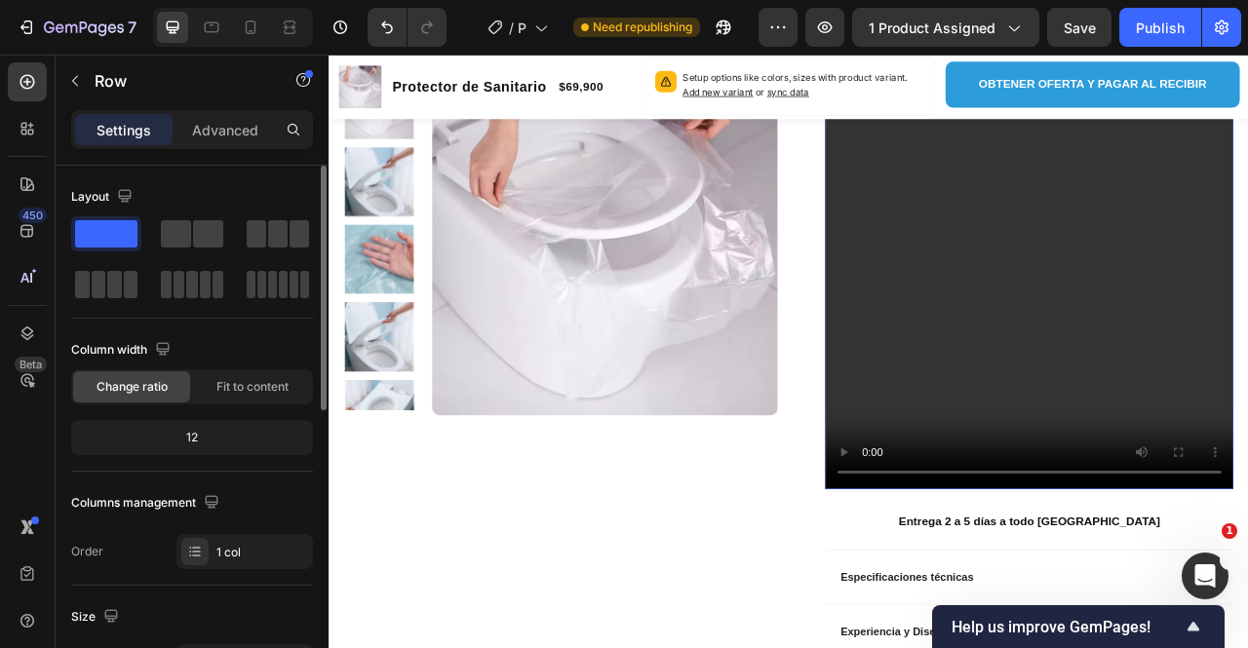
click at [1161, 292] on video at bounding box center [1220, 274] width 520 height 668
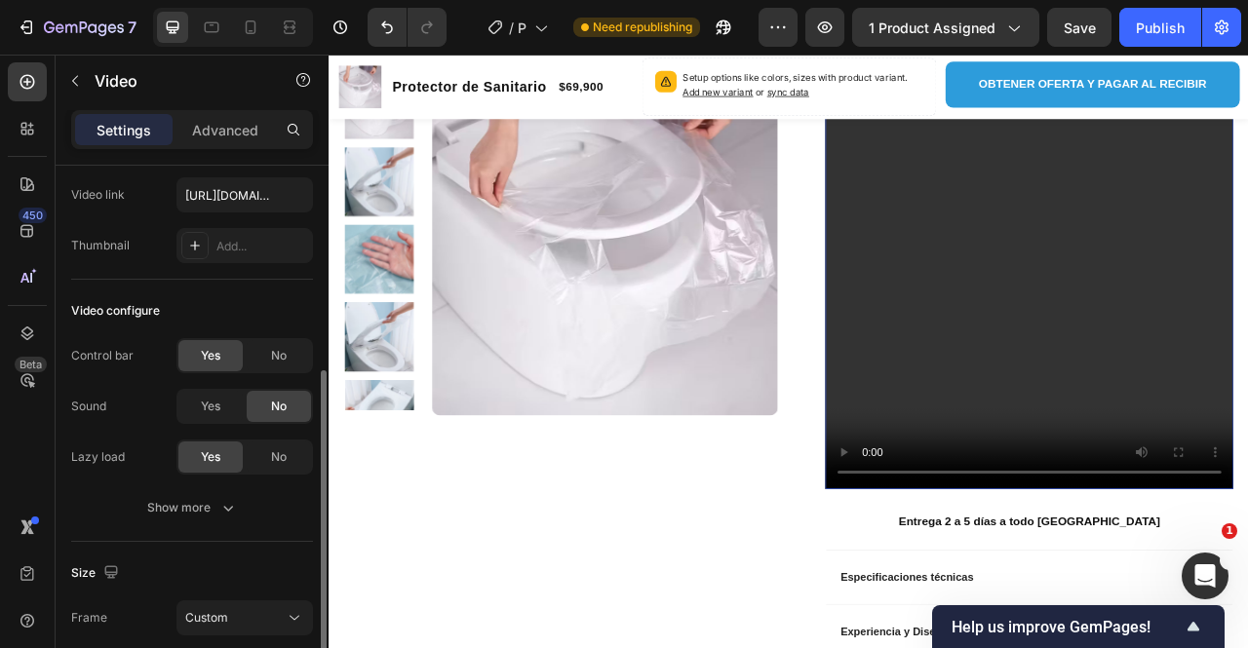
scroll to position [195, 0]
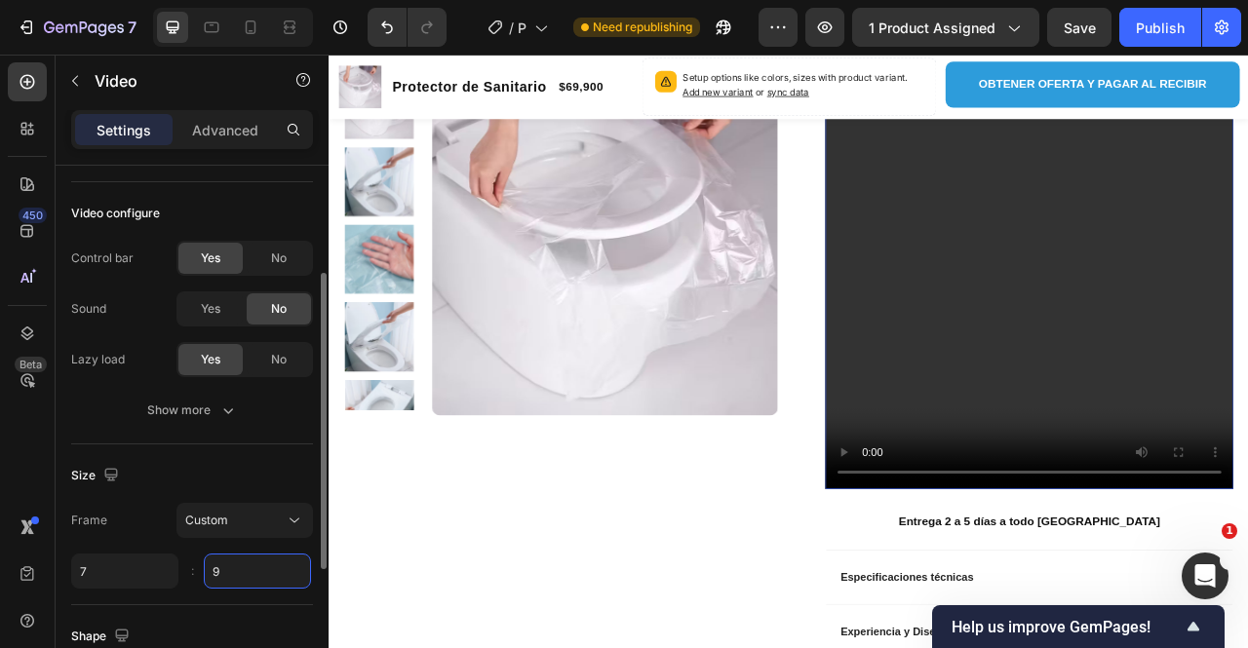
click at [240, 567] on input "9" at bounding box center [257, 571] width 107 height 35
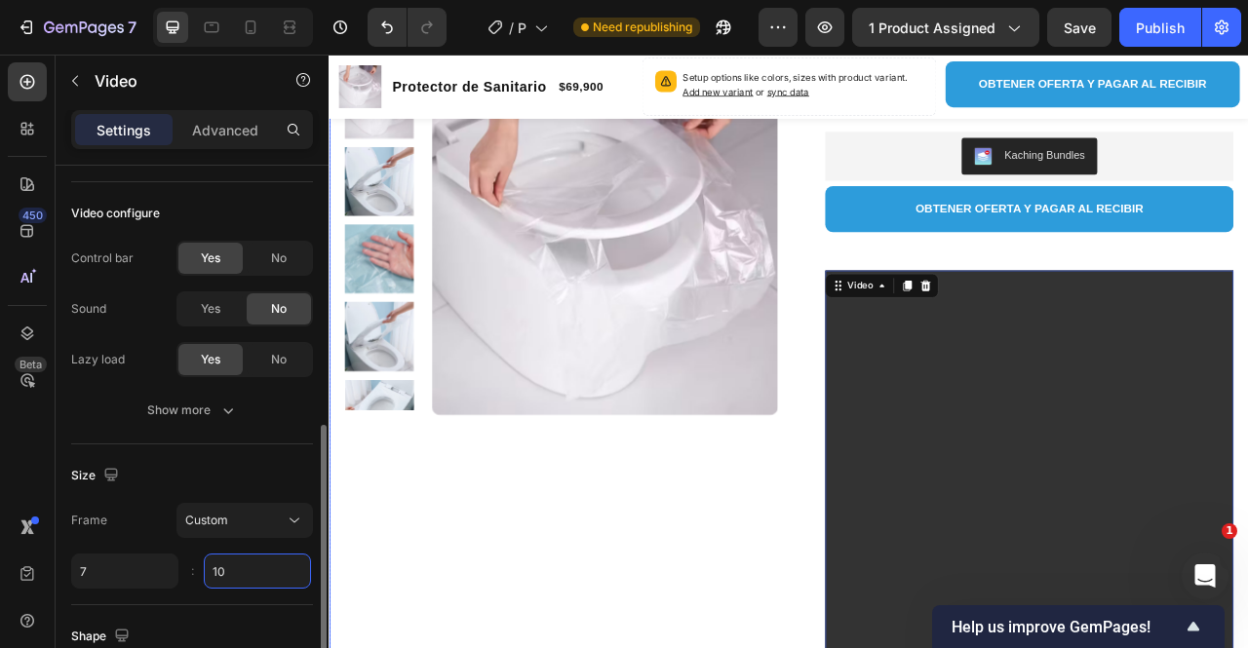
scroll to position [293, 0]
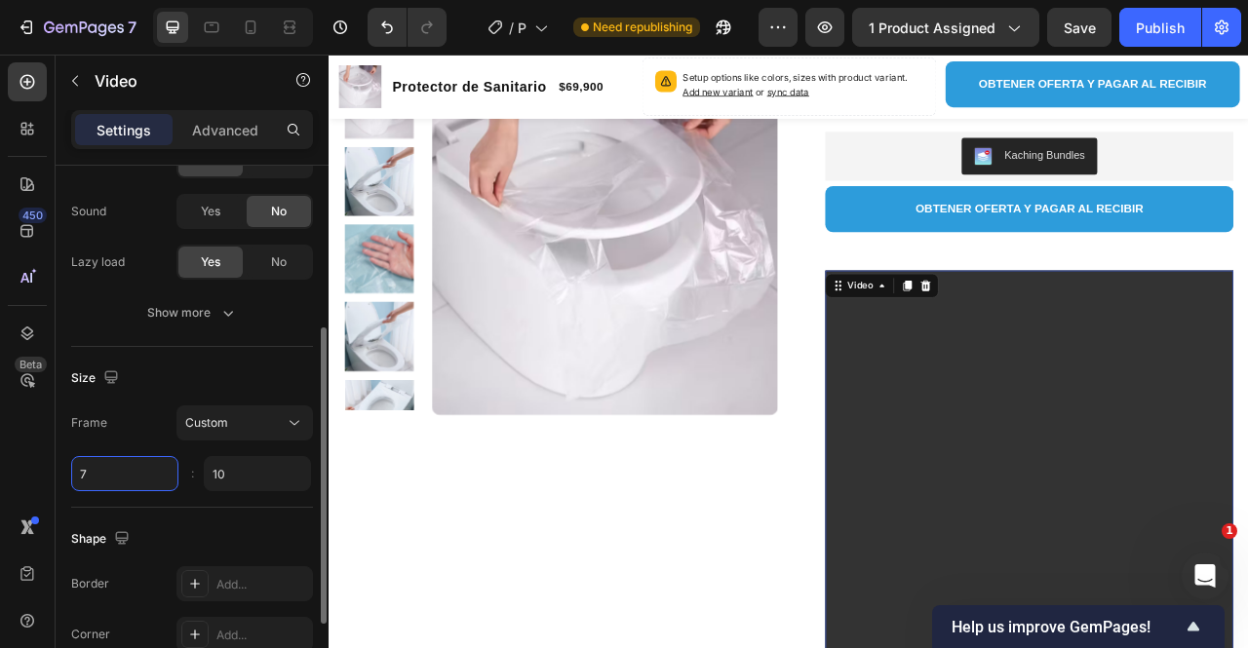
type input "10"
click at [130, 461] on input "7" at bounding box center [124, 473] width 107 height 35
type input "7"
click at [257, 480] on input "10" at bounding box center [257, 473] width 107 height 35
type input "1"
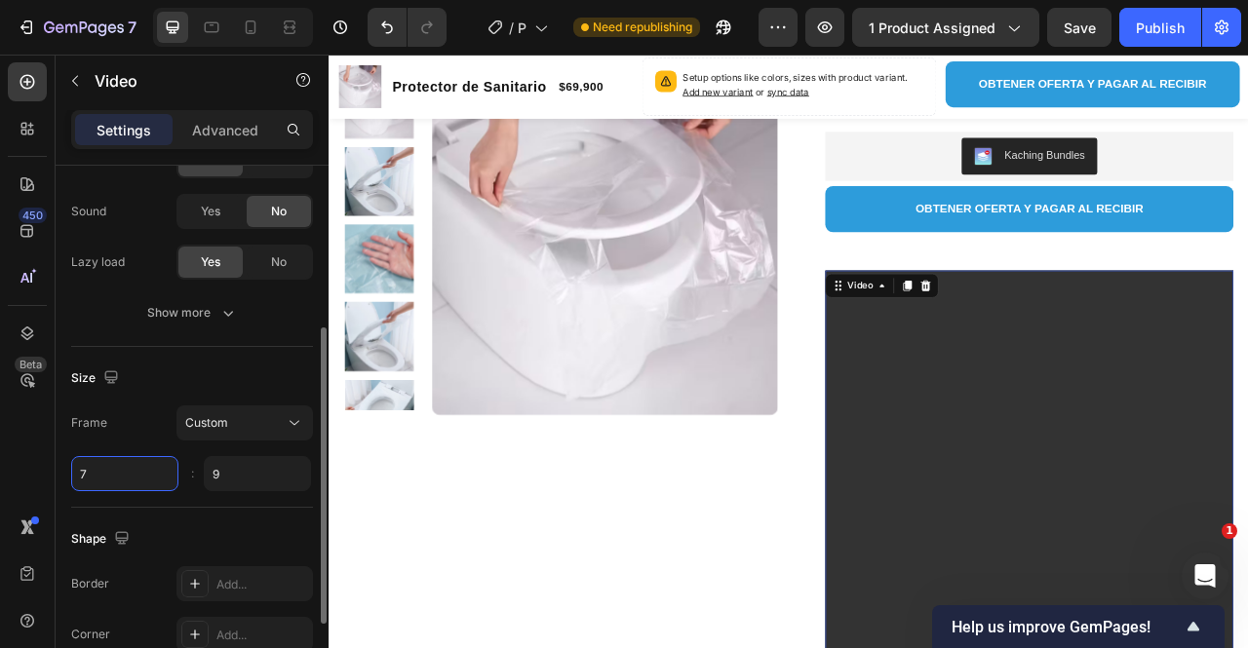
type input "9"
click at [137, 471] on input "7" at bounding box center [124, 473] width 107 height 35
type input "6"
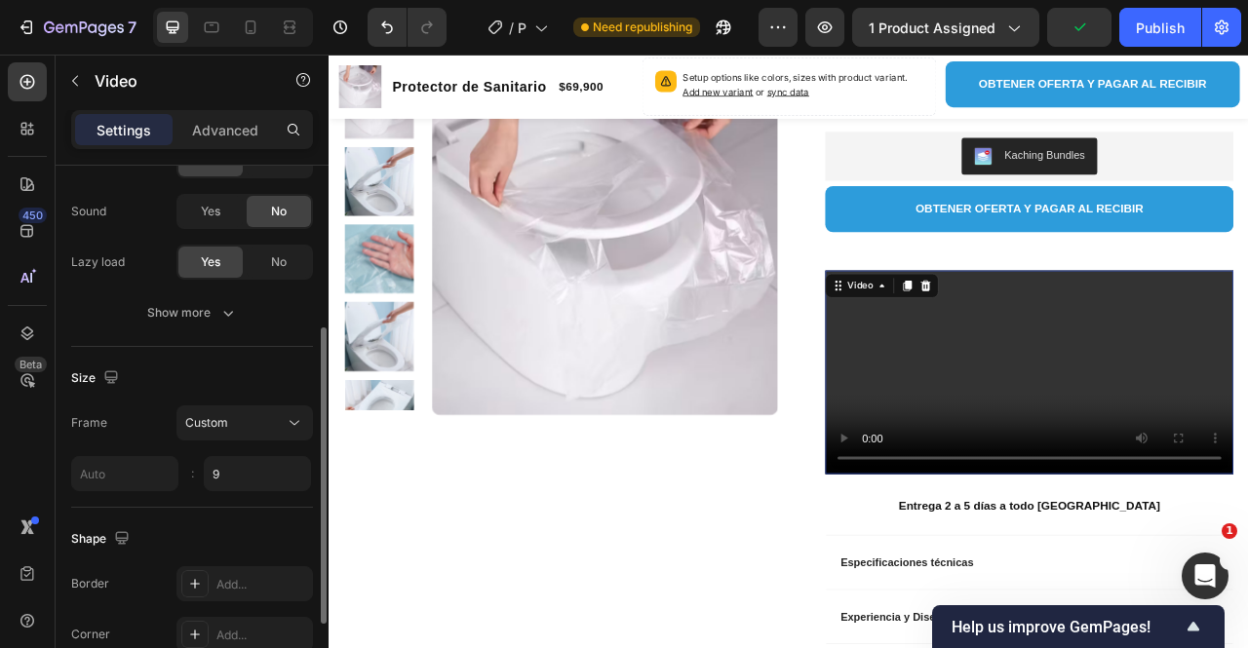
type input "6"
click at [150, 419] on div "Frame Custom" at bounding box center [192, 423] width 242 height 35
click at [270, 476] on input "9" at bounding box center [257, 473] width 107 height 35
click at [218, 371] on div "Size" at bounding box center [192, 378] width 242 height 31
type input "10"
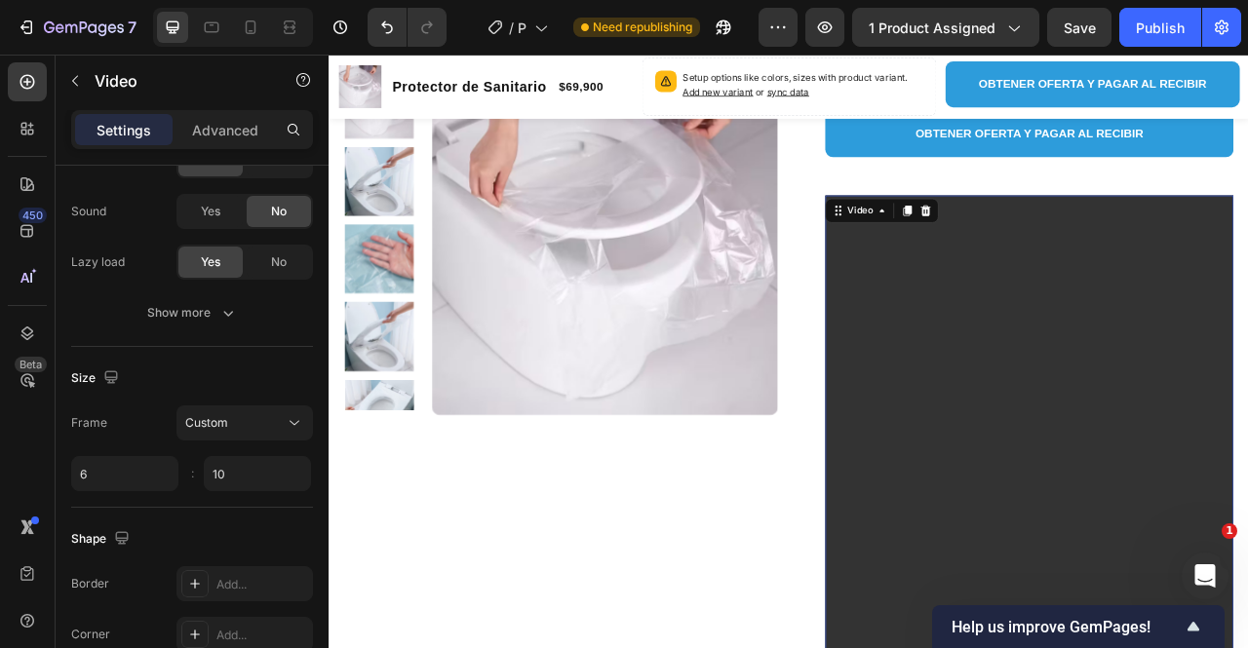
scroll to position [490, 0]
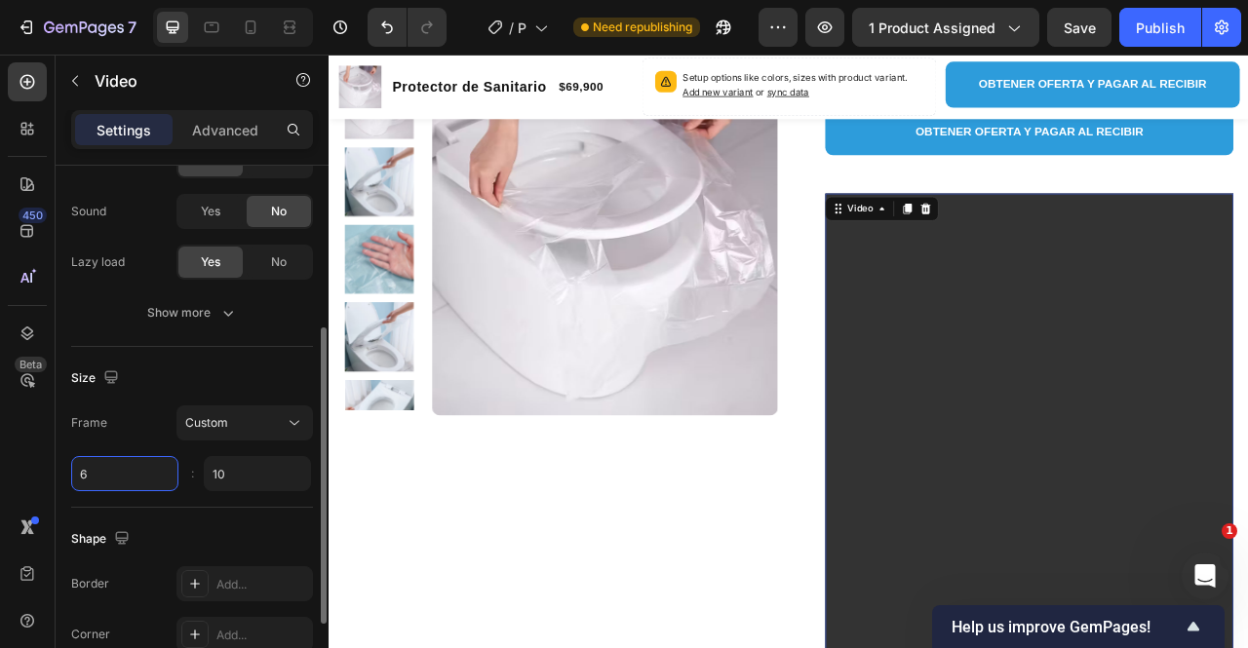
click at [150, 465] on input "6" at bounding box center [124, 473] width 107 height 35
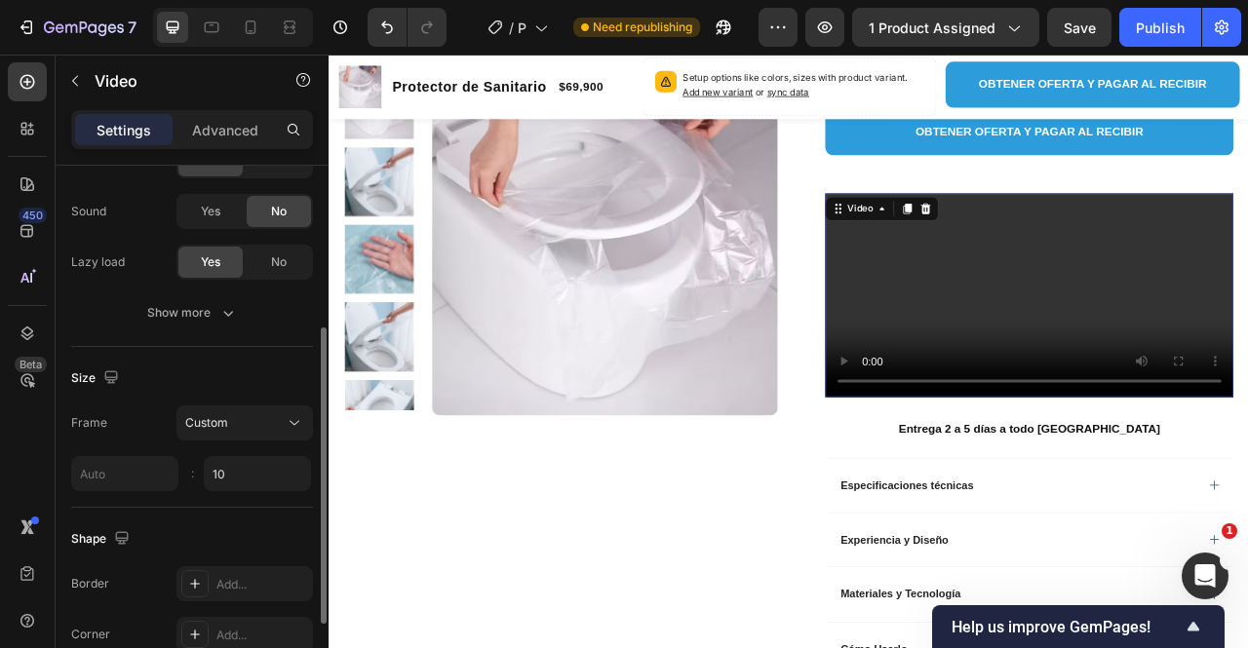
type input "6"
click at [263, 379] on div "Size" at bounding box center [192, 378] width 242 height 31
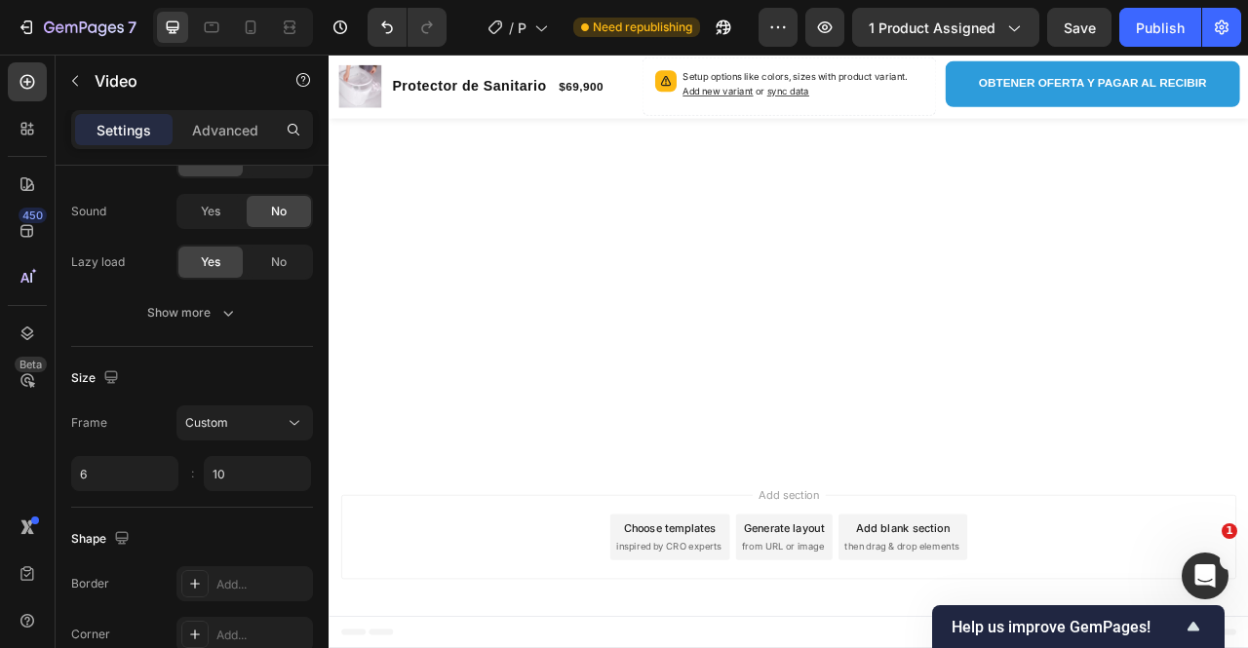
scroll to position [4097, 0]
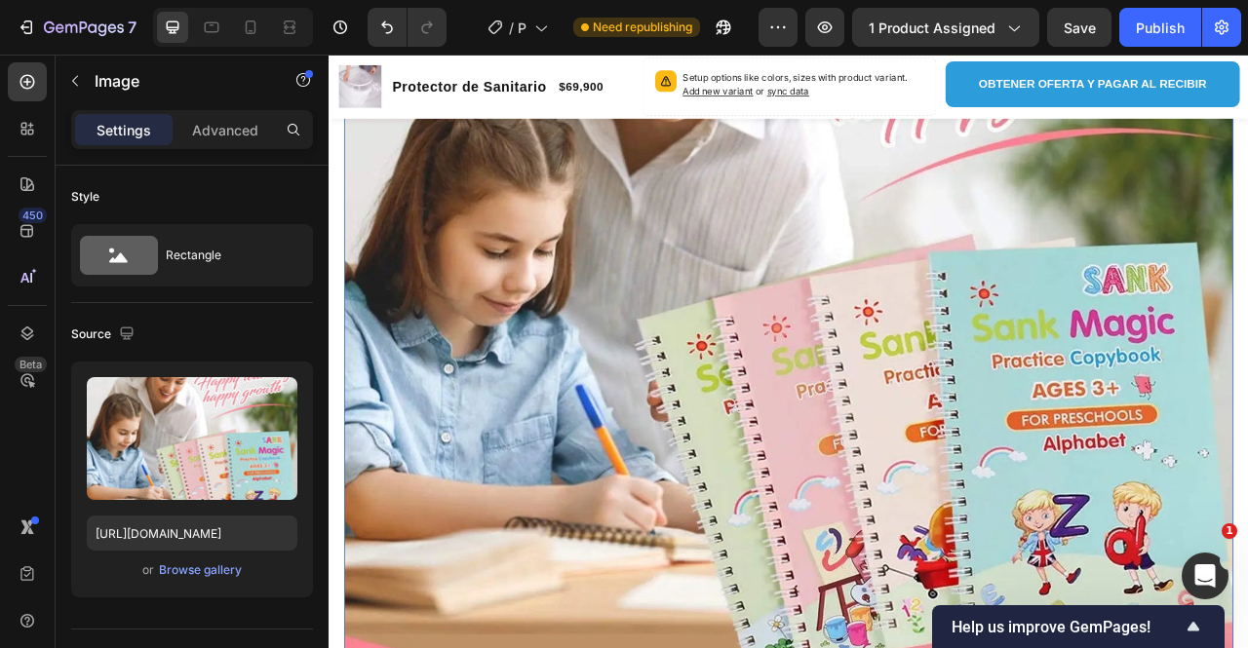
scroll to position [4585, 0]
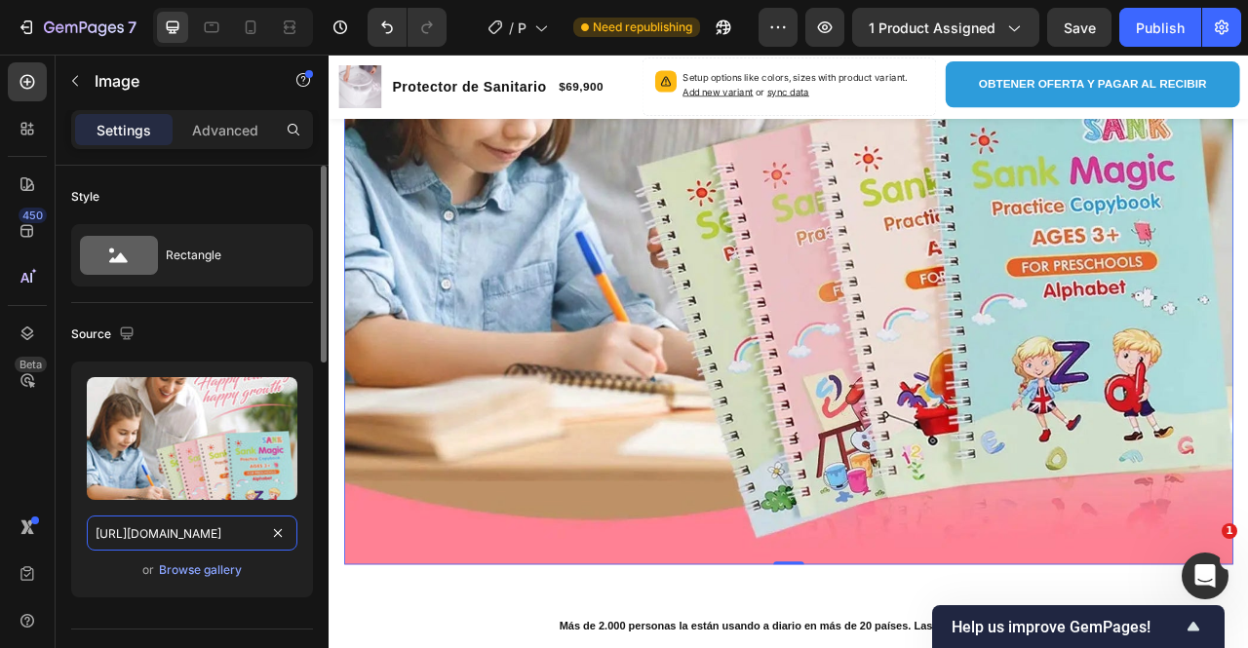
click at [195, 522] on input "https://cdn.shopify.com/s/files/1/0667/5673/9252/files/description-image-8.webp…" at bounding box center [192, 533] width 211 height 35
paste input "Bano_6.avif?v=1758993324"
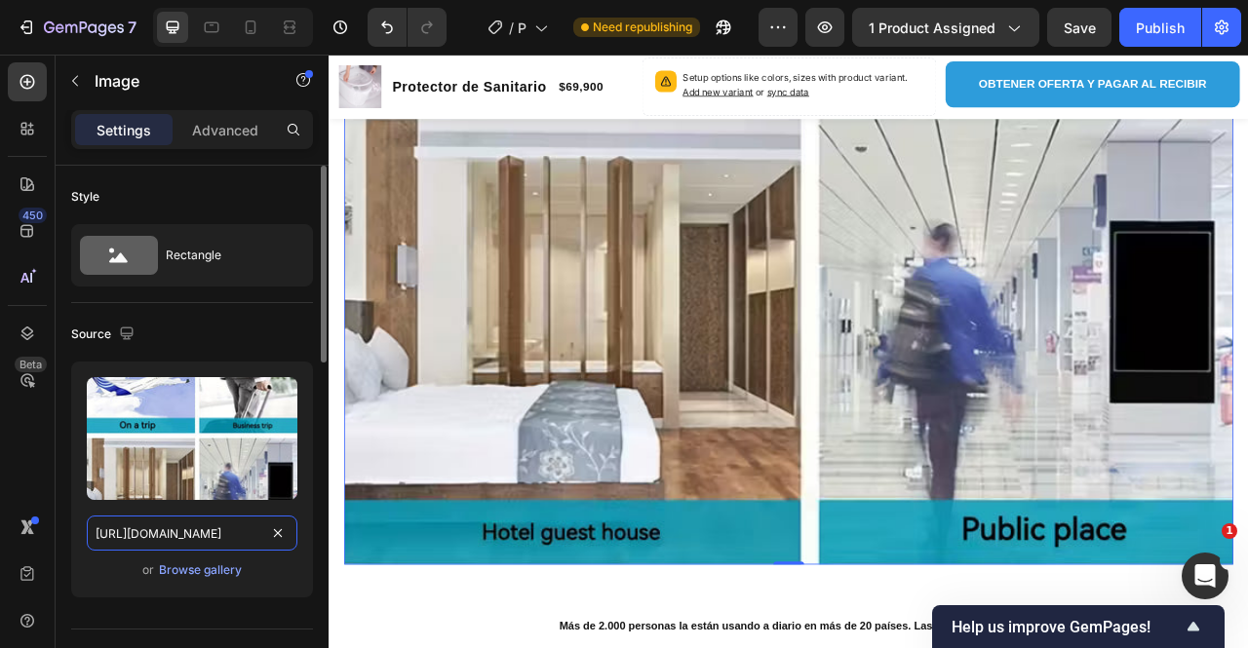
type input "https://cdn.shopify.com/s/files/1/0667/5673/9252/files/Bano_6.avif?v=1758993324"
click at [271, 331] on div "Source" at bounding box center [192, 334] width 242 height 31
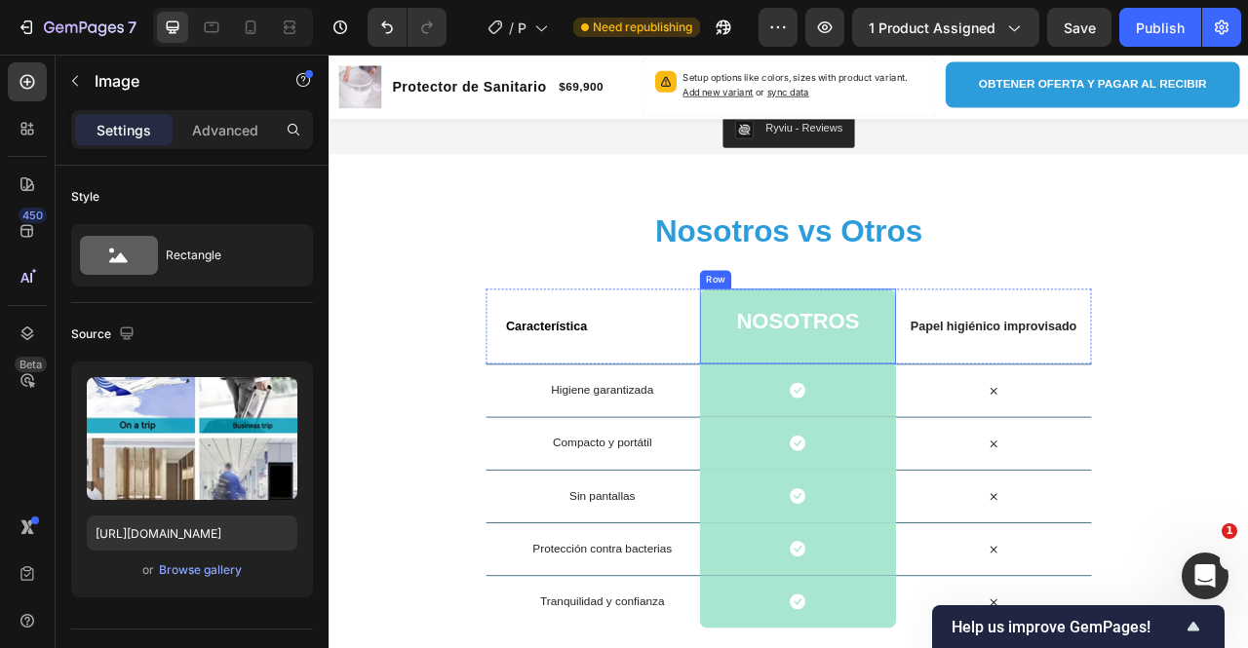
scroll to position [5365, 0]
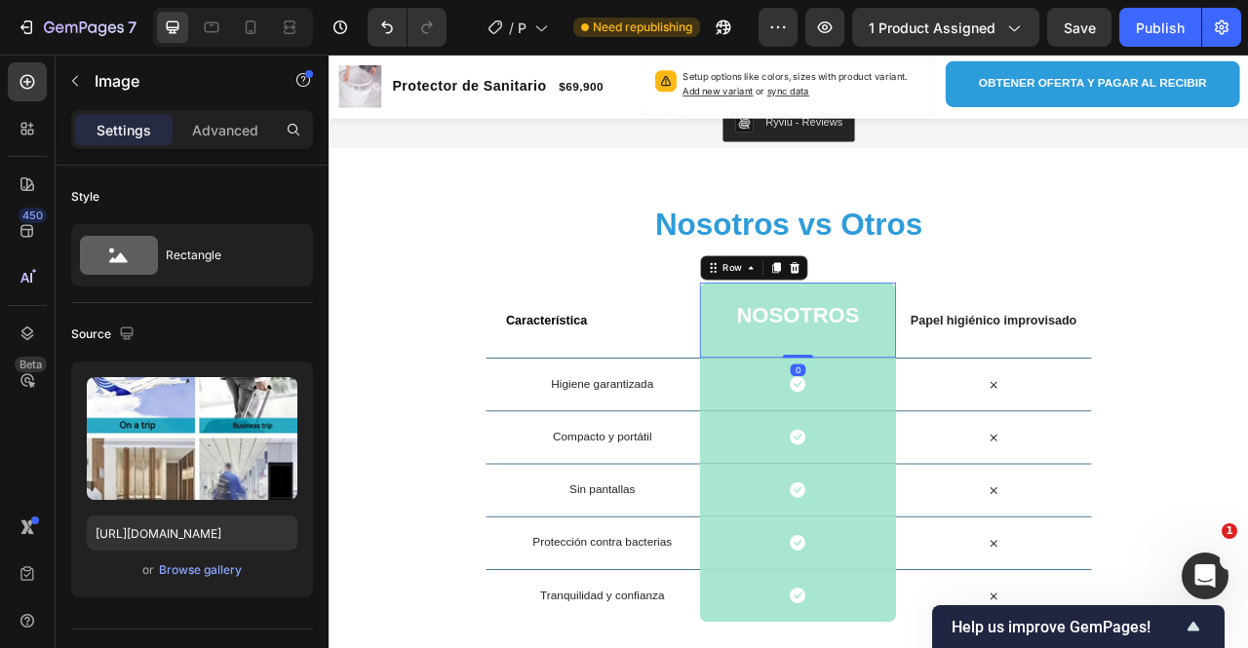
click at [809, 415] on div "Nosotros Heading Row 0" at bounding box center [925, 393] width 249 height 96
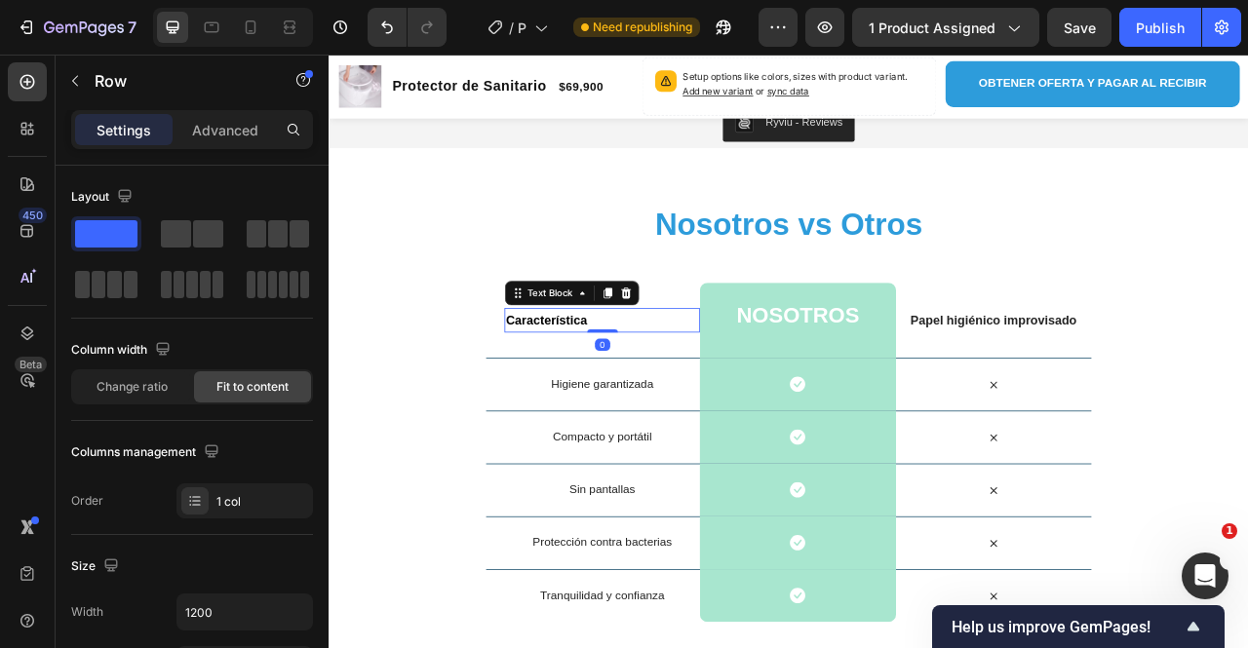
click at [611, 389] on p "Característica" at bounding box center [676, 393] width 245 height 28
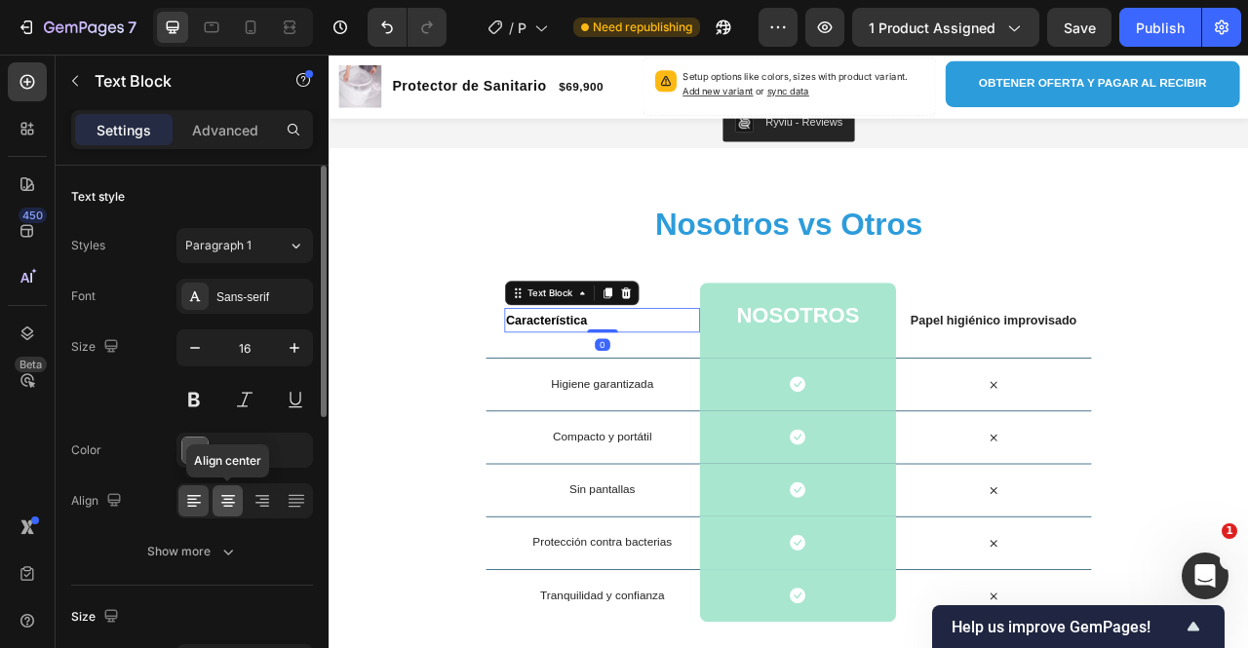
click at [224, 499] on icon at bounding box center [228, 500] width 10 height 2
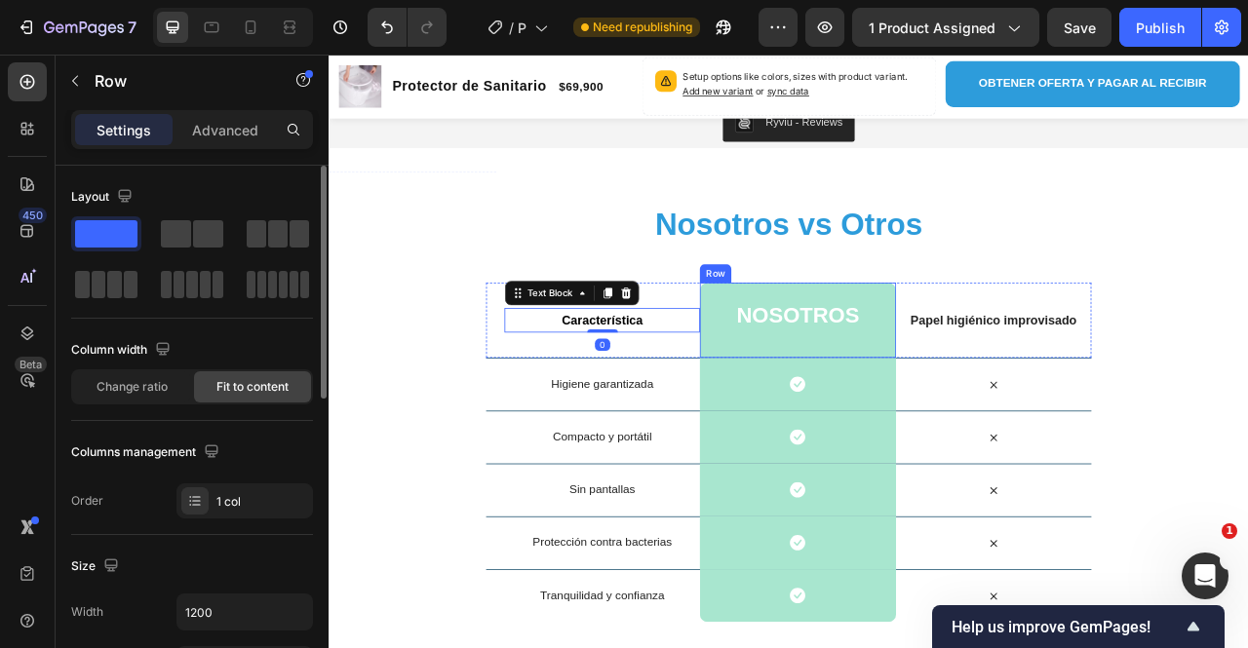
click at [807, 401] on div "Nosotros Heading Row" at bounding box center [925, 393] width 249 height 96
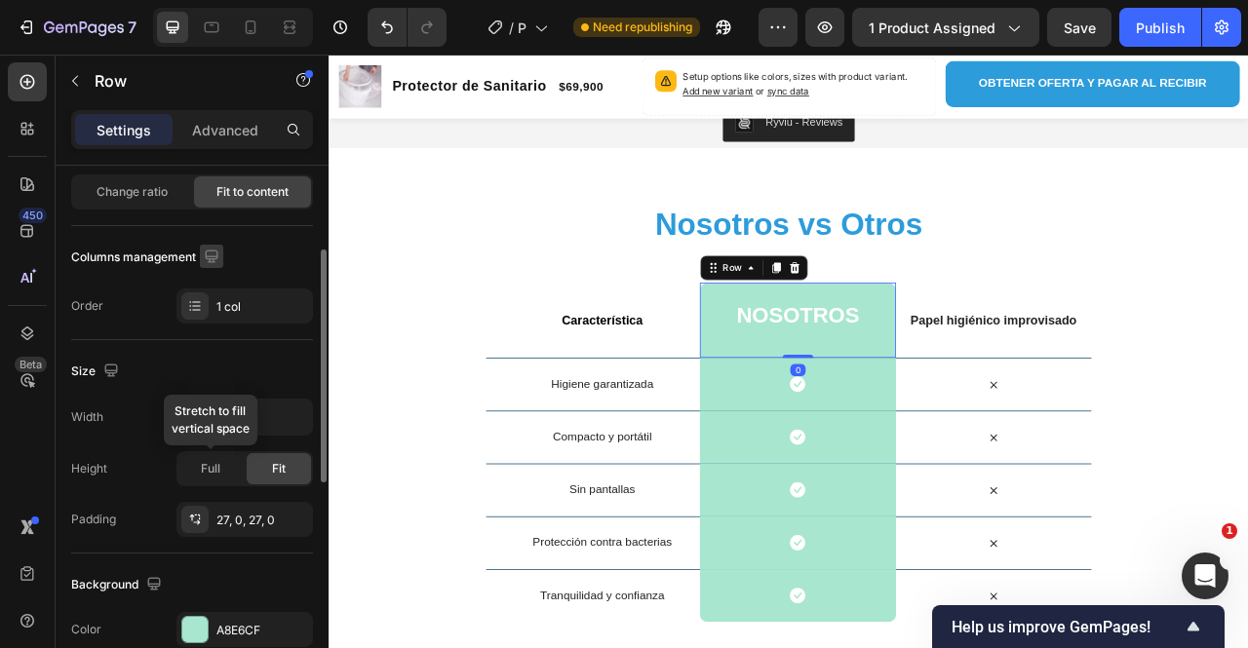
scroll to position [488, 0]
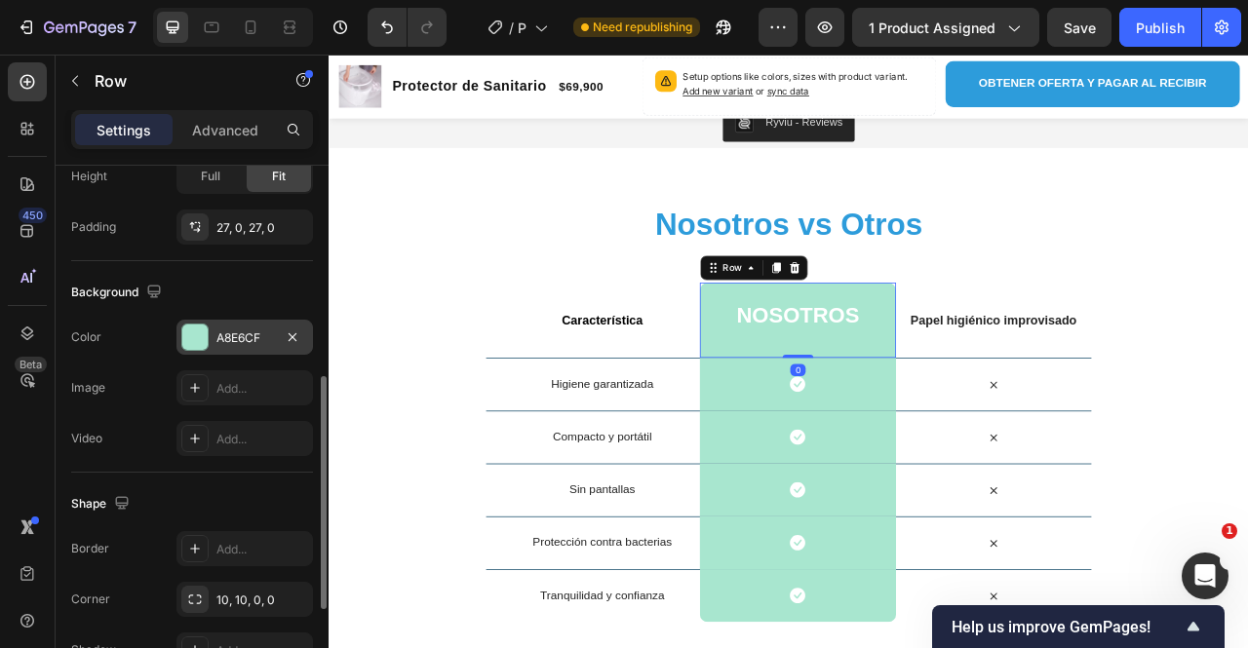
click at [199, 338] on div at bounding box center [194, 337] width 25 height 25
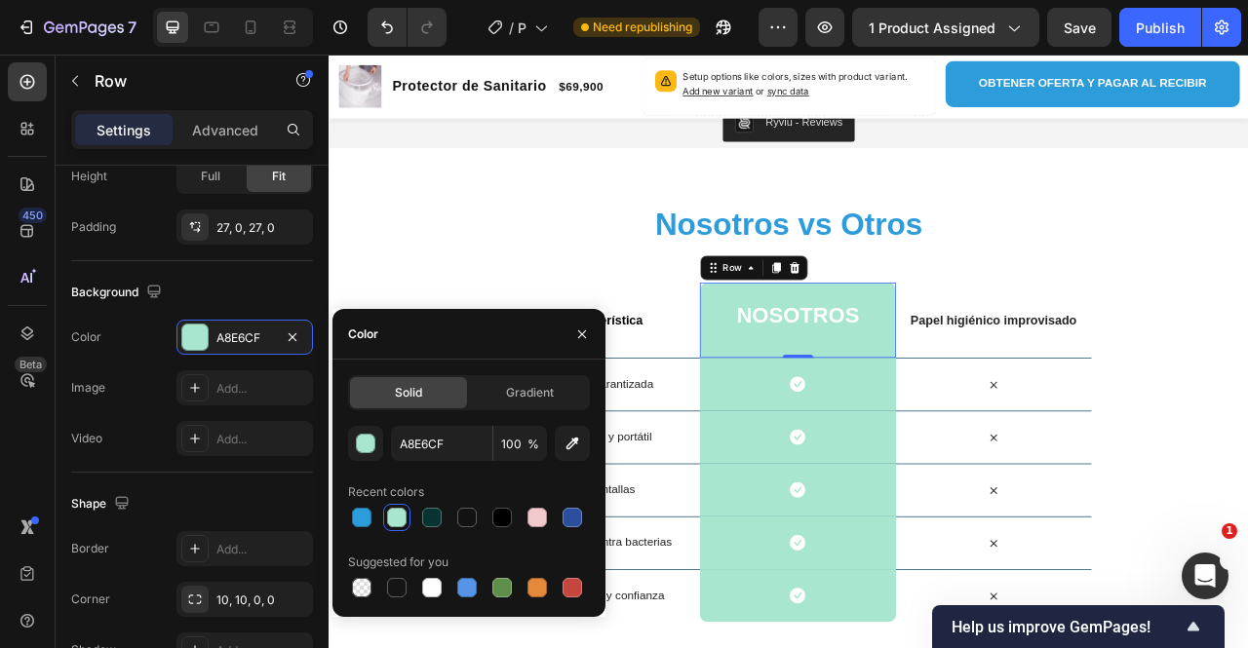
drag, startPoint x: 365, startPoint y: 522, endPoint x: 470, endPoint y: 483, distance: 112.3
click at [365, 519] on div at bounding box center [362, 518] width 20 height 20
type input "2D9CDB"
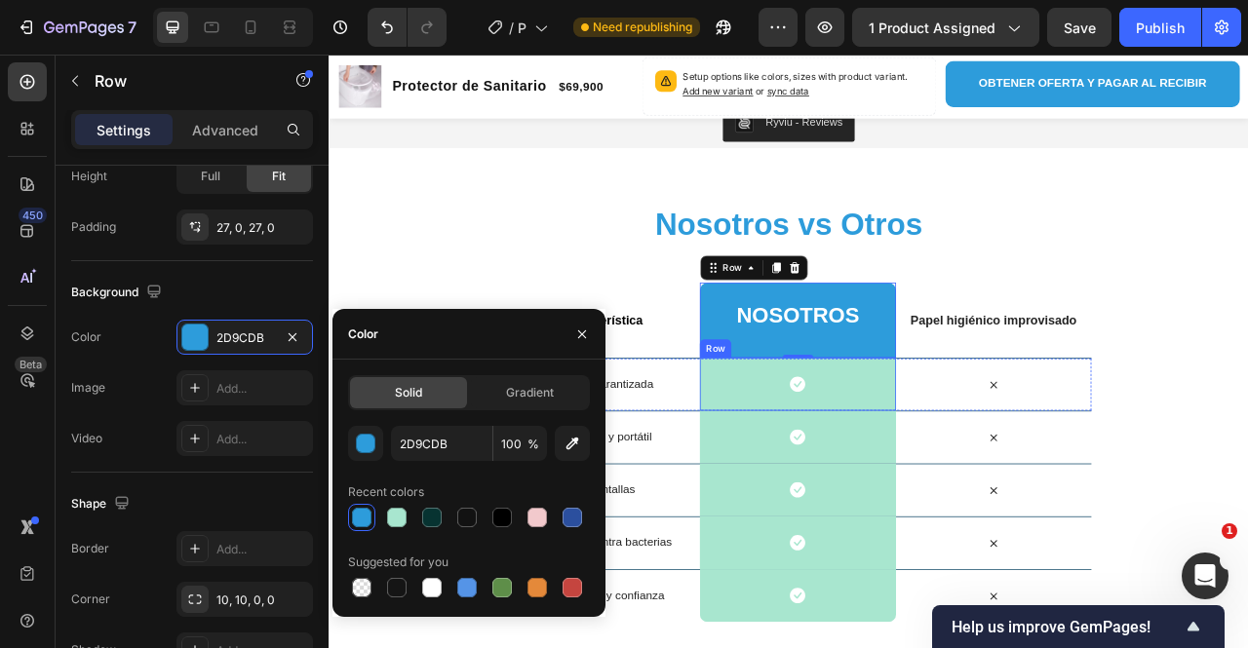
drag, startPoint x: 871, startPoint y: 450, endPoint x: 719, endPoint y: 504, distance: 161.6
click at [871, 462] on div "Icon Row" at bounding box center [925, 474] width 249 height 67
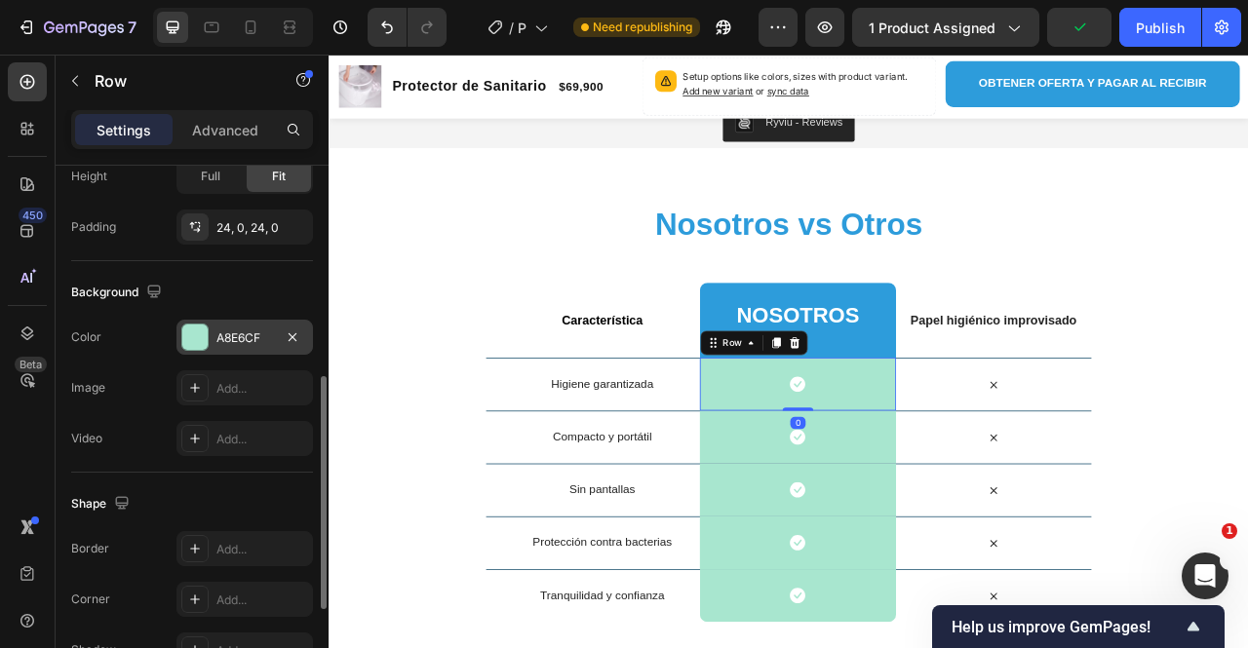
click at [216, 340] on div "A8E6CF" at bounding box center [244, 337] width 137 height 35
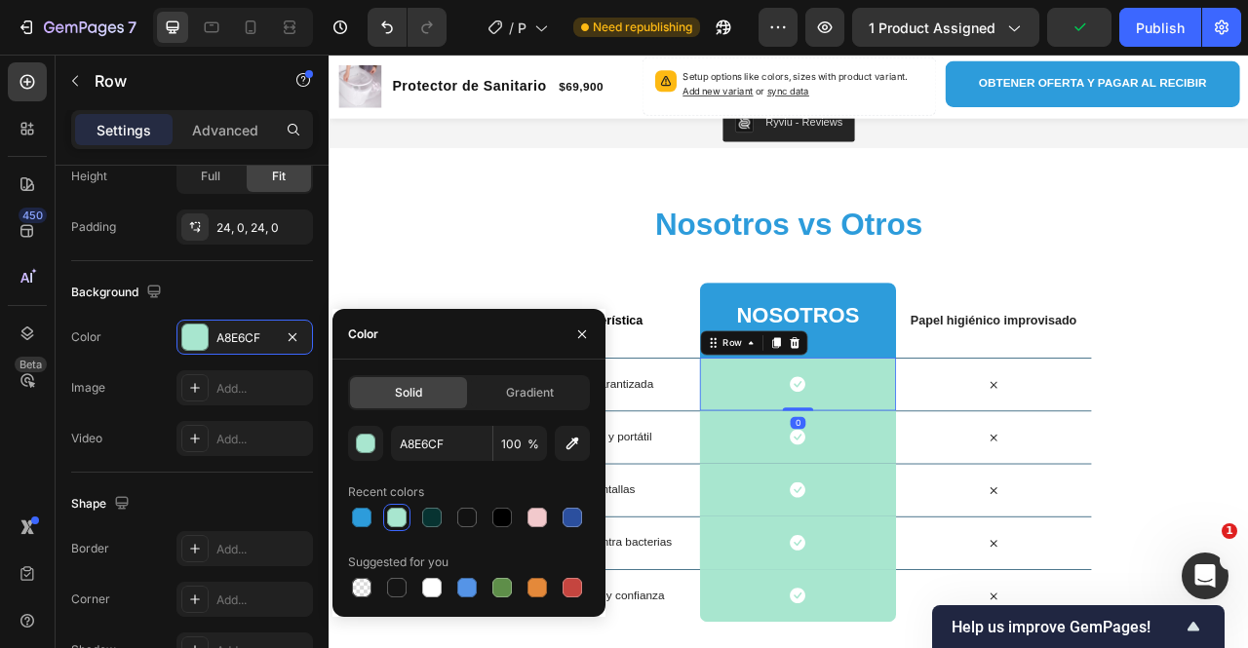
drag, startPoint x: 371, startPoint y: 523, endPoint x: 394, endPoint y: 497, distance: 34.5
click at [371, 518] on div at bounding box center [362, 518] width 20 height 20
type input "2D9CDB"
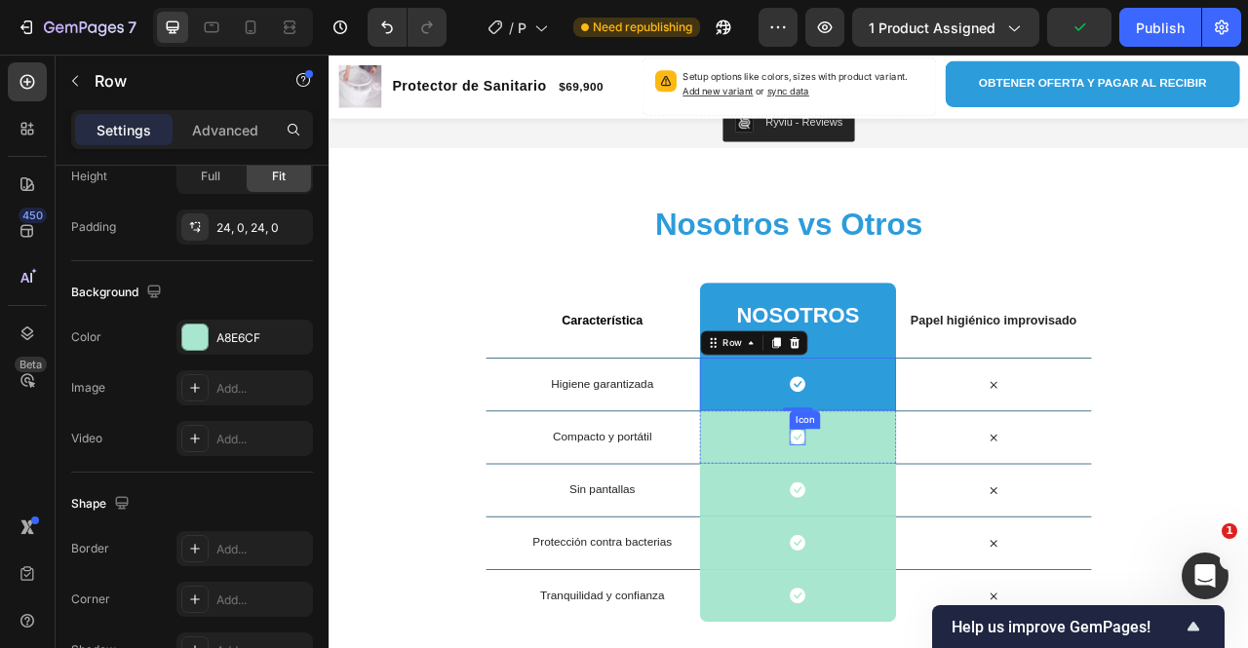
click at [914, 517] on div "Icon Row" at bounding box center [925, 541] width 249 height 67
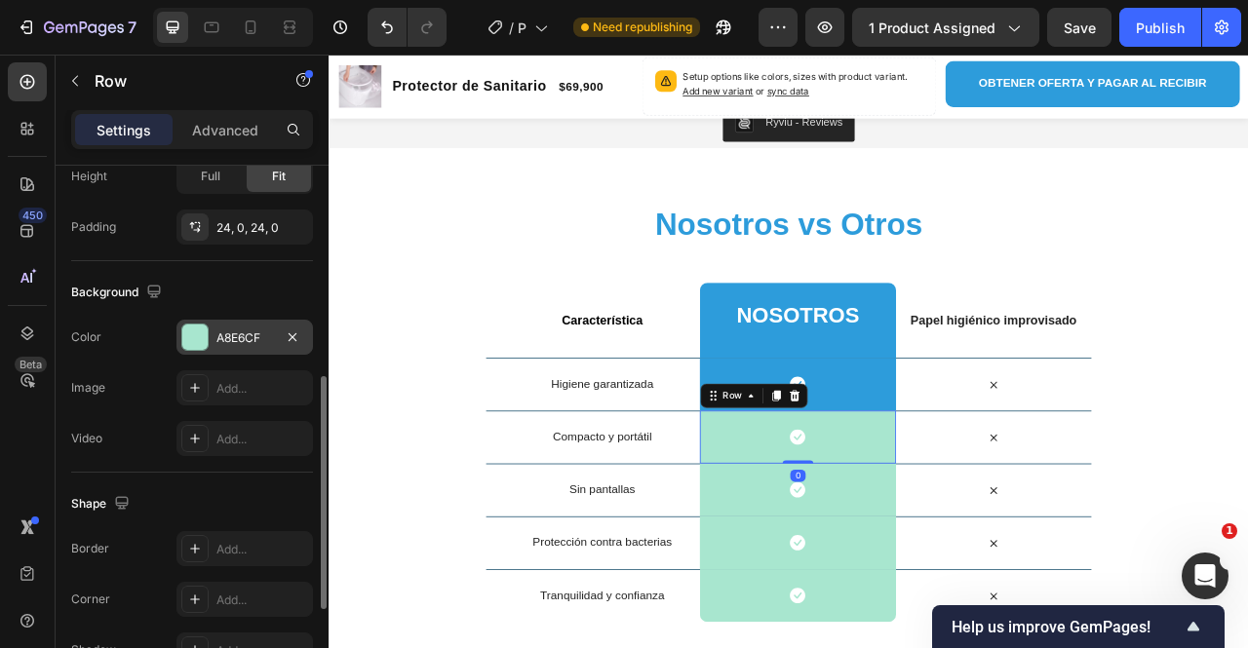
click at [220, 339] on div "A8E6CF" at bounding box center [244, 339] width 57 height 18
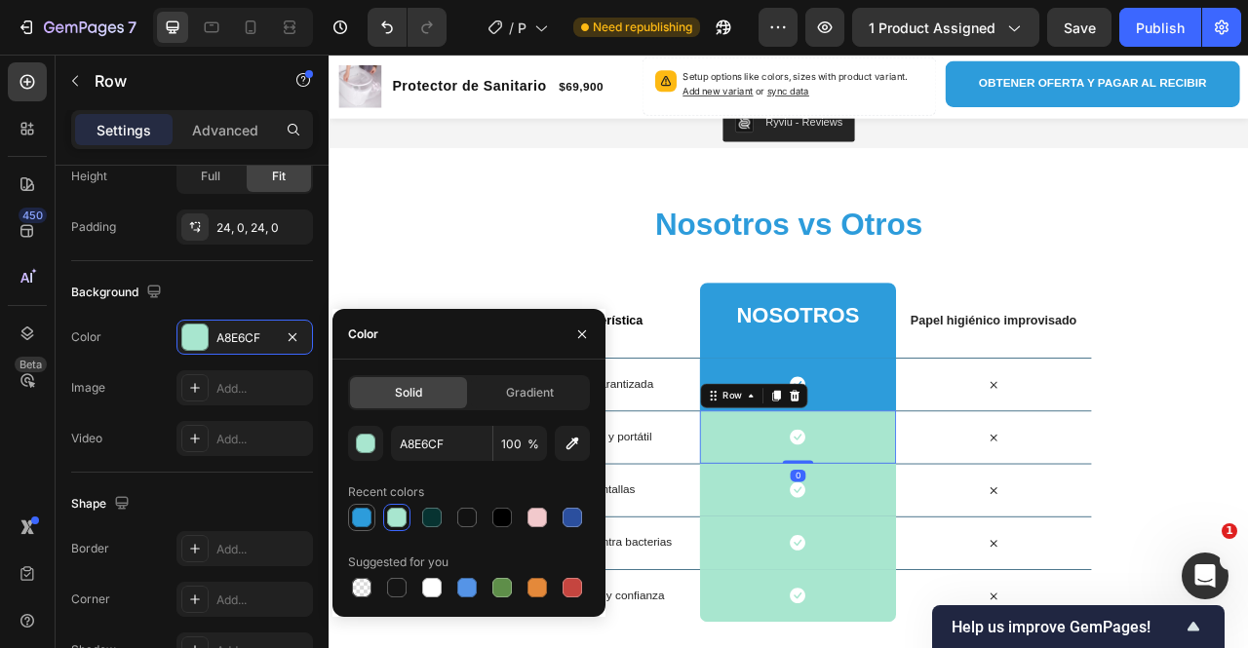
click at [370, 524] on div at bounding box center [362, 518] width 20 height 20
type input "2D9CDB"
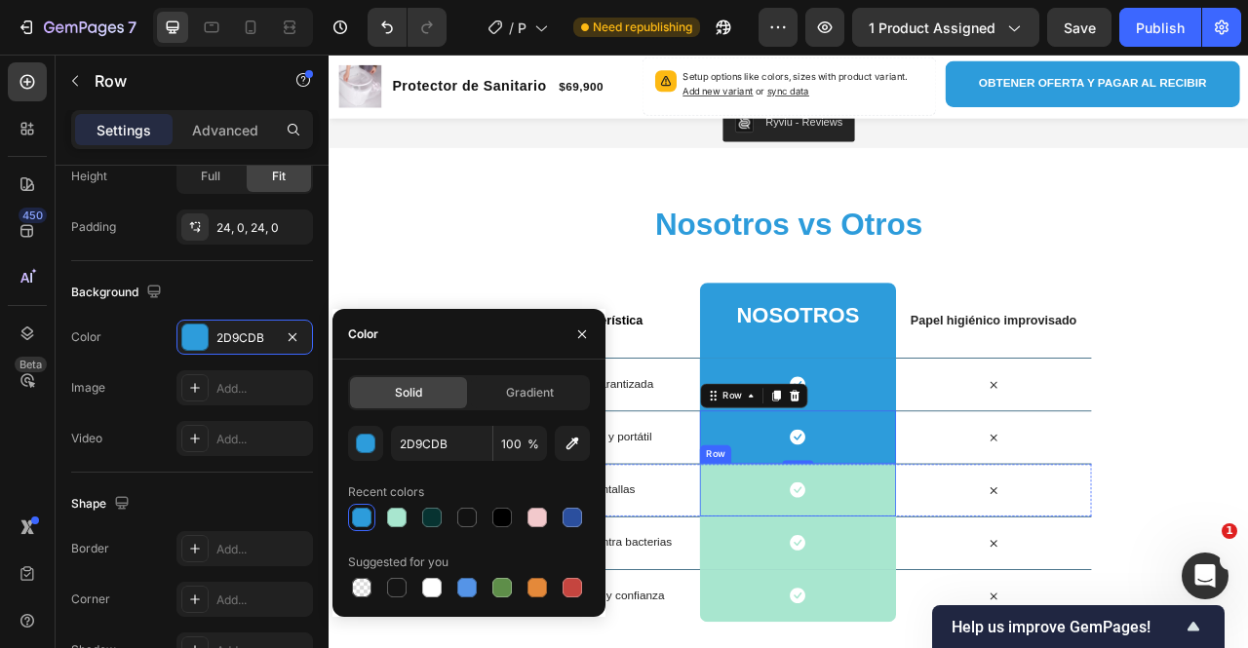
click at [824, 584] on div "Icon Row" at bounding box center [925, 608] width 249 height 67
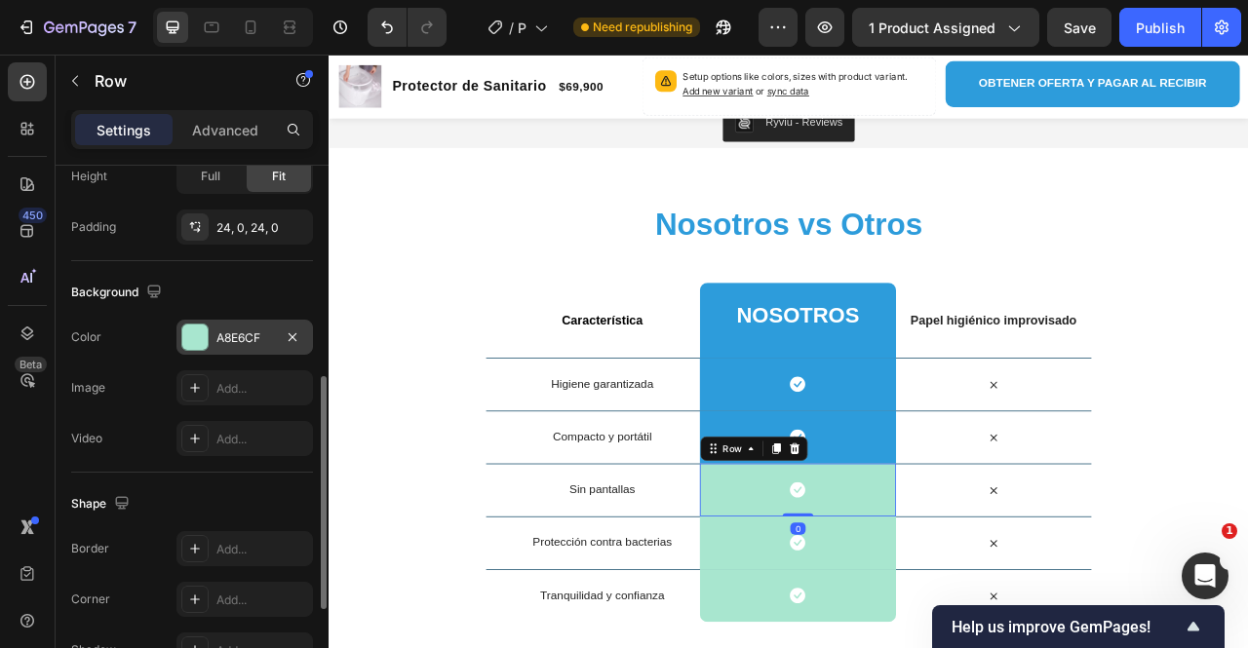
click at [233, 332] on div "A8E6CF" at bounding box center [244, 339] width 57 height 18
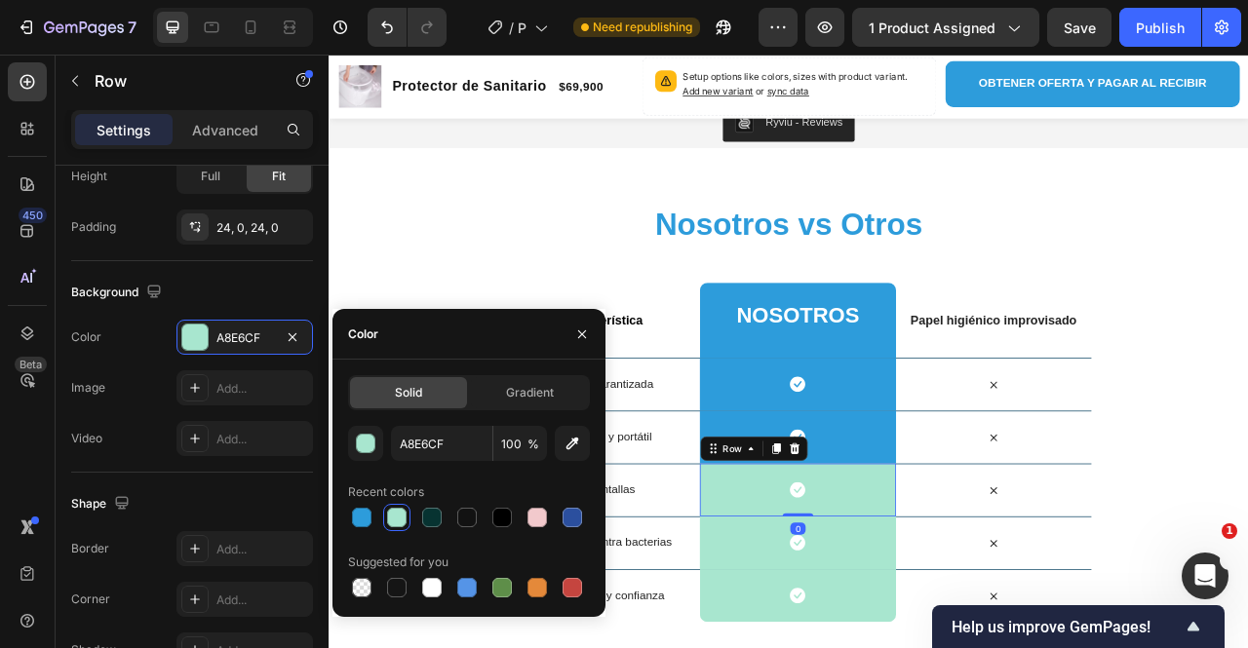
click at [341, 529] on div "Solid Gradient A8E6CF 100 % Recent colors Suggested for you" at bounding box center [469, 488] width 273 height 226
click at [363, 515] on div at bounding box center [362, 518] width 20 height 20
type input "2D9CDB"
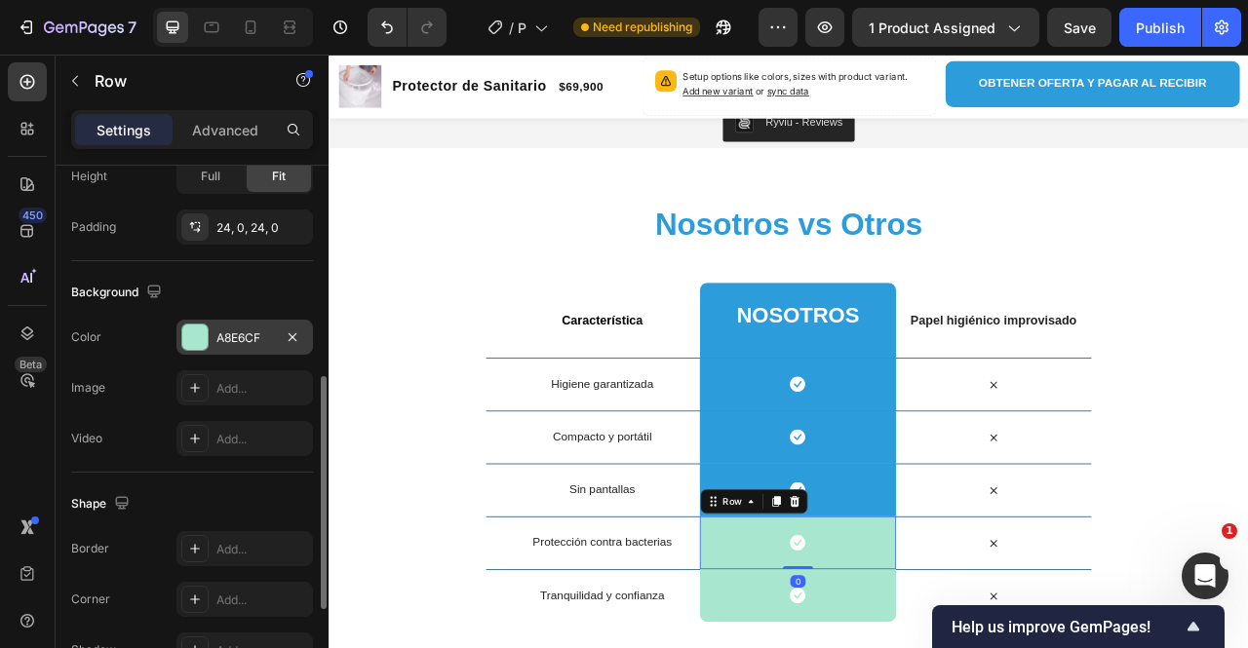
click at [242, 336] on div "A8E6CF" at bounding box center [244, 339] width 57 height 18
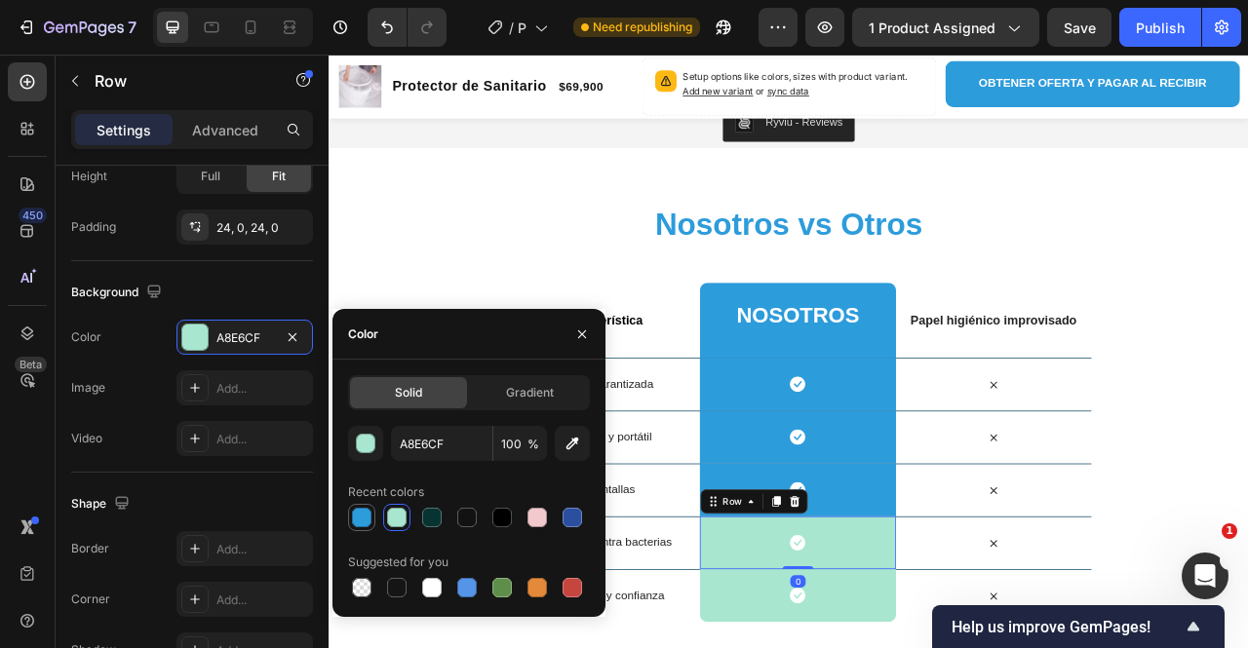
drag, startPoint x: 350, startPoint y: 514, endPoint x: 363, endPoint y: 507, distance: 14.4
click at [351, 516] on div at bounding box center [361, 517] width 23 height 23
type input "2D9CDB"
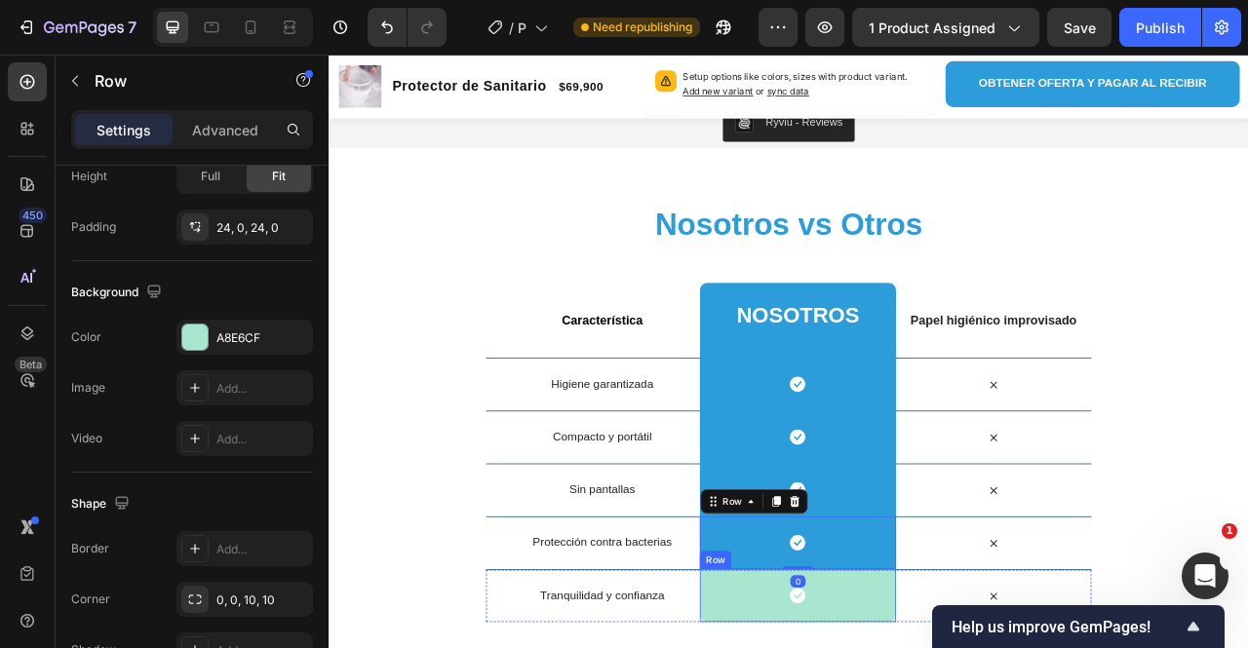
drag, startPoint x: 822, startPoint y: 725, endPoint x: 695, endPoint y: 664, distance: 140.4
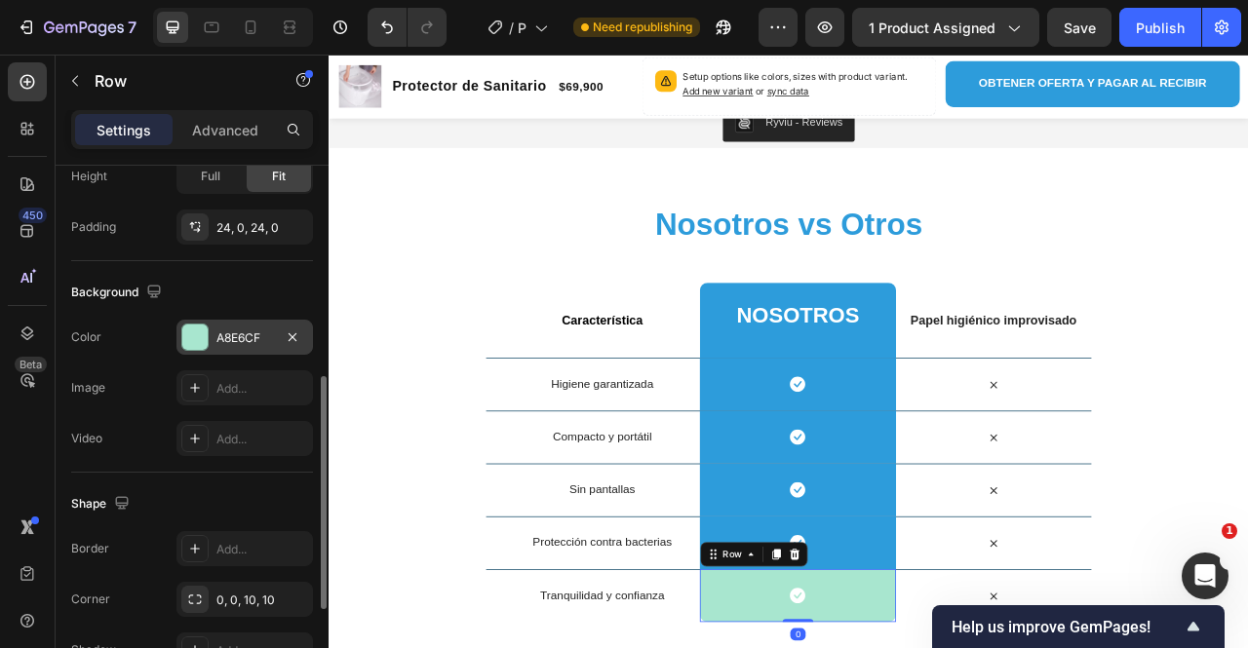
click at [250, 330] on div "A8E6CF" at bounding box center [244, 339] width 57 height 18
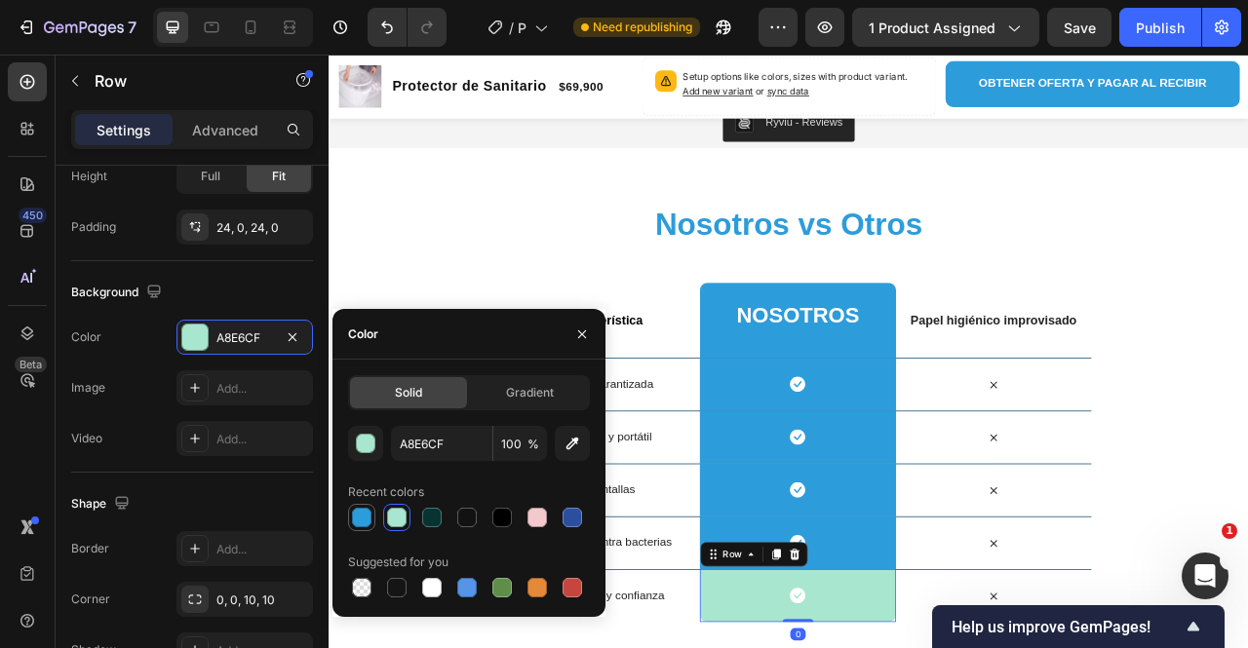
click at [371, 526] on div at bounding box center [361, 517] width 23 height 23
type input "2D9CDB"
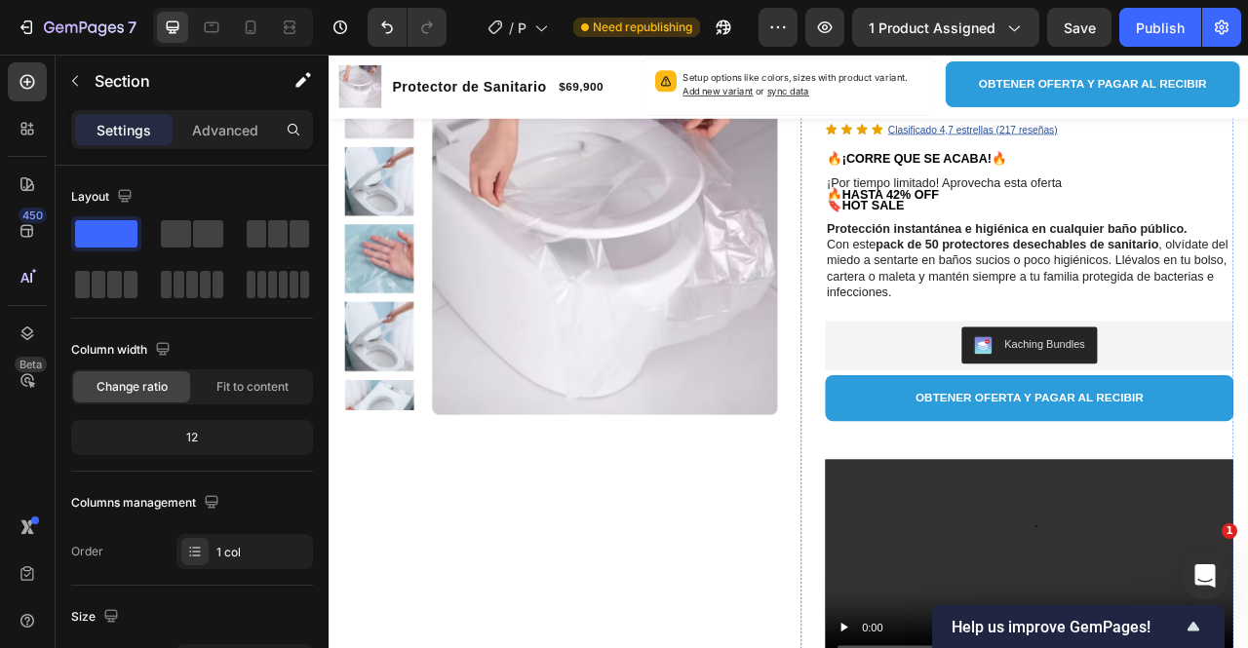
scroll to position [0, 0]
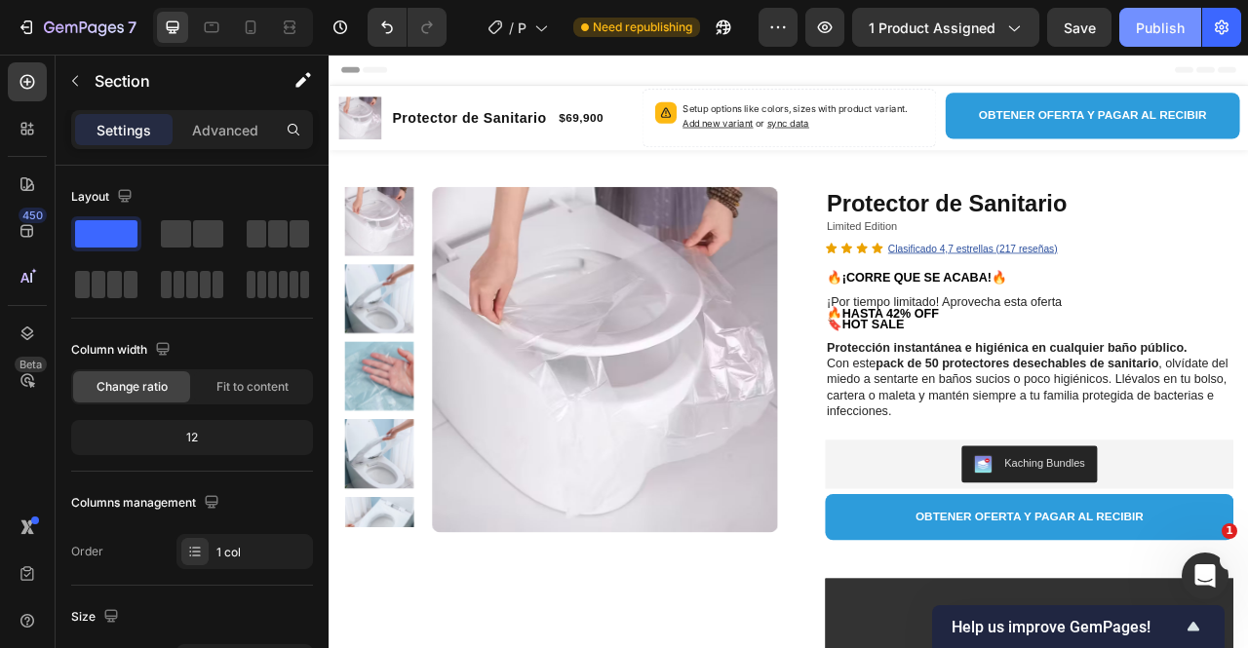
click at [1168, 42] on button "Publish" at bounding box center [1160, 27] width 82 height 39
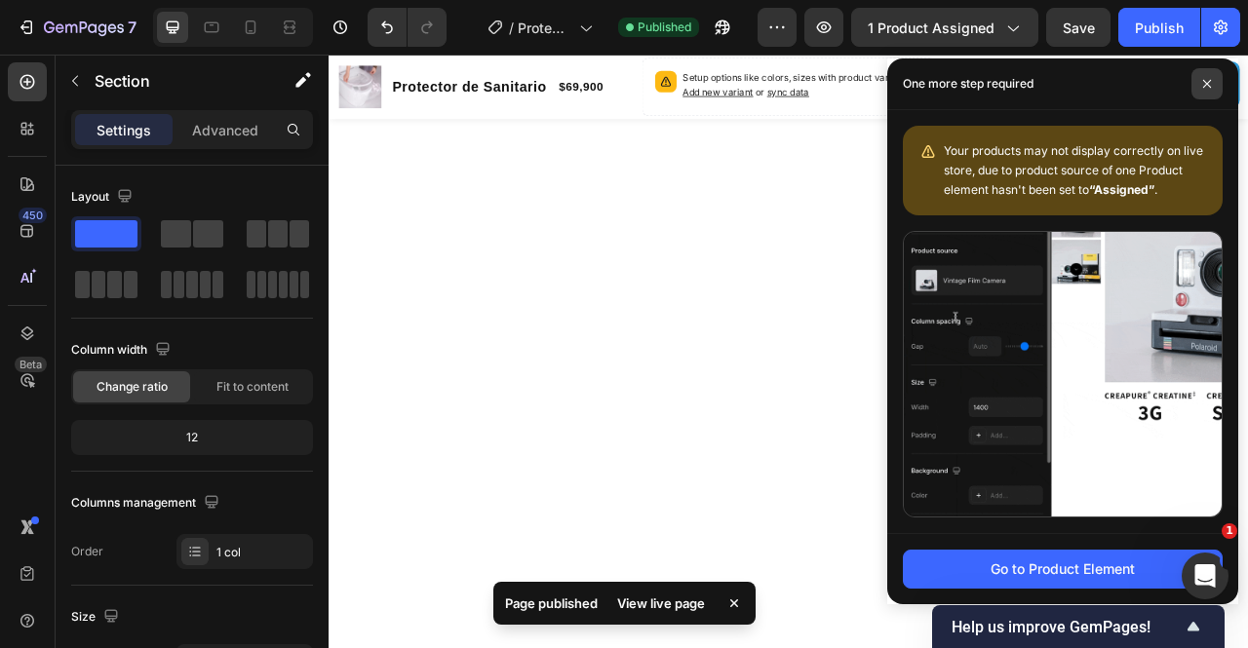
click at [1216, 87] on span at bounding box center [1207, 83] width 31 height 31
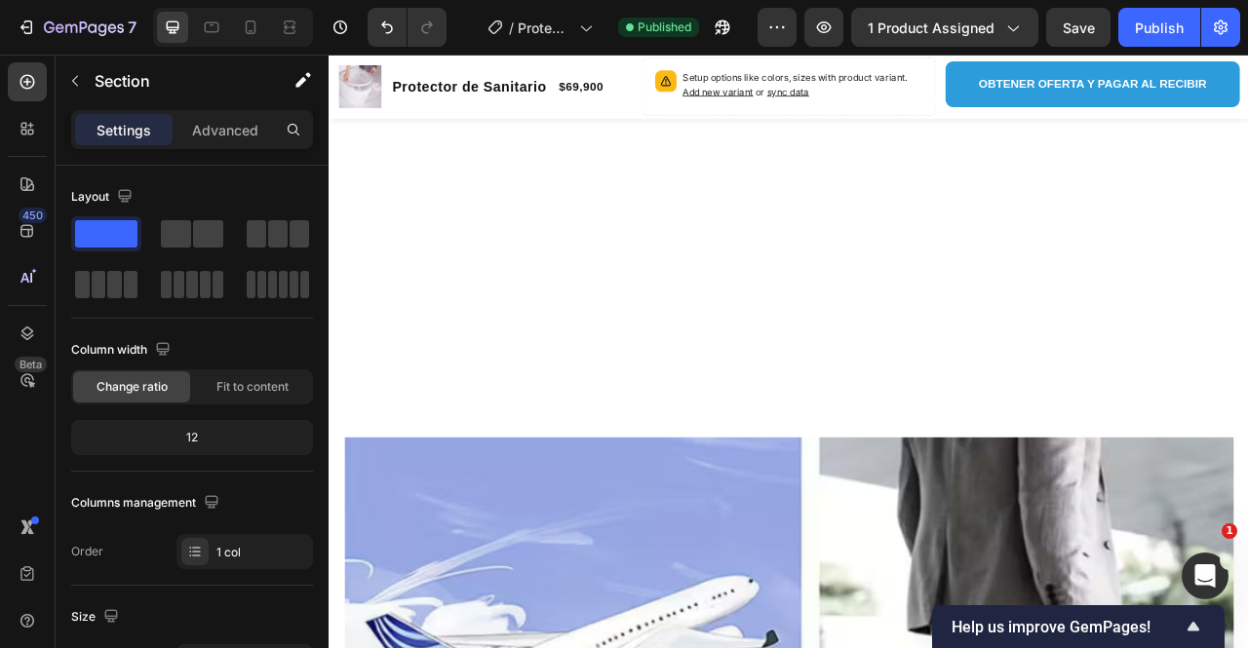
scroll to position [3413, 0]
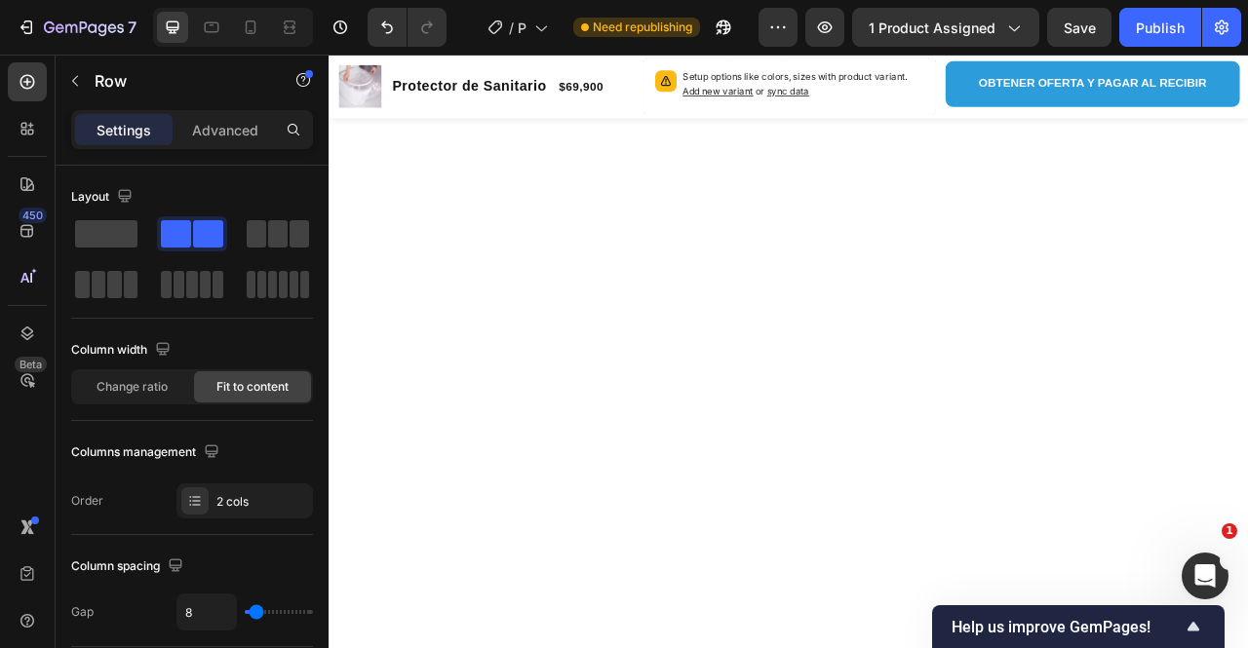
click at [1163, 35] on div "Publish" at bounding box center [1160, 28] width 49 height 20
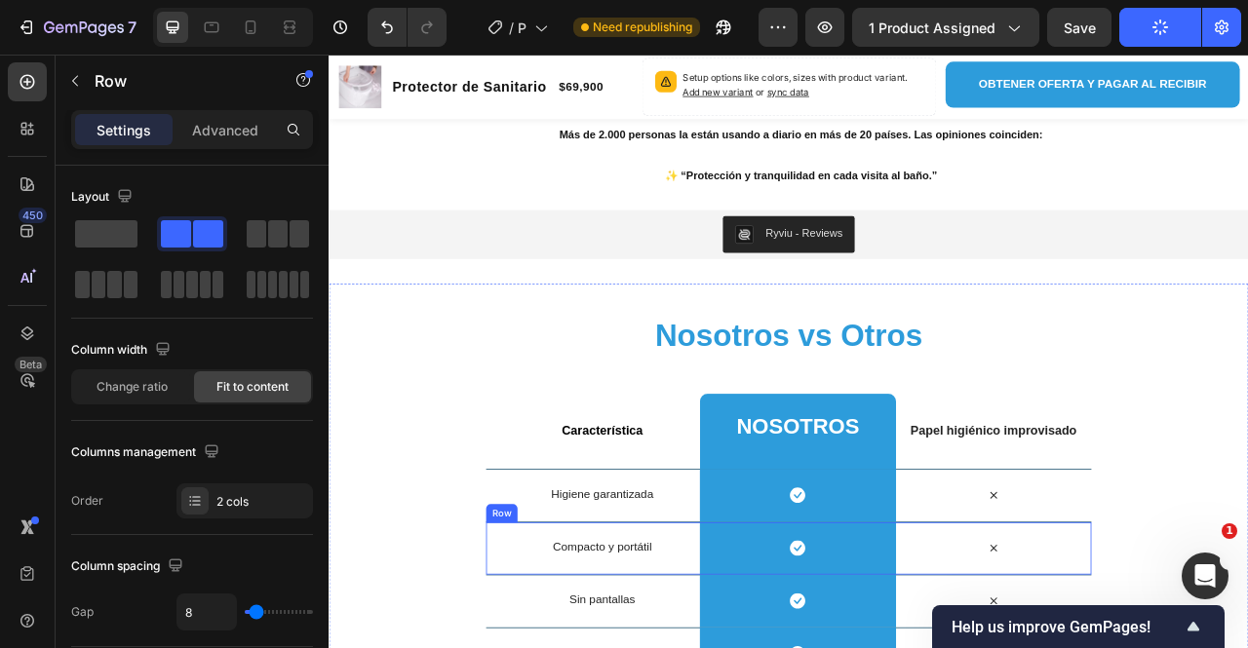
scroll to position [4973, 0]
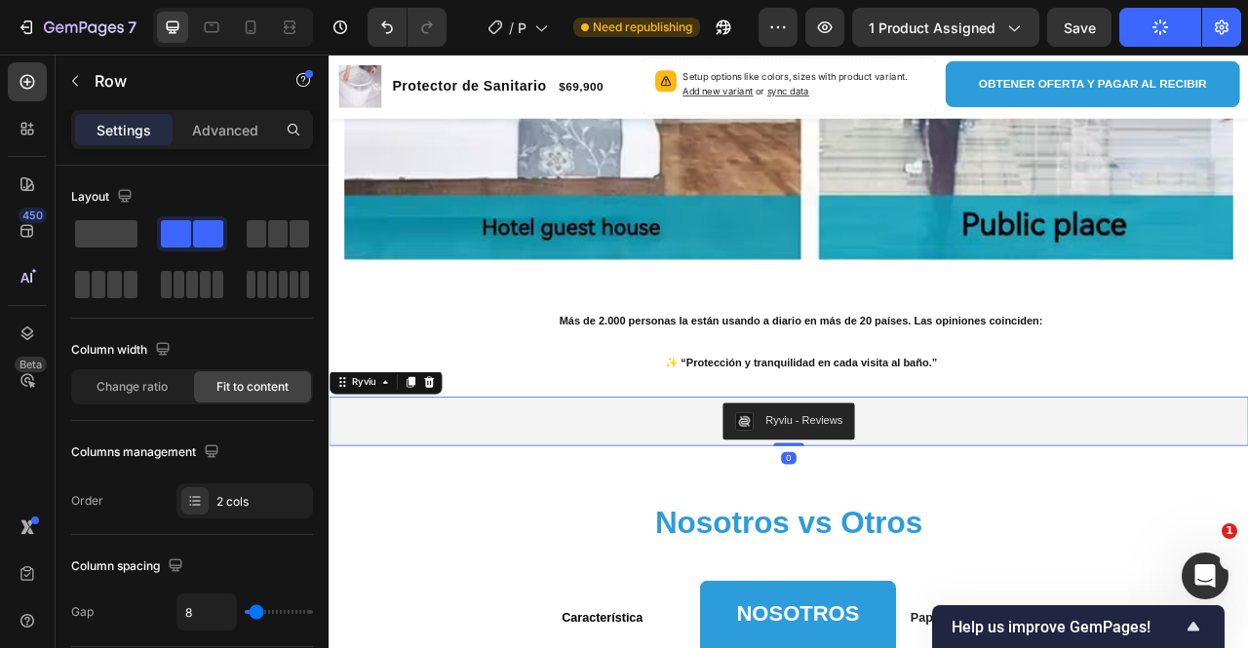
click at [762, 537] on div "Ryviu - Reviews" at bounding box center [913, 521] width 1155 height 47
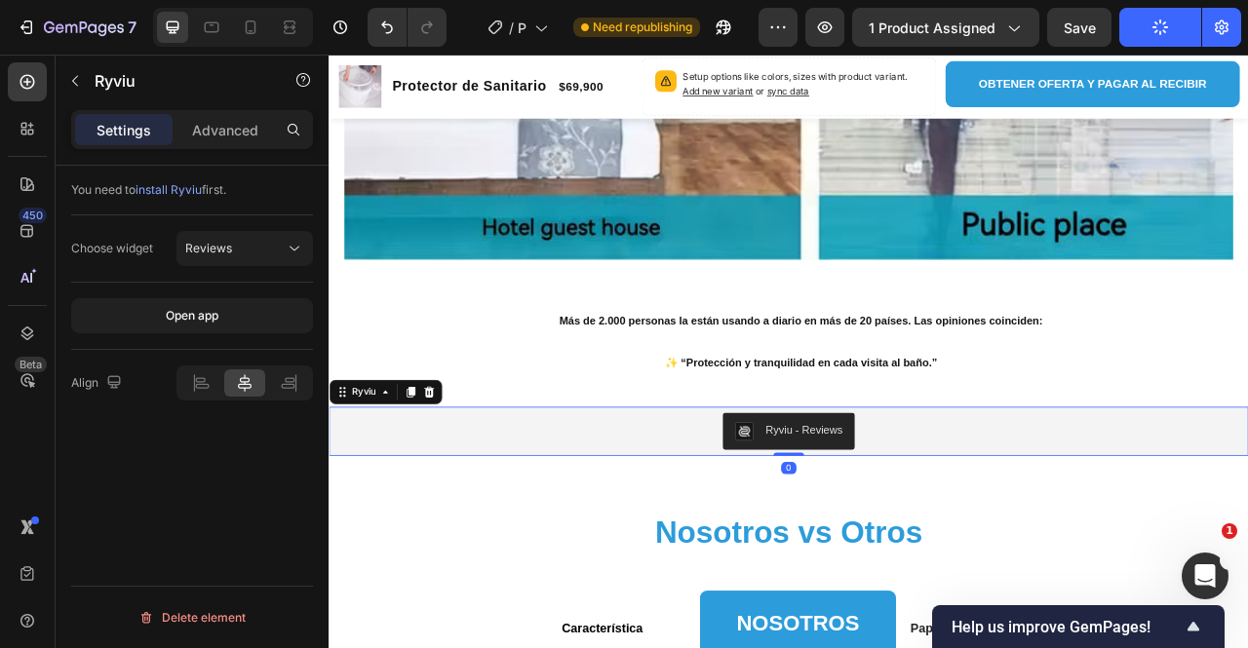
click at [368, 469] on div "Ryviu" at bounding box center [400, 484] width 143 height 31
click at [364, 476] on div "Ryviu" at bounding box center [372, 485] width 39 height 18
click at [260, 442] on div "You need to install Ryviu first. Choose widget Reviews Open app Align Delete el…" at bounding box center [192, 435] width 273 height 538
click at [125, 225] on div "Choose widget Reviews" at bounding box center [192, 249] width 242 height 67
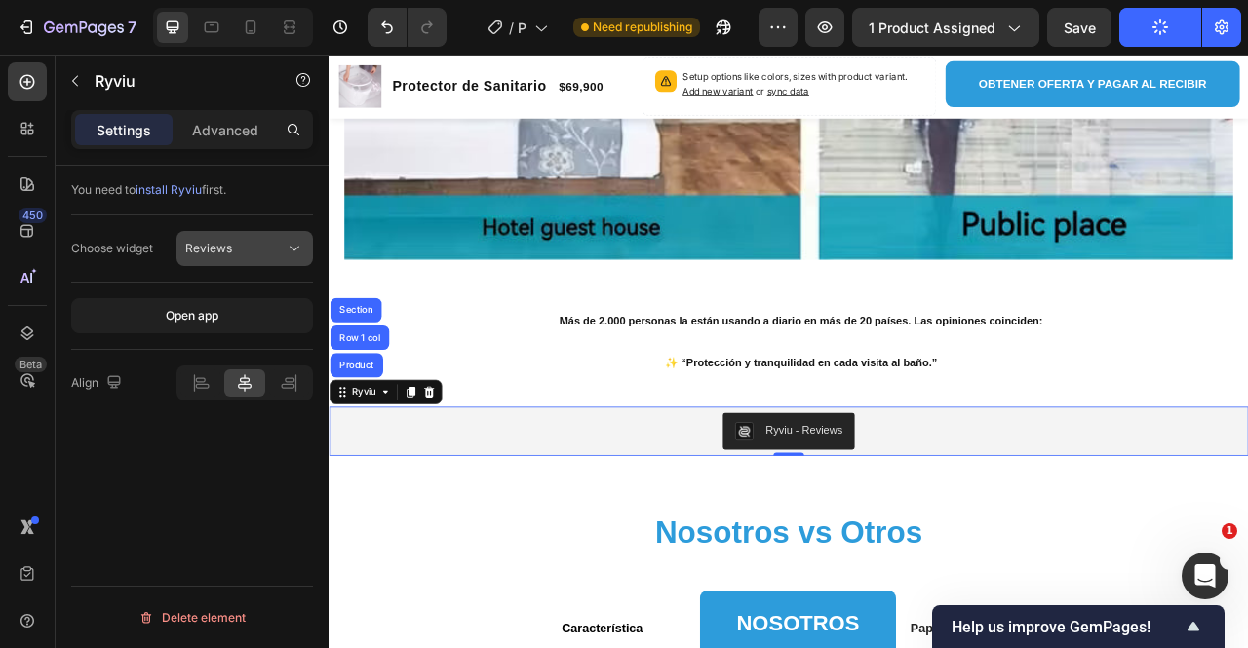
drag, startPoint x: 245, startPoint y: 263, endPoint x: 240, endPoint y: 255, distance: 10.0
click at [244, 263] on button "Reviews" at bounding box center [244, 248] width 137 height 35
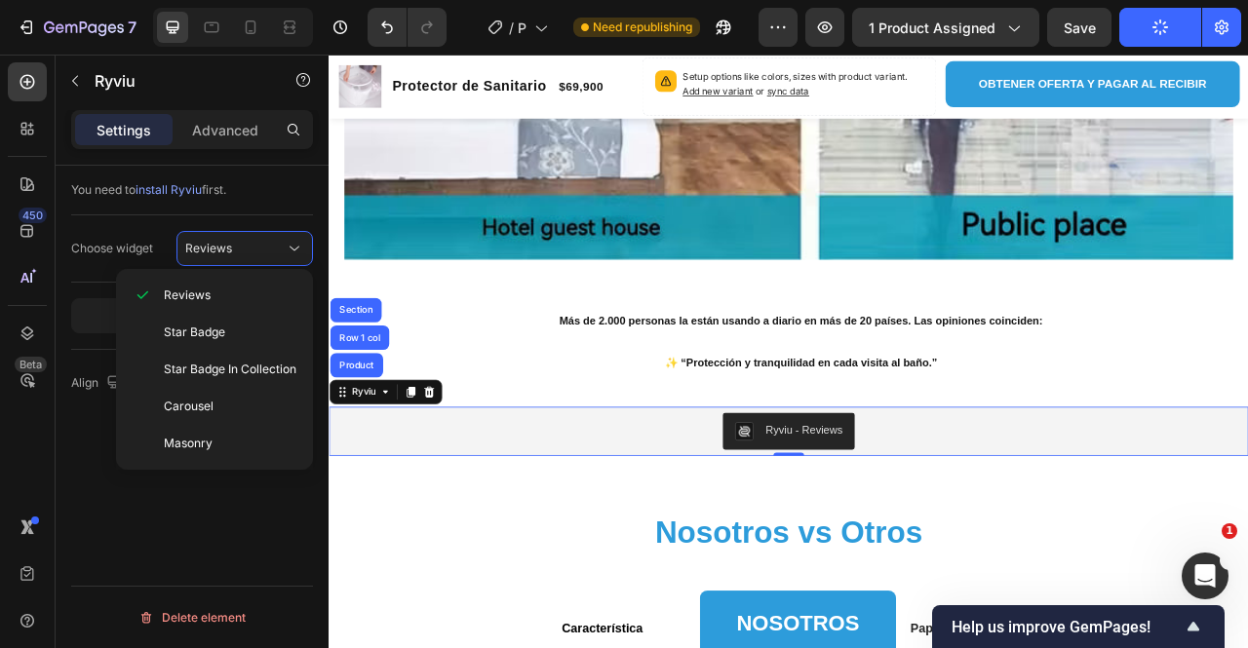
click at [132, 216] on div "Choose widget Reviews" at bounding box center [192, 249] width 242 height 67
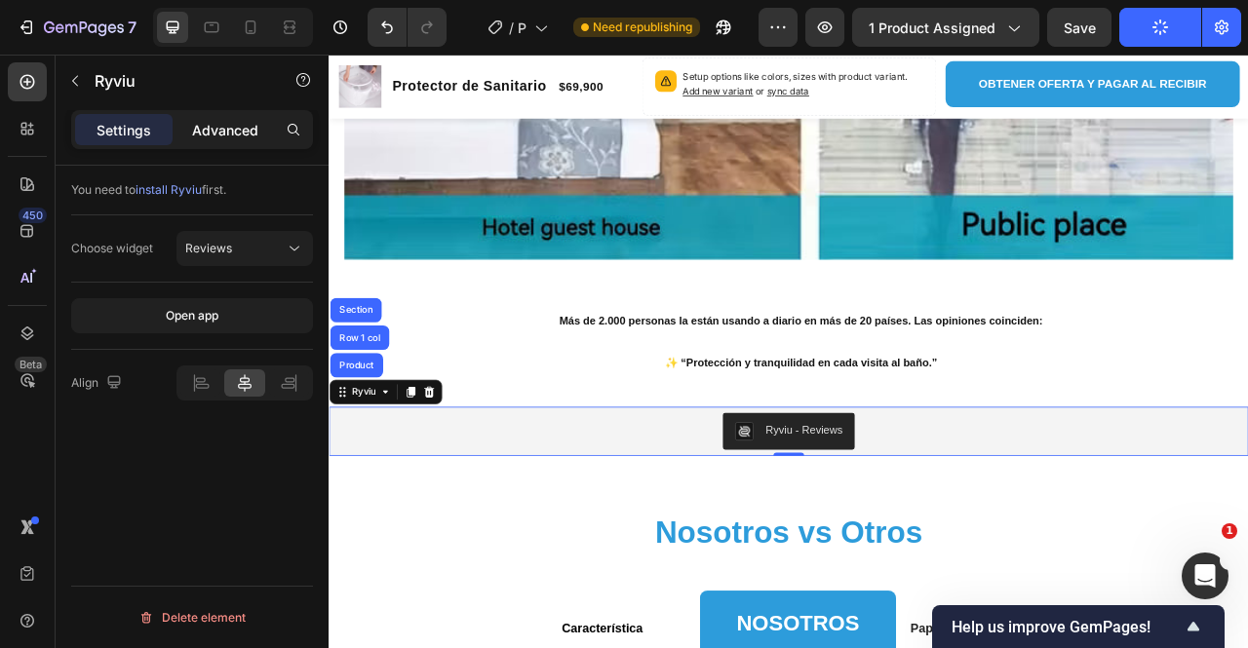
drag, startPoint x: 224, startPoint y: 109, endPoint x: 209, endPoint y: 132, distance: 27.3
click at [224, 111] on div "Settings Advanced" at bounding box center [192, 129] width 242 height 39
click at [207, 136] on p "Advanced" at bounding box center [225, 130] width 66 height 20
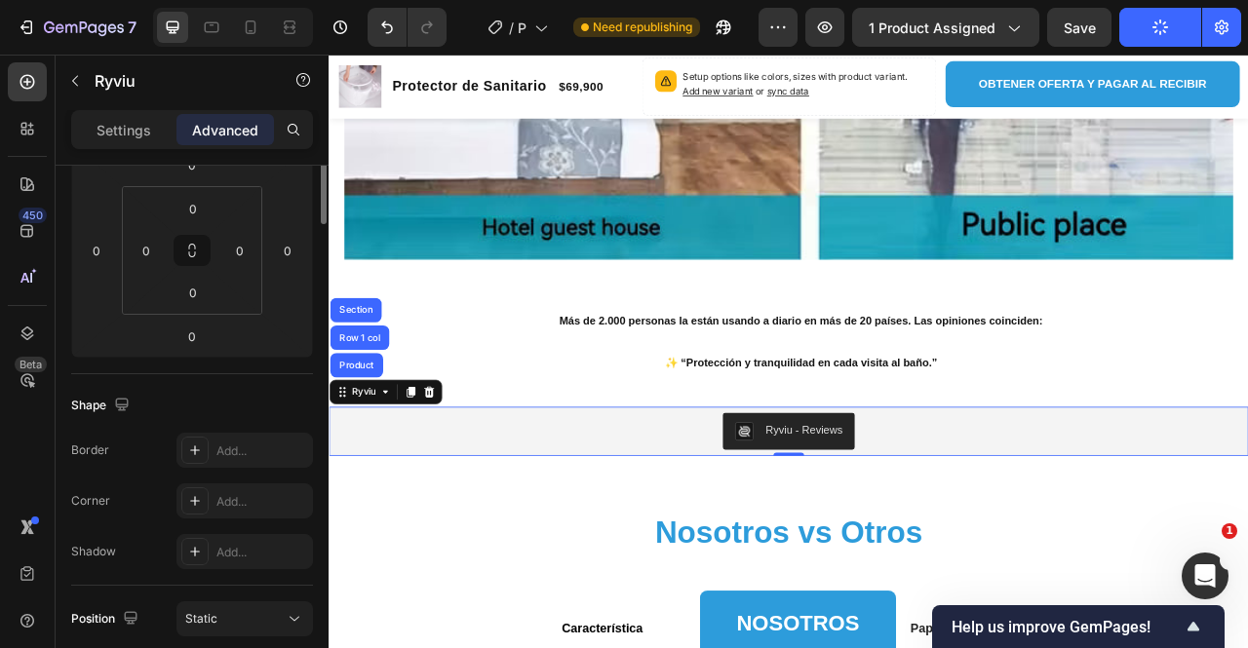
scroll to position [390, 0]
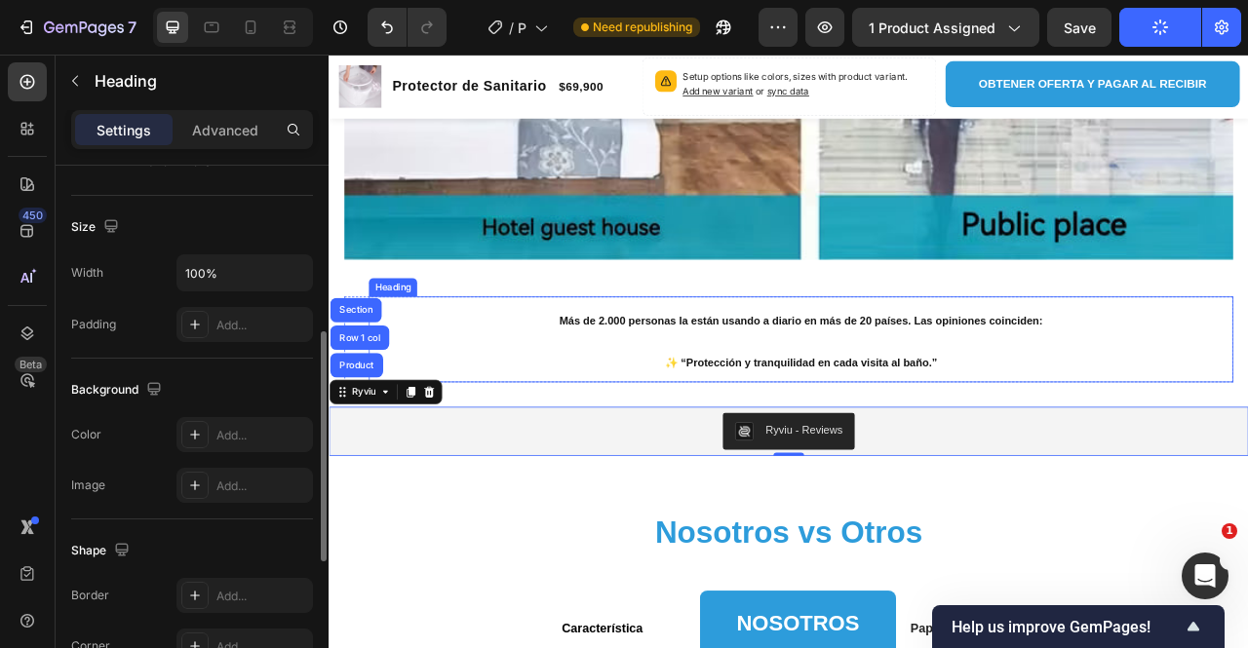
click at [570, 421] on h2 "Más de 2.000 personas la están usando a diario en más de 20 países. Las opinion…" at bounding box center [929, 417] width 1100 height 109
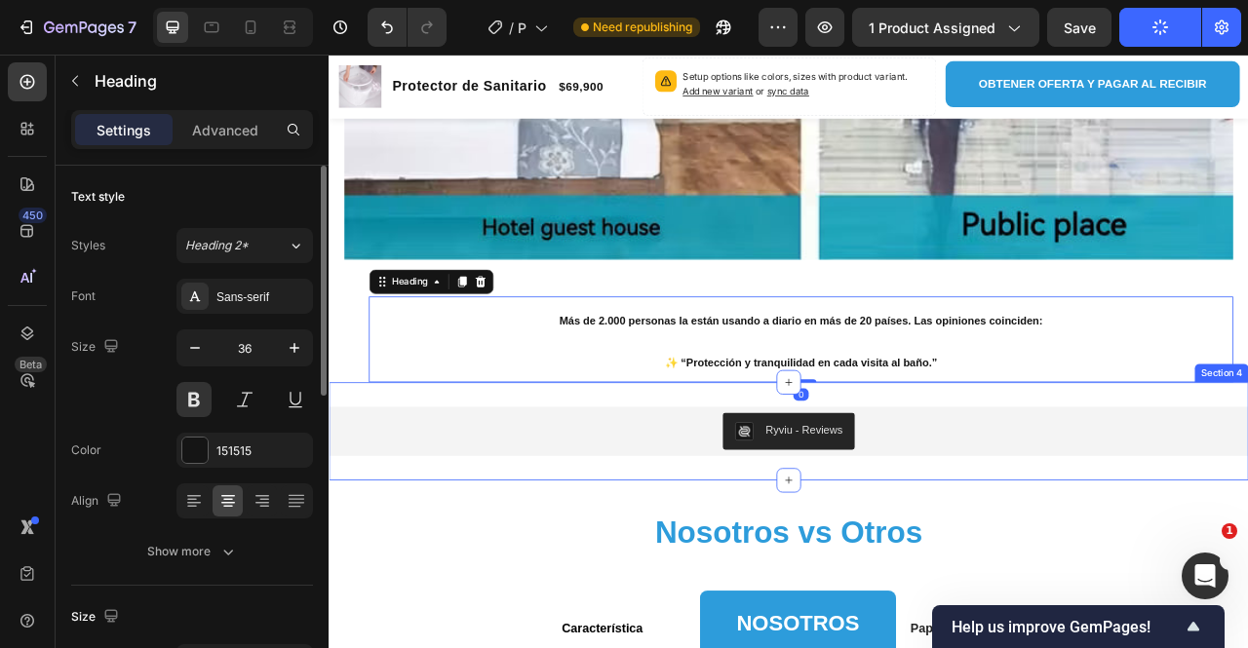
click at [611, 472] on div "Ryviu - Reviews Ryviu Product Row Section 4" at bounding box center [914, 534] width 1170 height 125
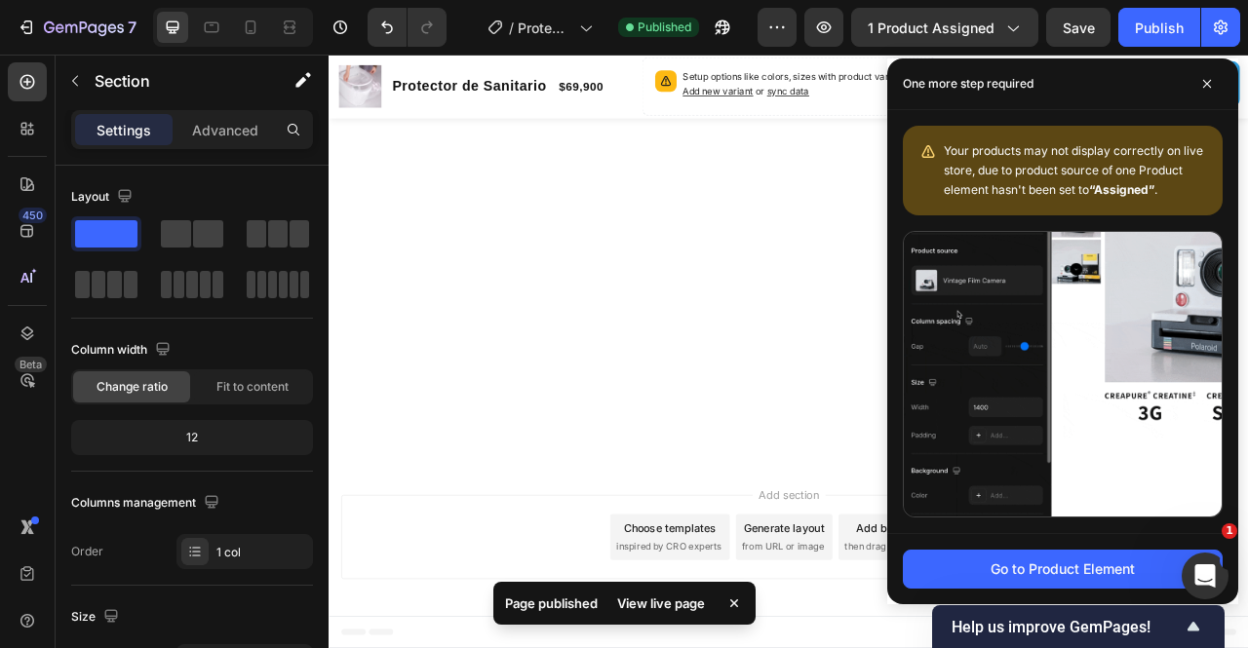
scroll to position [4291, 0]
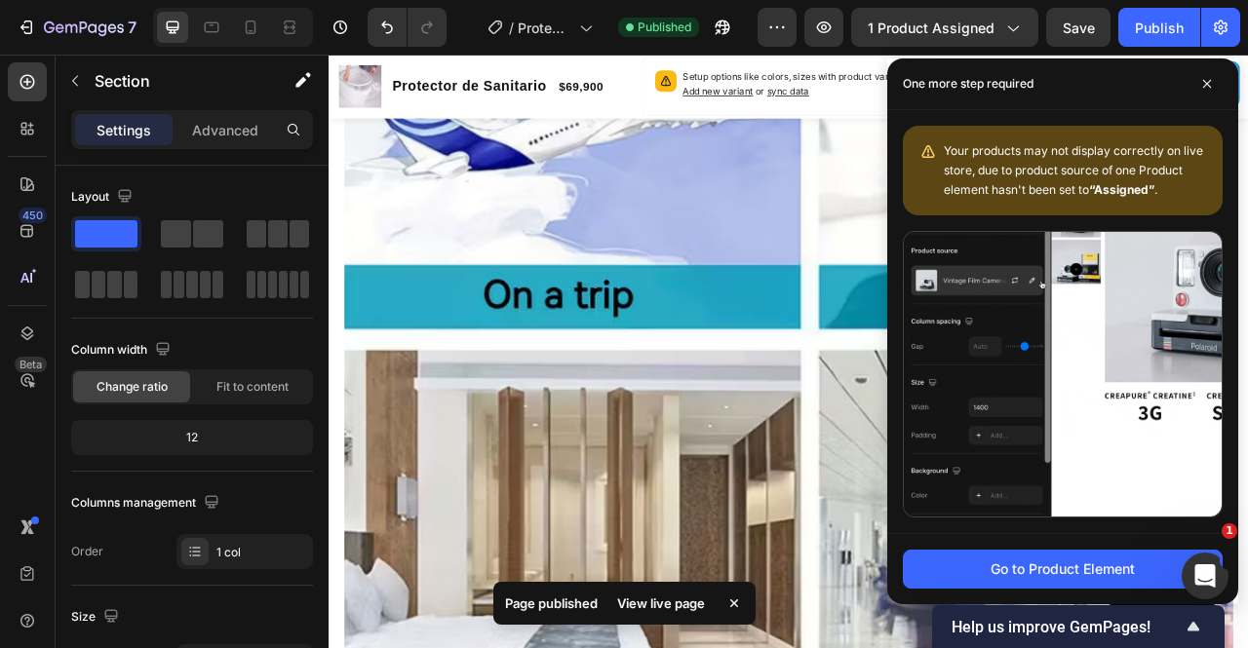
click at [1223, 95] on div "One more step required" at bounding box center [1062, 85] width 351 height 52
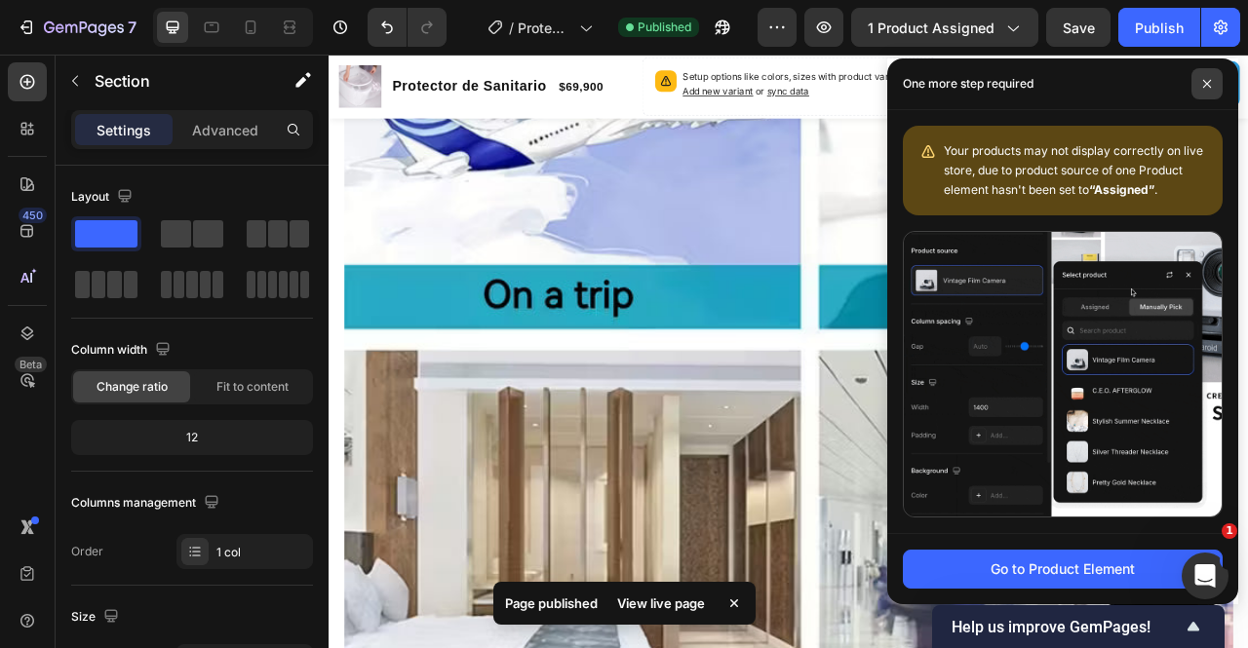
click at [1215, 83] on span at bounding box center [1207, 83] width 31 height 31
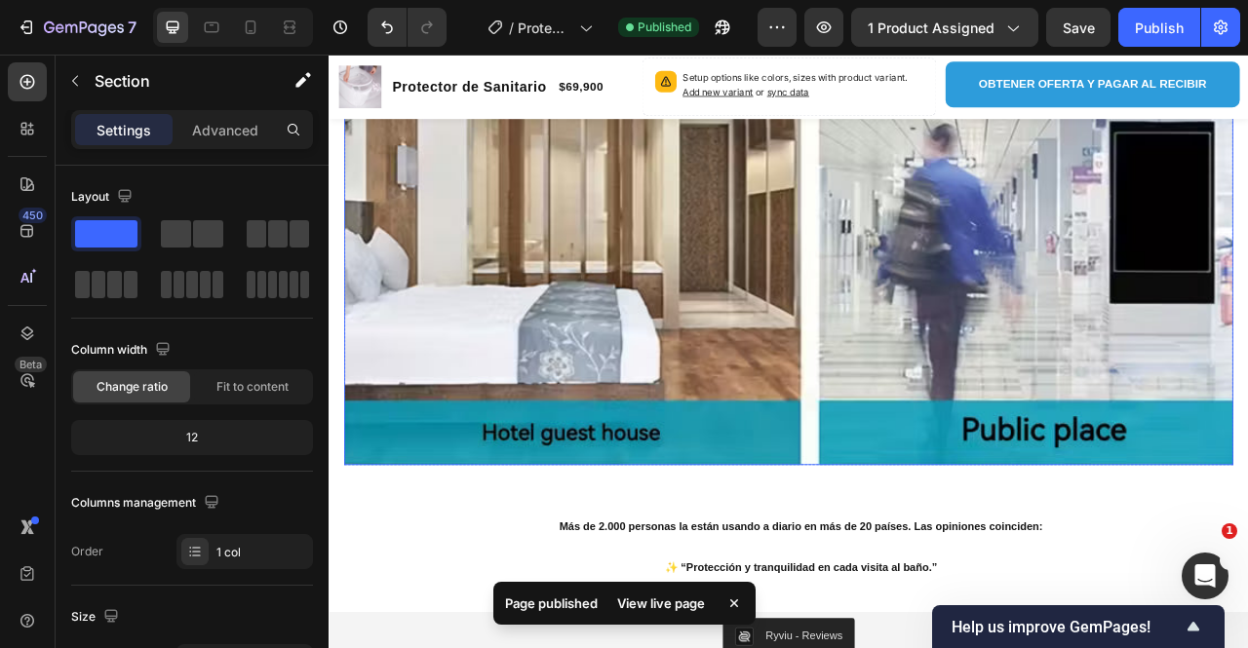
scroll to position [5071, 0]
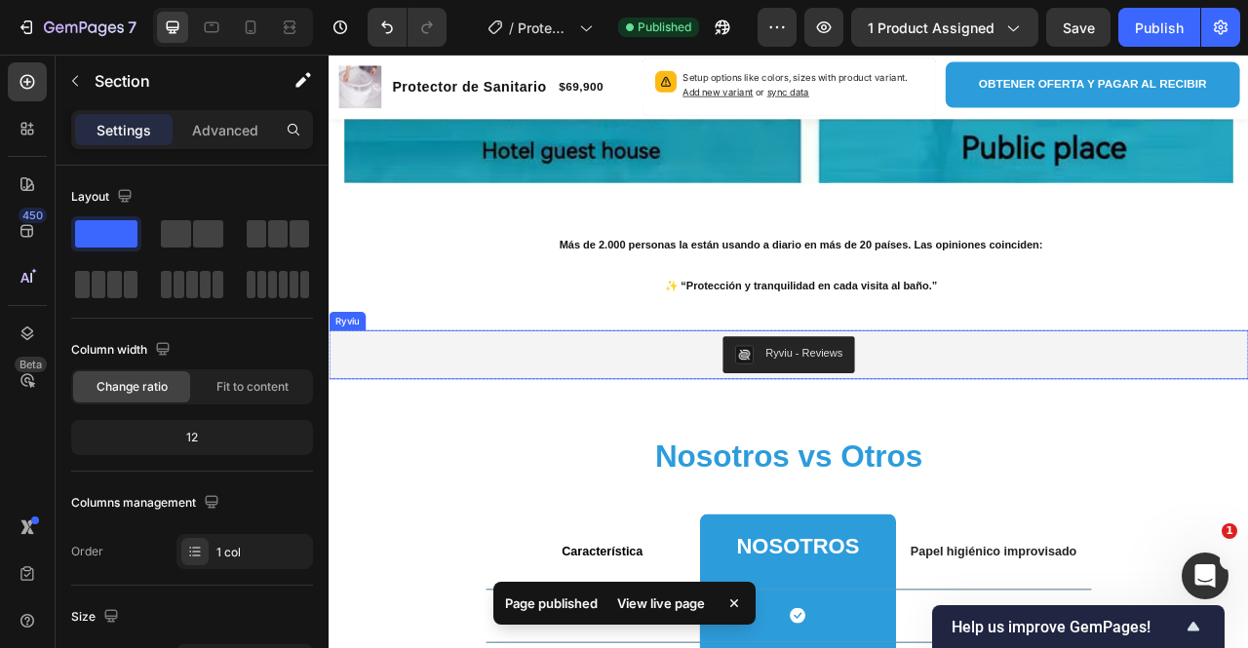
click at [771, 449] on div "Ryviu - Reviews" at bounding box center [914, 437] width 1170 height 62
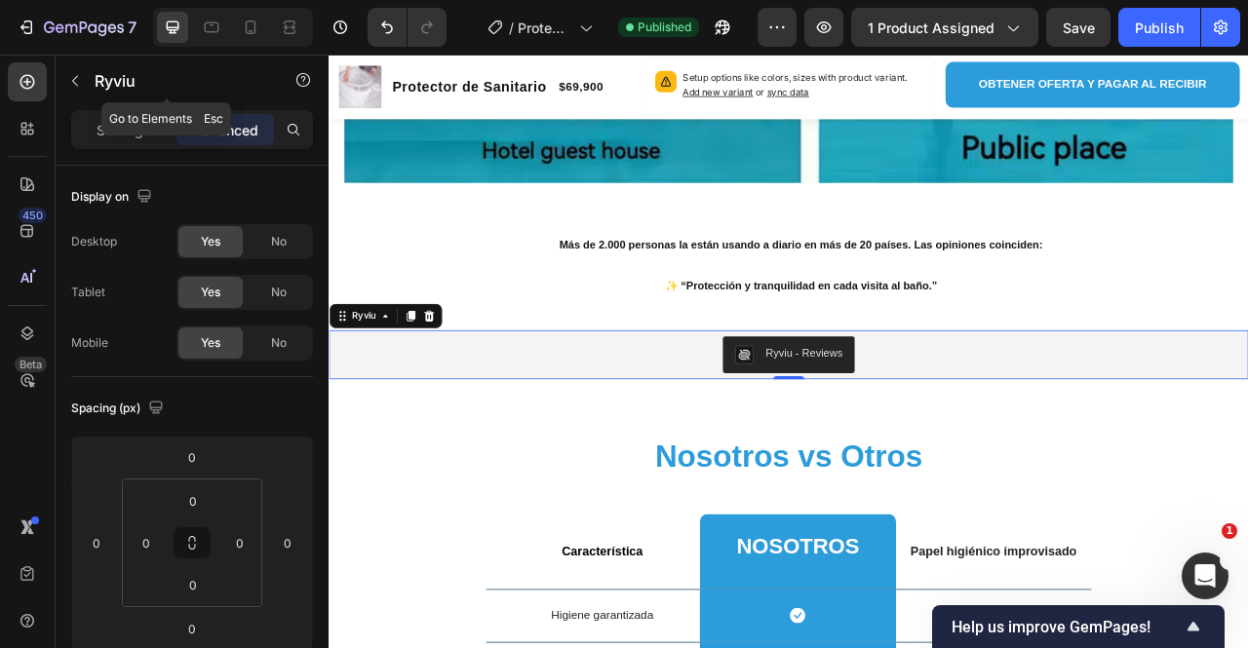
click at [72, 71] on button "button" at bounding box center [74, 80] width 31 height 31
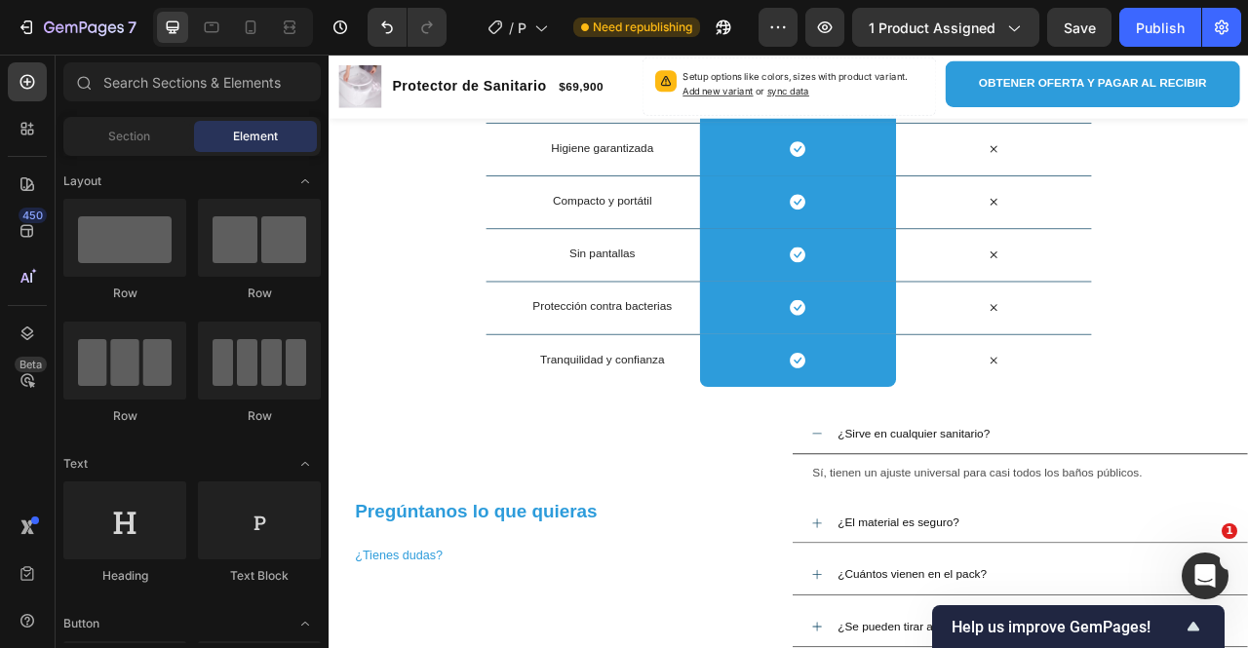
scroll to position [5656, 0]
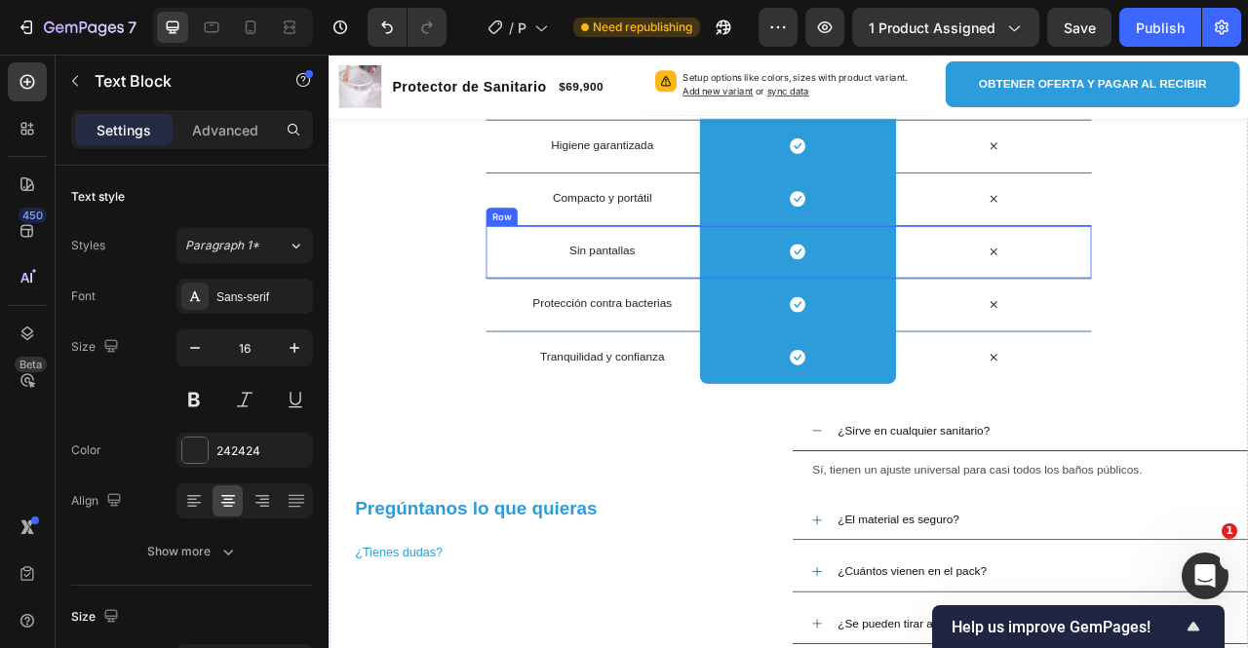
click at [669, 304] on span "Sin pantallas" at bounding box center [677, 303] width 84 height 17
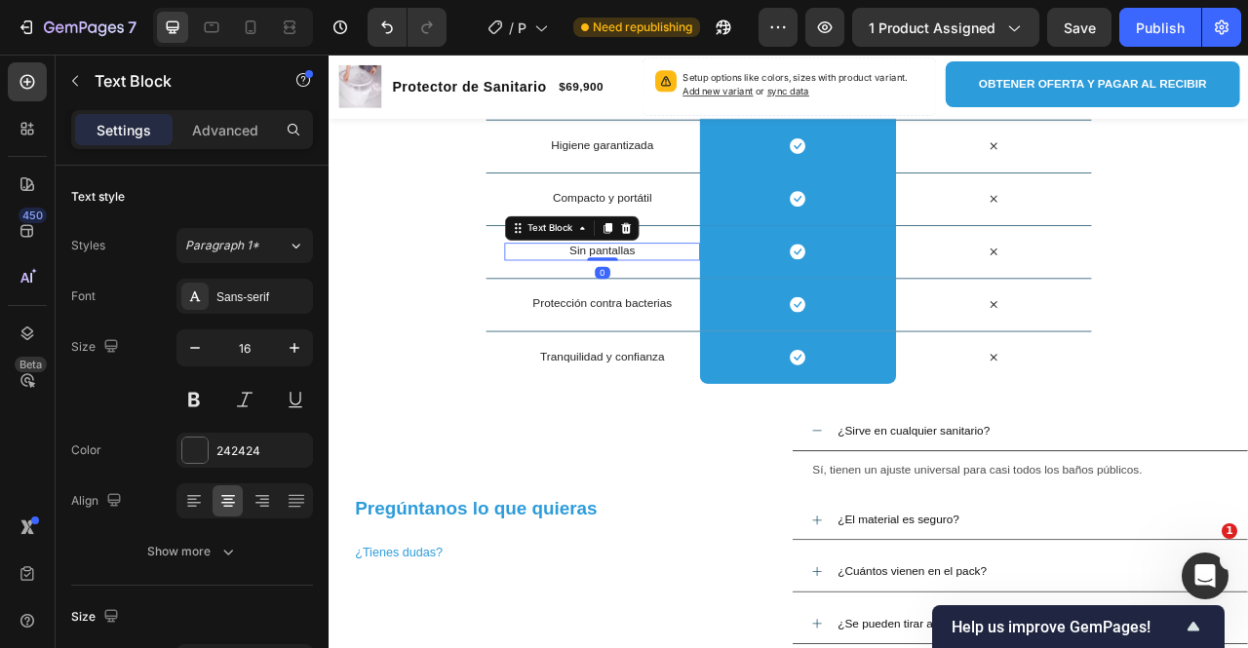
click at [669, 304] on span "Sin pantallas" at bounding box center [677, 303] width 84 height 17
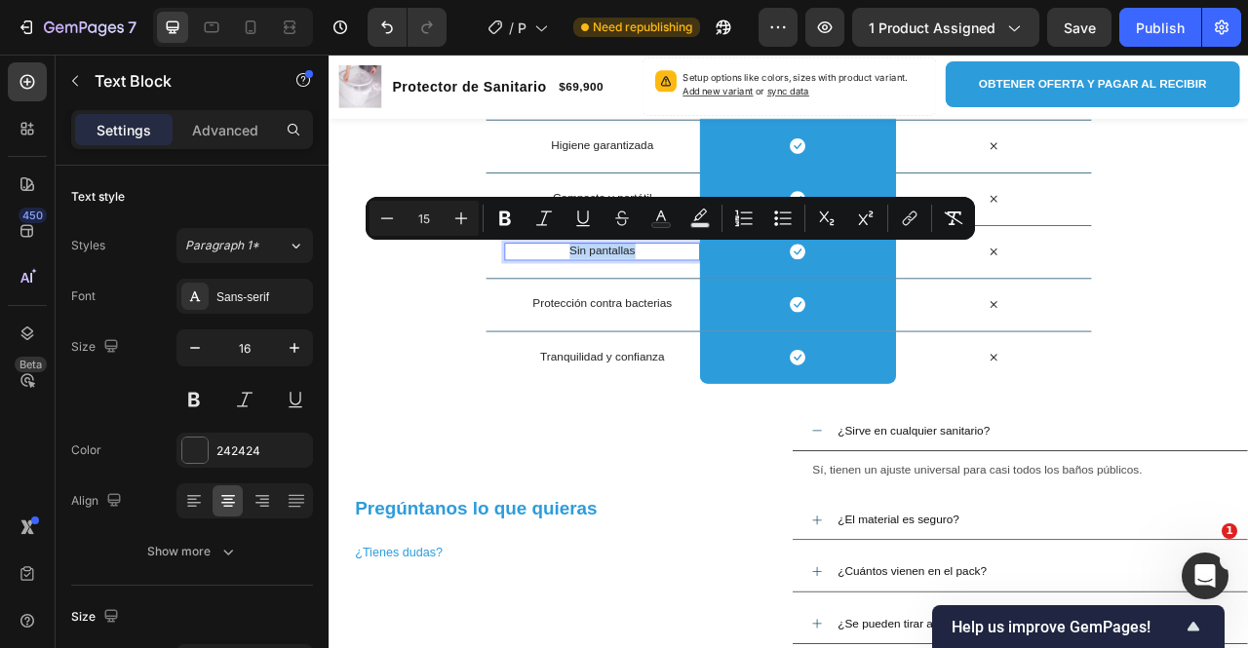
click at [669, 304] on span "Sin pantallas" at bounding box center [677, 303] width 84 height 17
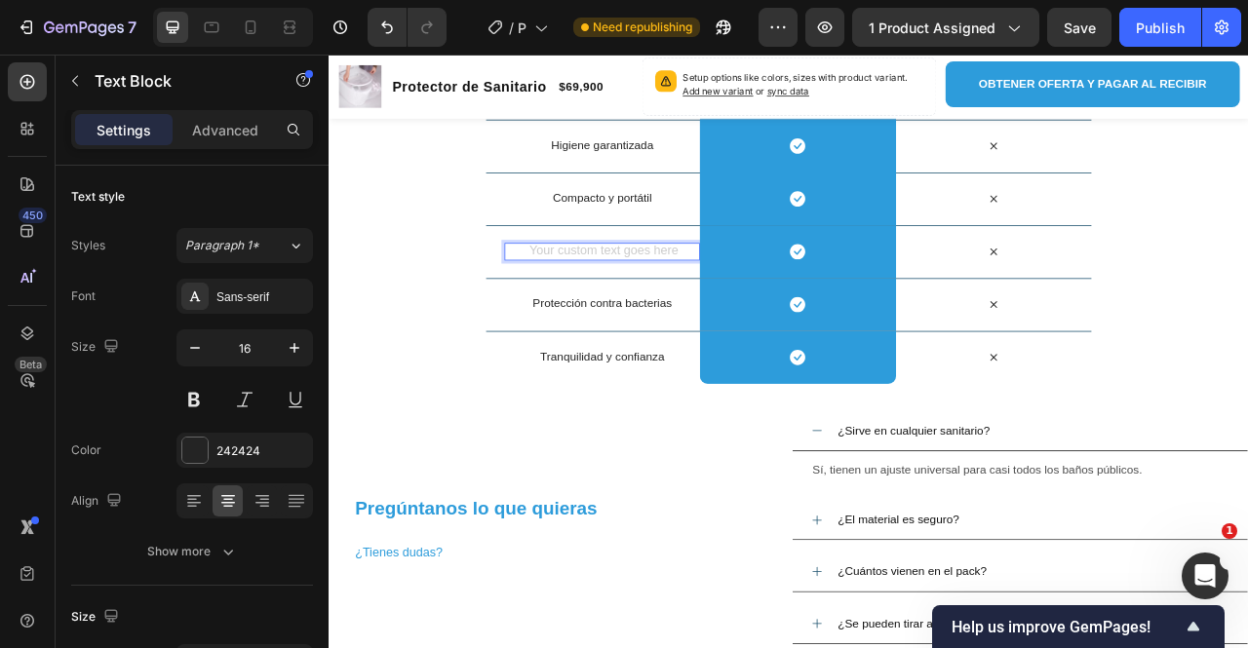
click at [619, 303] on div "Rich Text Editor. Editing area: main" at bounding box center [676, 305] width 249 height 22
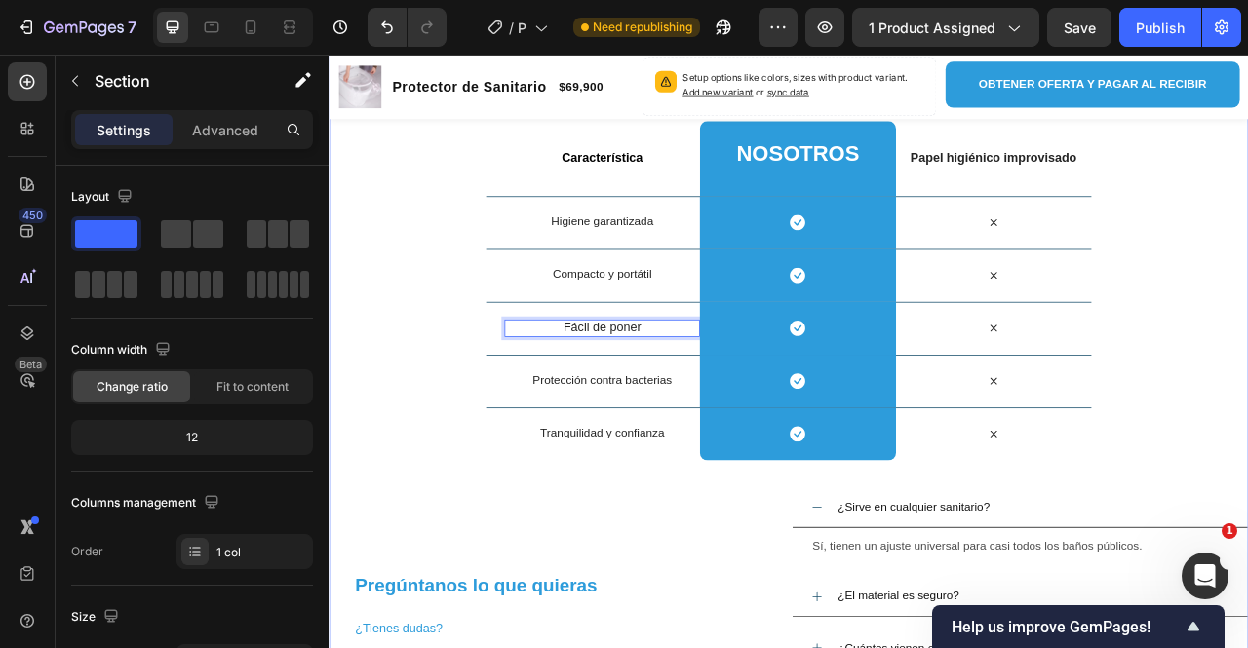
click at [455, 470] on div "Nosotros vs Otros Heading Row Característica Text Block Nosotros Heading Row Pa…" at bounding box center [914, 482] width 1170 height 889
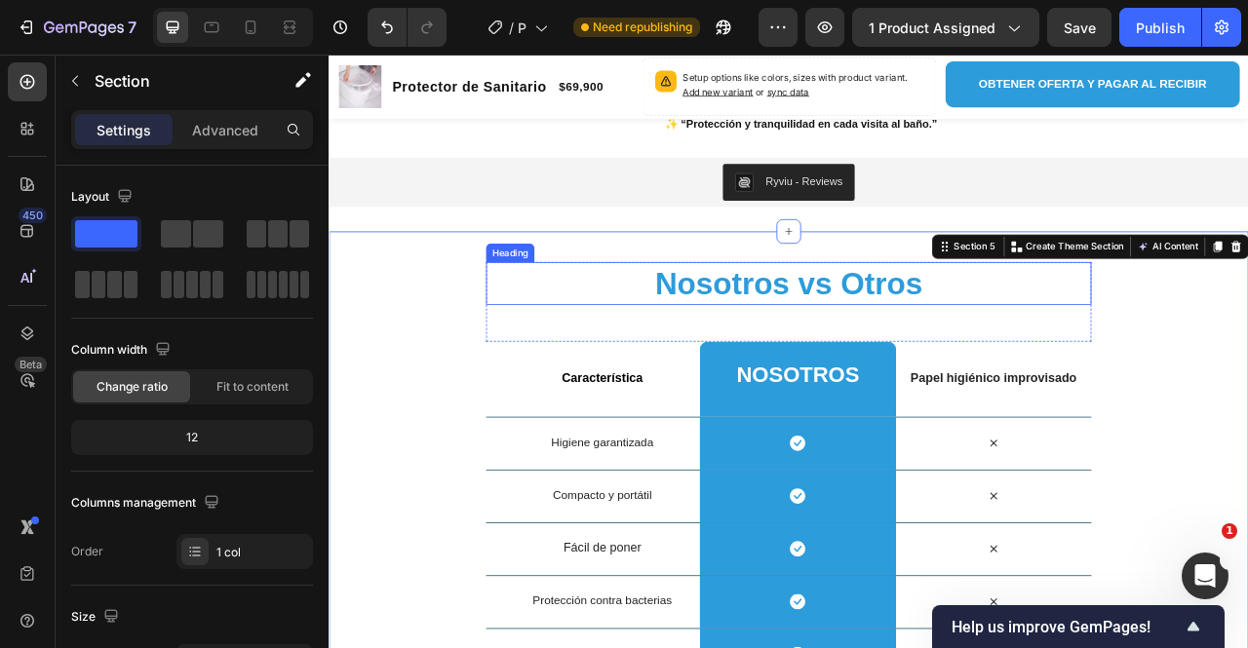
scroll to position [4973, 0]
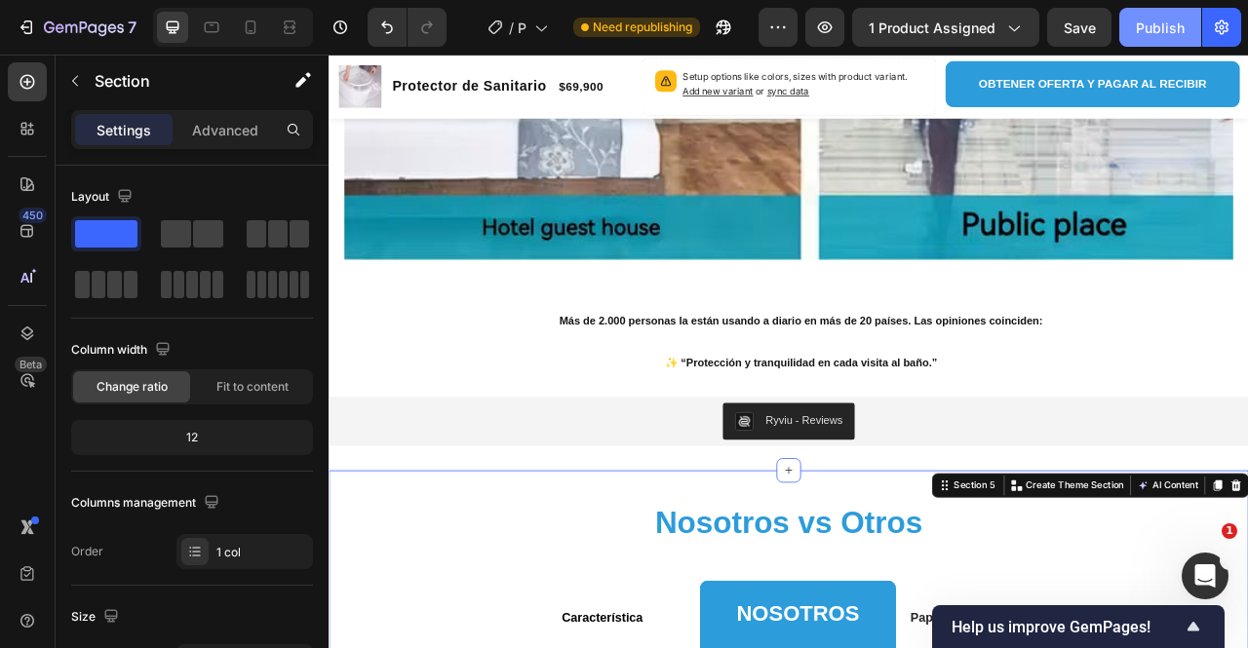
click at [1157, 30] on div "Publish" at bounding box center [1160, 28] width 49 height 20
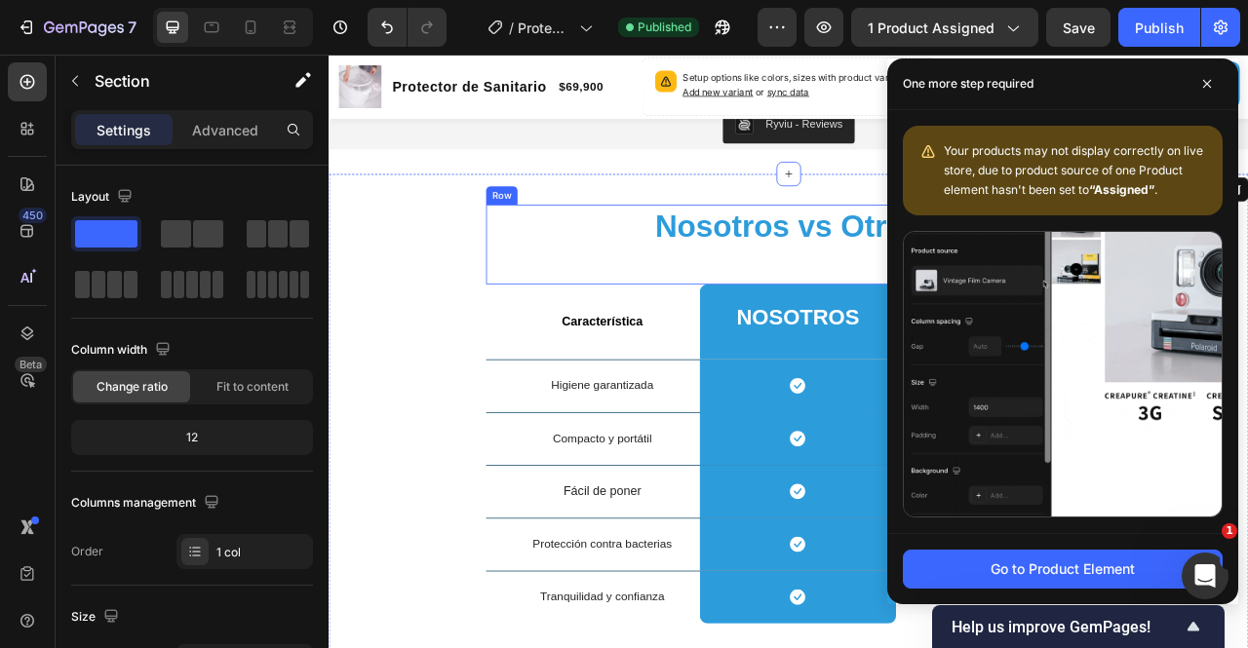
drag, startPoint x: 543, startPoint y: 284, endPoint x: 529, endPoint y: 282, distance: 13.8
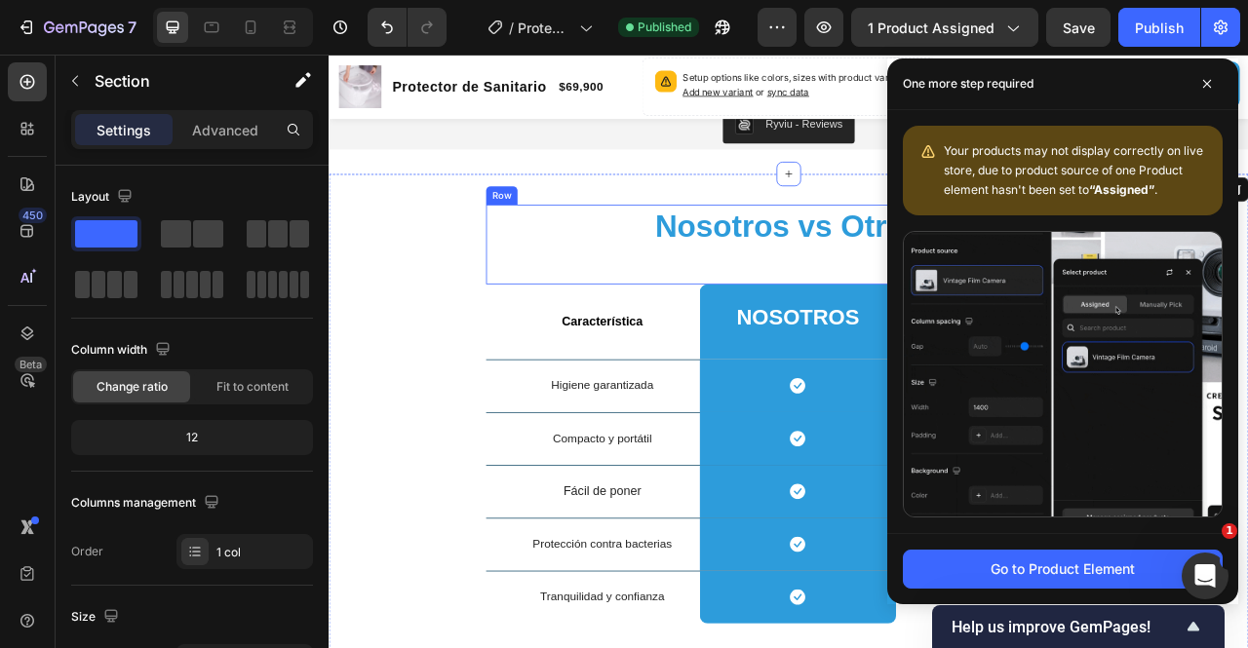
click at [540, 283] on h2 "Nosotros vs Otros" at bounding box center [914, 273] width 770 height 55
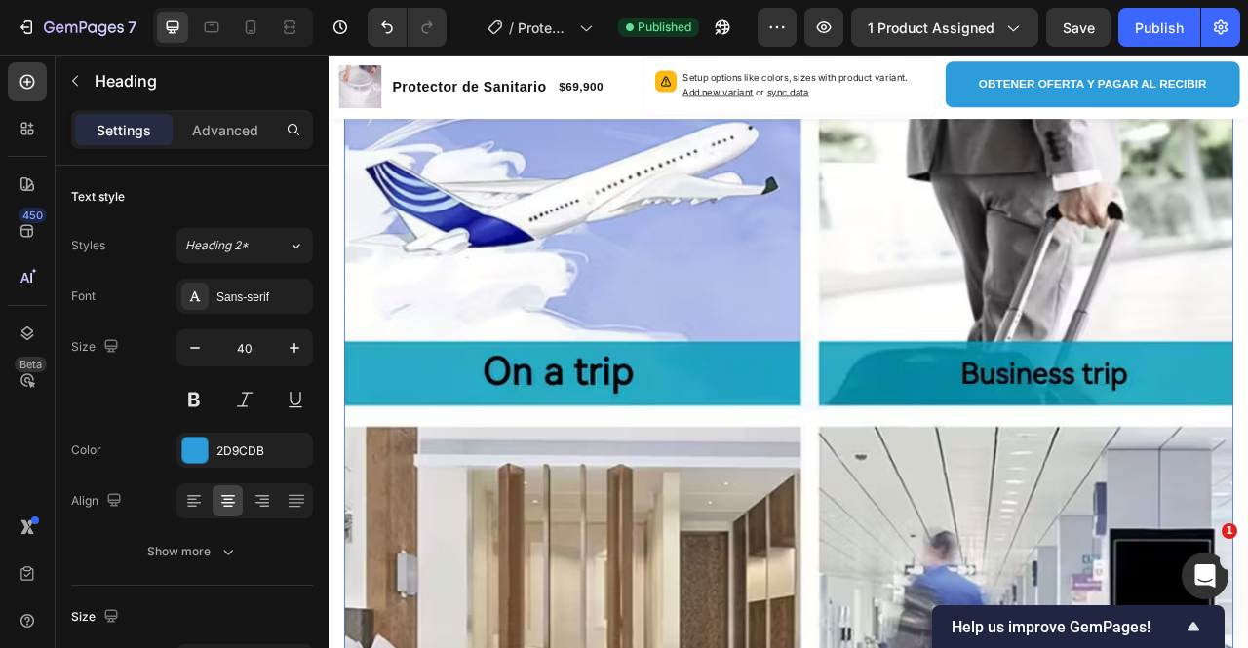
click at [566, 426] on img at bounding box center [913, 530] width 1131 height 1131
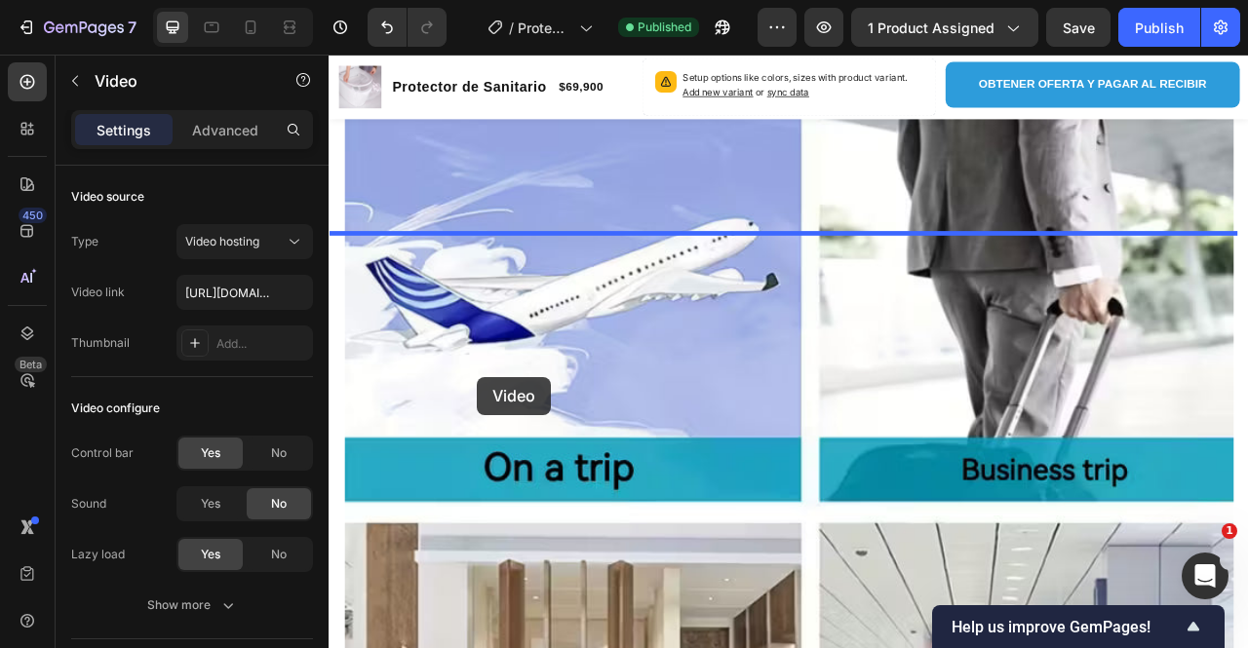
scroll to position [3657, 0]
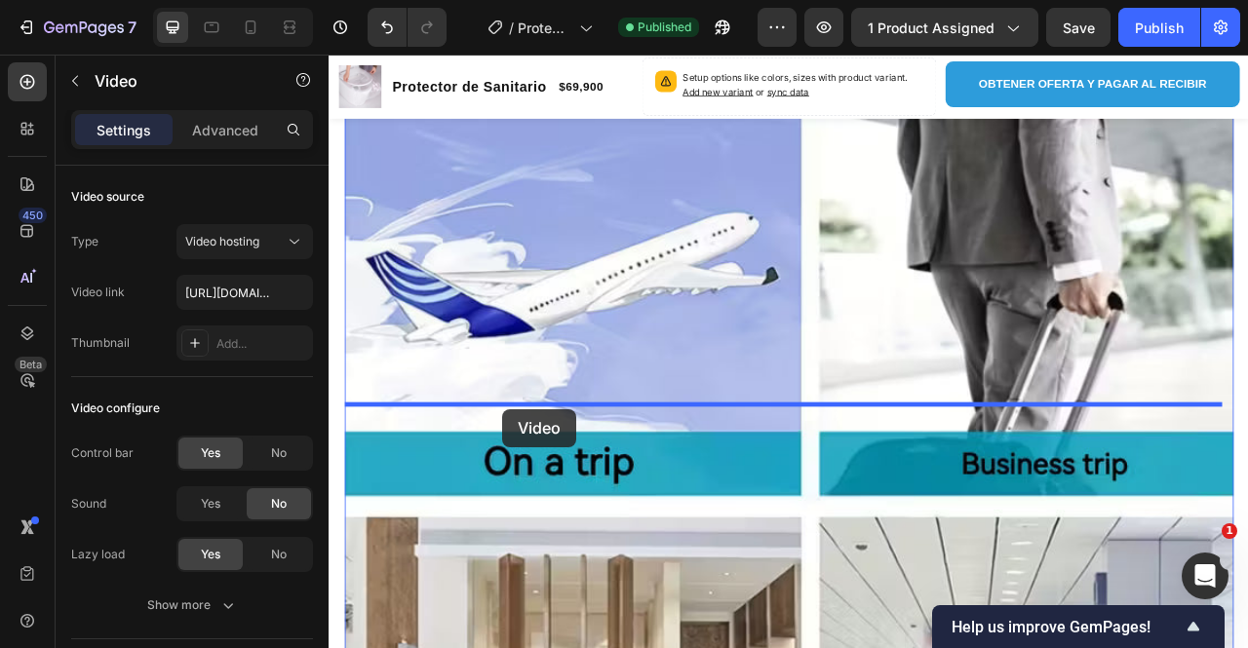
drag, startPoint x: 550, startPoint y: 395, endPoint x: 549, endPoint y: 506, distance: 111.2
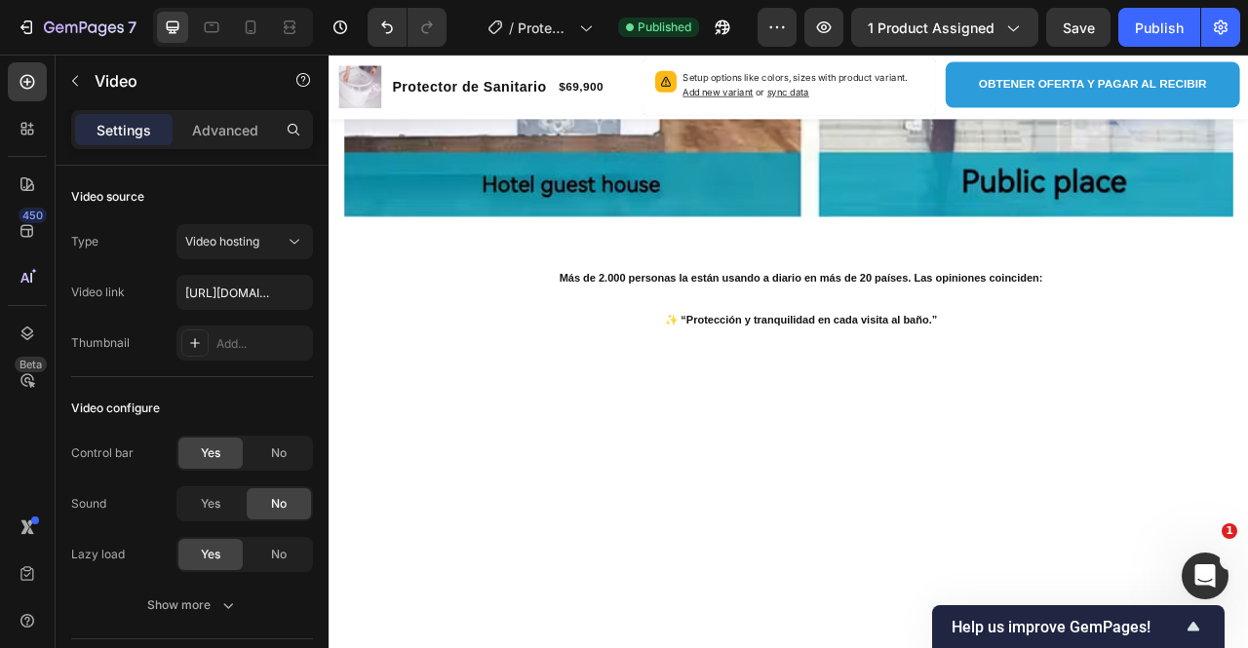
scroll to position [4027, 0]
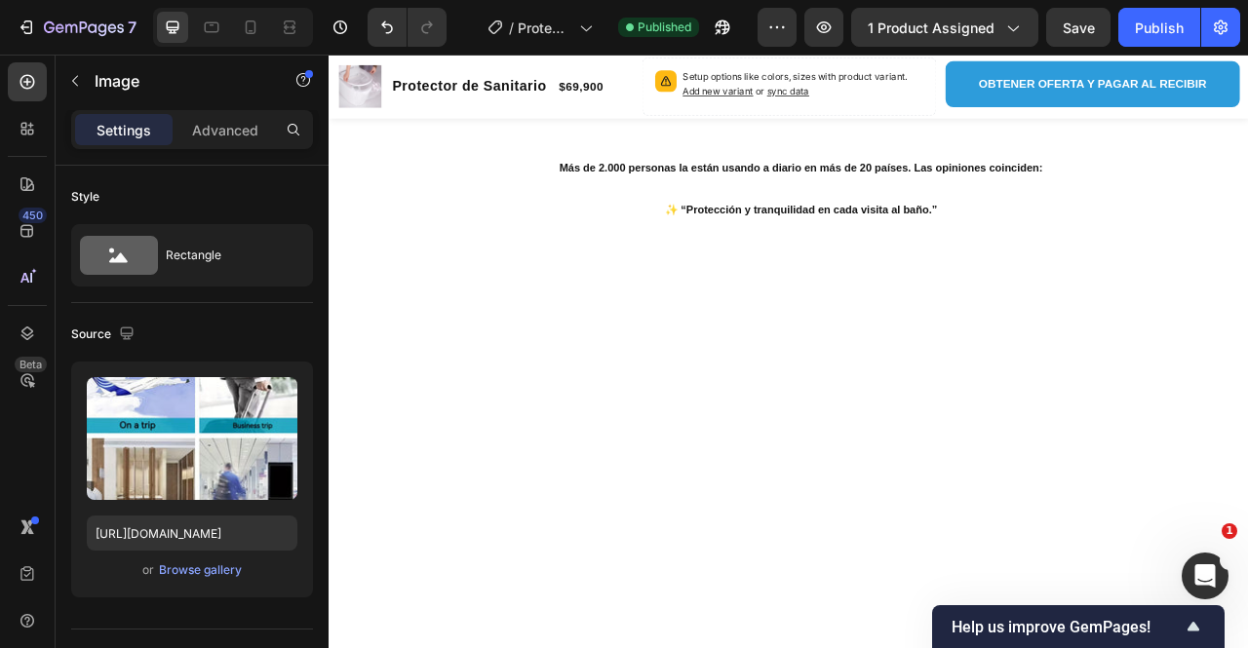
scroll to position [3637, 0]
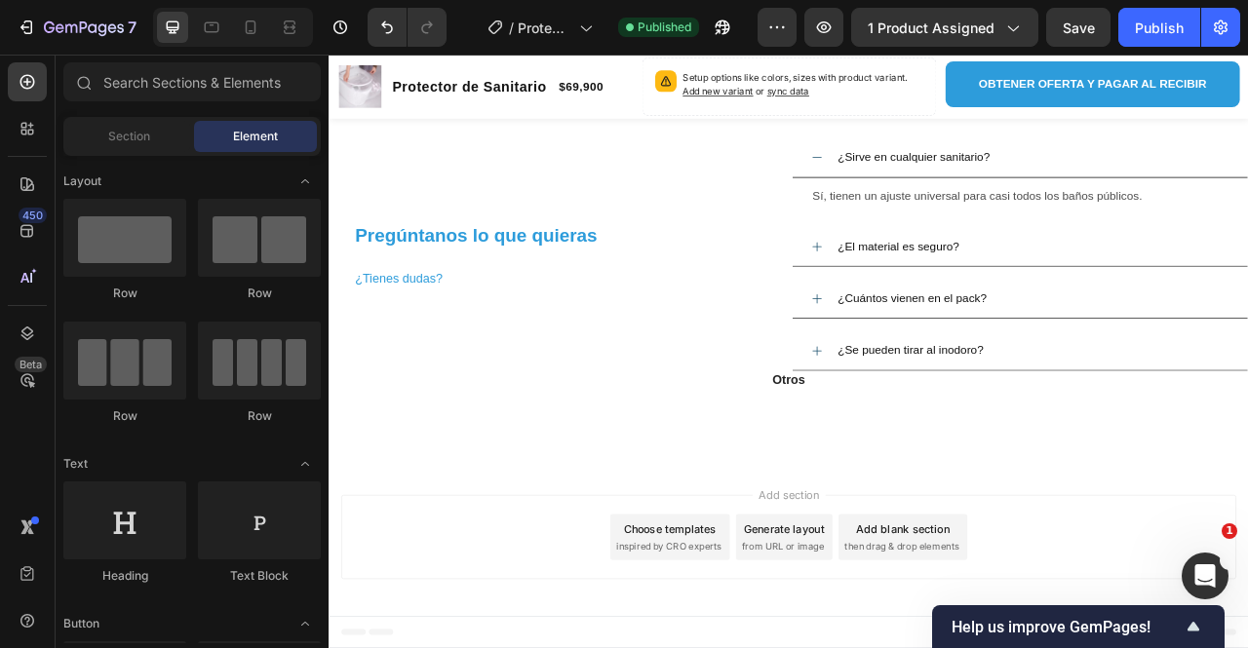
scroll to position [4027, 0]
click at [1144, 29] on div "Publish" at bounding box center [1160, 28] width 49 height 20
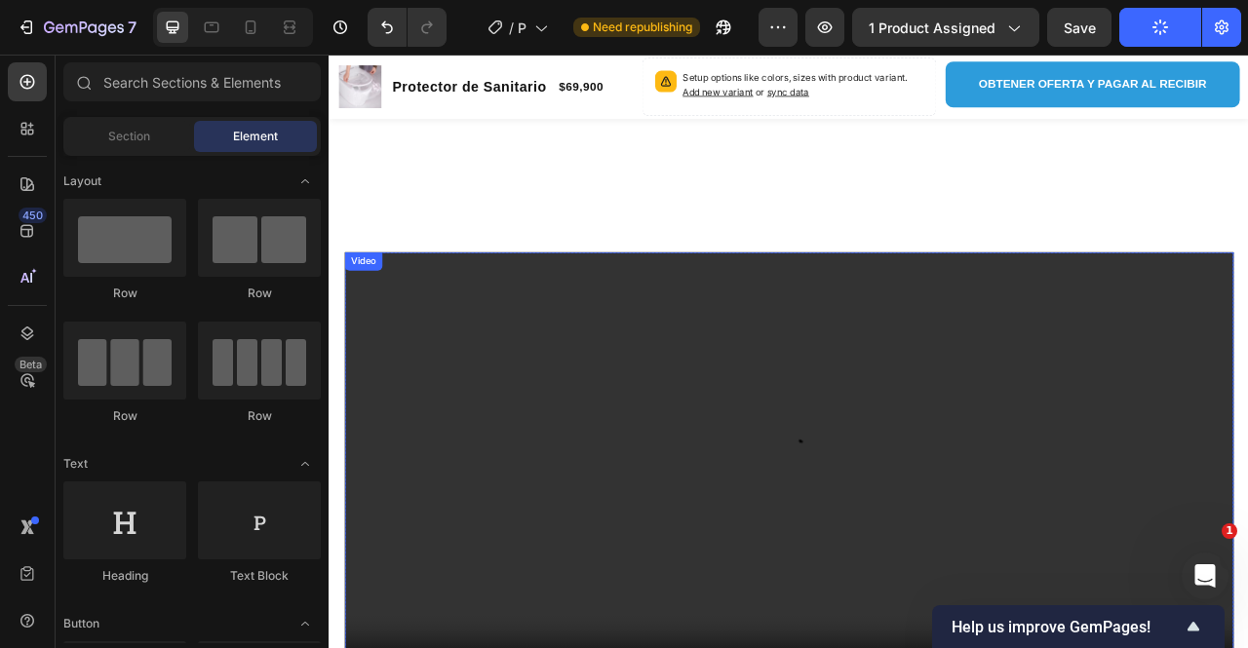
scroll to position [1297, 0]
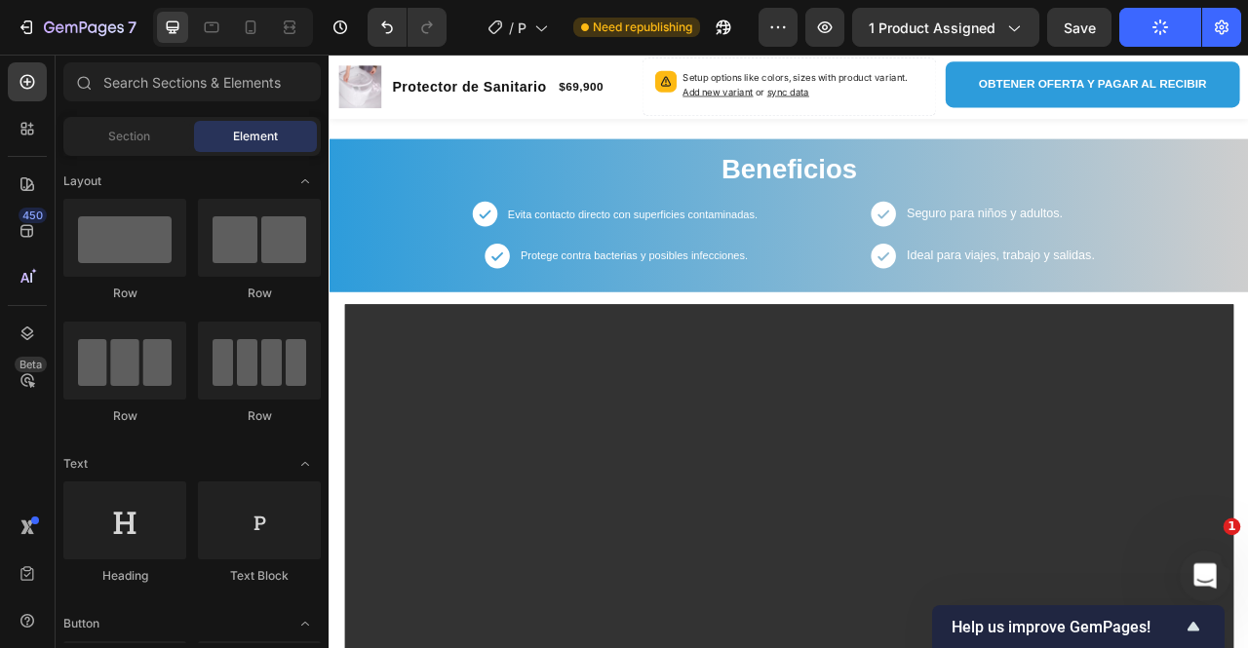
click at [1189, 580] on div "Abrir Intercom Messenger" at bounding box center [1202, 573] width 64 height 64
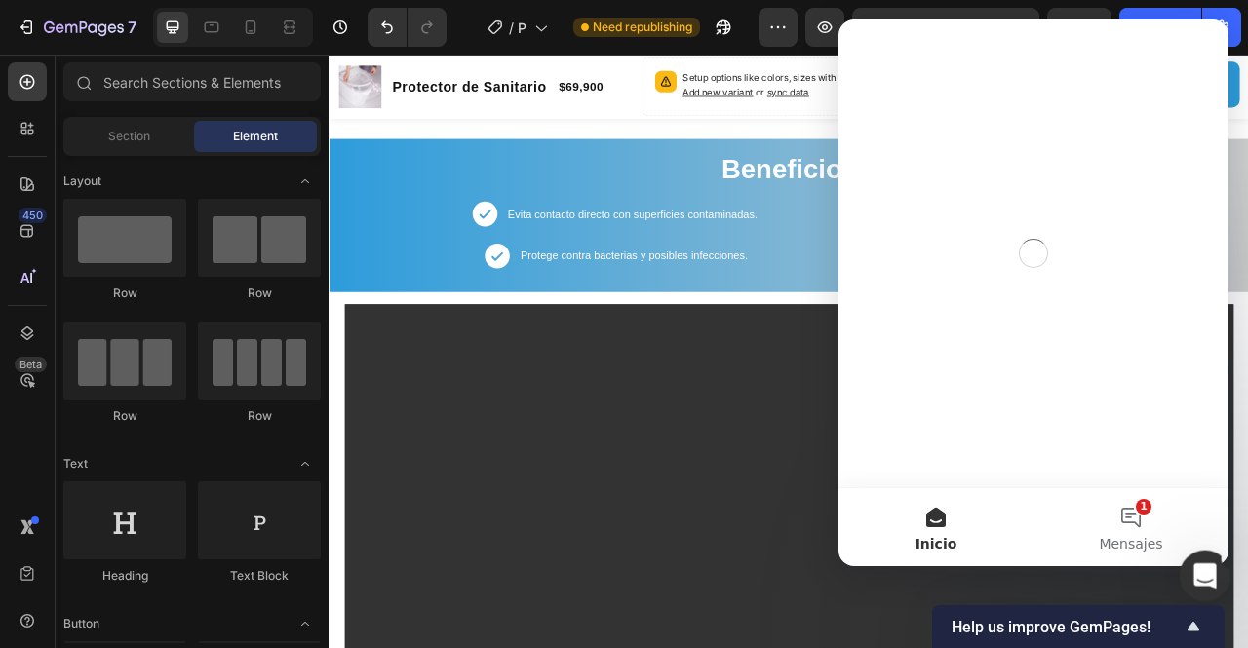
scroll to position [0, 0]
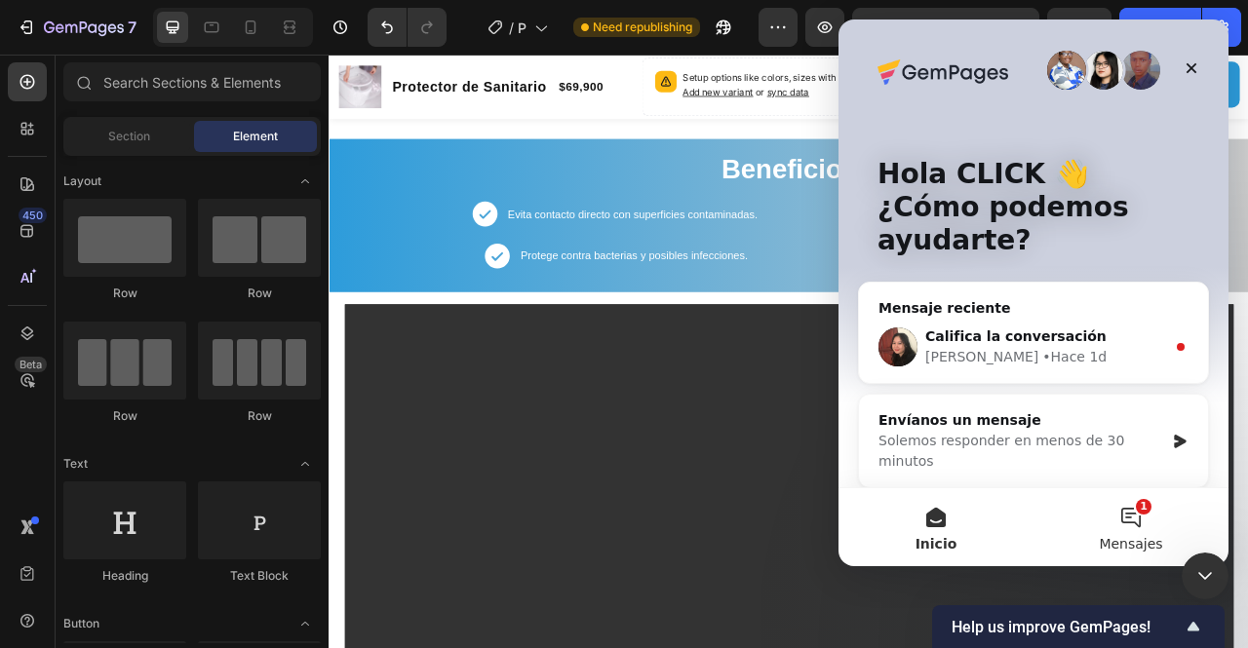
click at [1133, 551] on span "Mensajes" at bounding box center [1130, 544] width 63 height 14
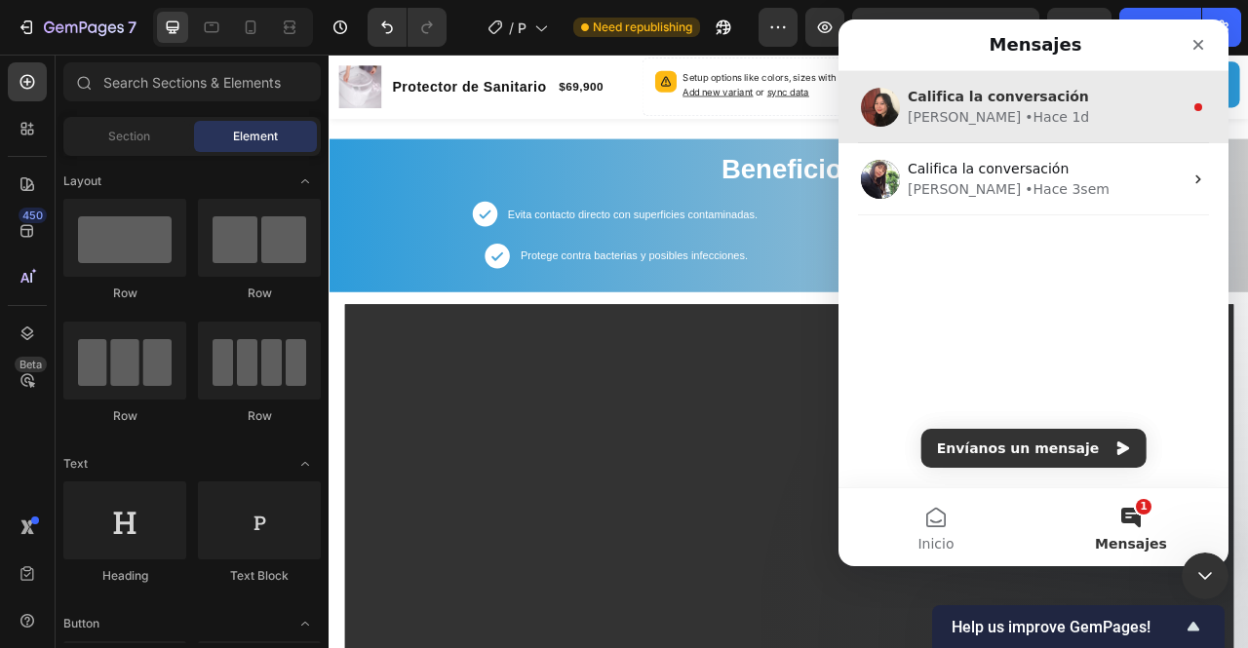
click at [1030, 124] on div "Anita • Hace 1d" at bounding box center [1045, 117] width 275 height 20
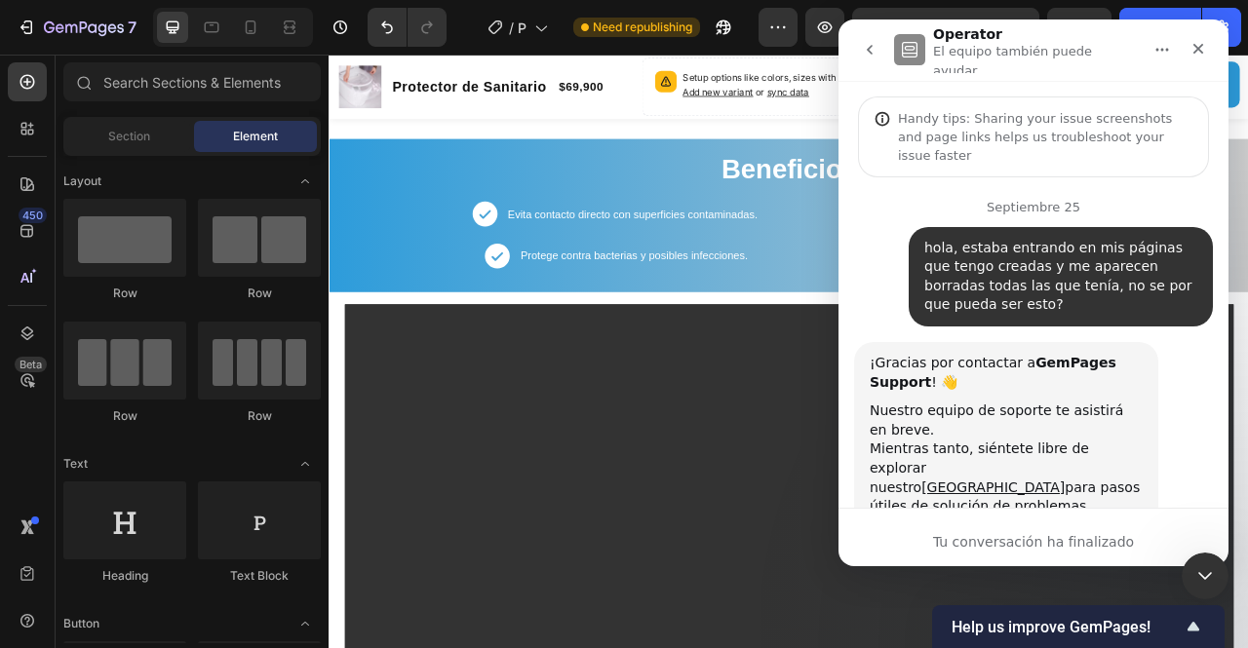
scroll to position [2, 0]
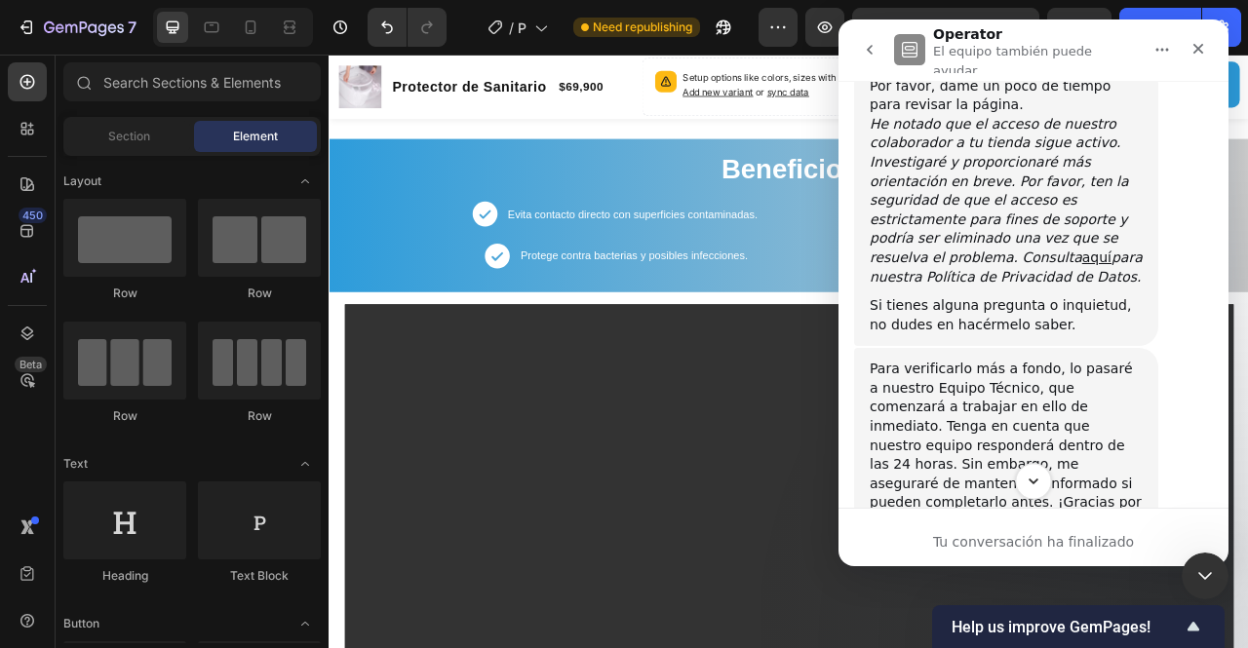
click at [1039, 490] on icon "Scroll to bottom" at bounding box center [1034, 482] width 18 height 18
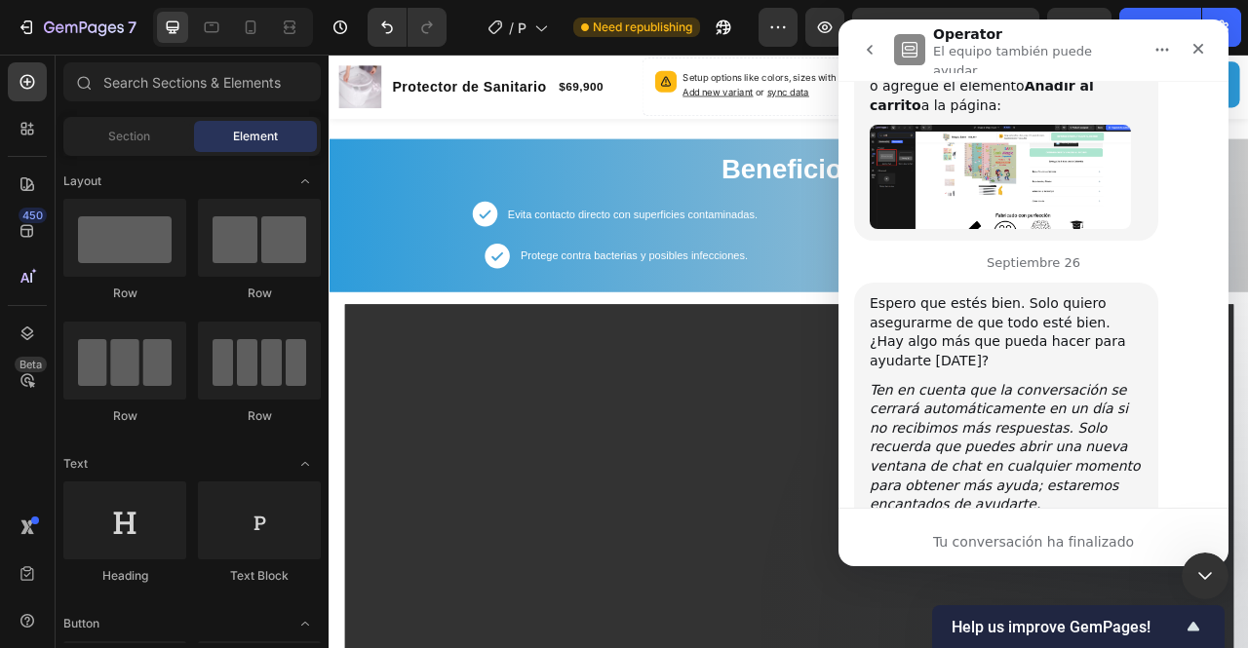
scroll to position [3507, 0]
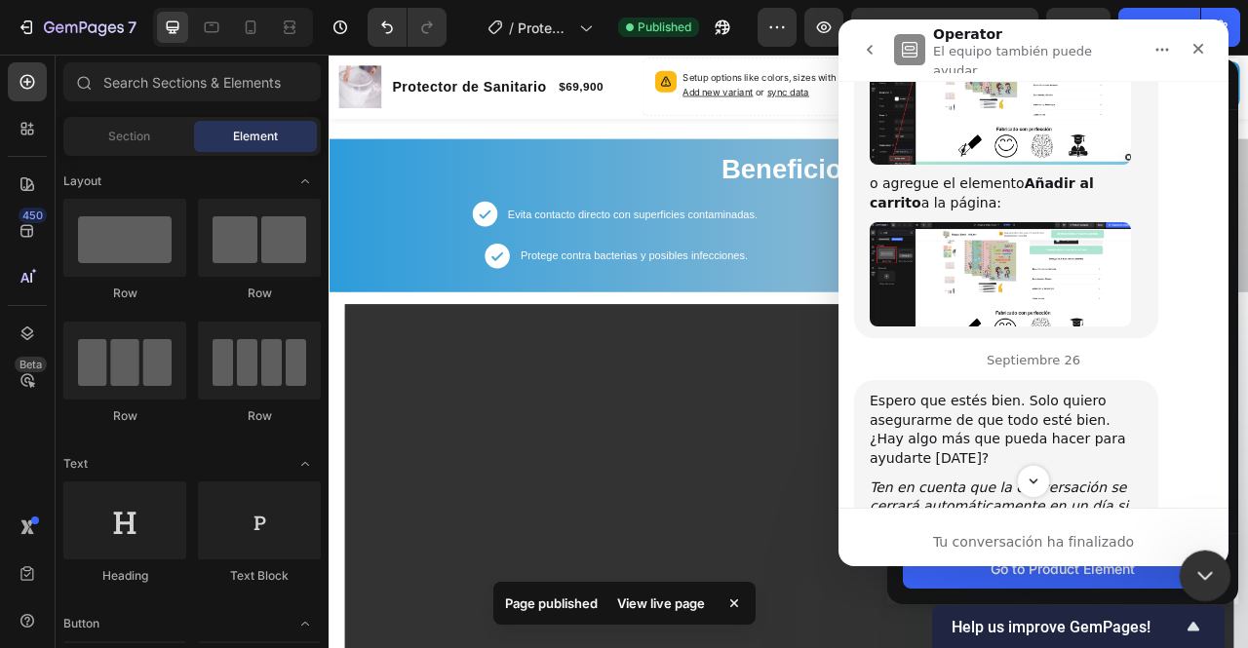
click at [1200, 568] on icon "Cerrar Intercom Messenger" at bounding box center [1202, 573] width 23 height 23
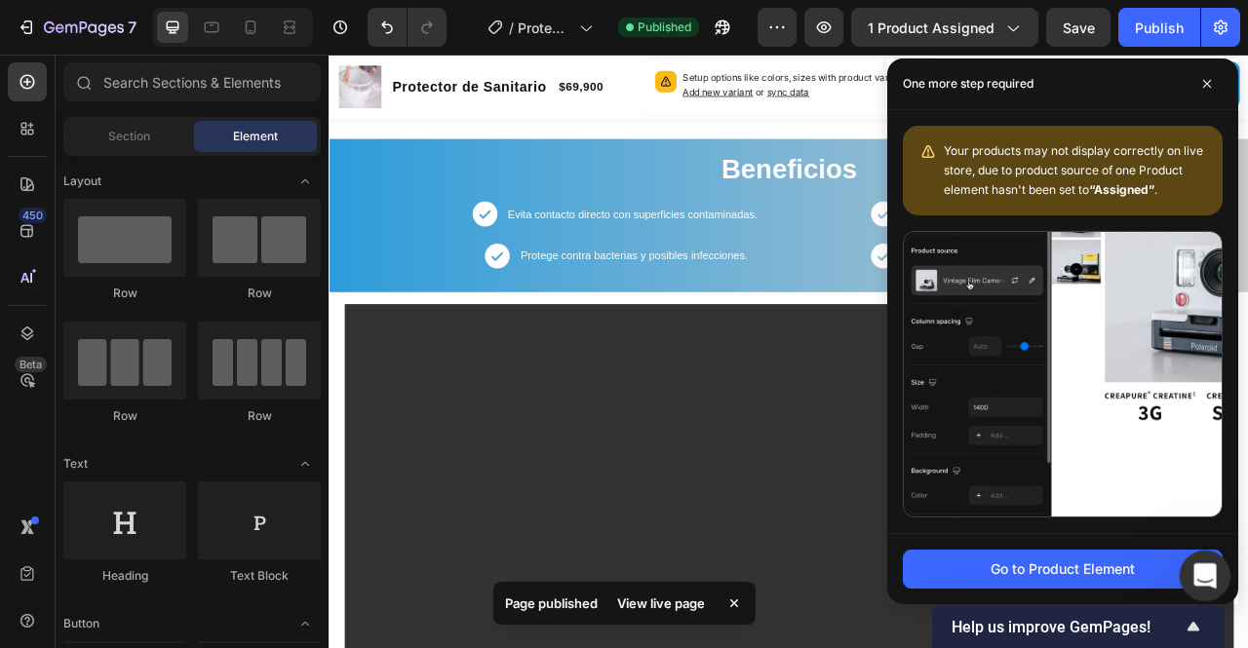
scroll to position [3702, 0]
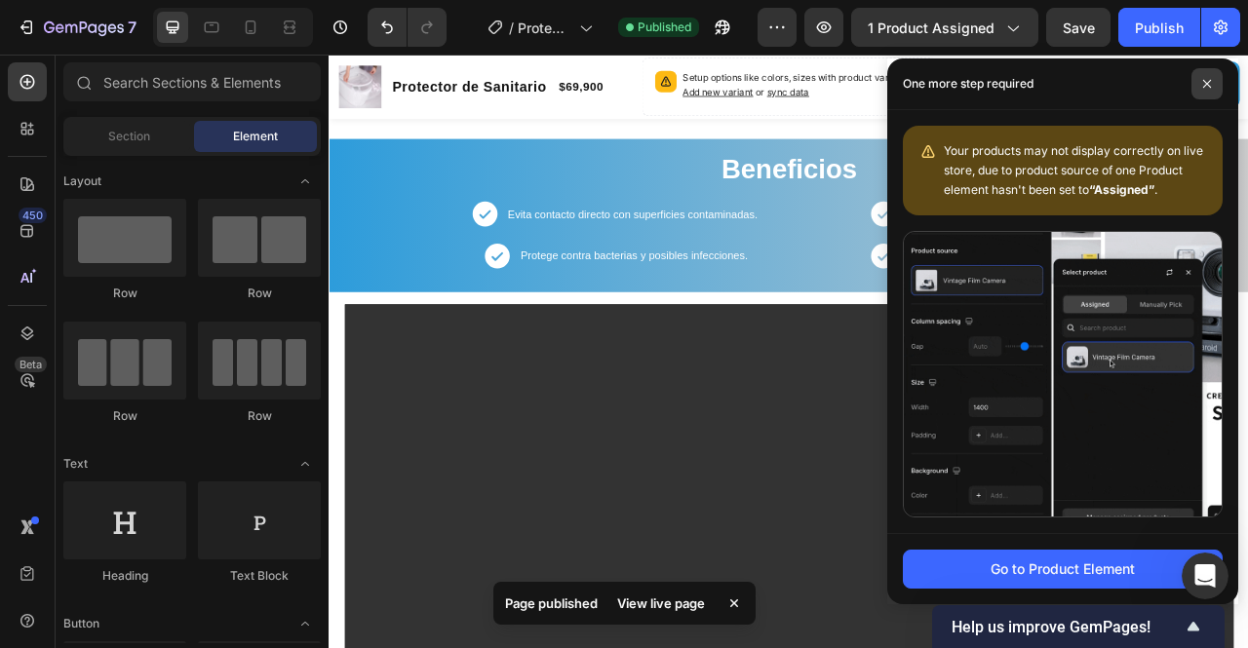
click at [1211, 86] on icon at bounding box center [1207, 84] width 10 height 10
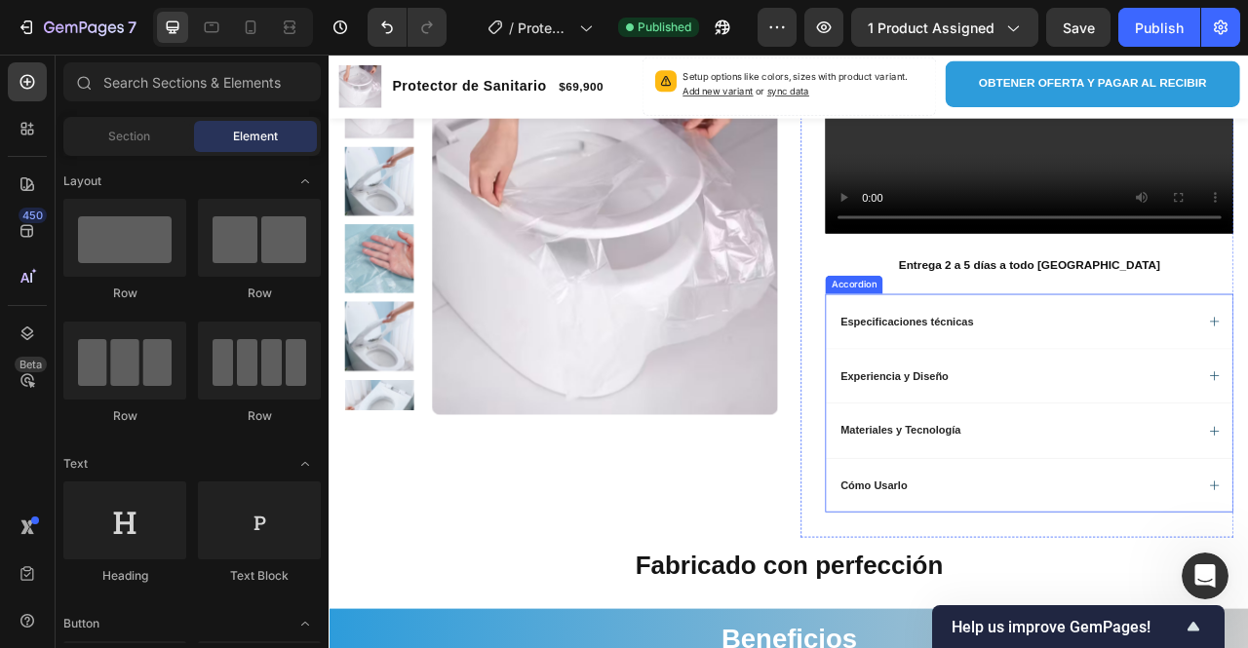
scroll to position [573, 0]
